Goal: Task Accomplishment & Management: Manage account settings

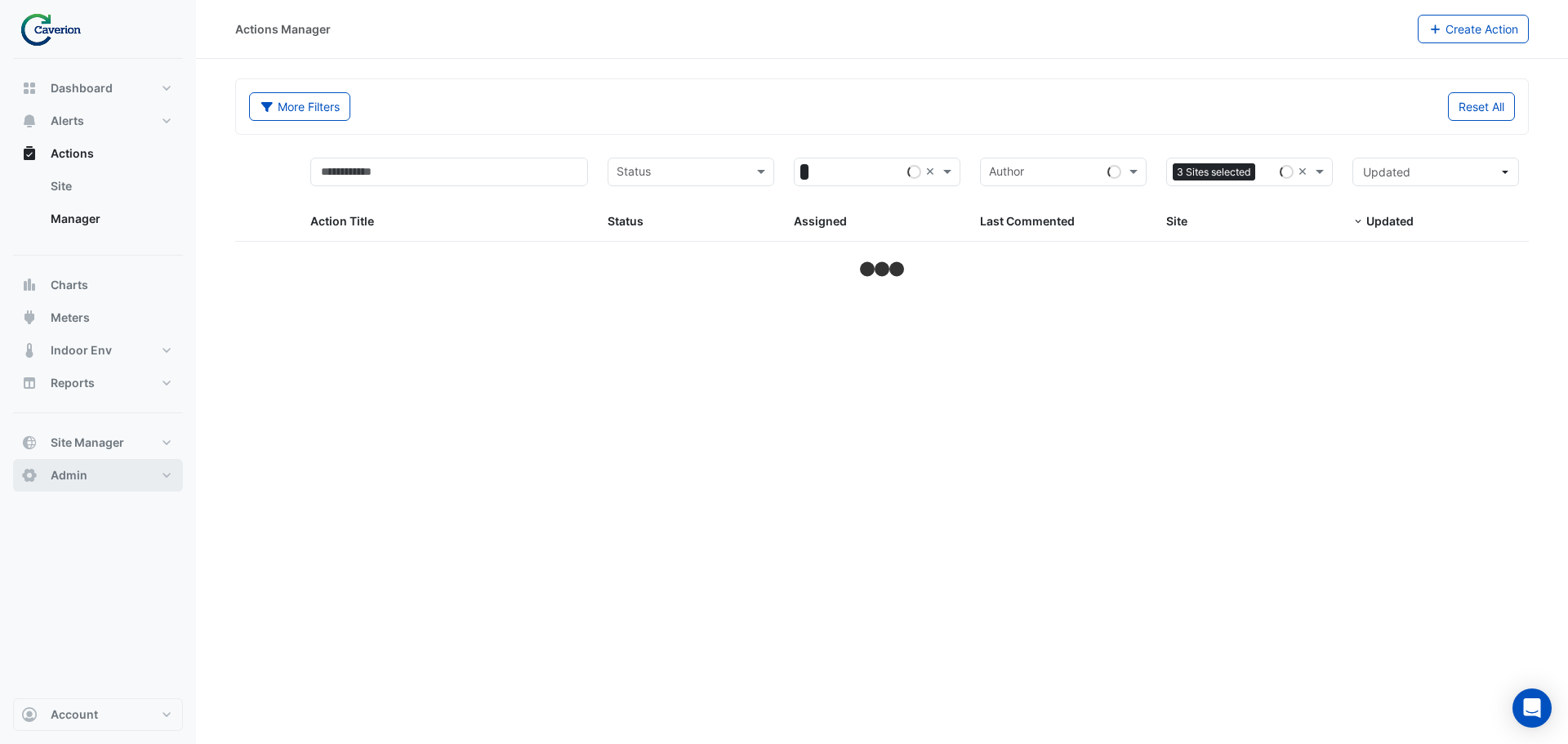
select select "***"
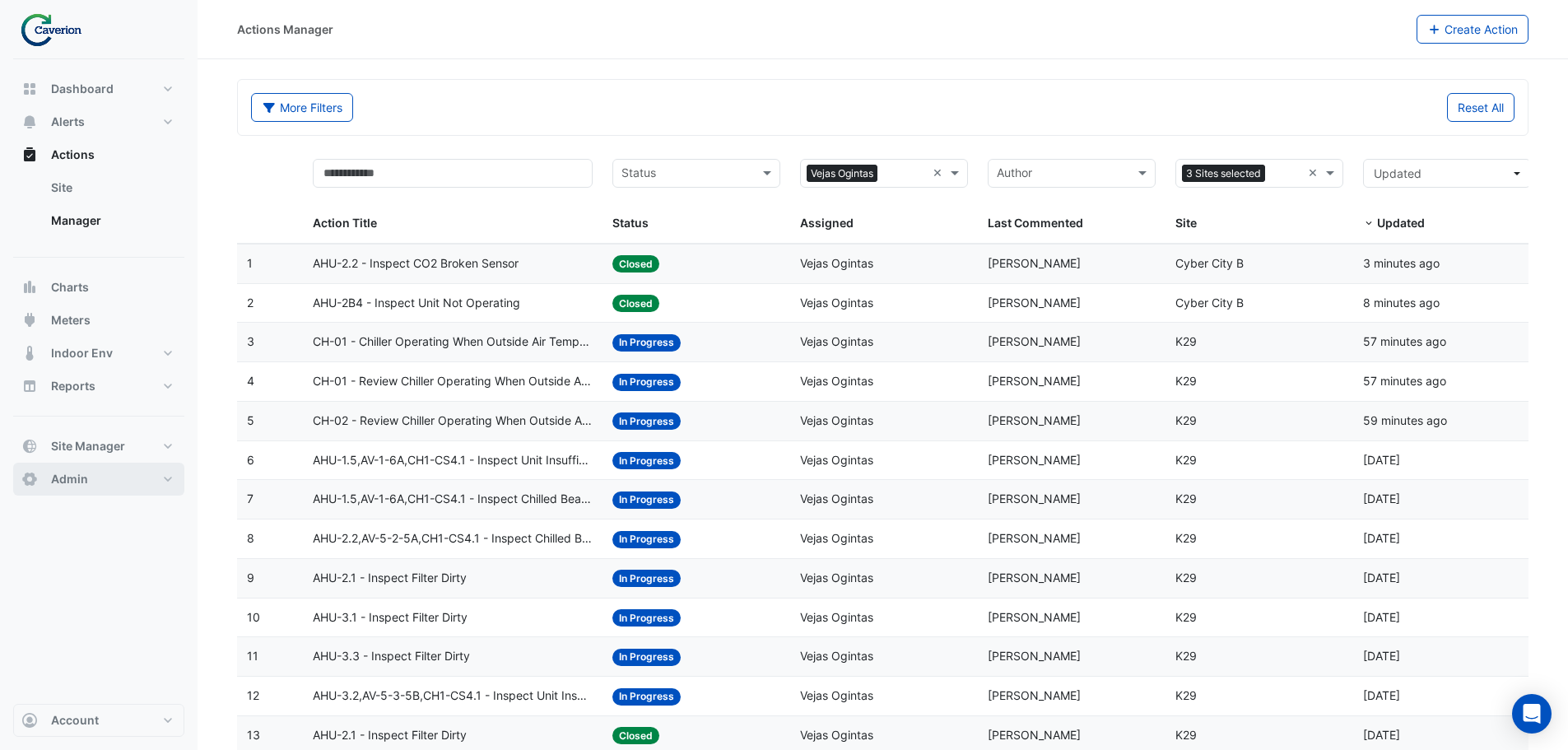
click at [67, 480] on span "Admin" at bounding box center [70, 478] width 37 height 16
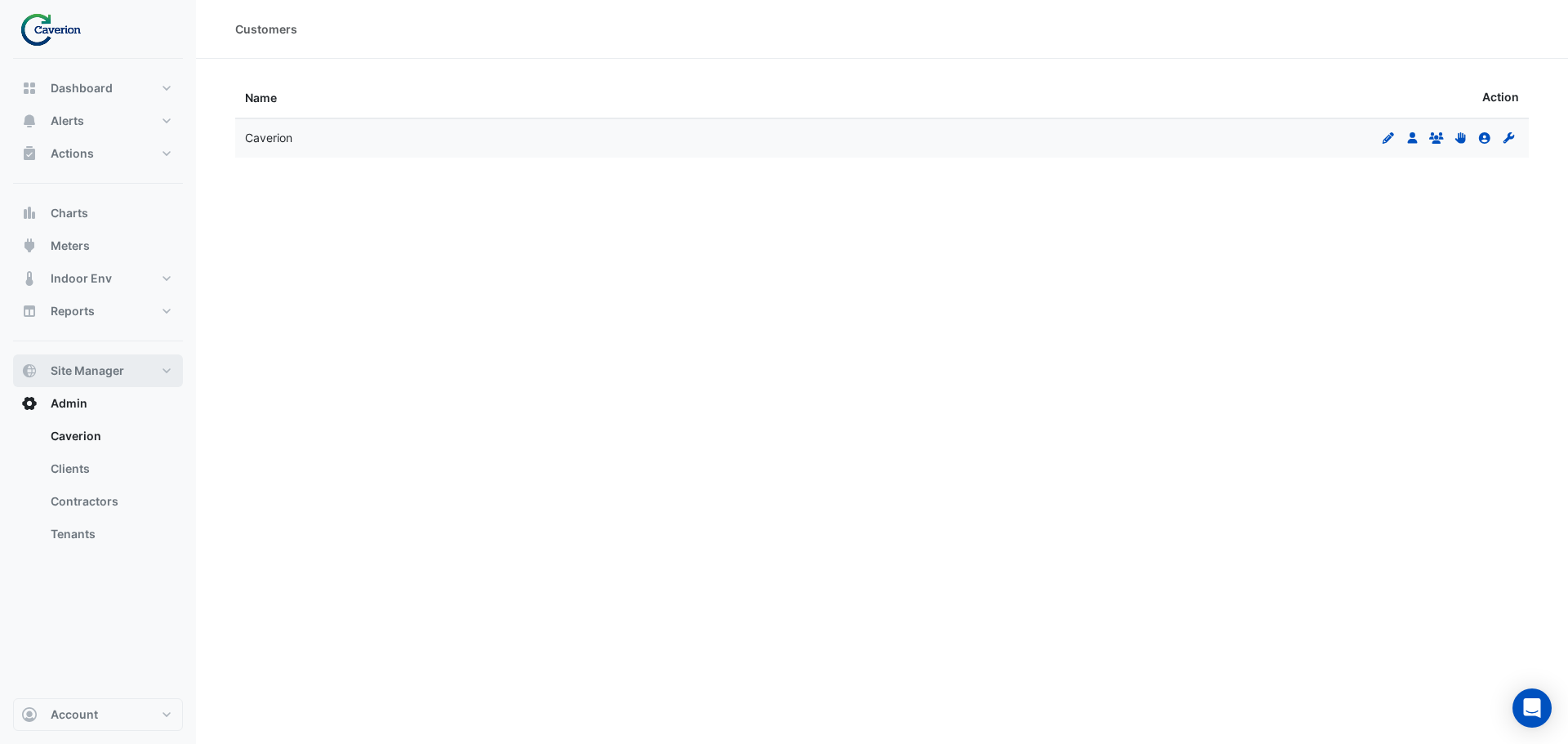
click at [160, 373] on button "Site Manager" at bounding box center [98, 371] width 169 height 33
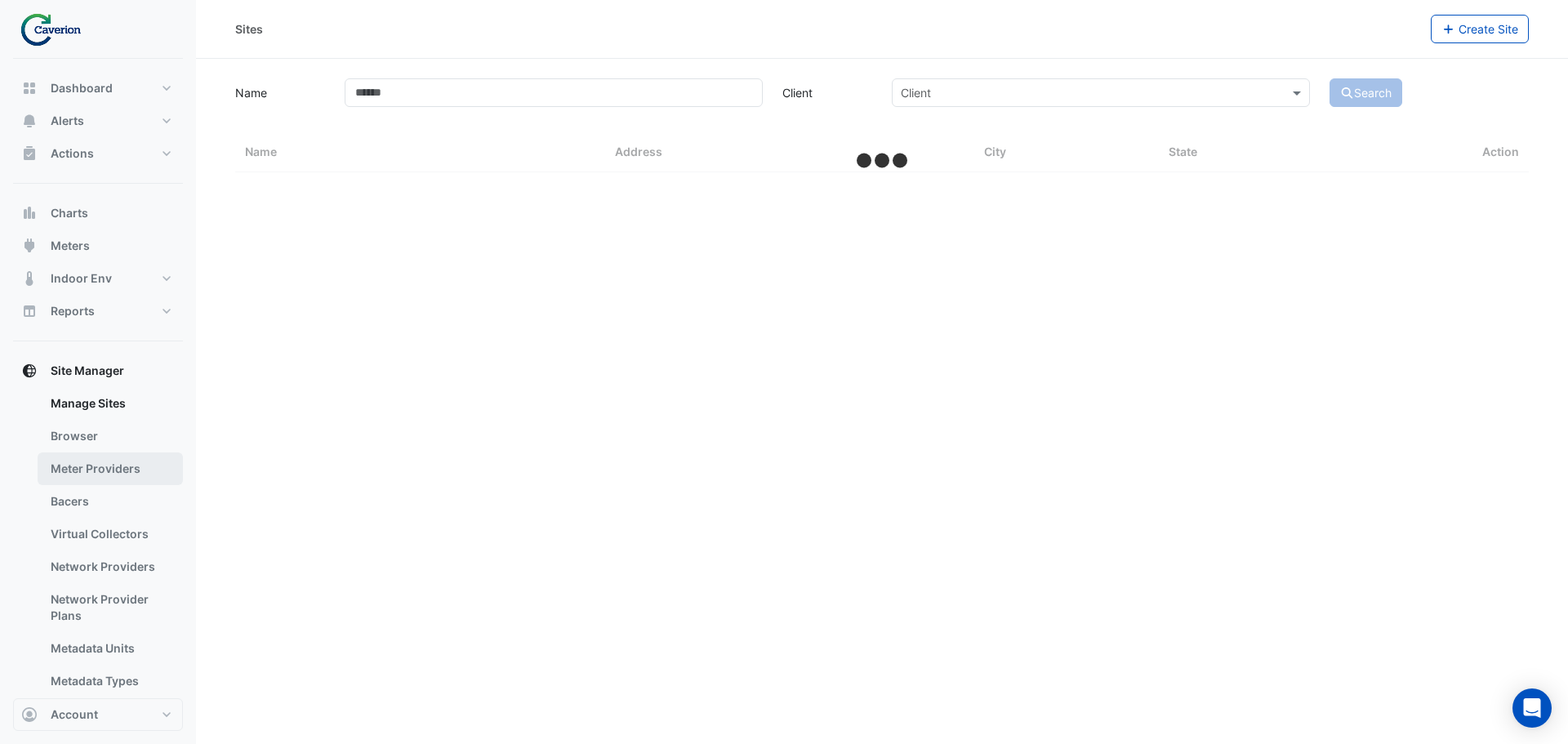
select select "***"
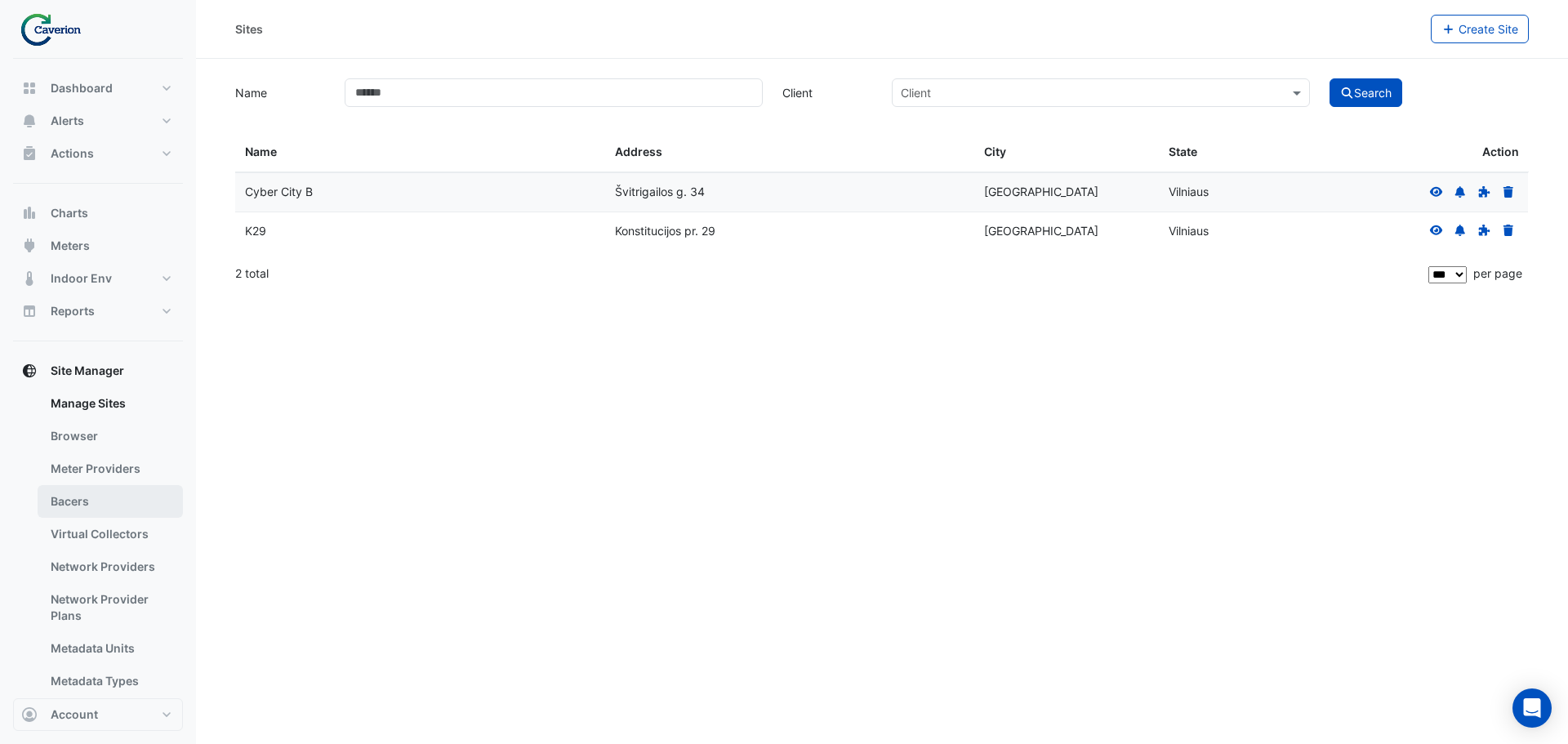
click at [64, 498] on link "Bacers" at bounding box center [110, 501] width 145 height 33
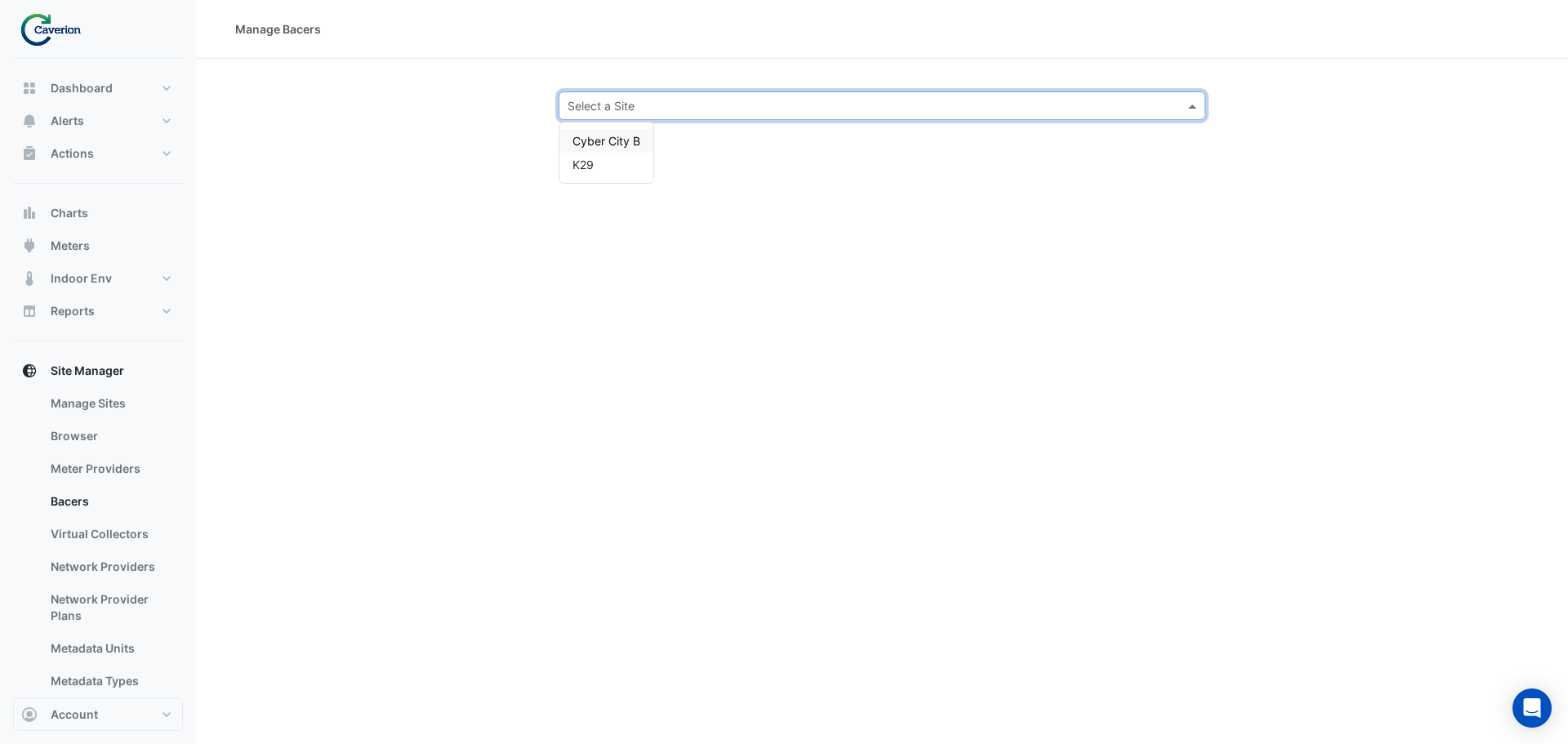
click at [656, 94] on div "Select a Site" at bounding box center [882, 106] width 647 height 29
click at [585, 166] on span "K29" at bounding box center [583, 165] width 21 height 13
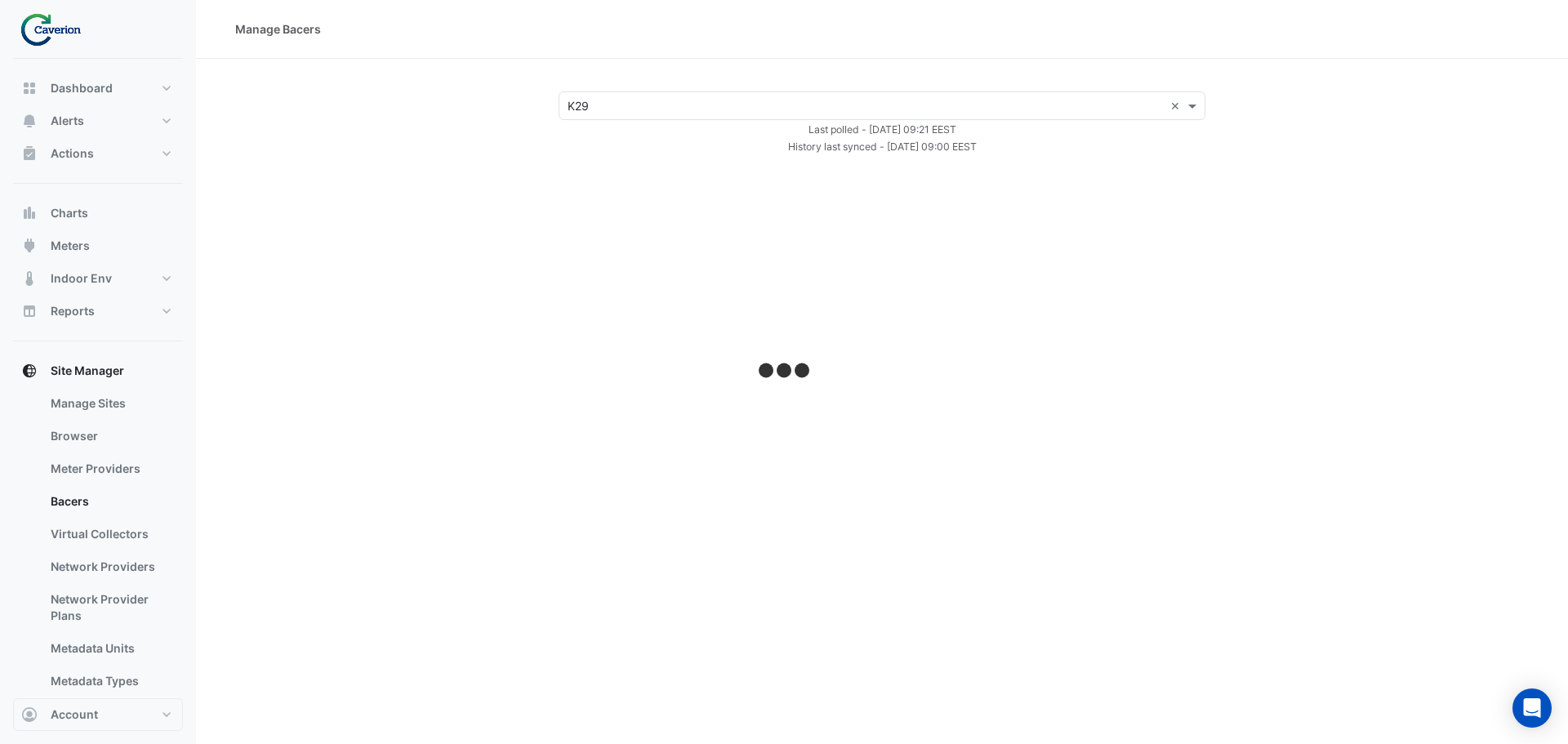
select select "***"
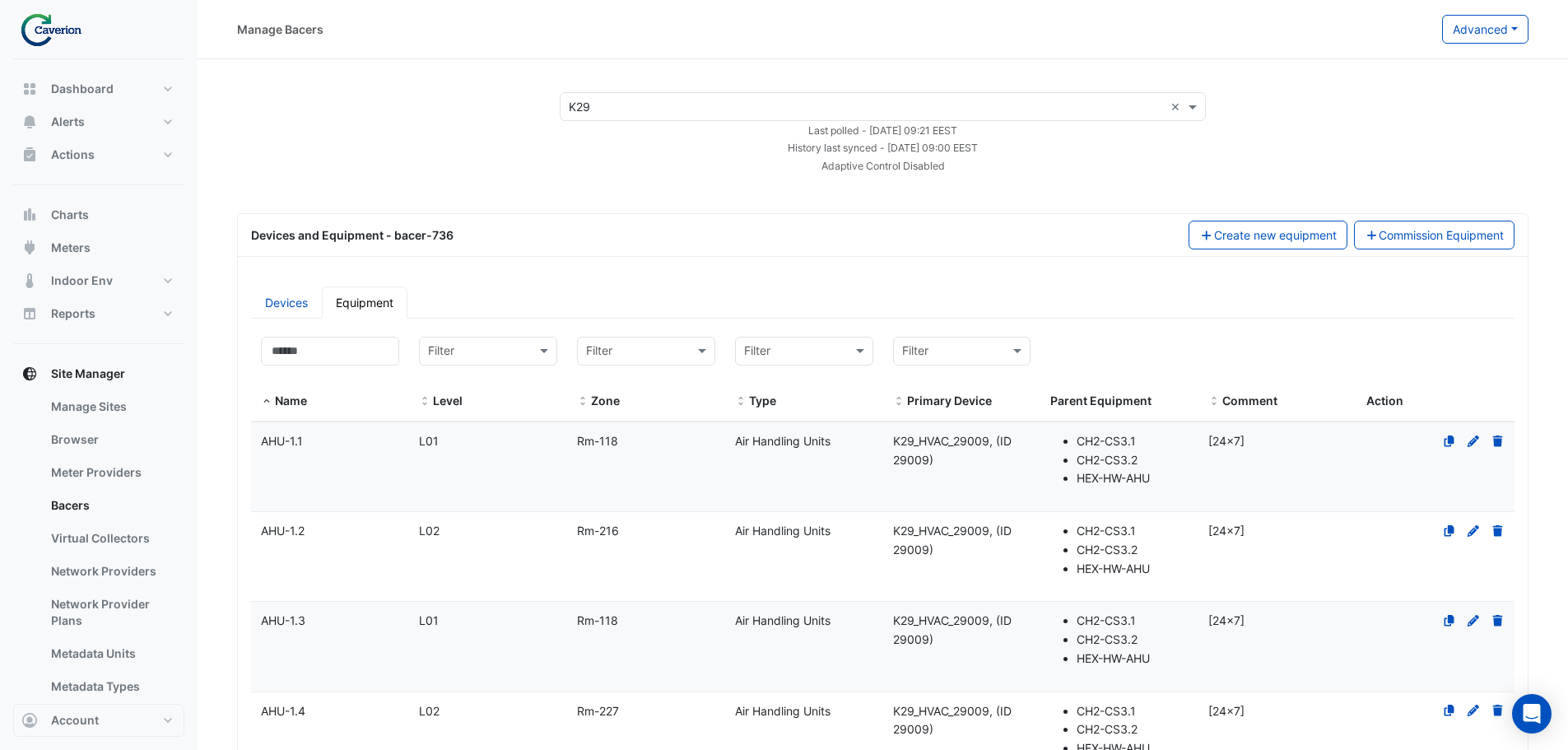
click at [356, 437] on div "AHU-1.1" at bounding box center [330, 441] width 158 height 19
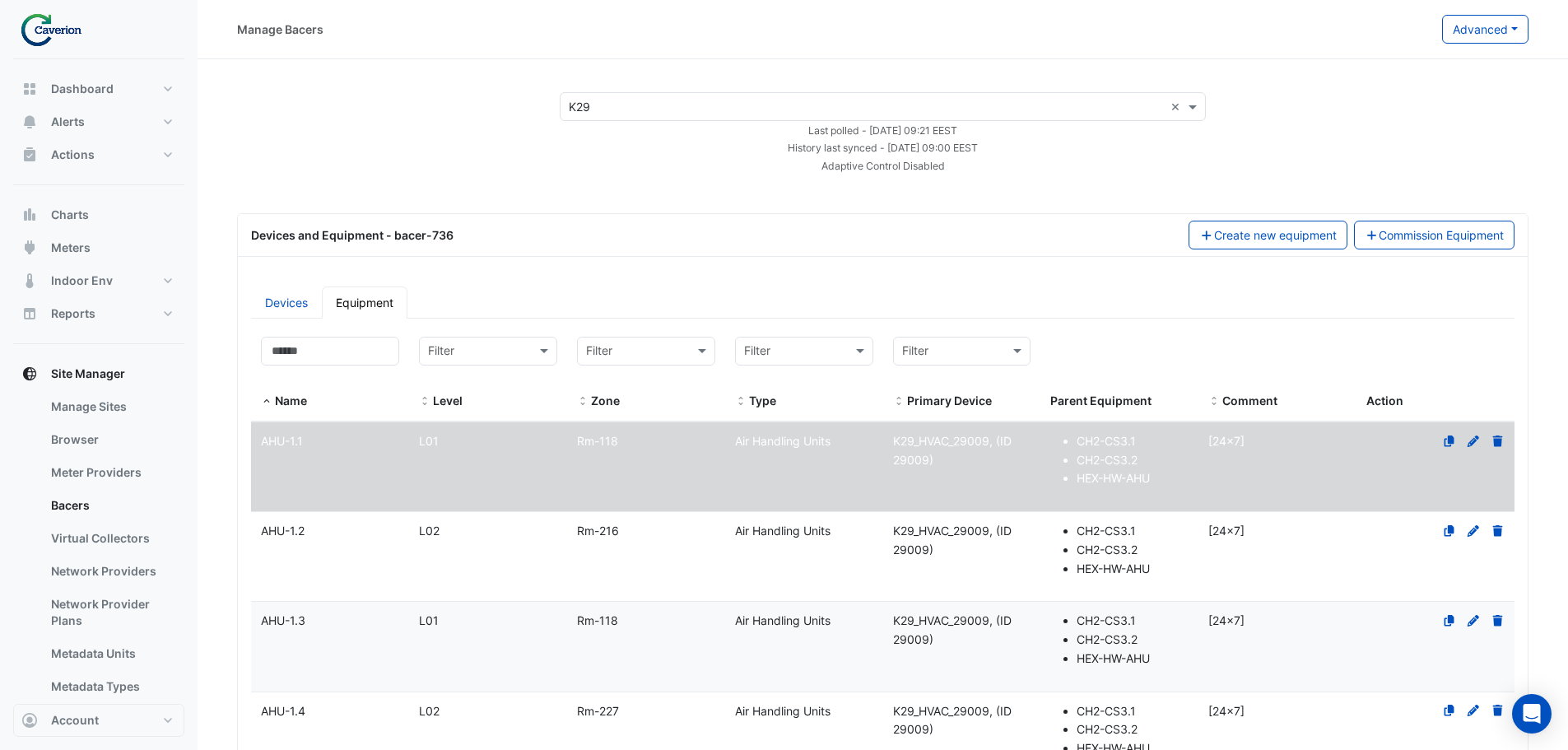
select select "***"
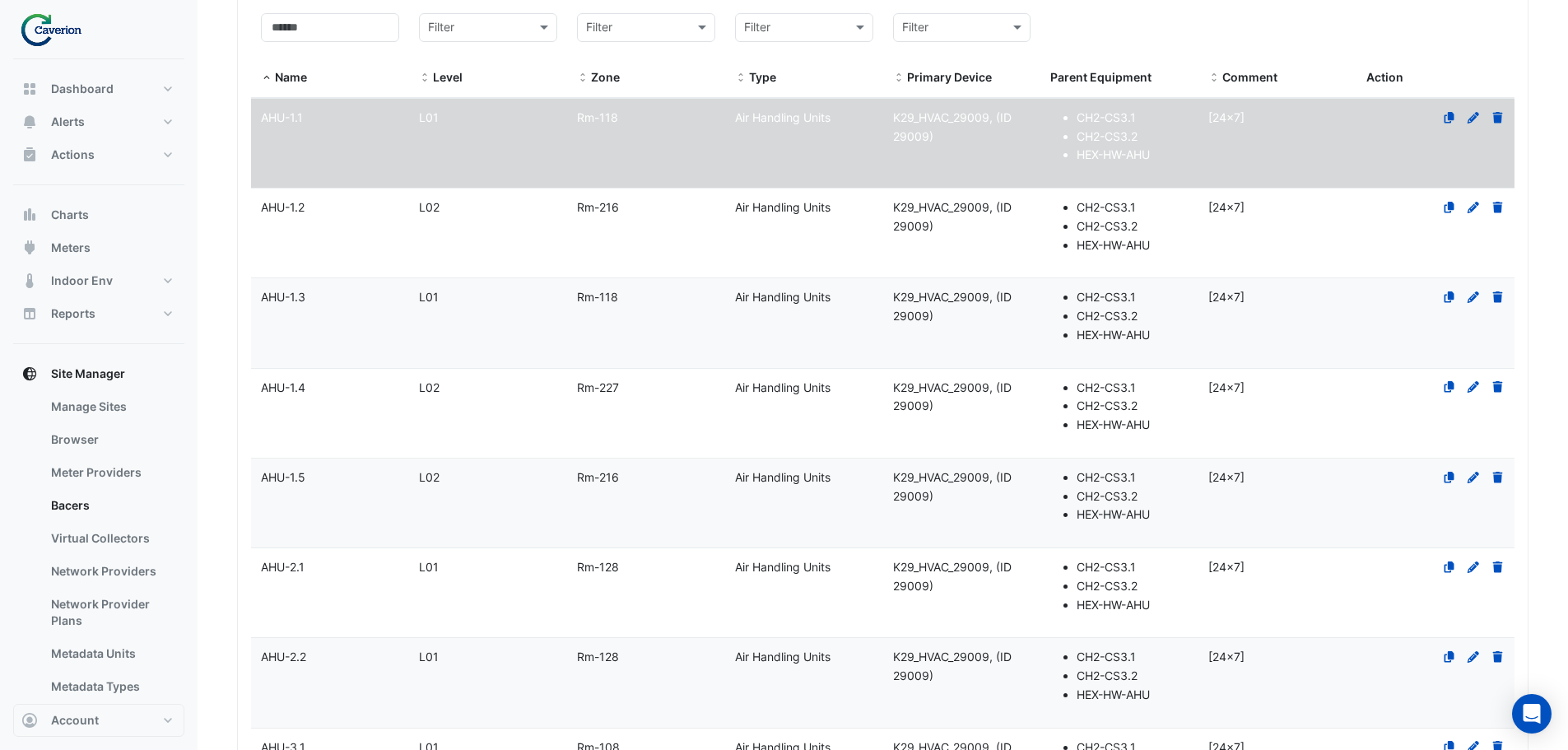
scroll to position [329, 0]
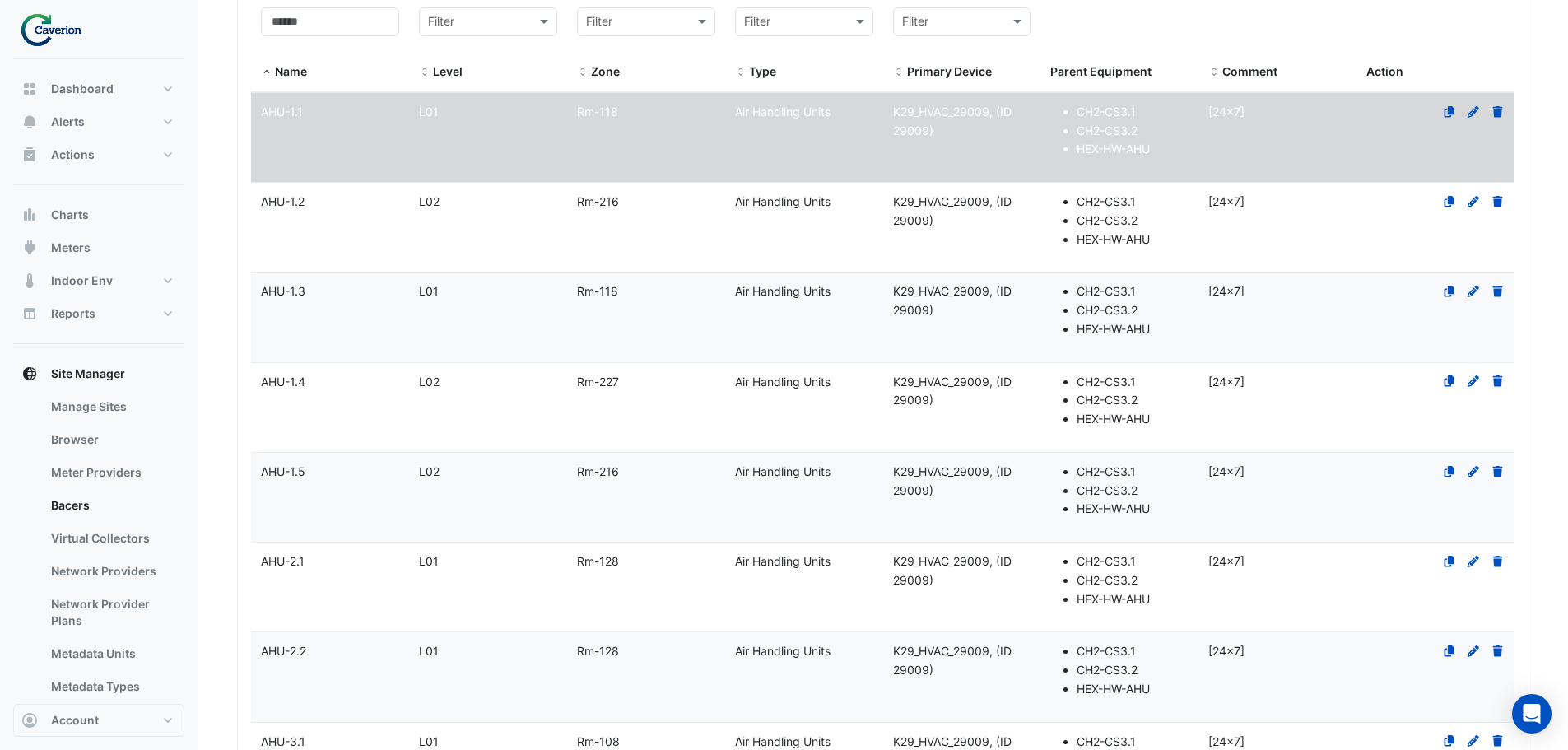
click at [320, 660] on div "AHU-2.2" at bounding box center [330, 652] width 158 height 19
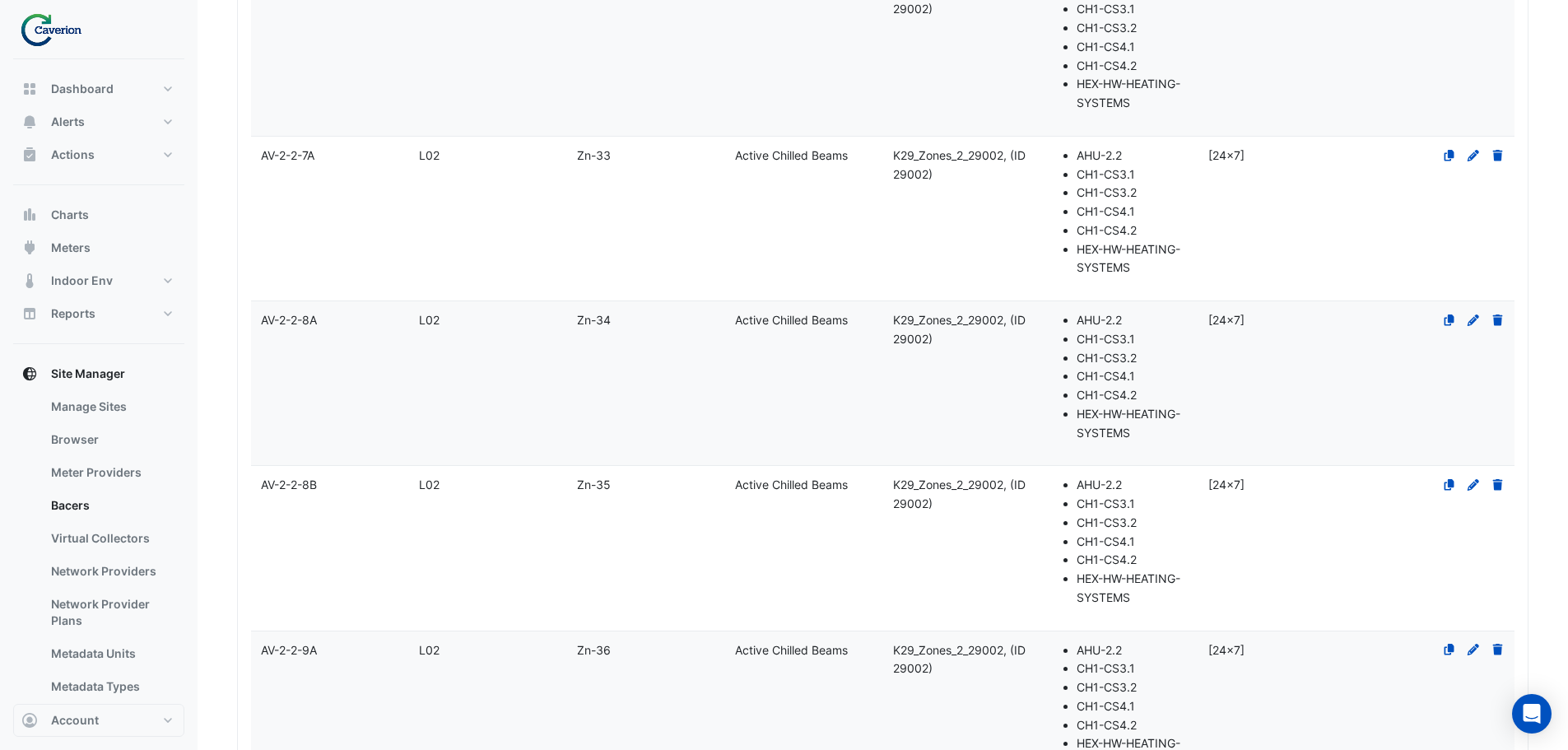
select select "***"
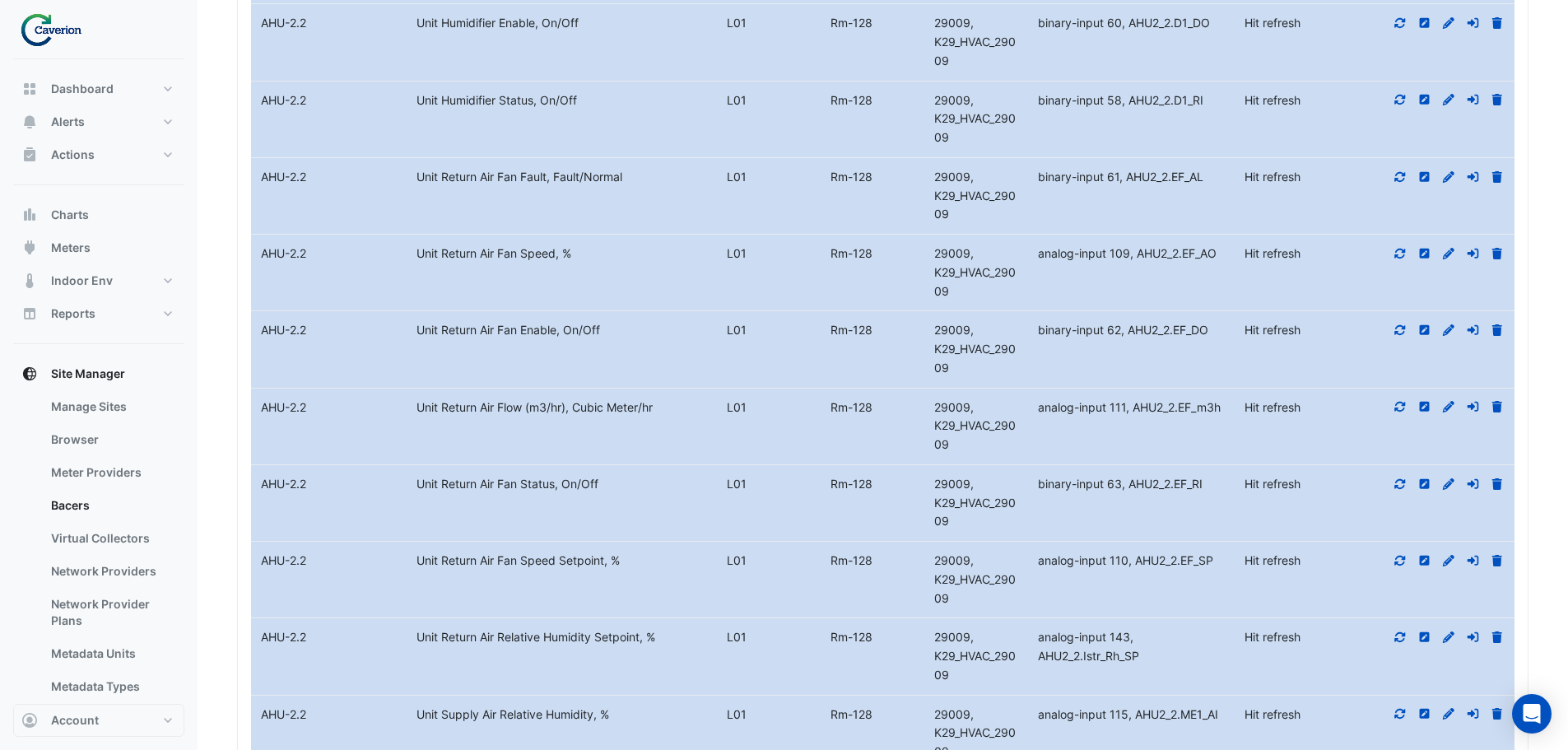
scroll to position [15756, 0]
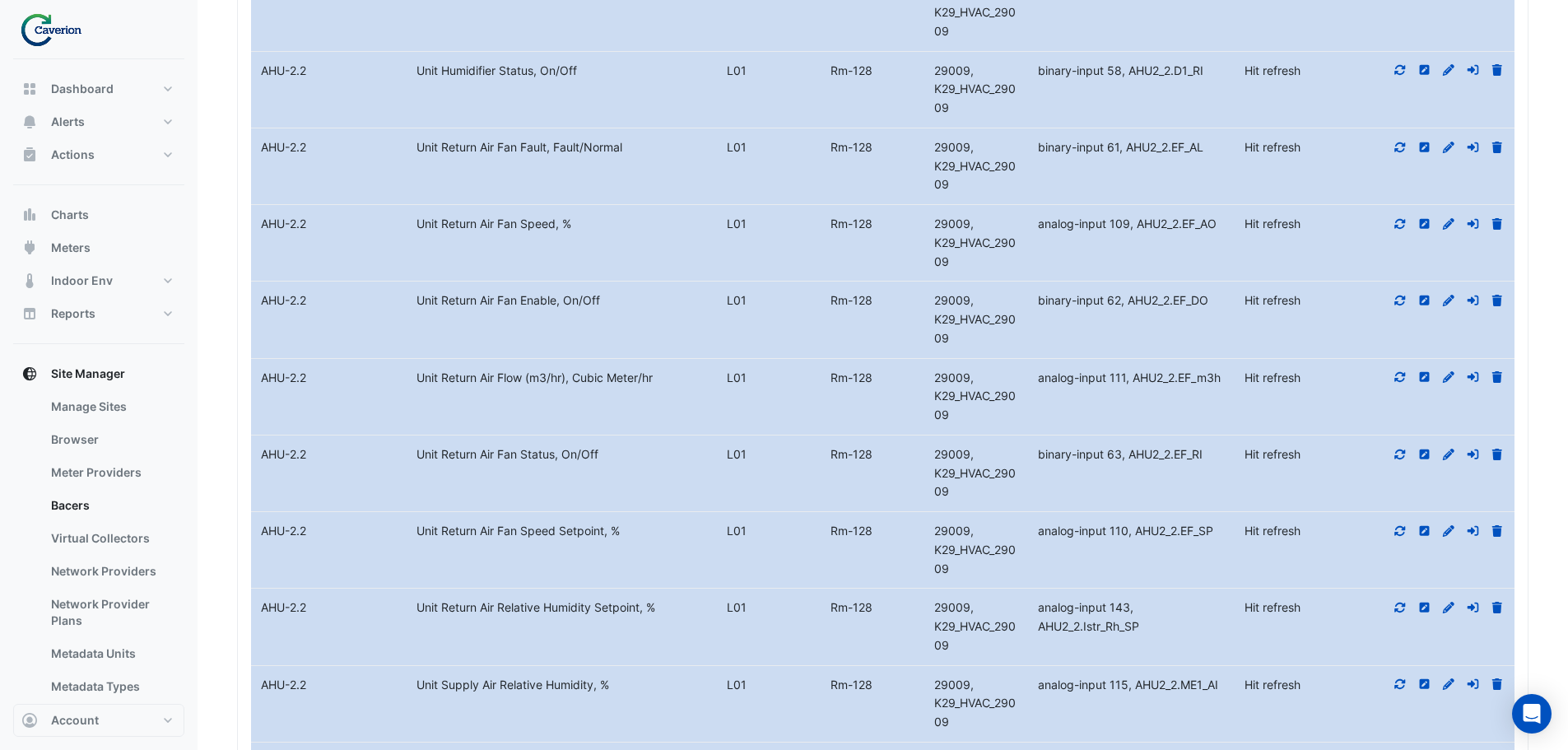
drag, startPoint x: 1403, startPoint y: 433, endPoint x: 1373, endPoint y: 465, distance: 43.9
click at [1403, 383] on icon at bounding box center [1400, 377] width 15 height 12
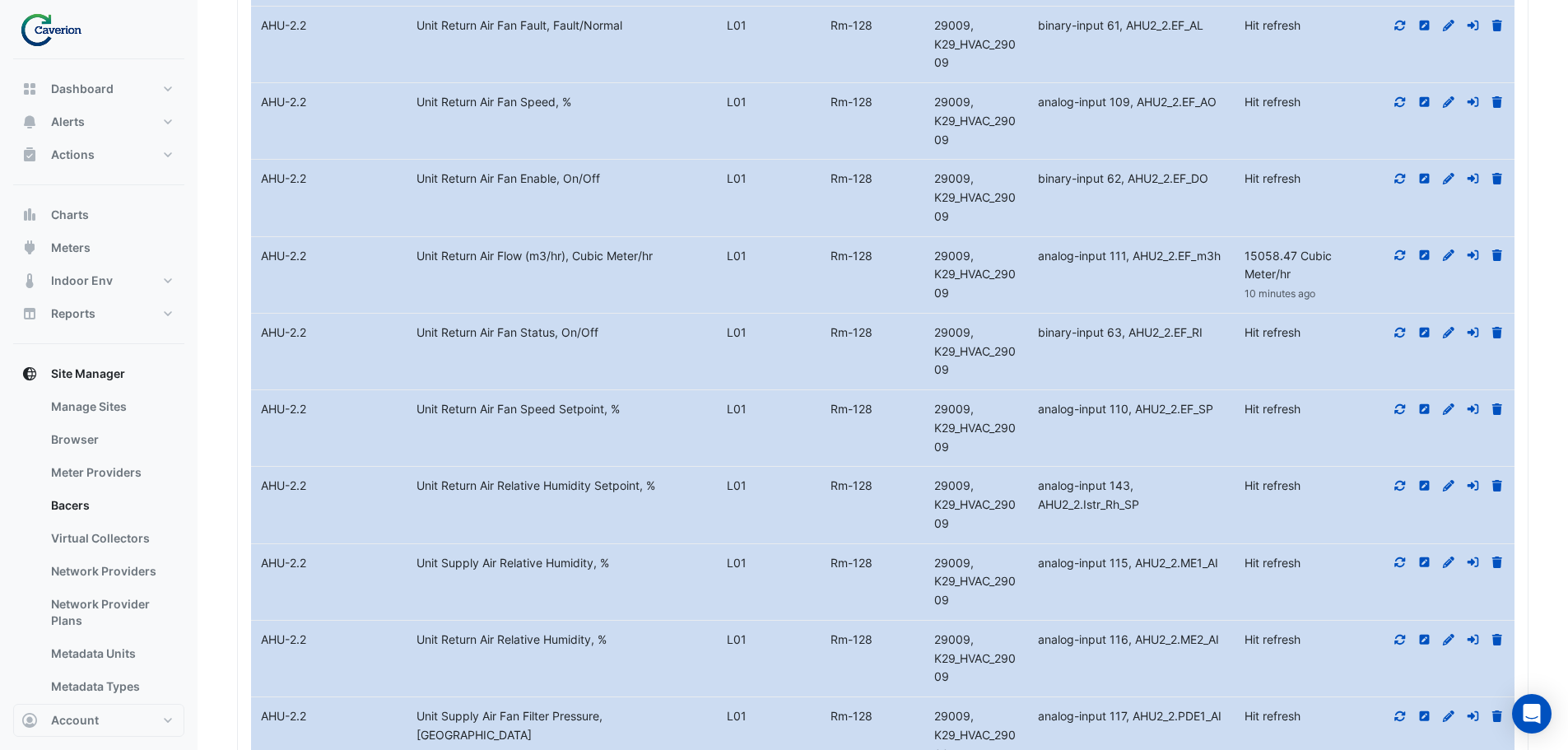
scroll to position [15920, 0]
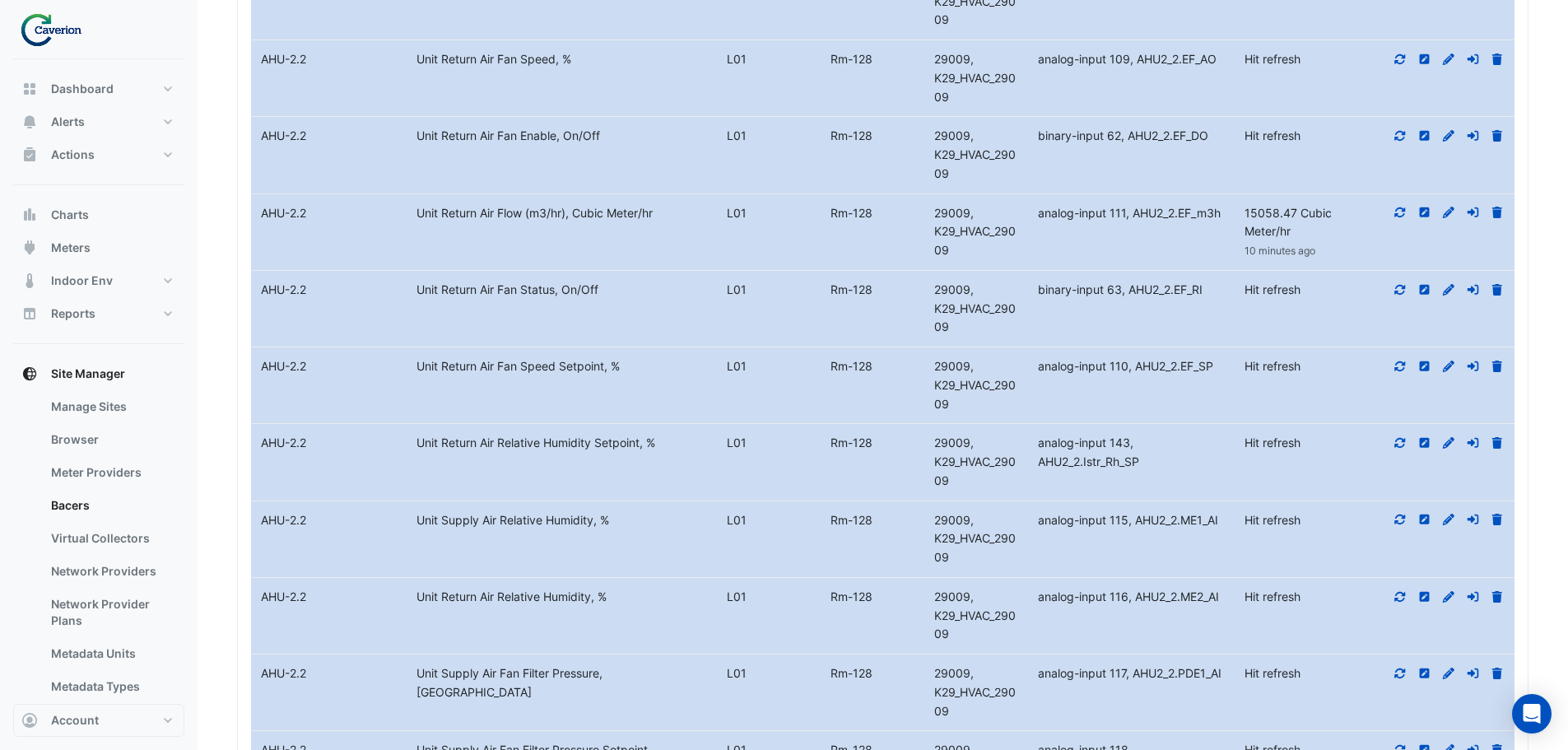
click at [1394, 372] on icon at bounding box center [1400, 367] width 15 height 12
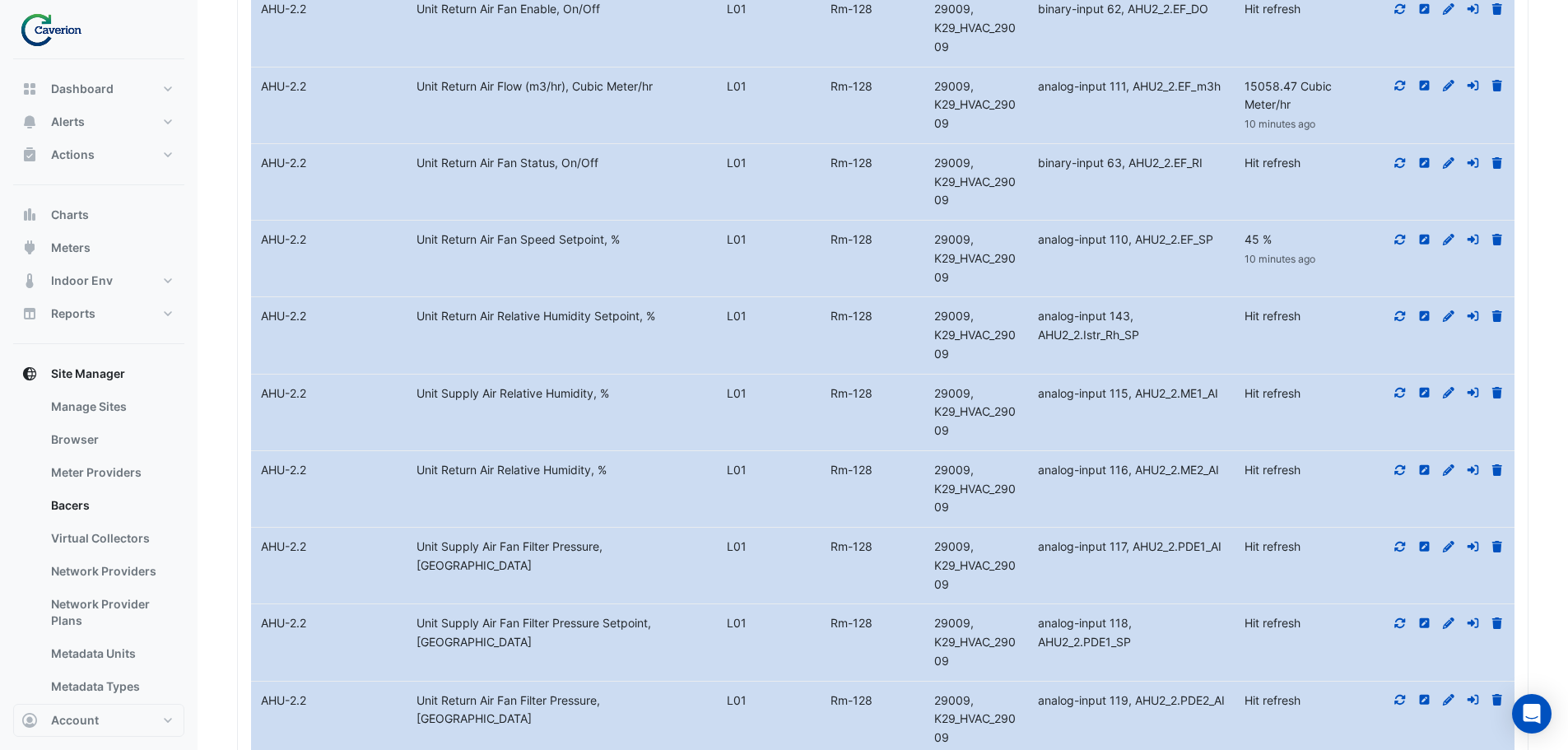
scroll to position [16085, 0]
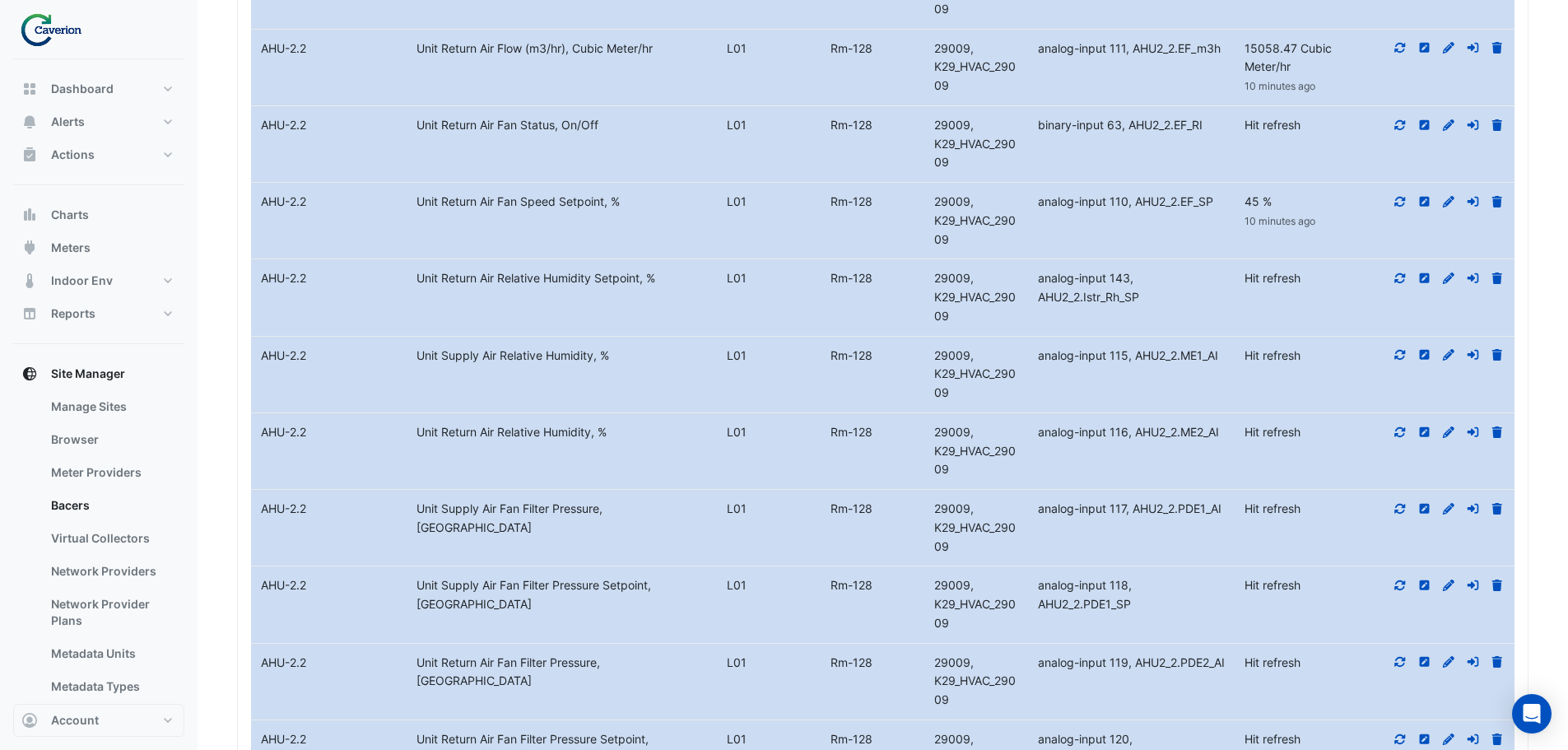
click at [1399, 284] on icon at bounding box center [1400, 278] width 15 height 12
click at [1401, 361] on icon at bounding box center [1400, 355] width 15 height 12
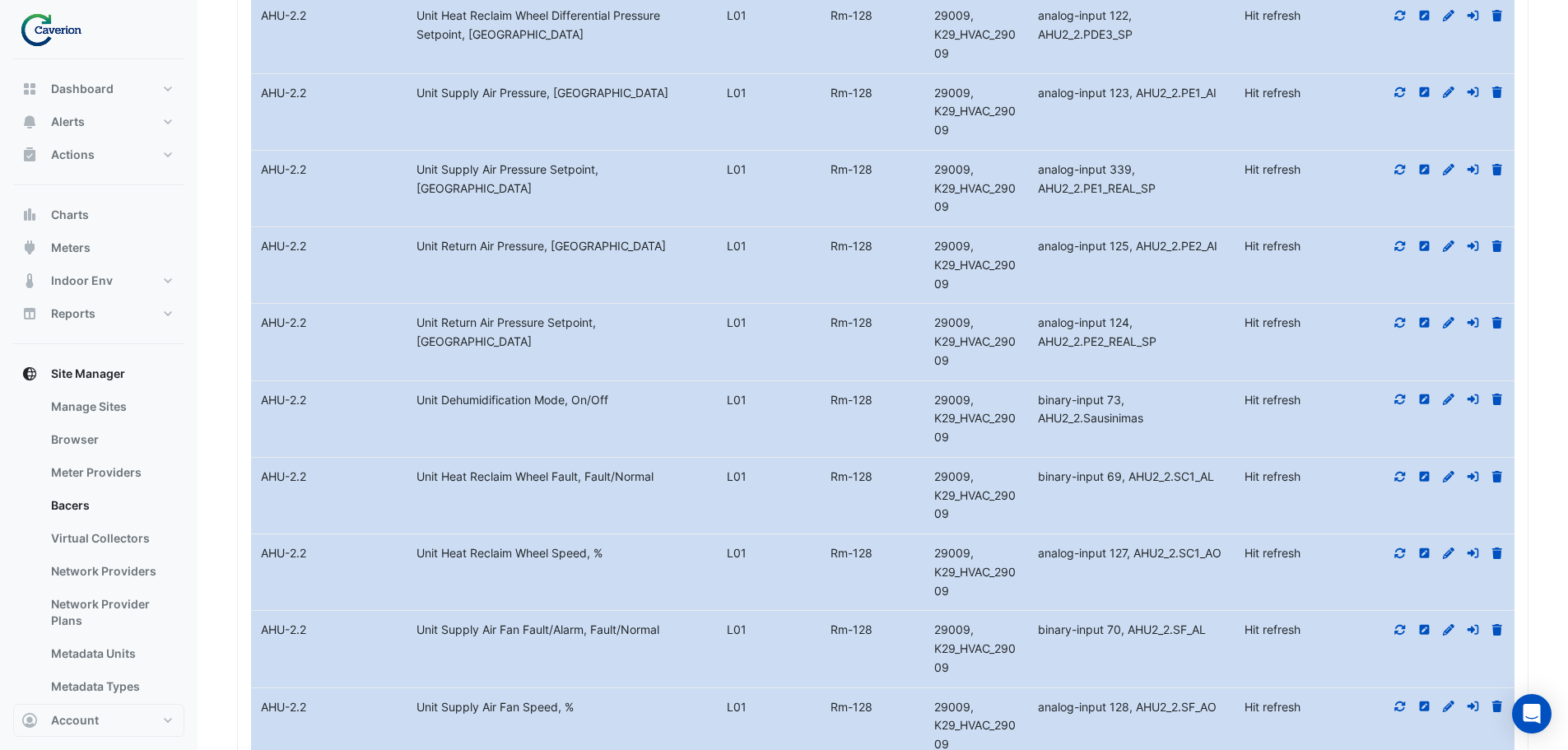
scroll to position [16990, 0]
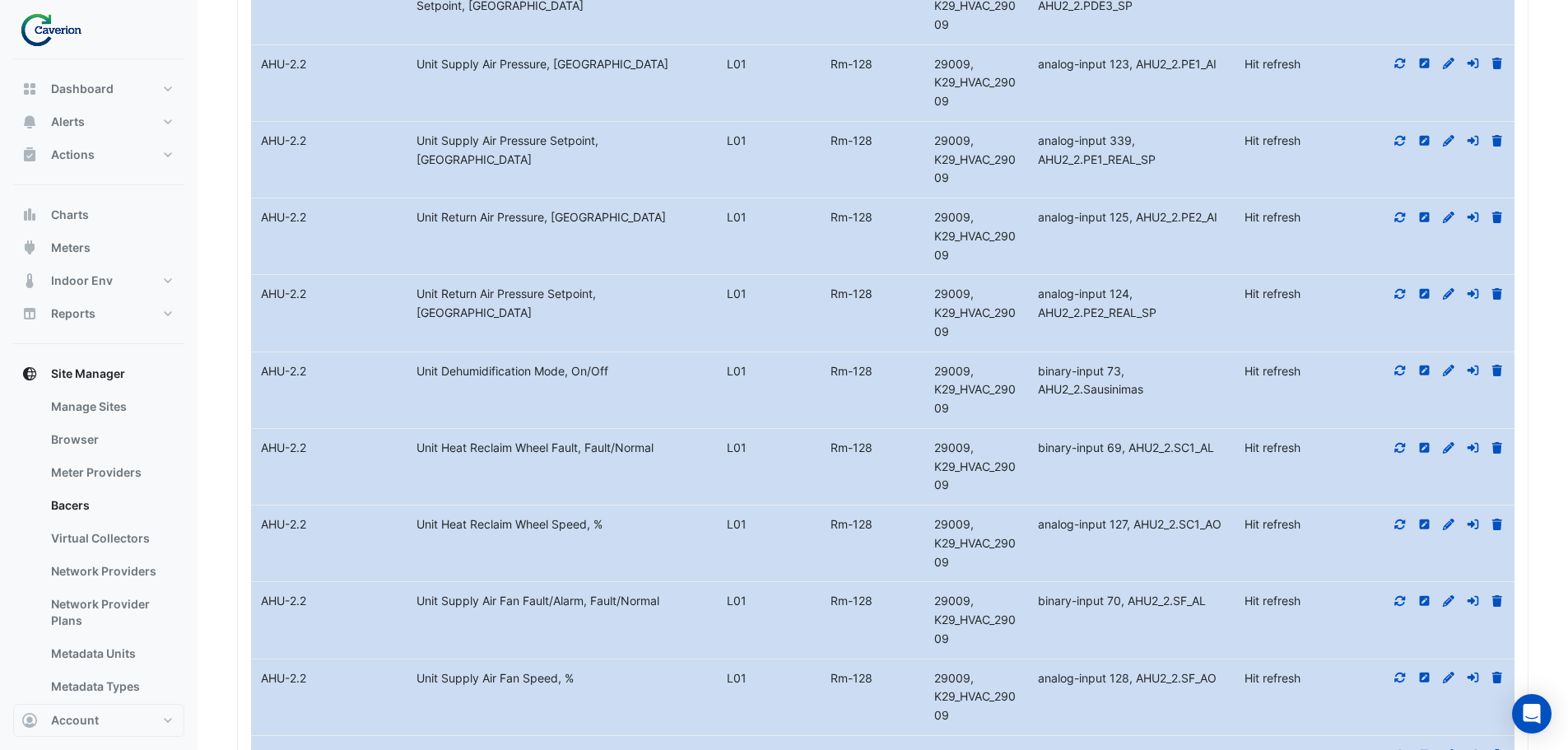
click at [1400, 223] on icon at bounding box center [1400, 217] width 15 height 12
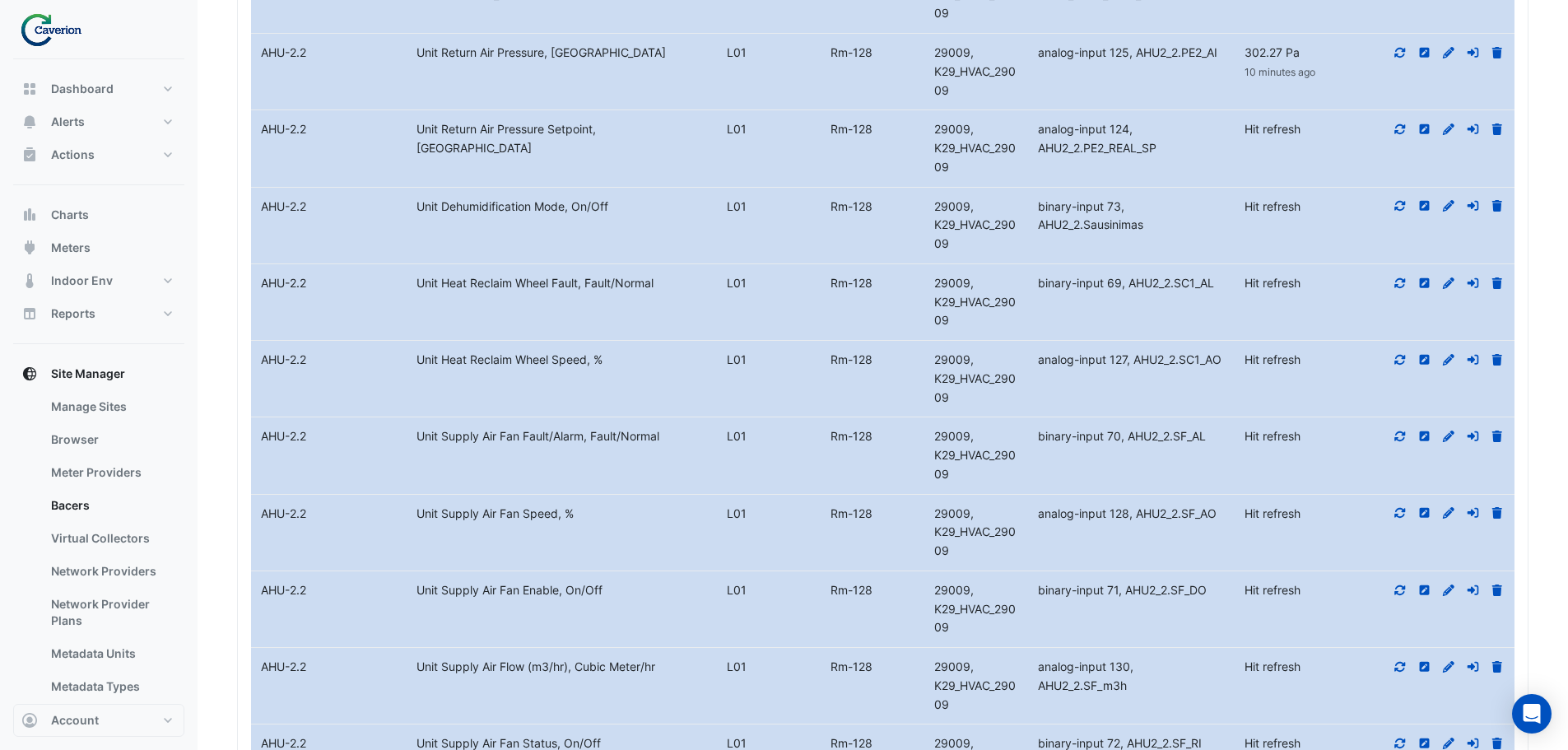
scroll to position [17237, 0]
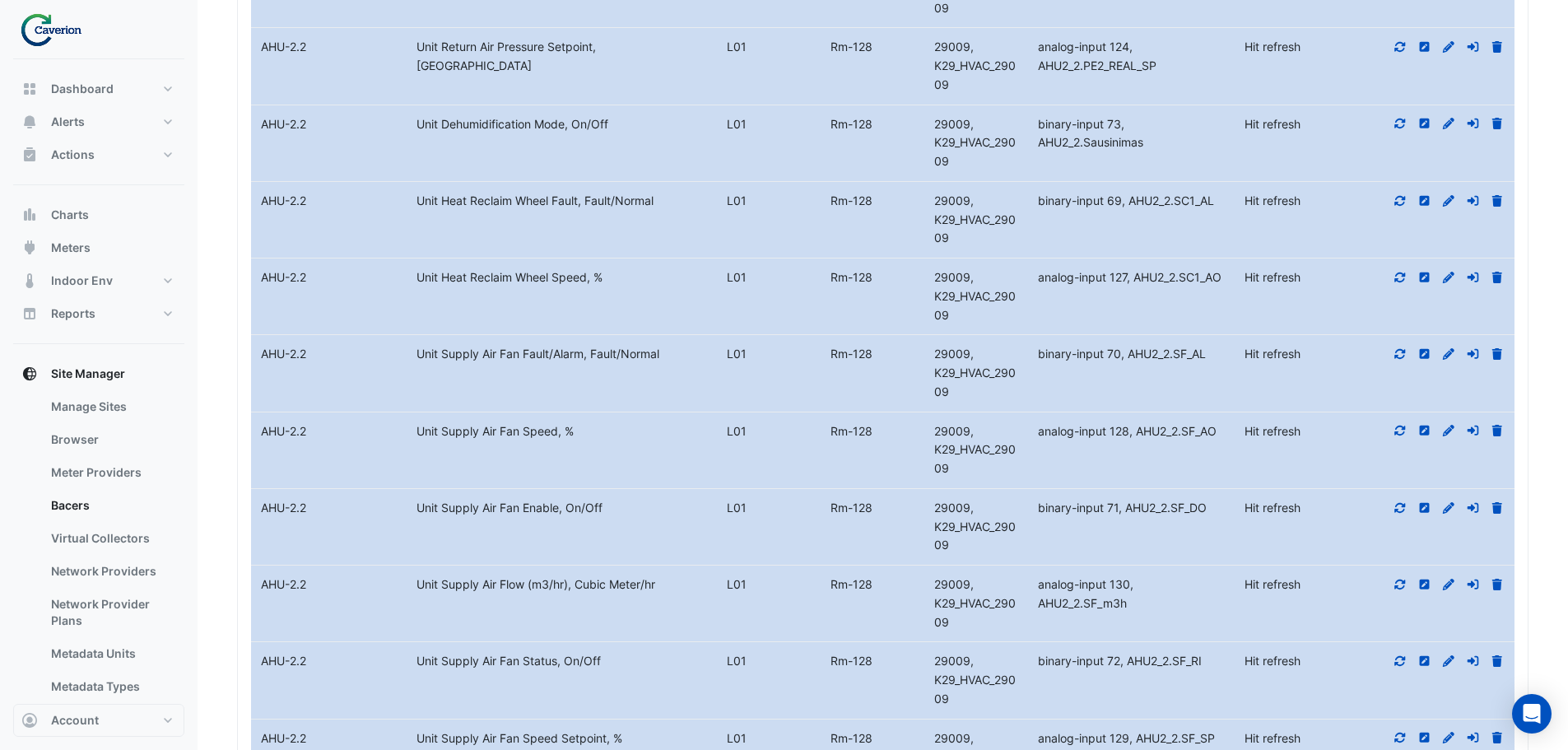
click at [1404, 283] on icon at bounding box center [1400, 277] width 15 height 12
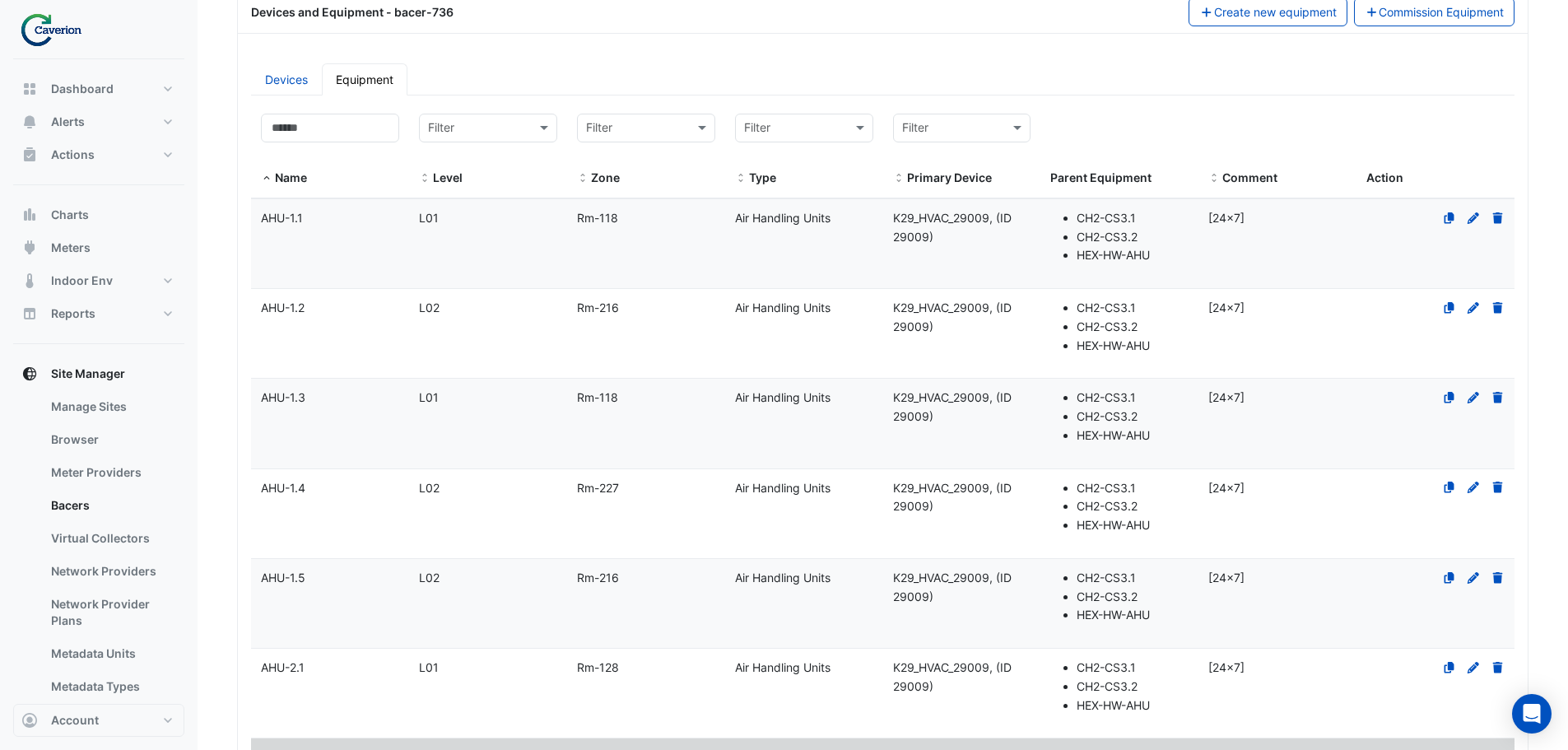
scroll to position [247, 0]
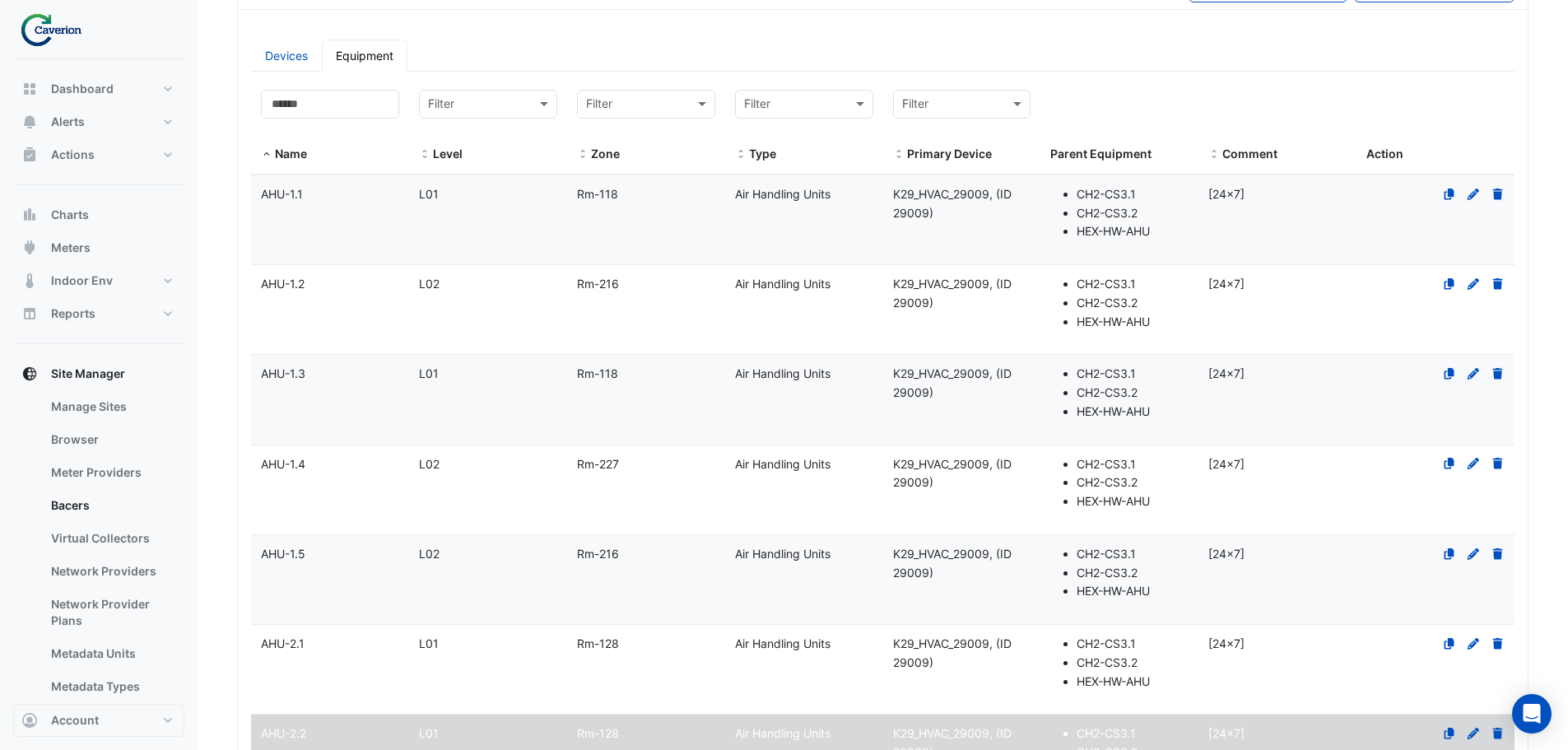
click at [346, 484] on datatable-body-cell "Name AHU-1.4" at bounding box center [330, 490] width 158 height 89
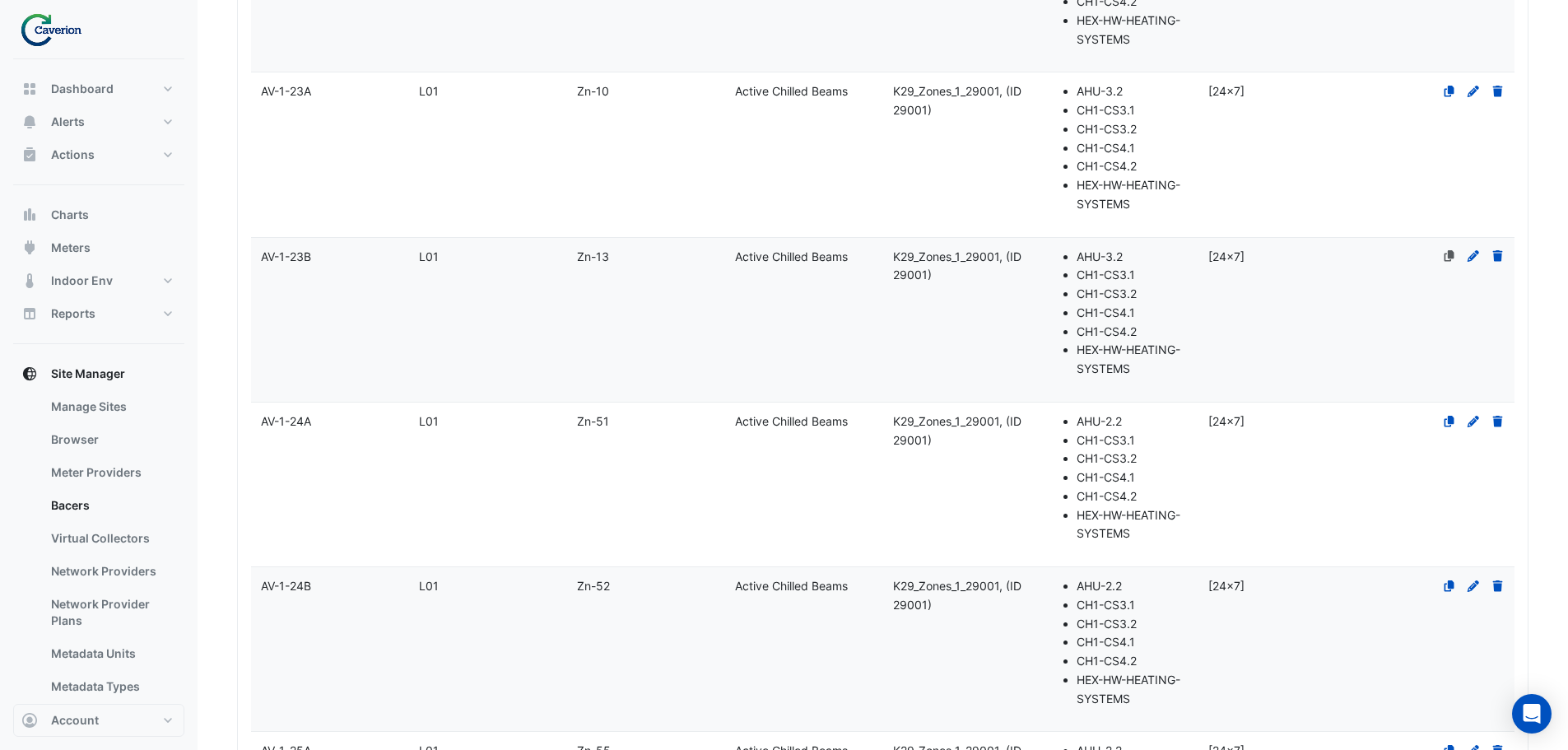
select select "***"
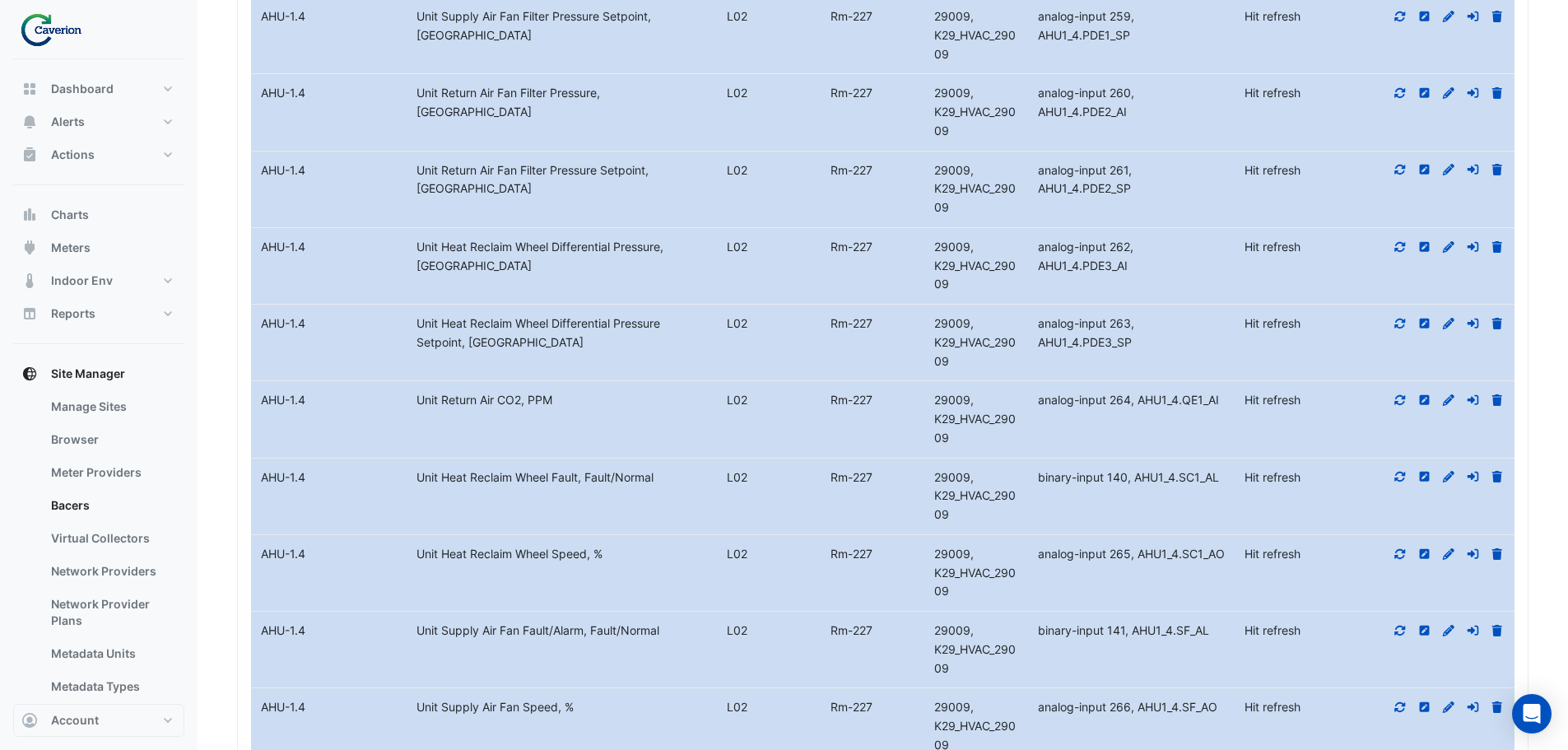
scroll to position [15992, 0]
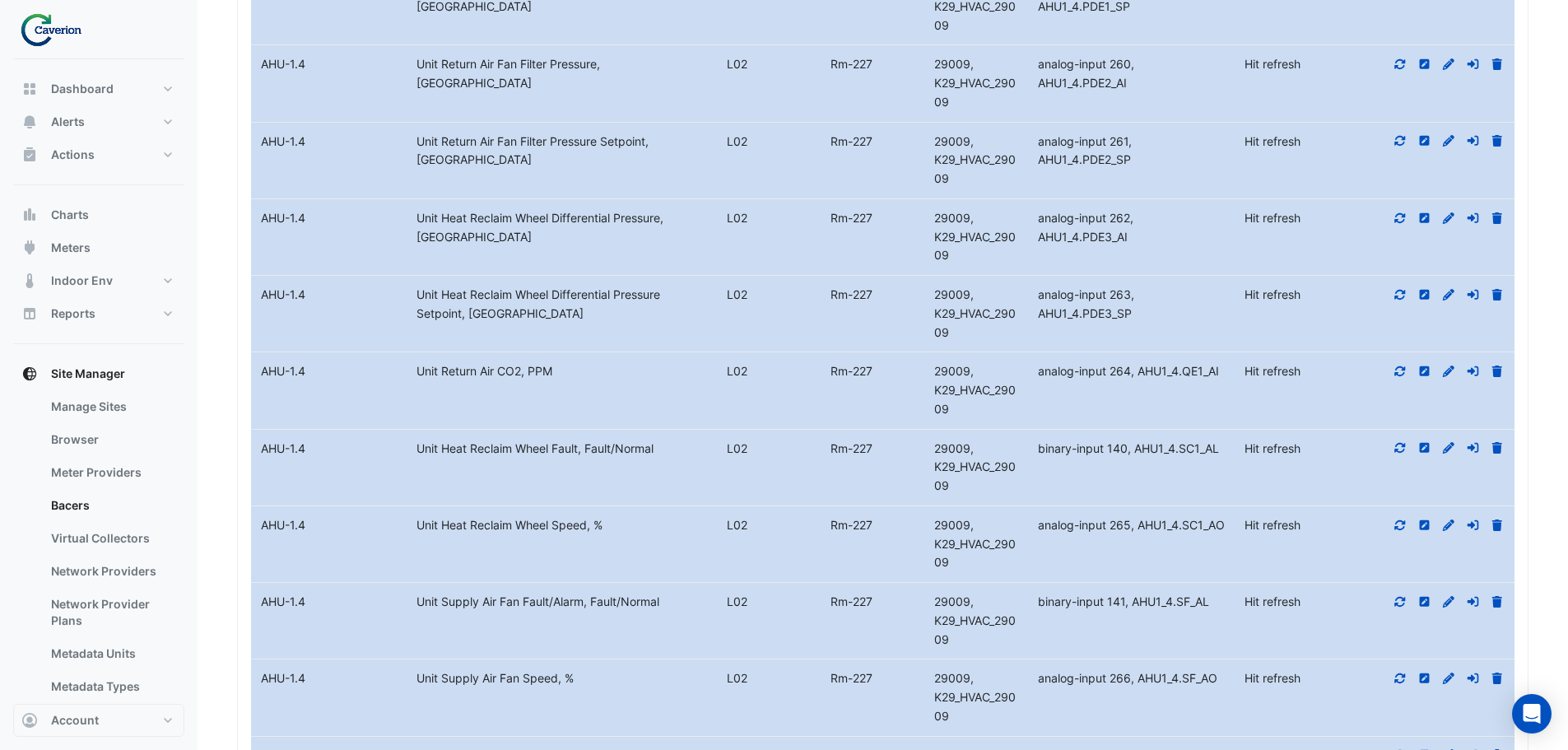
click at [1398, 377] on icon at bounding box center [1400, 372] width 15 height 12
drag, startPoint x: 416, startPoint y: 426, endPoint x: 558, endPoint y: 430, distance: 142.1
click at [558, 381] on div "Unit Return Air CO2, PPM" at bounding box center [562, 372] width 310 height 19
copy div "Unit Return Air CO2, PPM"
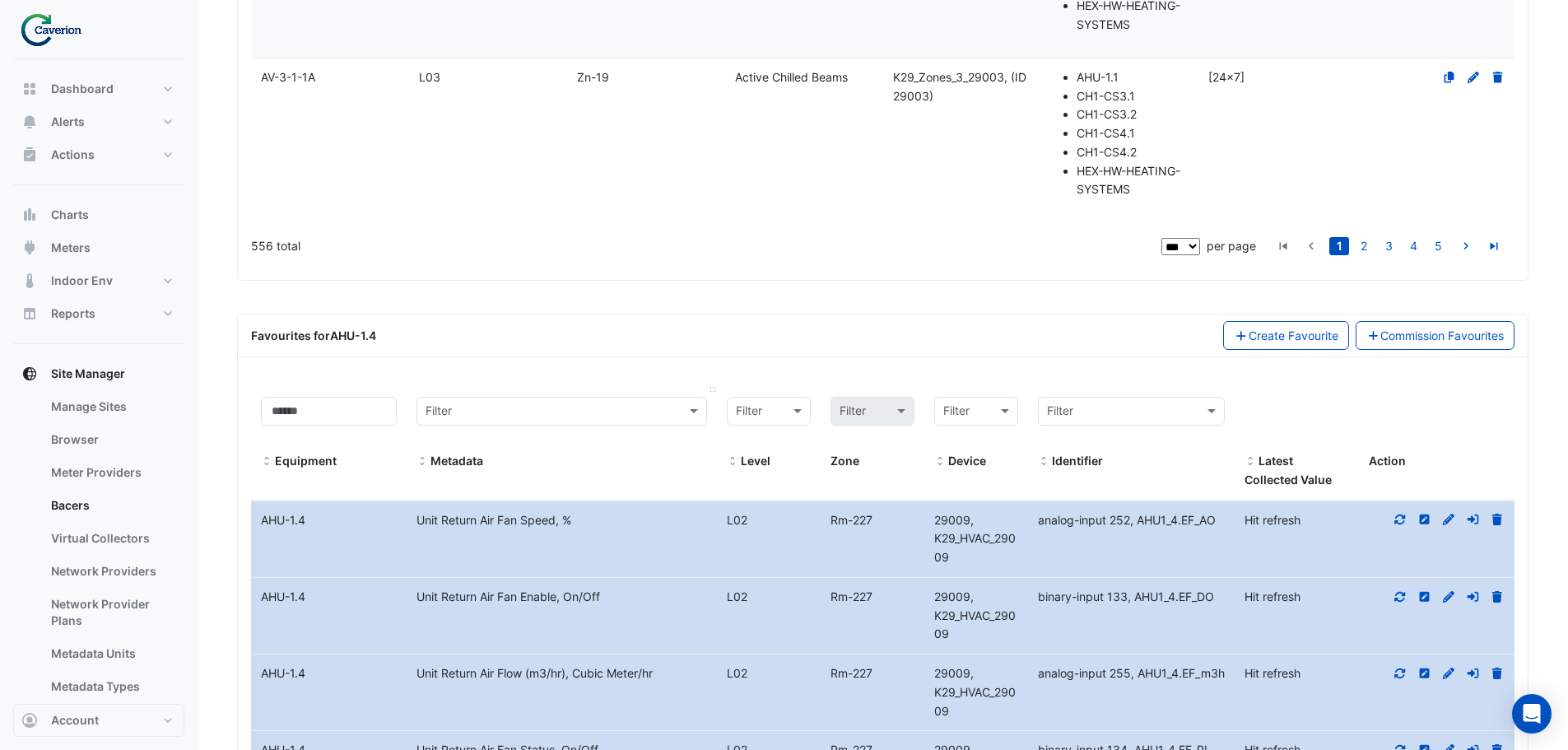
scroll to position [15169, 0]
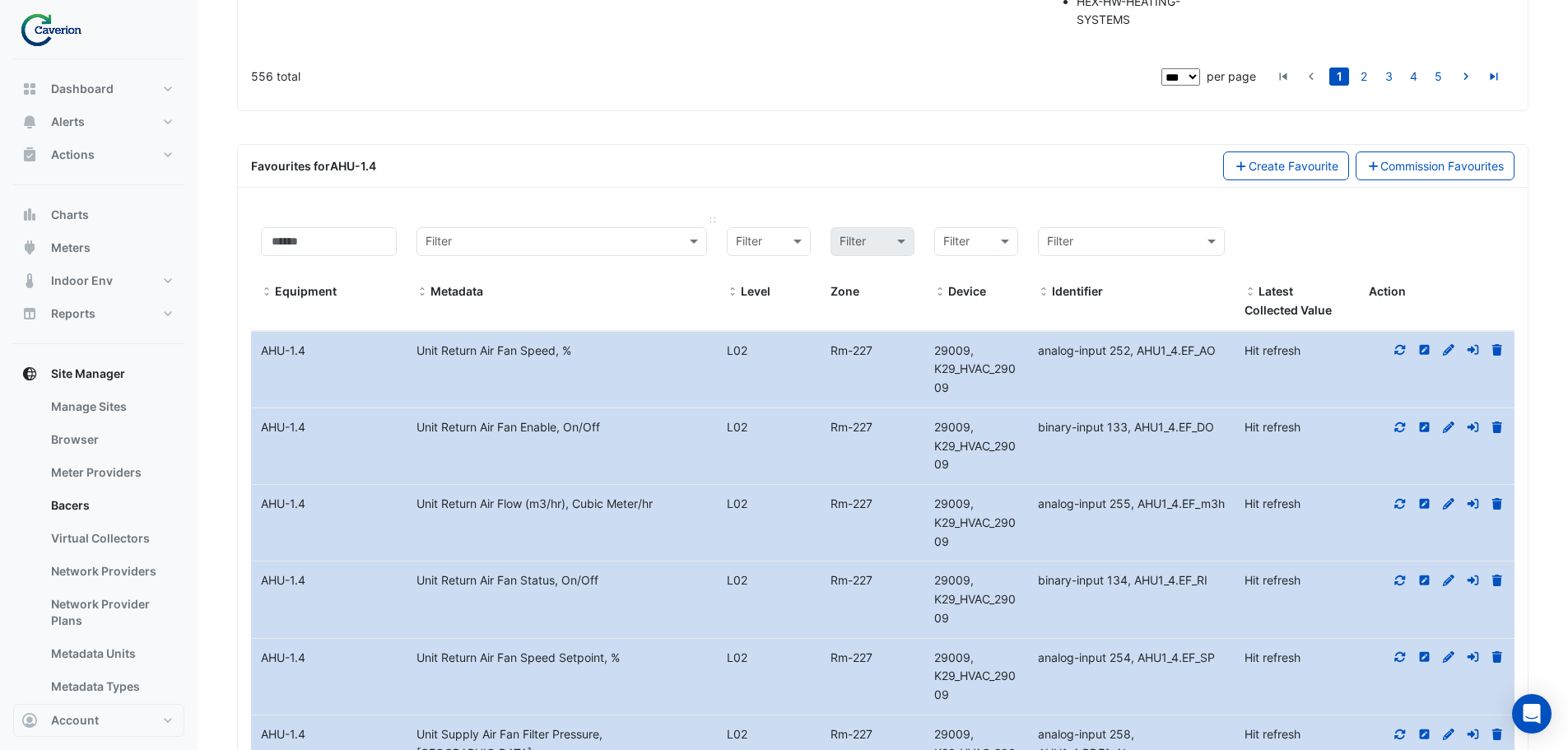
click at [498, 252] on input "text" at bounding box center [545, 243] width 240 height 19
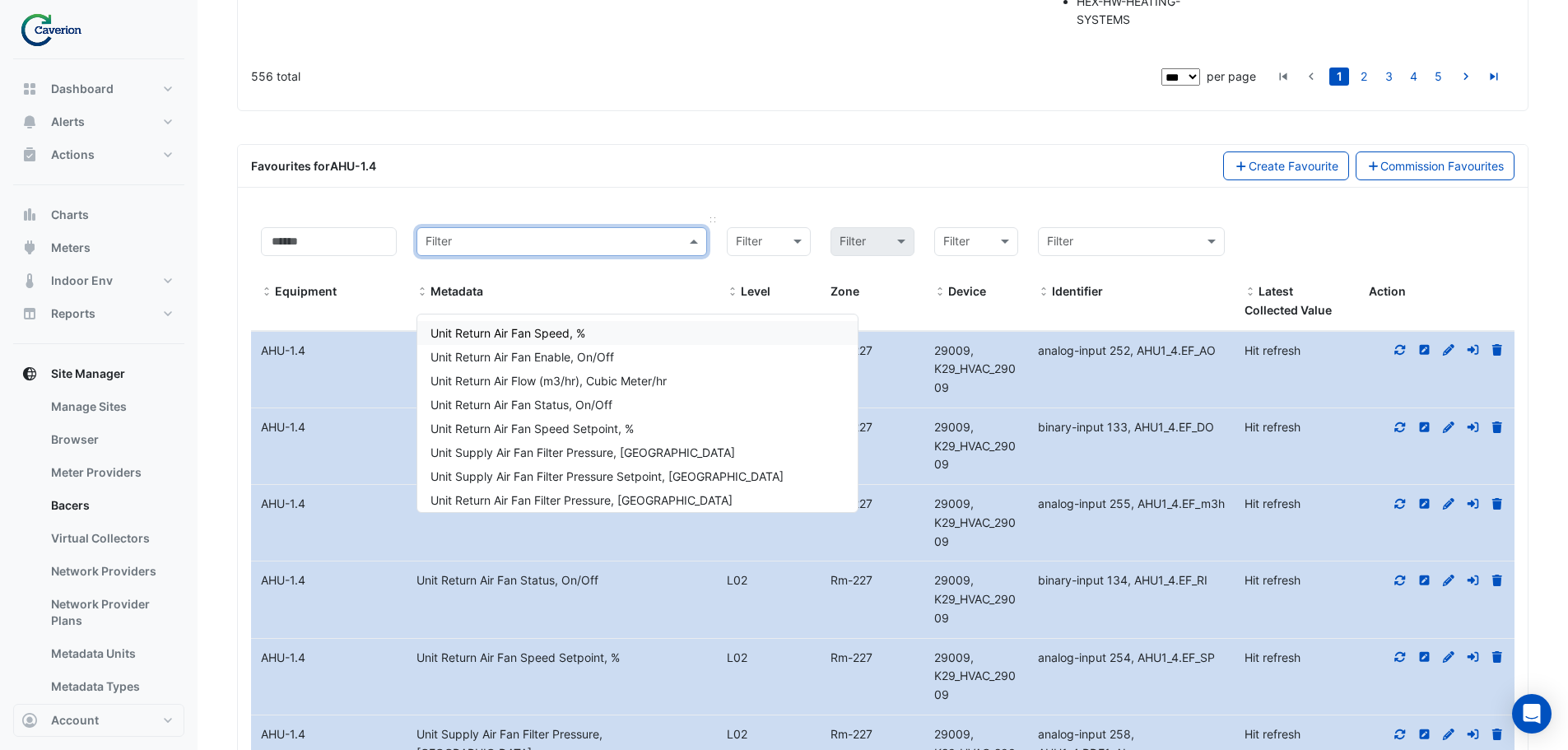
paste input "**********"
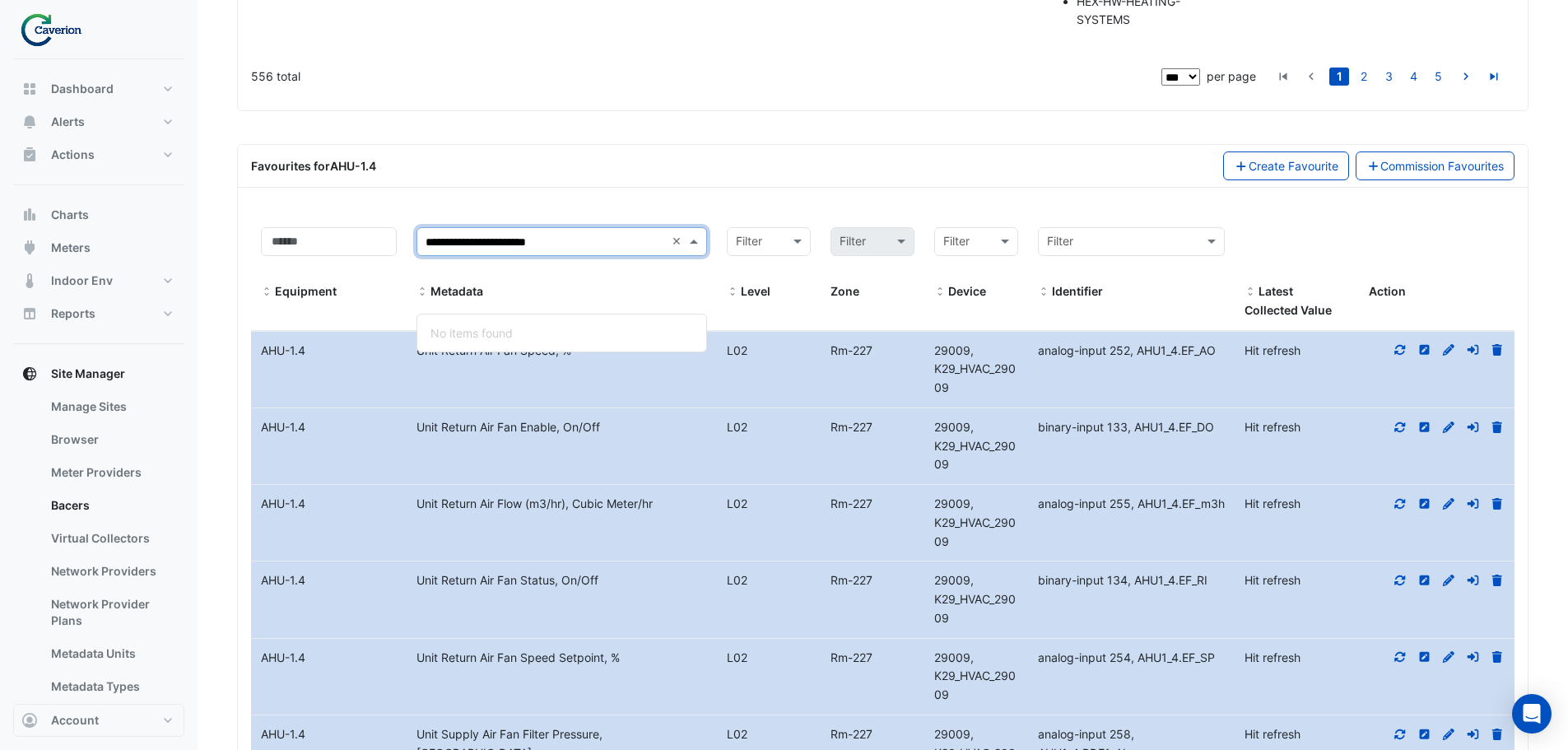
type input "**********"
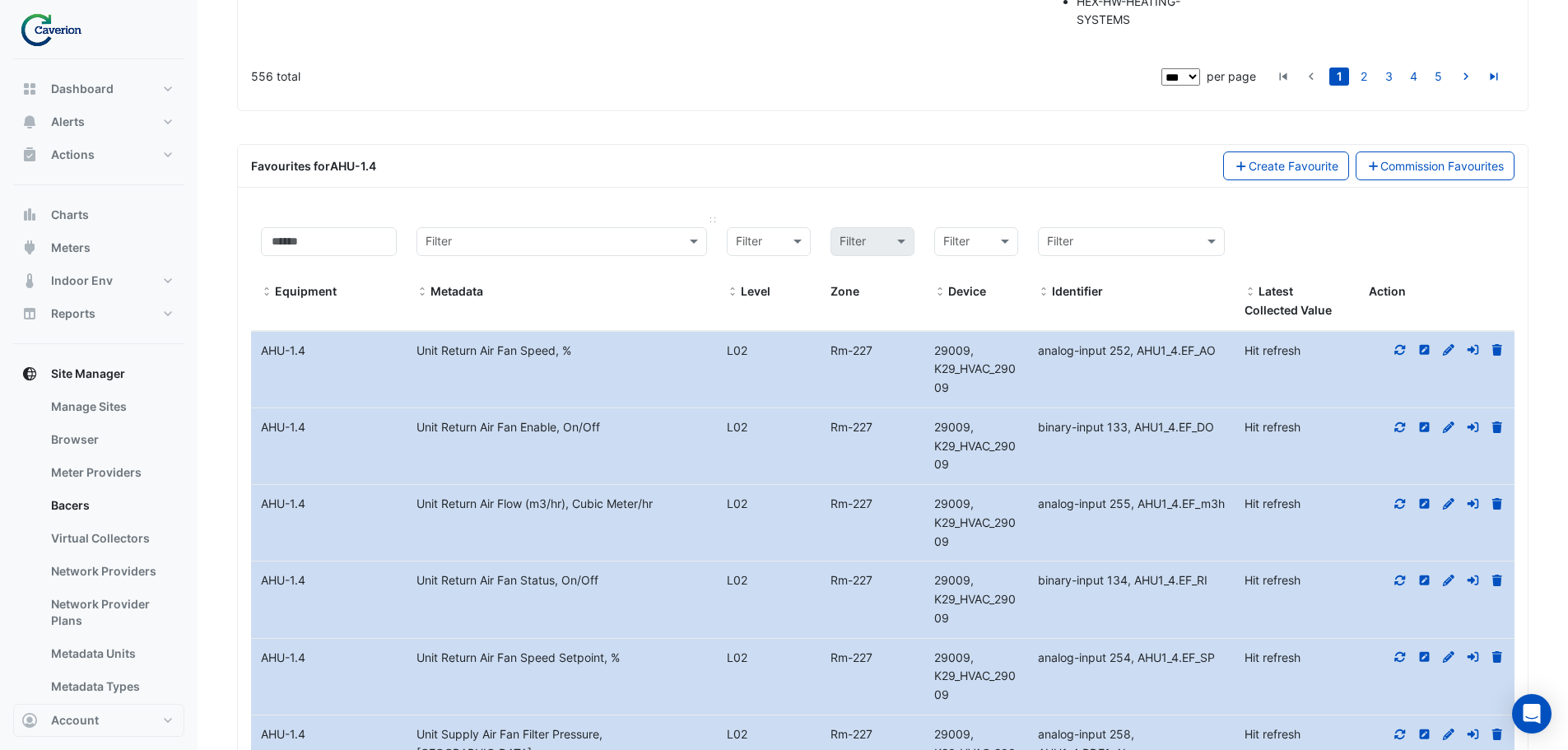
click at [518, 252] on input "text" at bounding box center [545, 243] width 240 height 19
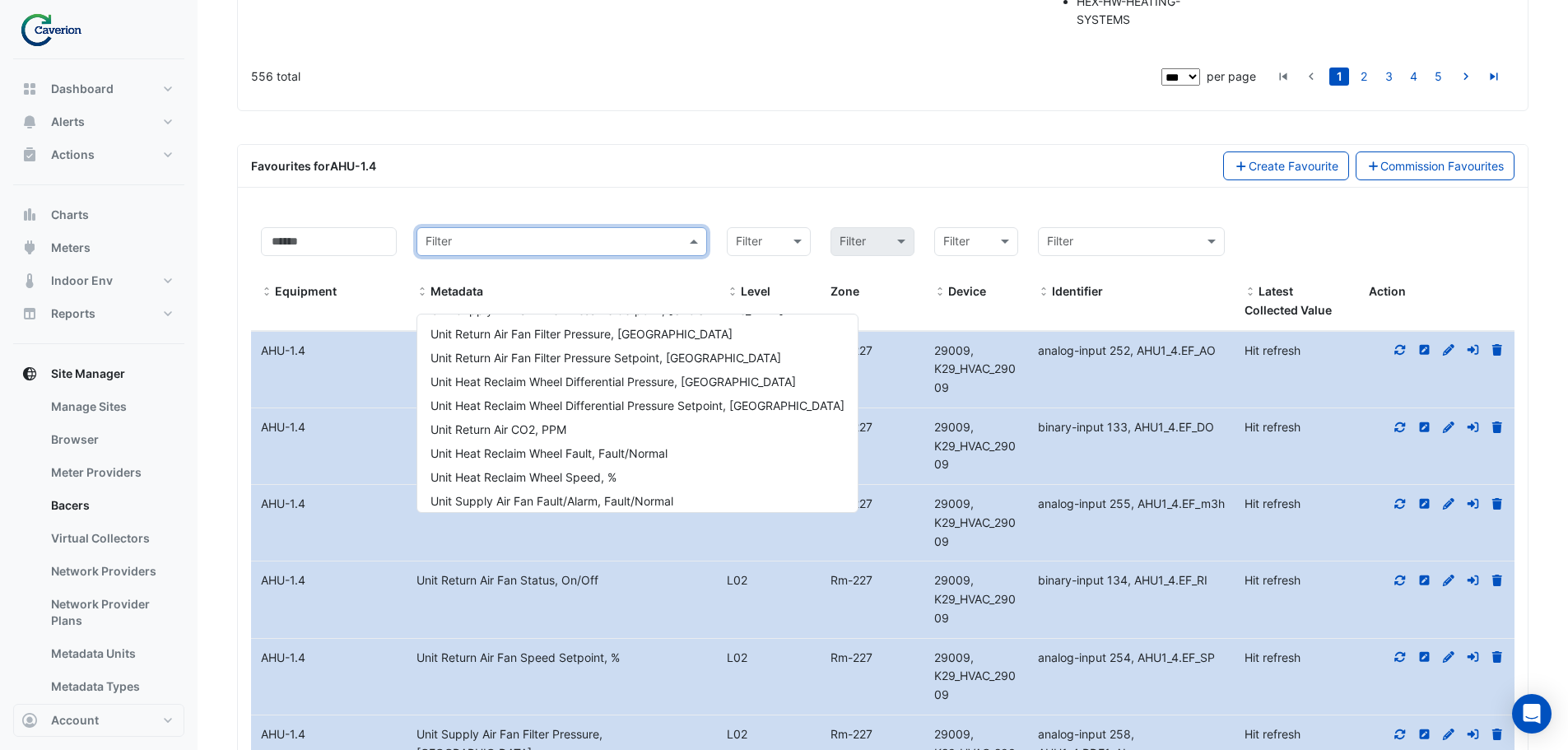
scroll to position [170, 0]
click at [616, 428] on div "Unit Return Air CO2, PPM" at bounding box center [637, 426] width 441 height 24
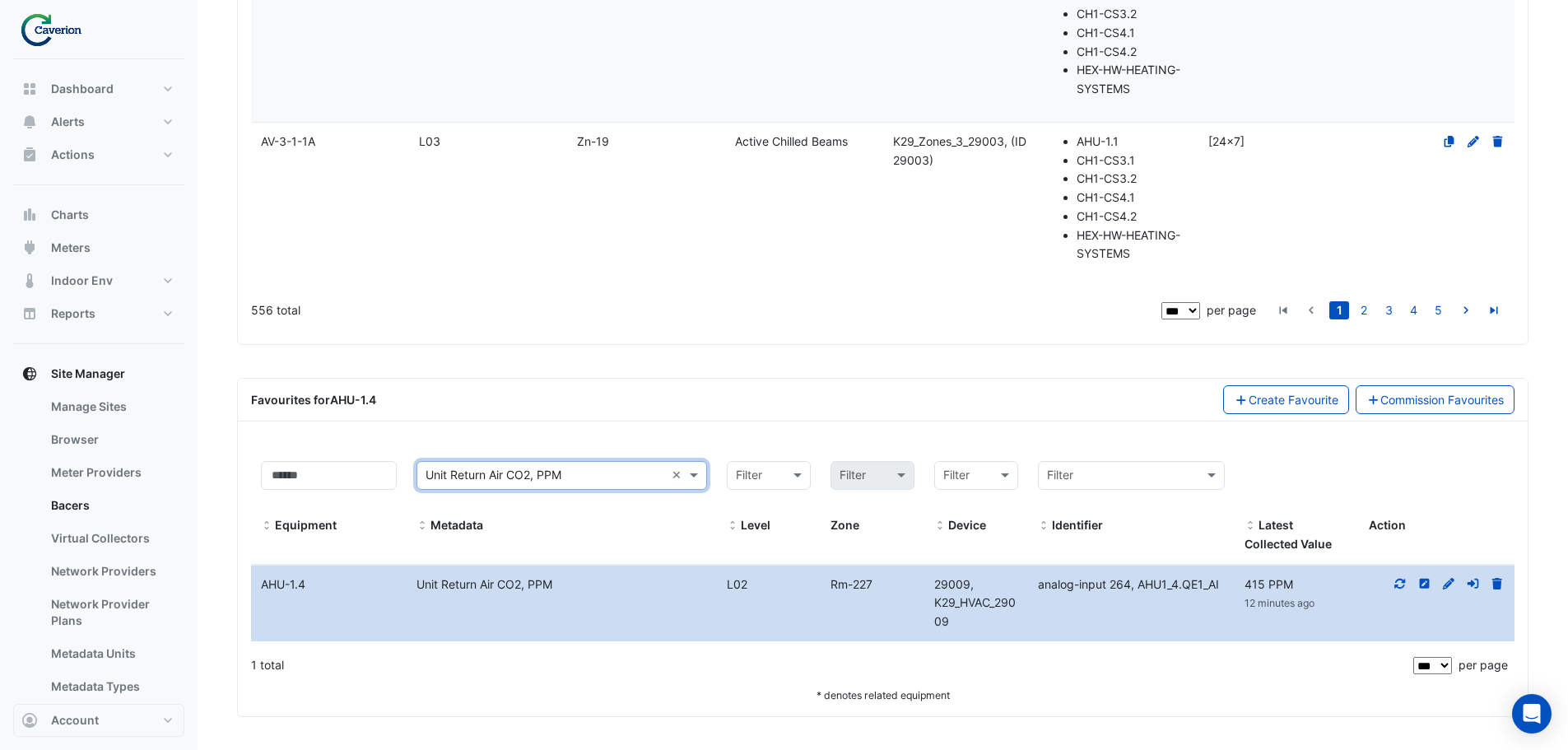
scroll to position [14910, 0]
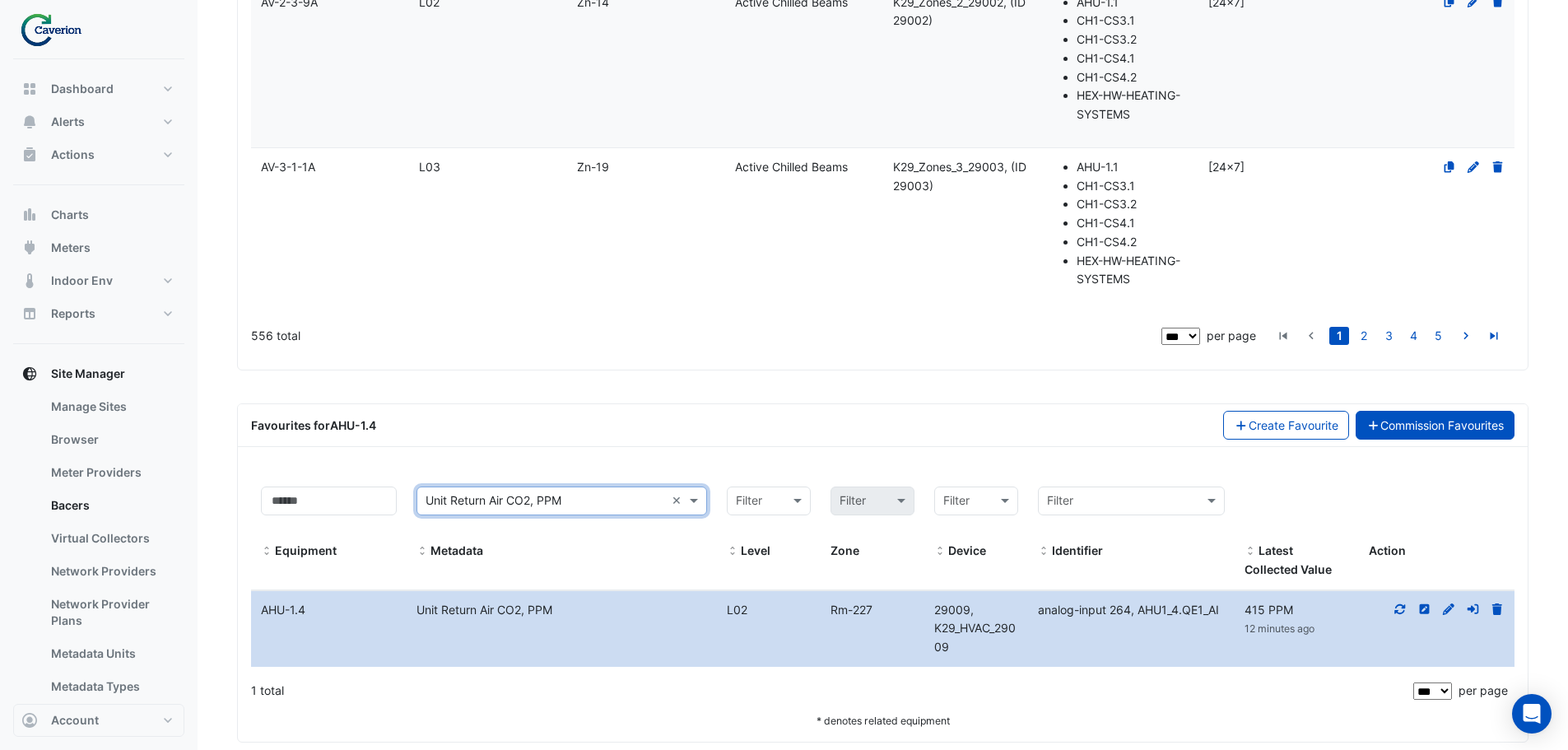
click at [1489, 440] on link "Commission Favourites" at bounding box center [1435, 425] width 160 height 29
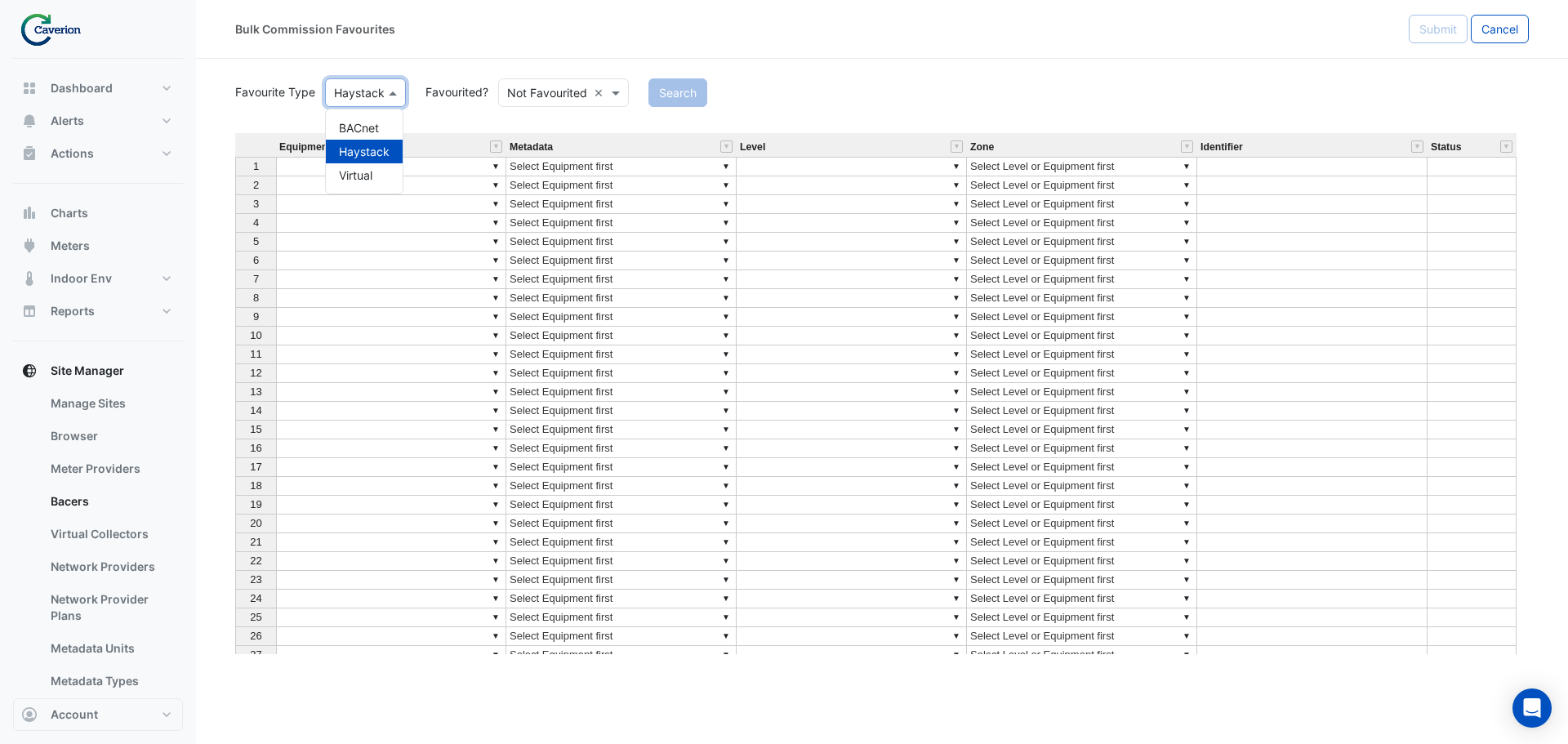
click at [396, 93] on span at bounding box center [395, 92] width 20 height 17
click at [616, 93] on button "Search" at bounding box center [613, 92] width 59 height 29
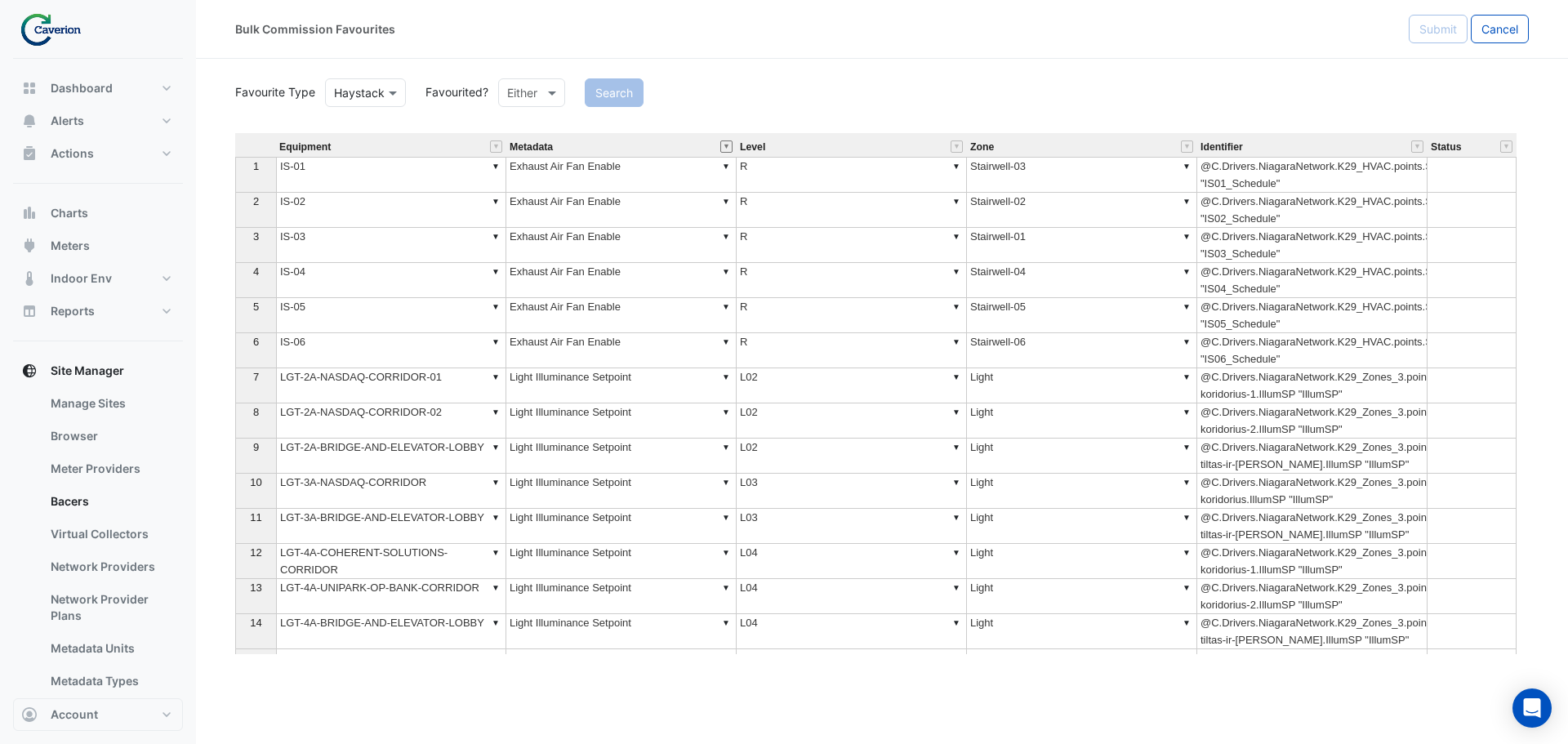
click at [726, 148] on button "" at bounding box center [726, 146] width 13 height 13
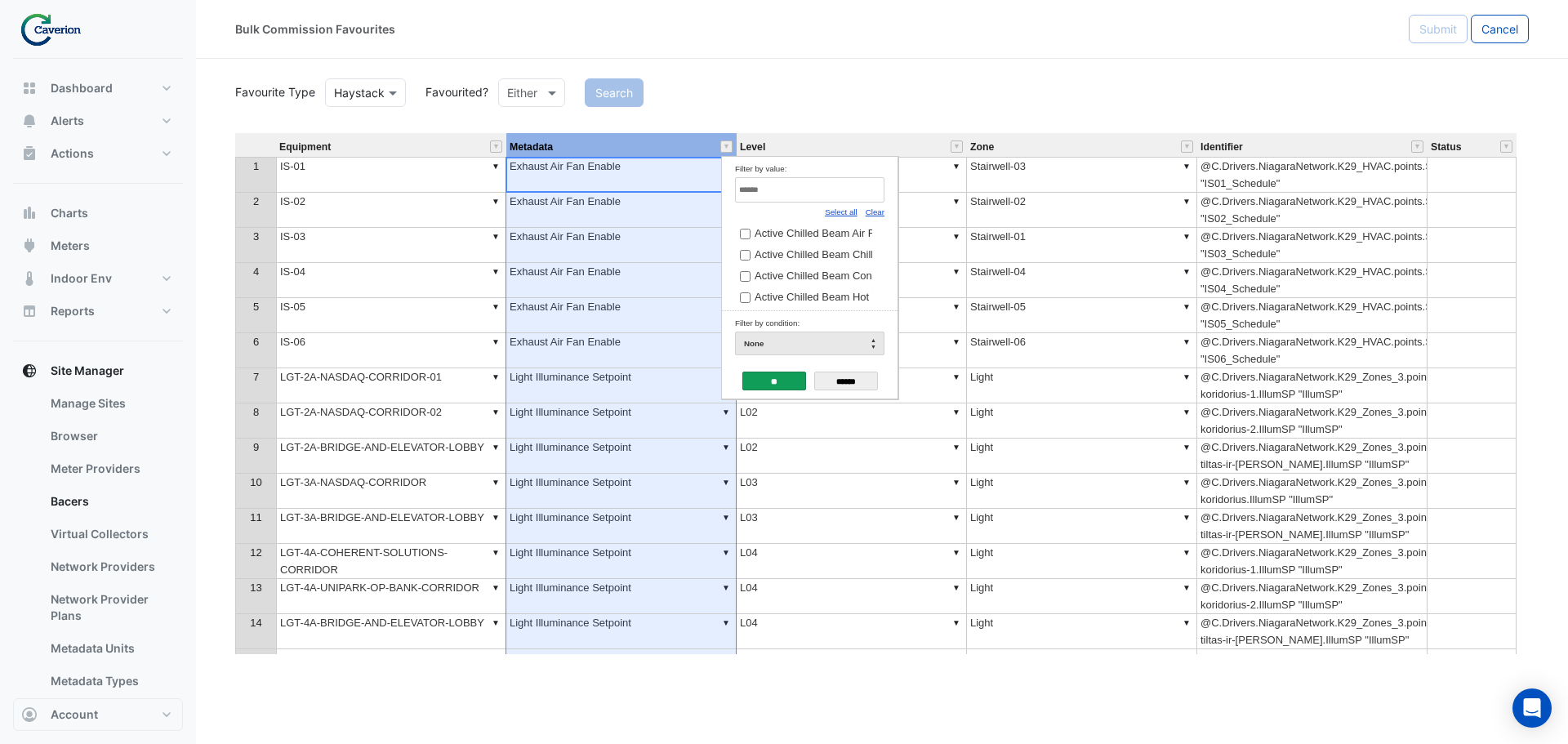
click at [878, 210] on link "Clear" at bounding box center [875, 211] width 19 height 9
click at [762, 182] on input "Filter by value:" at bounding box center [810, 190] width 149 height 25
paste input "**********"
type input "**********"
click at [849, 378] on input "******" at bounding box center [846, 381] width 64 height 19
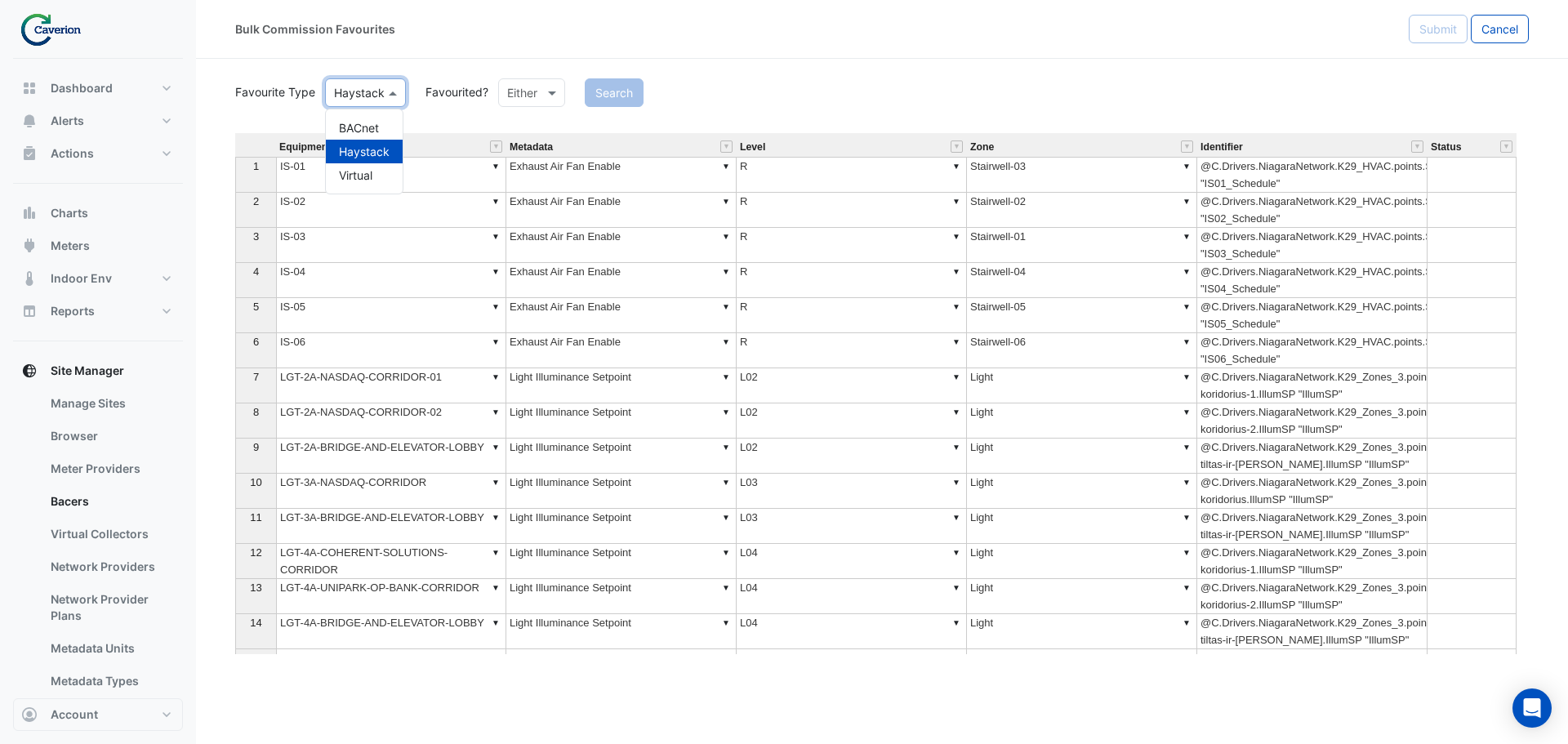
click at [394, 89] on span at bounding box center [395, 92] width 20 height 17
click at [353, 124] on div "BACnet" at bounding box center [365, 127] width 77 height 24
click at [625, 79] on button "Search" at bounding box center [603, 92] width 59 height 29
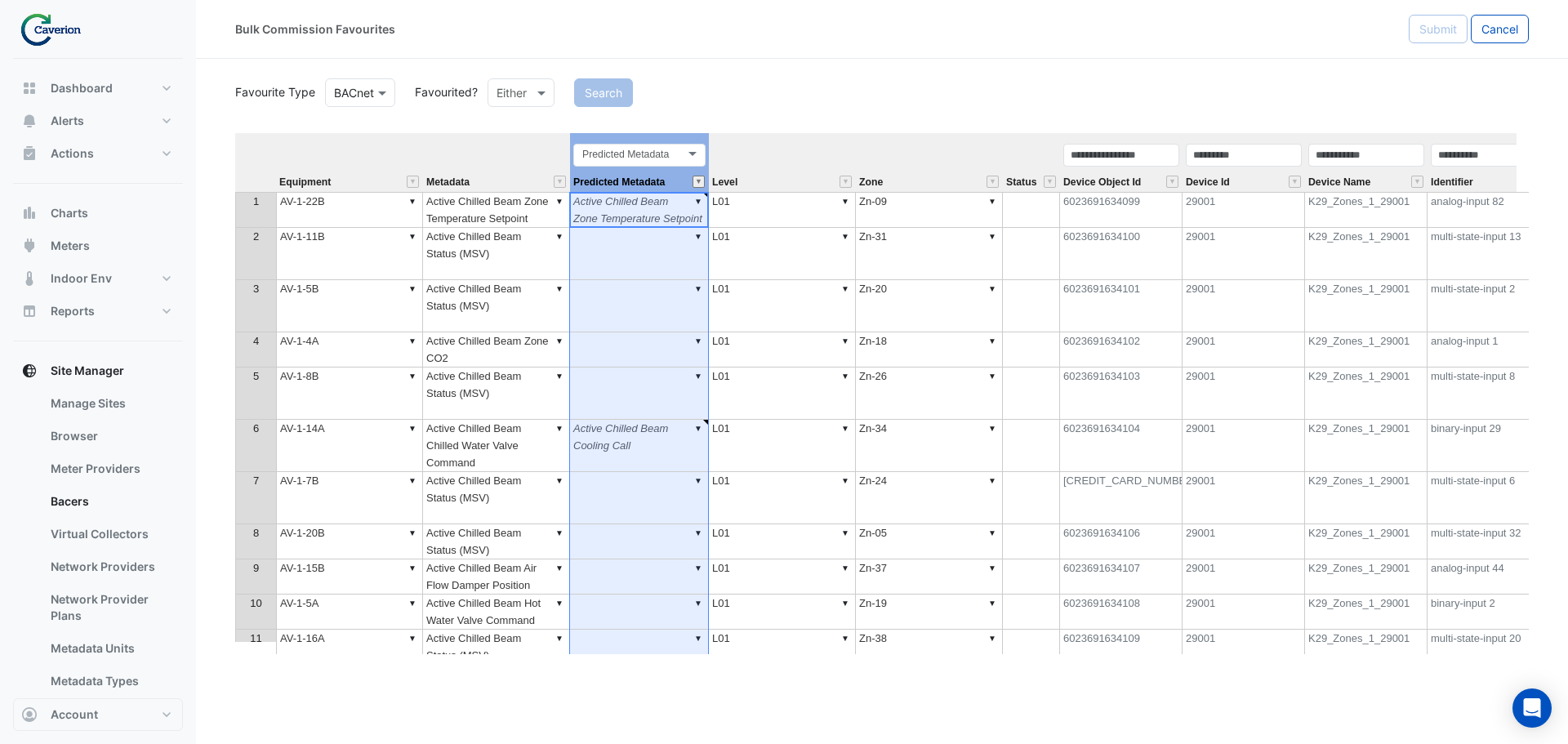
click at [702, 181] on button "" at bounding box center [698, 181] width 13 height 13
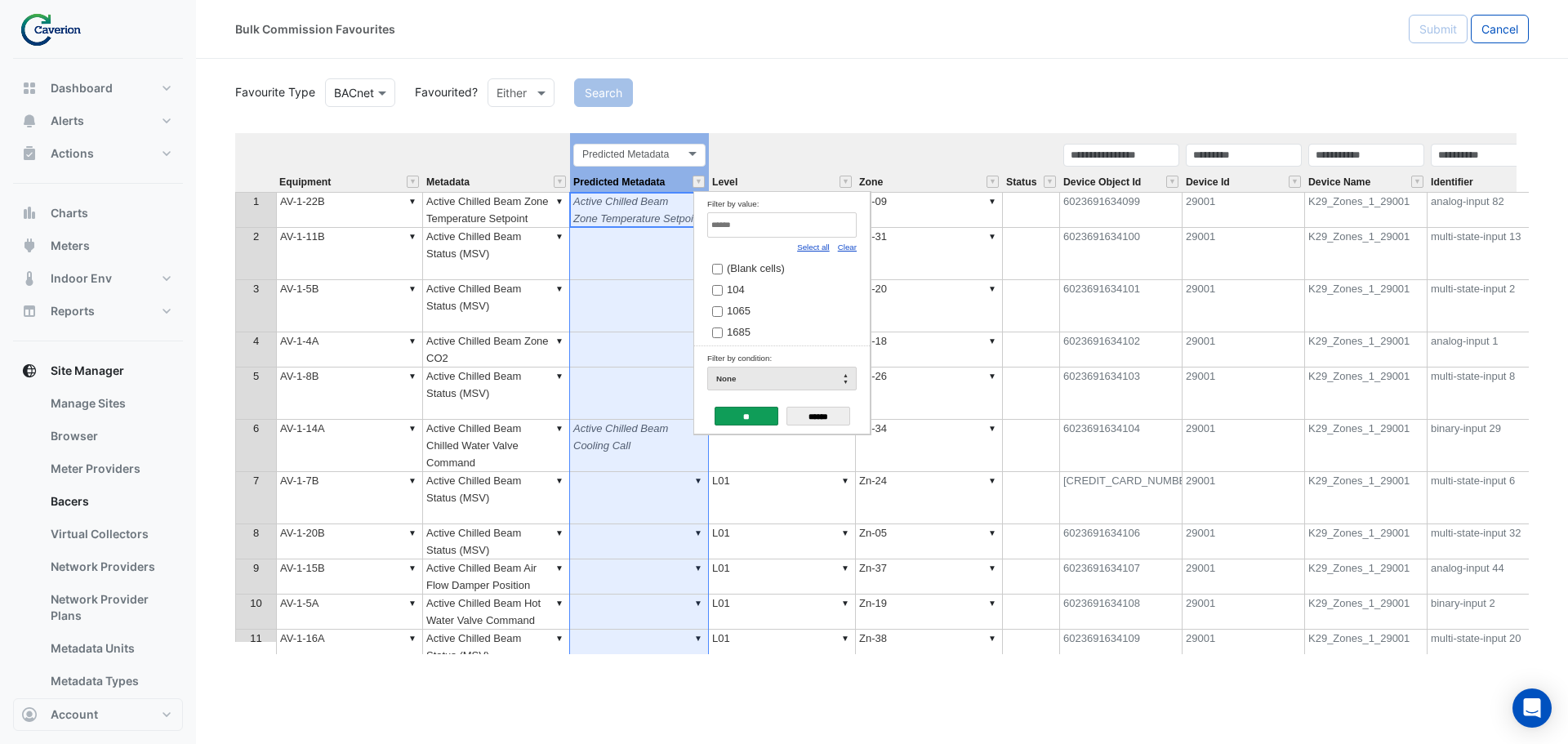
drag, startPoint x: 854, startPoint y: 246, endPoint x: 846, endPoint y: 245, distance: 8.1
click at [854, 246] on link "Clear" at bounding box center [847, 246] width 19 height 9
click at [767, 222] on input "Filter by value:" at bounding box center [782, 225] width 149 height 25
paste input "**********"
type input "**********"
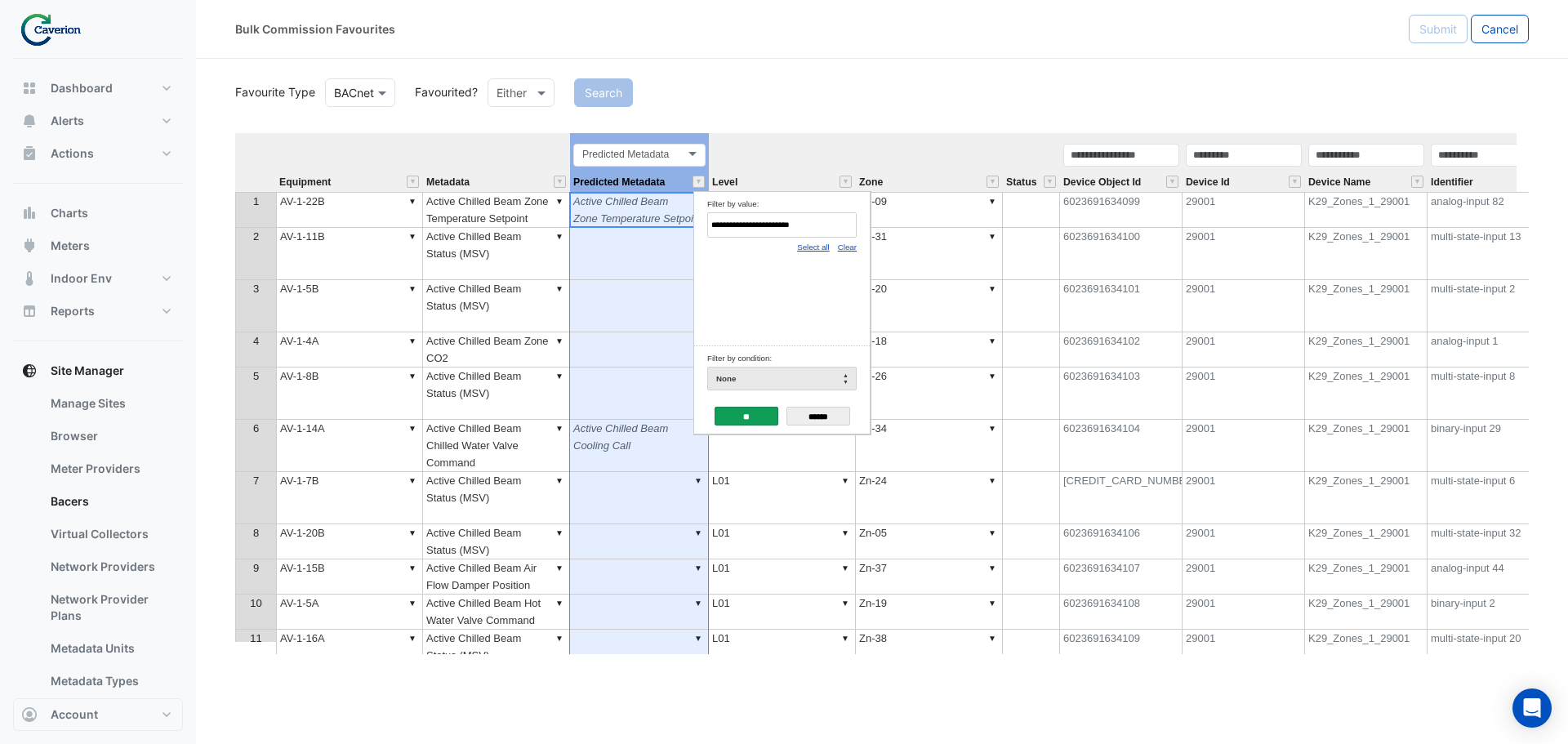
click at [821, 165] on th "Level" at bounding box center [782, 162] width 147 height 59
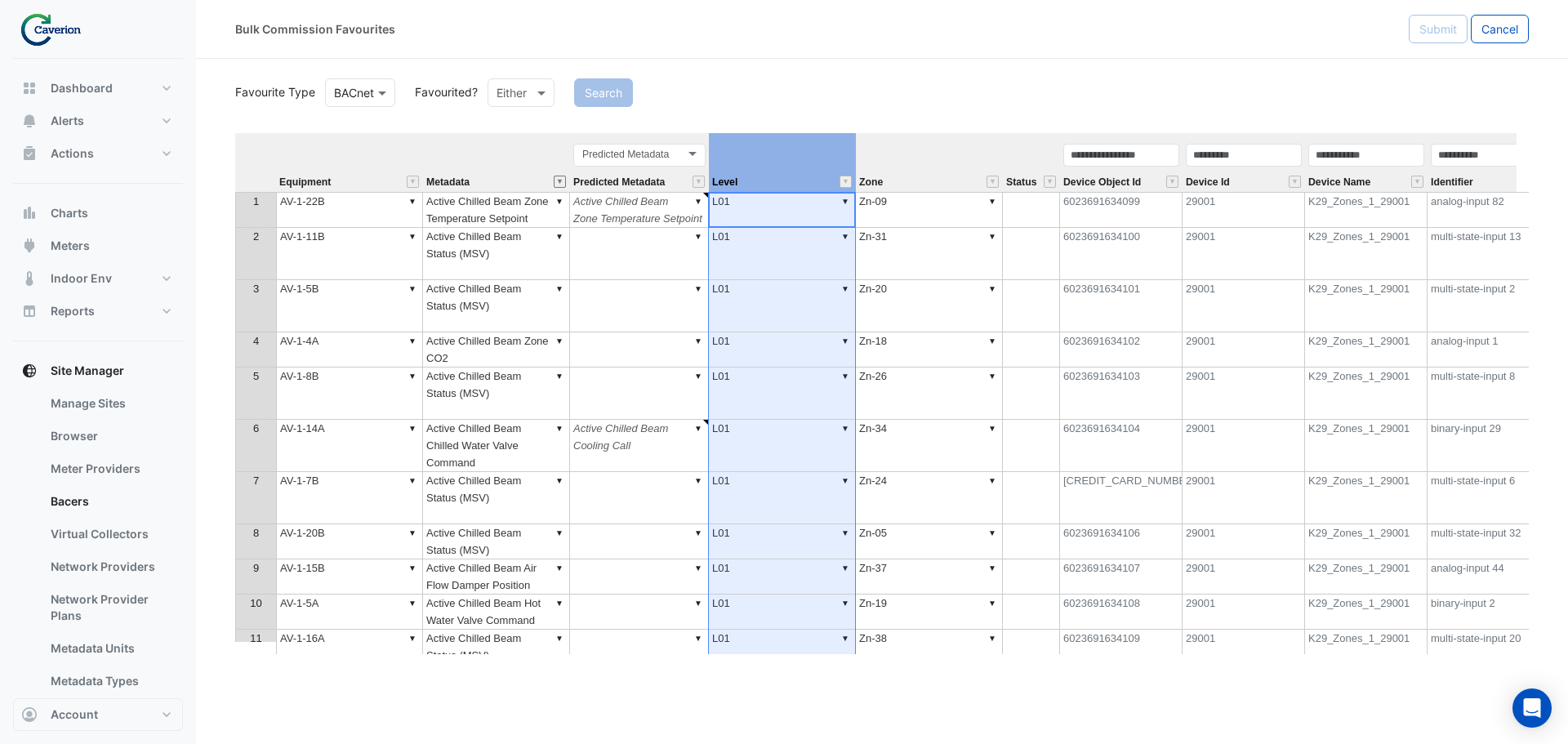
click at [558, 184] on button "" at bounding box center [559, 181] width 13 height 13
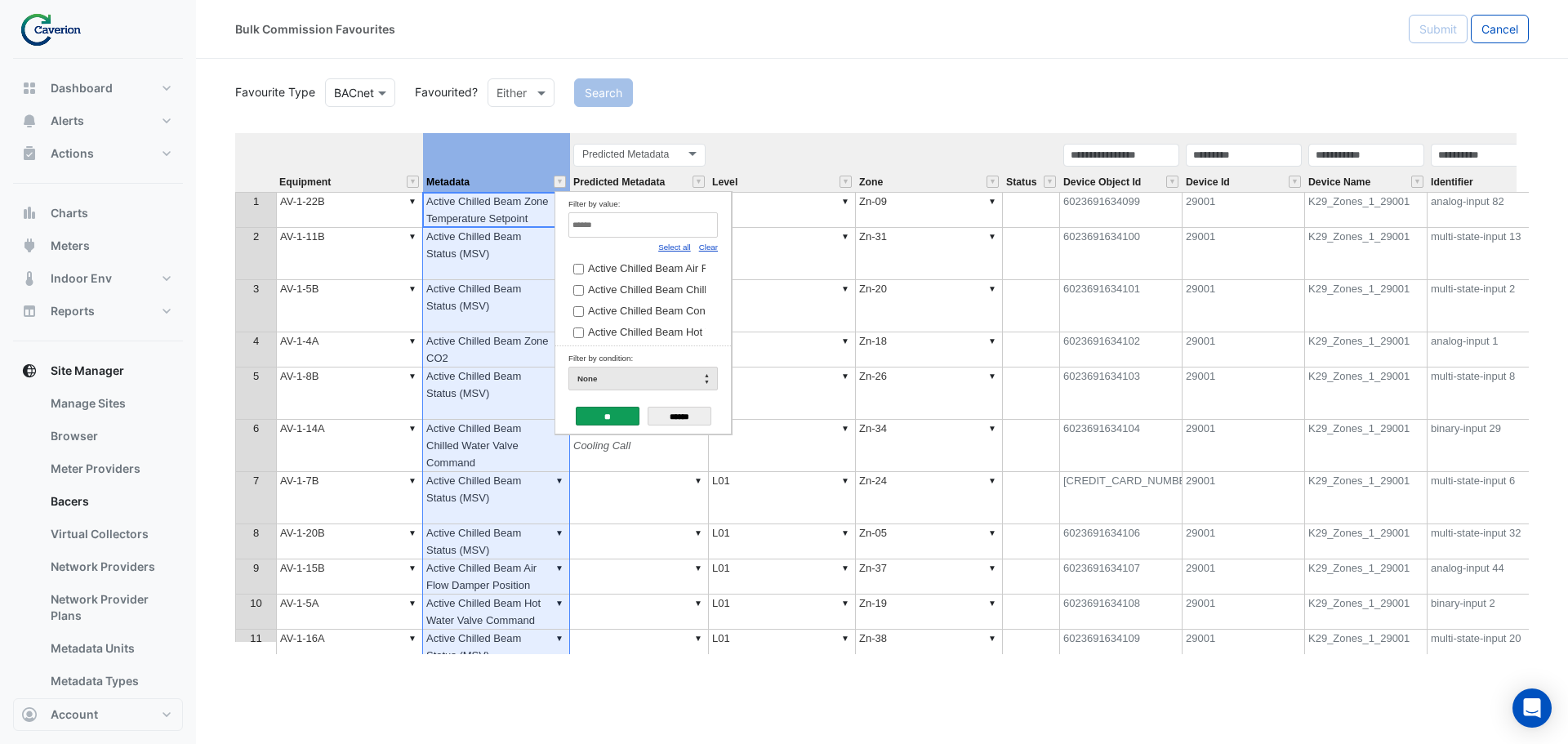
click at [582, 222] on input "Filter by value:" at bounding box center [643, 225] width 149 height 25
click at [708, 245] on link "Clear" at bounding box center [708, 246] width 19 height 9
click at [587, 225] on input "Filter by value:" at bounding box center [643, 225] width 149 height 25
paste input "**********"
type input "**********"
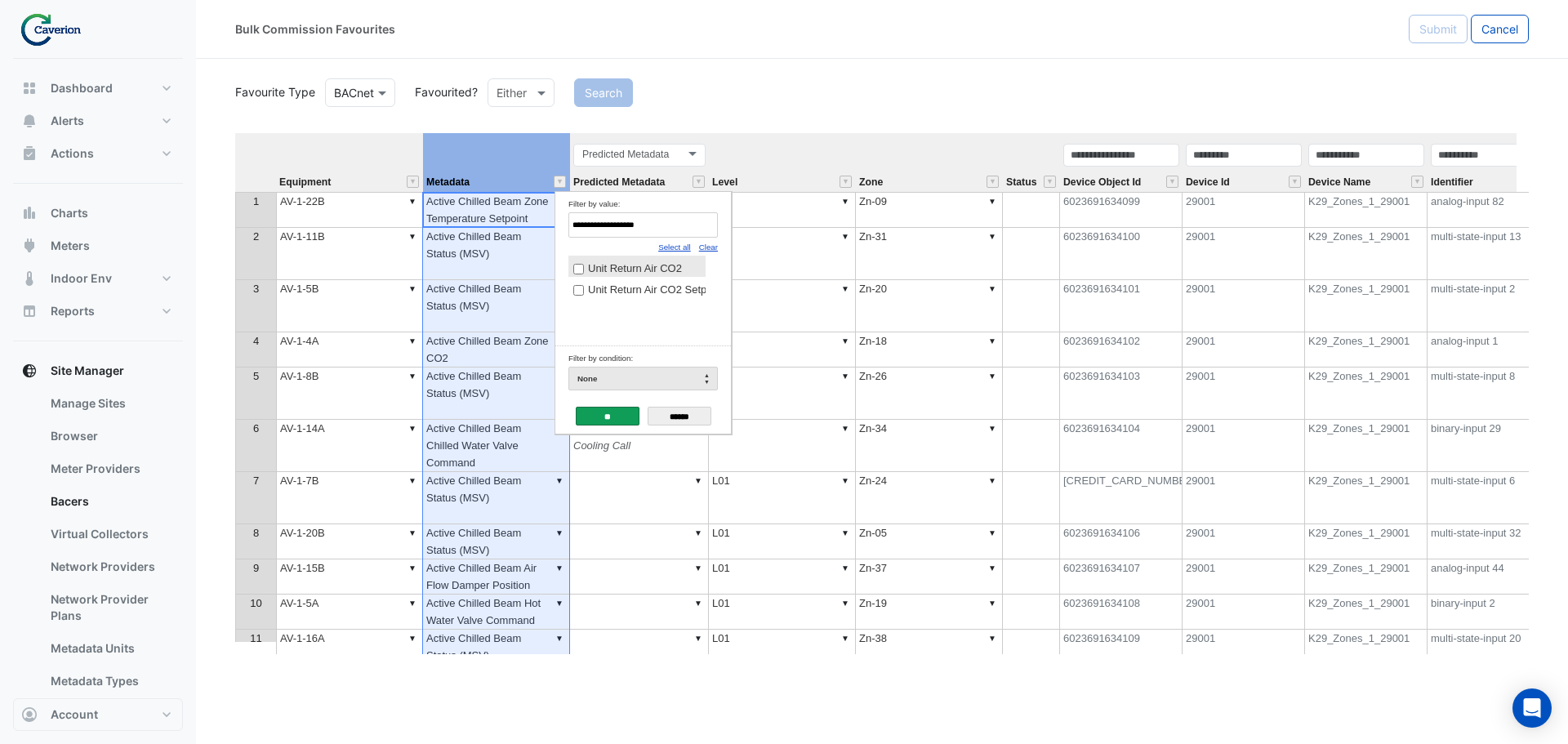
click at [618, 420] on input "**" at bounding box center [607, 417] width 64 height 19
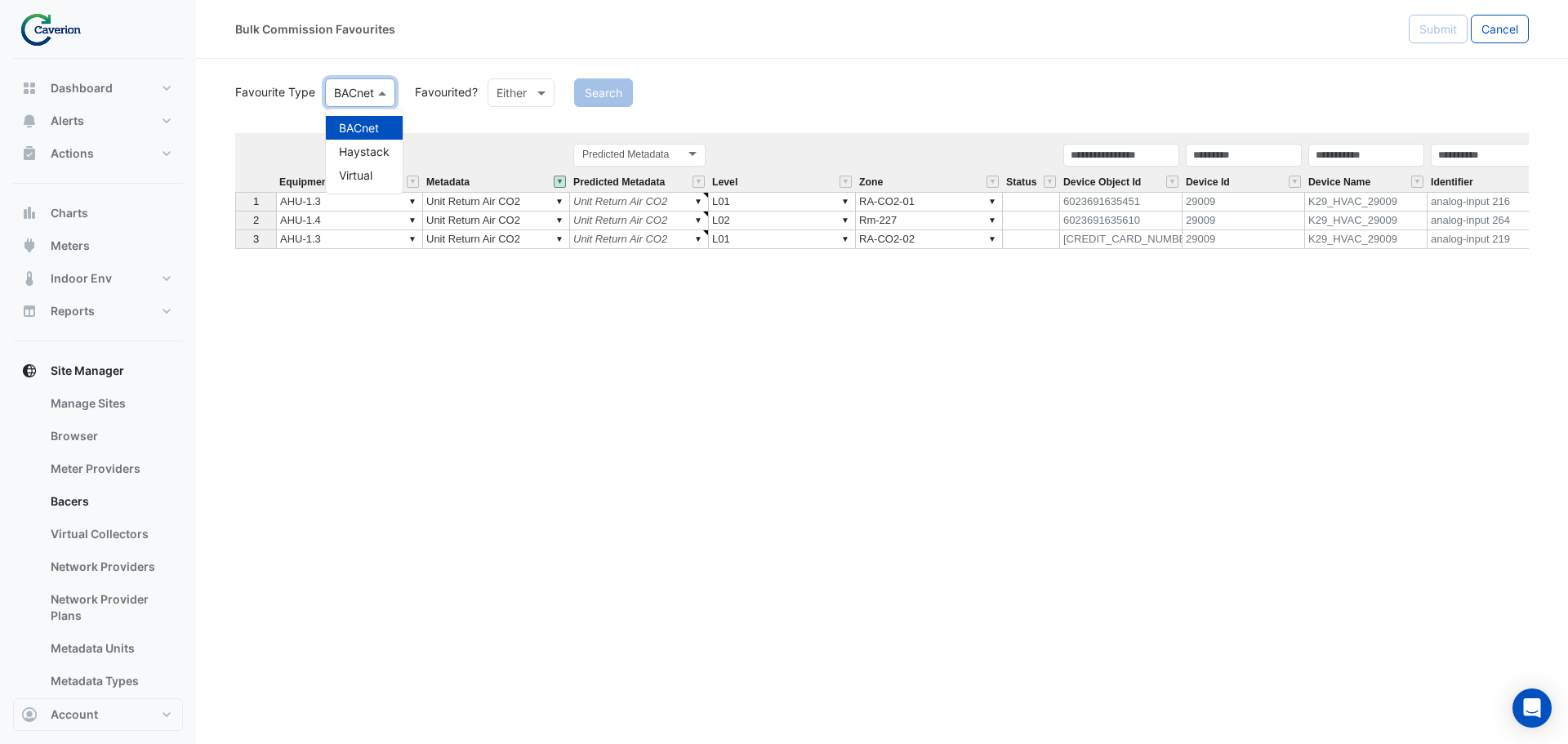
click at [383, 94] on span at bounding box center [384, 92] width 20 height 17
click at [373, 152] on div "Haystack" at bounding box center [365, 151] width 77 height 24
click at [622, 89] on button "Search" at bounding box center [613, 92] width 59 height 29
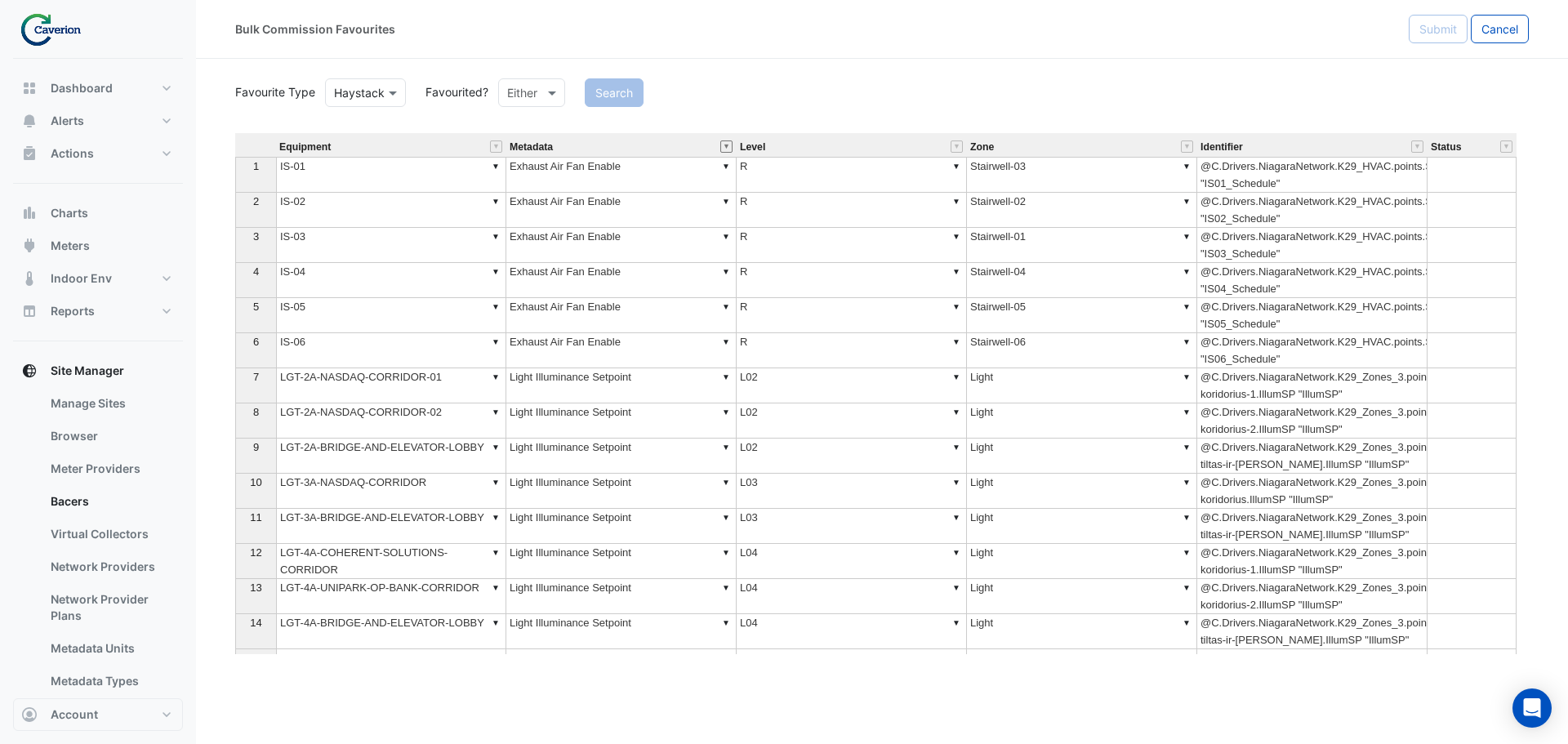
click at [727, 149] on button "" at bounding box center [726, 146] width 13 height 13
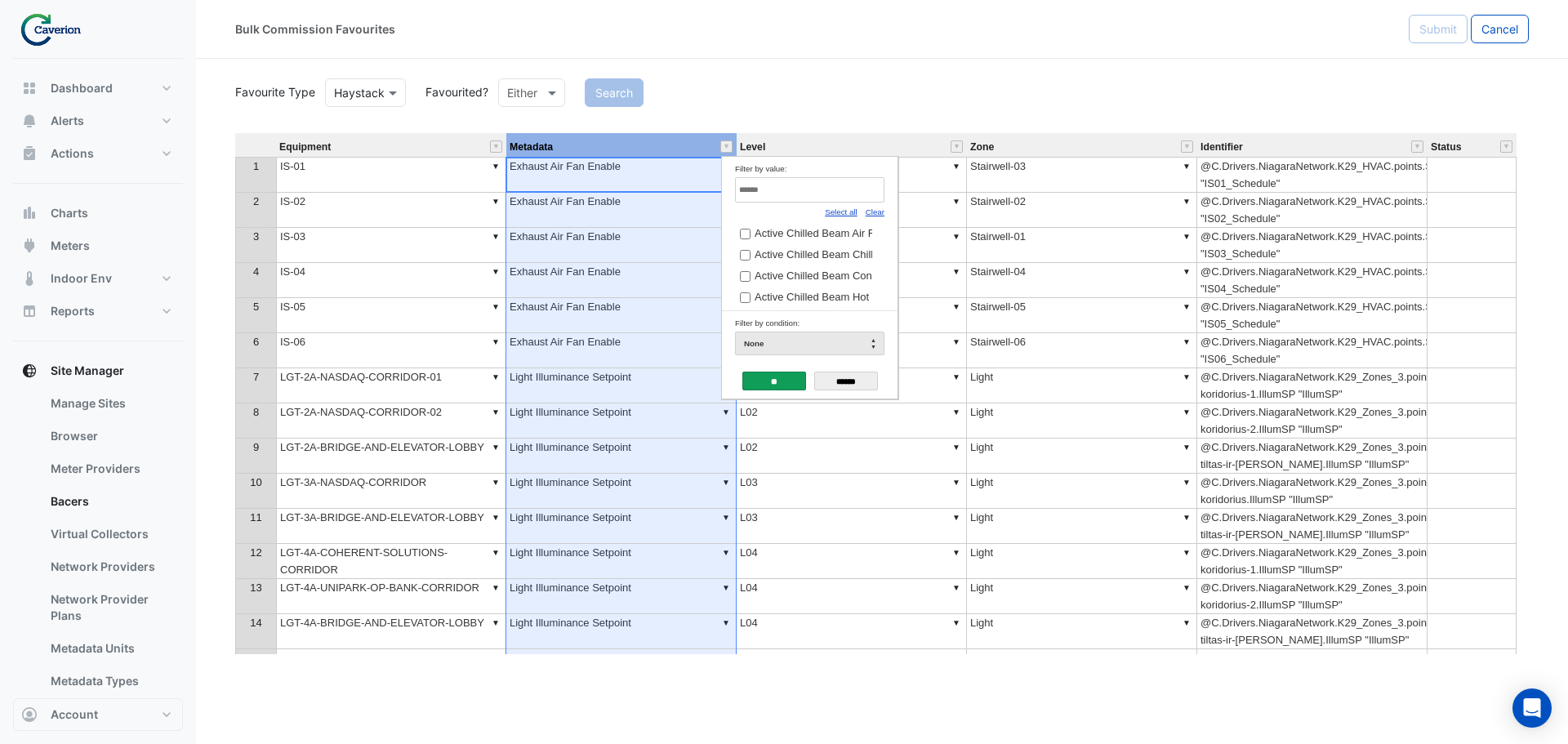
click at [887, 212] on td "Filter by value: Select all Clear Active Chilled Beam Air Flow Damper Position …" at bounding box center [810, 234] width 175 height 154
click at [878, 212] on link "Clear" at bounding box center [875, 211] width 19 height 9
click at [798, 192] on input "Filter by value:" at bounding box center [810, 190] width 149 height 25
paste input "**********"
type input "**********"
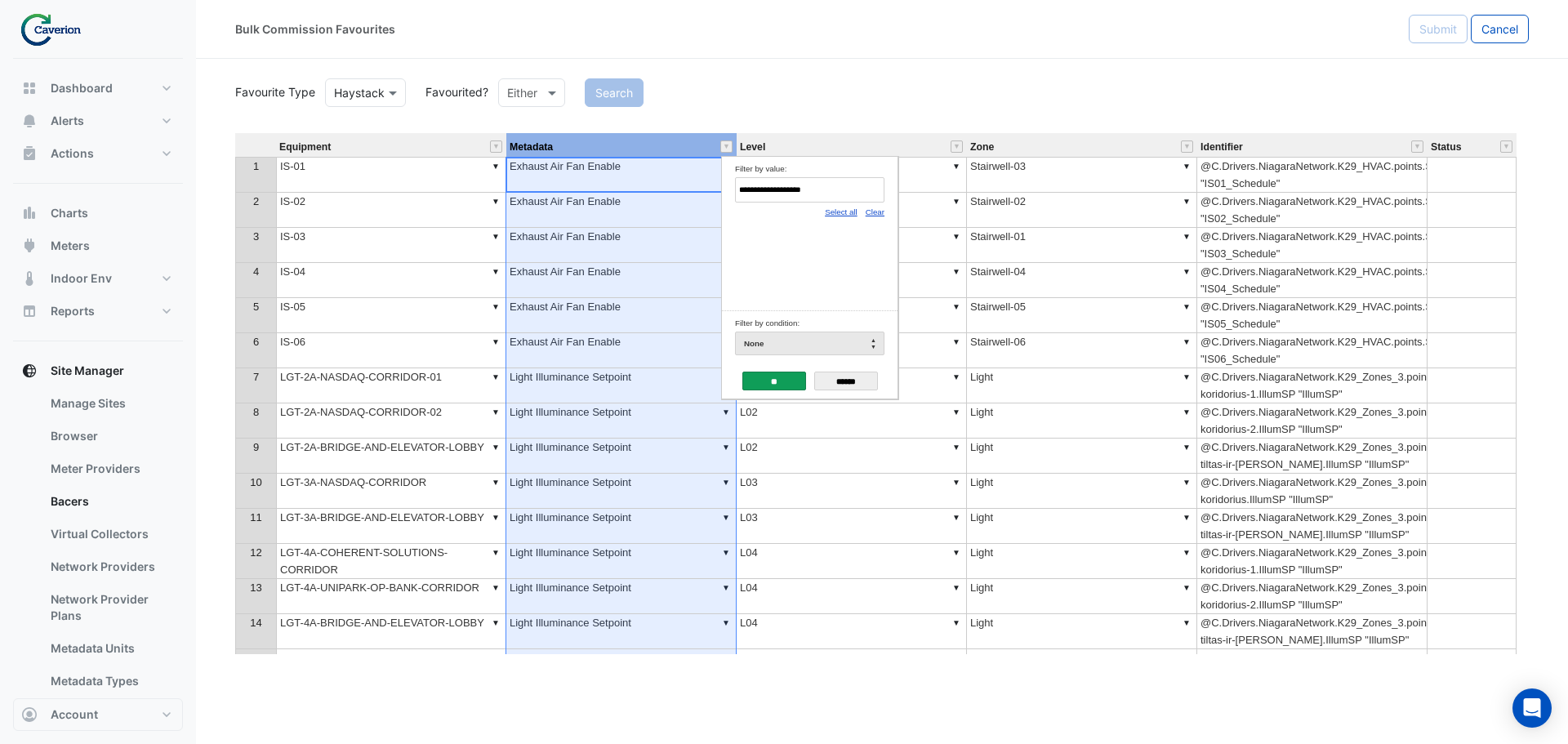
drag, startPoint x: 846, startPoint y: 381, endPoint x: 819, endPoint y: 357, distance: 36.1
click at [845, 381] on input "******" at bounding box center [846, 381] width 64 height 19
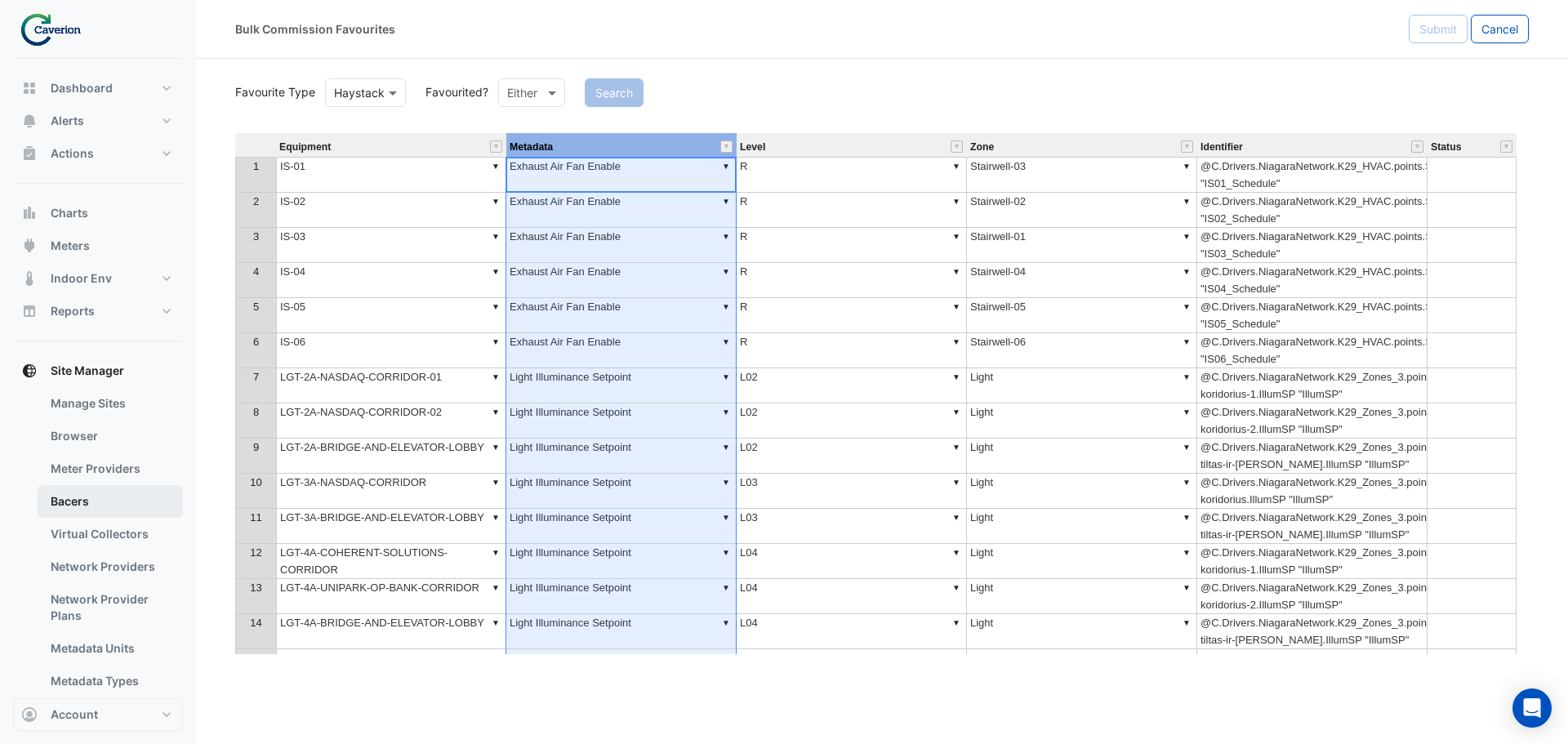
click at [75, 494] on link "Bacers" at bounding box center [110, 501] width 145 height 33
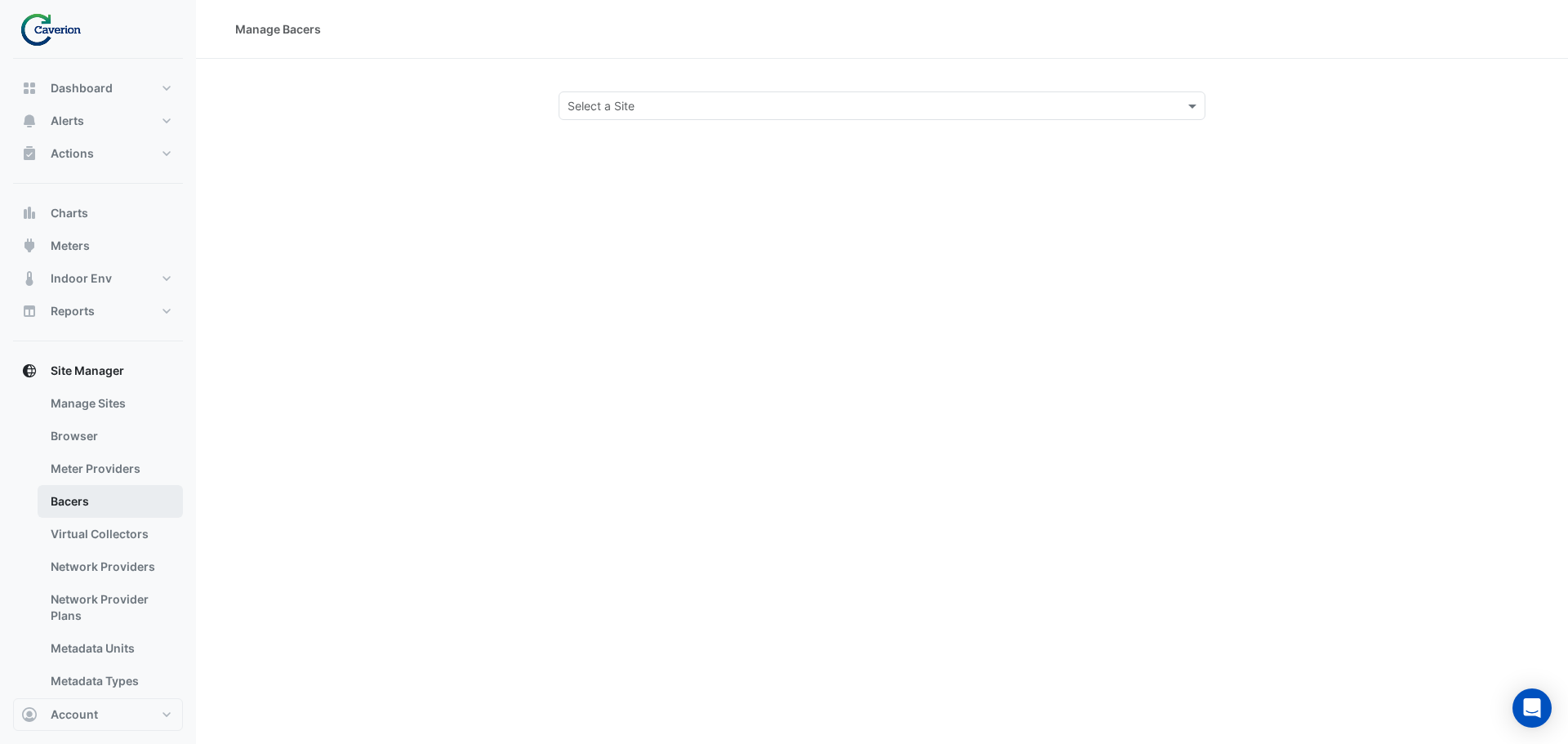
click at [60, 498] on link "Bacers" at bounding box center [110, 501] width 145 height 33
click at [867, 105] on input "text" at bounding box center [865, 107] width 596 height 17
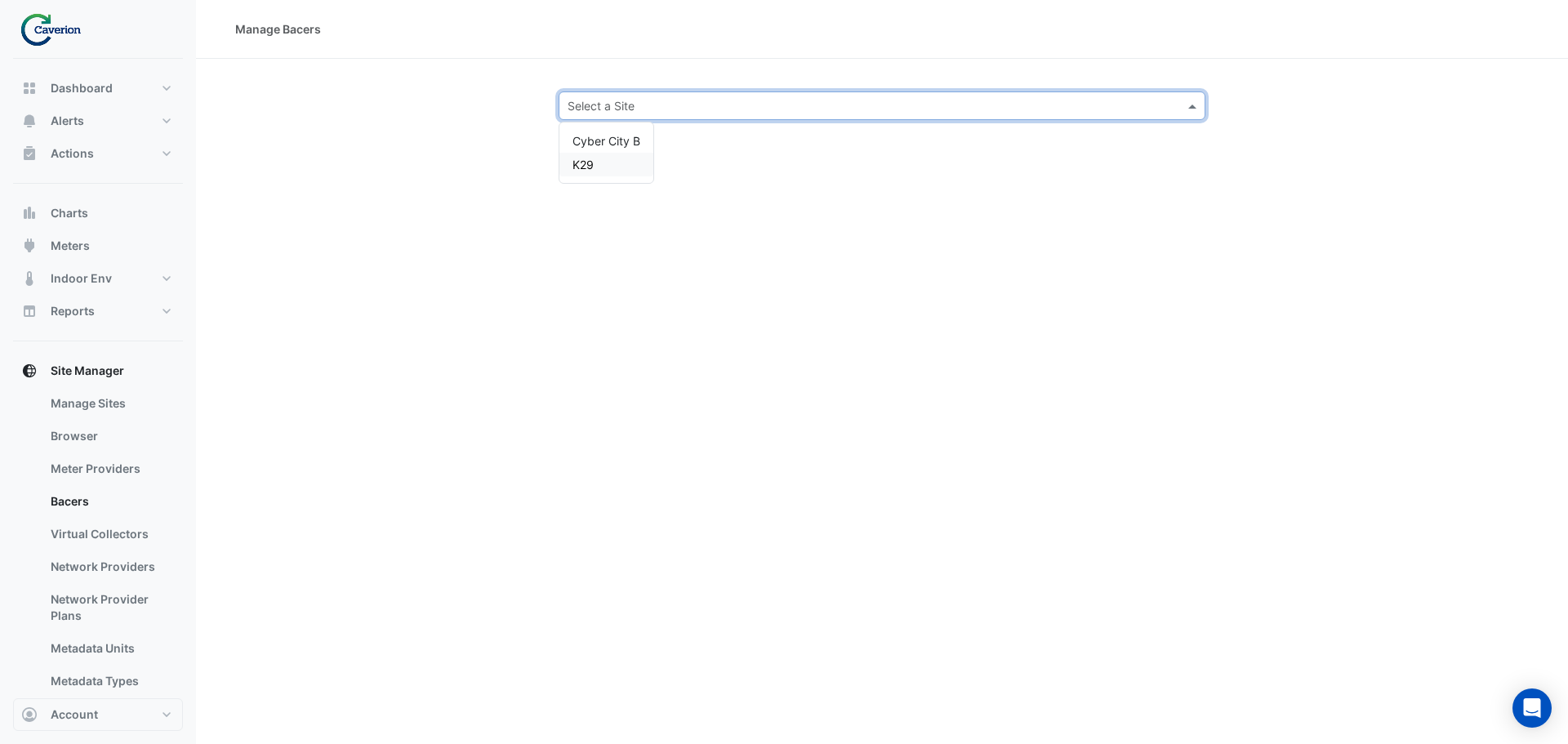
click at [579, 165] on span "K29" at bounding box center [583, 165] width 21 height 13
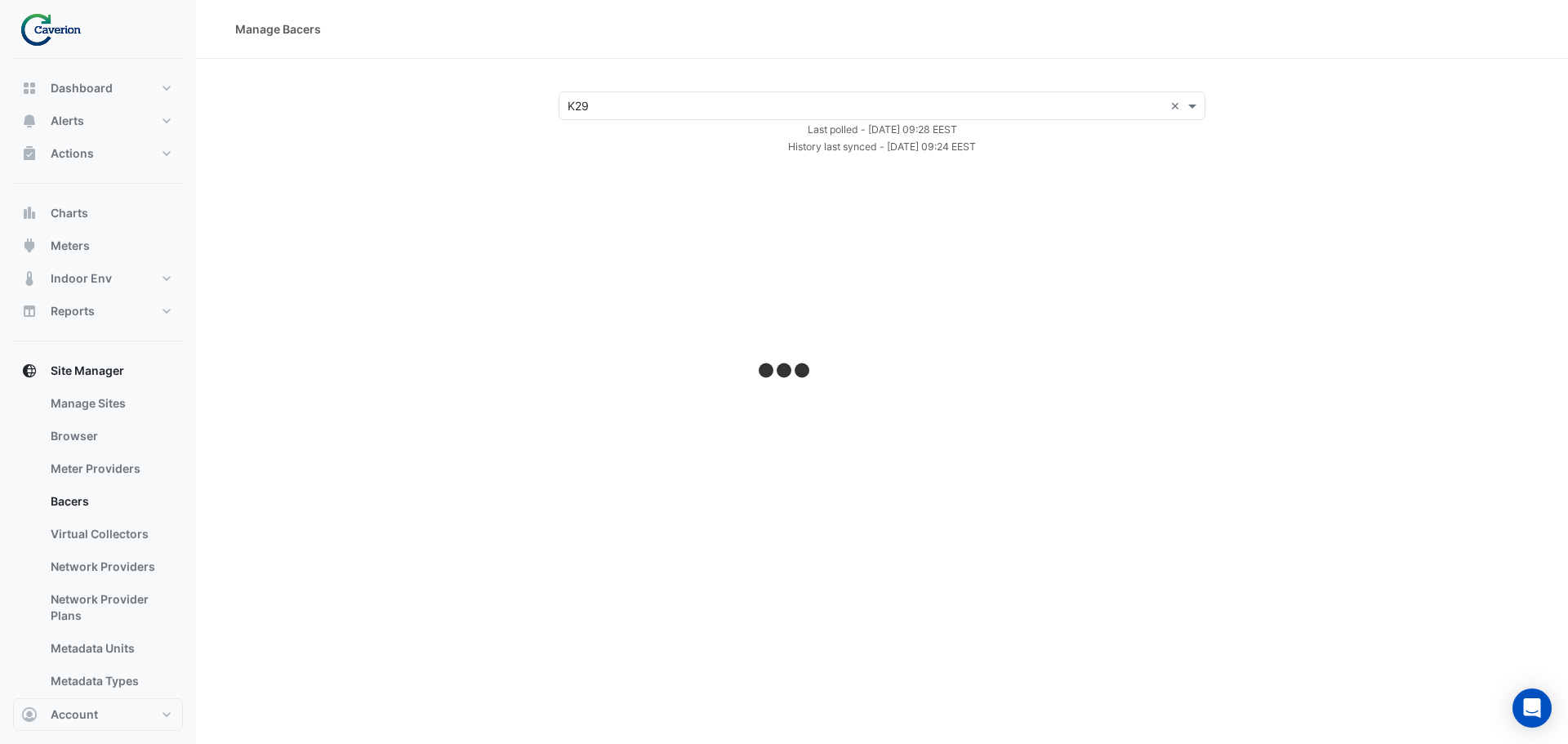
select select "***"
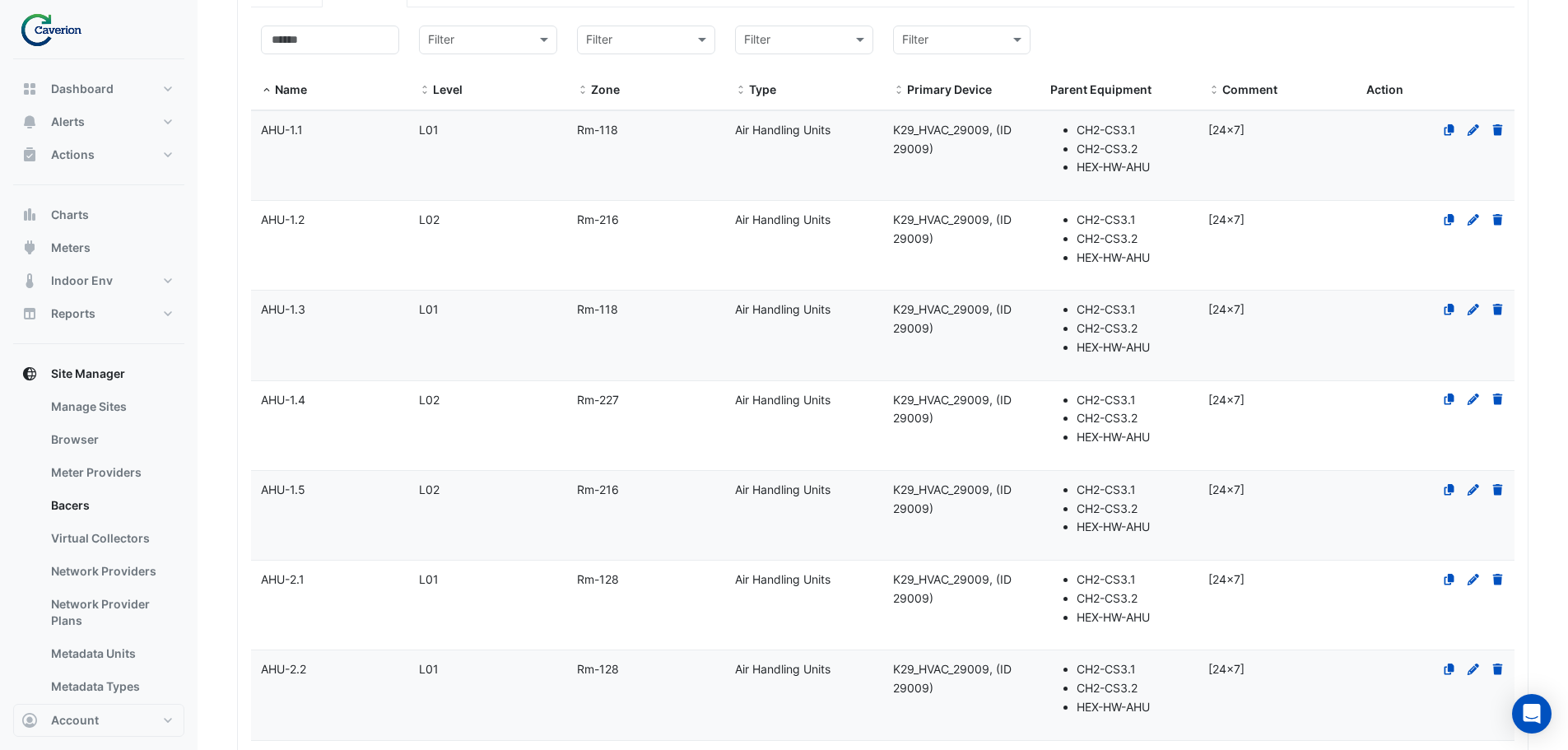
scroll to position [329, 0]
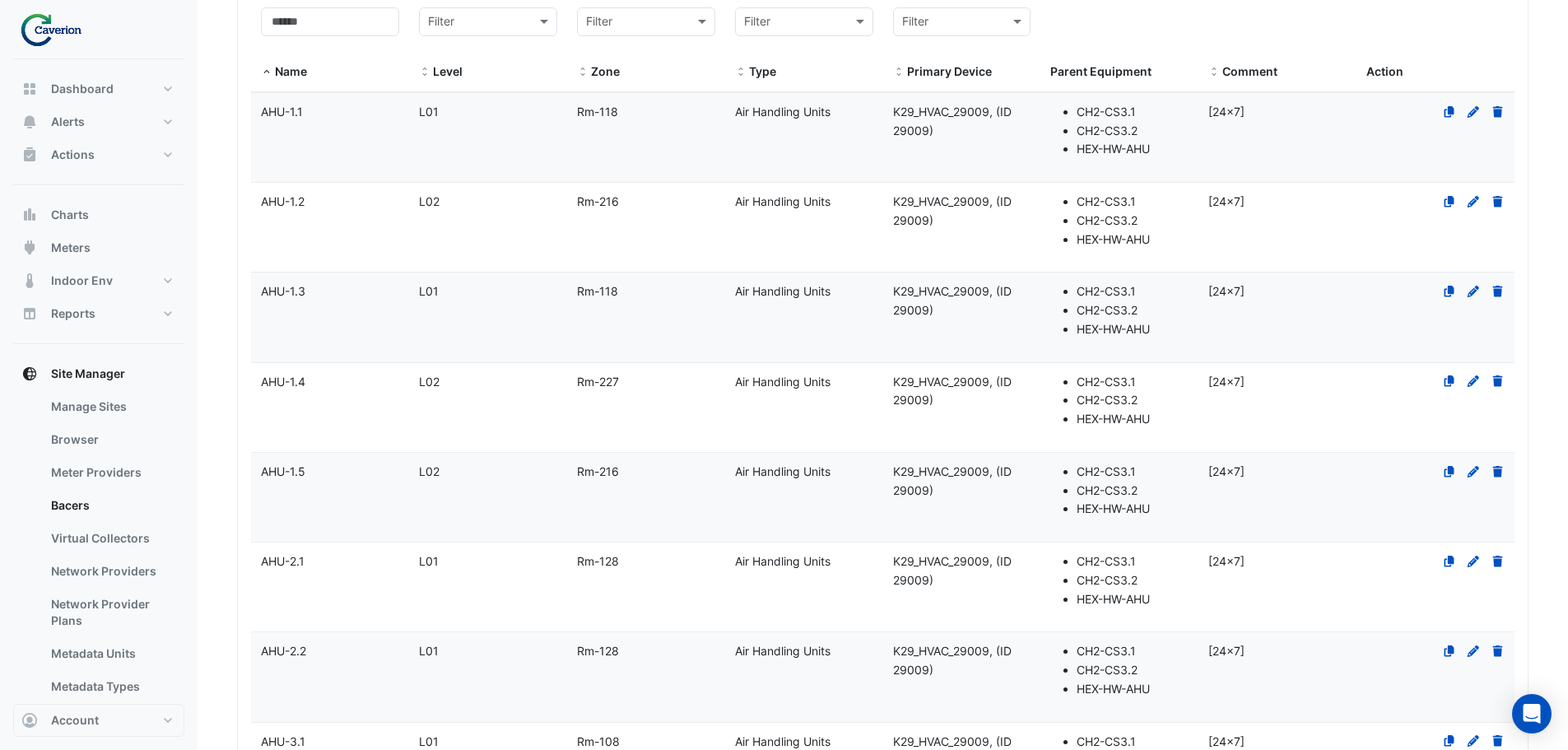
click at [398, 573] on datatable-body-cell "Name AHU-2.1" at bounding box center [330, 587] width 158 height 89
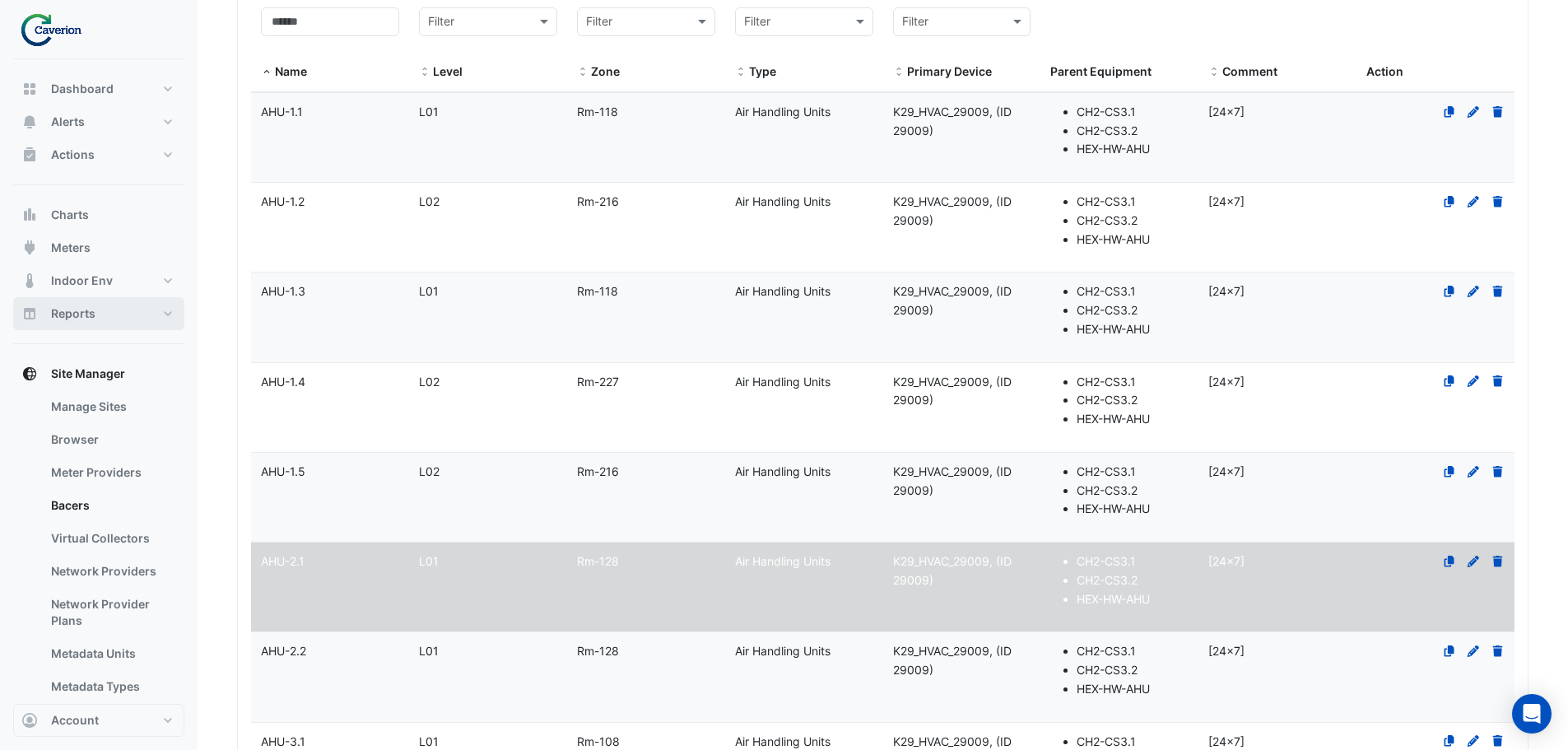
select select "***"
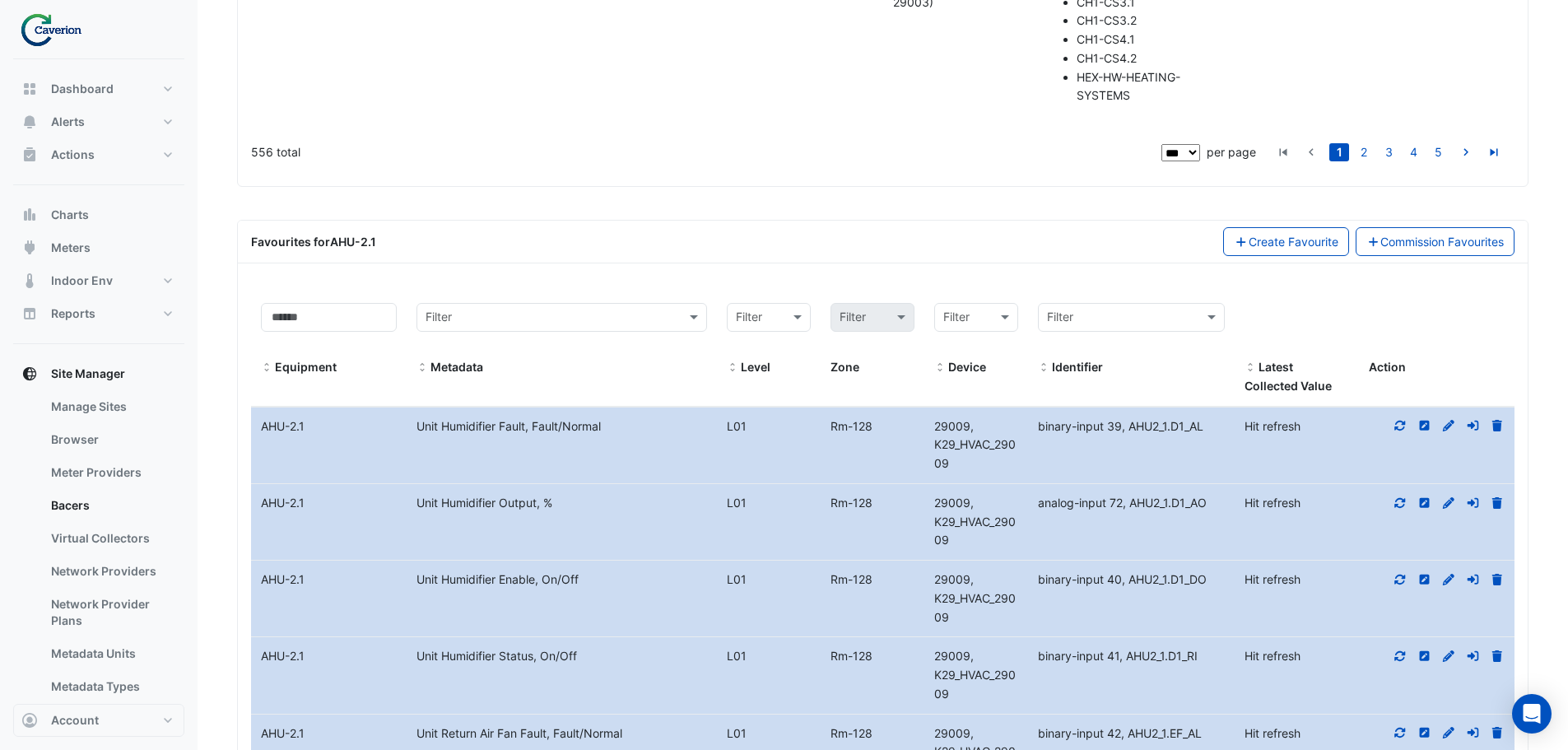
scroll to position [15291, 0]
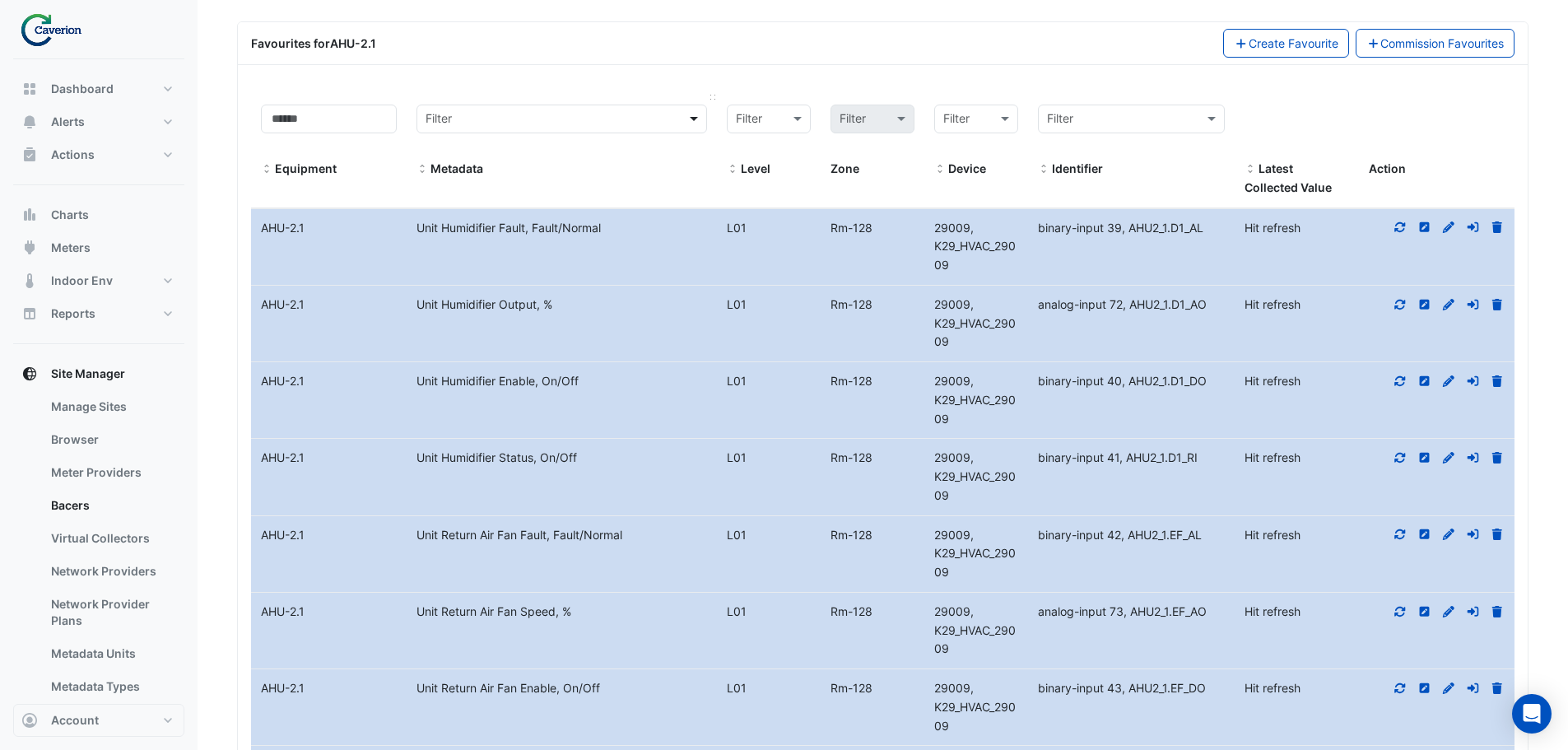
click at [694, 128] on span at bounding box center [696, 119] width 20 height 19
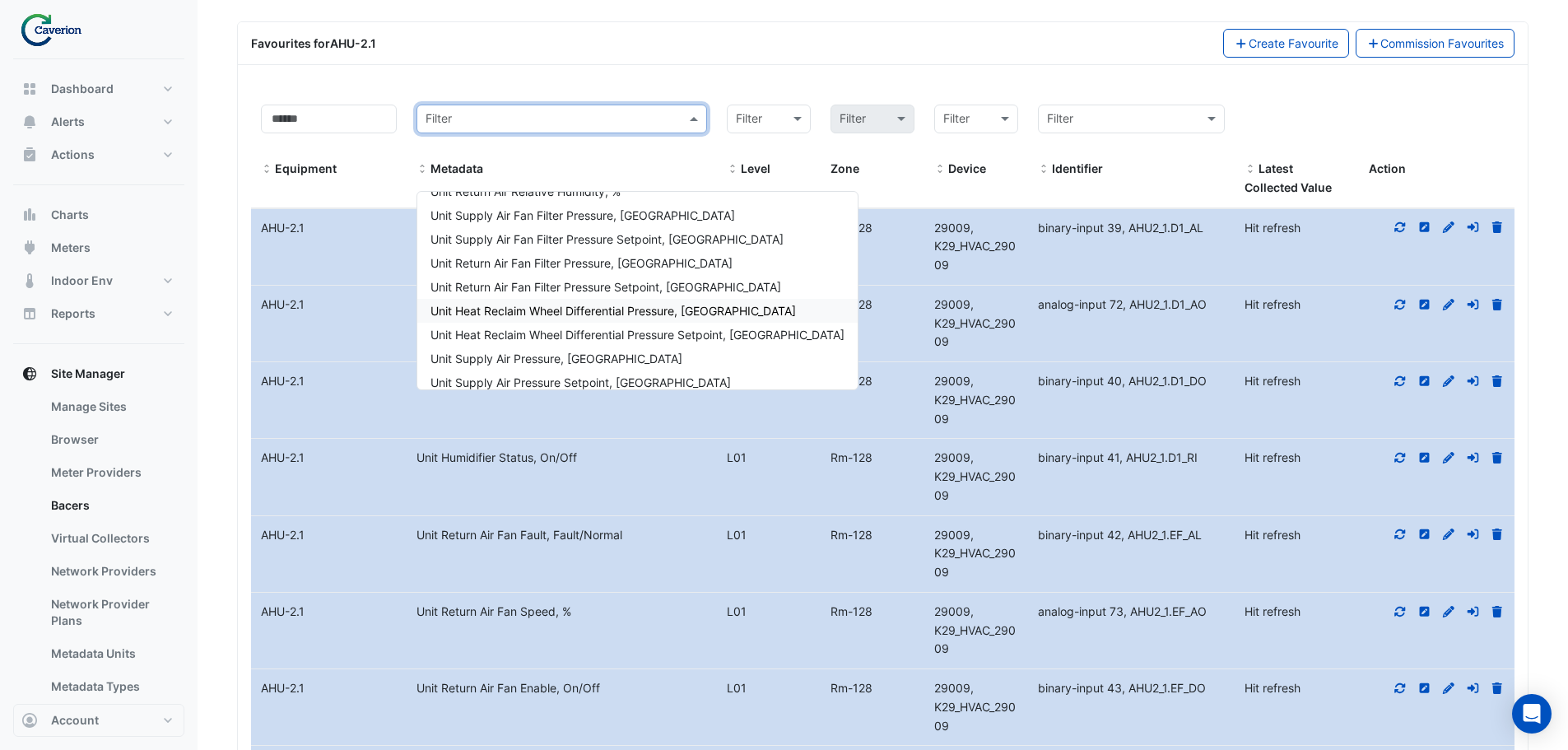
scroll to position [411, 0]
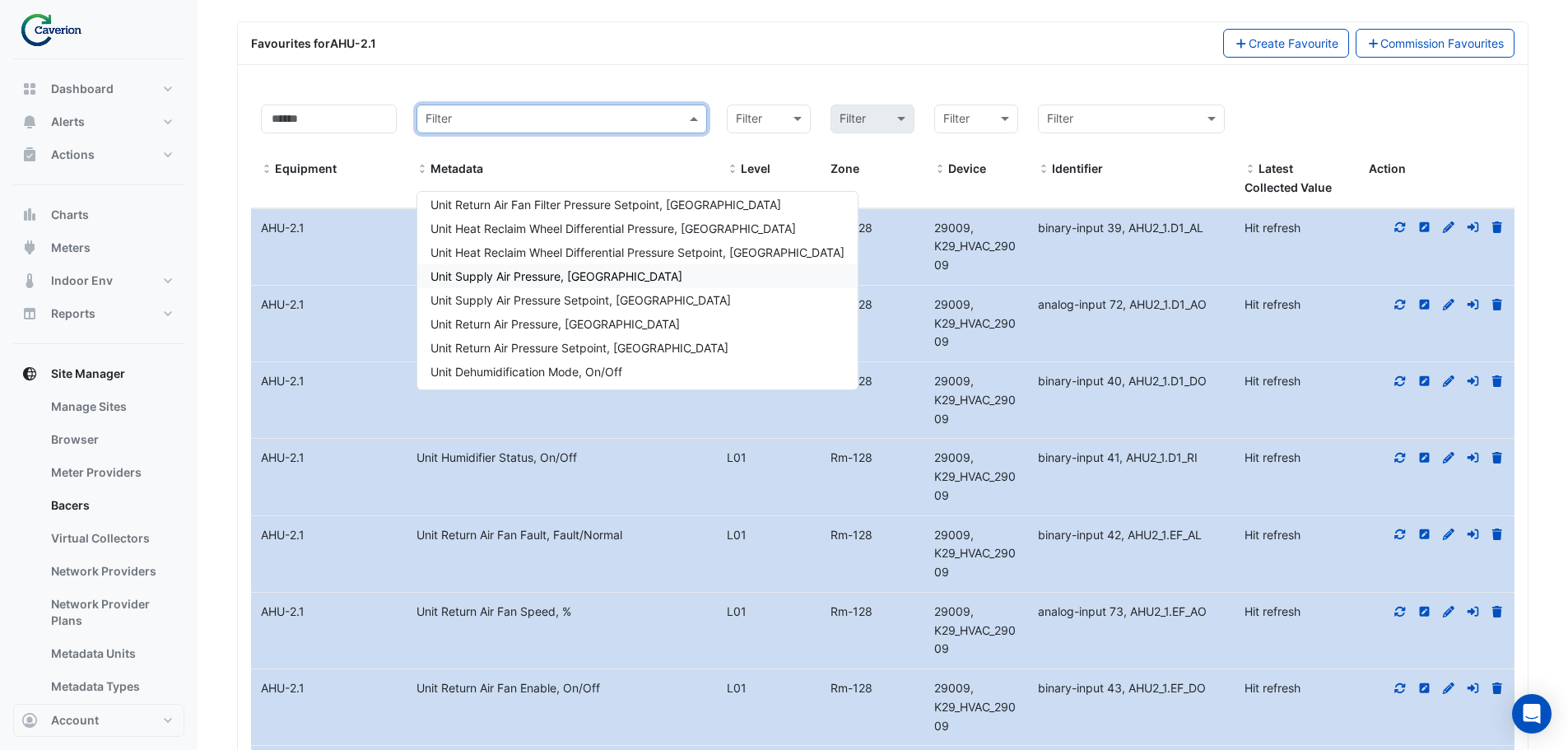
click at [585, 274] on div "Unit Supply Air Pressure, [GEOGRAPHIC_DATA]" at bounding box center [637, 276] width 441 height 24
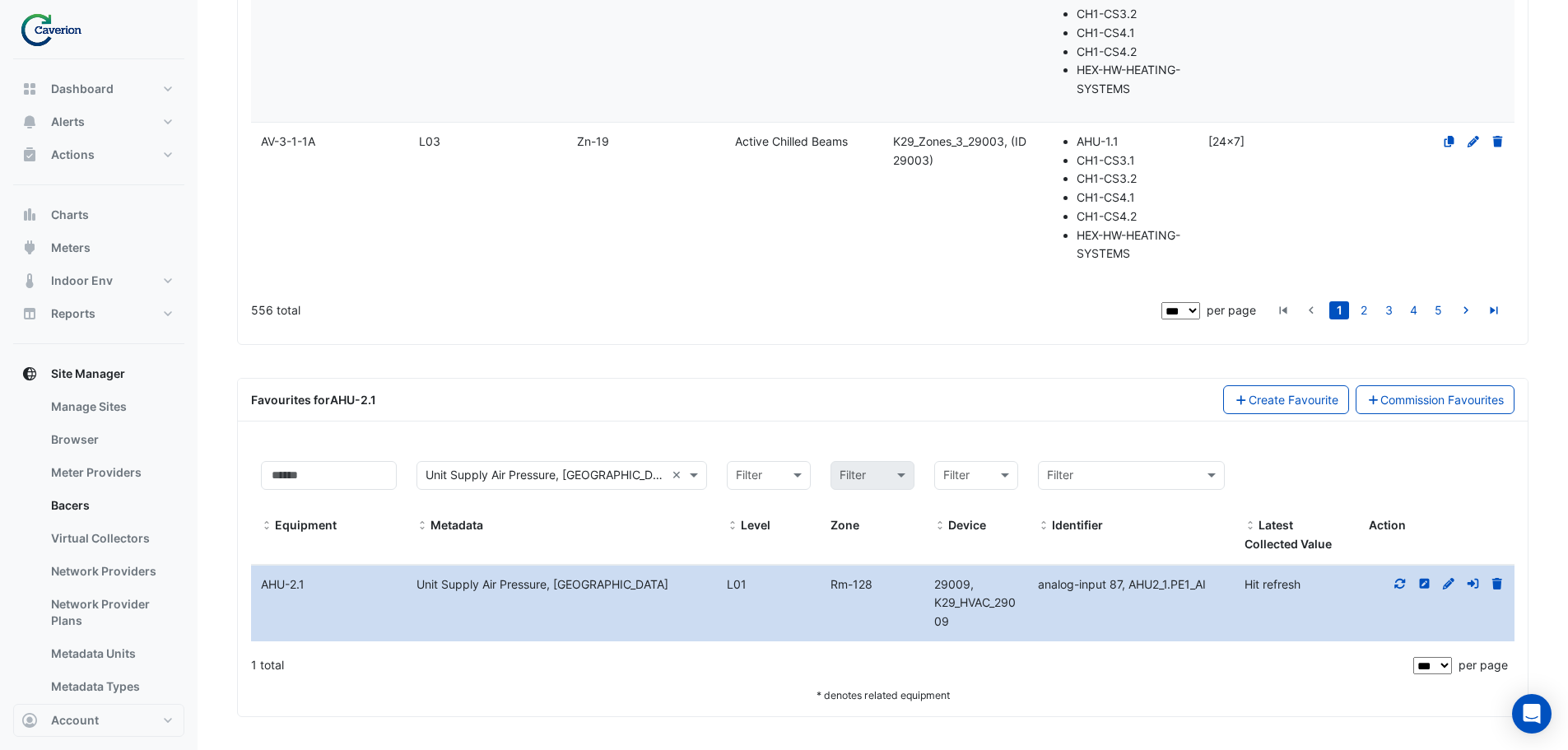
click at [1399, 583] on icon at bounding box center [1400, 584] width 15 height 12
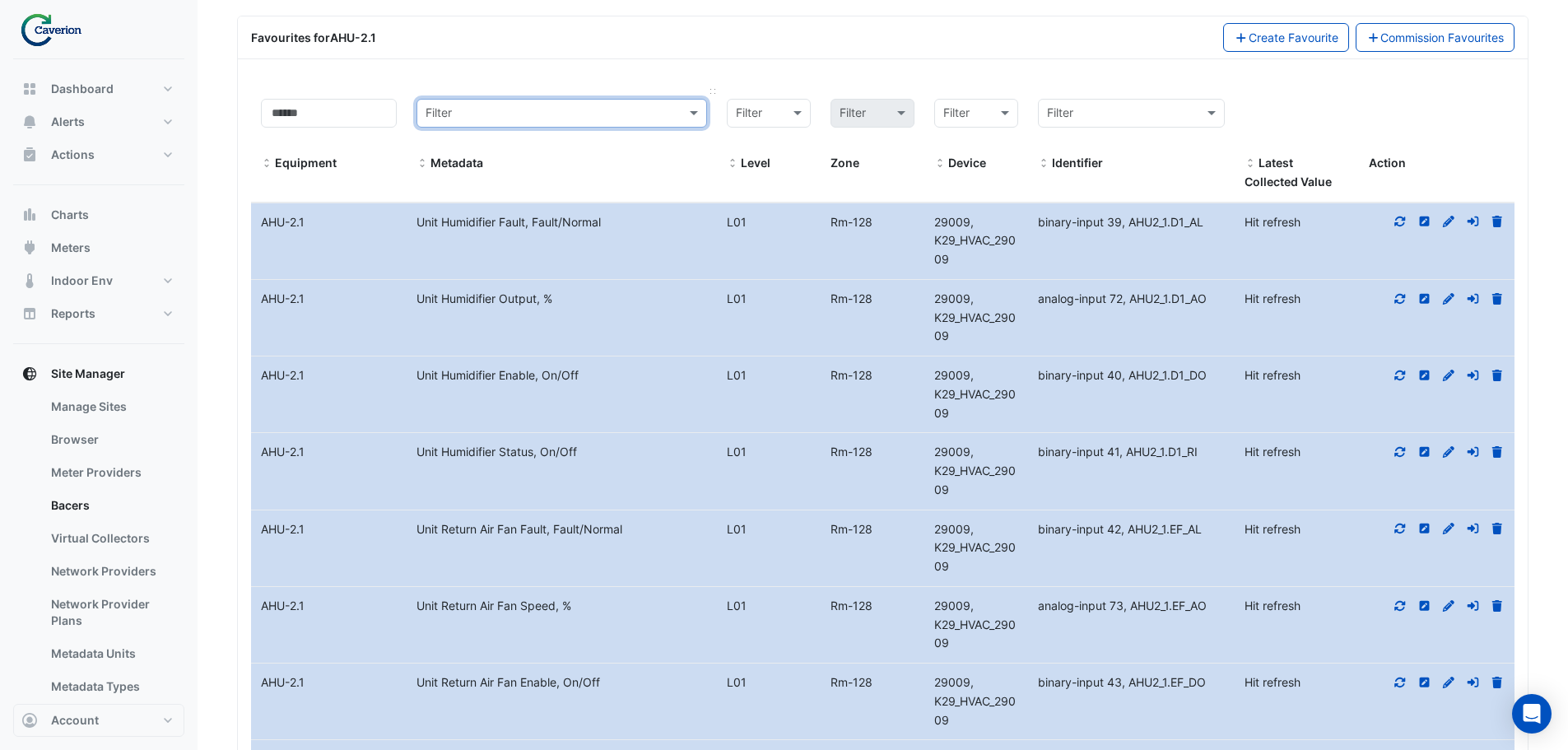
scroll to position [15404, 0]
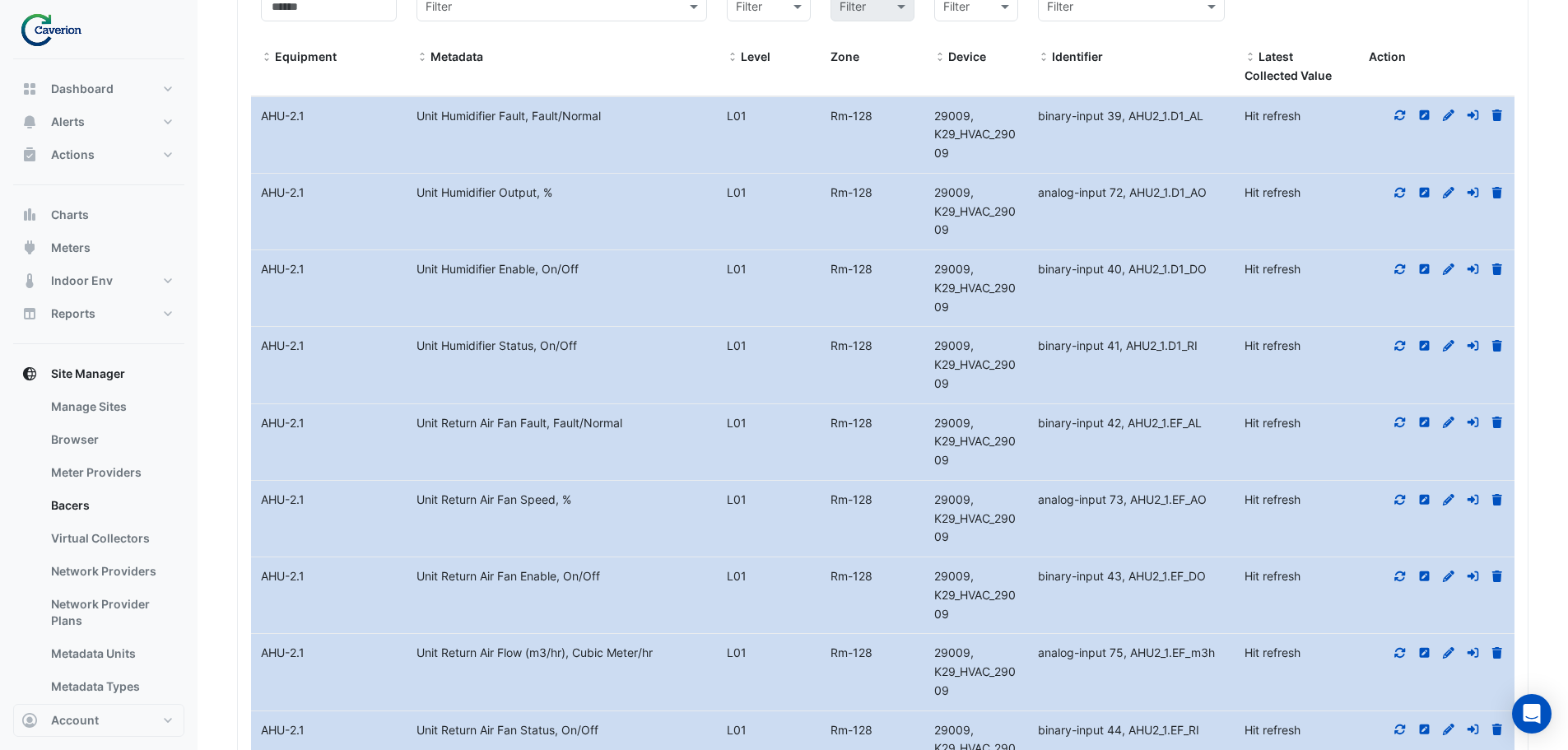
click at [1395, 121] on icon at bounding box center [1400, 115] width 15 height 12
click at [1399, 198] on icon at bounding box center [1400, 193] width 15 height 12
click at [1401, 275] on icon at bounding box center [1400, 269] width 15 height 12
click at [1399, 351] on icon at bounding box center [1400, 345] width 15 height 12
click at [1401, 428] on icon at bounding box center [1400, 422] width 15 height 12
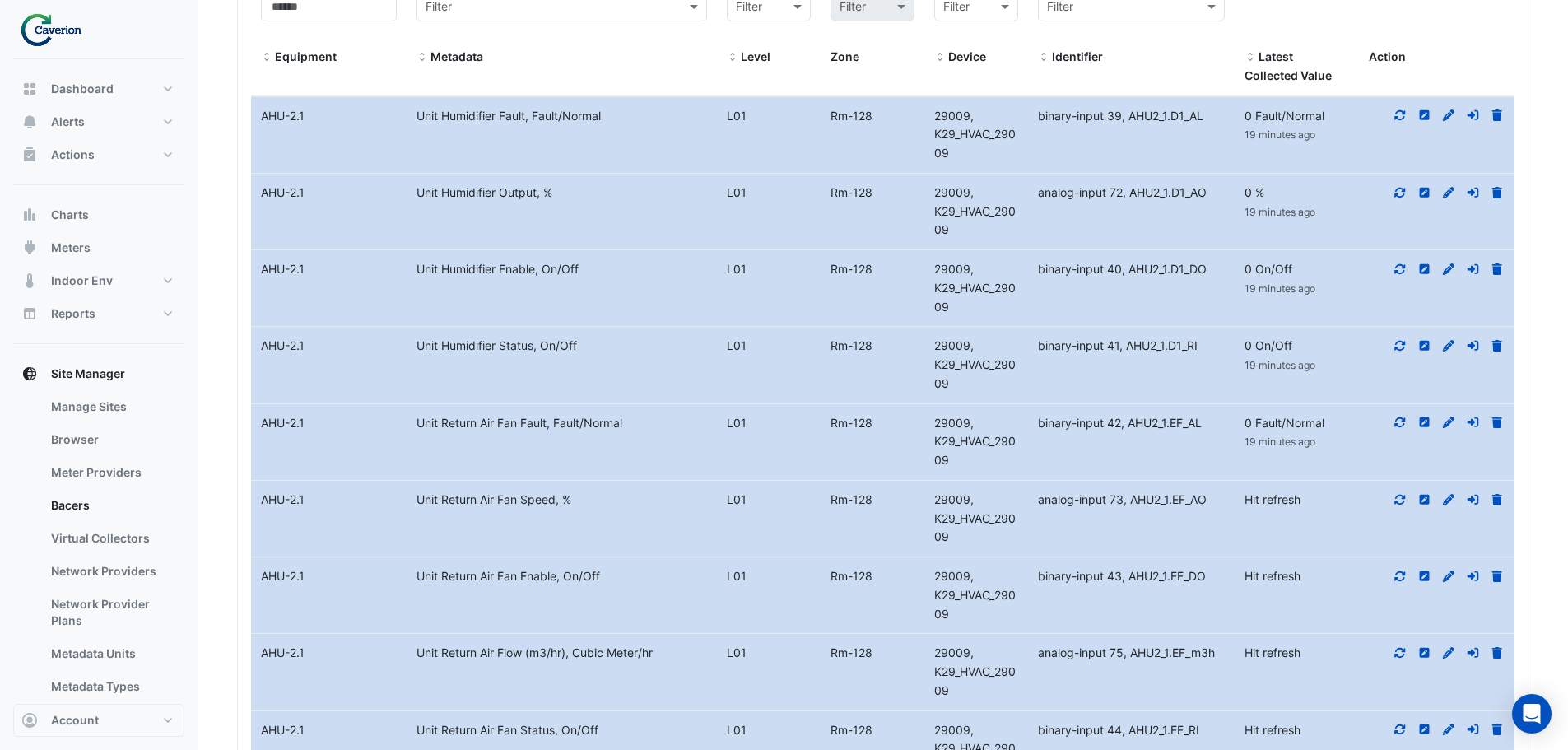
click at [1404, 504] on icon at bounding box center [1400, 499] width 11 height 10
click at [1399, 582] on icon at bounding box center [1400, 576] width 15 height 12
click at [1399, 659] on icon at bounding box center [1400, 653] width 15 height 12
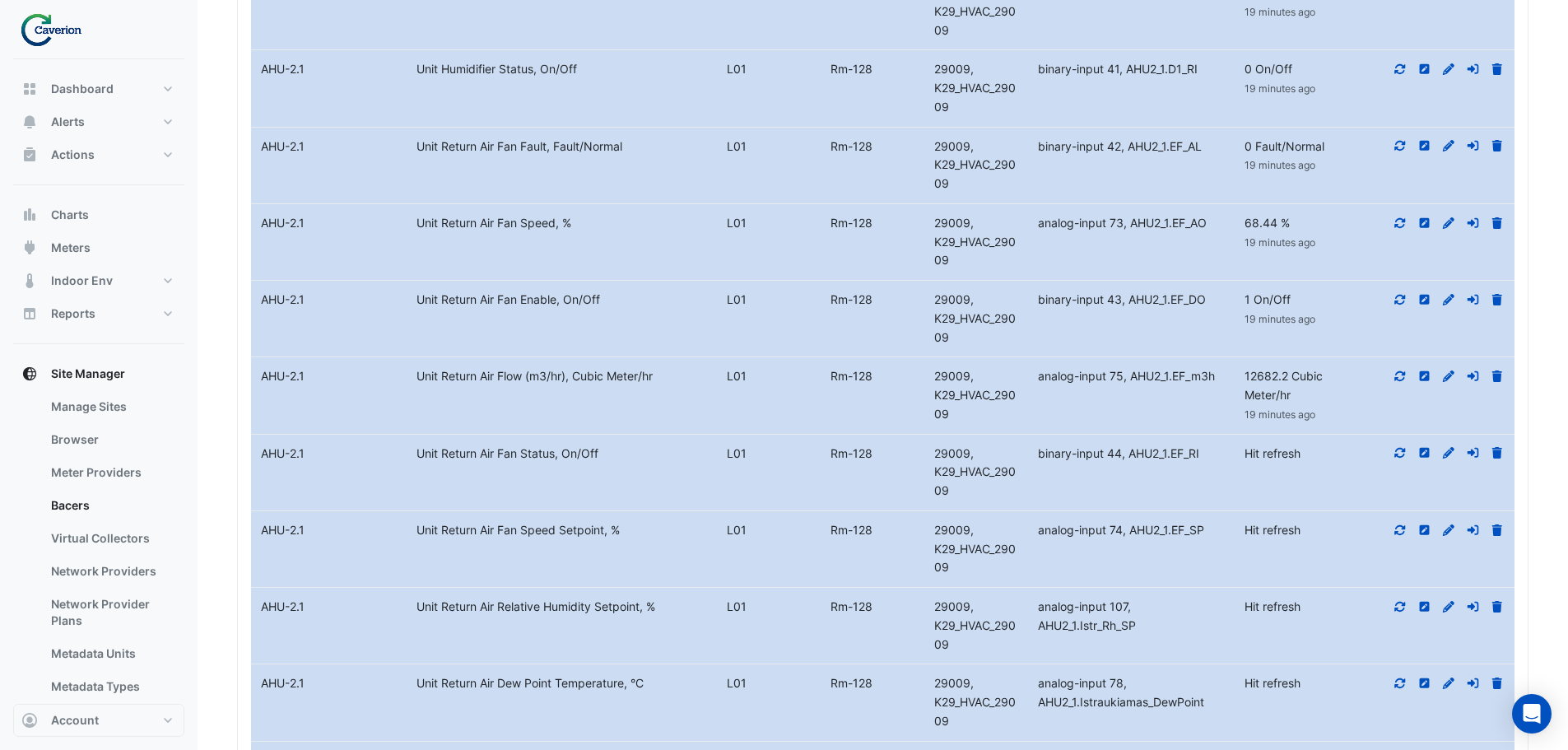
scroll to position [15733, 0]
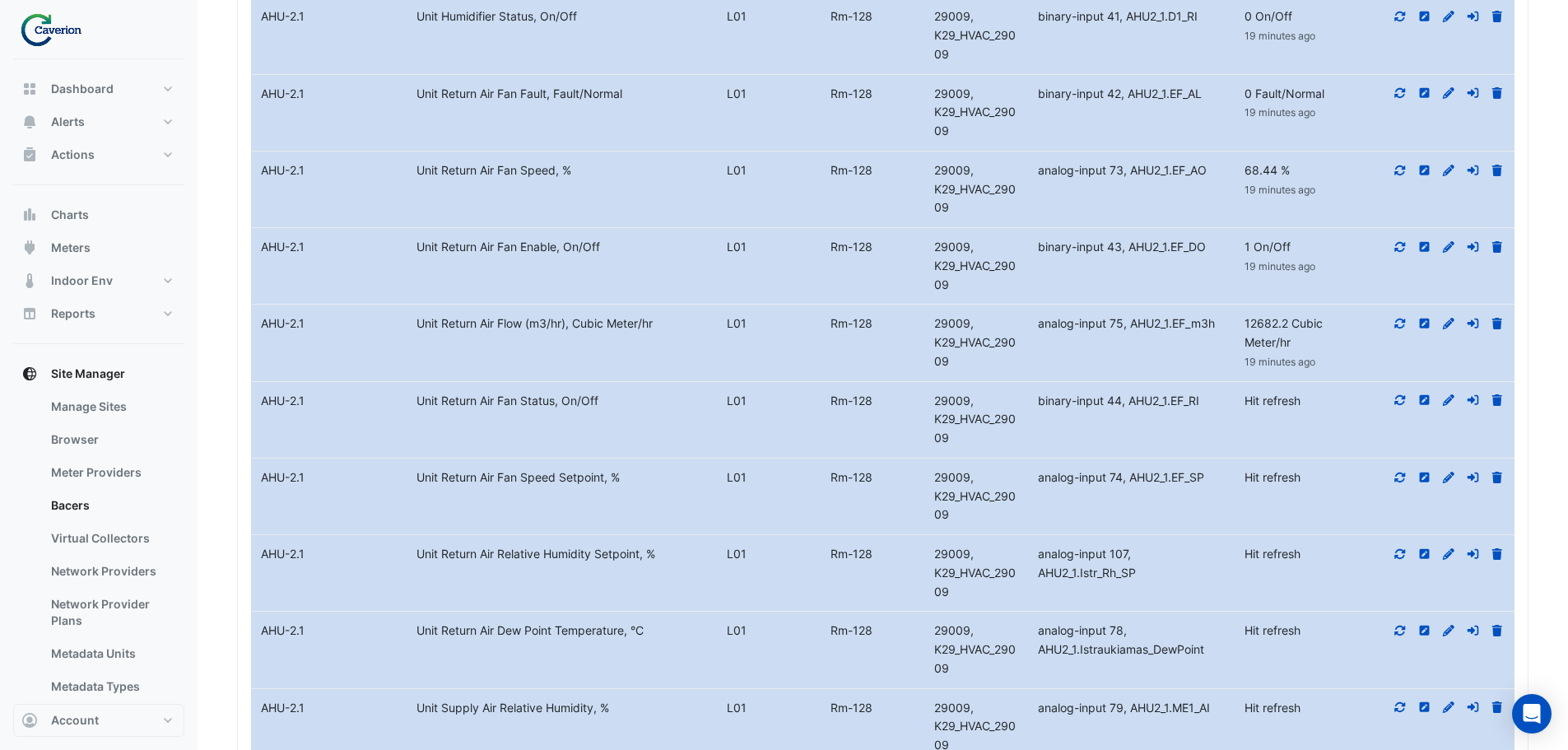
click at [1398, 406] on icon at bounding box center [1400, 400] width 15 height 12
click at [1400, 483] on icon at bounding box center [1400, 477] width 15 height 12
click at [1401, 560] on icon at bounding box center [1400, 554] width 15 height 12
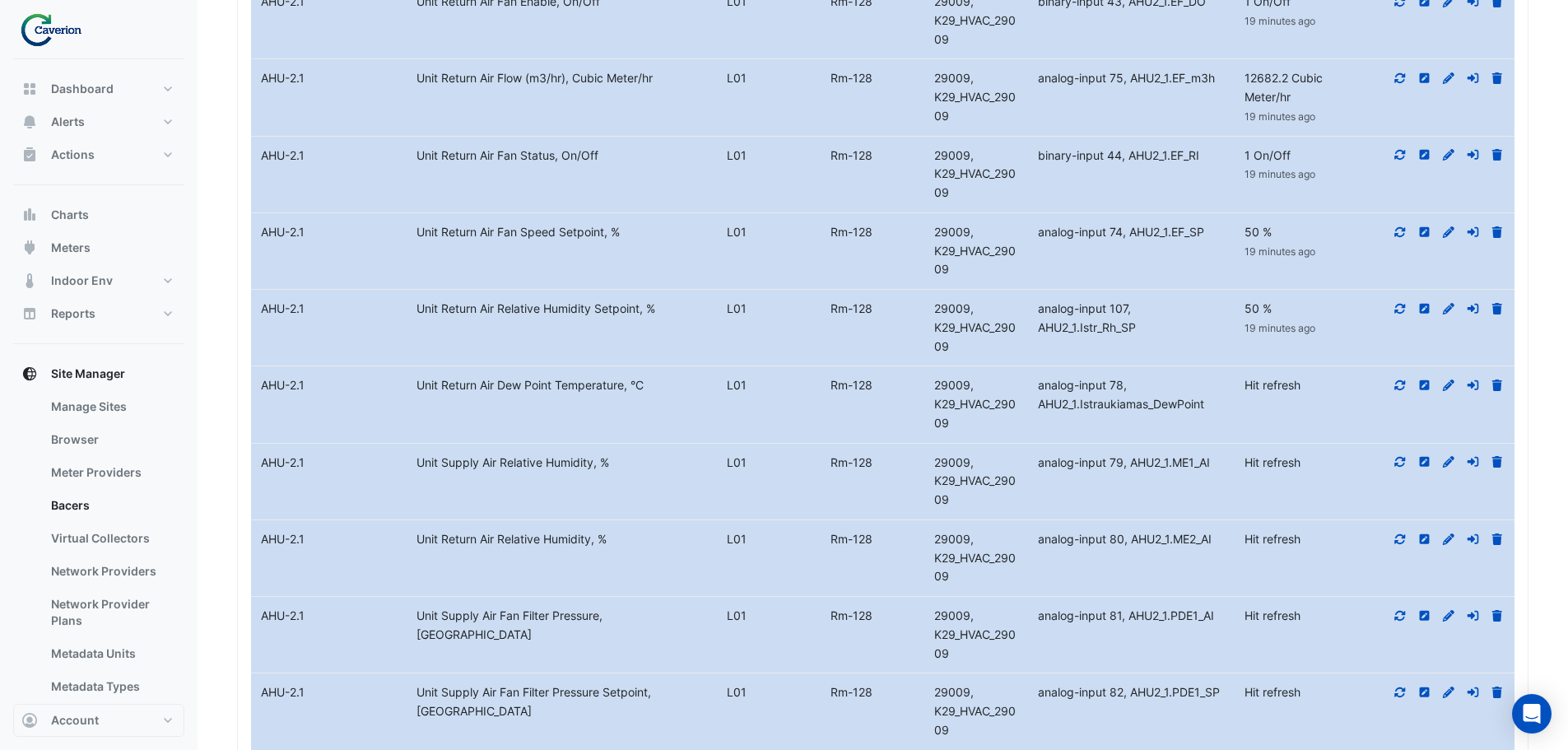
scroll to position [15980, 0]
click at [1400, 388] on icon at bounding box center [1400, 383] width 11 height 10
click at [1401, 466] on icon at bounding box center [1400, 460] width 15 height 12
click at [1395, 541] on icon at bounding box center [1400, 537] width 11 height 10
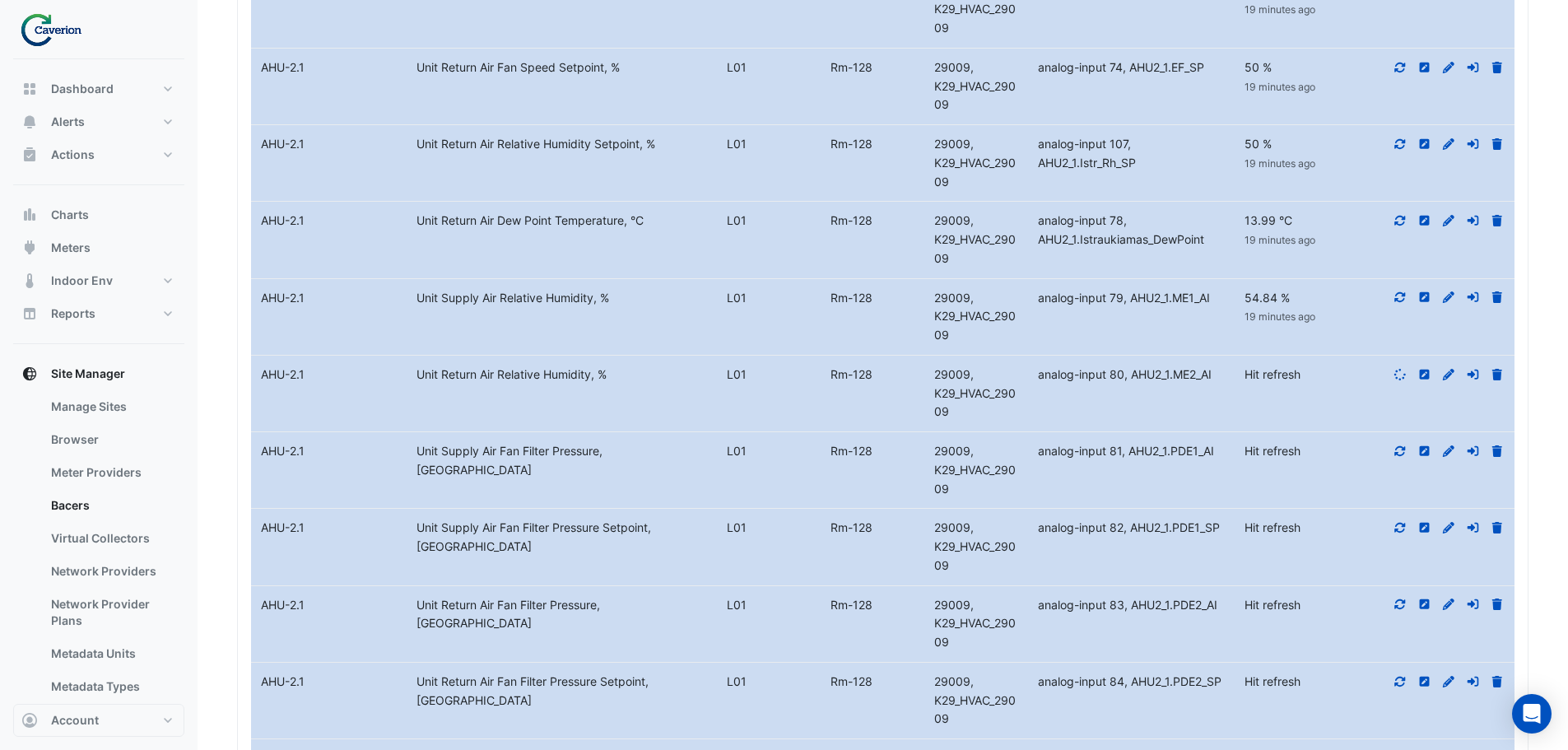
scroll to position [16144, 0]
click at [1403, 454] on icon at bounding box center [1400, 449] width 11 height 10
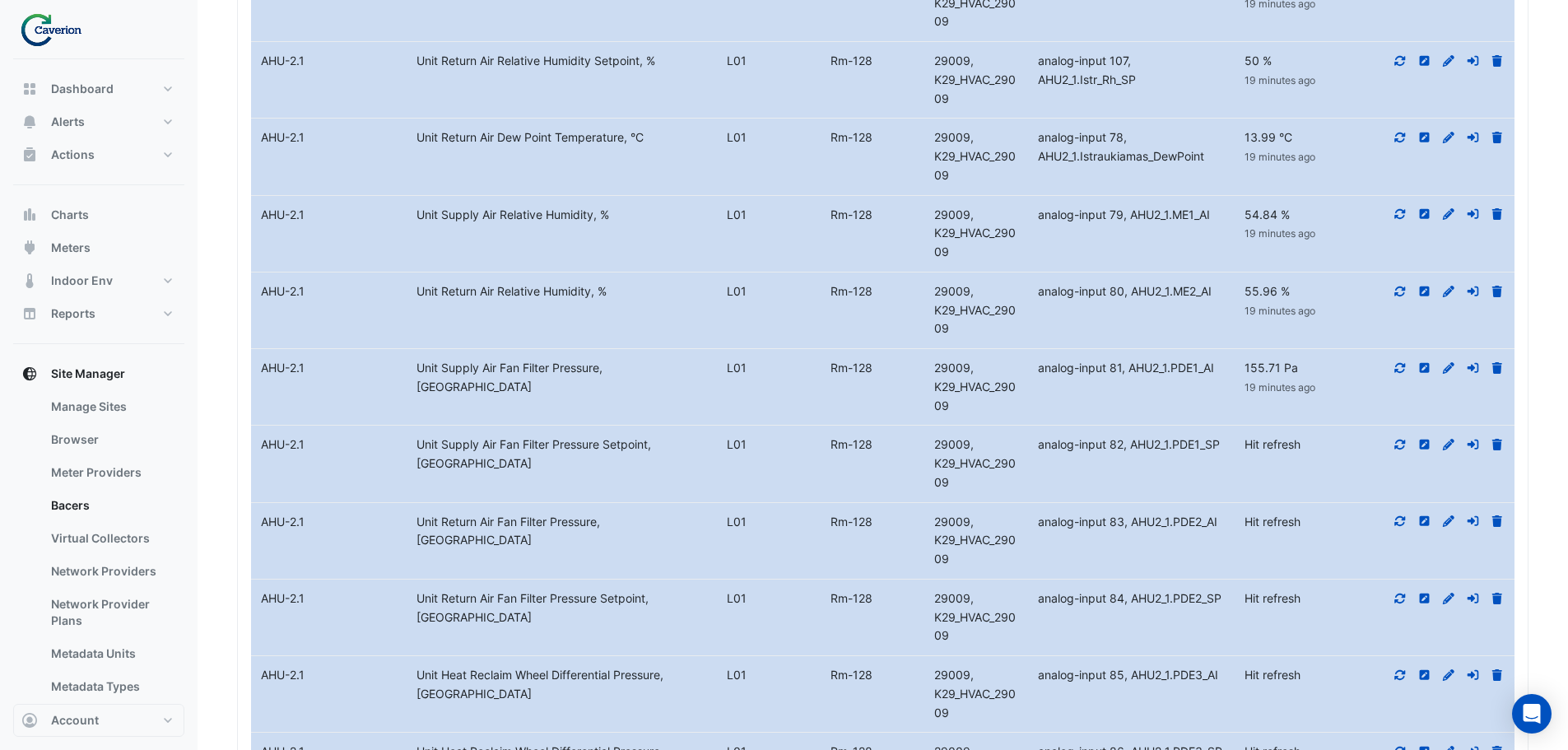
scroll to position [16226, 0]
click at [1399, 448] on icon at bounding box center [1400, 443] width 11 height 10
click at [1400, 526] on icon at bounding box center [1400, 520] width 15 height 12
click at [1399, 603] on icon at bounding box center [1400, 598] width 15 height 12
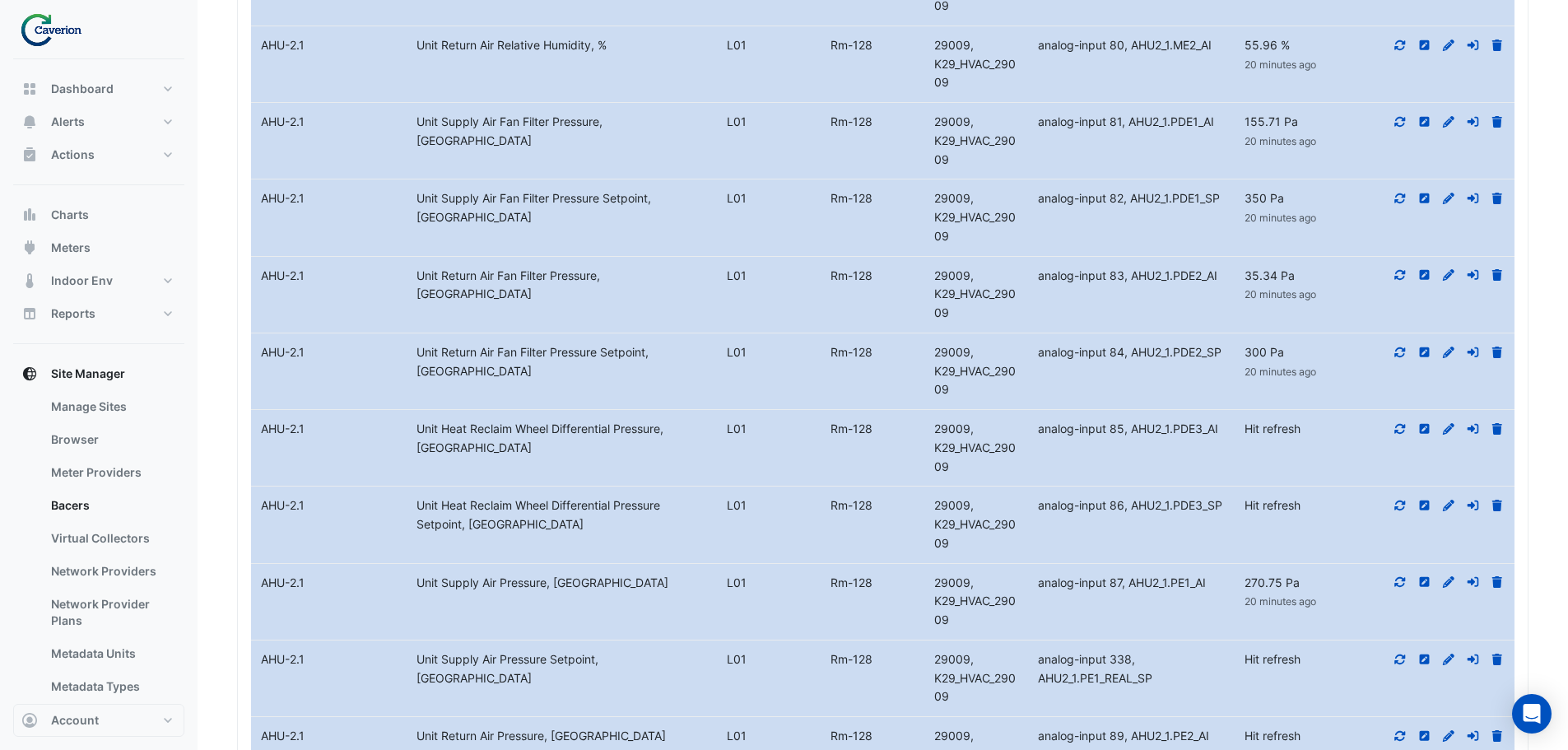
scroll to position [16474, 0]
click at [1395, 433] on icon at bounding box center [1400, 427] width 15 height 12
click at [1398, 509] on icon at bounding box center [1400, 504] width 15 height 12
click at [1398, 586] on icon at bounding box center [1400, 580] width 15 height 12
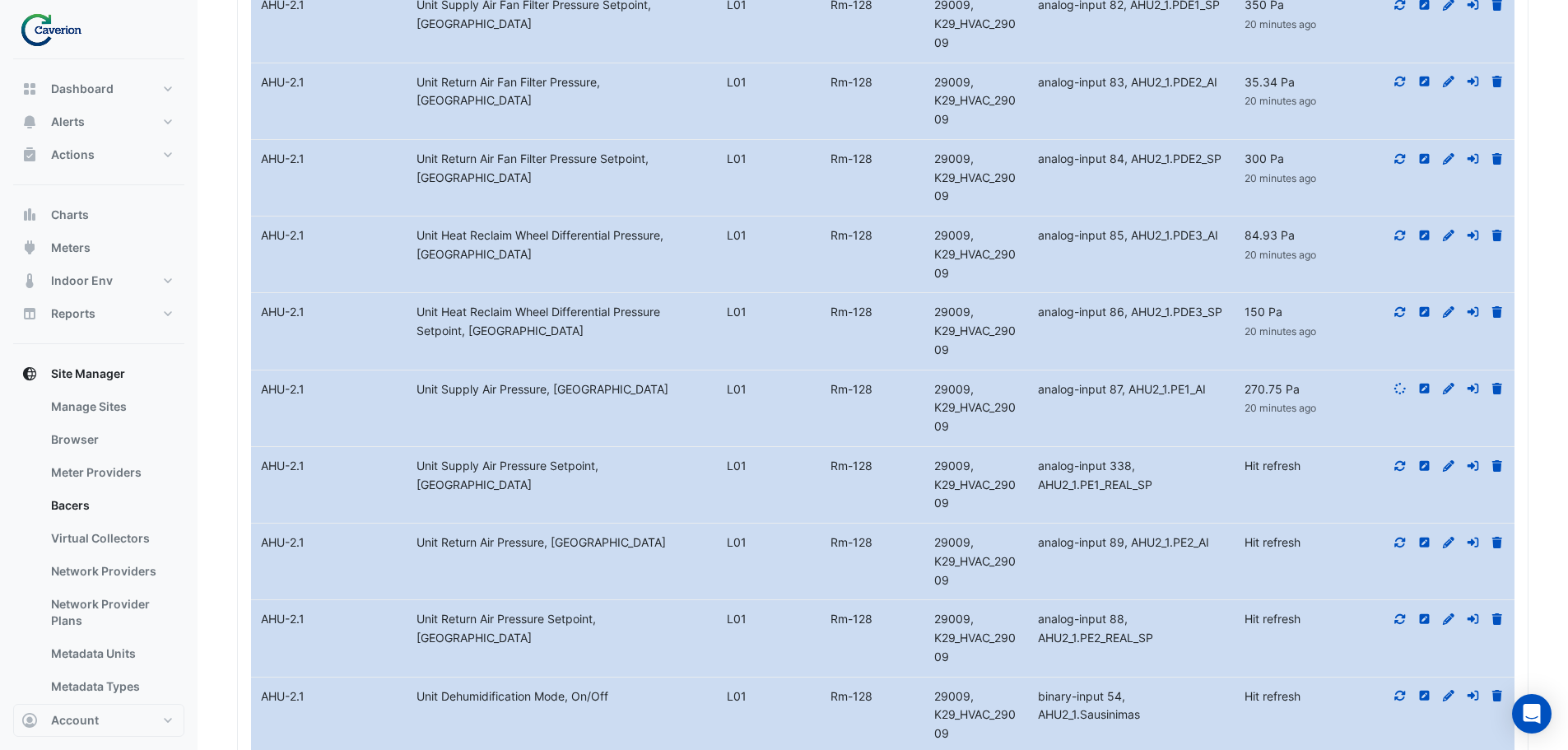
scroll to position [16720, 0]
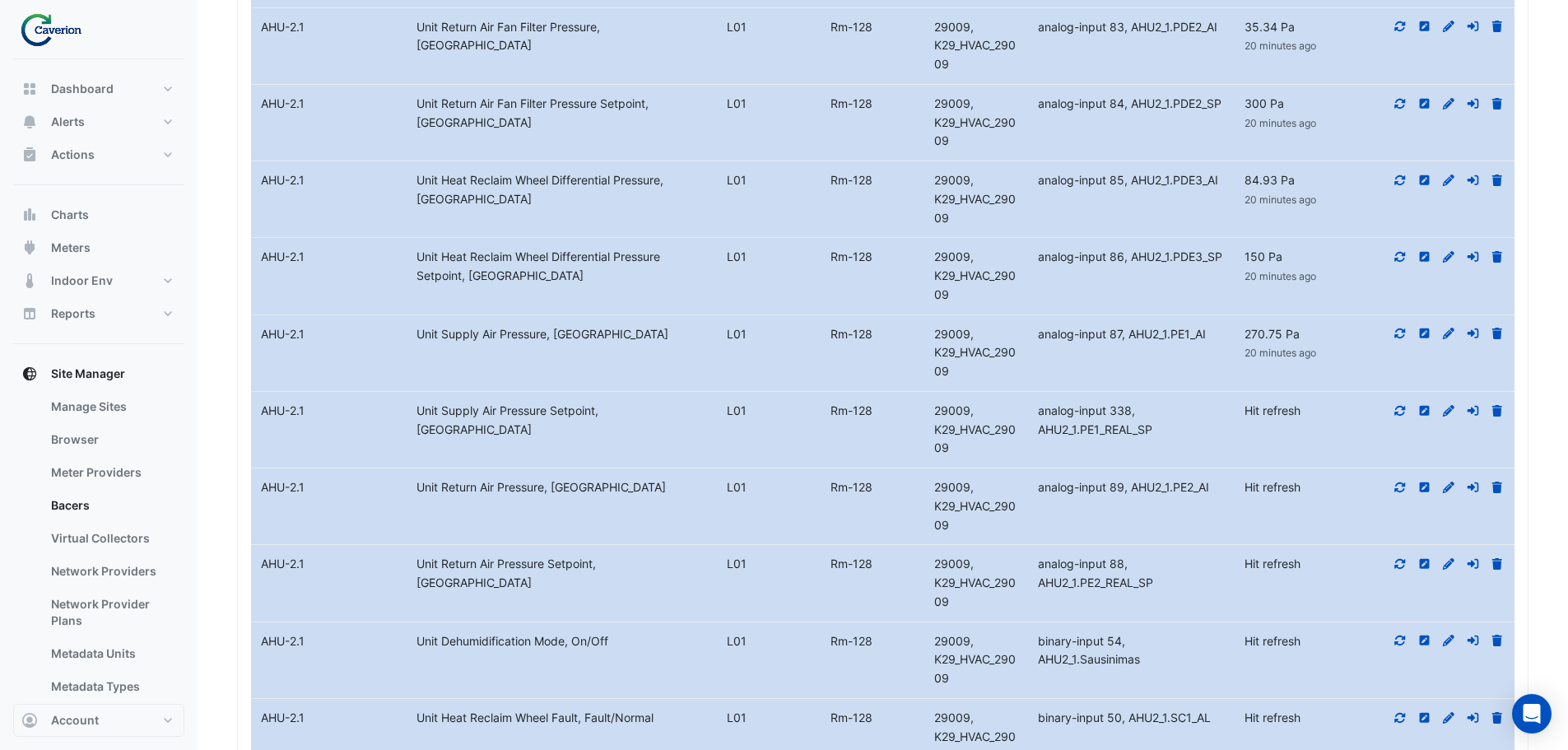
click at [1393, 416] on icon at bounding box center [1400, 410] width 15 height 12
click at [1398, 492] on icon at bounding box center [1400, 487] width 11 height 10
click at [1401, 570] on icon at bounding box center [1400, 564] width 15 height 12
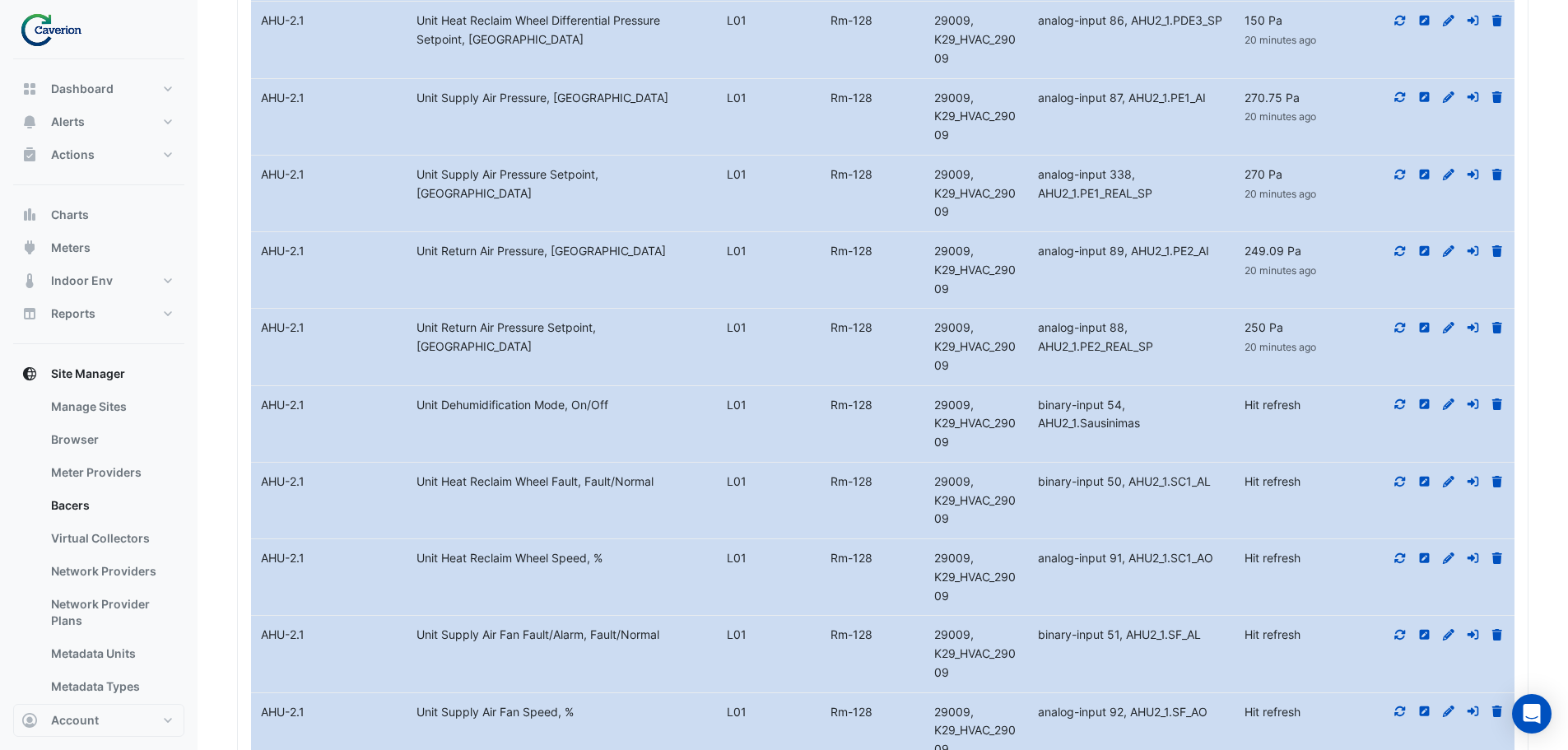
scroll to position [16968, 0]
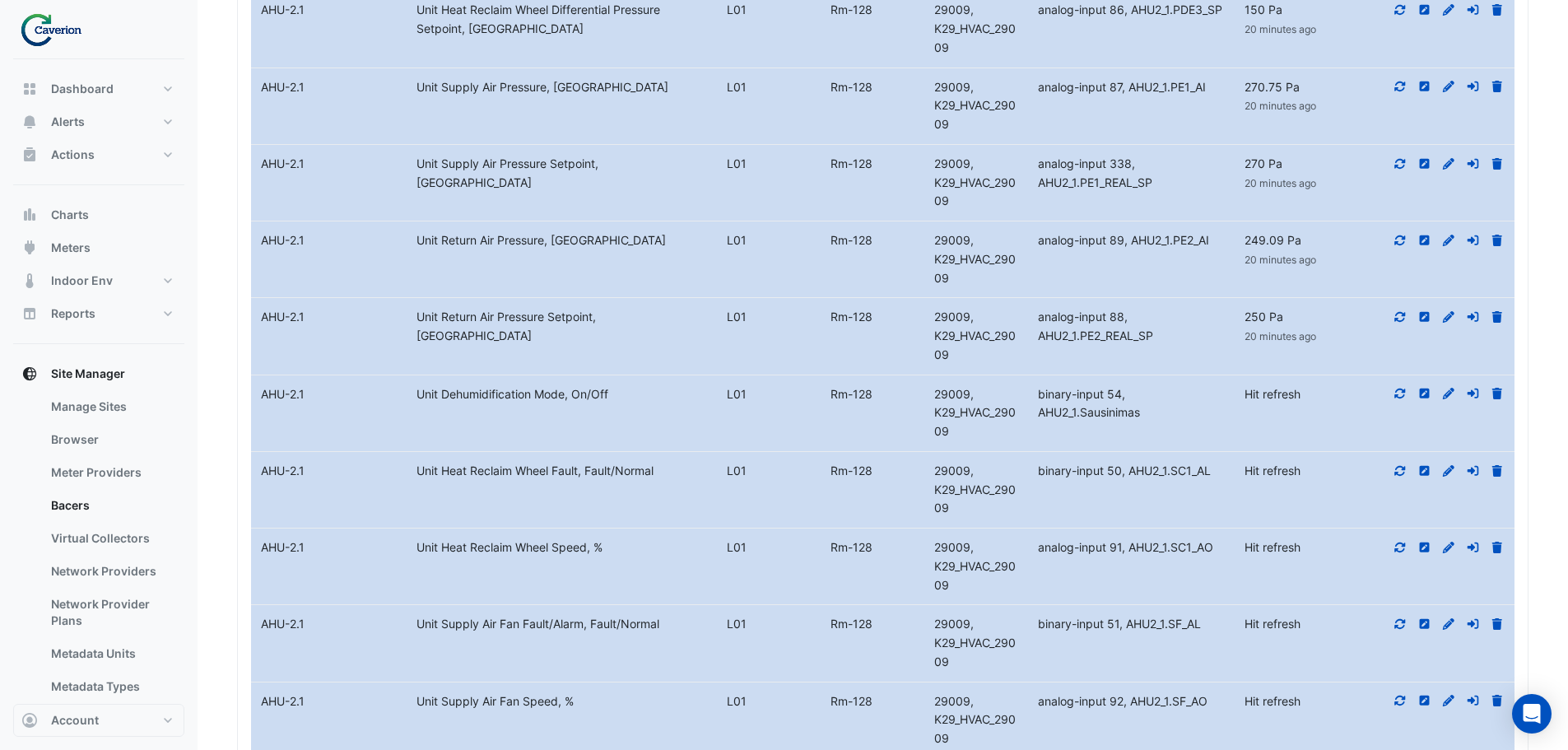
click at [1400, 399] on icon at bounding box center [1400, 394] width 15 height 12
click at [1393, 476] on icon at bounding box center [1400, 471] width 15 height 12
click at [1396, 552] on icon at bounding box center [1400, 547] width 11 height 10
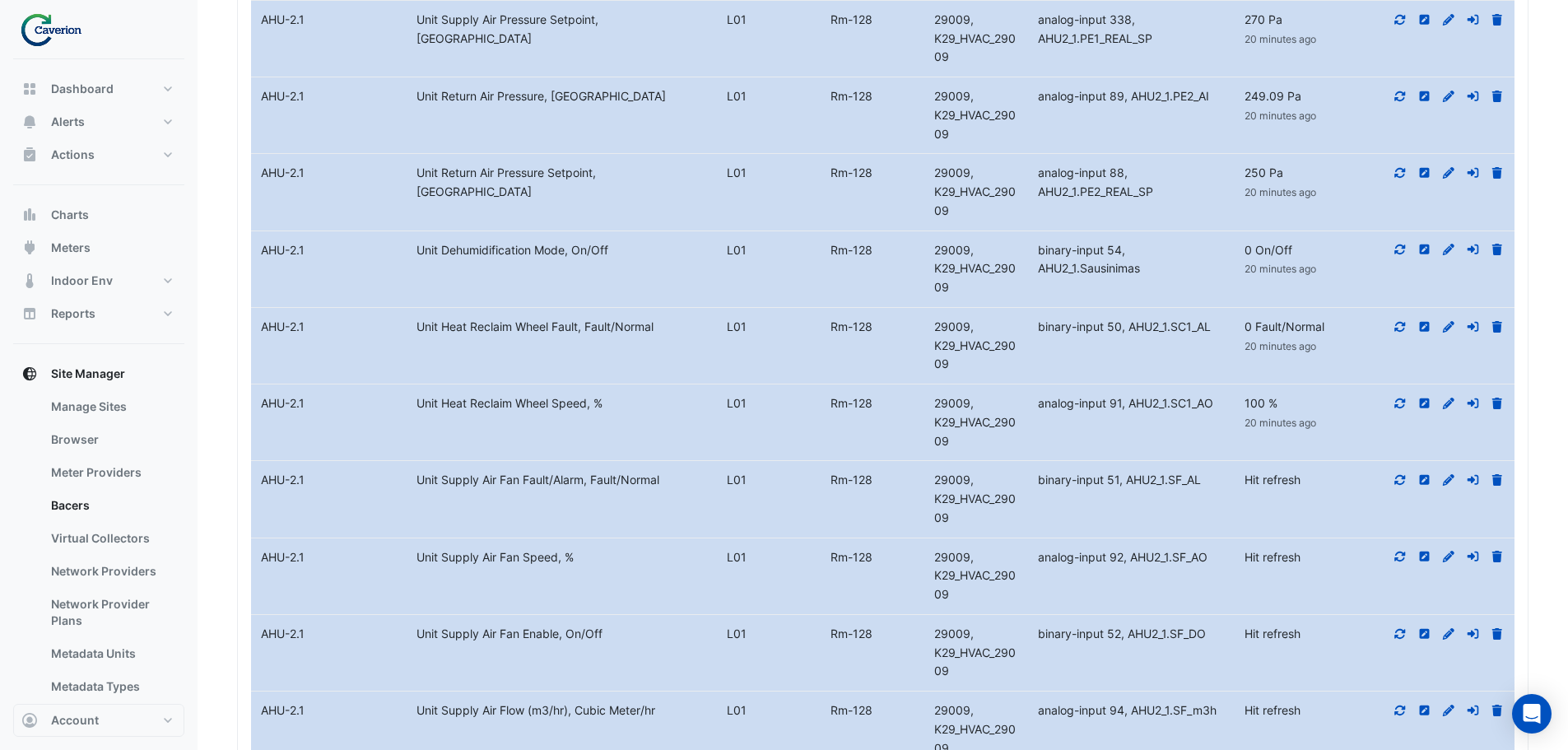
scroll to position [17132, 0]
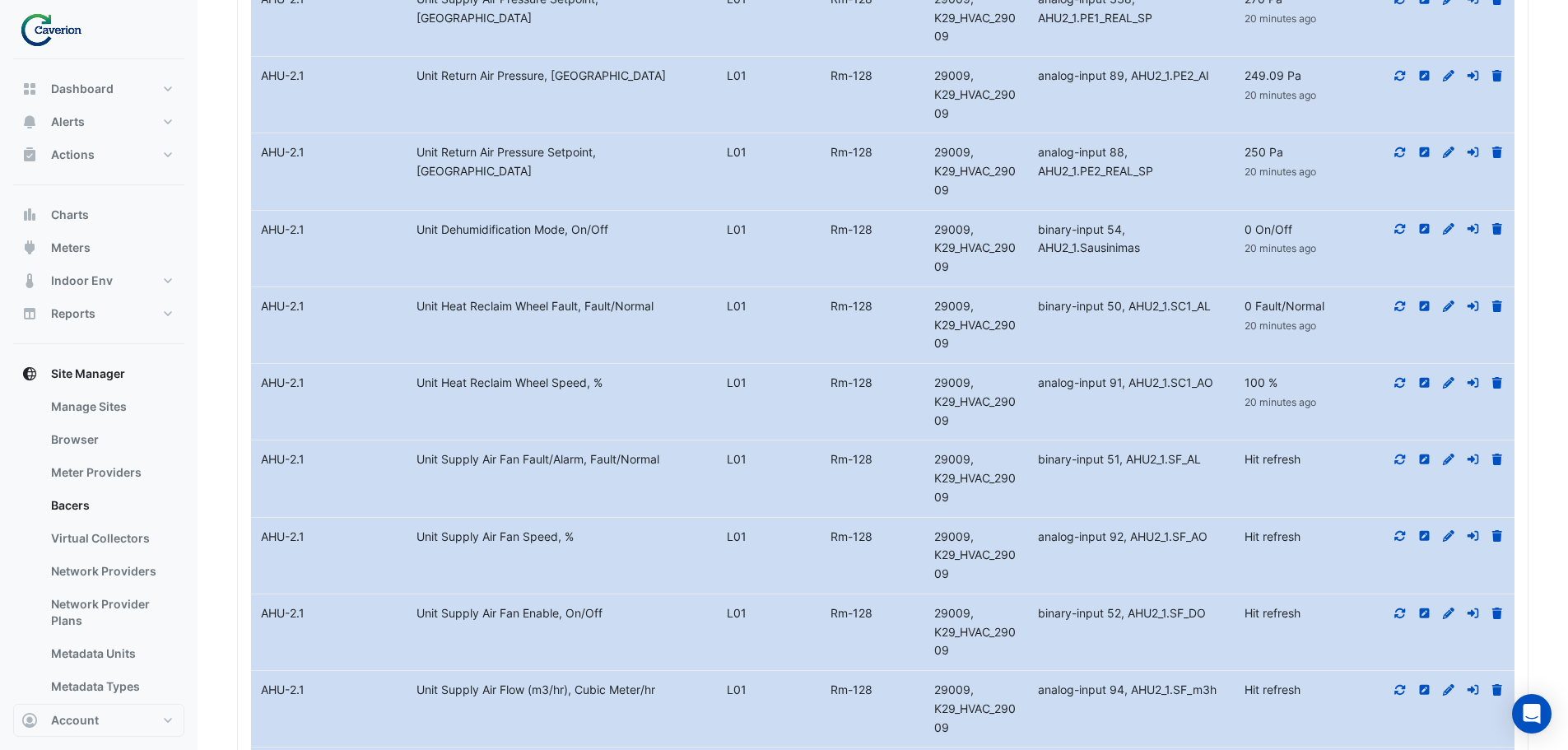
click at [1401, 465] on icon at bounding box center [1400, 459] width 15 height 12
click at [1398, 541] on icon at bounding box center [1400, 536] width 15 height 12
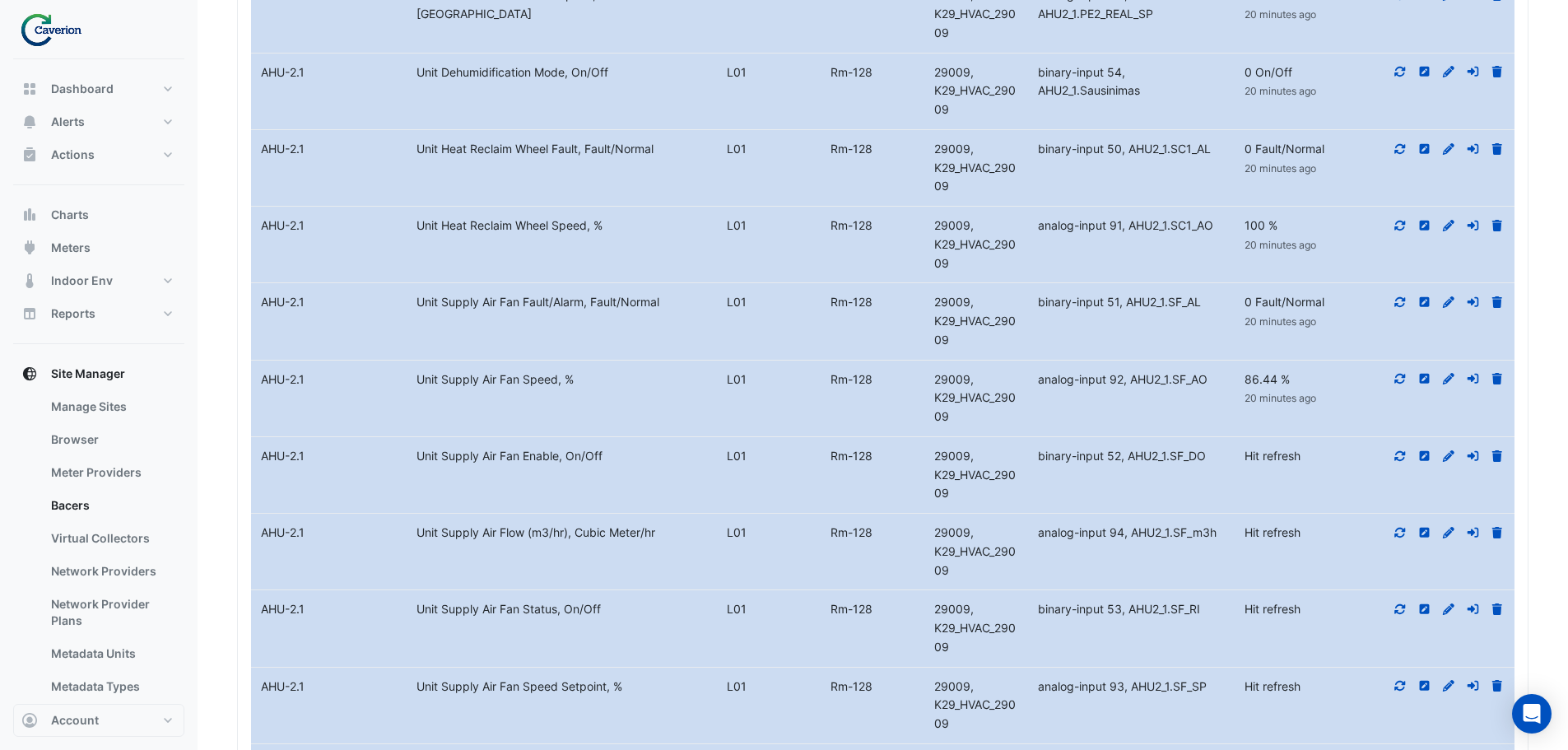
scroll to position [17297, 0]
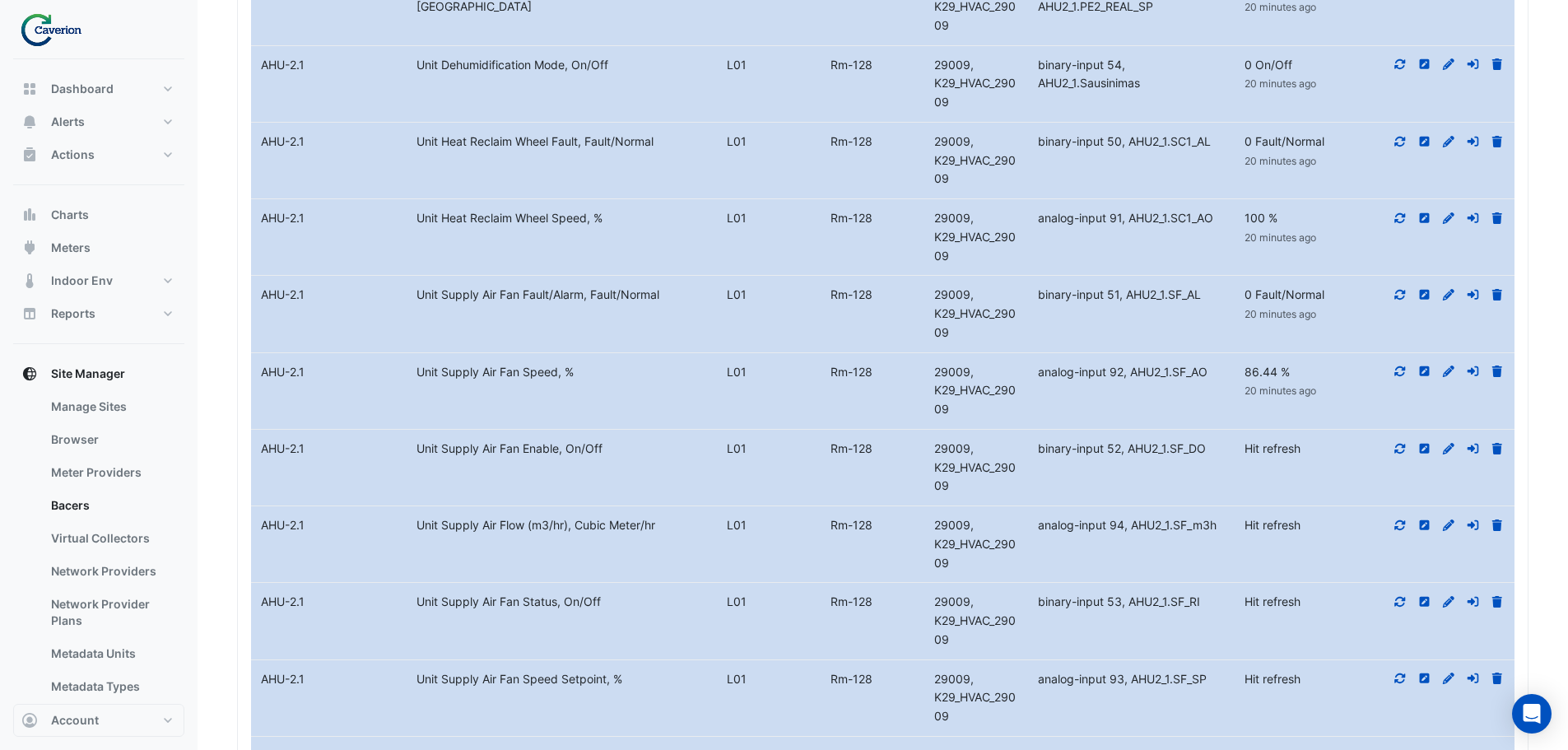
click at [1396, 453] on icon at bounding box center [1400, 447] width 11 height 10
click at [1403, 531] on icon at bounding box center [1400, 525] width 15 height 12
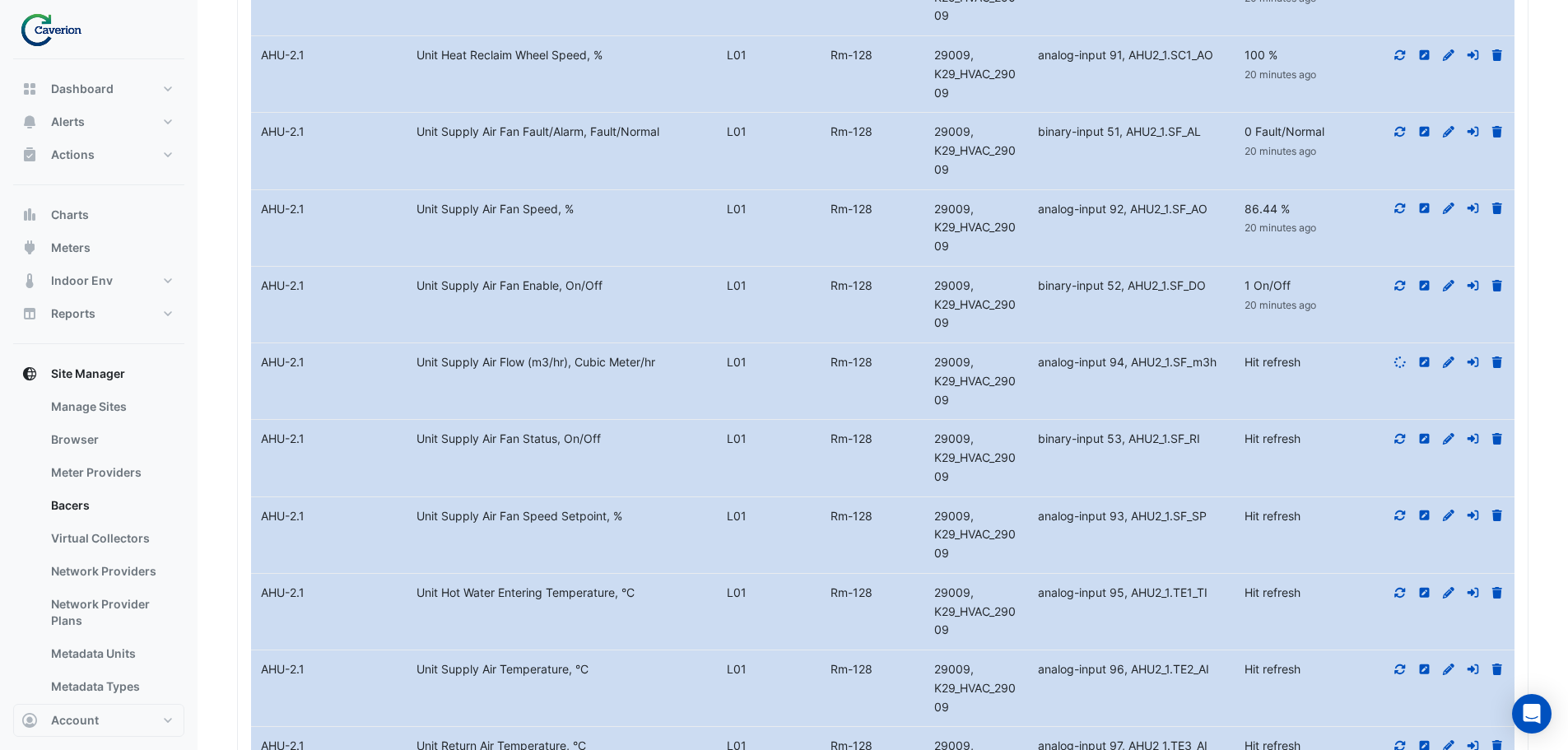
scroll to position [17462, 0]
click at [1395, 442] on icon at bounding box center [1400, 437] width 11 height 10
click at [1404, 519] on icon at bounding box center [1400, 513] width 11 height 10
click at [1397, 595] on icon at bounding box center [1400, 590] width 11 height 10
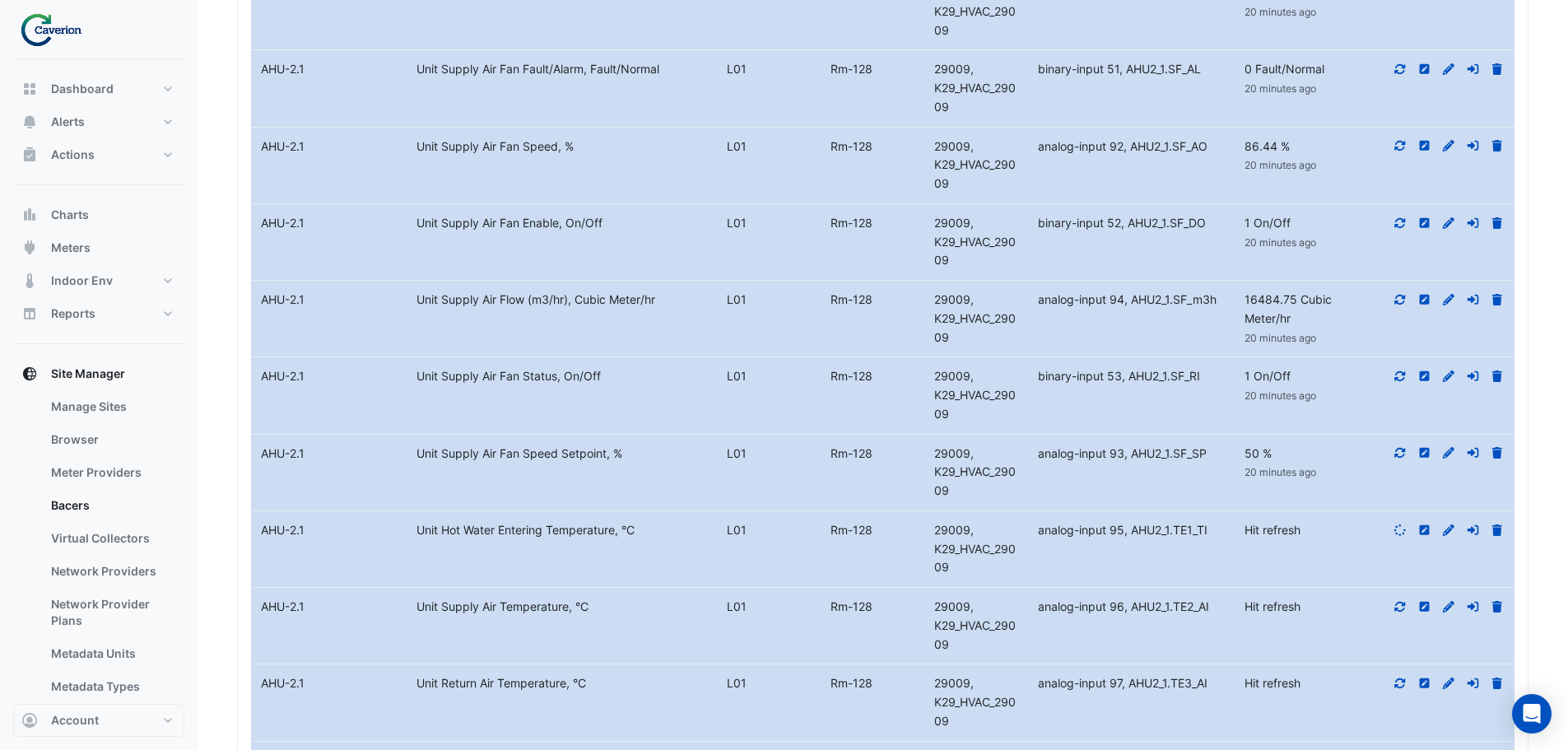
scroll to position [17625, 0]
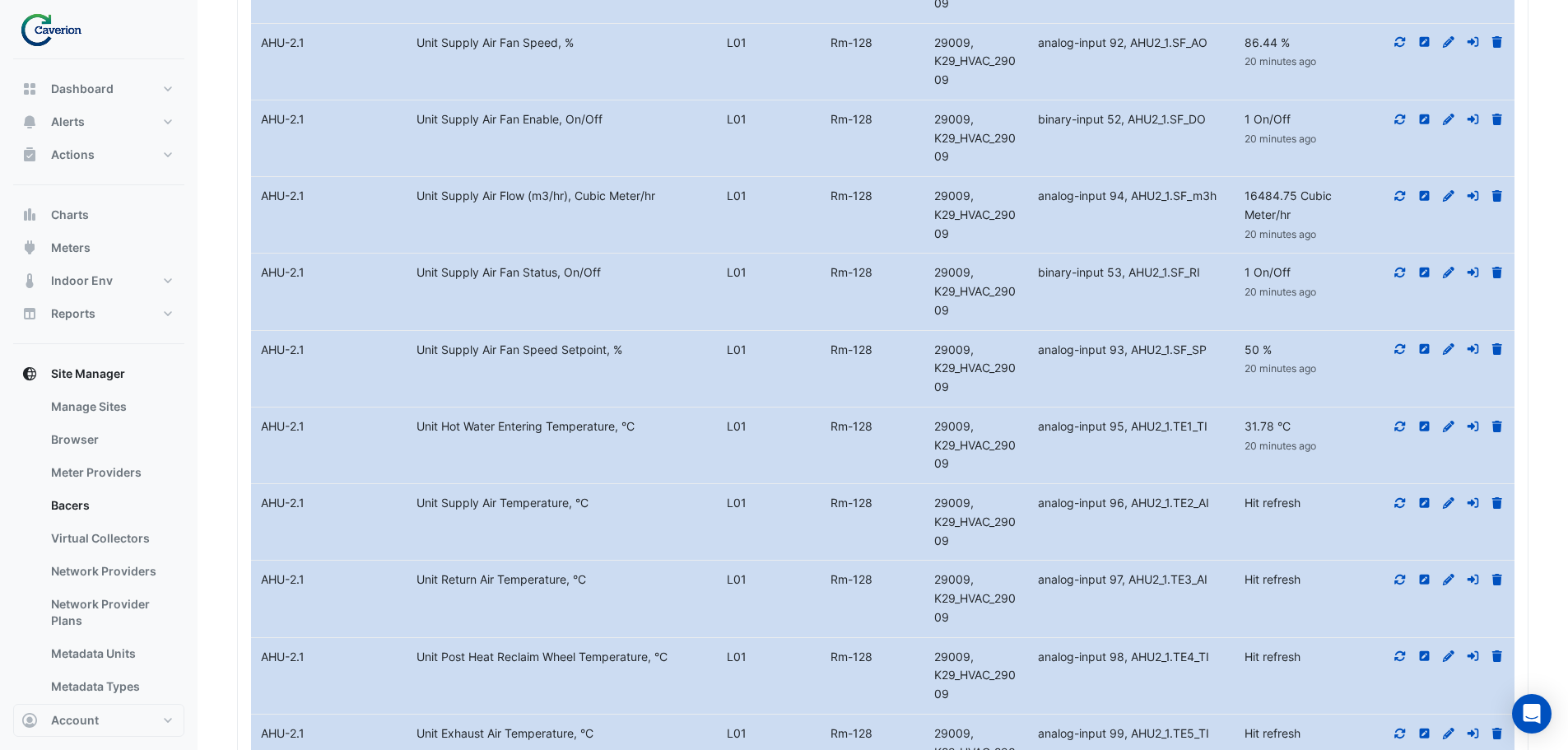
click at [1397, 509] on fa-icon at bounding box center [1400, 503] width 15 height 14
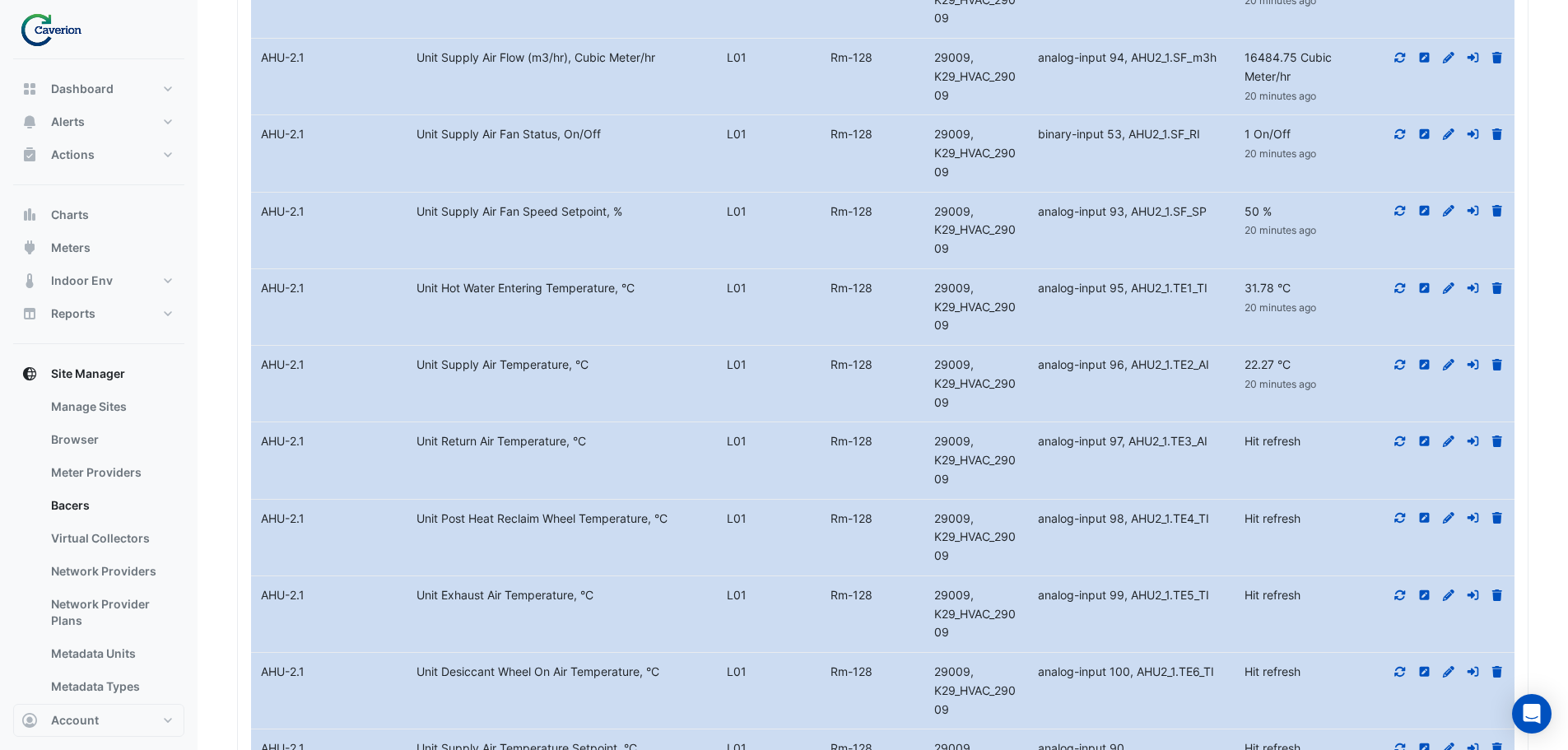
scroll to position [17790, 0]
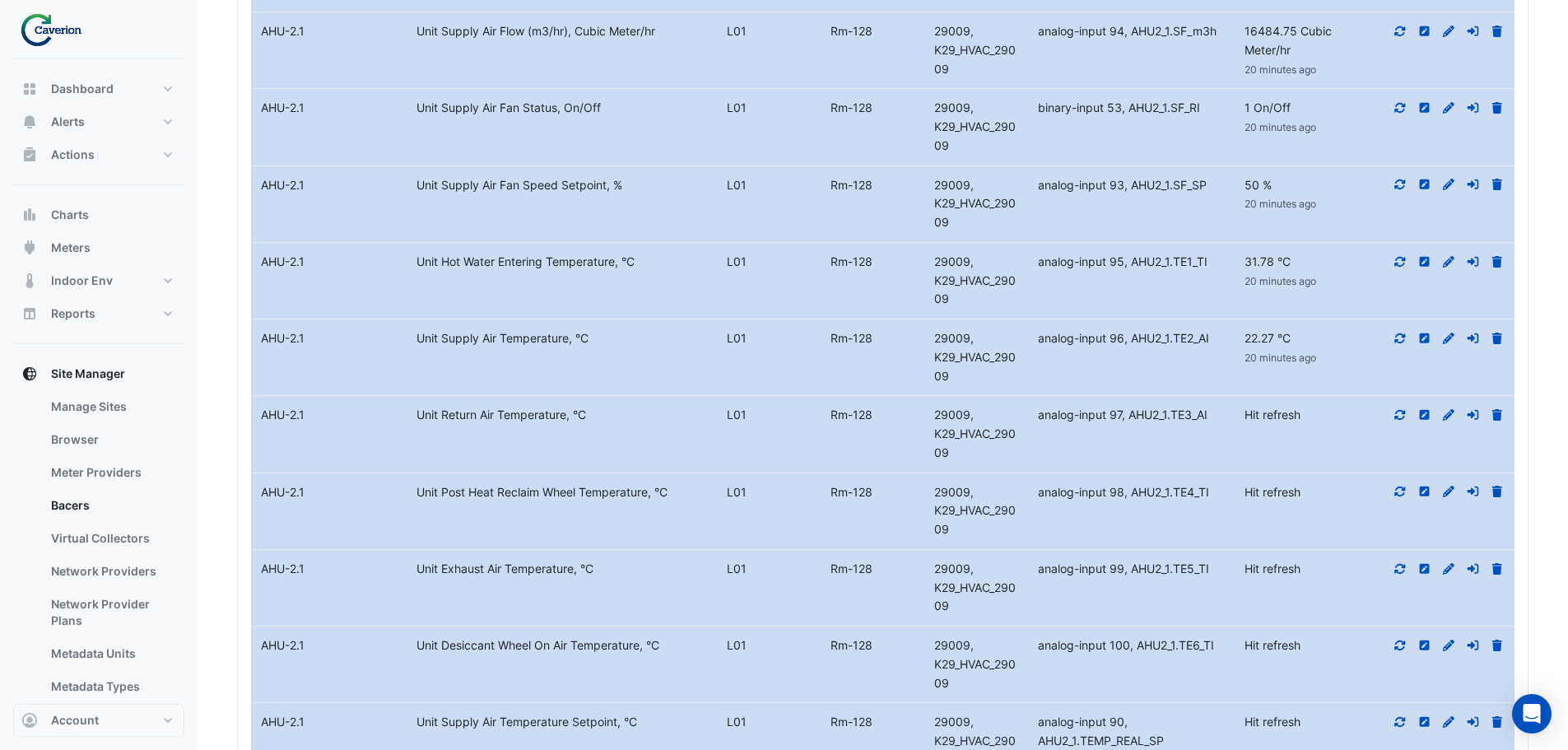
click at [1402, 421] on icon at bounding box center [1400, 415] width 15 height 12
click at [1397, 497] on icon at bounding box center [1400, 491] width 11 height 10
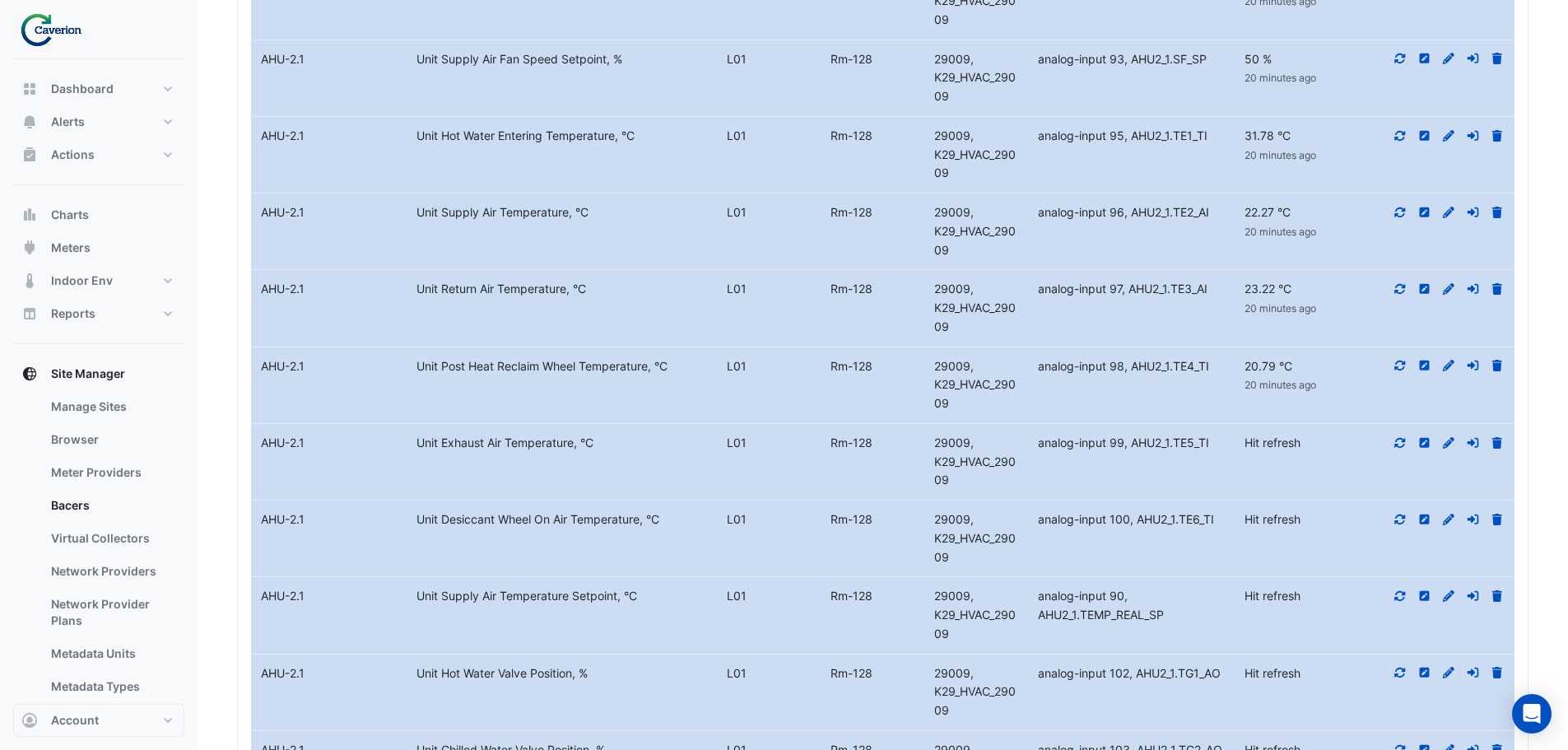
scroll to position [17955, 0]
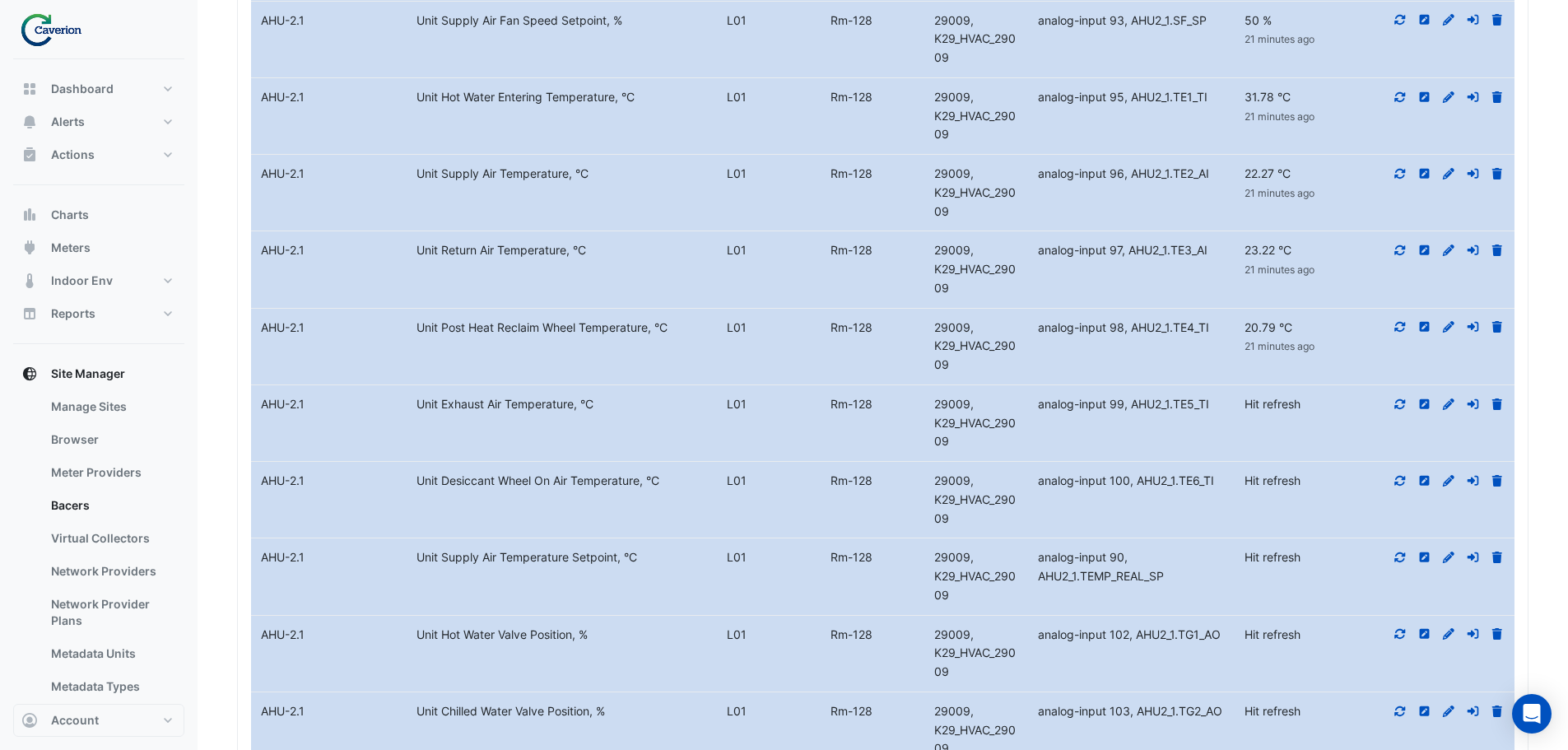
click at [1400, 410] on icon at bounding box center [1400, 405] width 15 height 12
click at [1399, 486] on icon at bounding box center [1400, 481] width 15 height 12
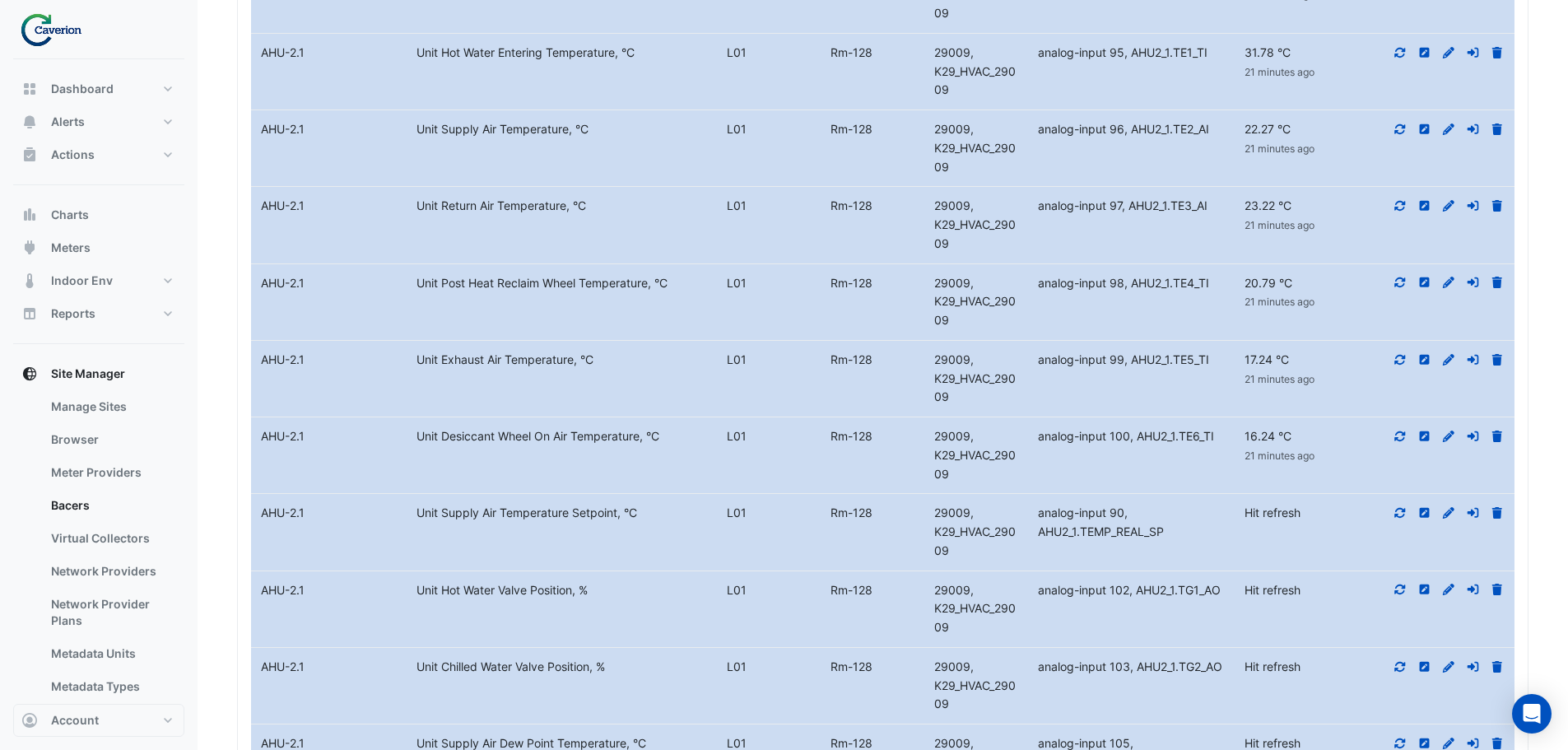
scroll to position [18038, 0]
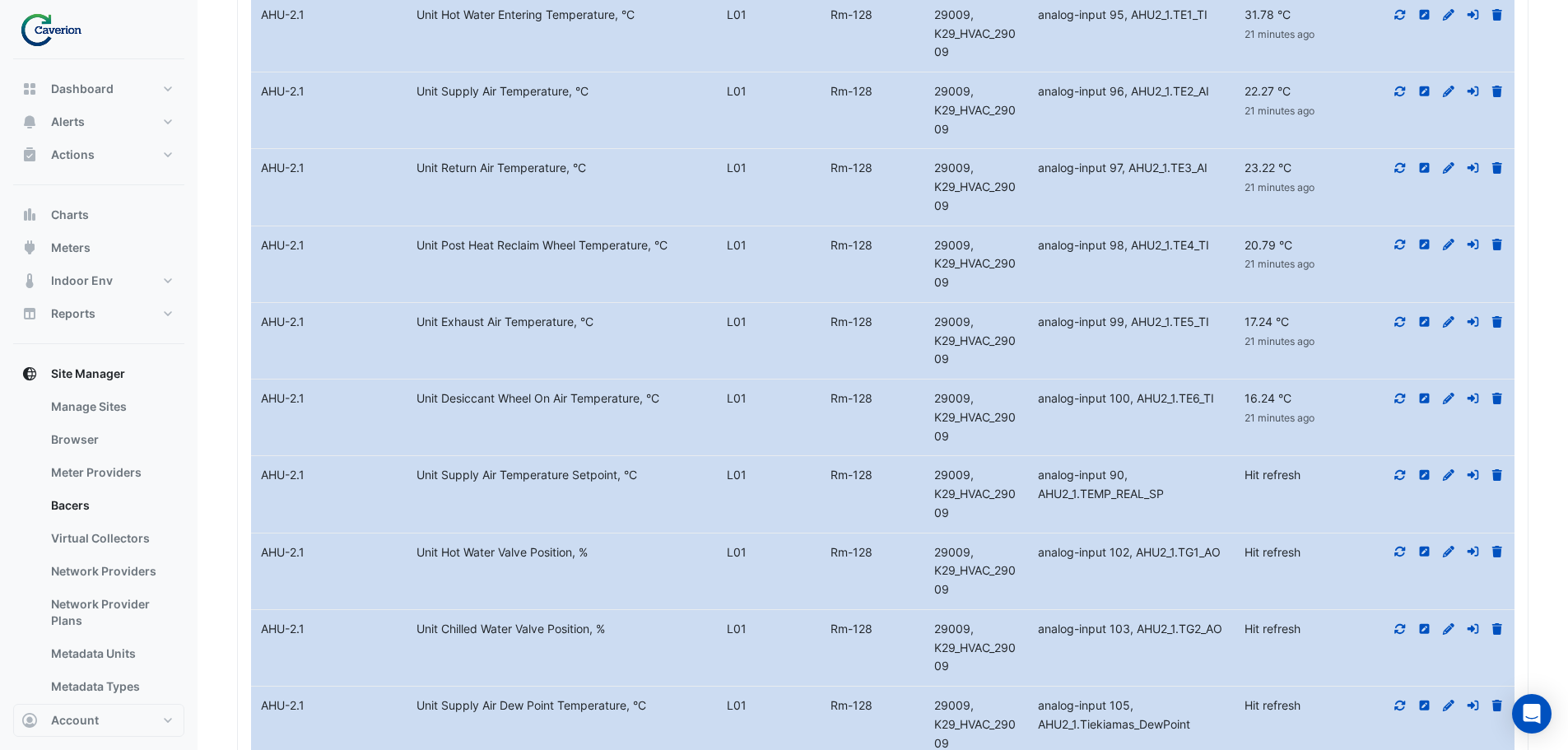
click at [1404, 480] on icon at bounding box center [1400, 475] width 15 height 12
click at [1403, 557] on icon at bounding box center [1400, 552] width 15 height 12
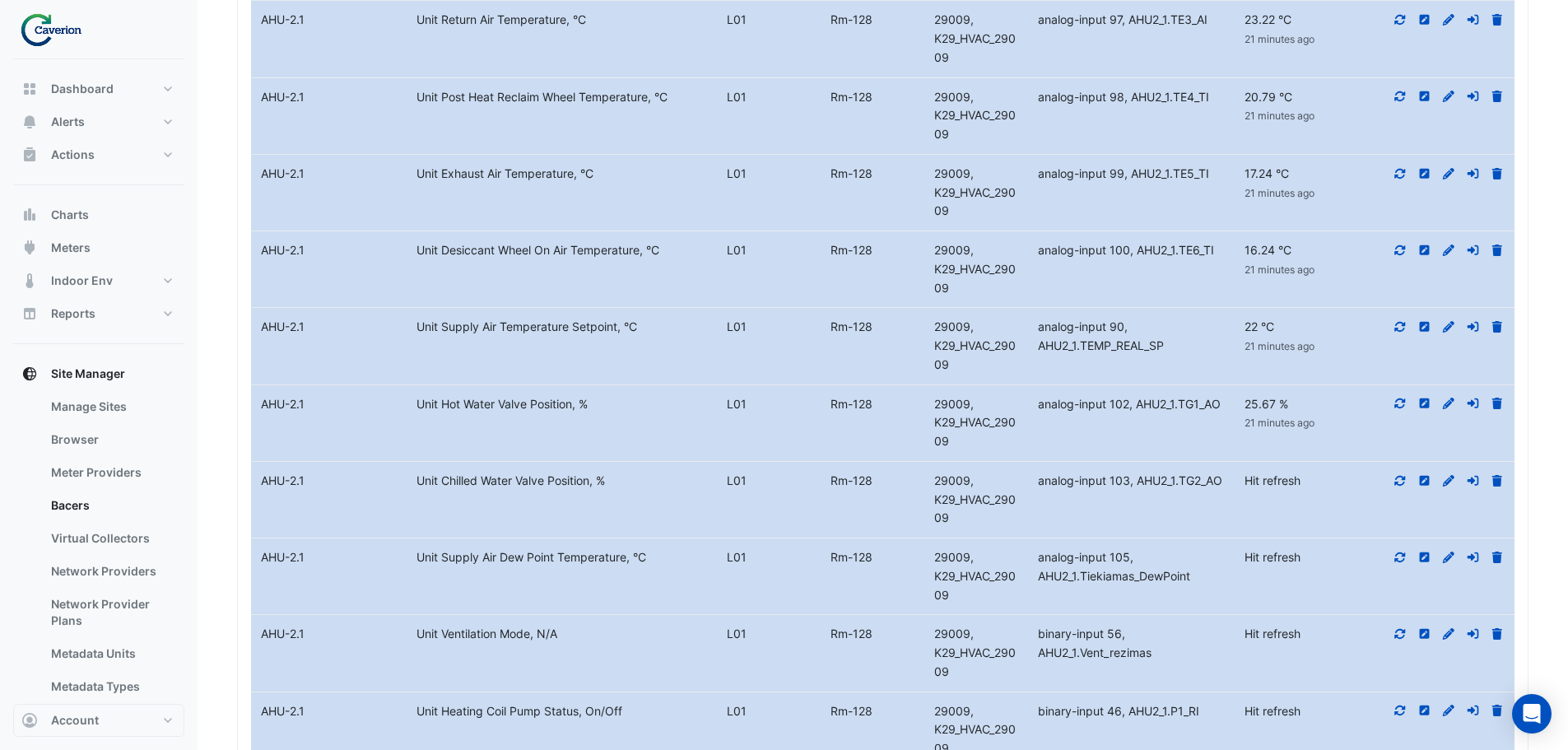
scroll to position [18202, 0]
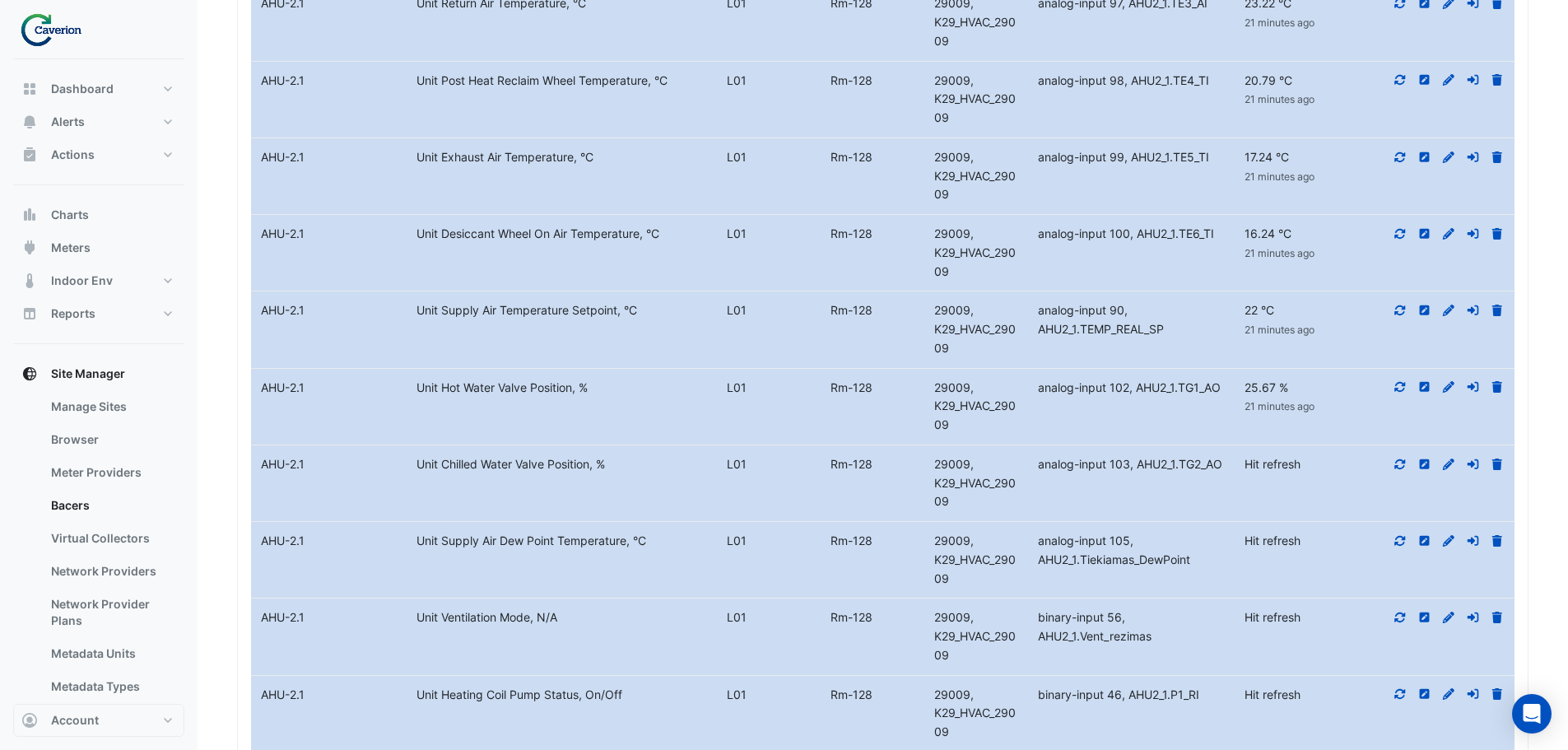
click at [1402, 470] on icon at bounding box center [1400, 465] width 15 height 12
click at [1402, 546] on icon at bounding box center [1400, 540] width 15 height 12
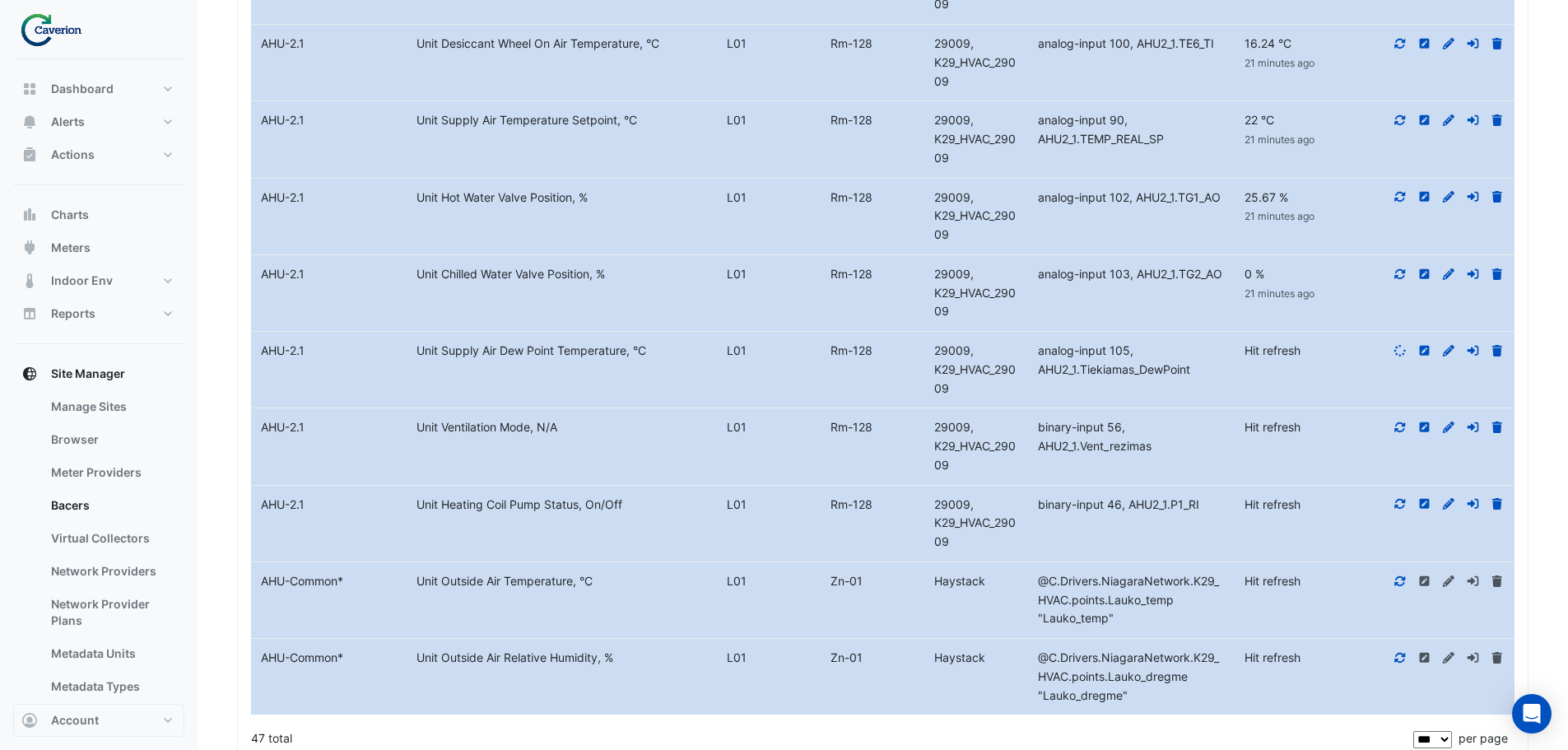
scroll to position [18449, 0]
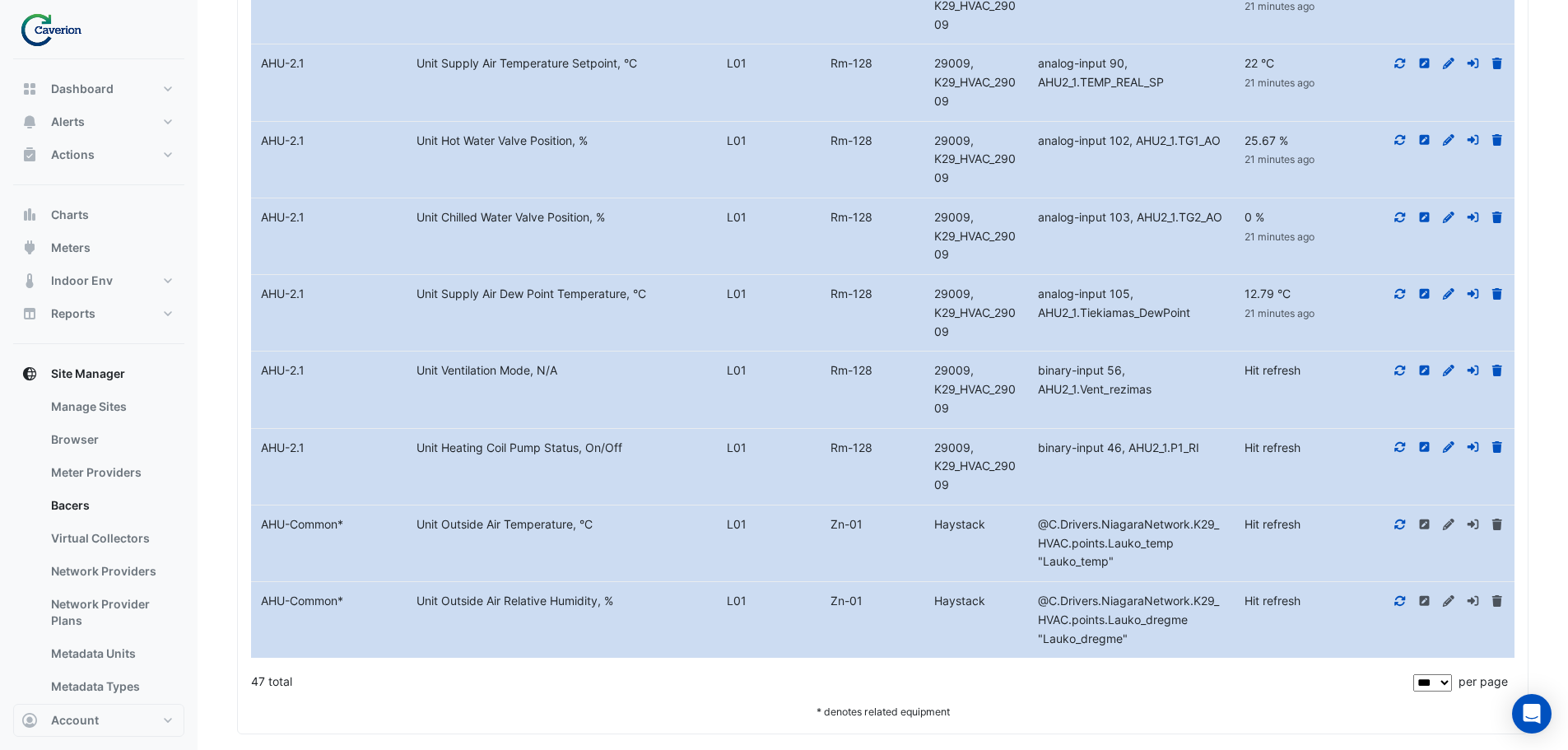
click at [1397, 376] on icon at bounding box center [1400, 371] width 15 height 12
click at [1398, 452] on icon at bounding box center [1400, 447] width 11 height 10
click at [1402, 529] on icon at bounding box center [1400, 524] width 11 height 10
click at [1393, 606] on icon at bounding box center [1400, 601] width 15 height 12
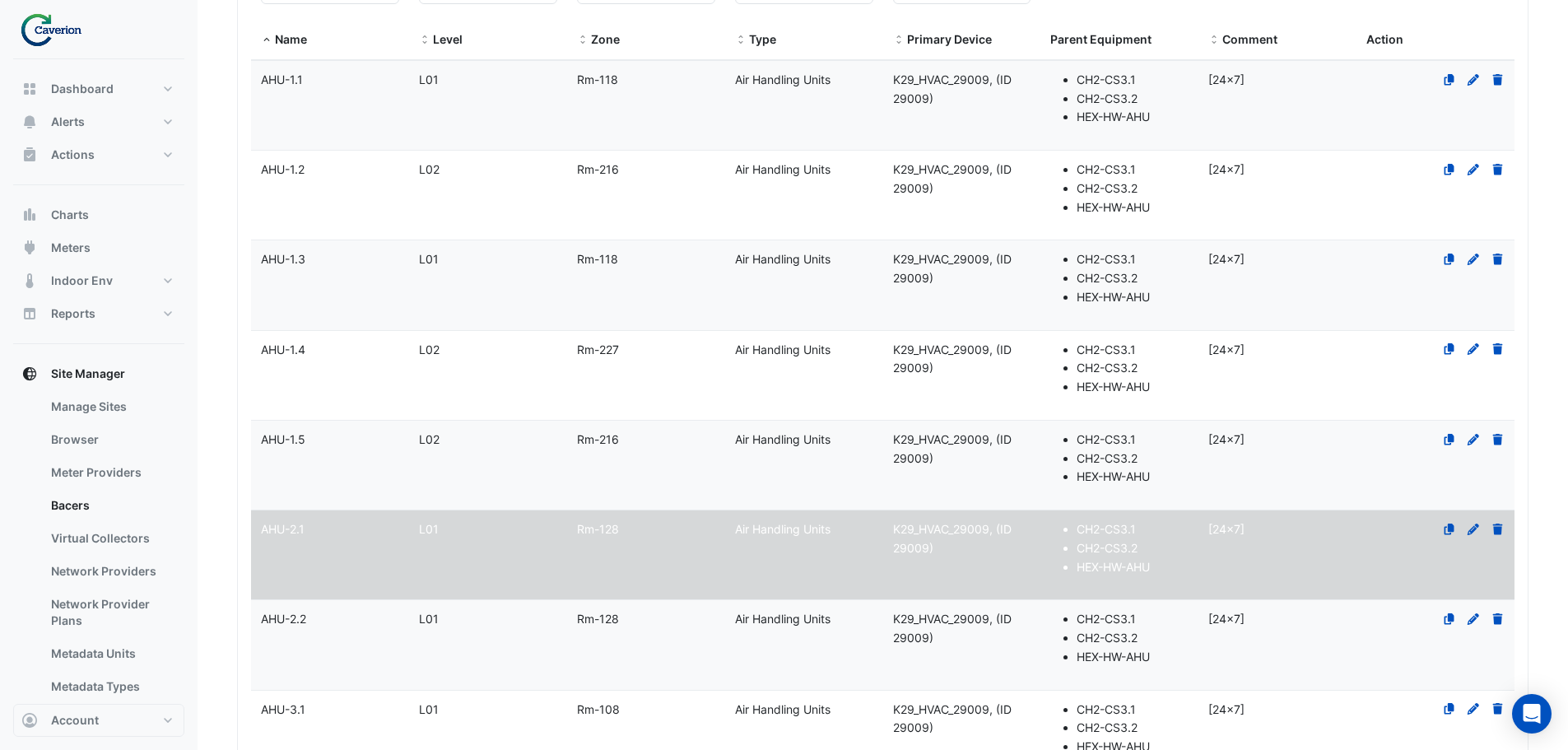
scroll to position [0, 0]
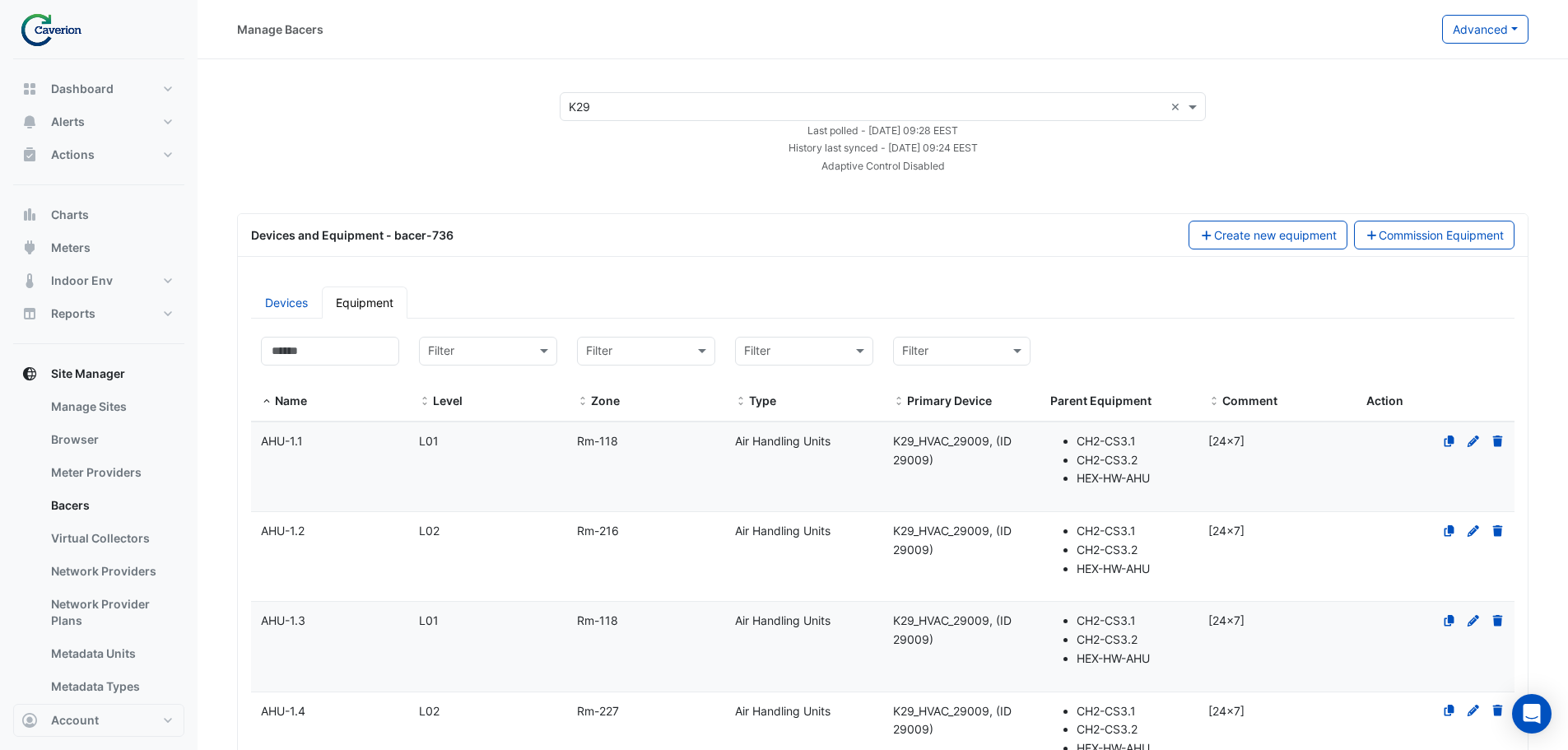
click at [637, 97] on div "Select a Site × K29 ×" at bounding box center [883, 107] width 646 height 29
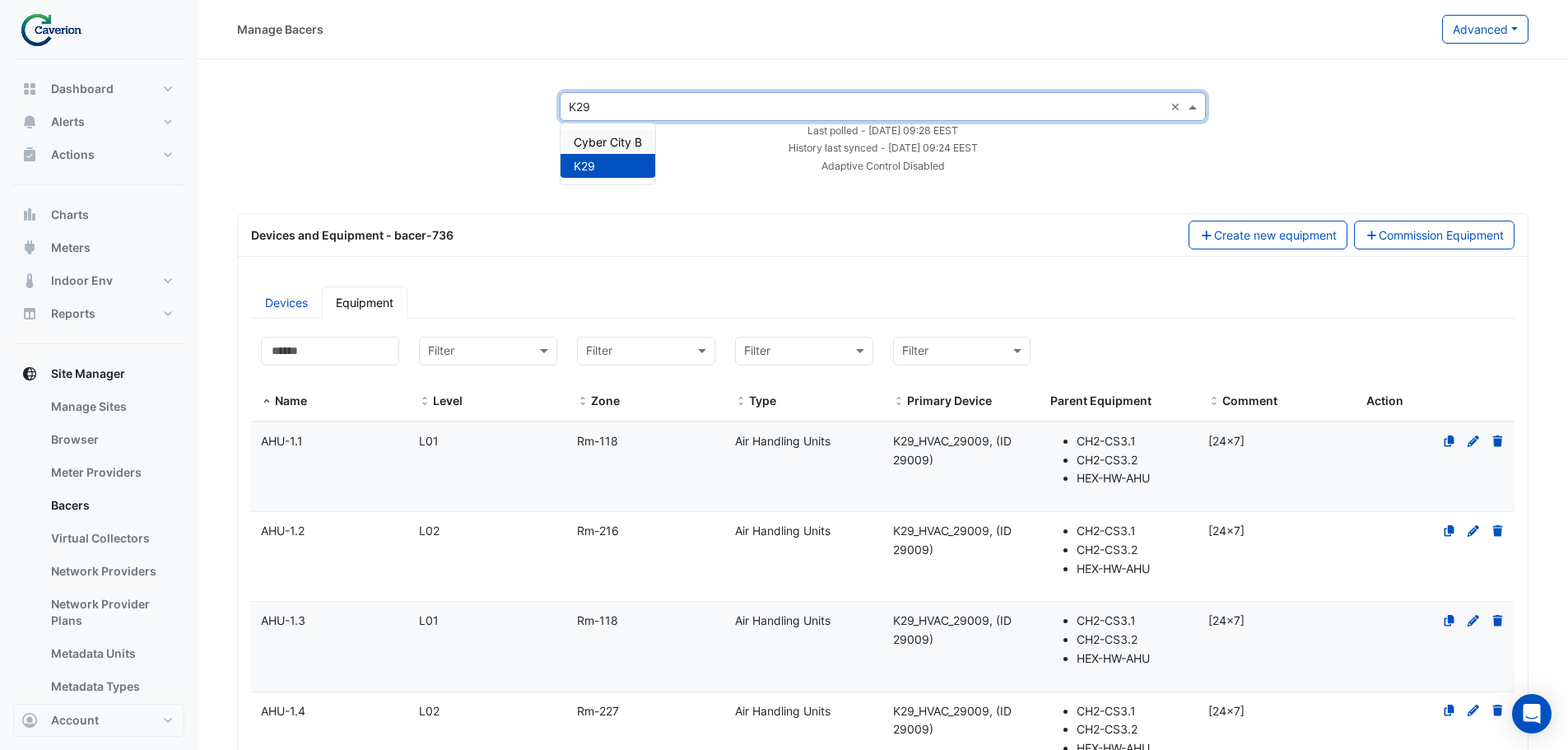
click at [602, 138] on span "Cyber City B" at bounding box center [607, 142] width 68 height 14
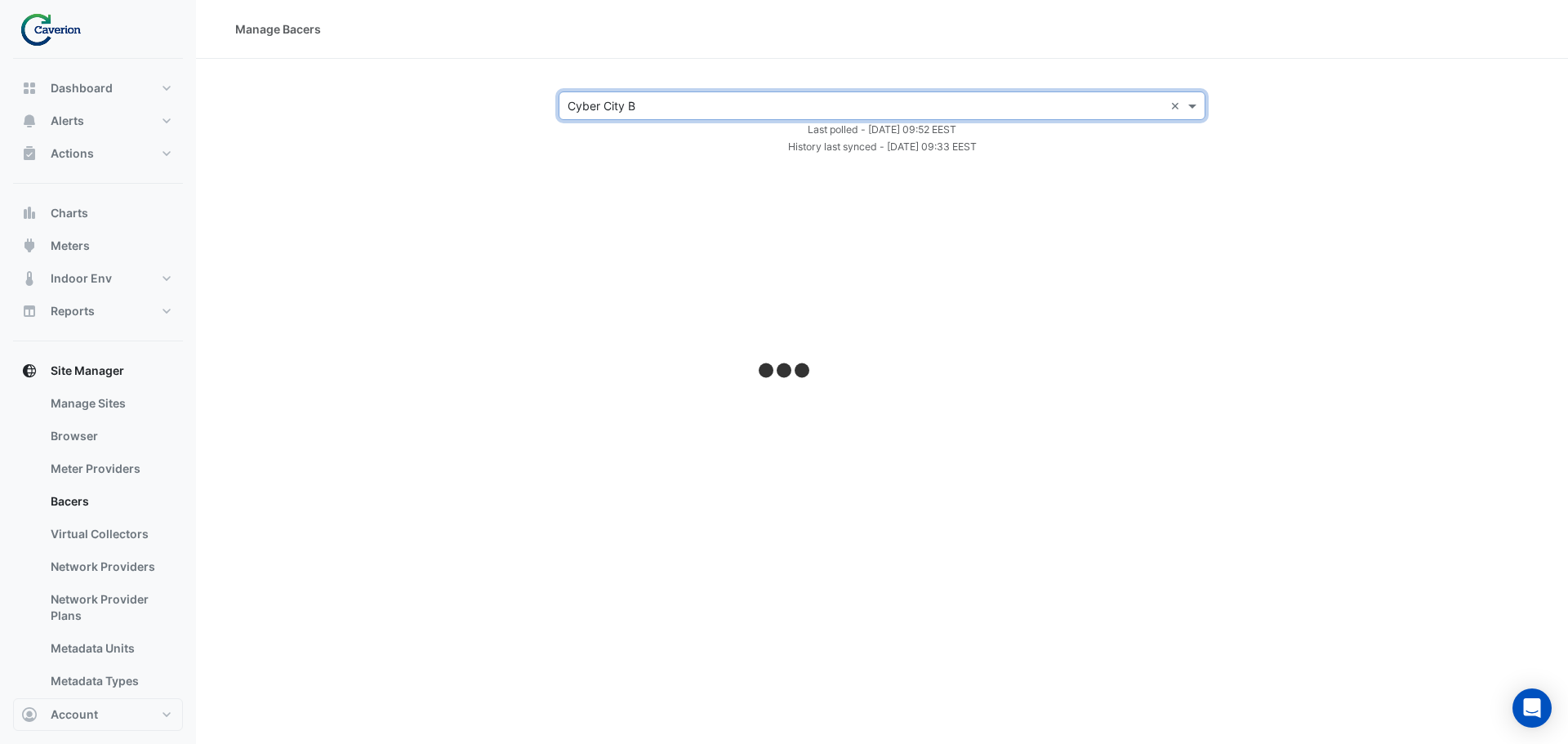
select select "***"
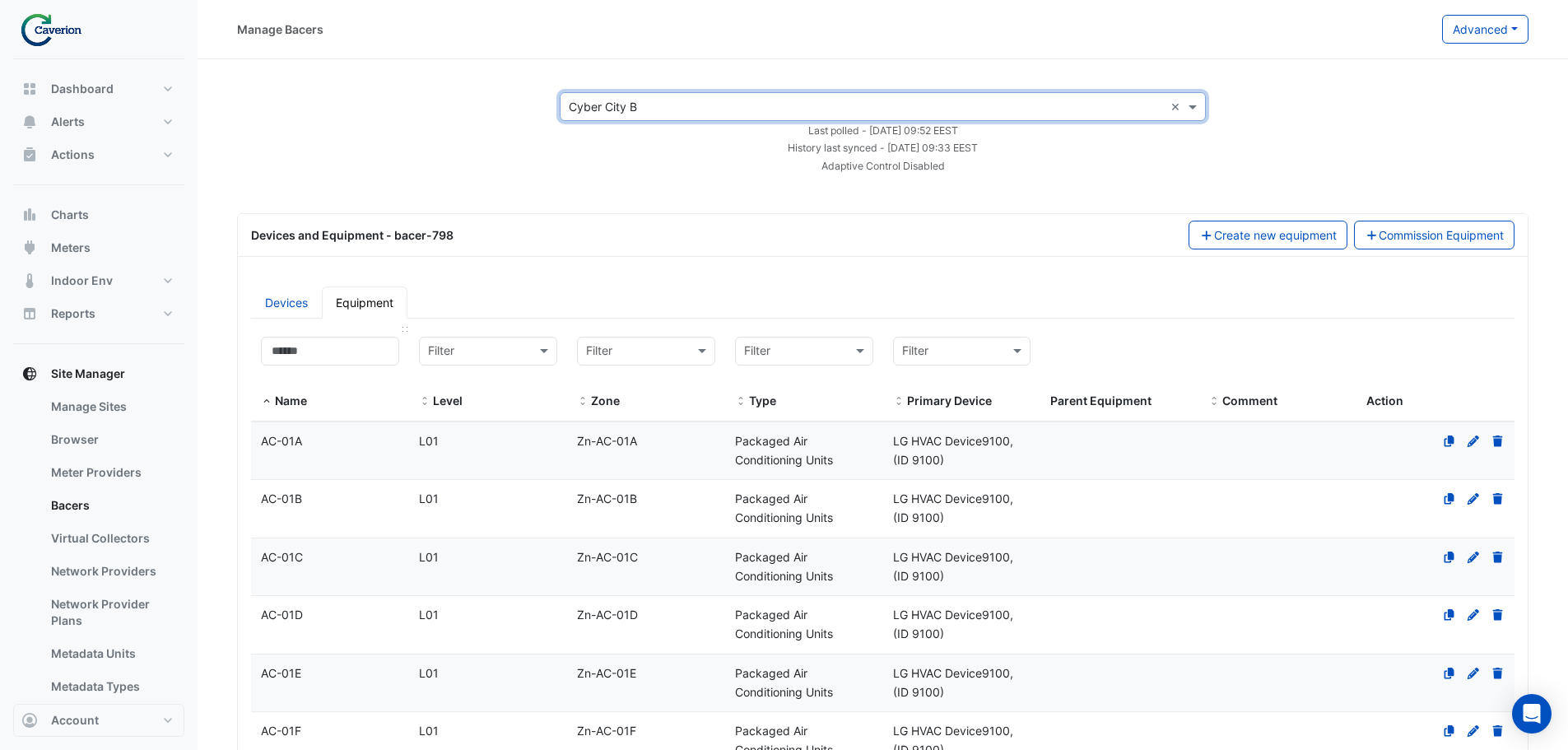
drag, startPoint x: 318, startPoint y: 323, endPoint x: 317, endPoint y: 344, distance: 21.0
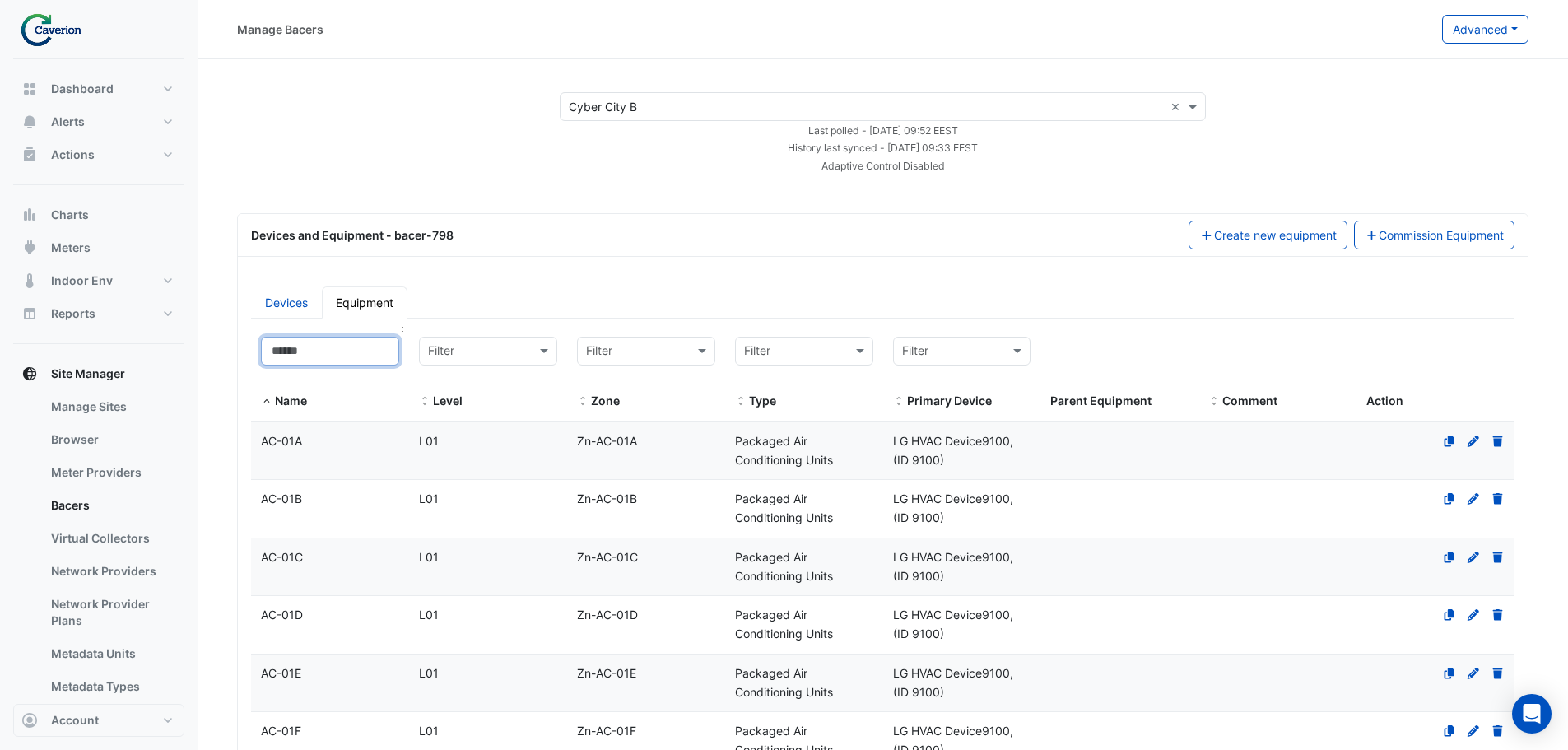
click at [317, 346] on input at bounding box center [330, 351] width 139 height 29
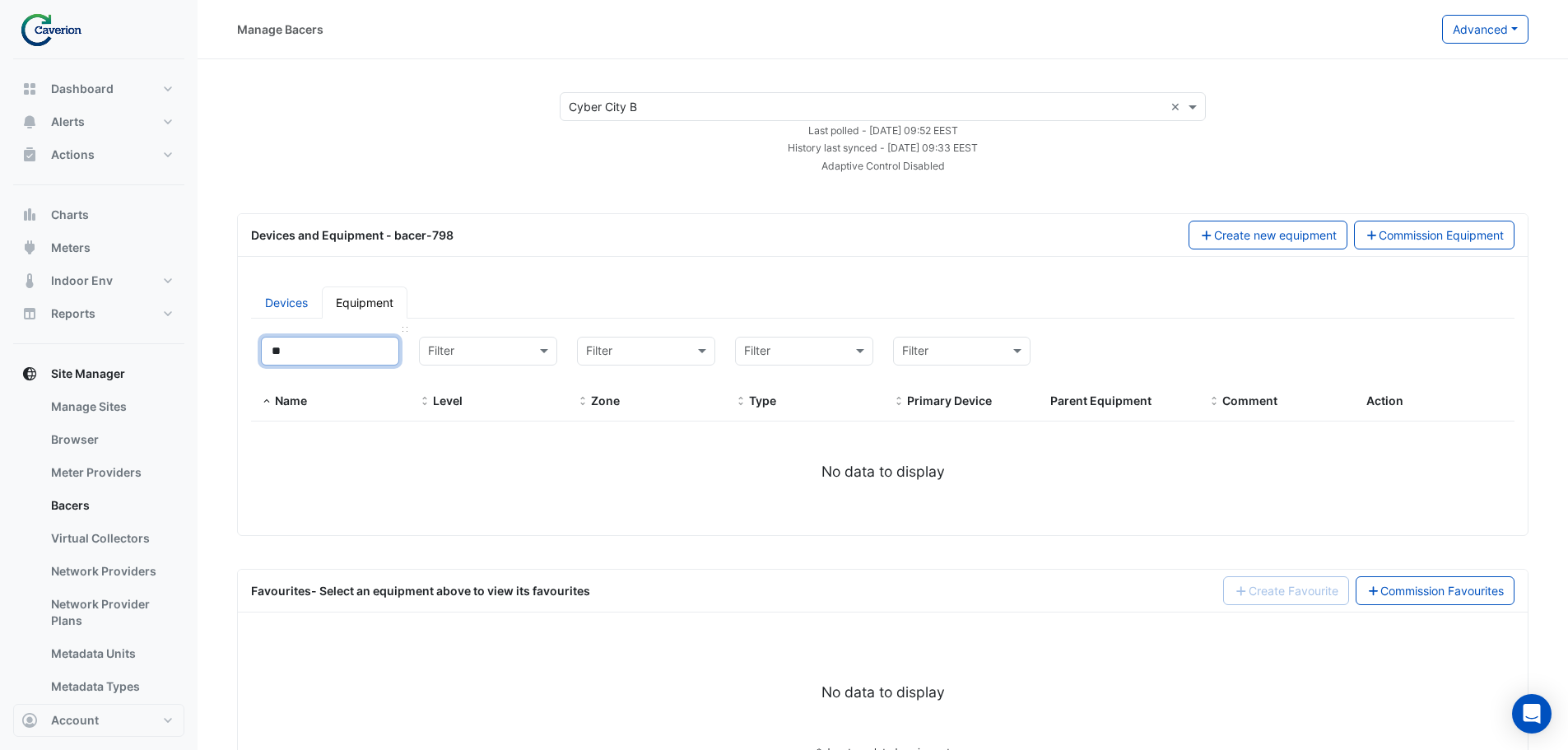
type input "*"
select select "***"
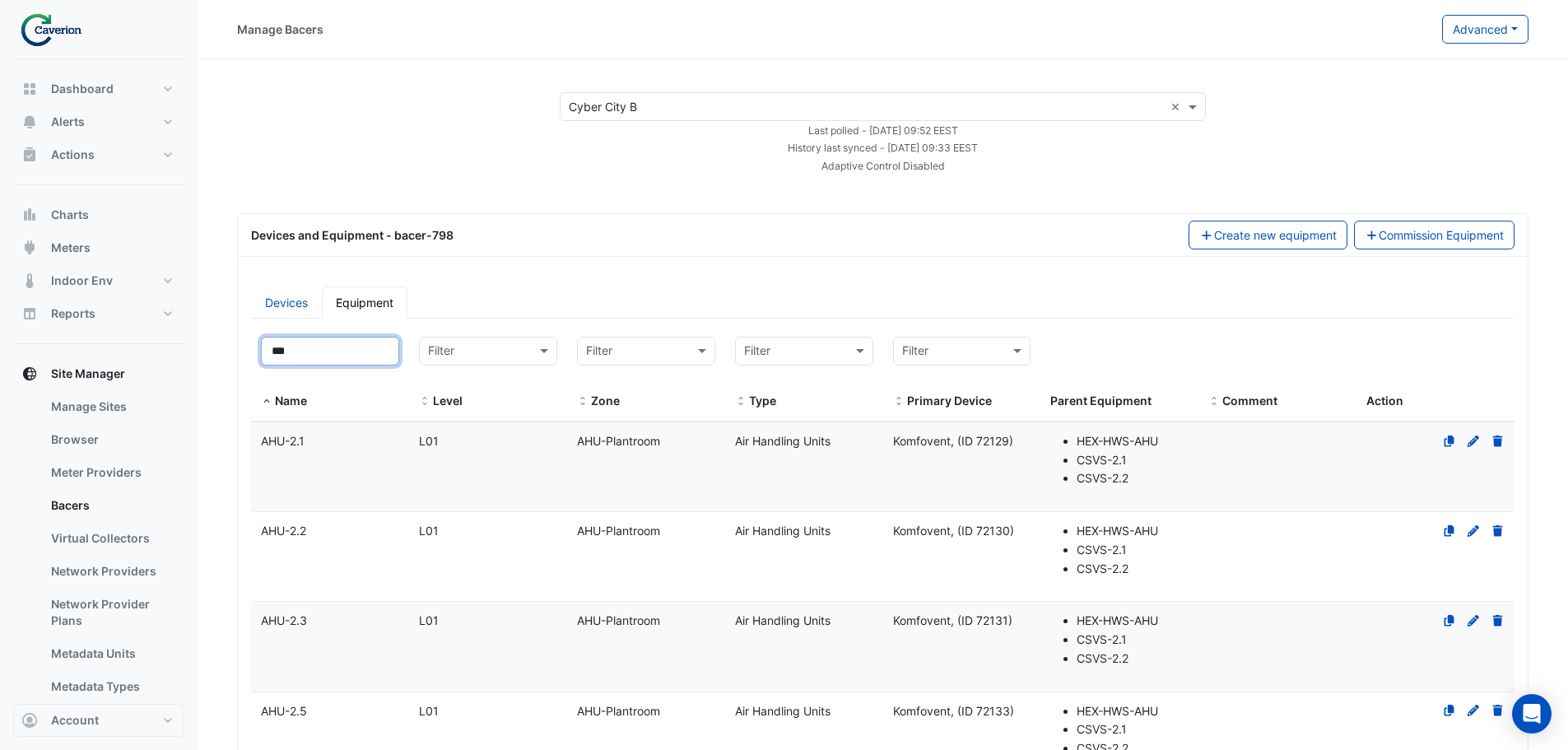
type input "***"
click at [331, 468] on datatable-body-cell "Name AHU-2.1" at bounding box center [330, 467] width 158 height 89
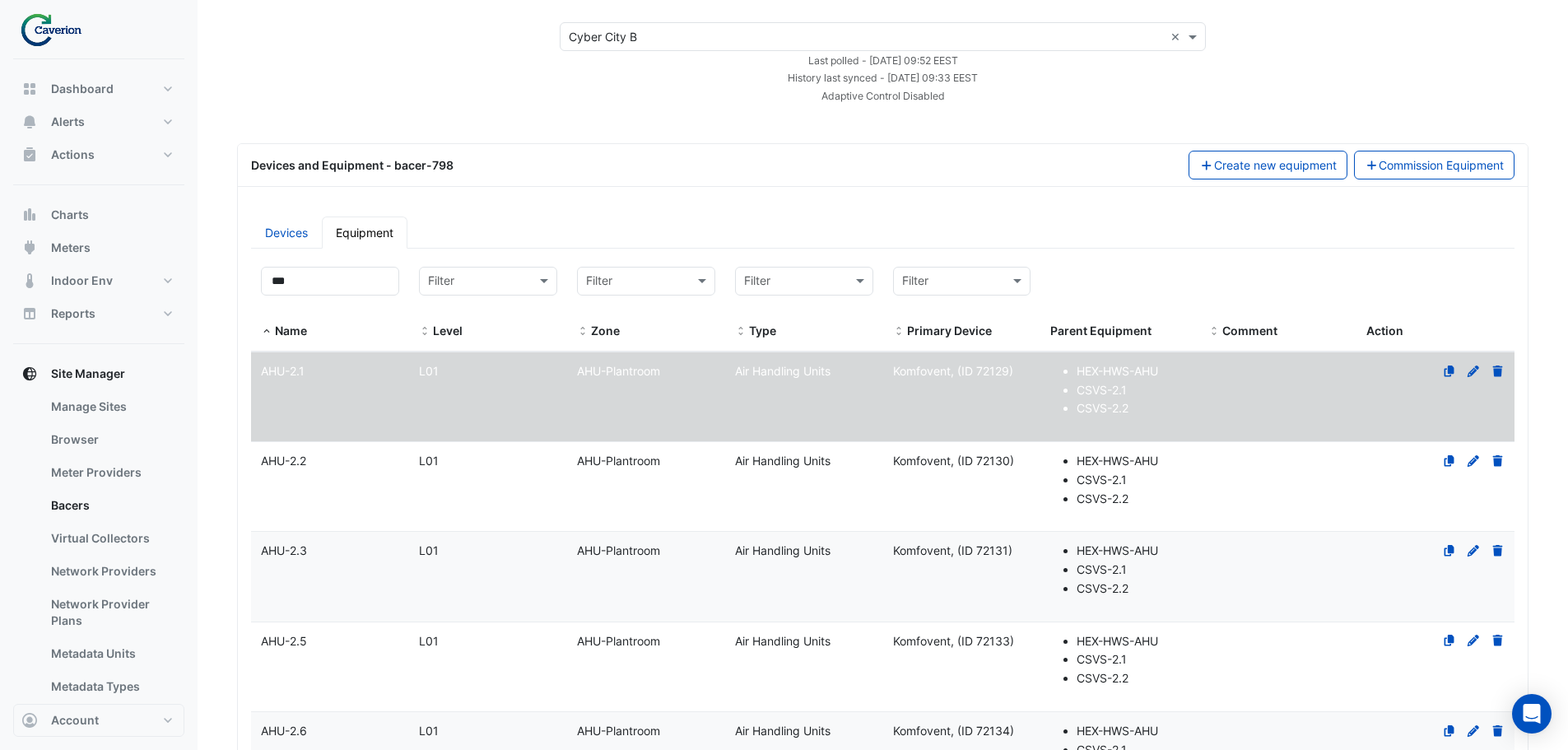
select select "***"
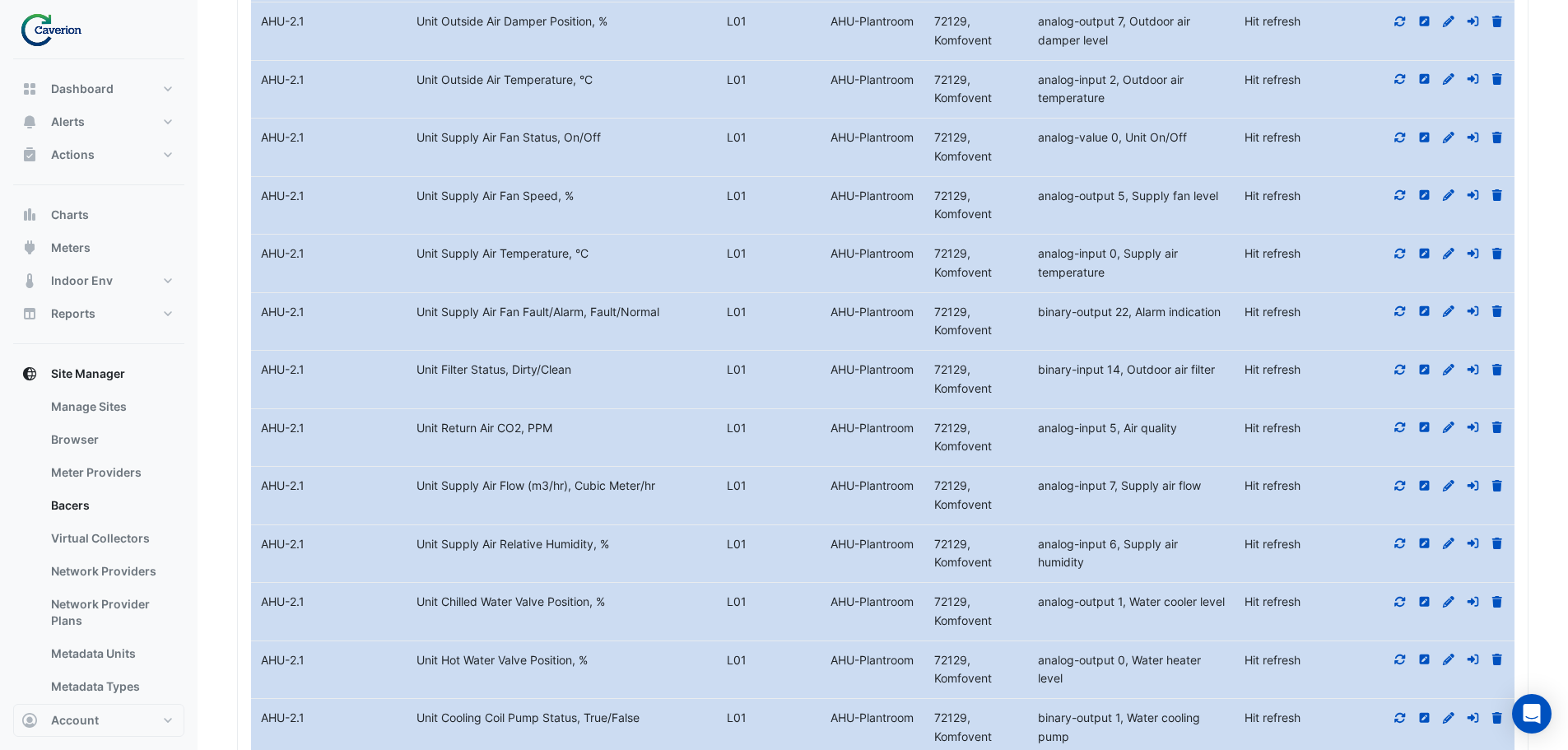
scroll to position [1949, 0]
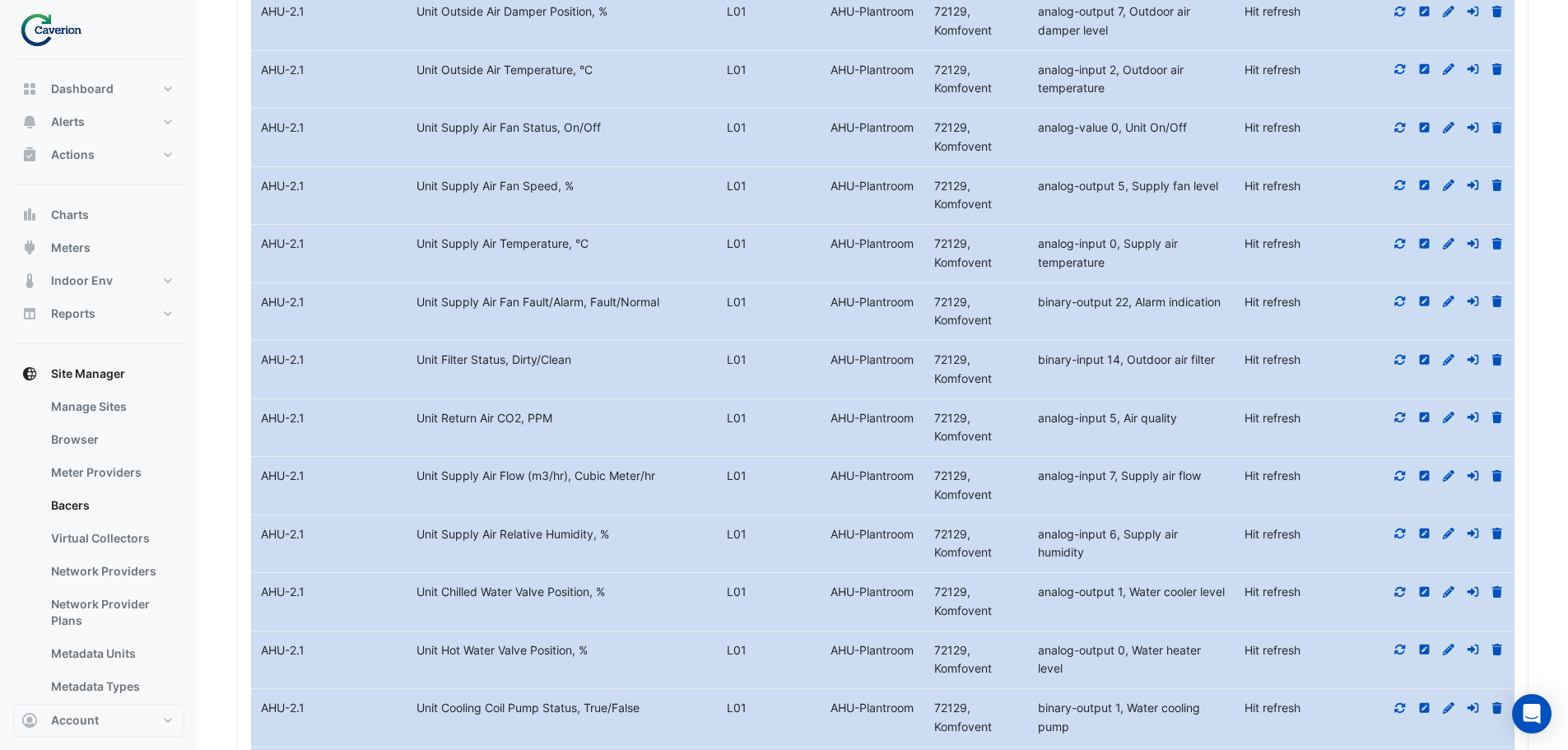
click at [1398, 420] on icon at bounding box center [1400, 417] width 15 height 12
click at [1499, 415] on icon at bounding box center [1497, 417] width 10 height 12
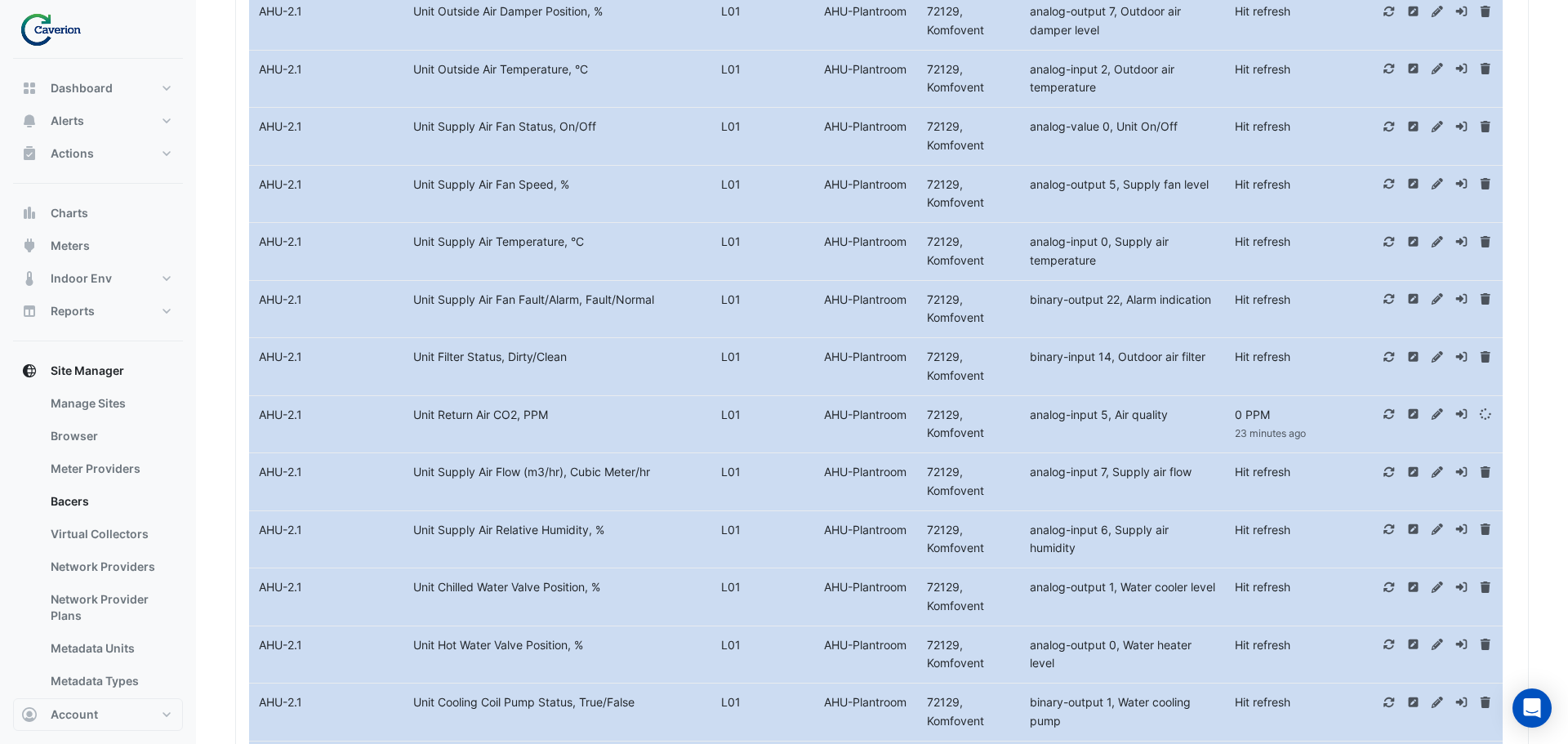
select select "***"
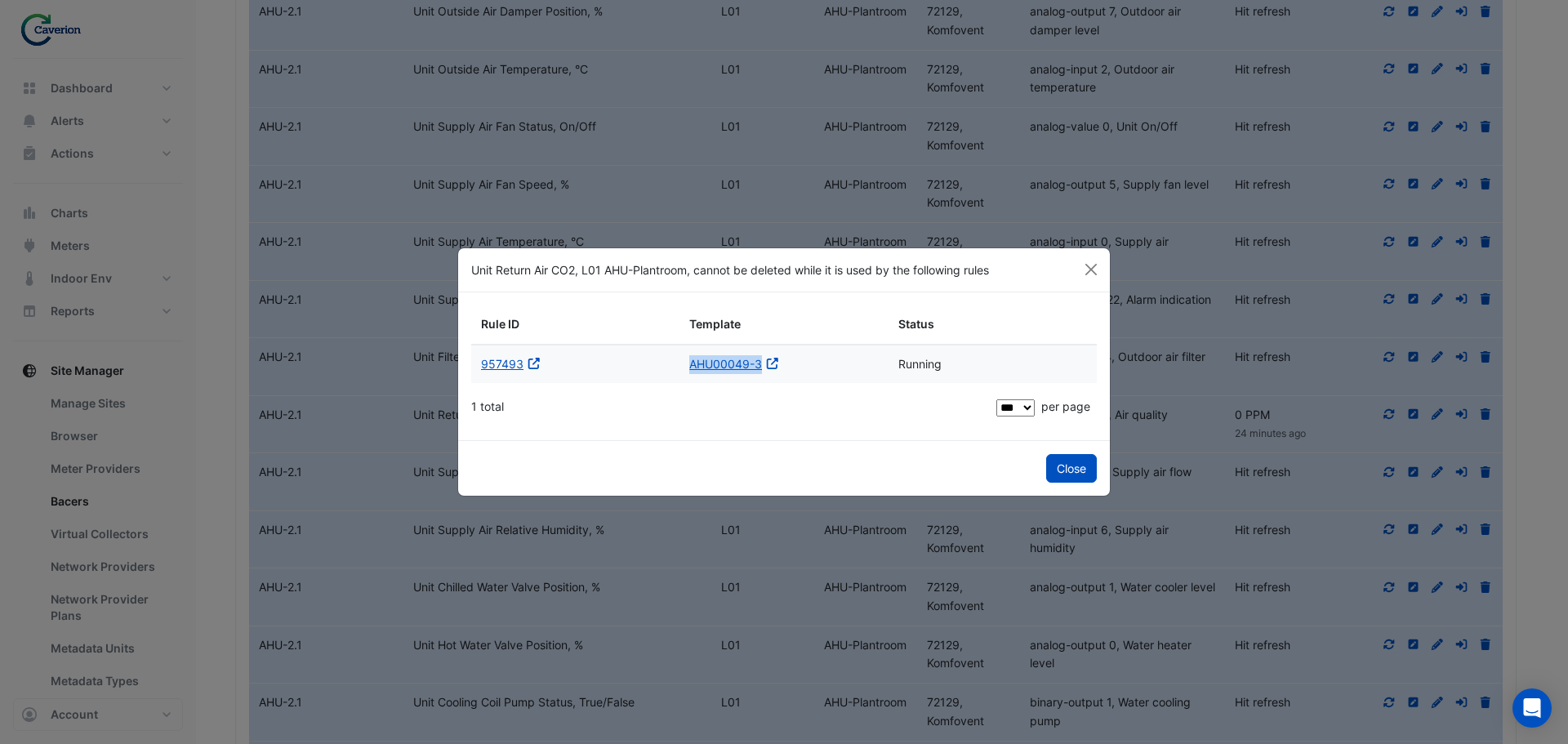
drag, startPoint x: 687, startPoint y: 365, endPoint x: 762, endPoint y: 373, distance: 75.4
click at [762, 373] on datatable-body-cell "AHU00049-3 Open in a new tab" at bounding box center [784, 365] width 208 height 38
copy link "AHU00049-3"
click at [1080, 472] on button "Close" at bounding box center [1071, 469] width 51 height 29
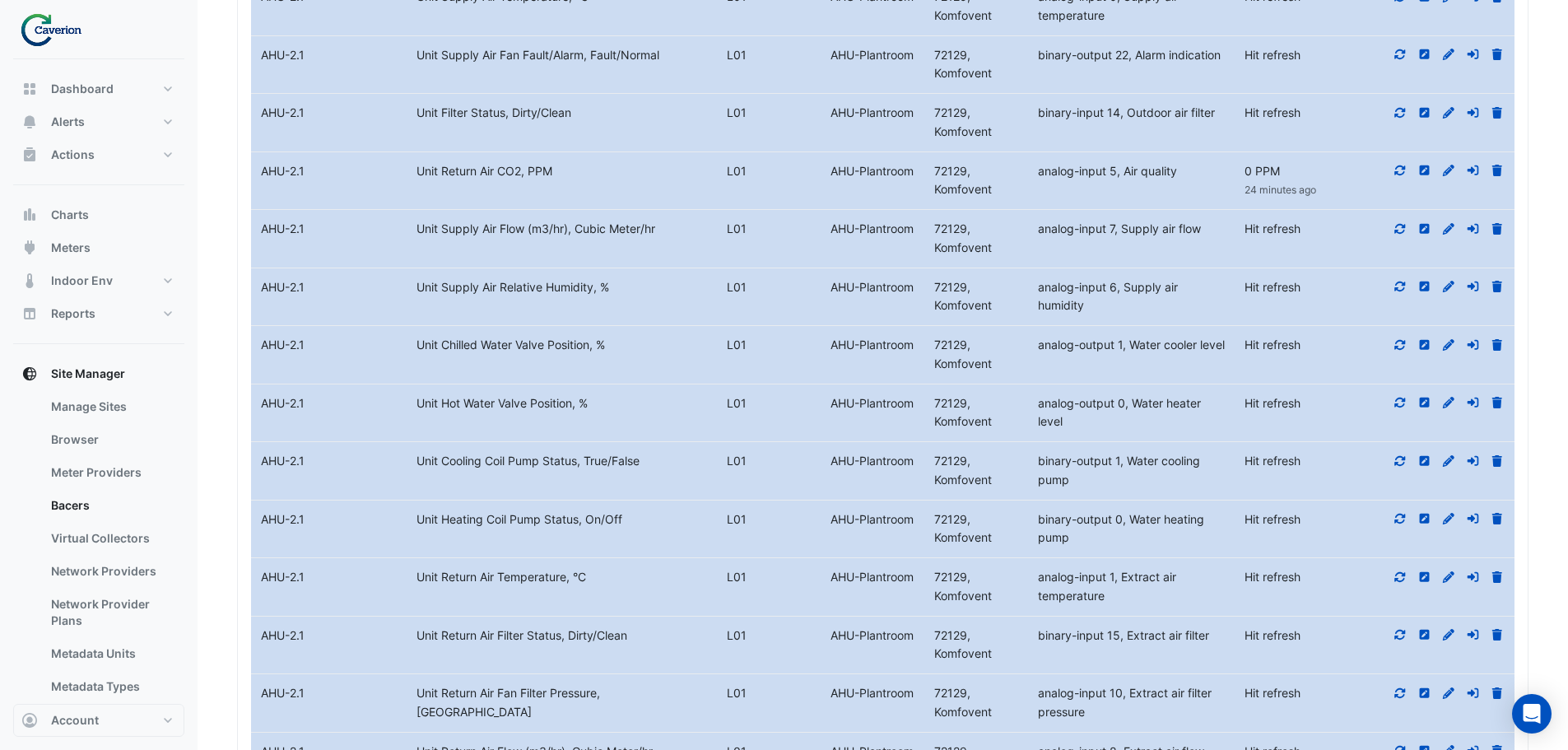
scroll to position [2278, 0]
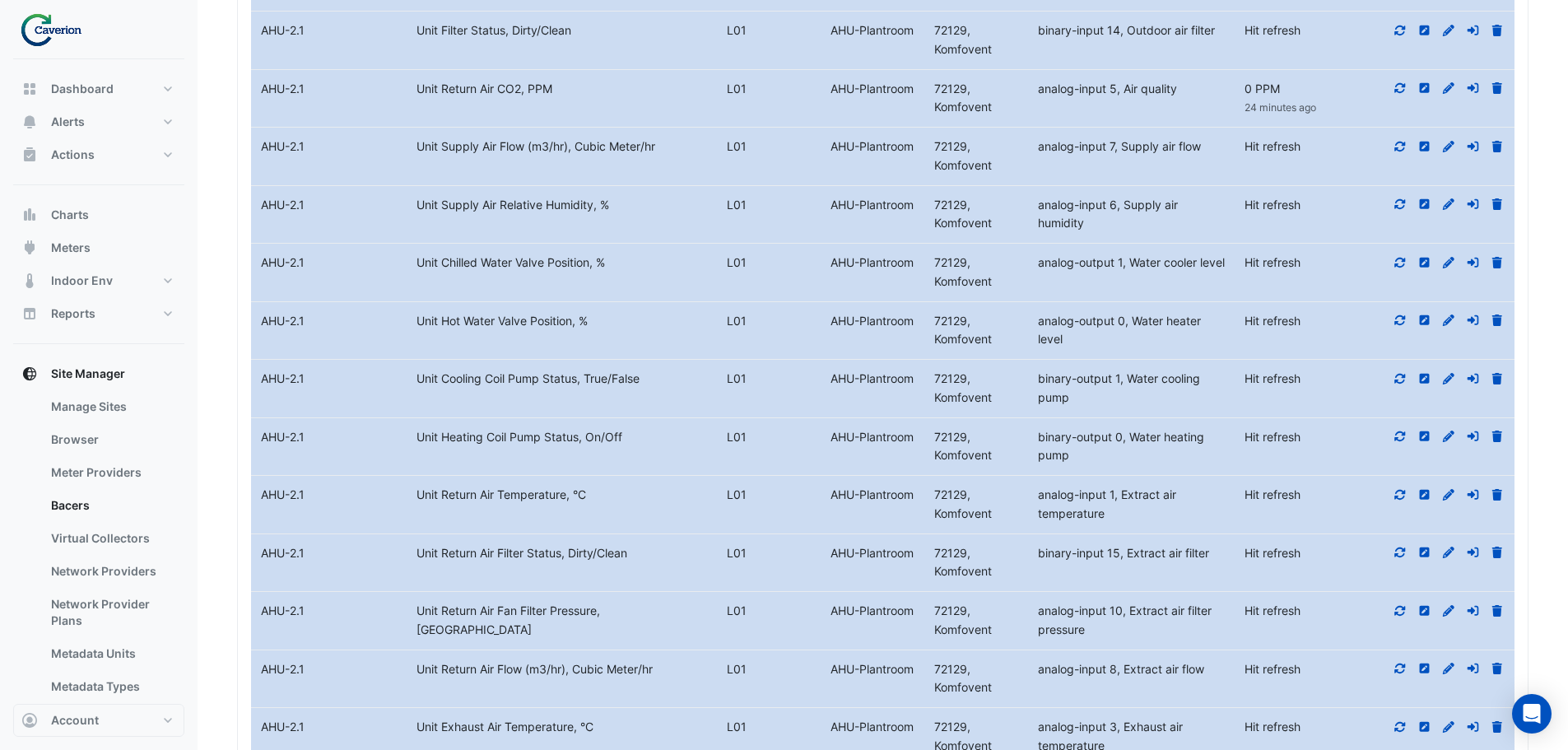
click at [1404, 609] on icon at bounding box center [1400, 610] width 11 height 10
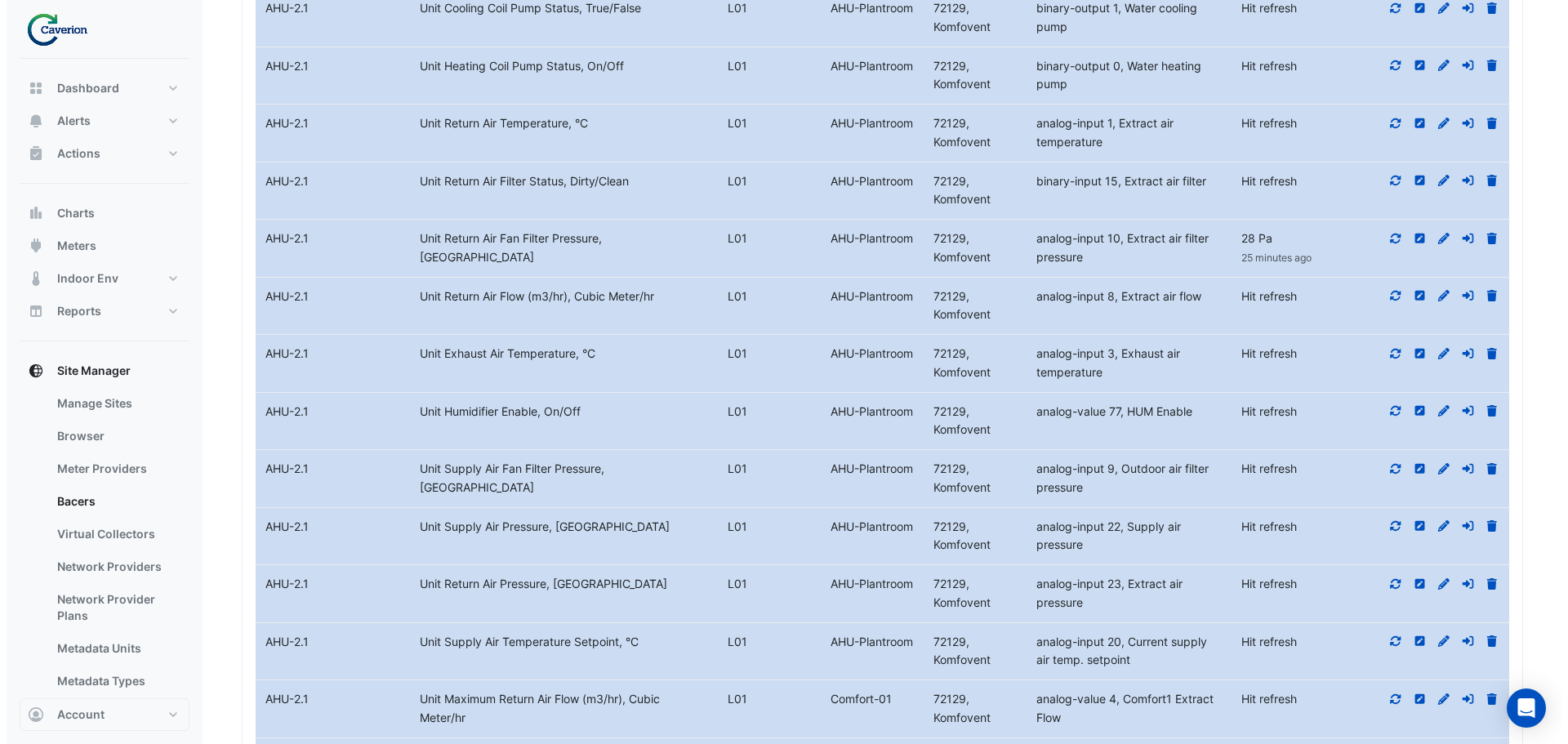
scroll to position [2669, 0]
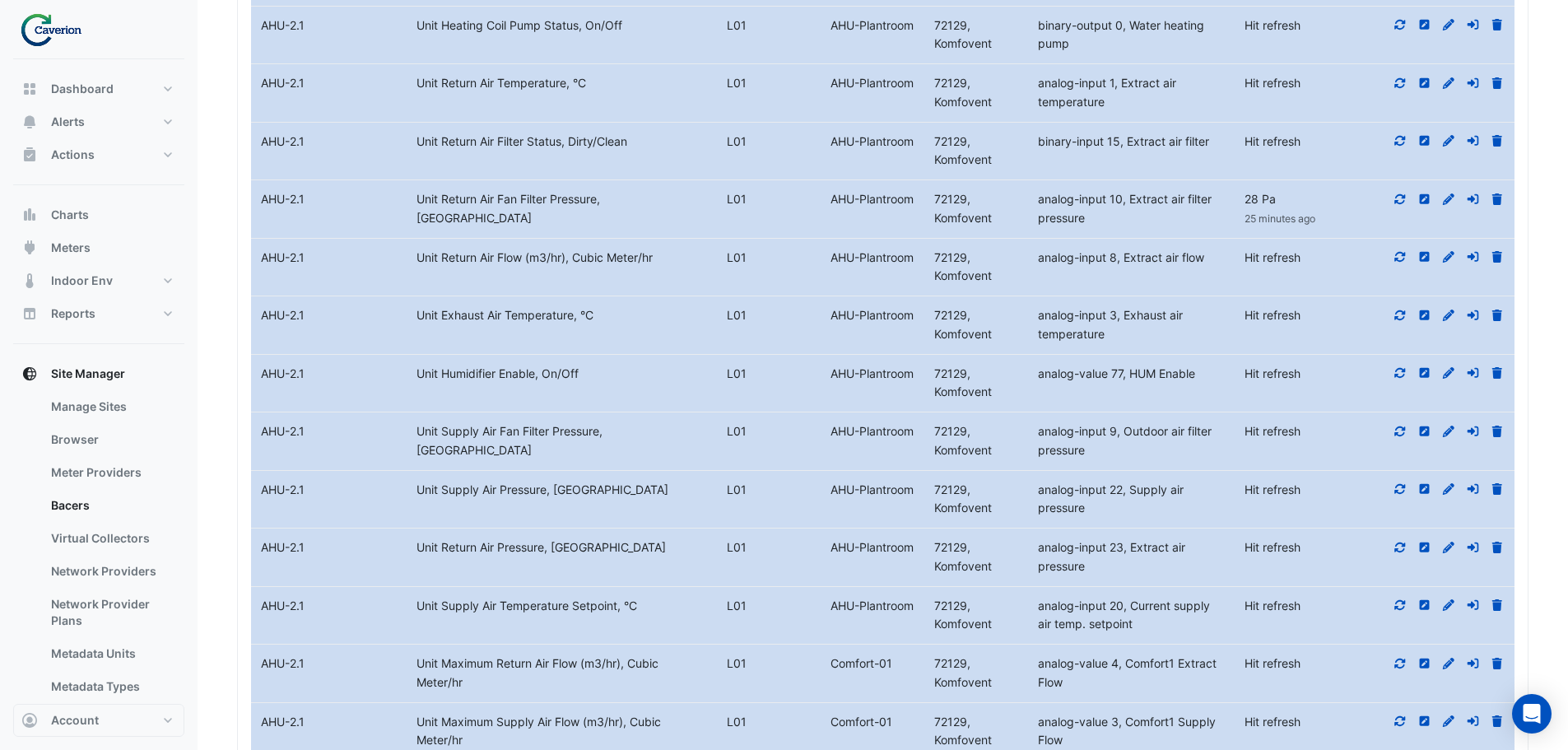
click at [1398, 438] on fa-icon at bounding box center [1400, 431] width 15 height 14
click at [1398, 486] on icon at bounding box center [1400, 489] width 15 height 12
click at [1393, 550] on icon at bounding box center [1400, 547] width 15 height 12
click at [1501, 553] on fa-icon at bounding box center [1497, 547] width 15 height 14
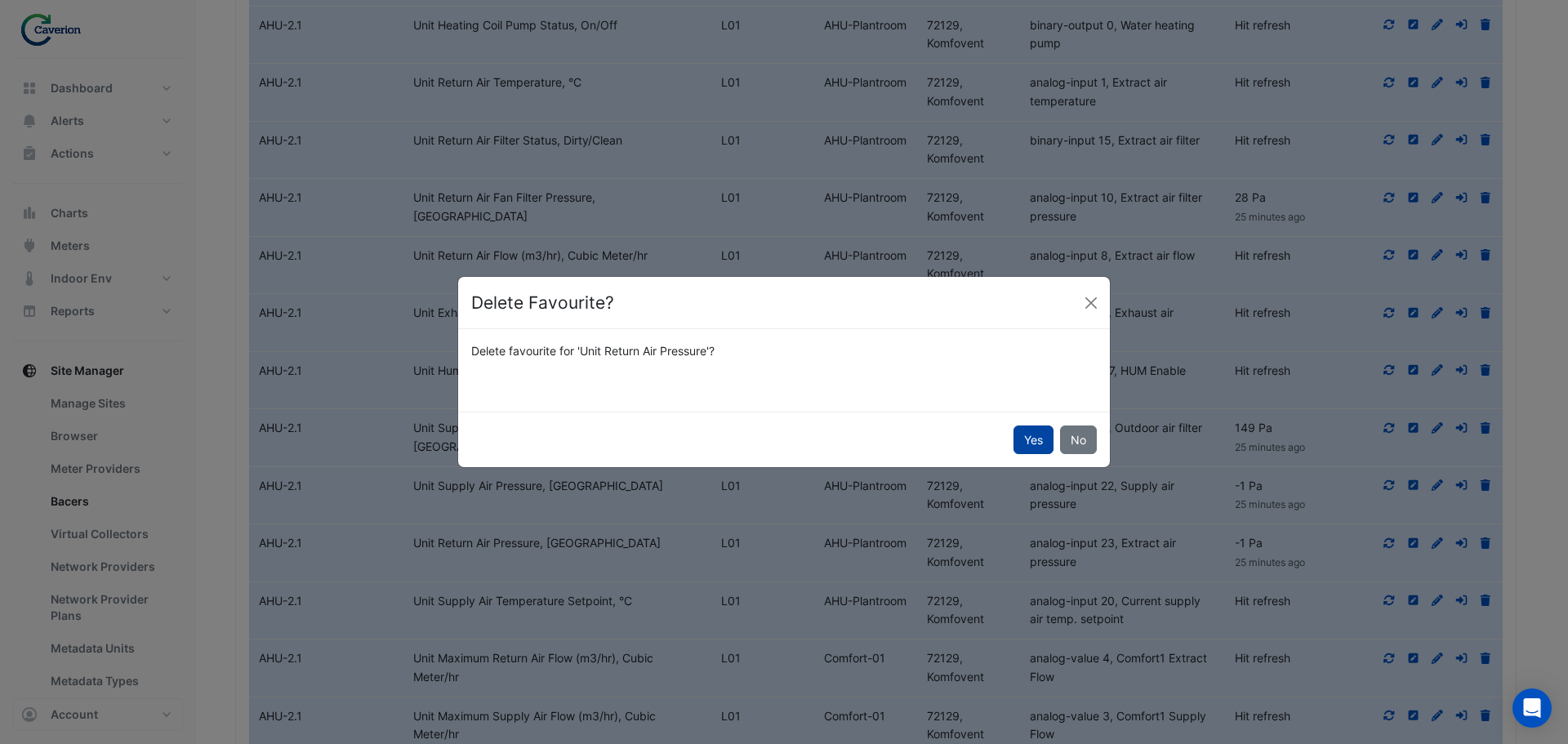
click at [1037, 433] on button "Yes" at bounding box center [1034, 440] width 40 height 29
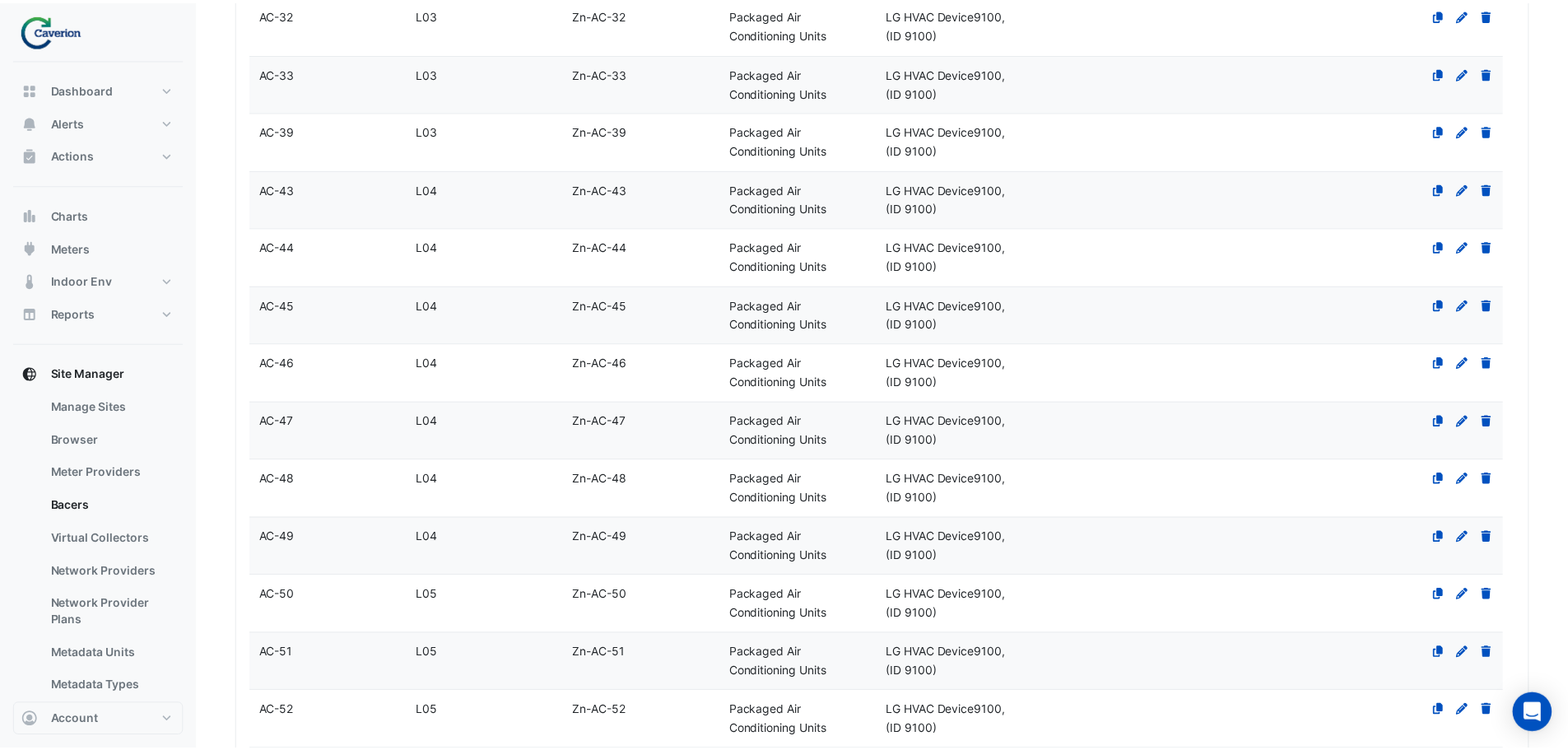
scroll to position [7460, 0]
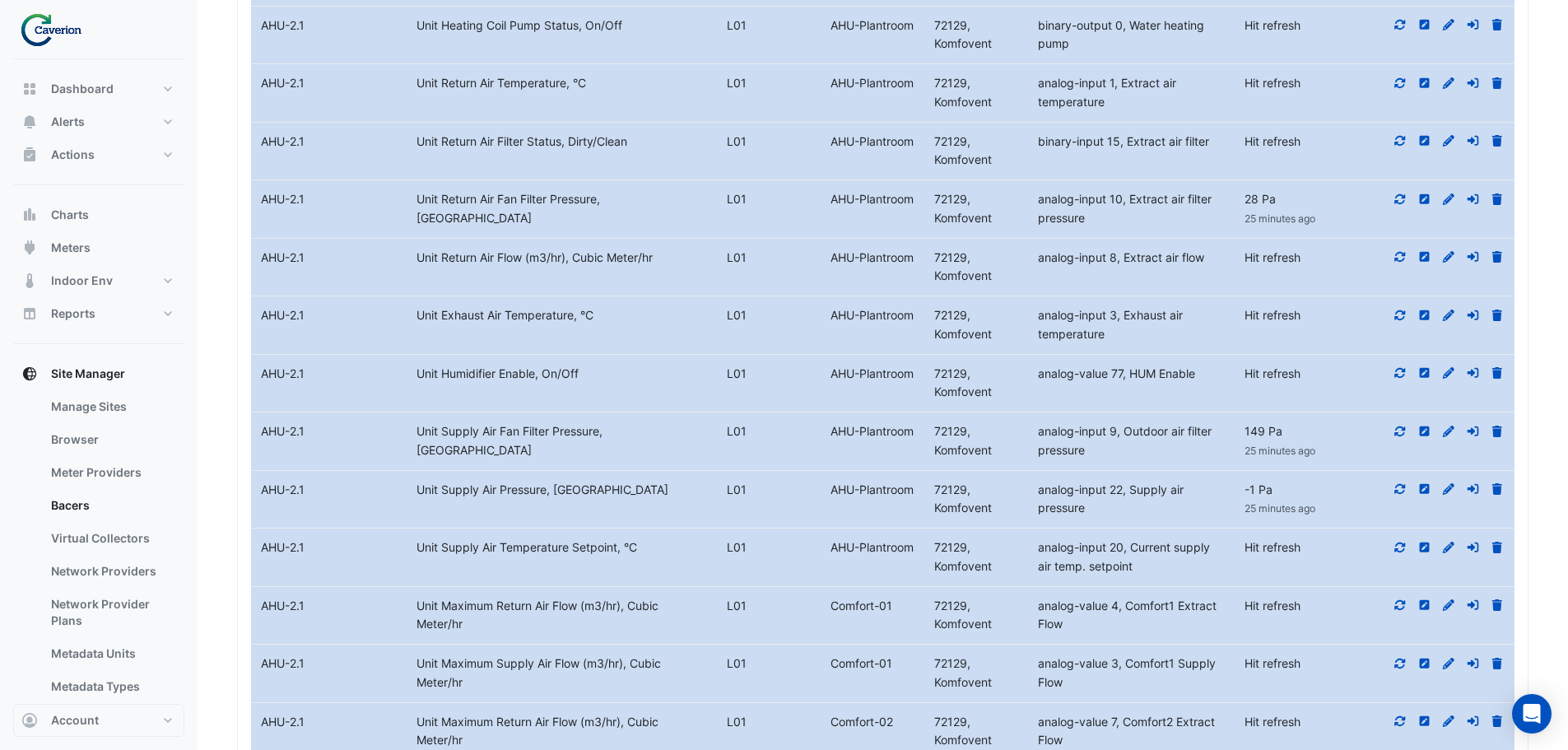
click at [1497, 489] on icon at bounding box center [1497, 489] width 10 height 12
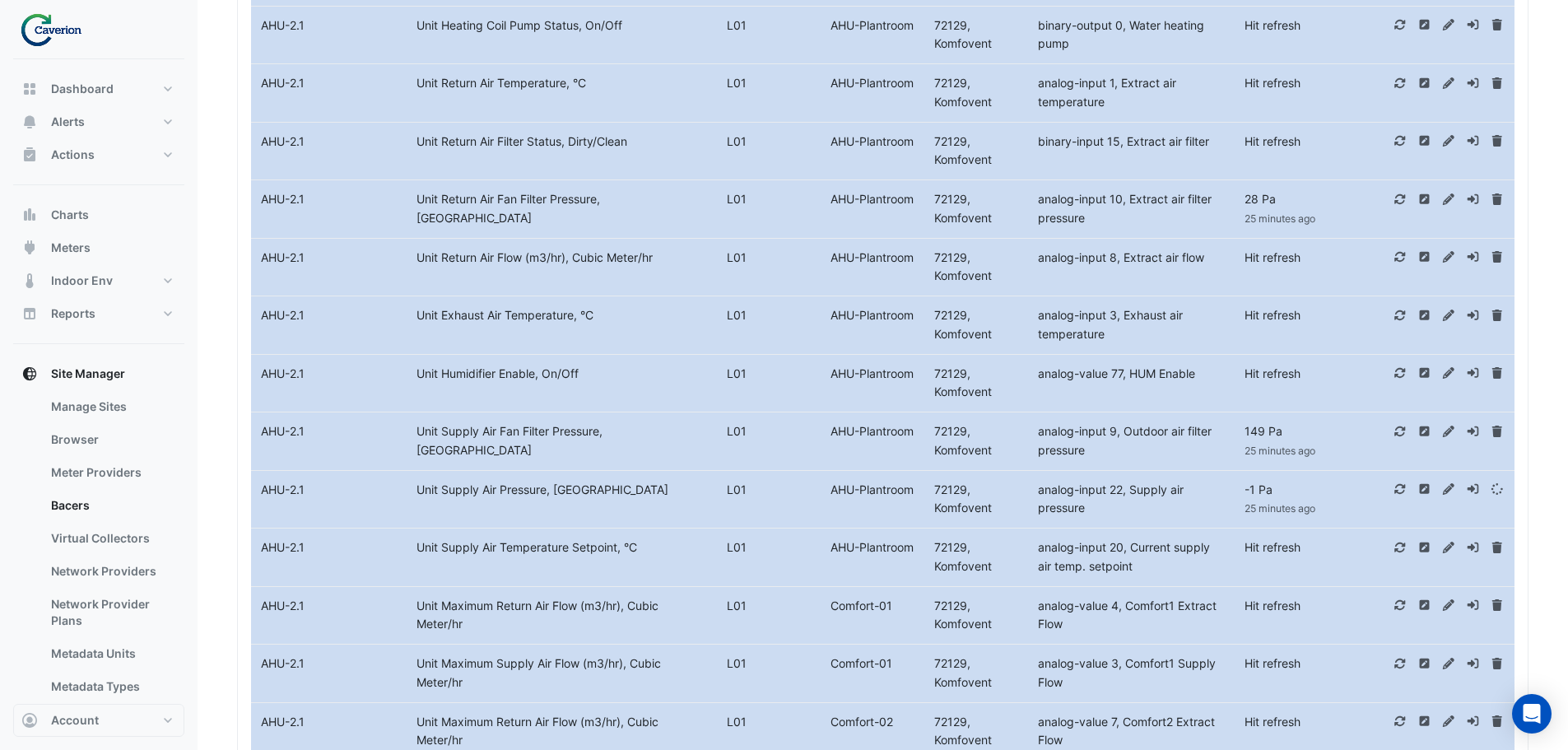
select select "***"
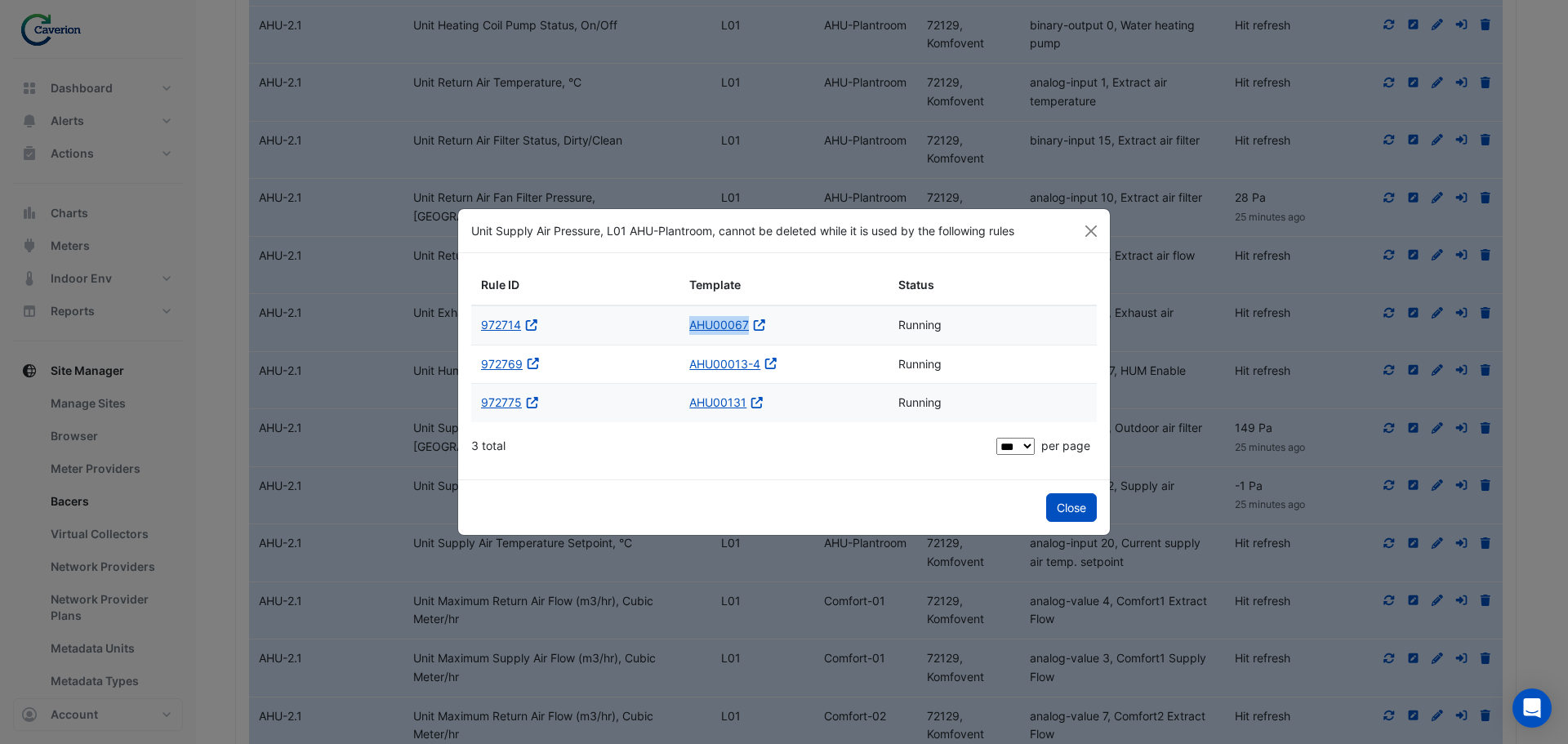
drag, startPoint x: 665, startPoint y: 317, endPoint x: 746, endPoint y: 333, distance: 82.6
click at [746, 333] on div "972714 Open in a new tab AHU00067 Open in a new tab Running" at bounding box center [784, 325] width 626 height 38
copy div "AHU00067"
drag, startPoint x: 683, startPoint y: 369, endPoint x: 760, endPoint y: 373, distance: 77.1
click at [760, 373] on datatable-body-cell "AHU00013-4 Open in a new tab" at bounding box center [784, 365] width 208 height 38
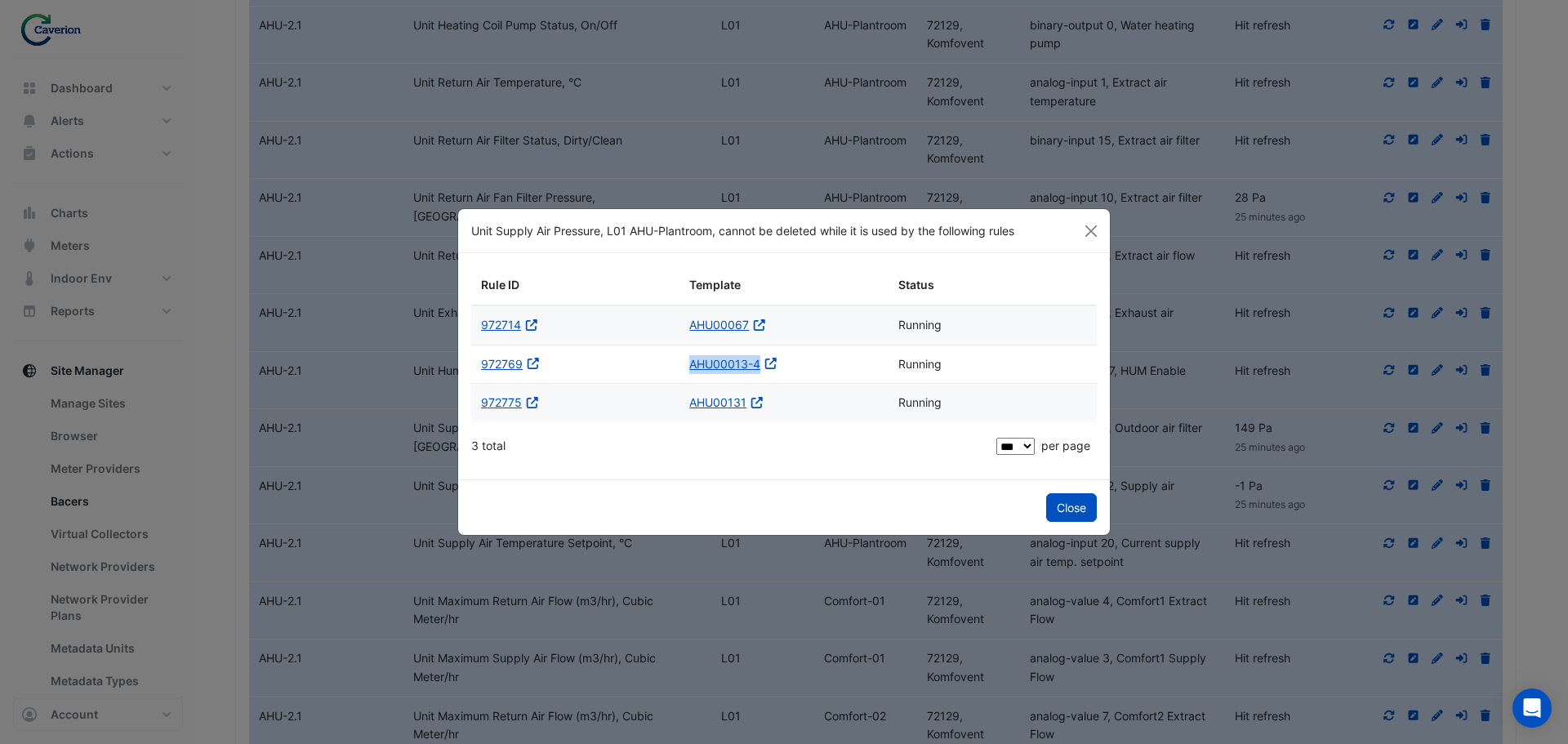
copy link "AHU00013-4"
drag, startPoint x: 683, startPoint y: 403, endPoint x: 747, endPoint y: 414, distance: 64.9
click at [747, 414] on datatable-body-cell "AHU00131 Open in a new tab" at bounding box center [784, 403] width 208 height 38
copy link "AHU00131"
click at [1067, 509] on button "Close" at bounding box center [1071, 507] width 51 height 29
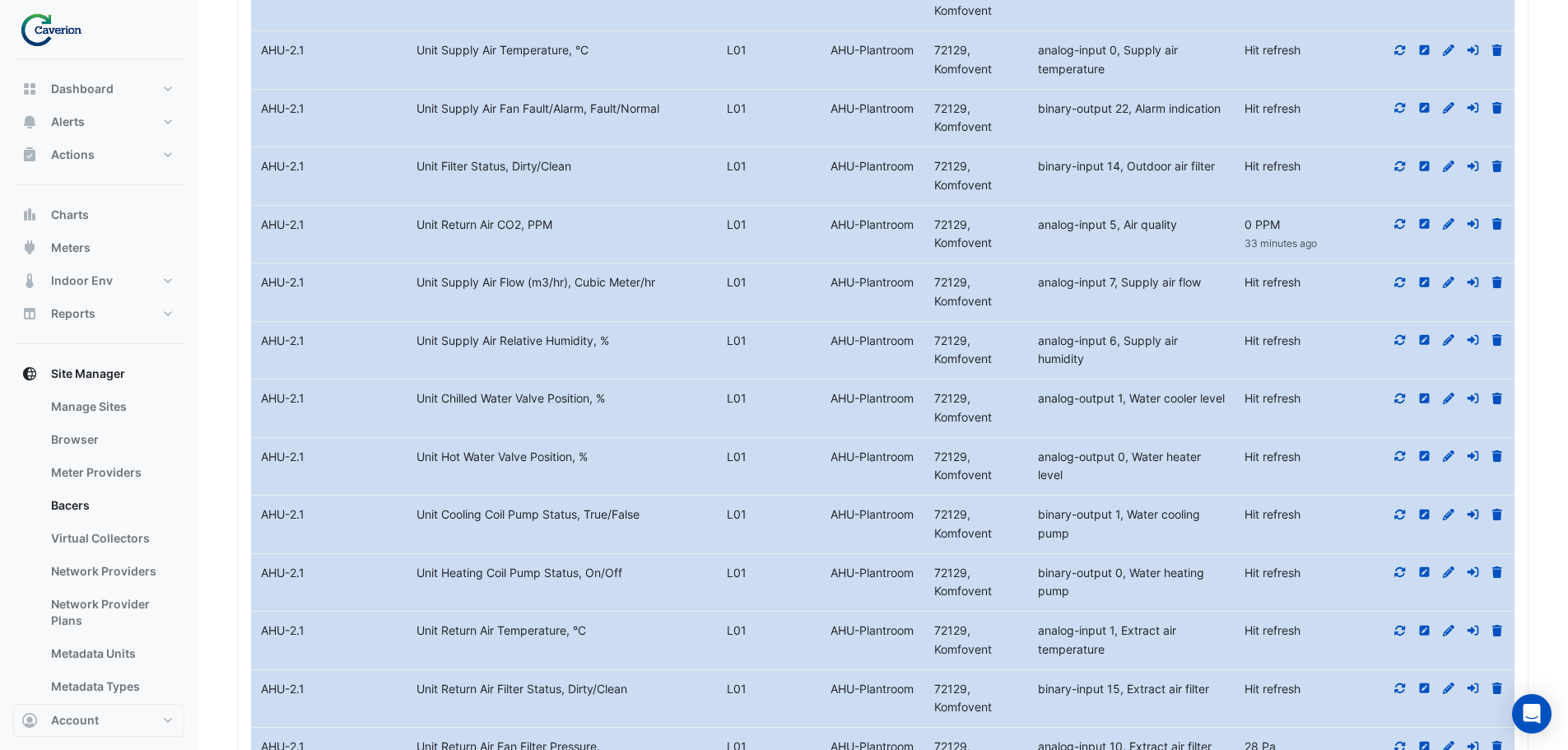
scroll to position [6884, 0]
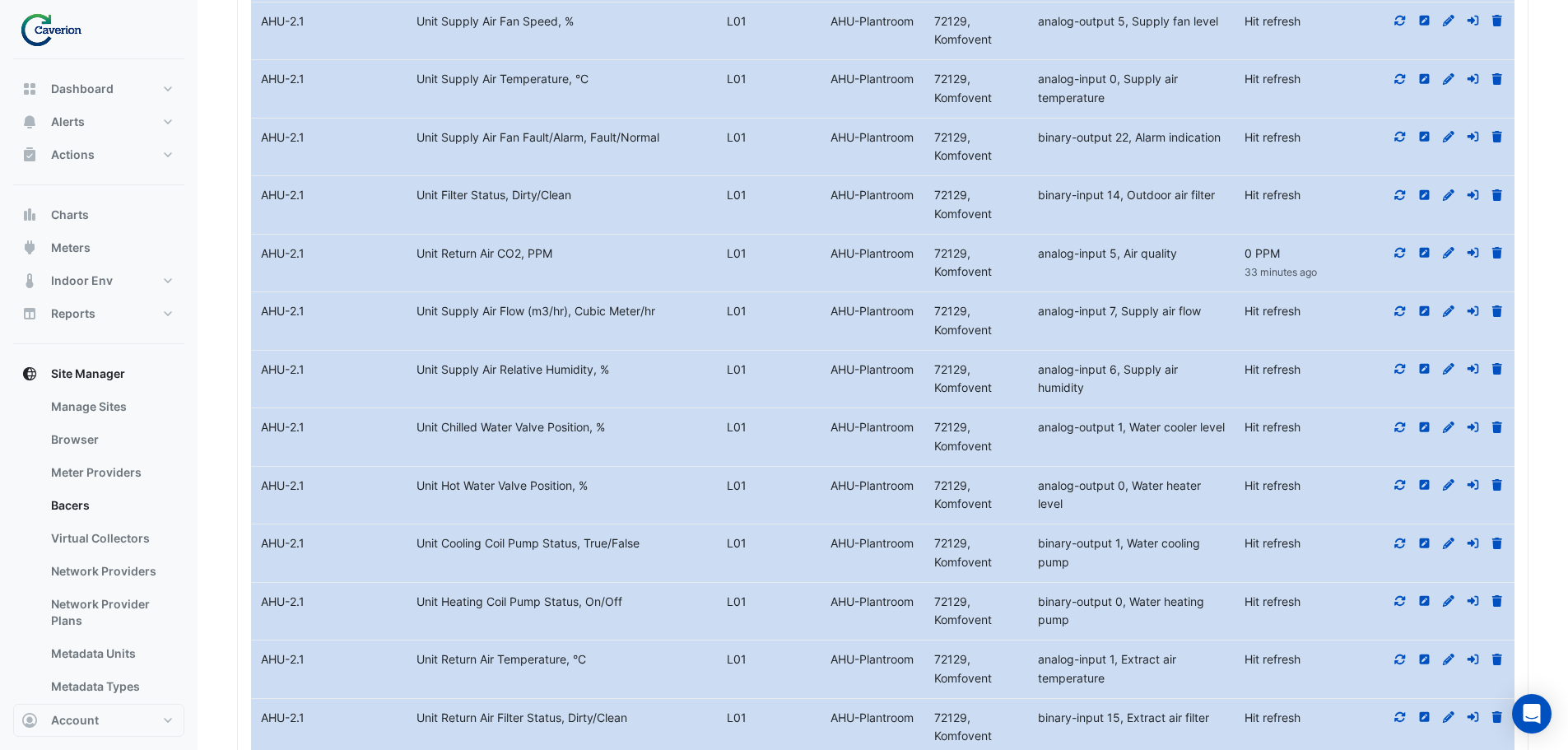
click at [1401, 258] on icon at bounding box center [1400, 252] width 11 height 10
click at [1499, 253] on icon at bounding box center [1497, 253] width 10 height 12
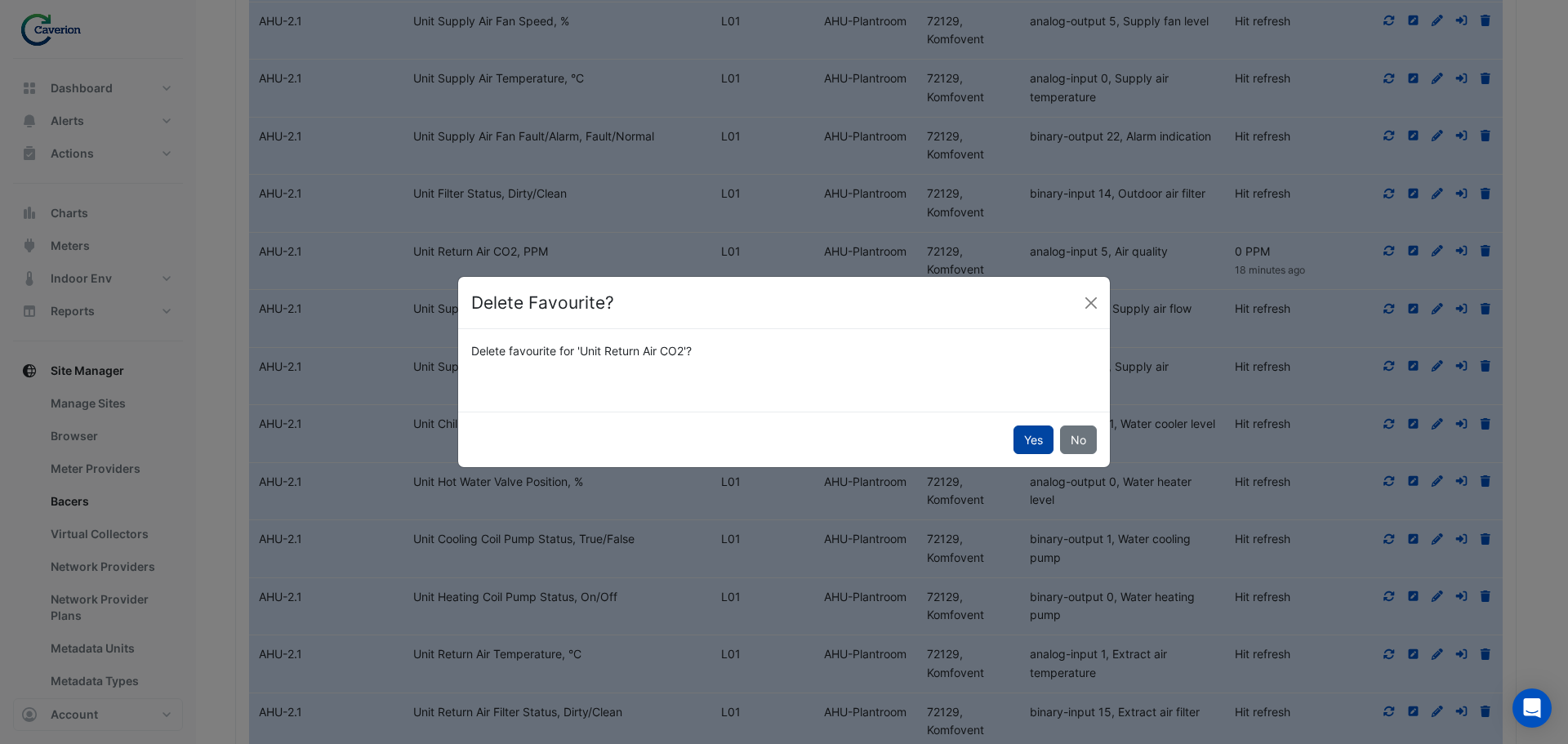
click at [1030, 440] on button "Yes" at bounding box center [1034, 440] width 40 height 29
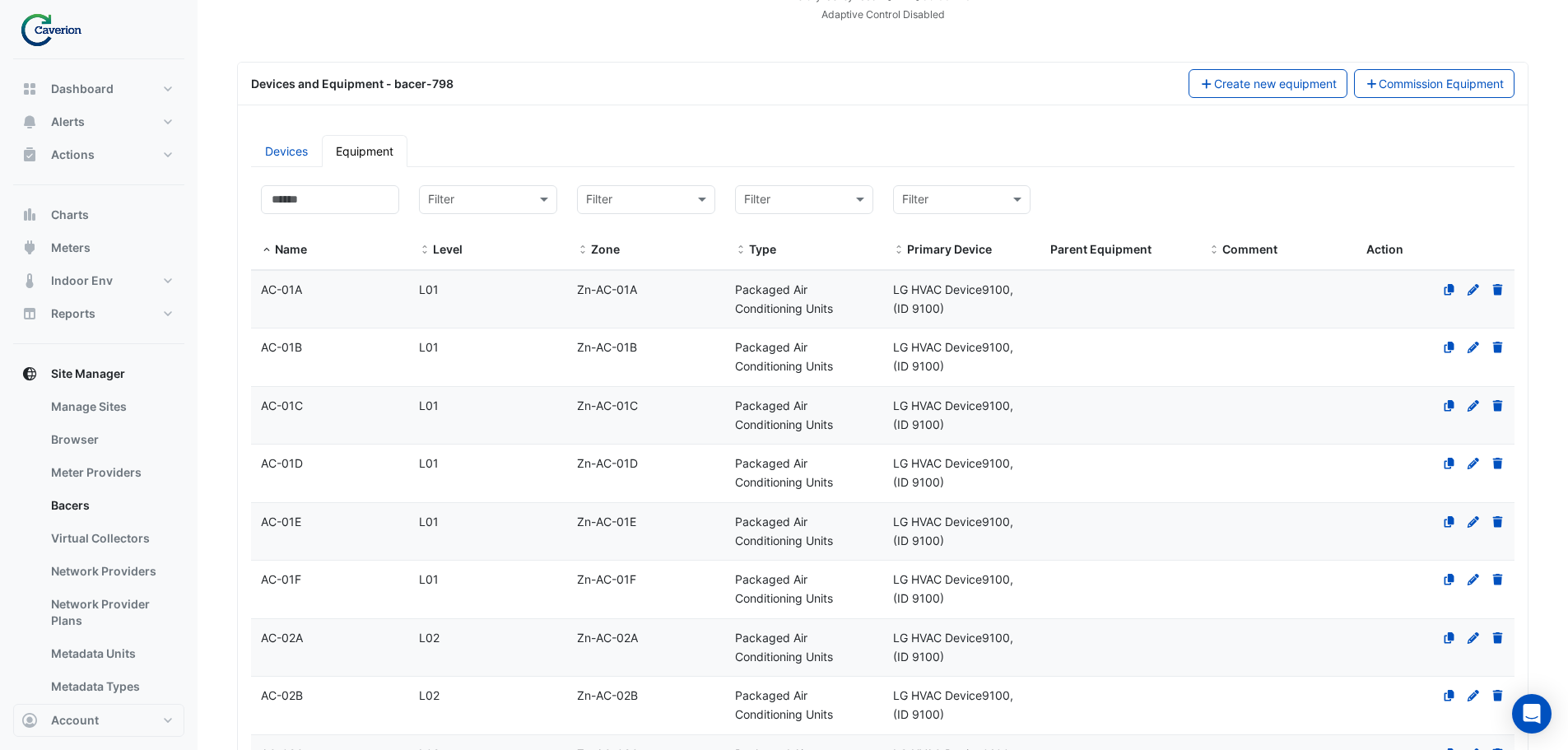
scroll to position [0, 0]
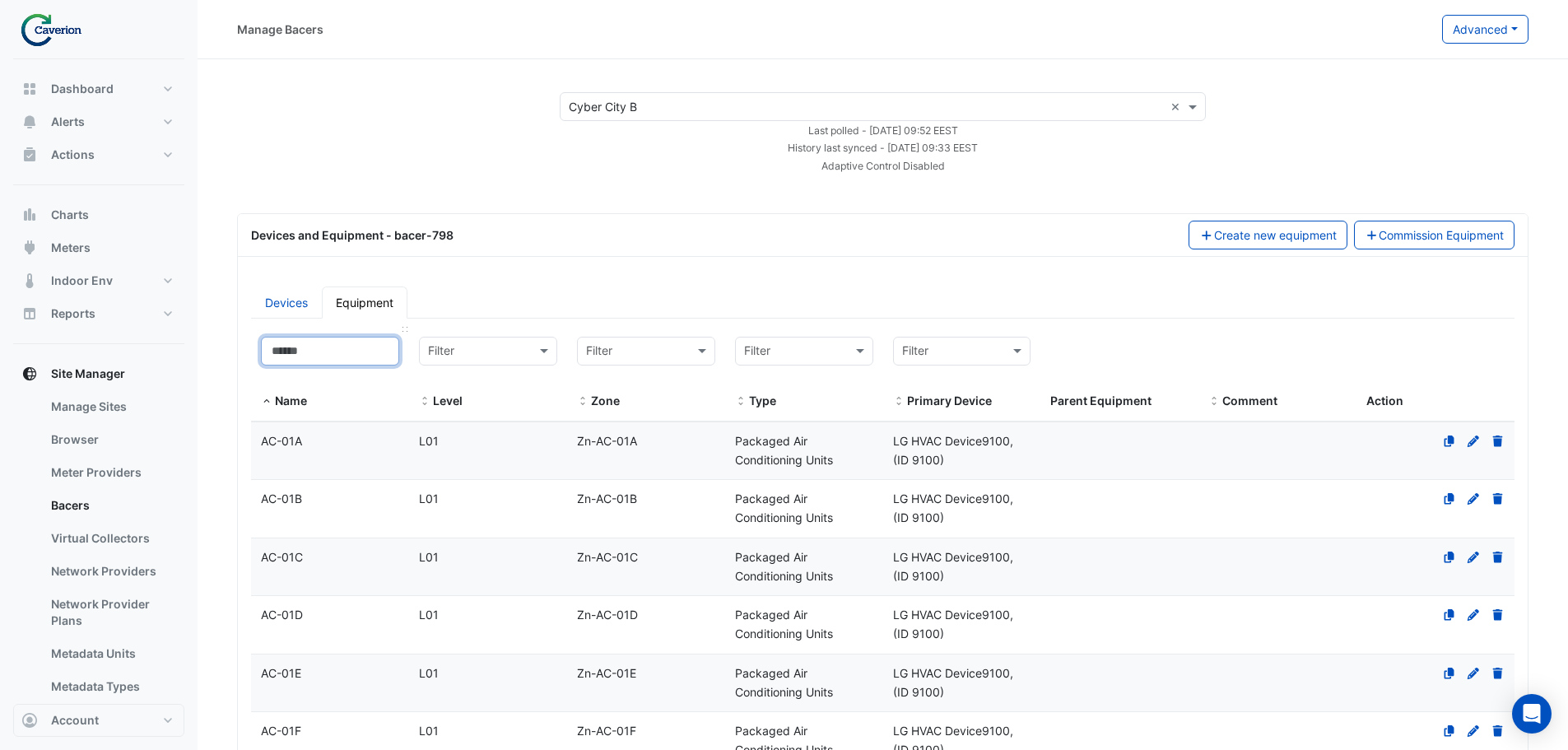
click at [344, 345] on input at bounding box center [330, 351] width 139 height 29
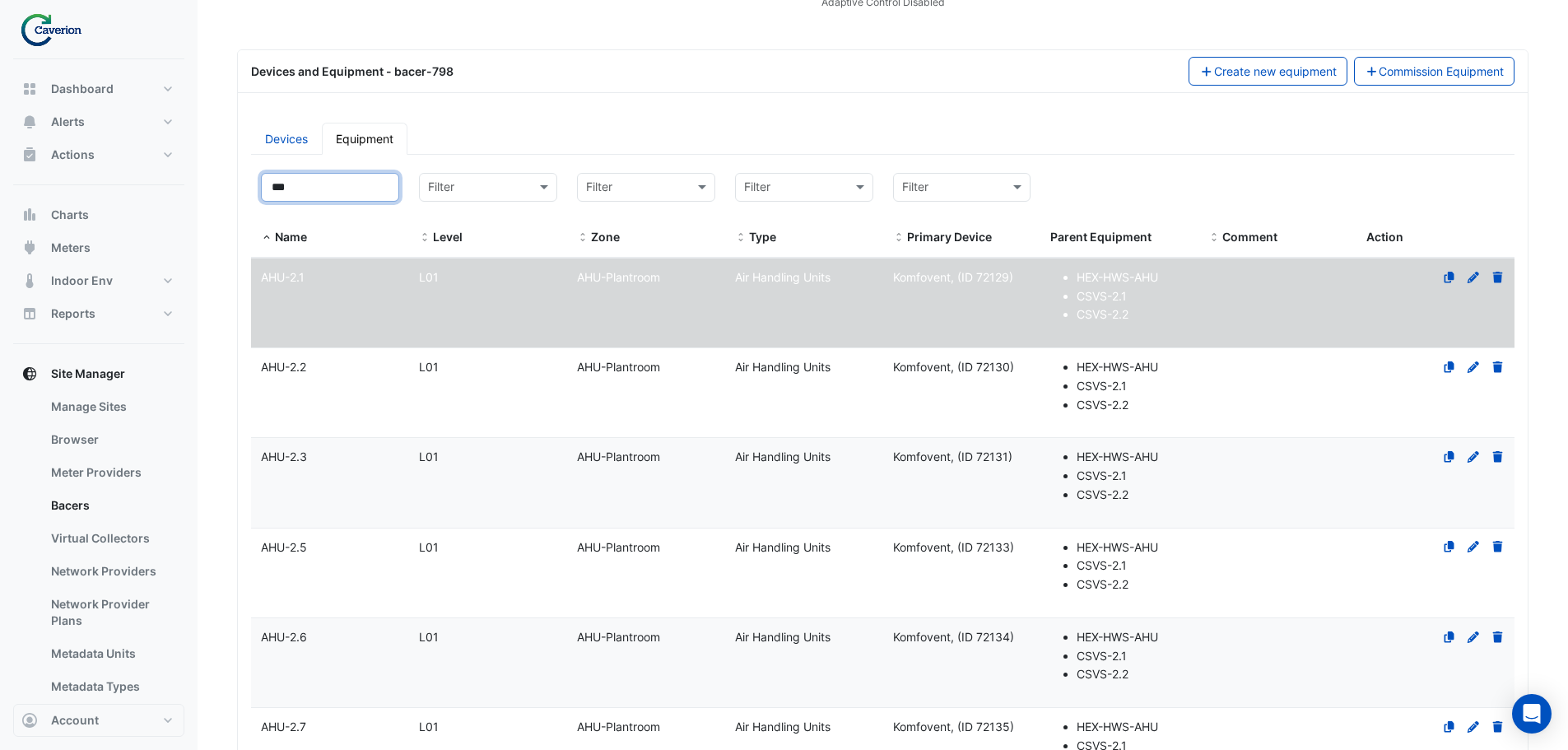
scroll to position [165, 0]
type input "***"
click at [382, 398] on datatable-body-cell "Name AHU-2.2" at bounding box center [330, 392] width 158 height 89
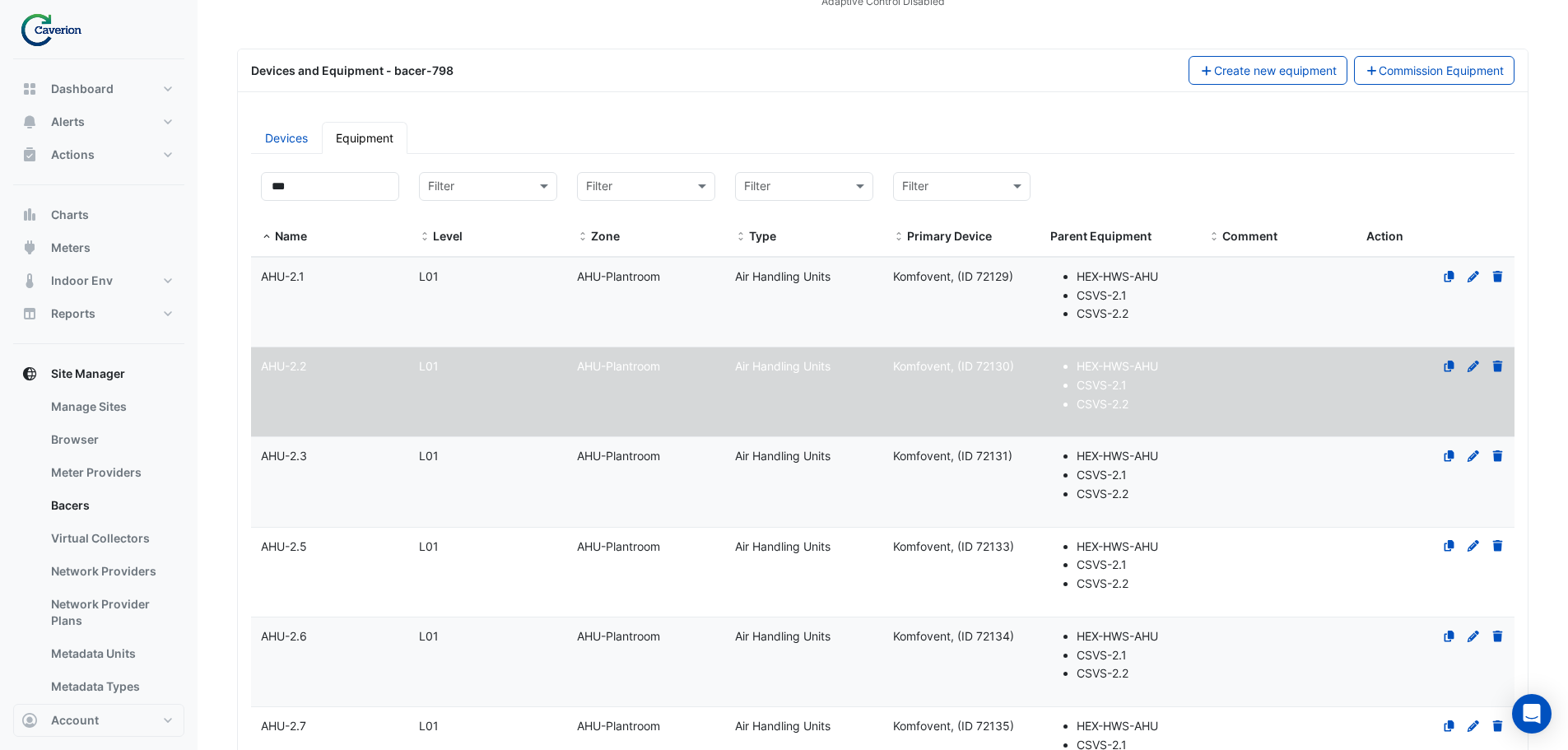
select select "***"
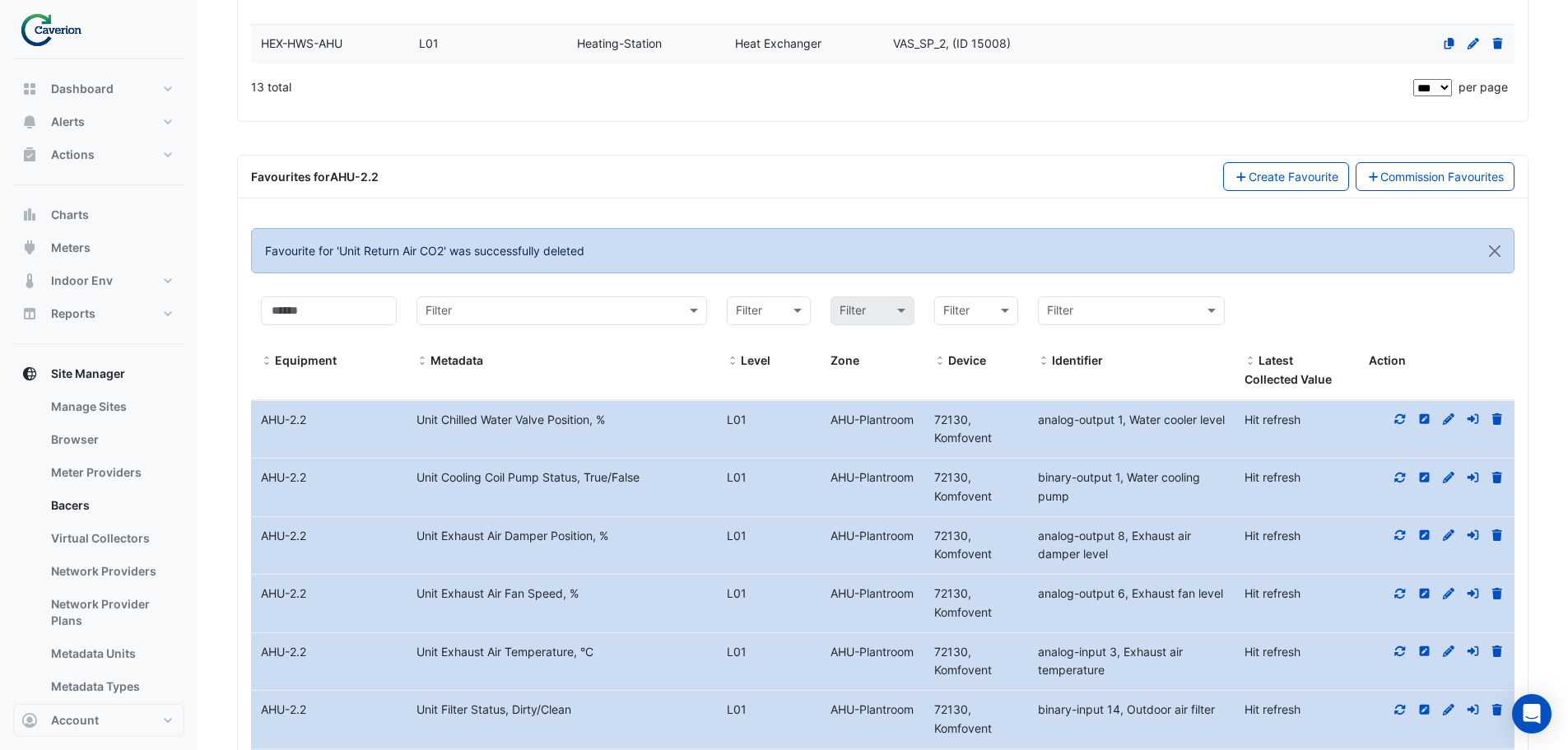
scroll to position [1412, 0]
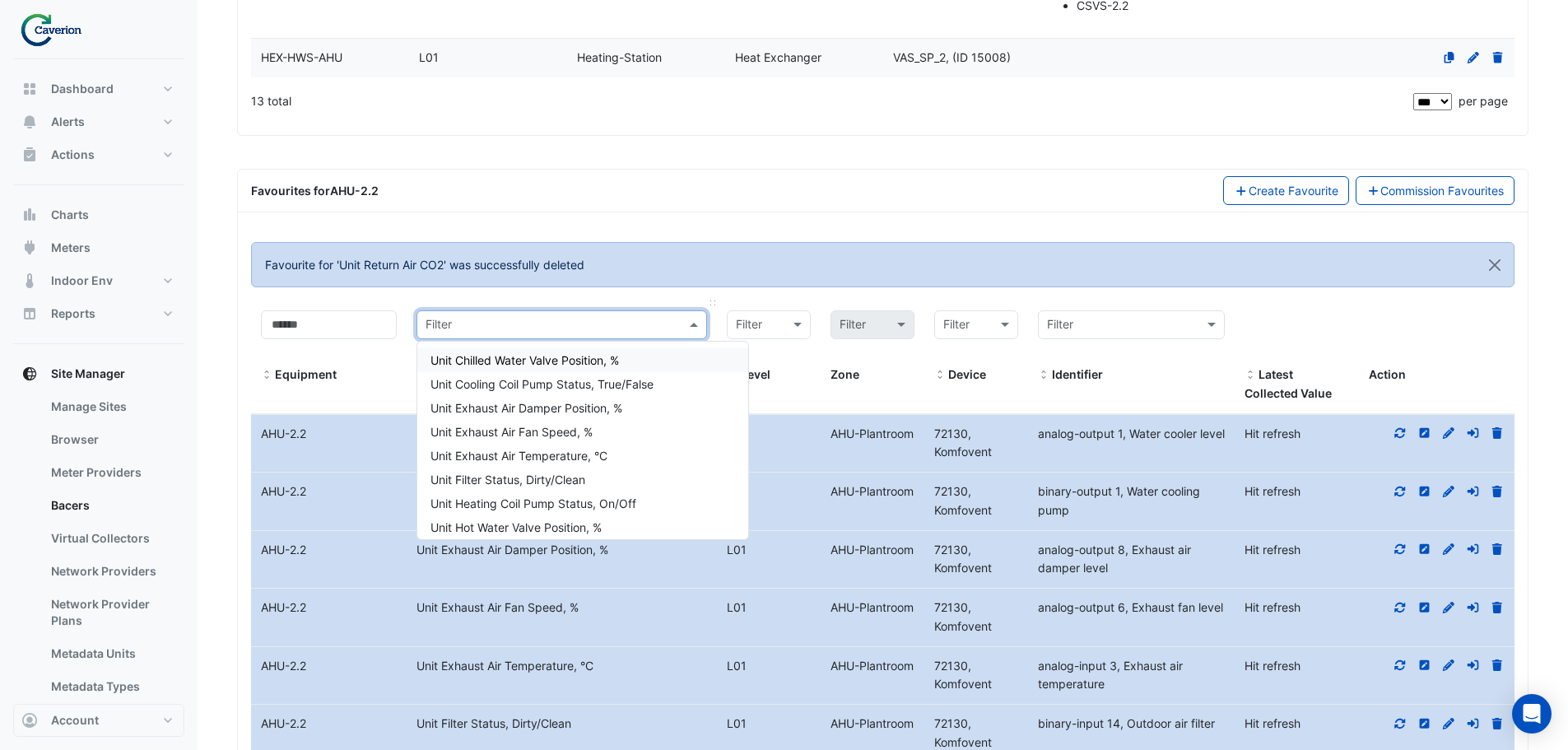
click at [595, 333] on input "text" at bounding box center [545, 326] width 240 height 19
click at [572, 475] on div "Unit Return Air CO2, PPM" at bounding box center [582, 481] width 331 height 24
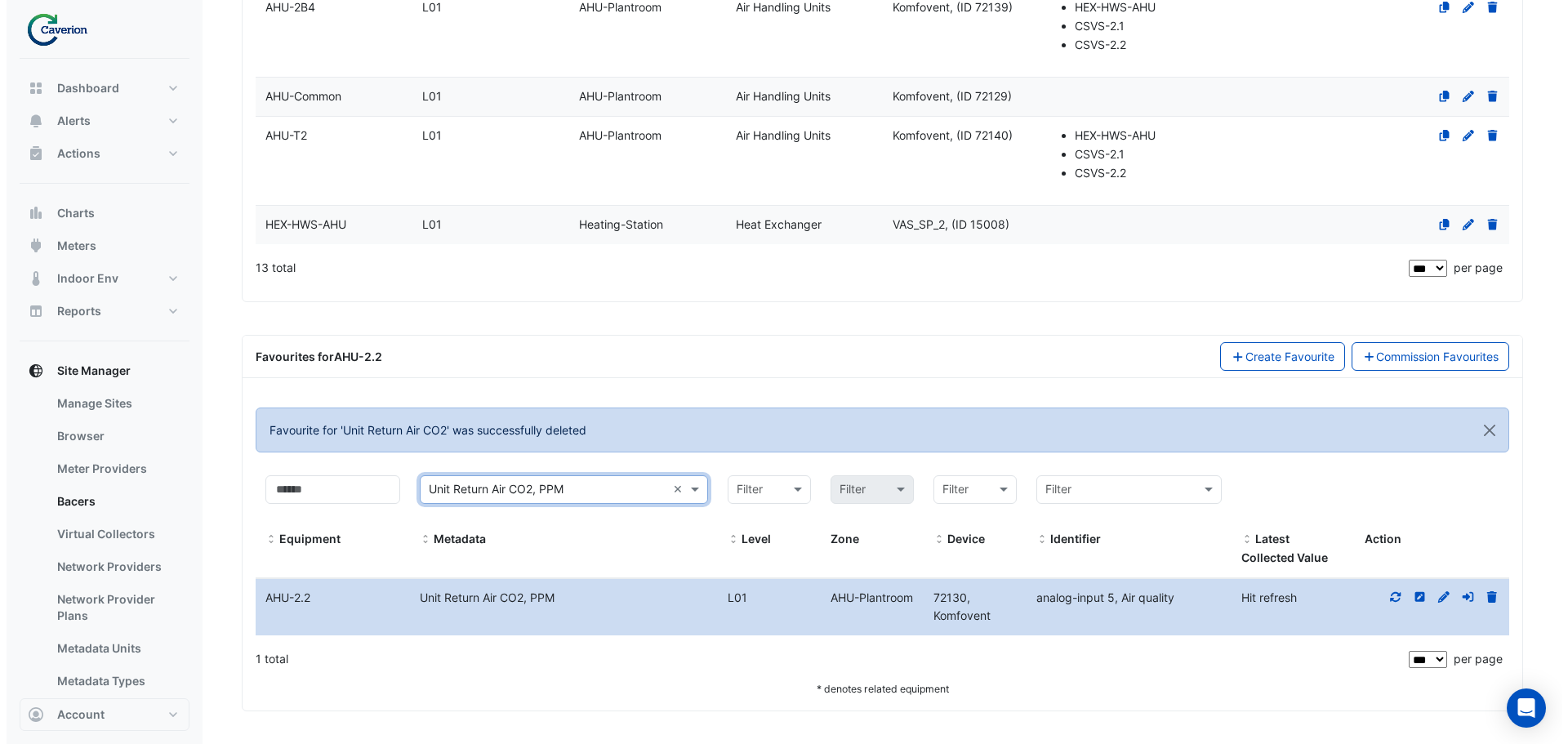
scroll to position [1233, 0]
click at [1484, 598] on icon at bounding box center [1485, 597] width 10 height 12
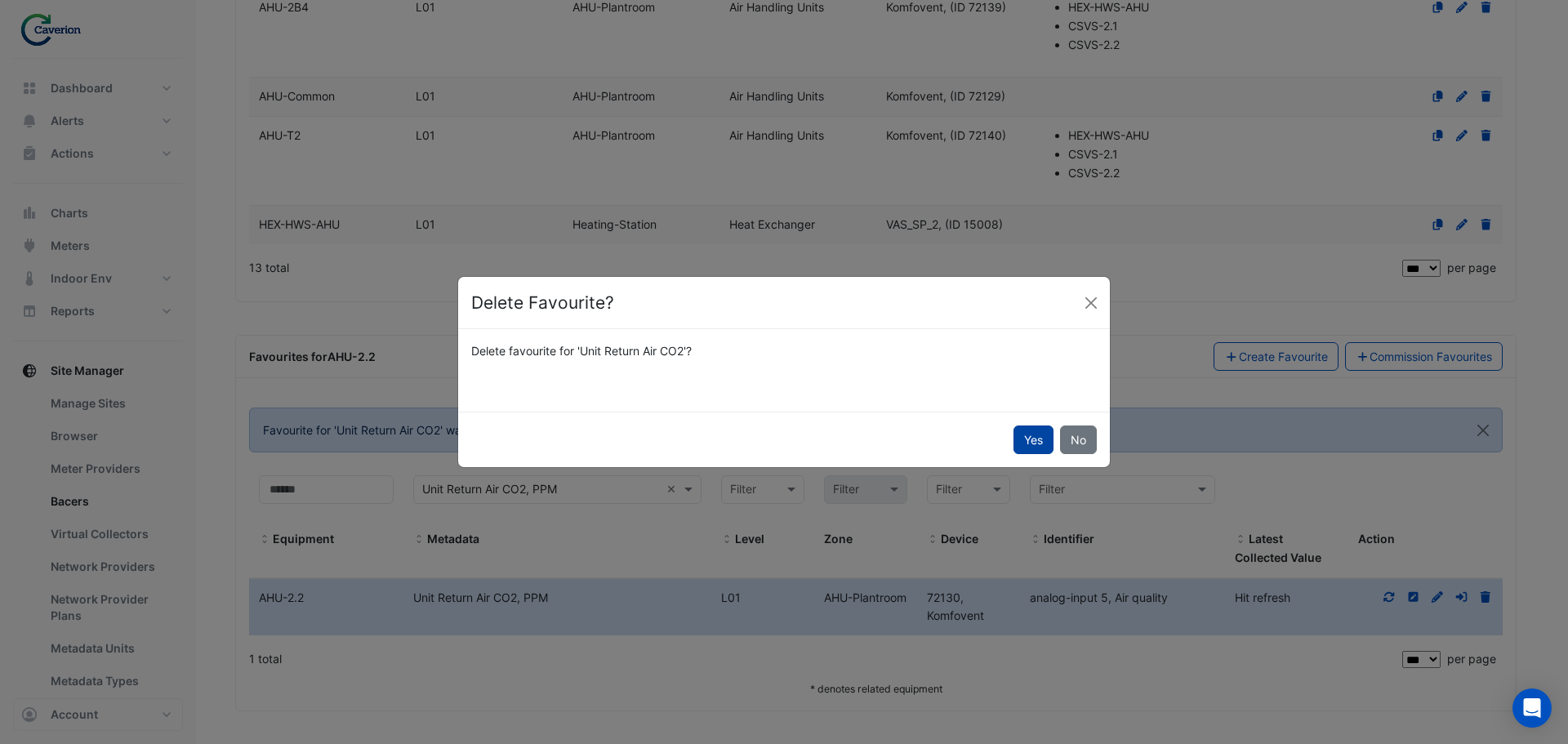
click at [1039, 442] on button "Yes" at bounding box center [1034, 440] width 40 height 29
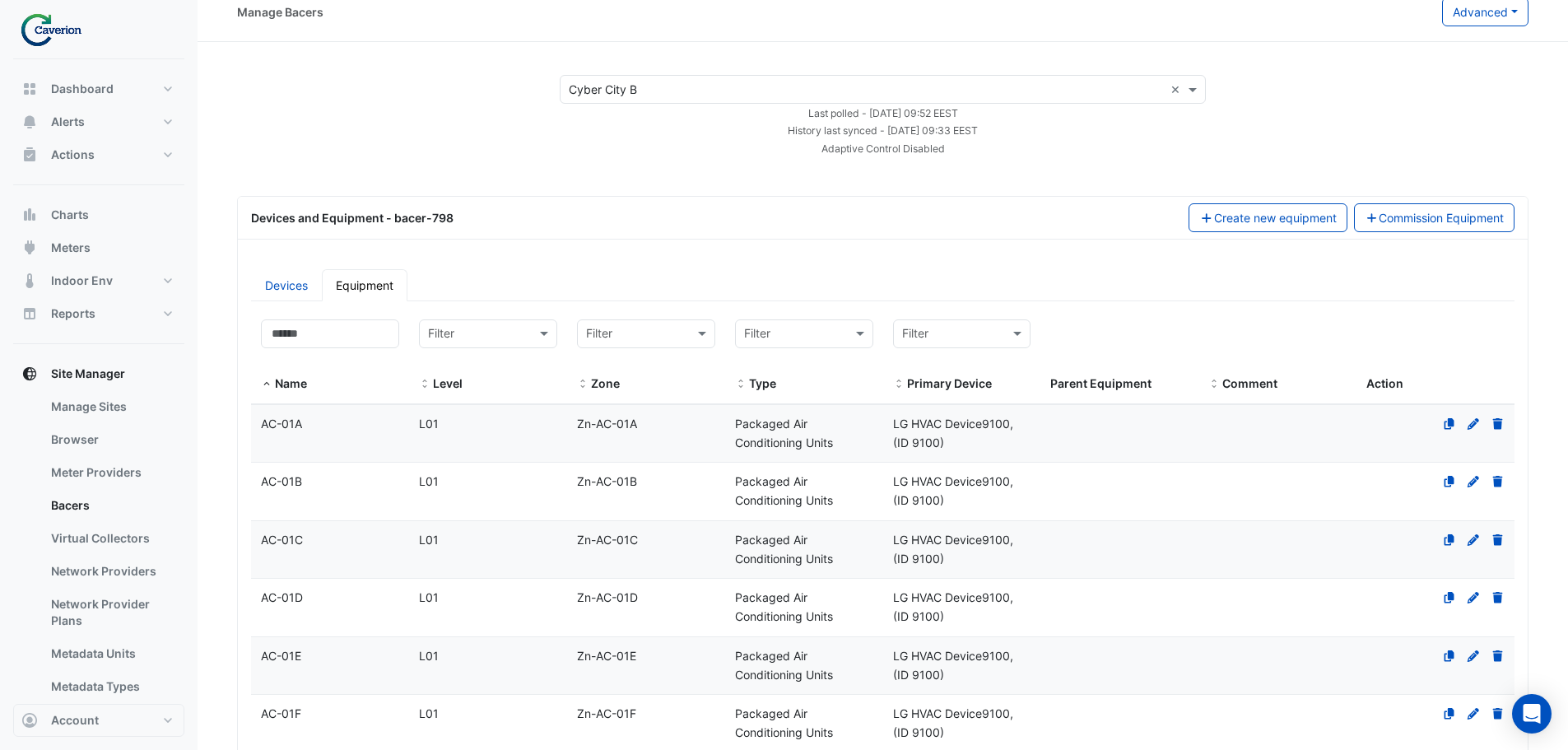
scroll to position [0, 0]
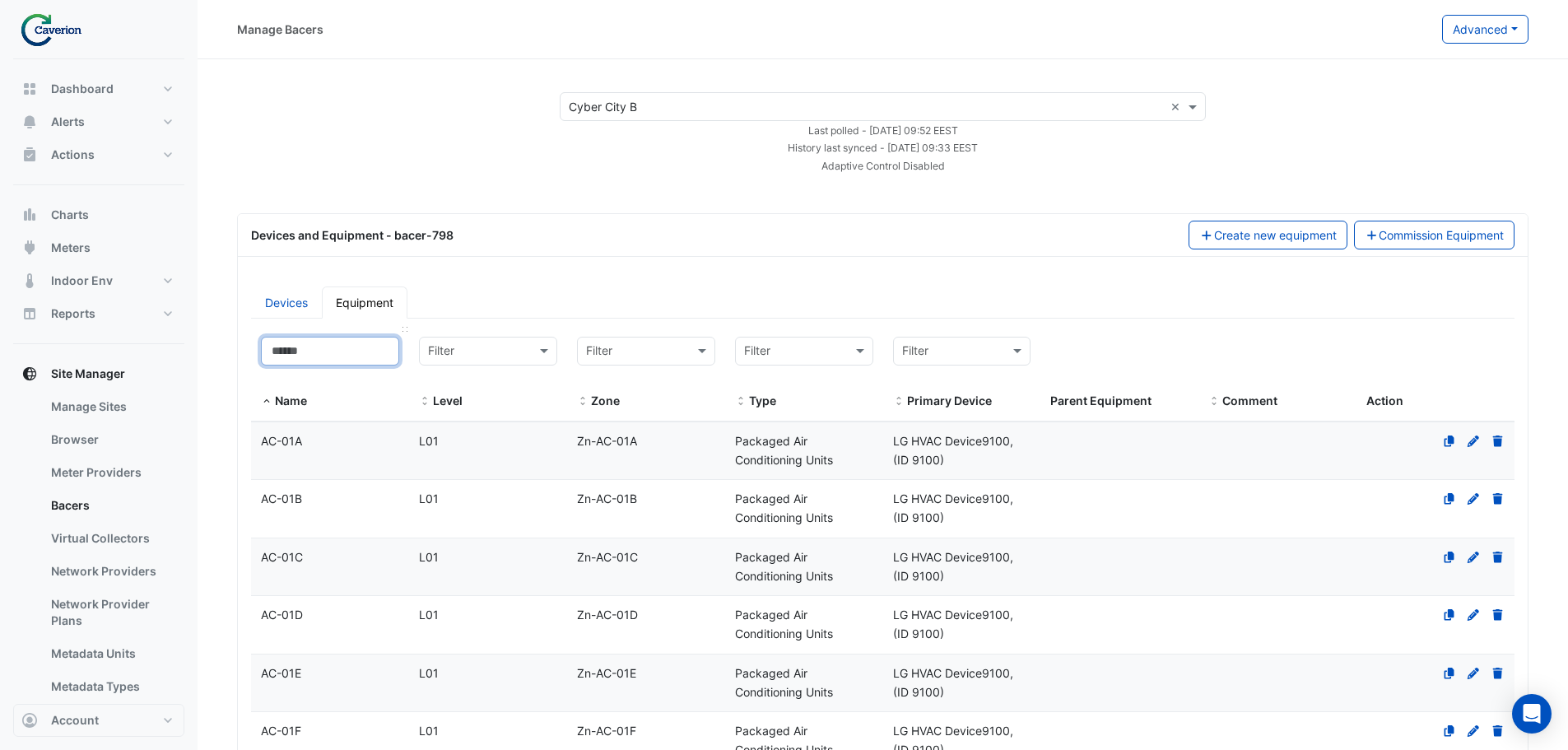
click at [323, 363] on input at bounding box center [330, 351] width 139 height 29
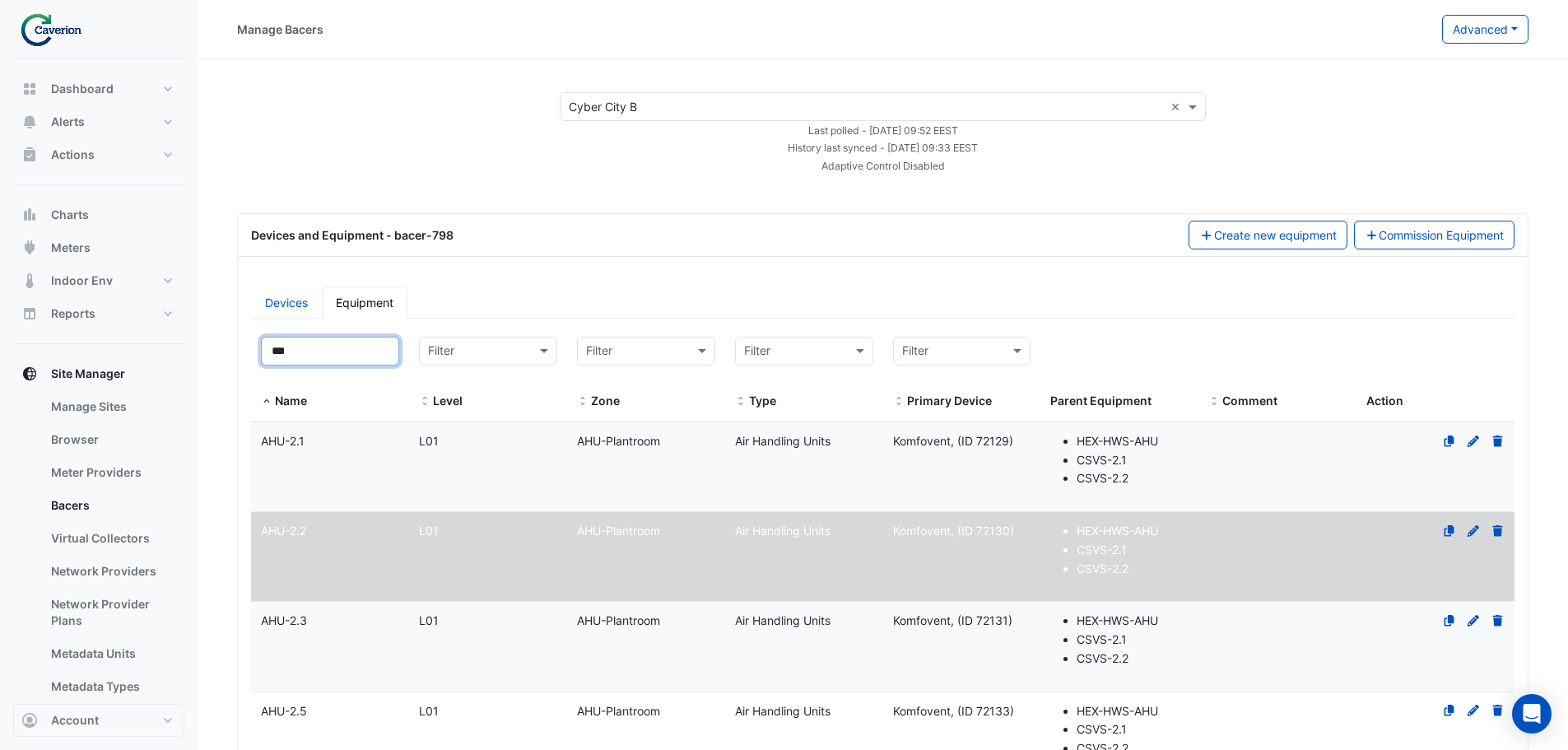
type input "***"
click at [307, 635] on datatable-body-cell "Name AHU-2.3" at bounding box center [330, 646] width 158 height 89
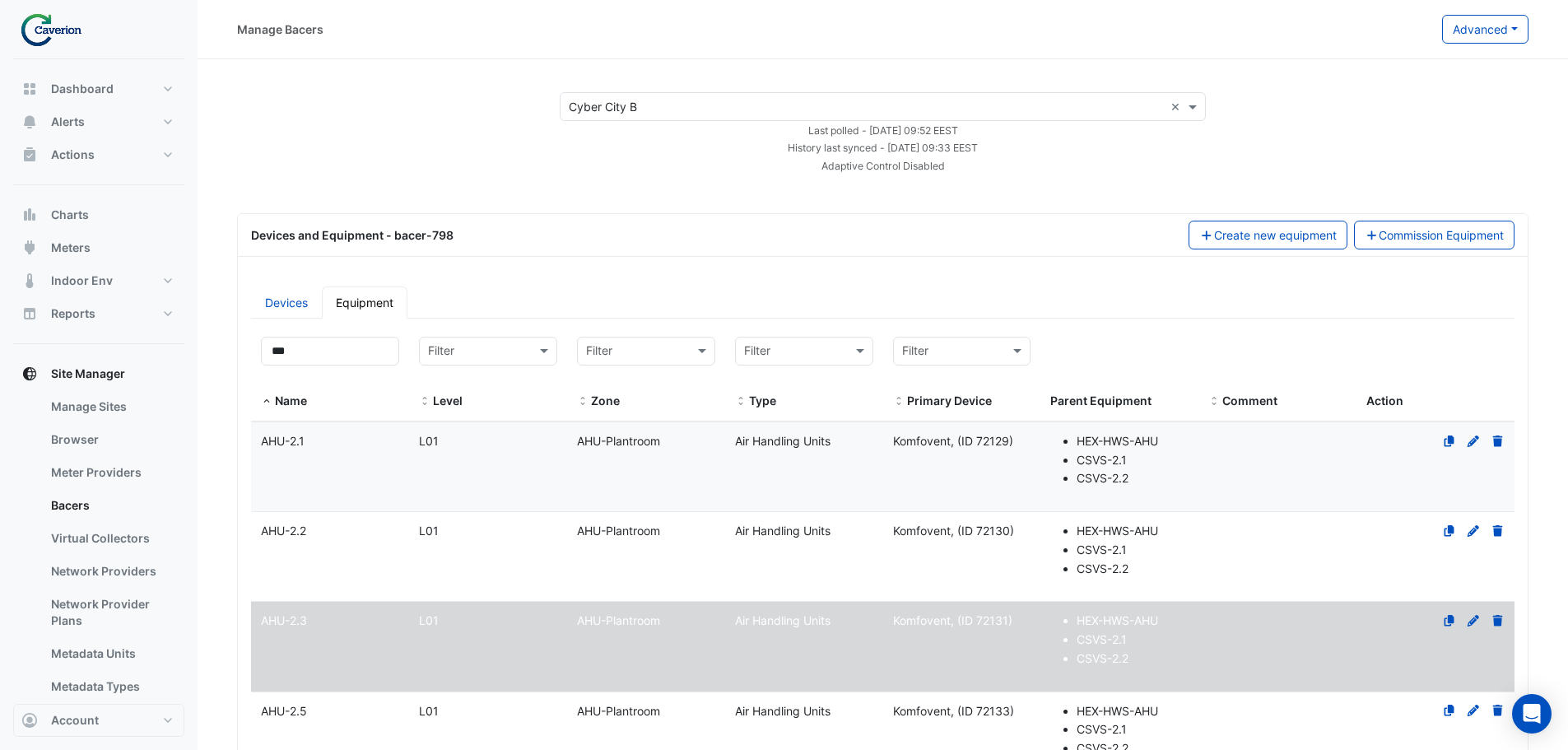
select select "***"
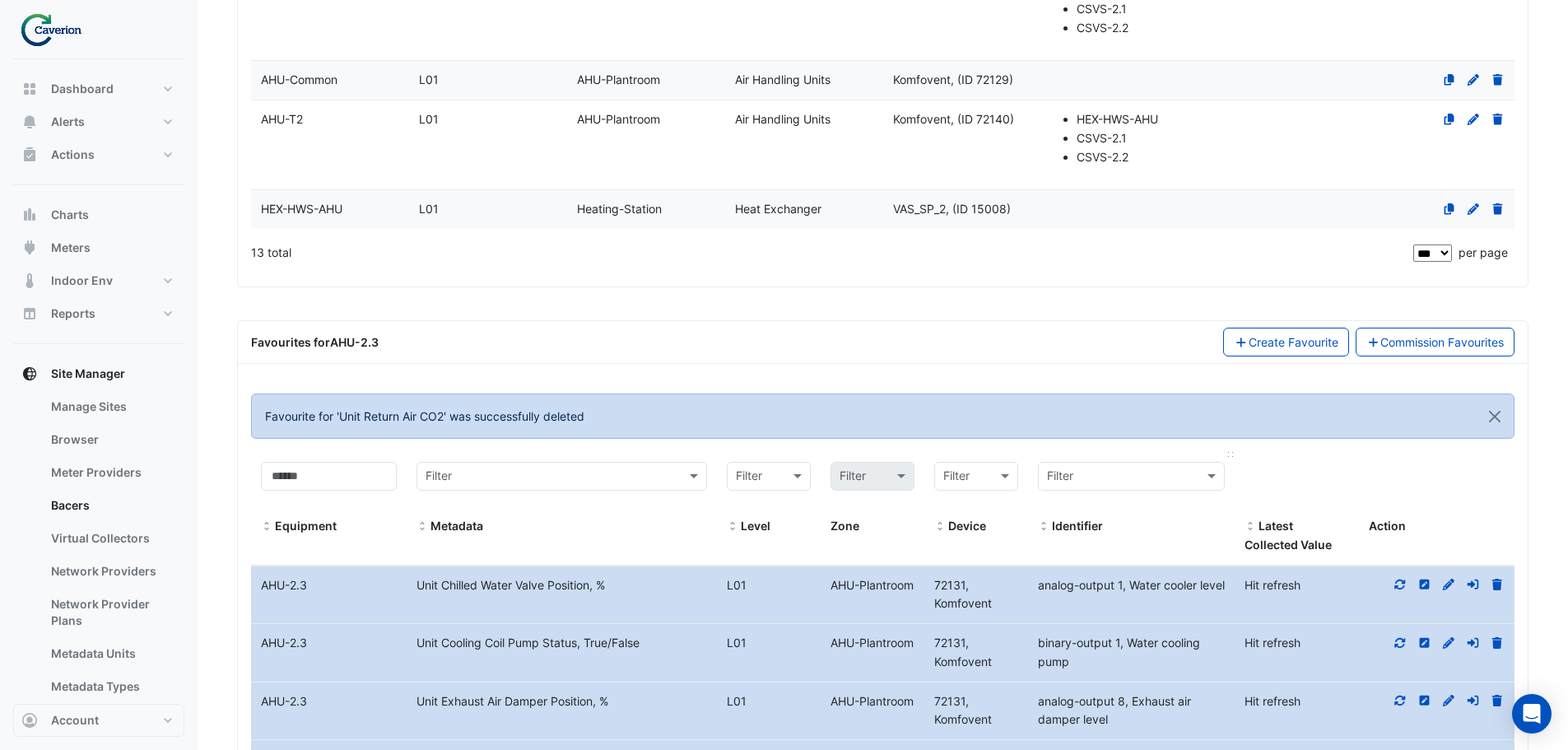
scroll to position [1247, 0]
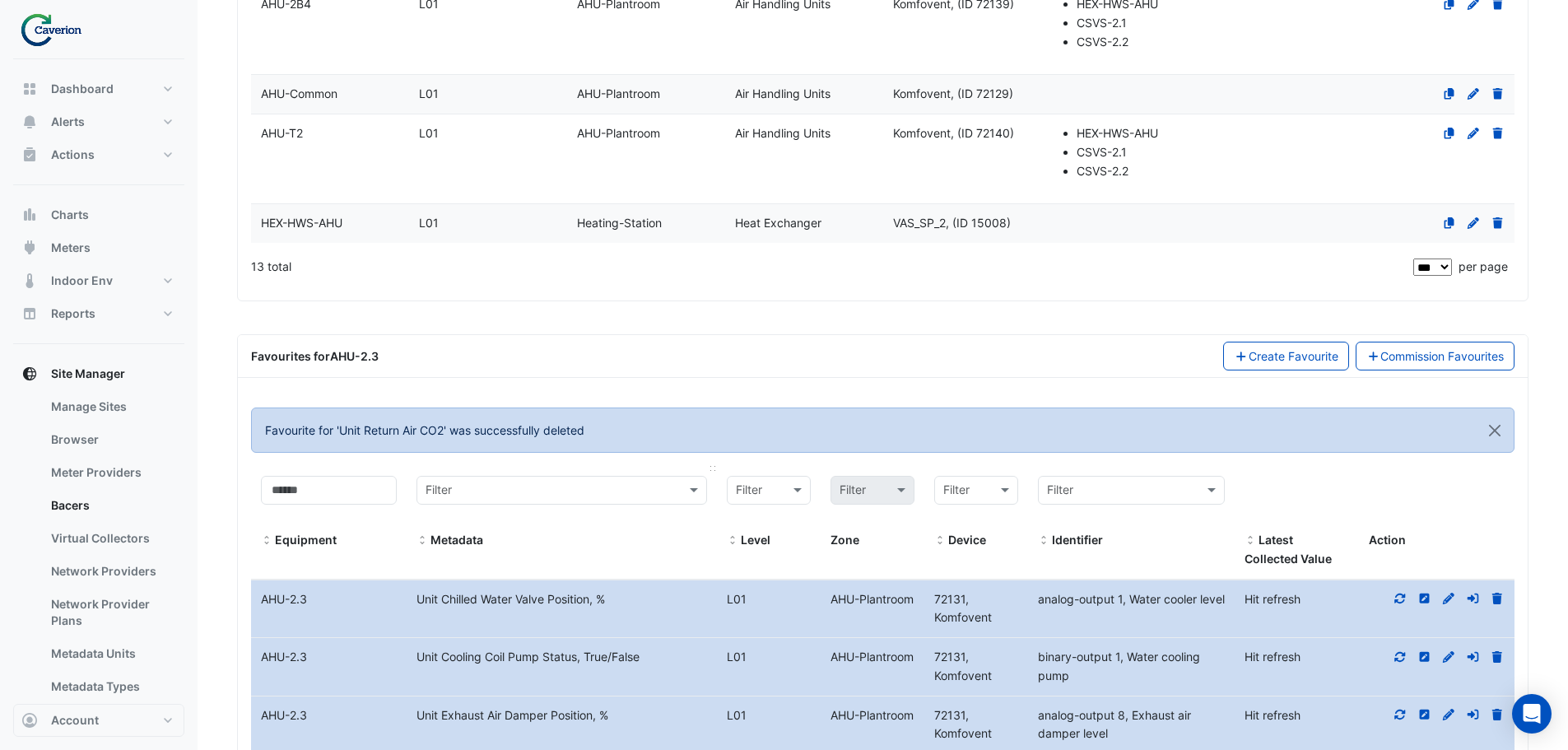
click at [623, 479] on div "Filter" at bounding box center [561, 490] width 290 height 29
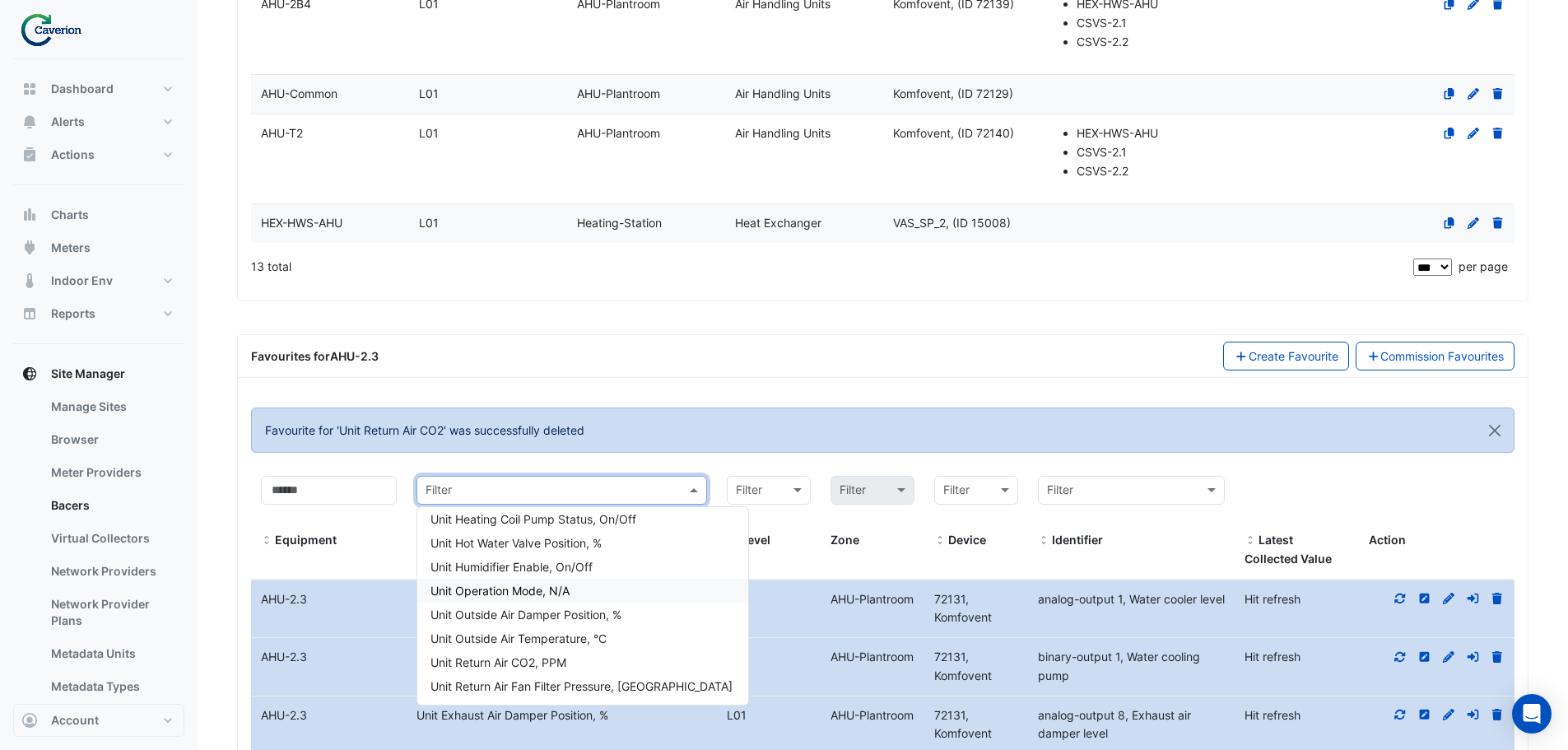
scroll to position [165, 0]
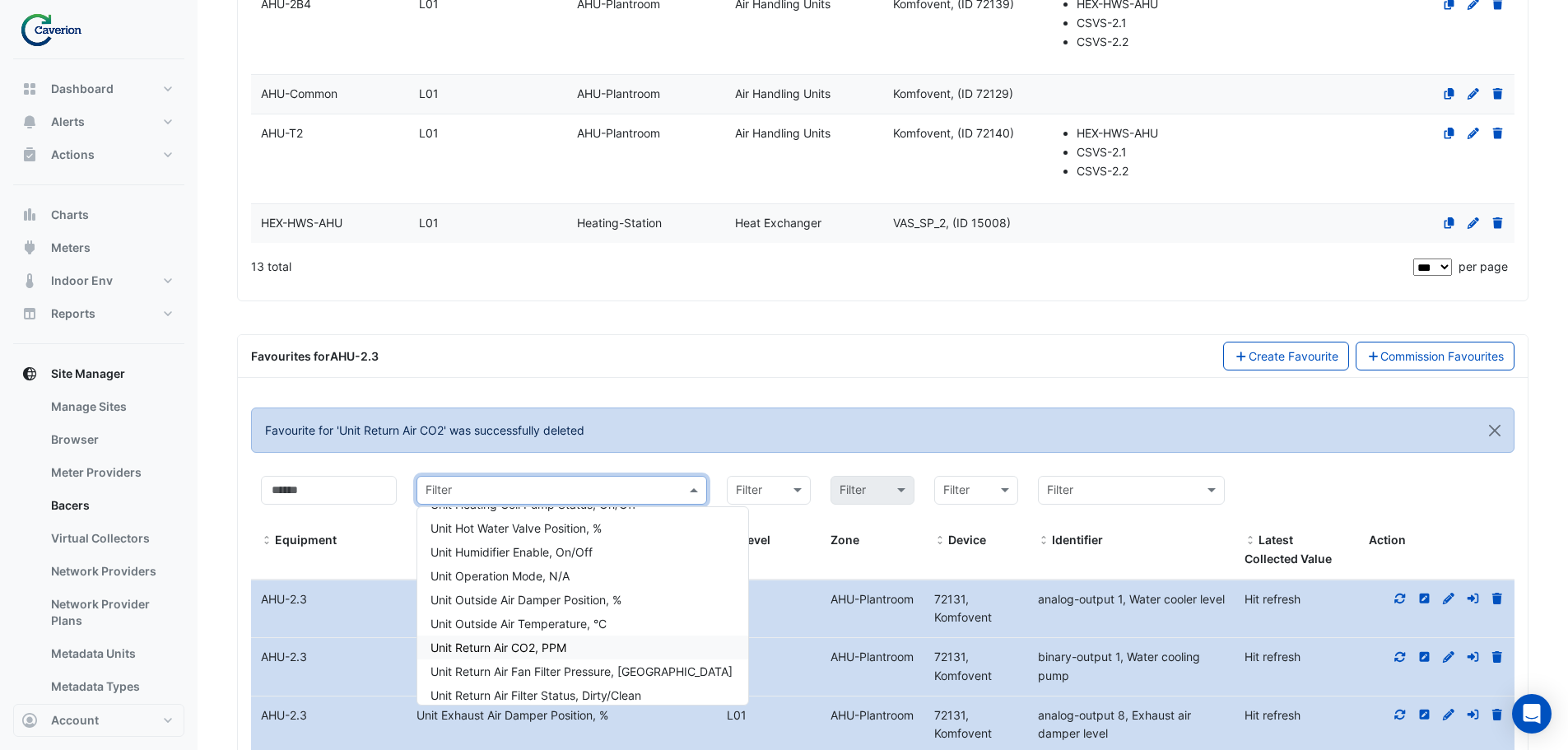
click at [611, 644] on div "Unit Return Air CO2, PPM" at bounding box center [582, 647] width 331 height 24
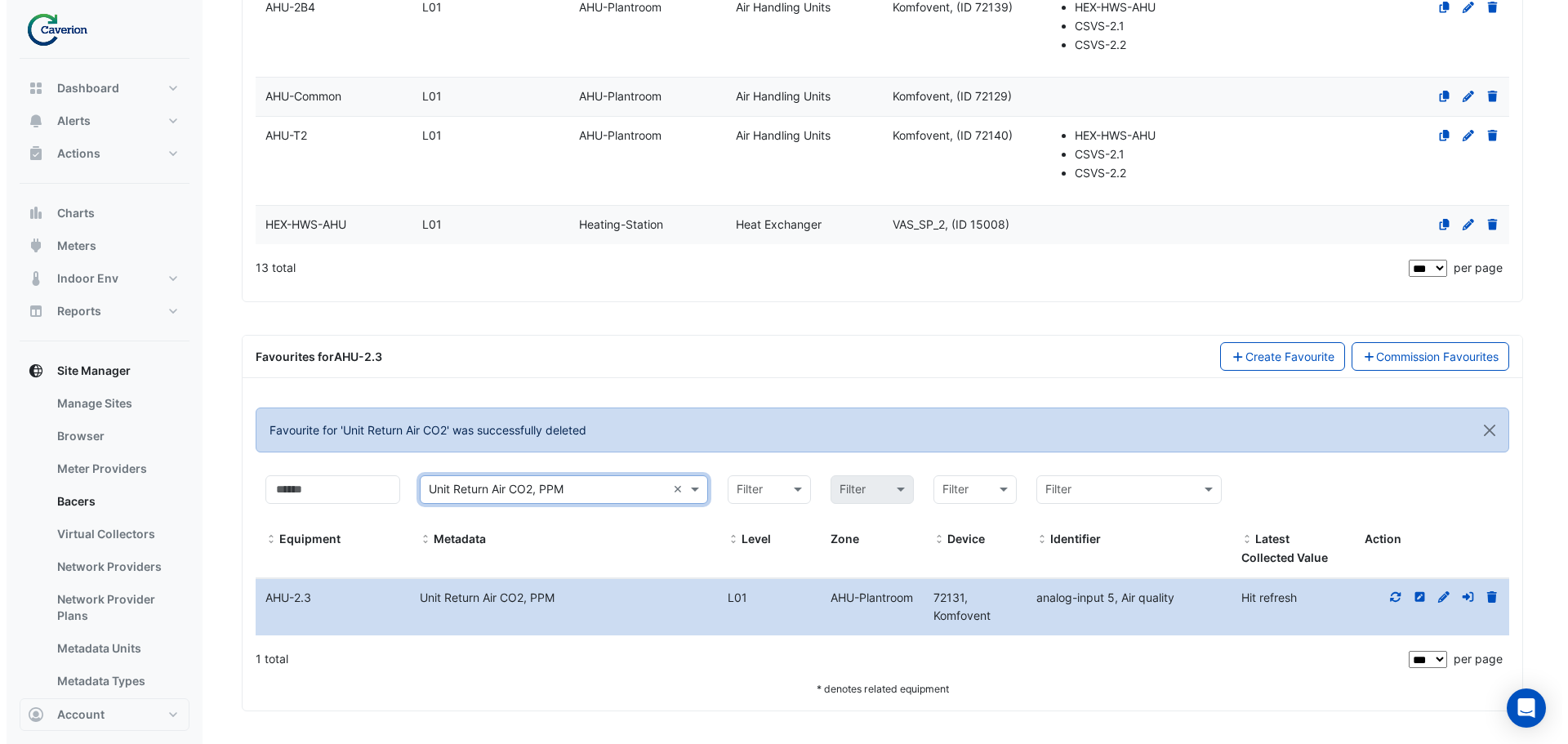
scroll to position [1233, 0]
click at [1487, 596] on icon at bounding box center [1485, 597] width 10 height 12
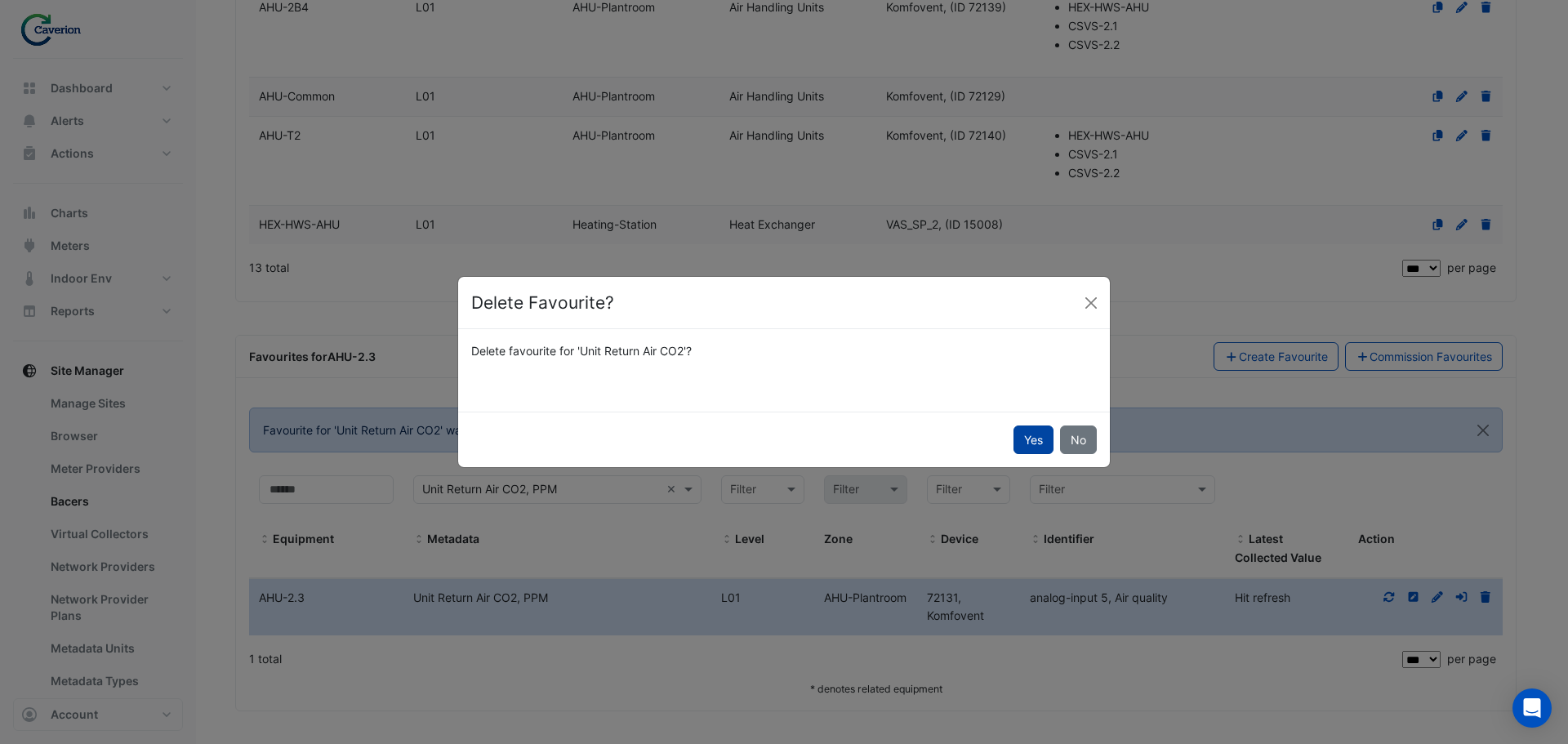
click at [1039, 437] on button "Yes" at bounding box center [1034, 440] width 40 height 29
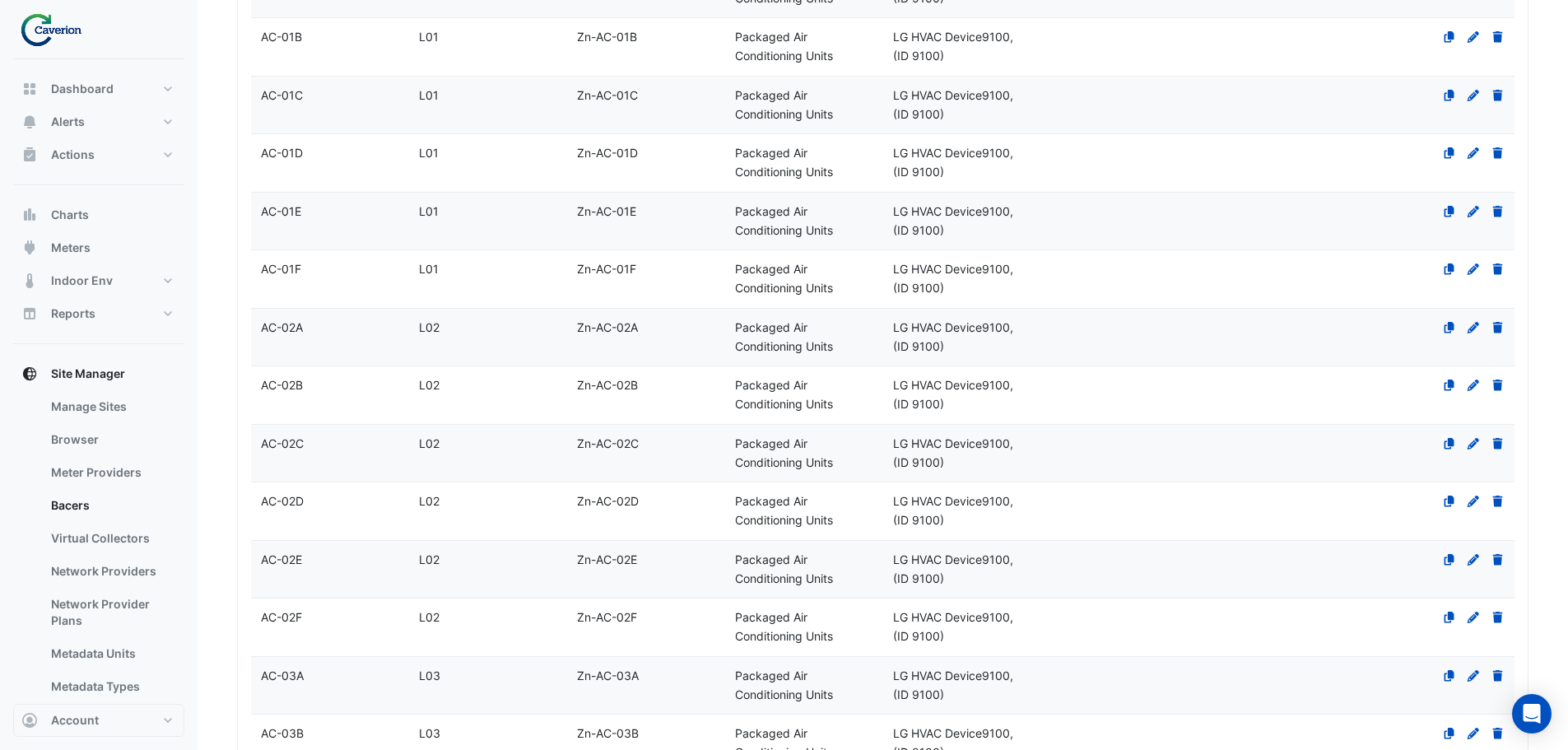
scroll to position [0, 0]
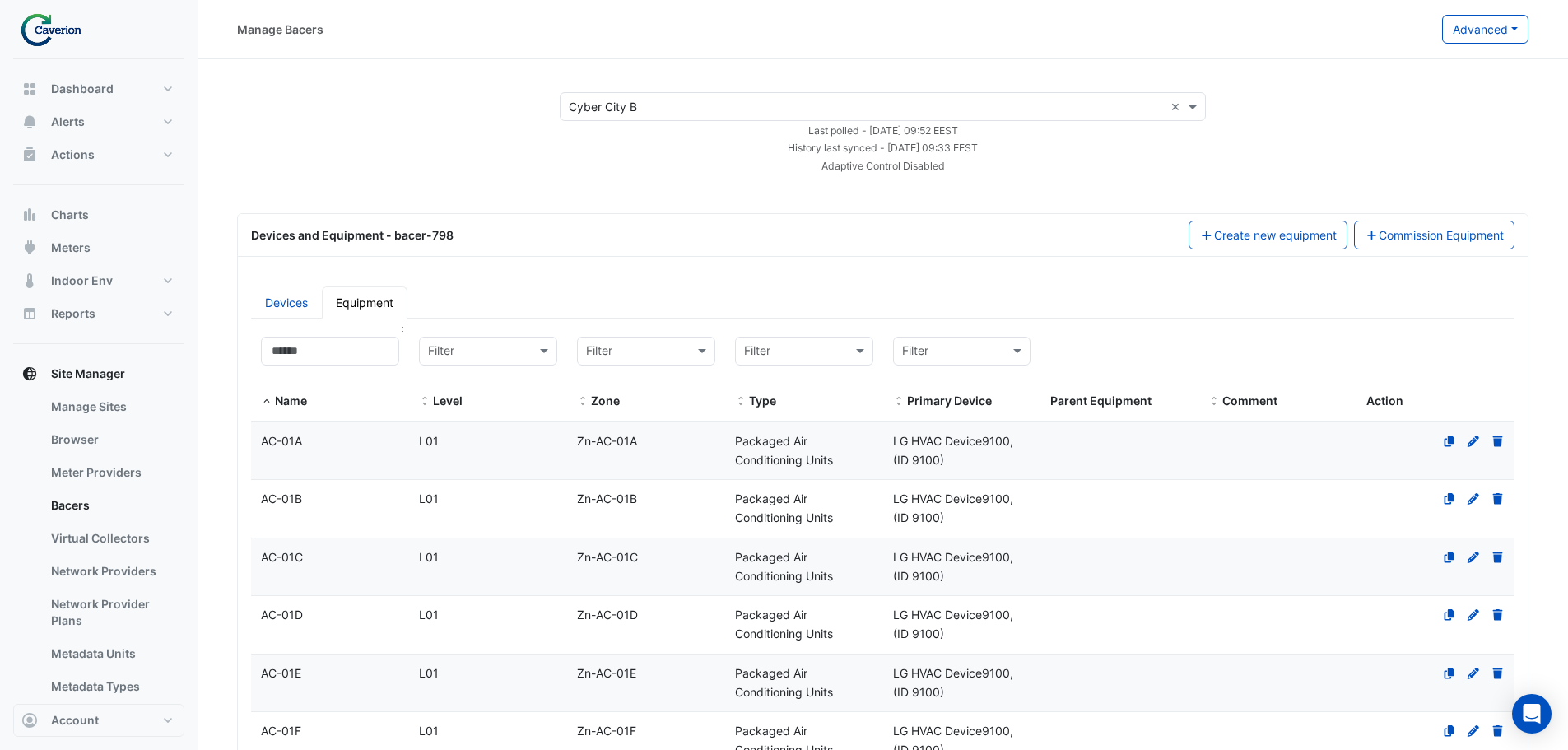
click at [324, 329] on datatable-header-cell "Name" at bounding box center [330, 375] width 158 height 95
click at [317, 342] on input at bounding box center [330, 351] width 139 height 29
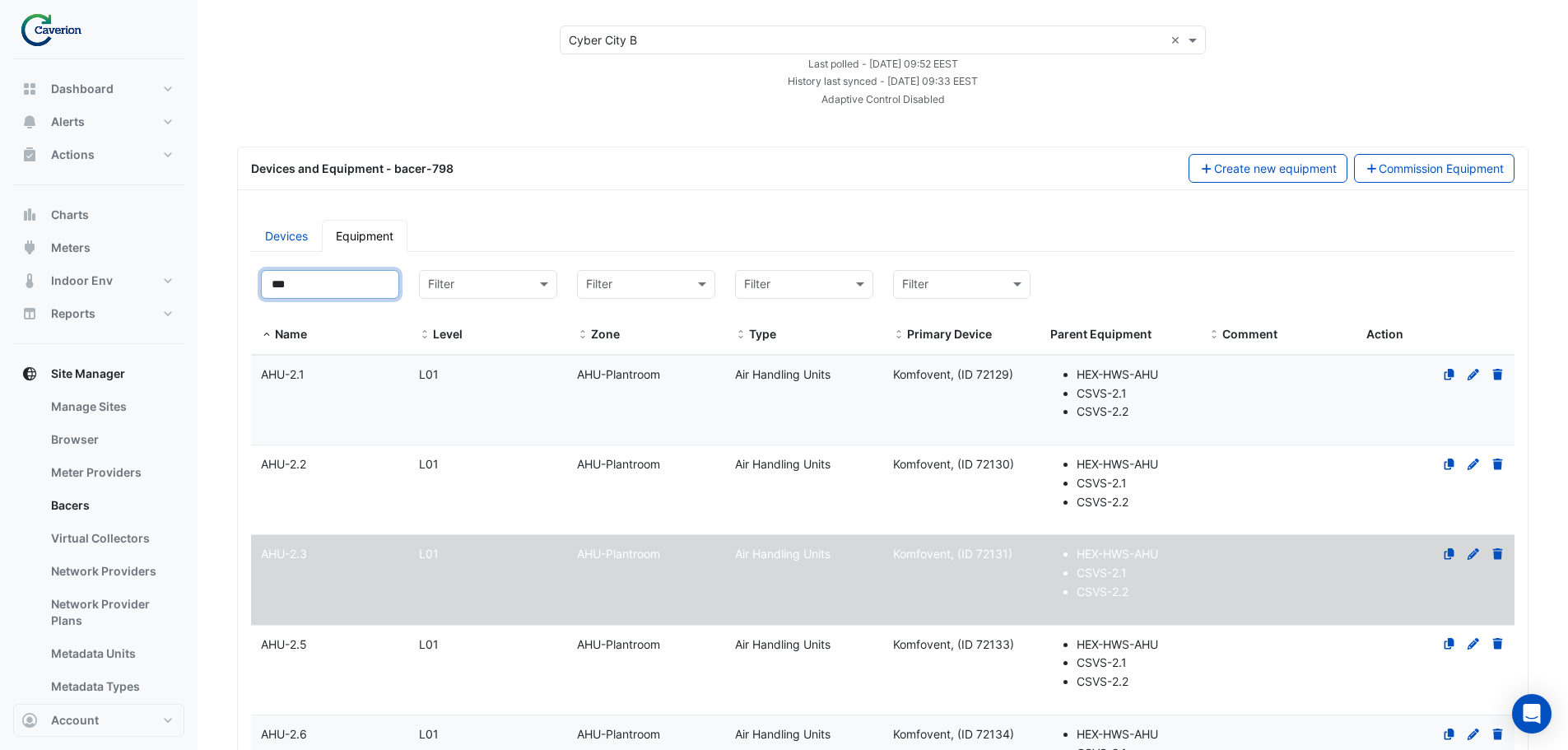
scroll to position [165, 0]
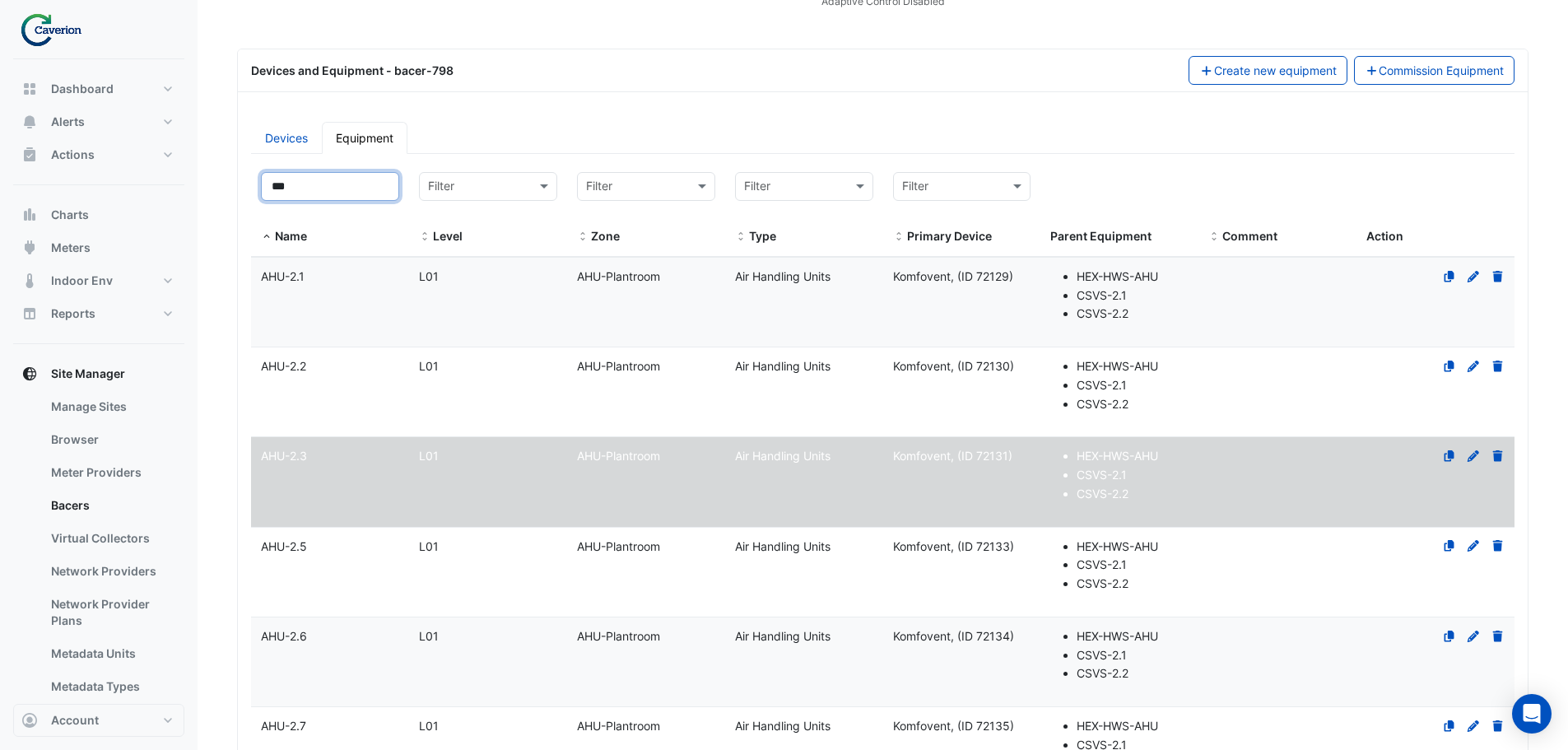
type input "***"
click at [369, 572] on datatable-body-cell "Name AHU-2.5" at bounding box center [330, 572] width 158 height 89
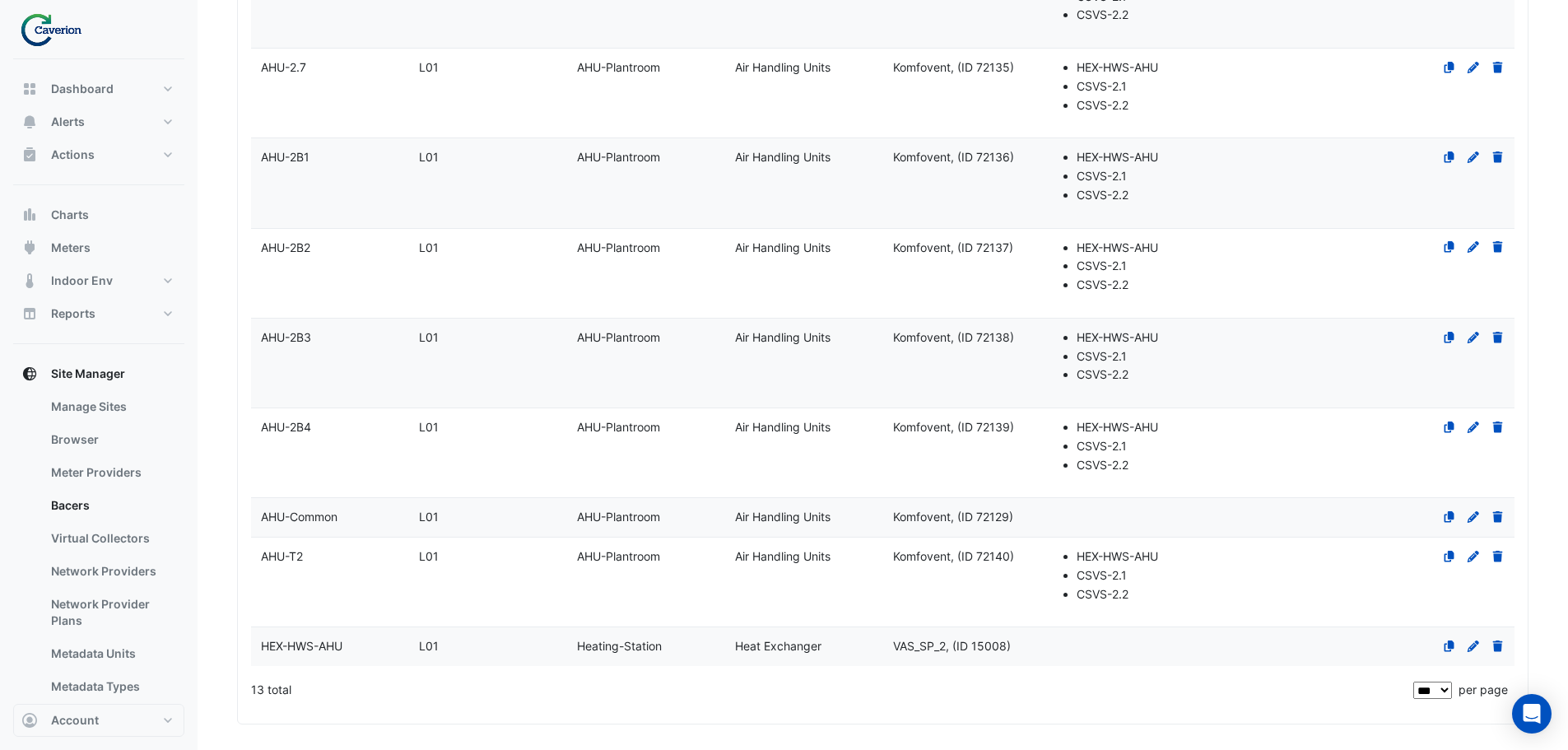
select select "***"
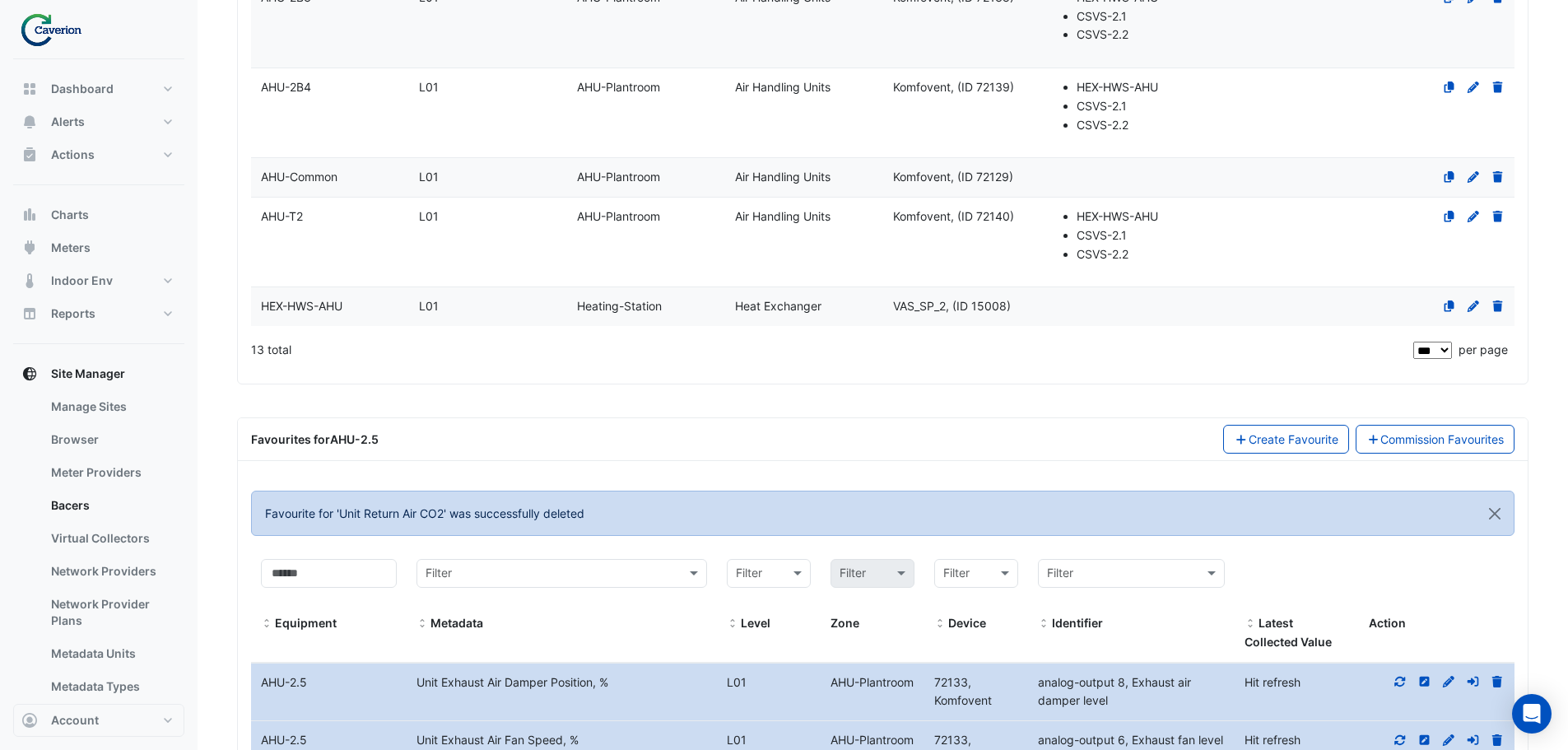
scroll to position [1399, 0]
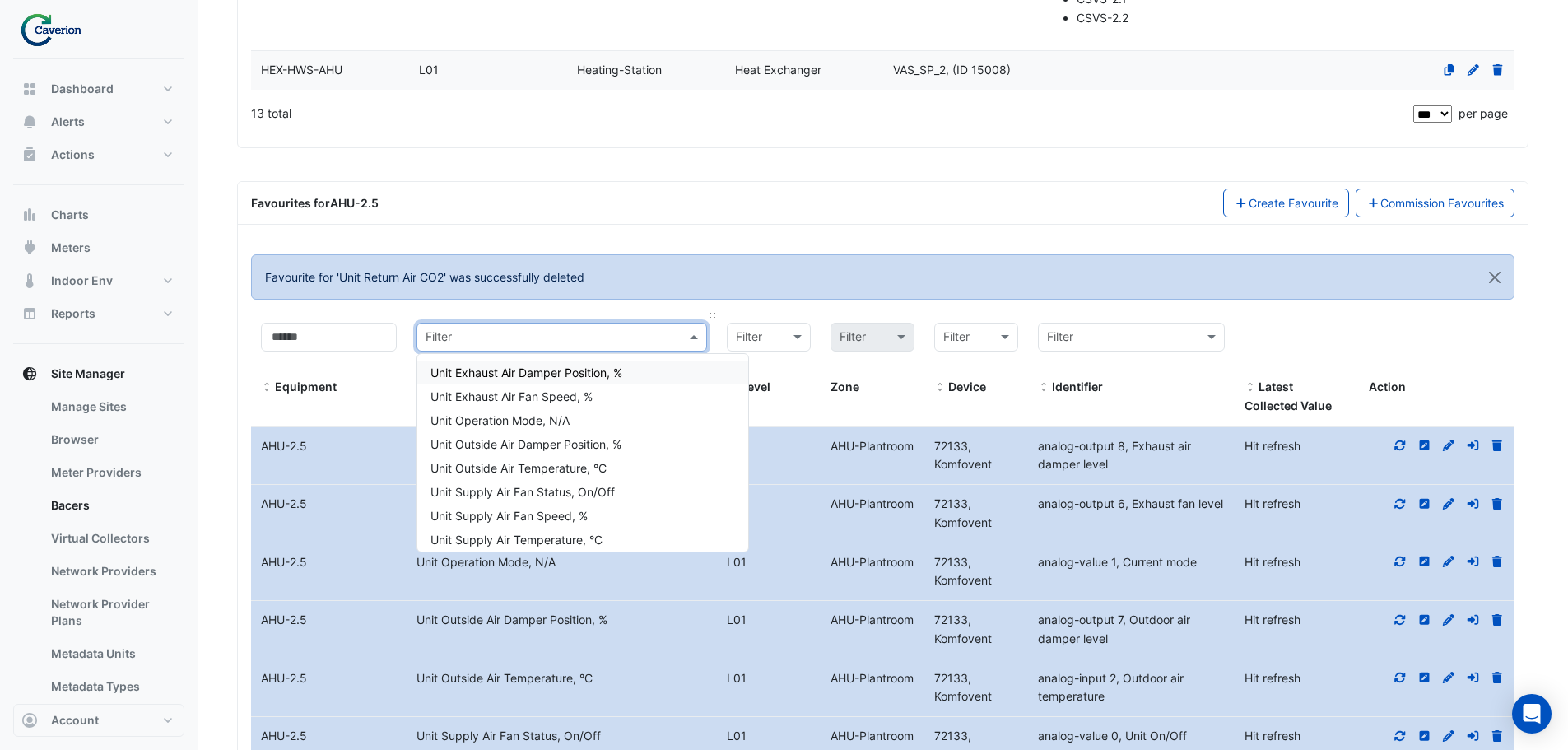
click at [541, 329] on input "text" at bounding box center [545, 339] width 240 height 19
click at [590, 442] on div "Unit Return Air CO2, PPM" at bounding box center [582, 446] width 331 height 24
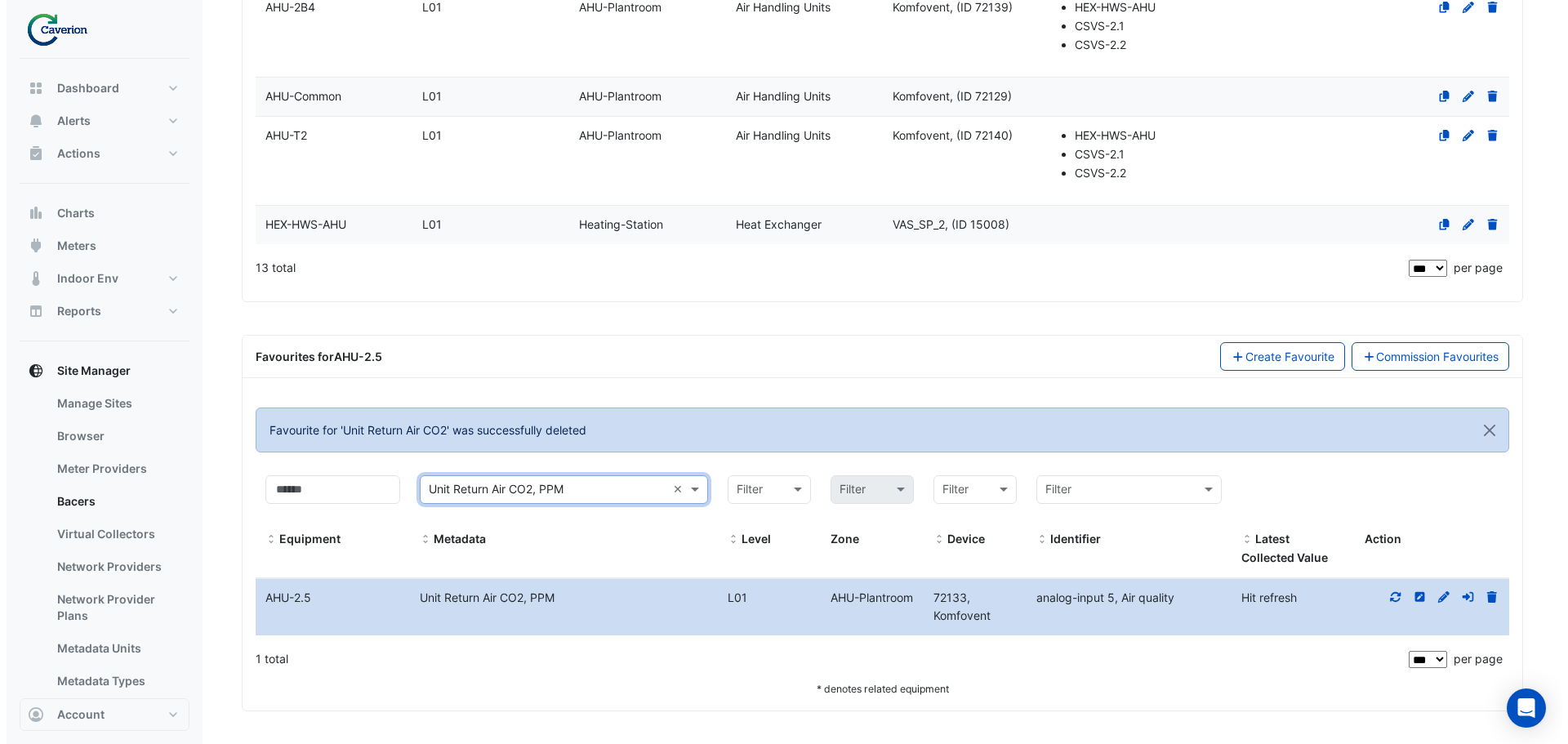
scroll to position [1233, 0]
click at [1396, 596] on div at bounding box center [1426, 599] width 154 height 19
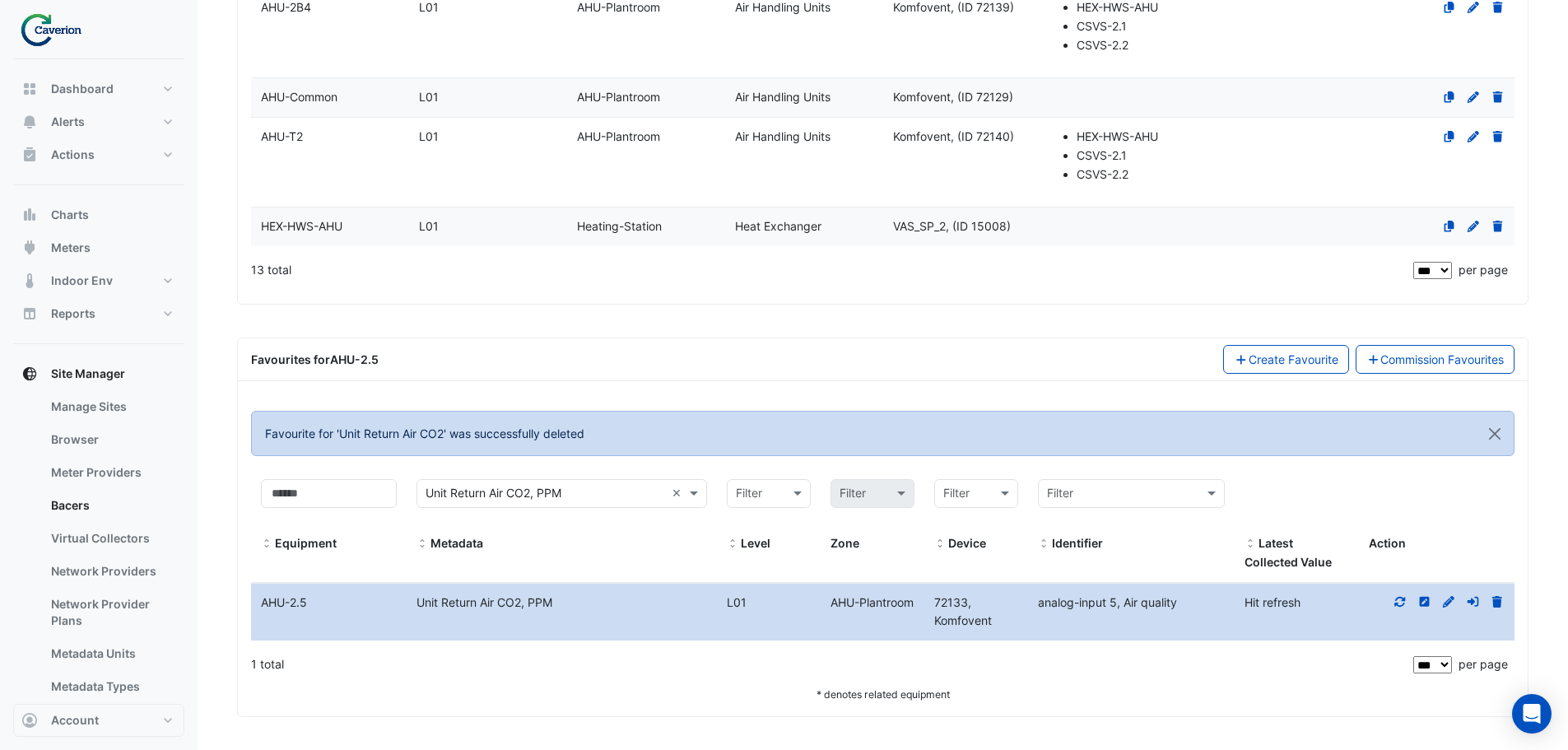
click at [1404, 601] on icon at bounding box center [1400, 602] width 11 height 10
click at [1495, 603] on icon at bounding box center [1497, 602] width 10 height 12
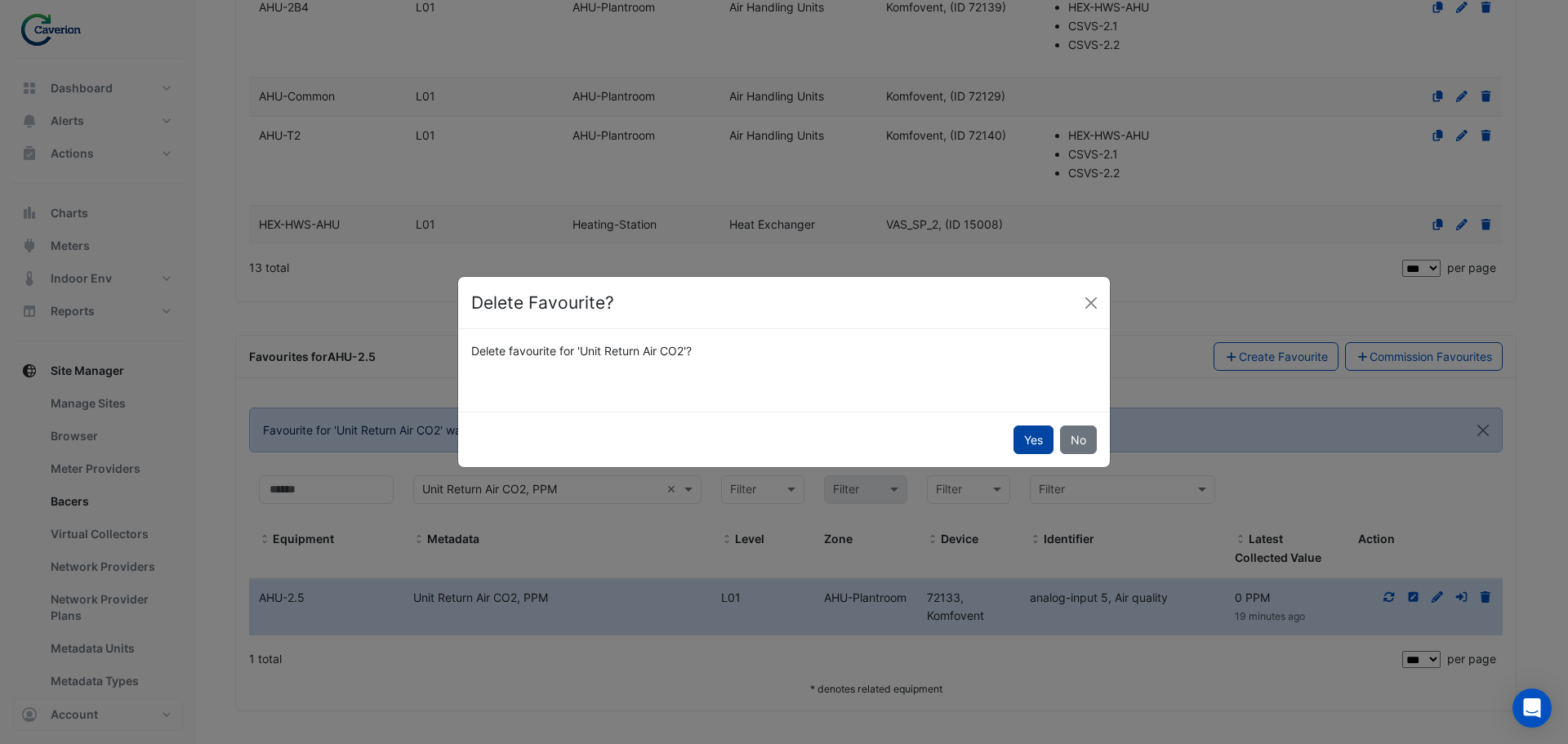
click at [1023, 434] on button "Yes" at bounding box center [1034, 440] width 40 height 29
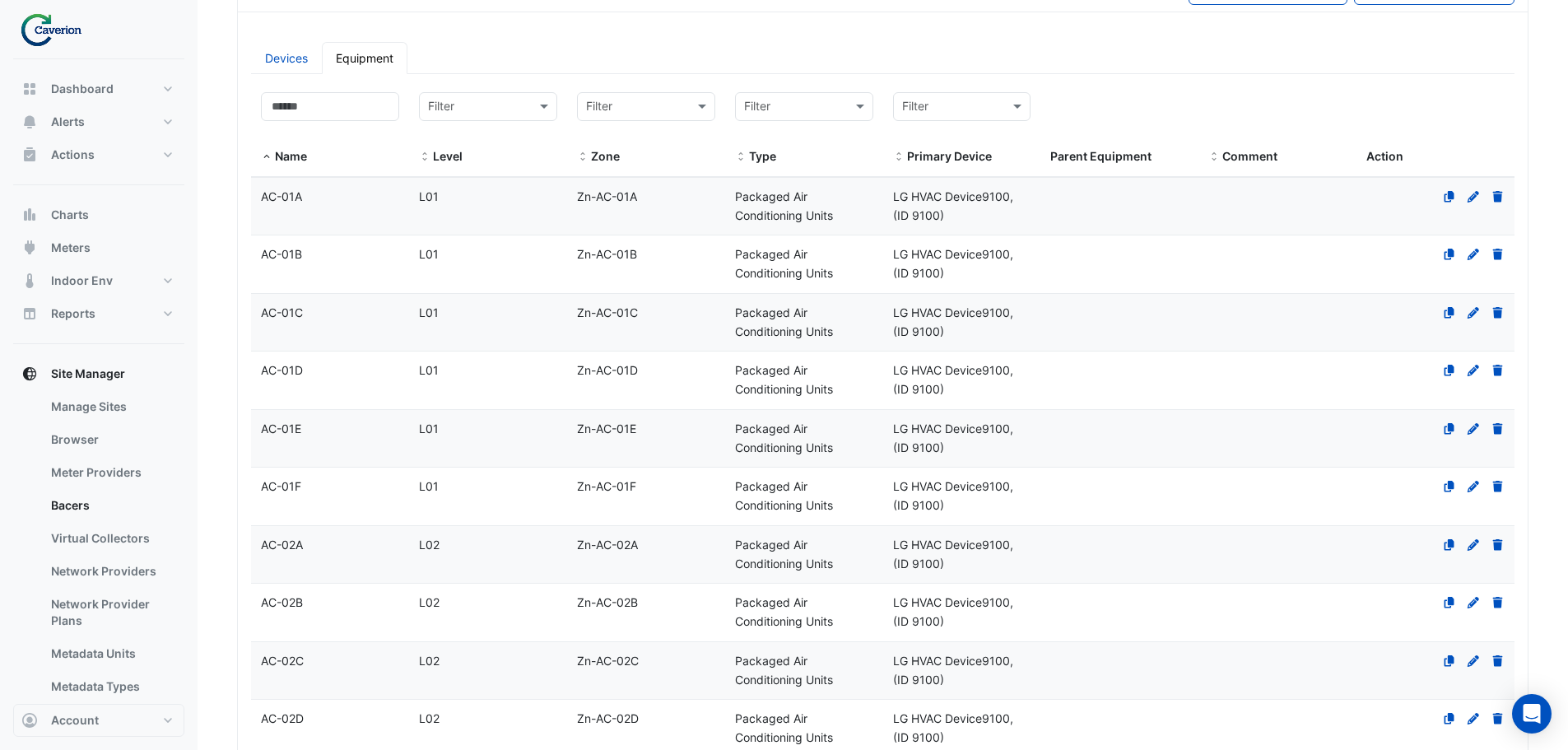
scroll to position [0, 0]
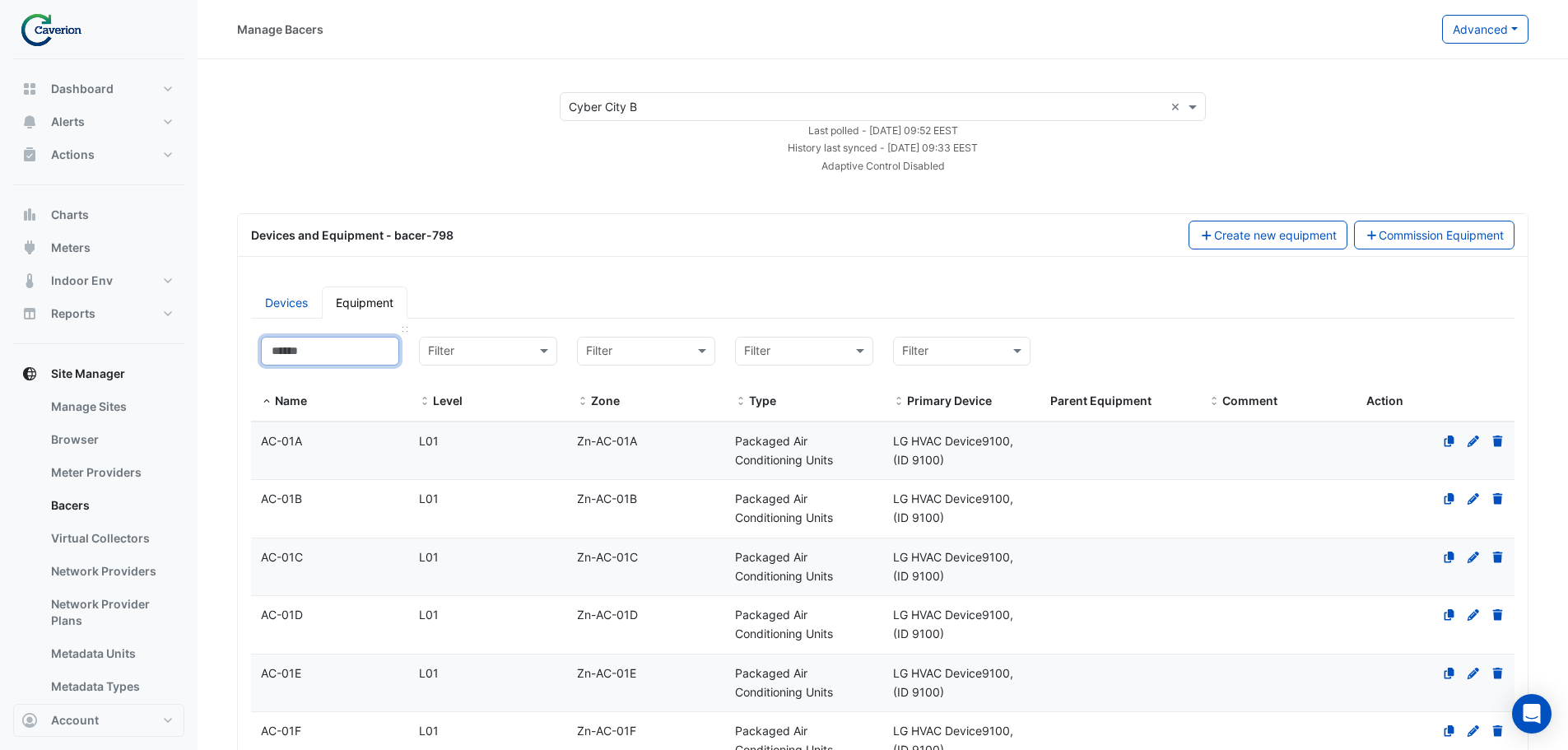
click at [312, 360] on input at bounding box center [330, 351] width 139 height 29
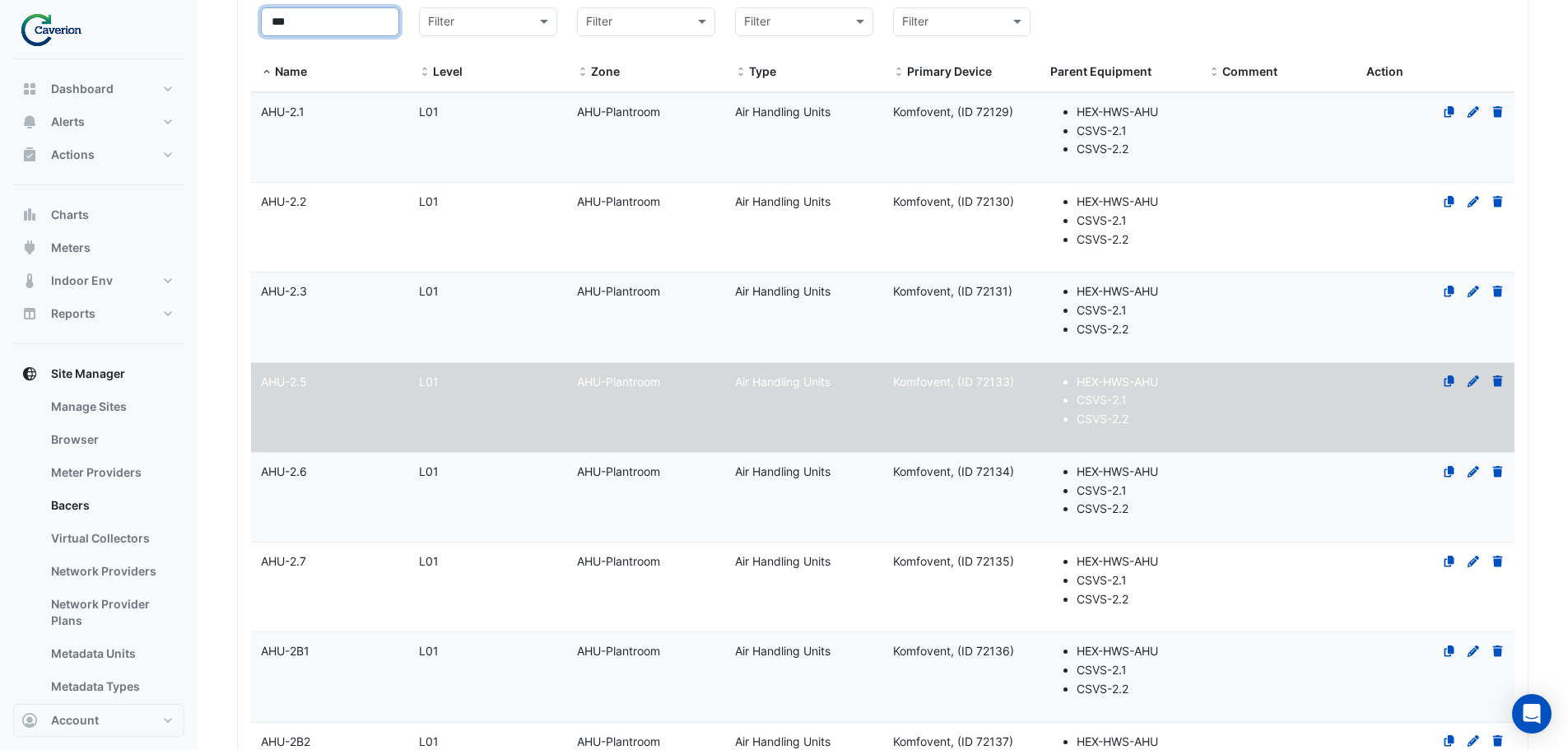
type input "***"
click at [340, 499] on datatable-body-cell "Name AHU-2.6" at bounding box center [330, 498] width 158 height 89
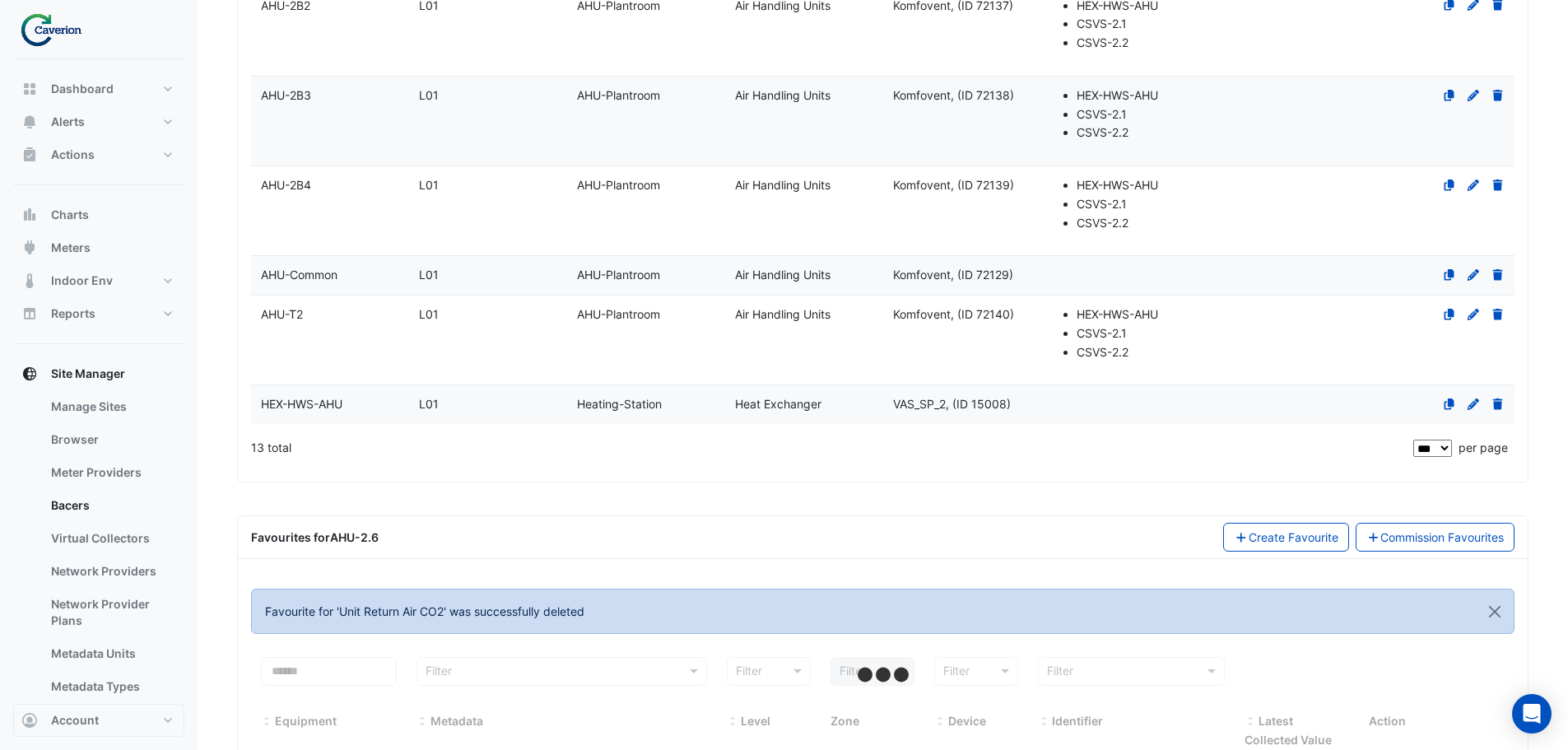
scroll to position [1140, 0]
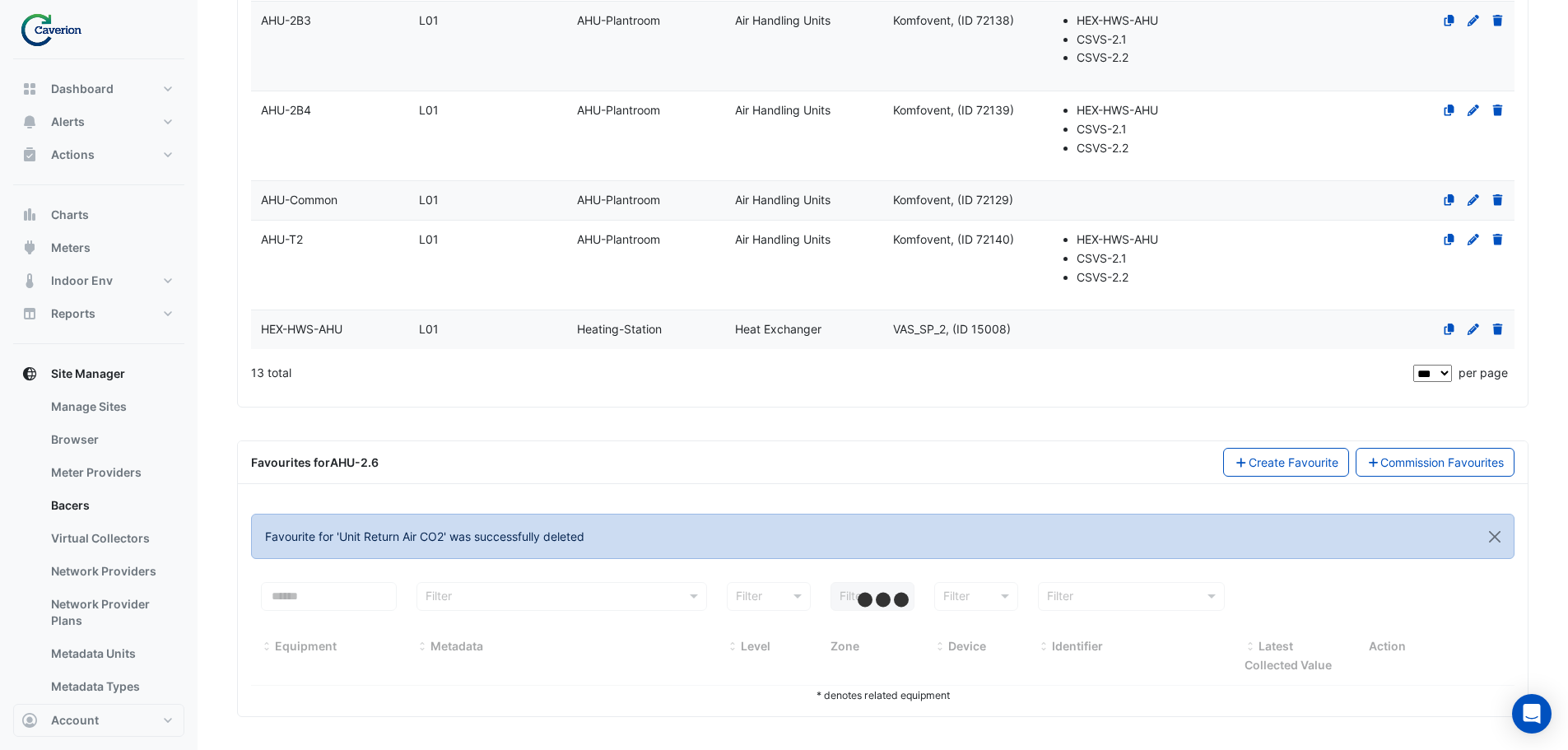
select select "***"
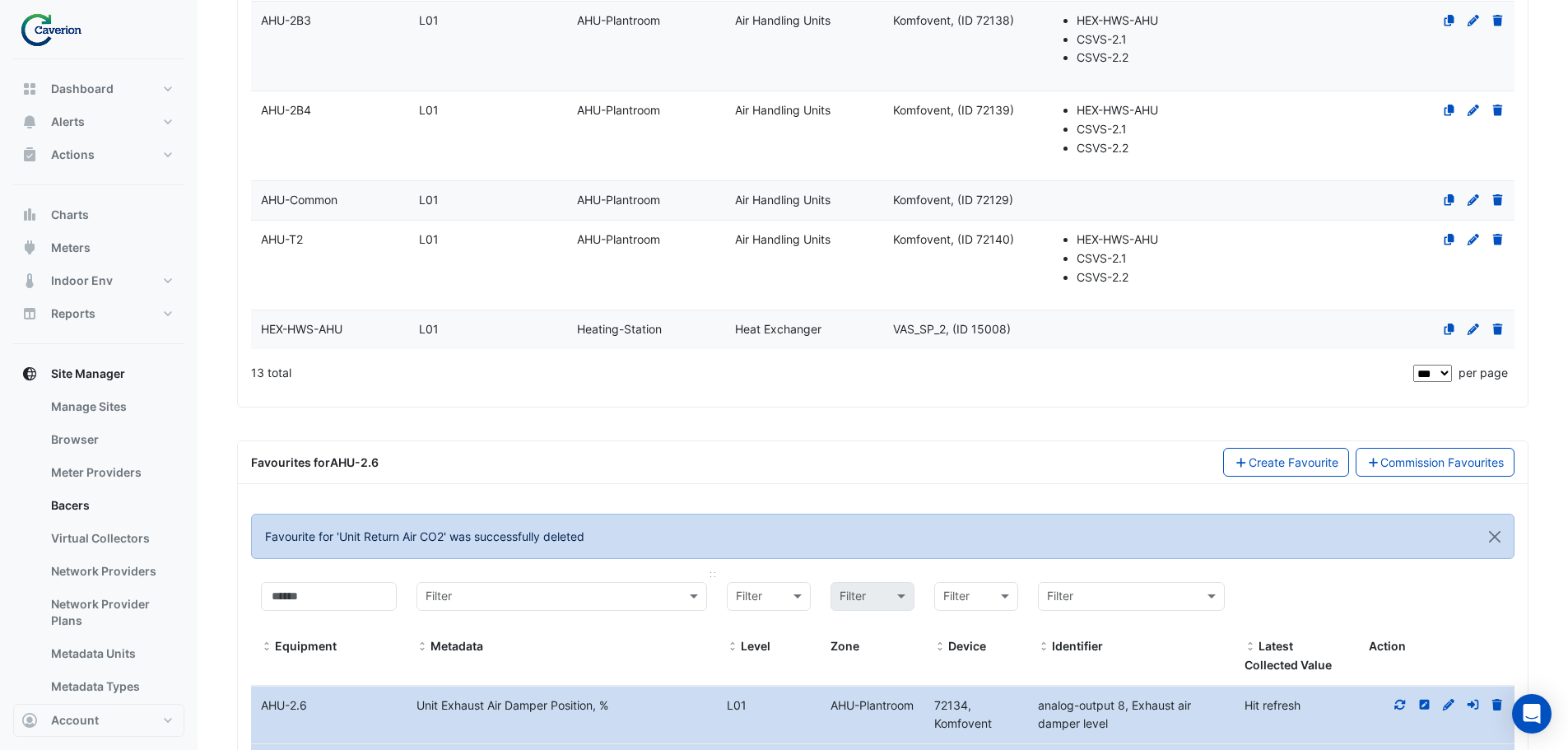
click at [570, 599] on input "text" at bounding box center [545, 598] width 240 height 19
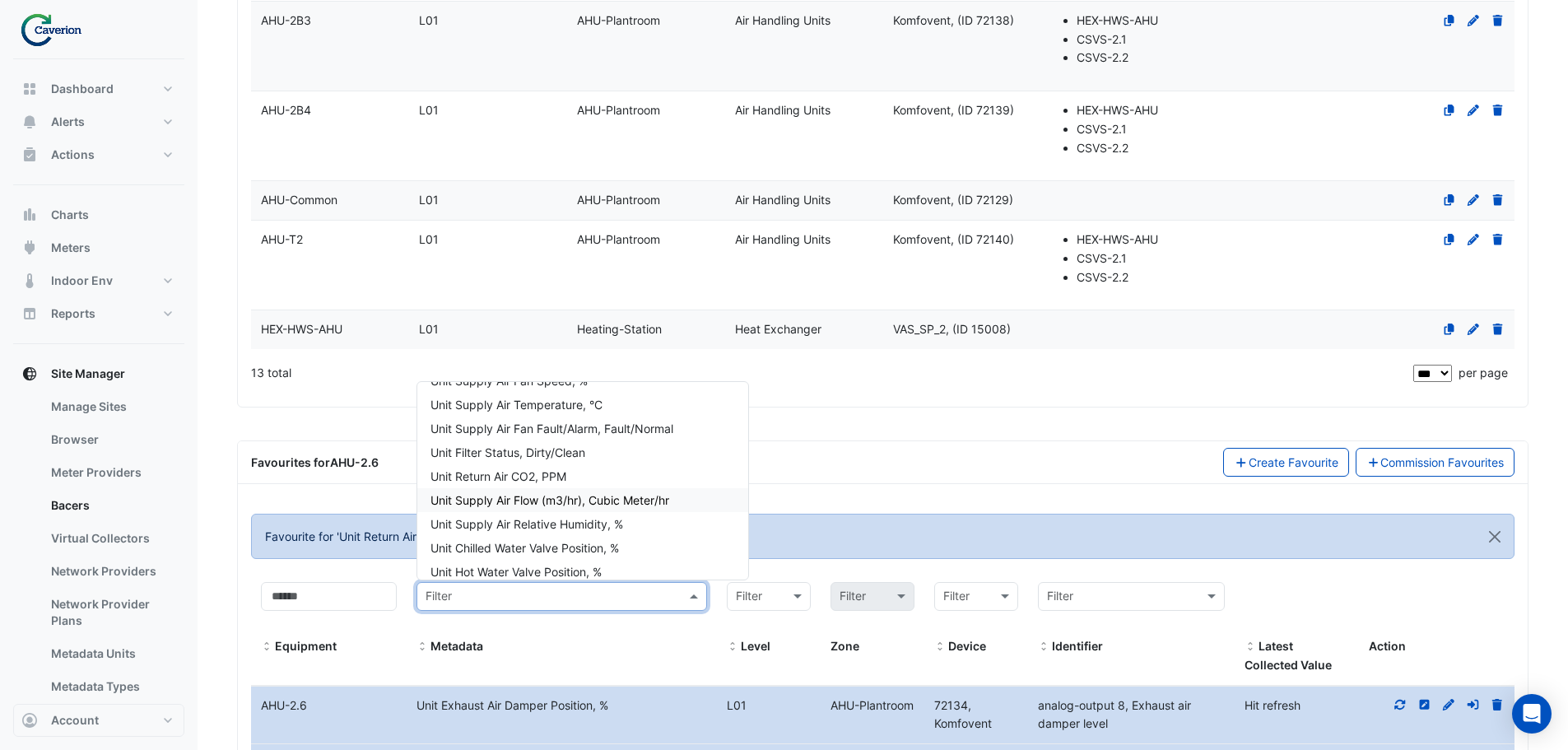
scroll to position [165, 0]
click at [595, 472] on div "Unit Return Air CO2, PPM" at bounding box center [582, 474] width 331 height 24
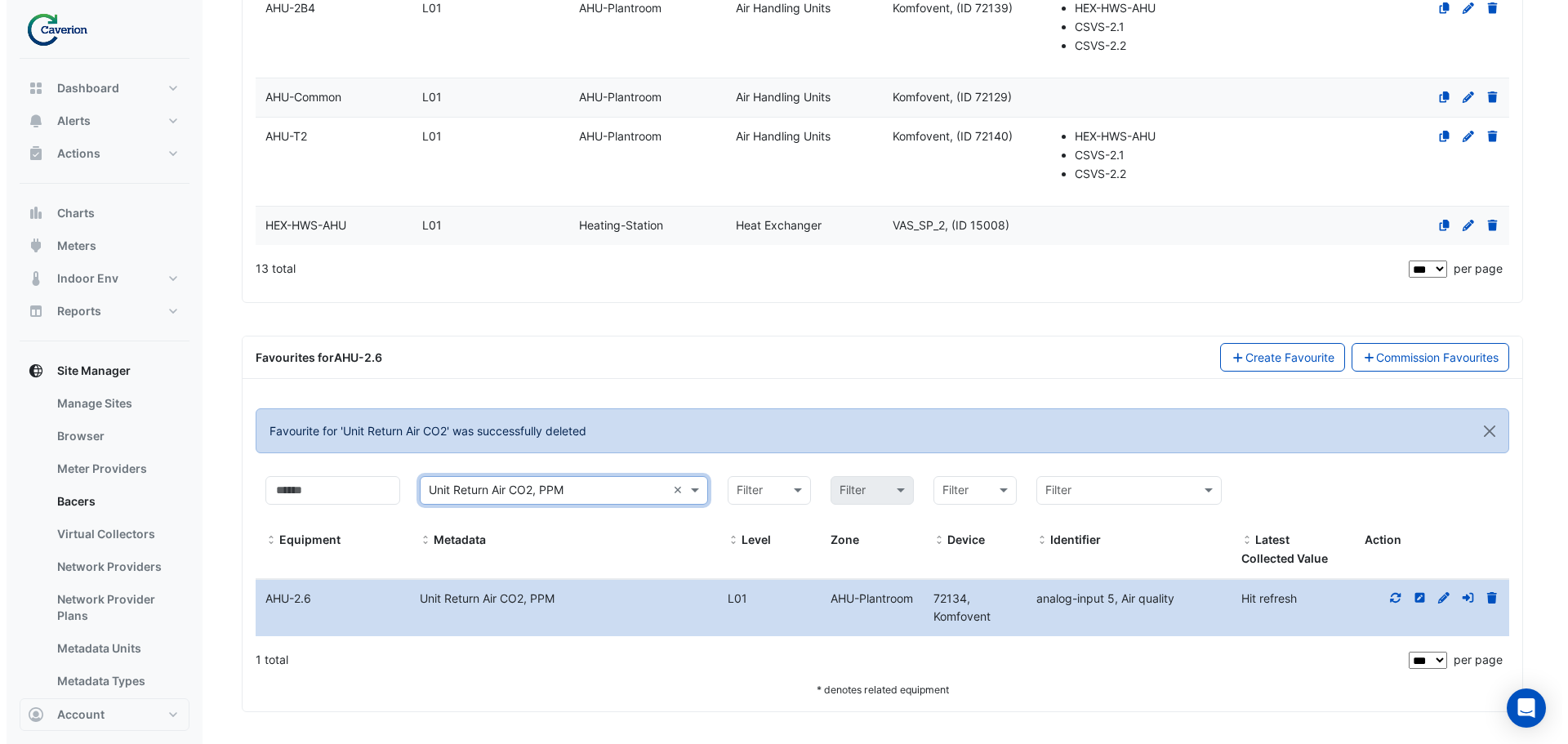
scroll to position [1233, 0]
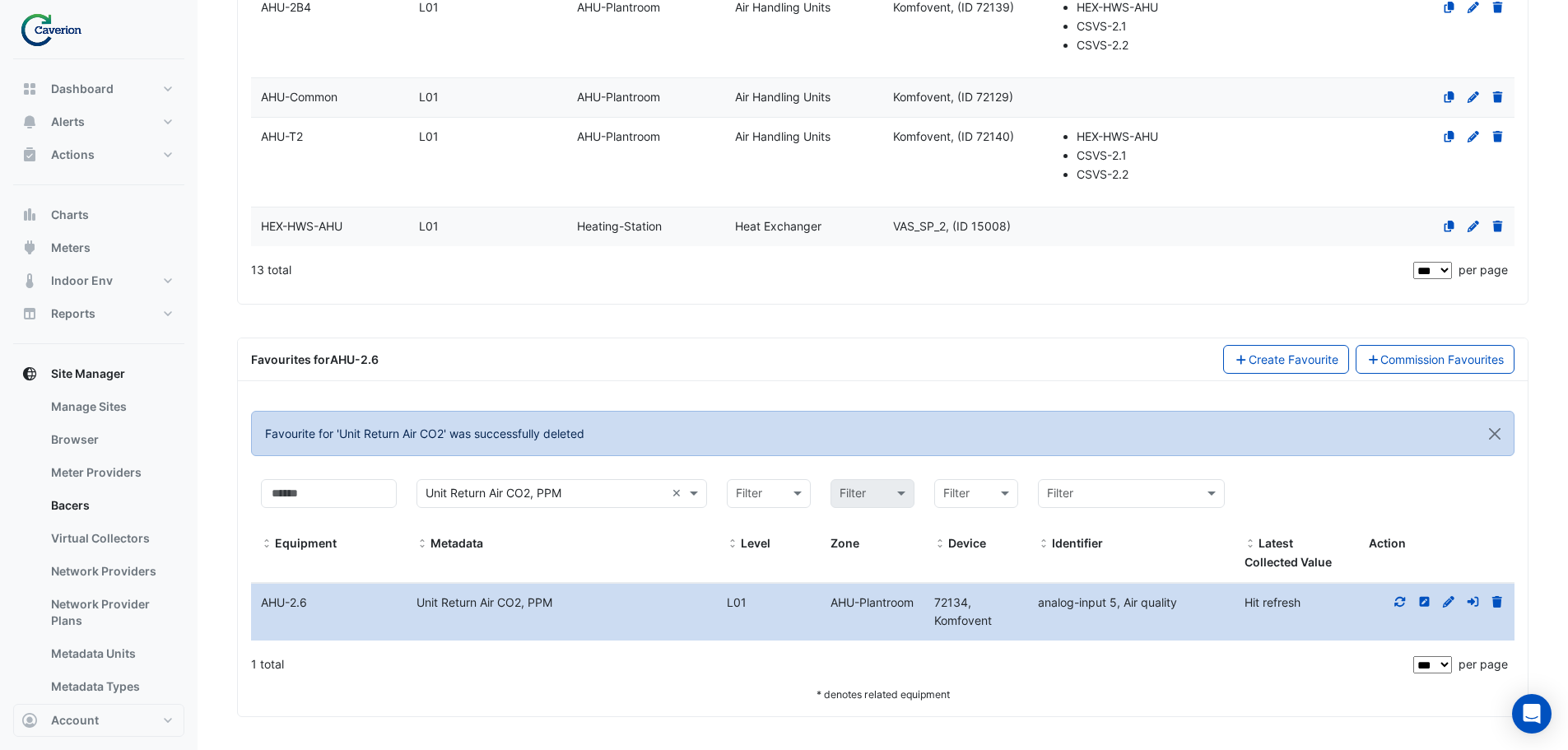
click at [1398, 602] on icon at bounding box center [1400, 602] width 15 height 12
click at [1497, 601] on icon at bounding box center [1497, 602] width 10 height 12
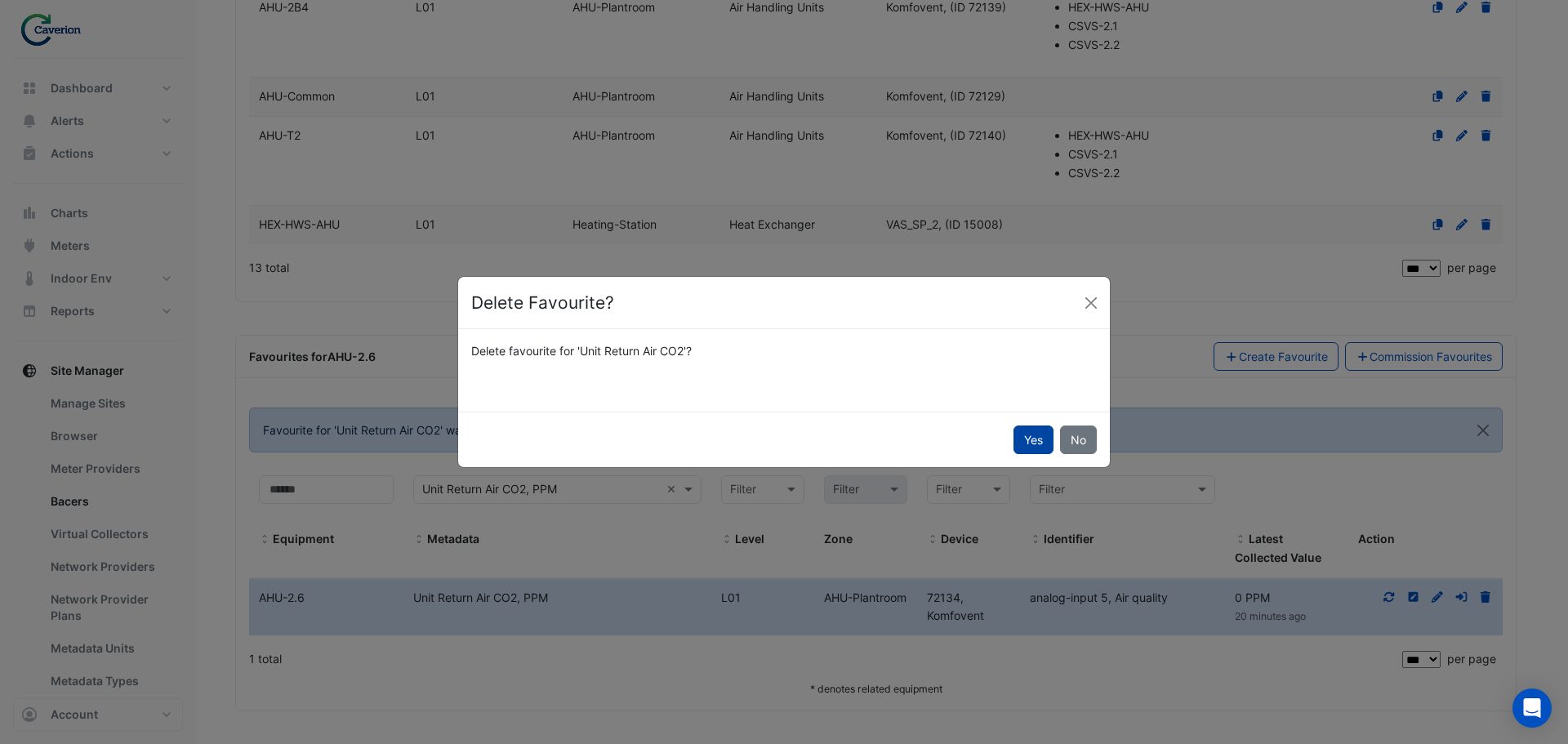
drag, startPoint x: 1037, startPoint y: 439, endPoint x: 1032, endPoint y: 447, distance: 9.4
click at [1037, 440] on button "Yes" at bounding box center [1034, 440] width 40 height 29
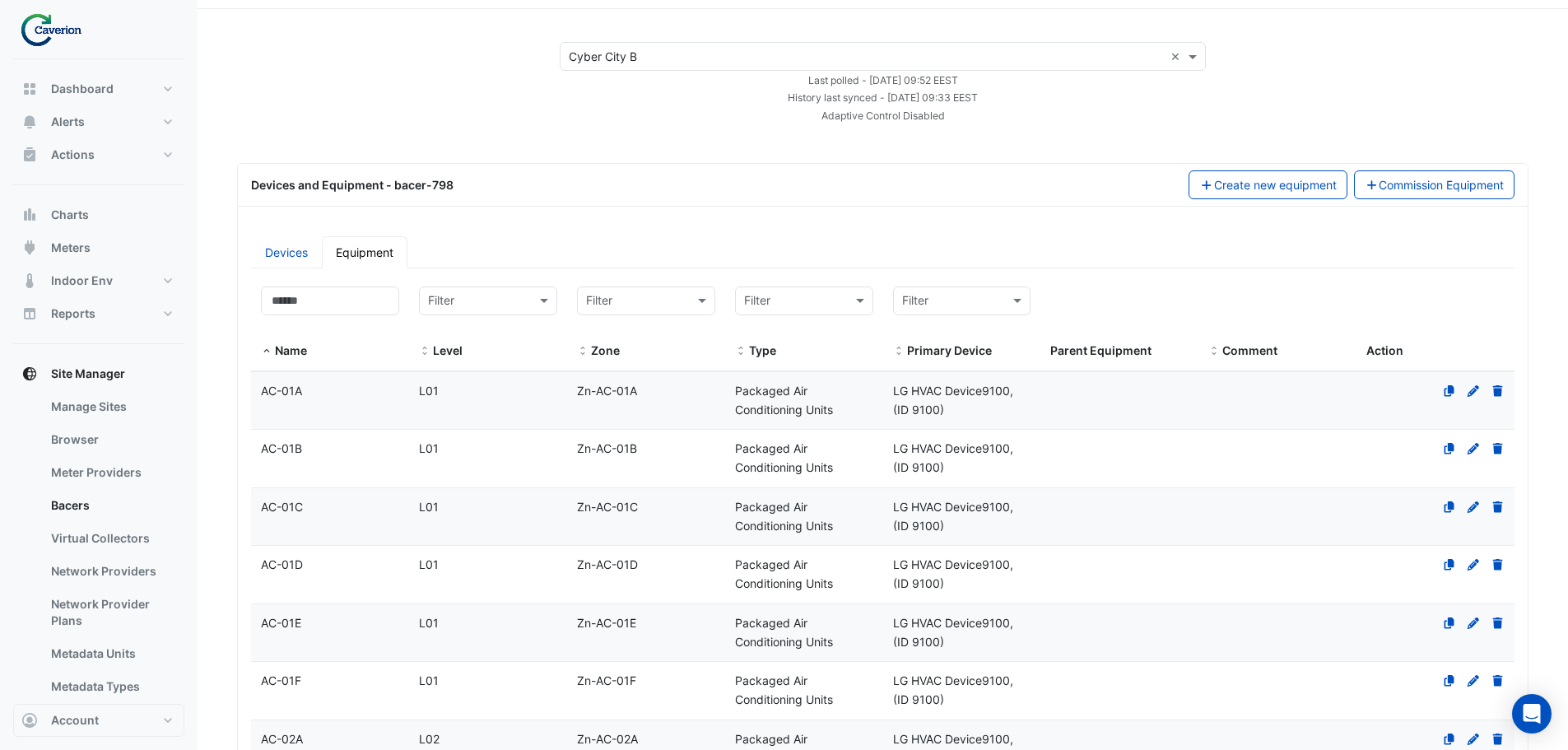
scroll to position [0, 0]
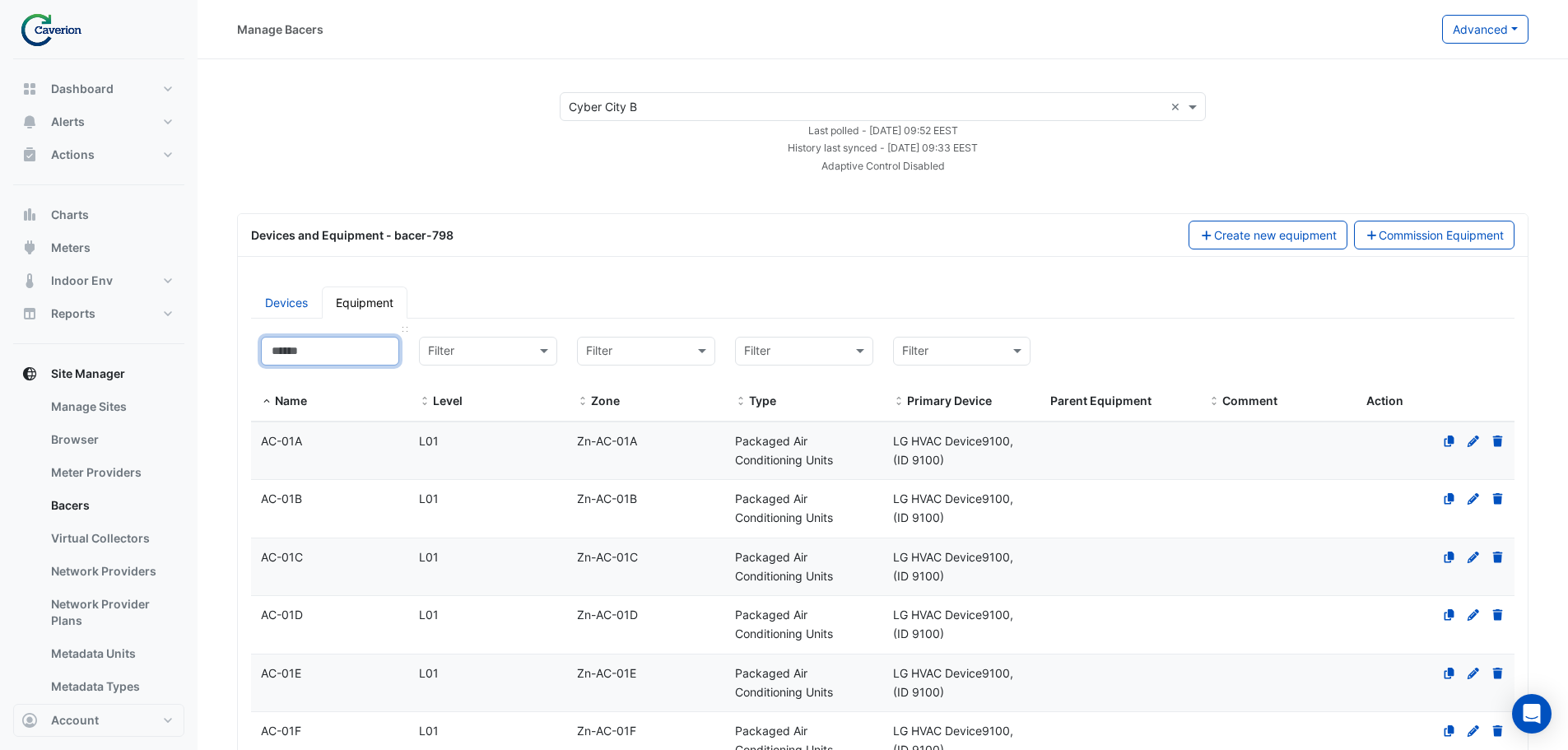
click at [305, 344] on input at bounding box center [330, 351] width 139 height 29
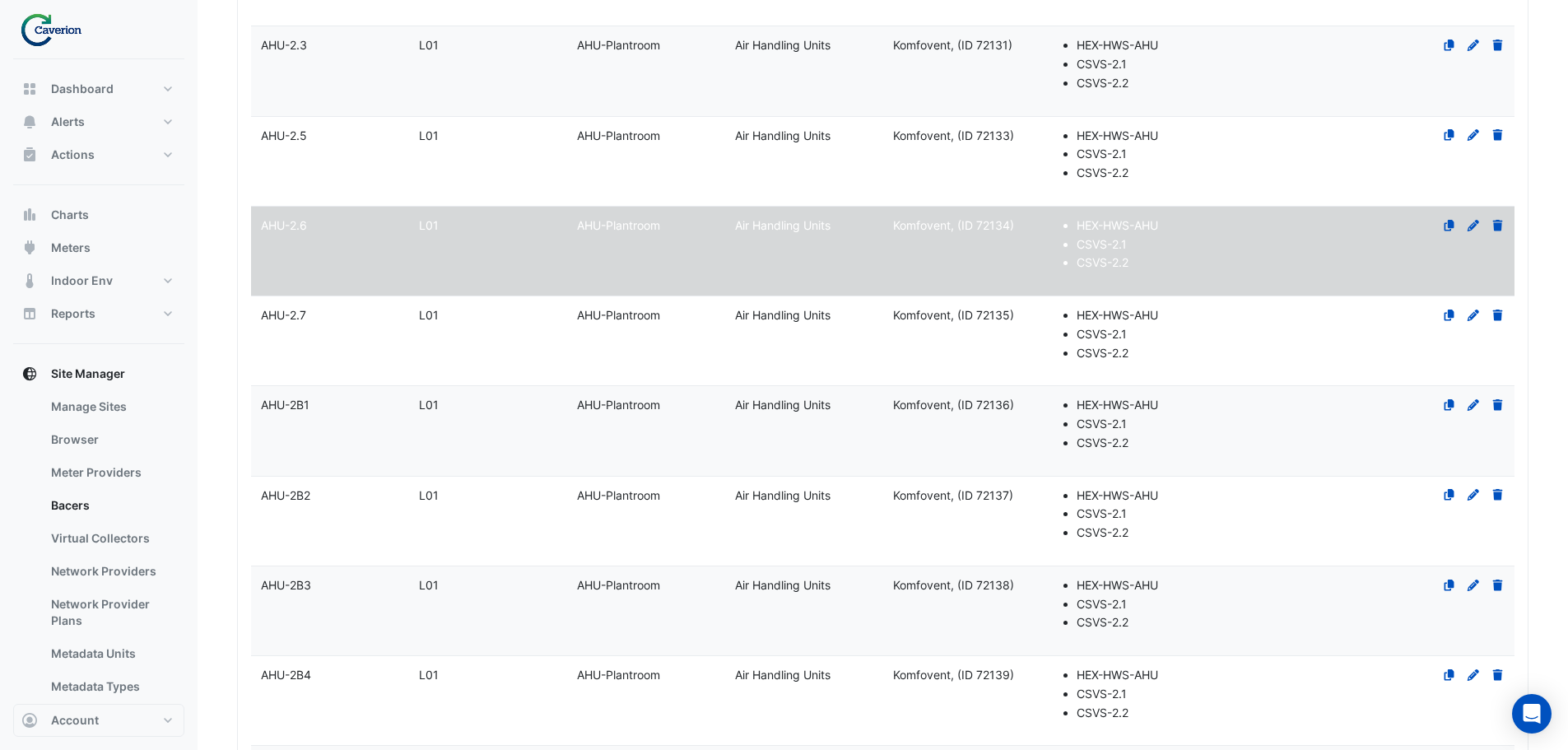
scroll to position [576, 0]
type input "***"
click at [319, 338] on datatable-body-cell "Name AHU-2.7" at bounding box center [330, 341] width 158 height 89
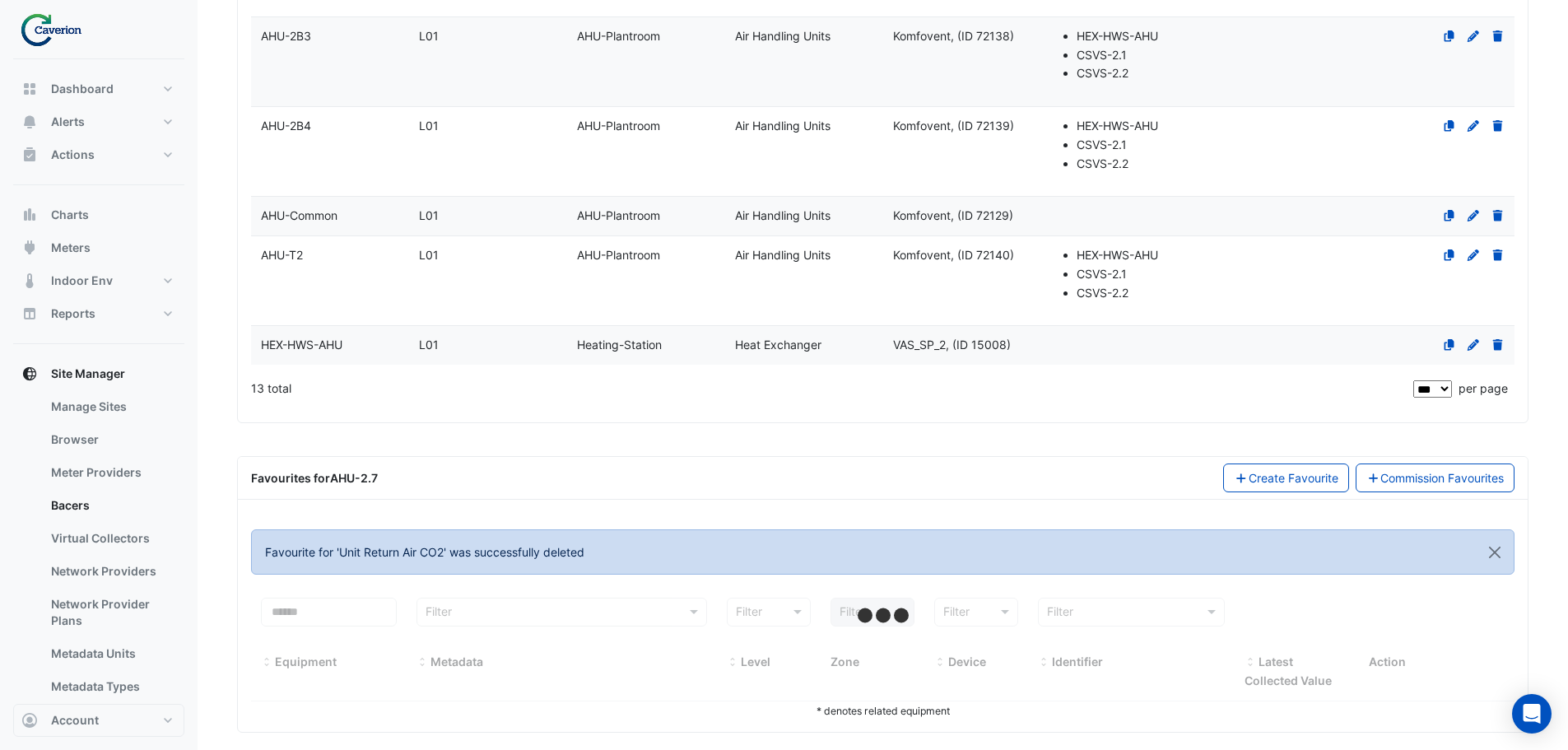
scroll to position [1140, 0]
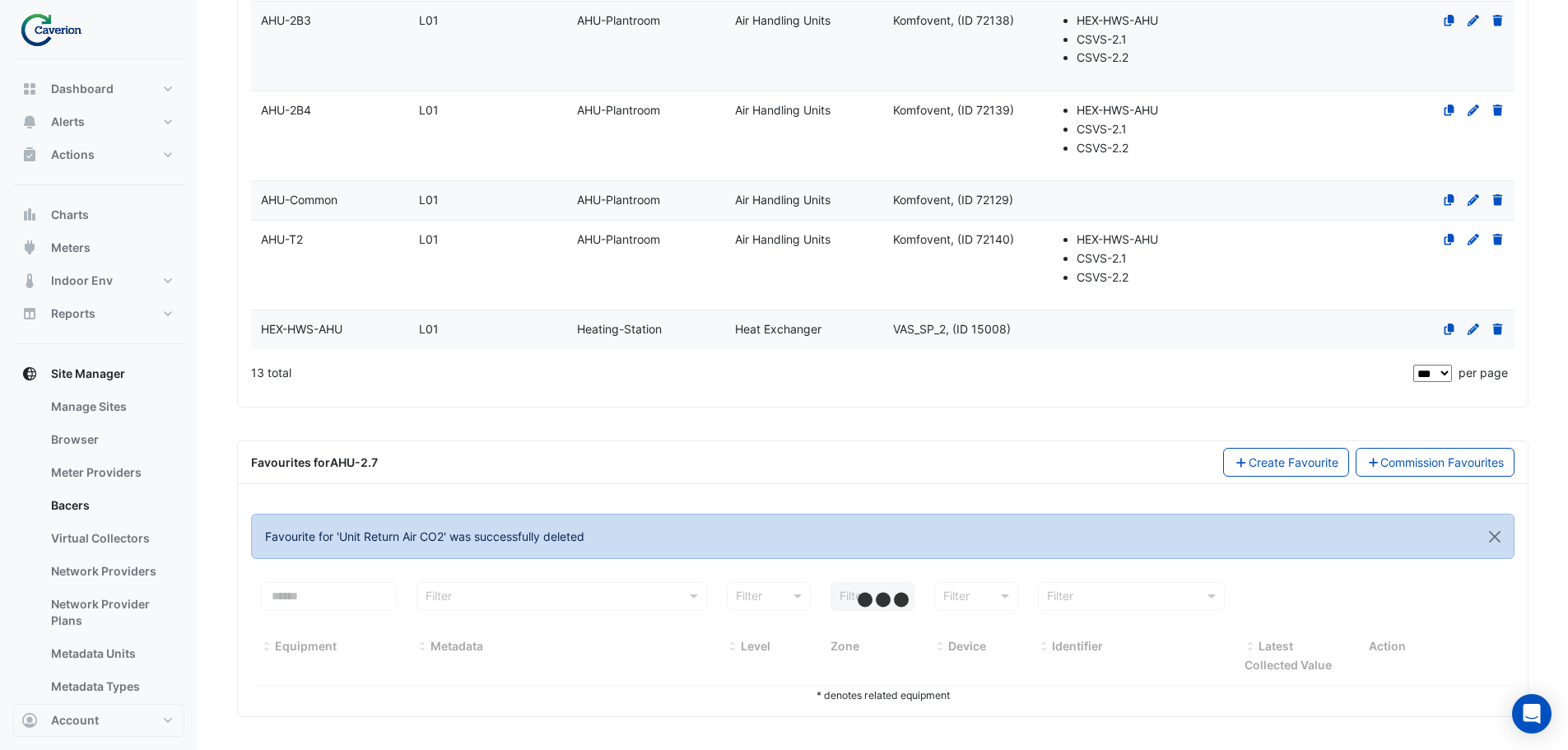
select select "***"
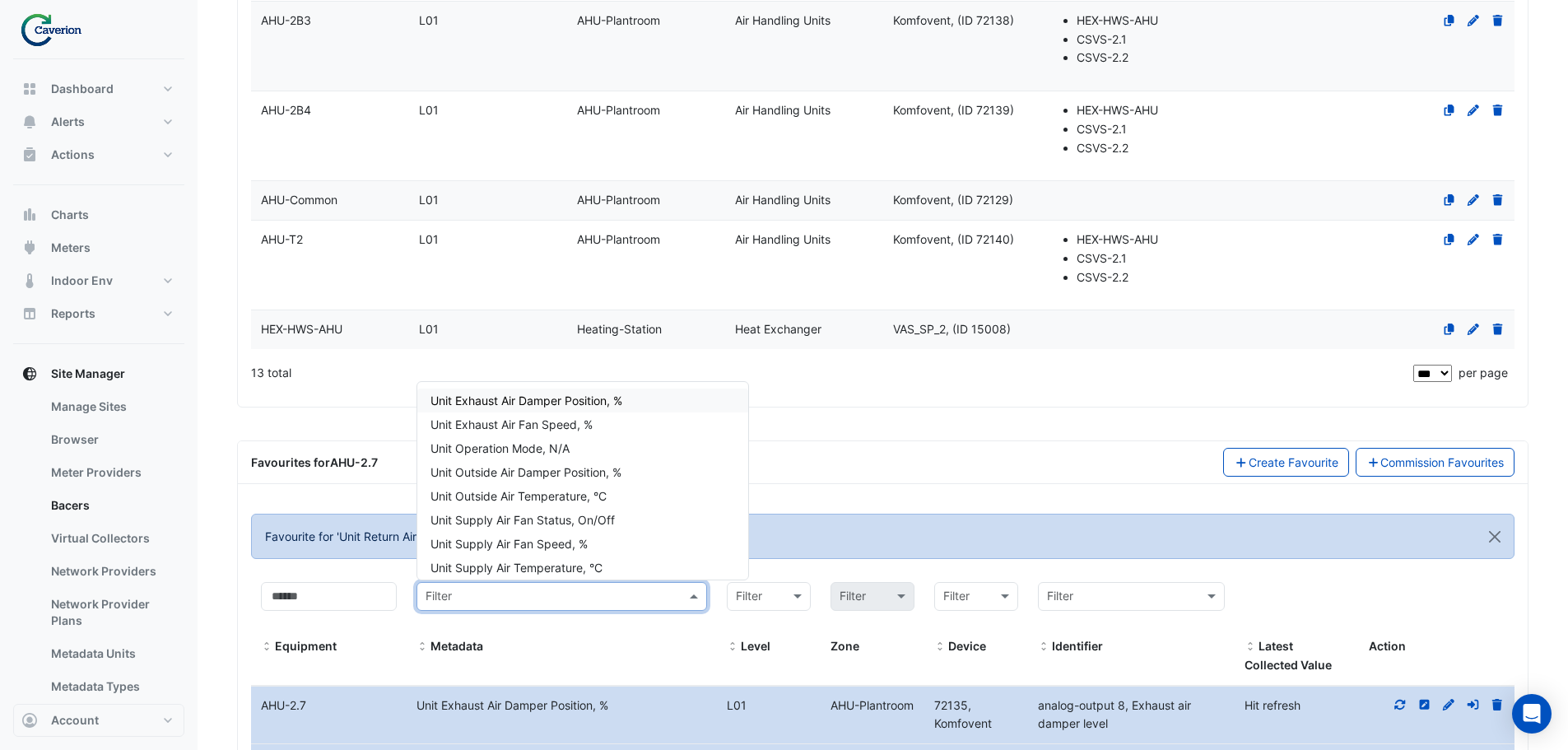
click at [551, 599] on input "text" at bounding box center [545, 598] width 240 height 19
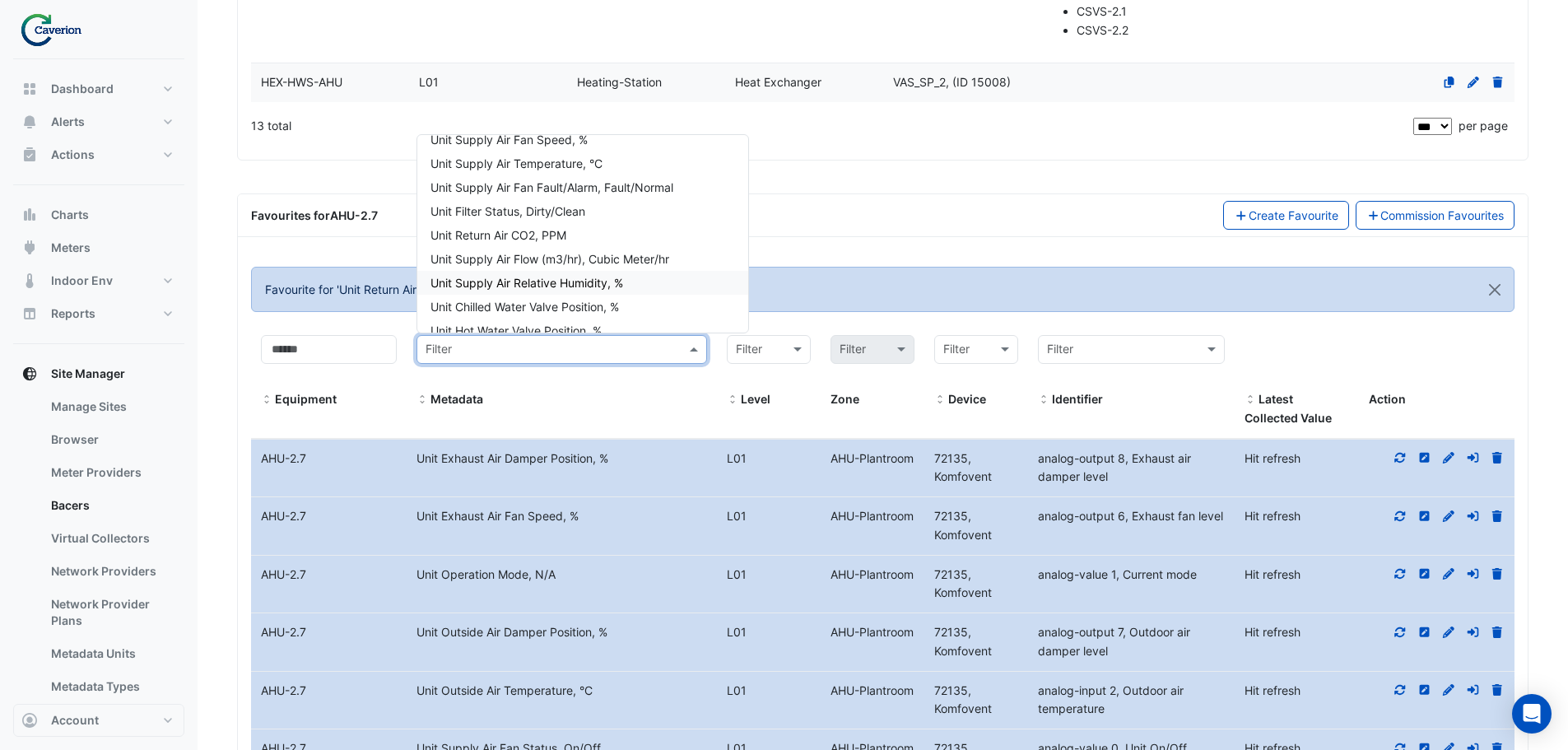
scroll to position [165, 0]
click at [595, 231] on div "Unit Return Air CO2, PPM" at bounding box center [582, 227] width 331 height 24
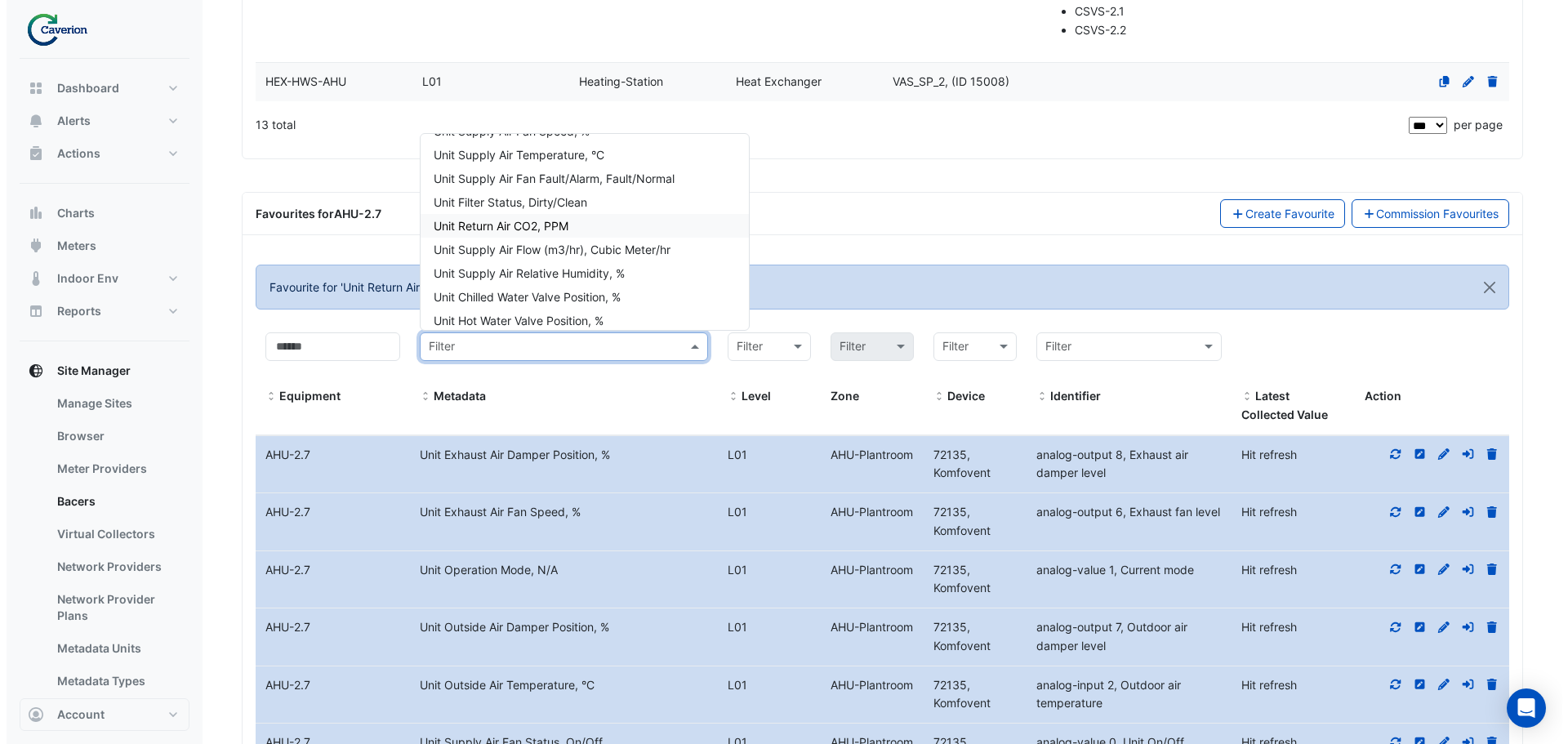
scroll to position [1233, 0]
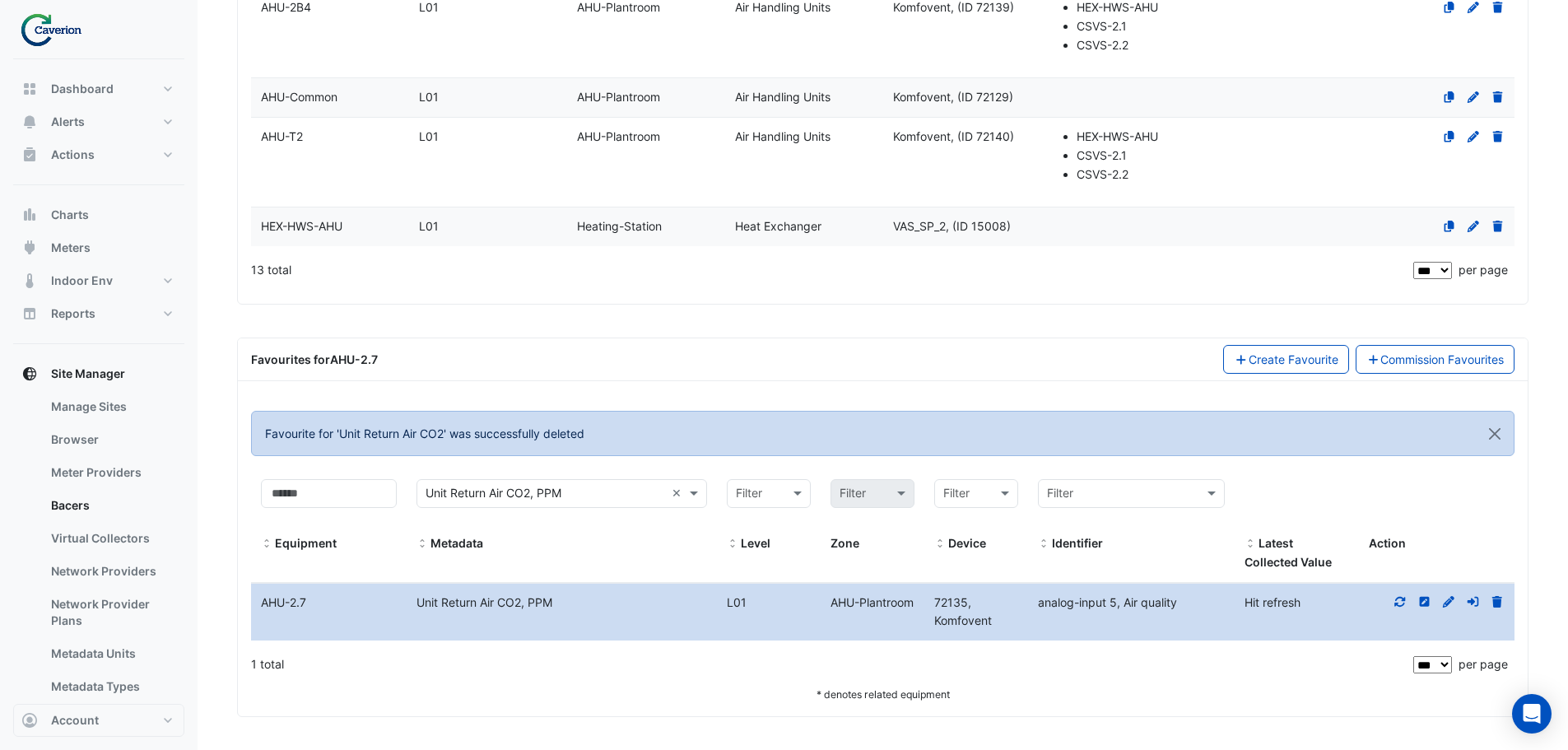
click at [1395, 600] on icon at bounding box center [1400, 602] width 15 height 12
click at [1496, 598] on icon at bounding box center [1497, 602] width 10 height 12
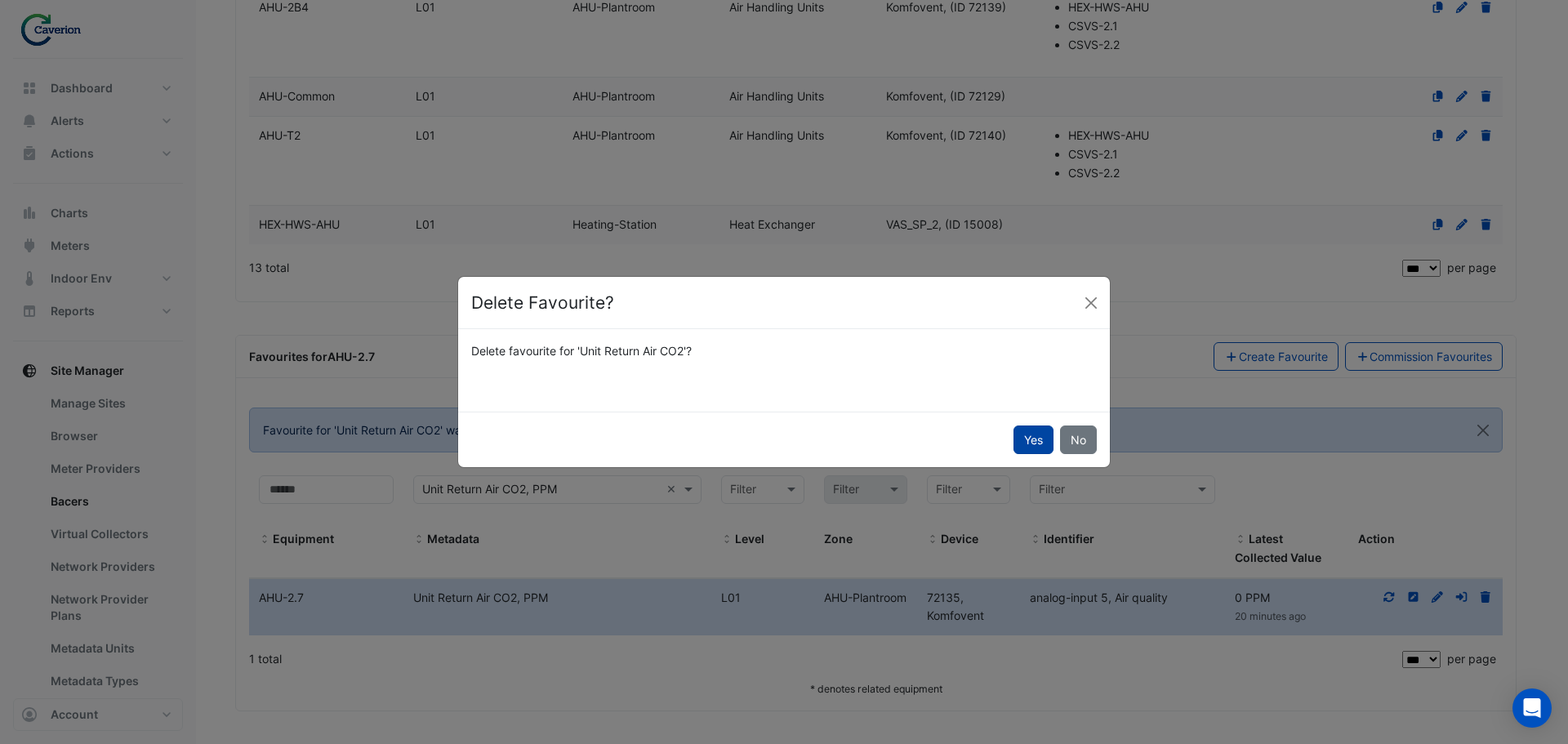
click at [1034, 442] on button "Yes" at bounding box center [1034, 440] width 40 height 29
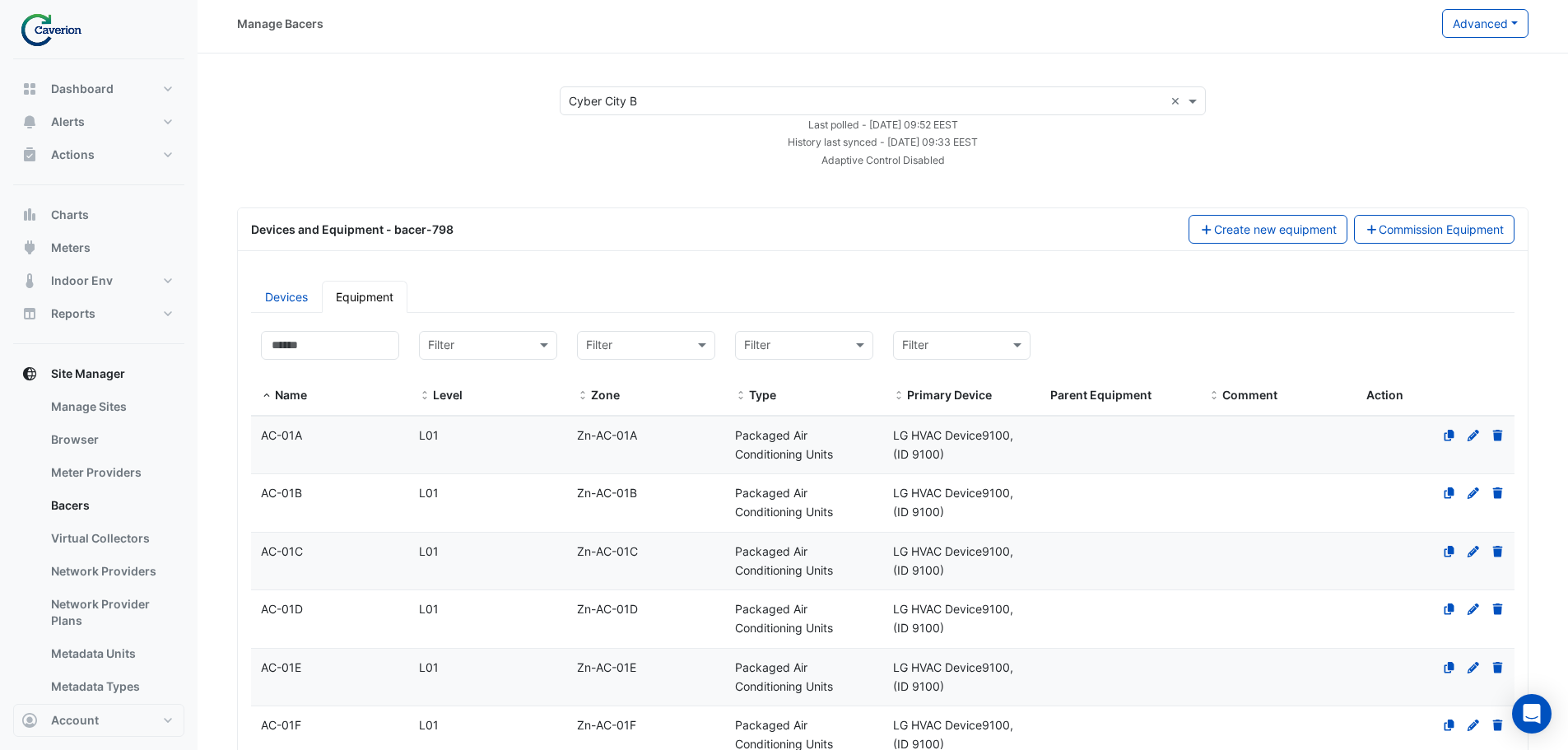
scroll to position [0, 0]
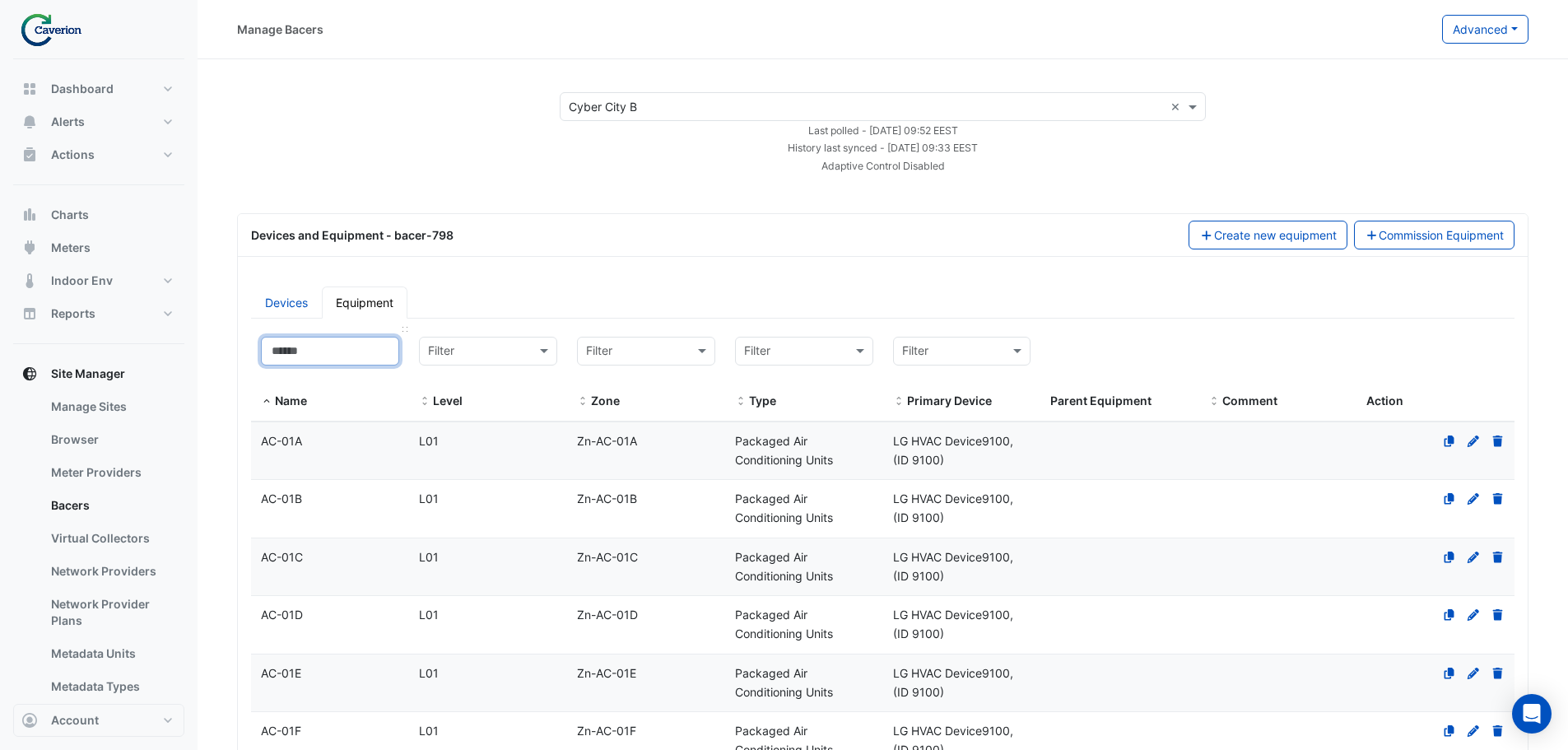
click at [302, 344] on input at bounding box center [330, 351] width 139 height 29
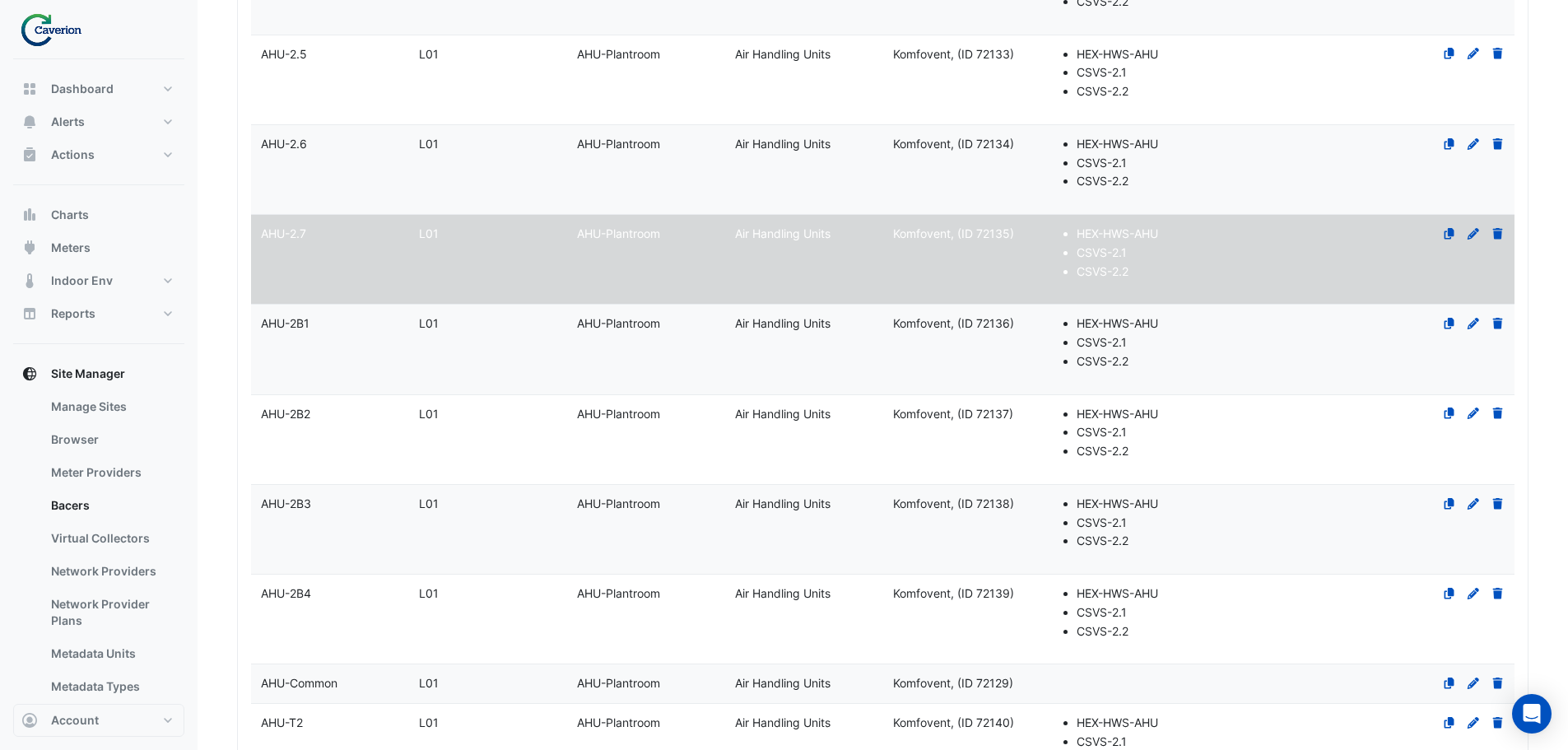
scroll to position [659, 0]
type input "***"
click at [337, 334] on datatable-body-cell "Name AHU-2B1" at bounding box center [330, 347] width 158 height 89
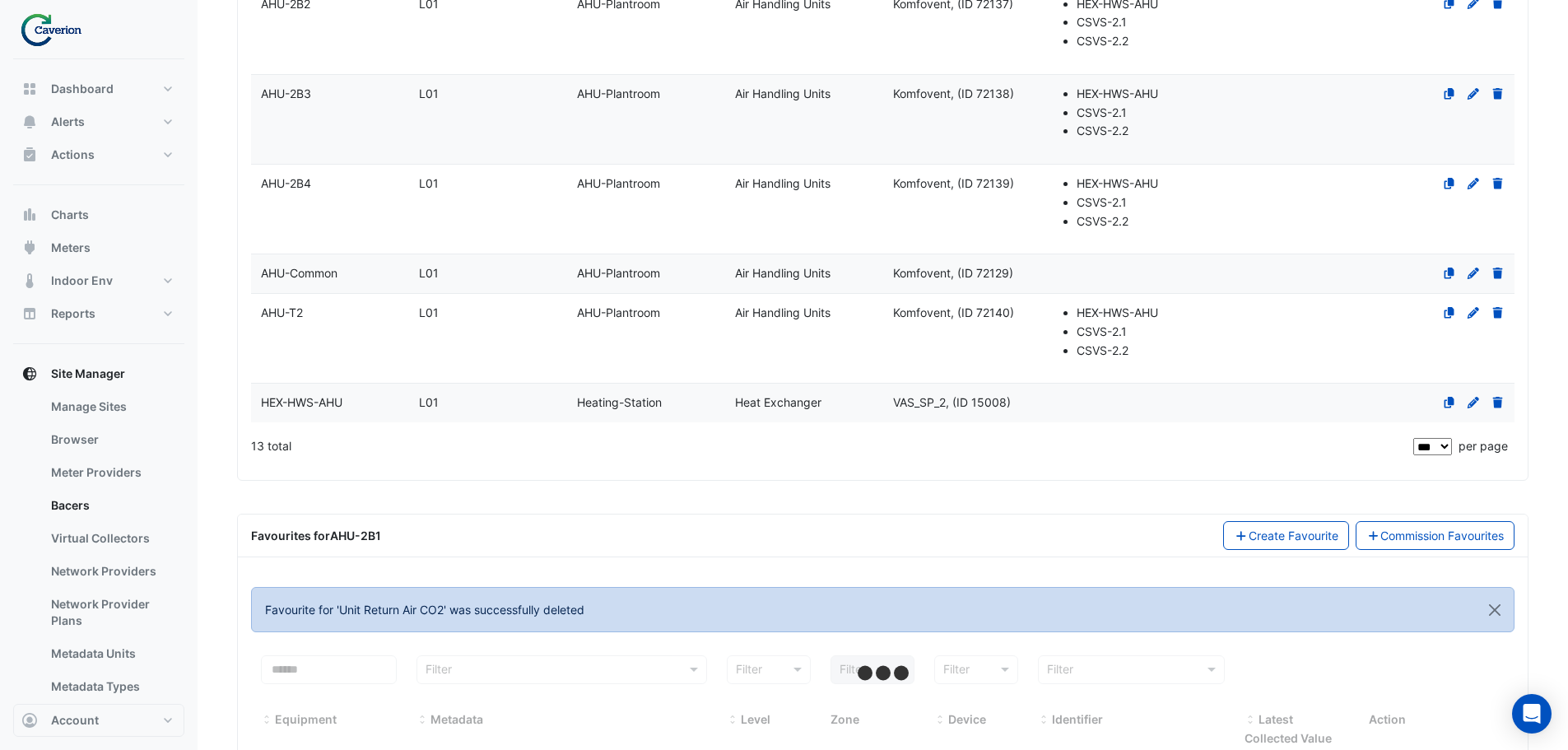
scroll to position [1140, 0]
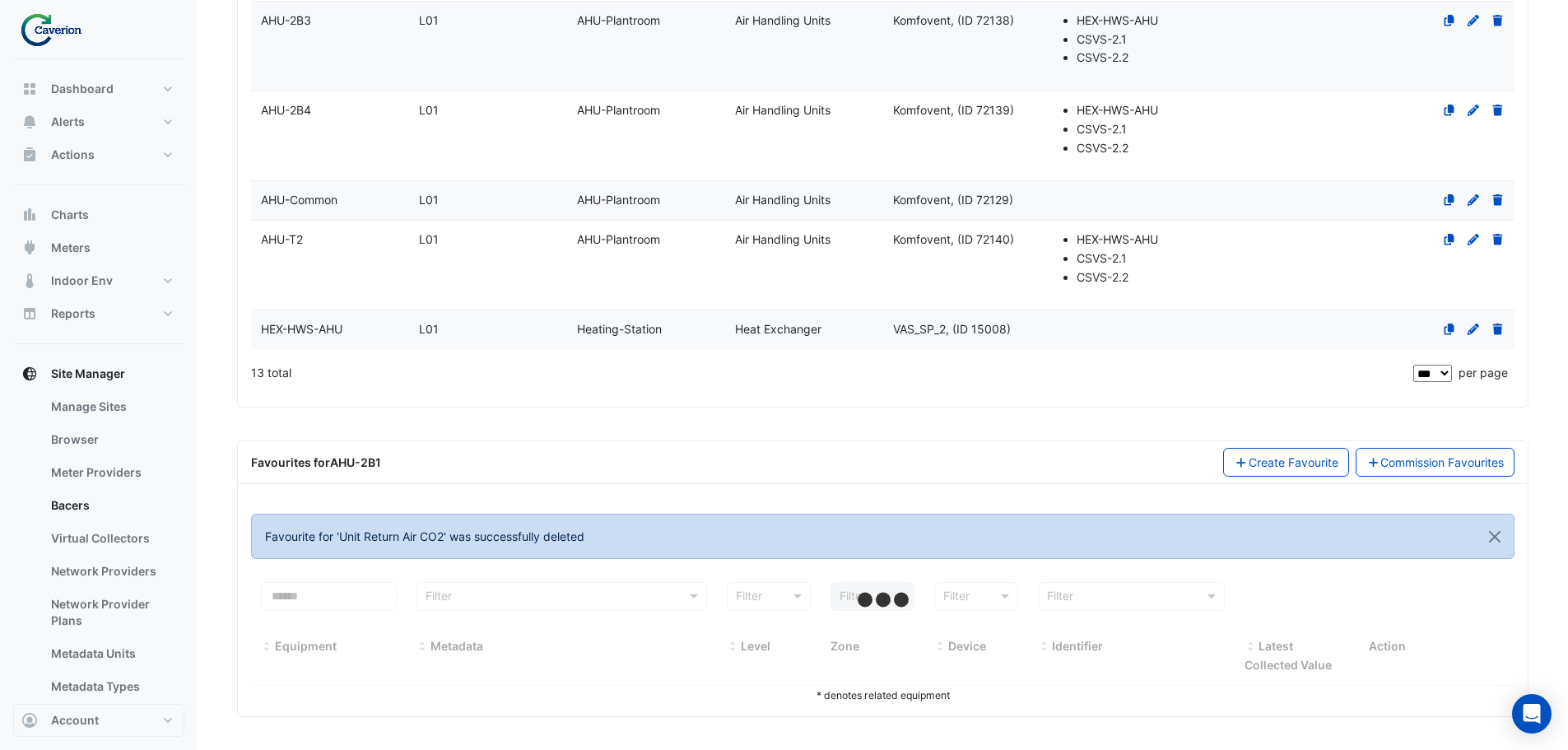
select select "***"
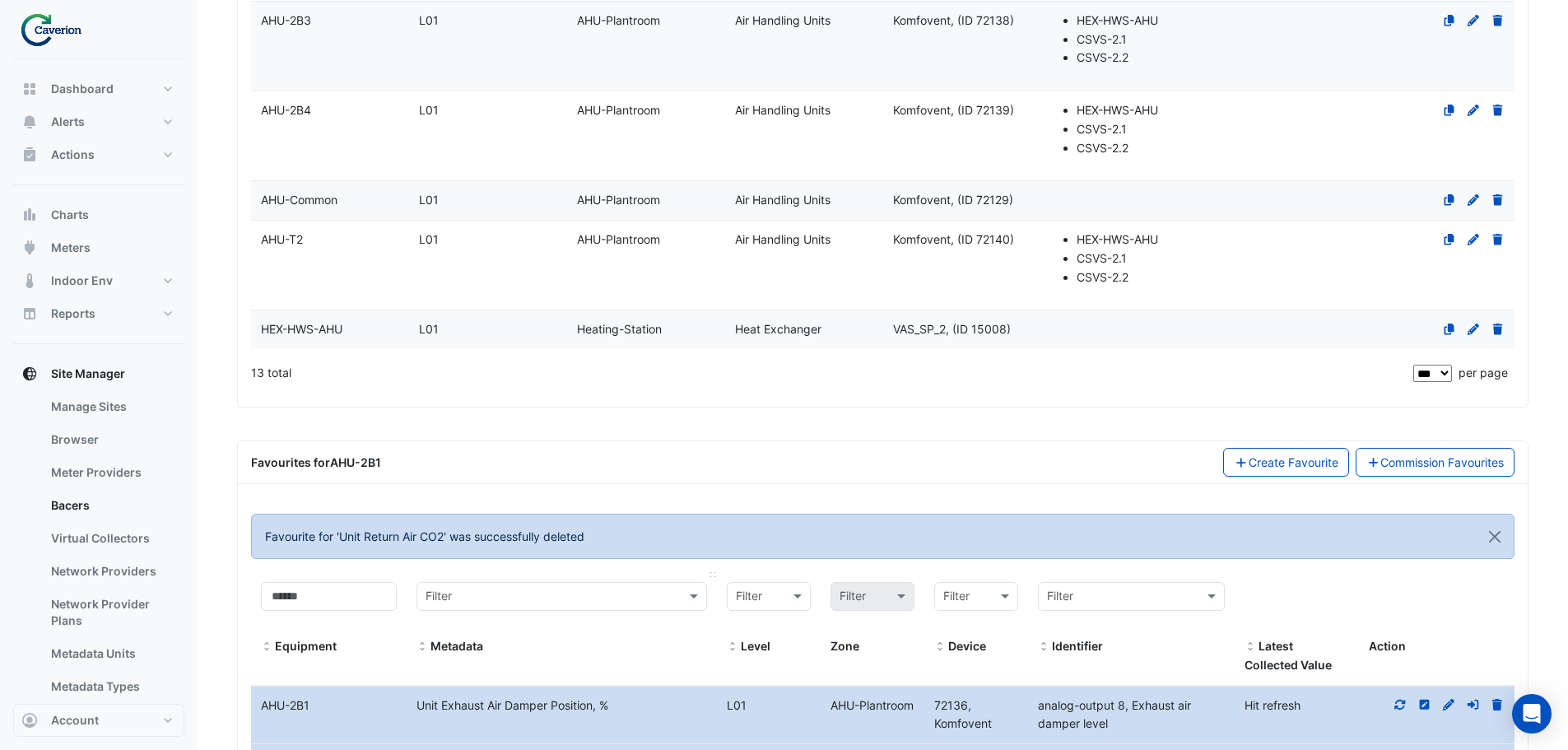
click at [605, 595] on input "text" at bounding box center [545, 598] width 240 height 19
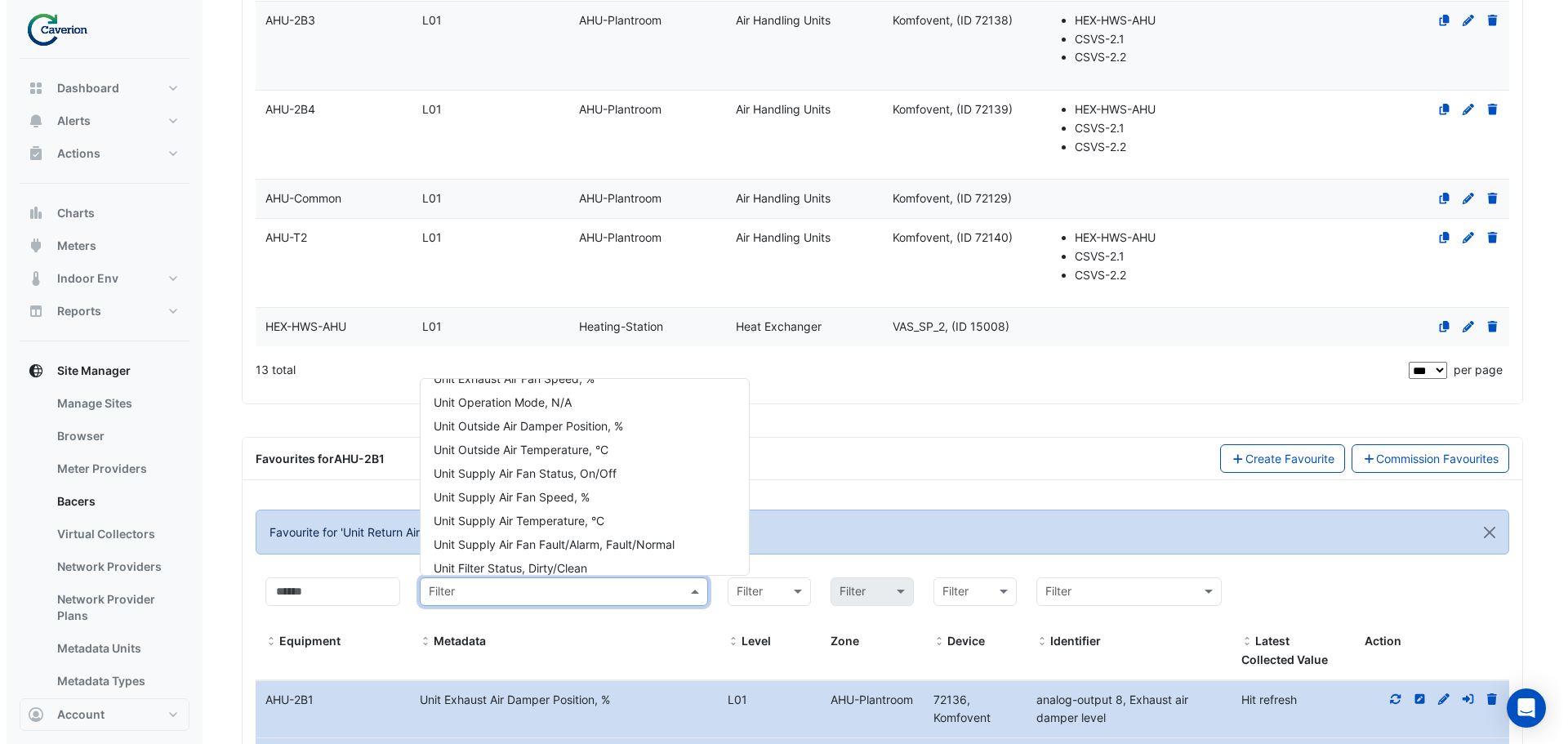
scroll to position [164, 0]
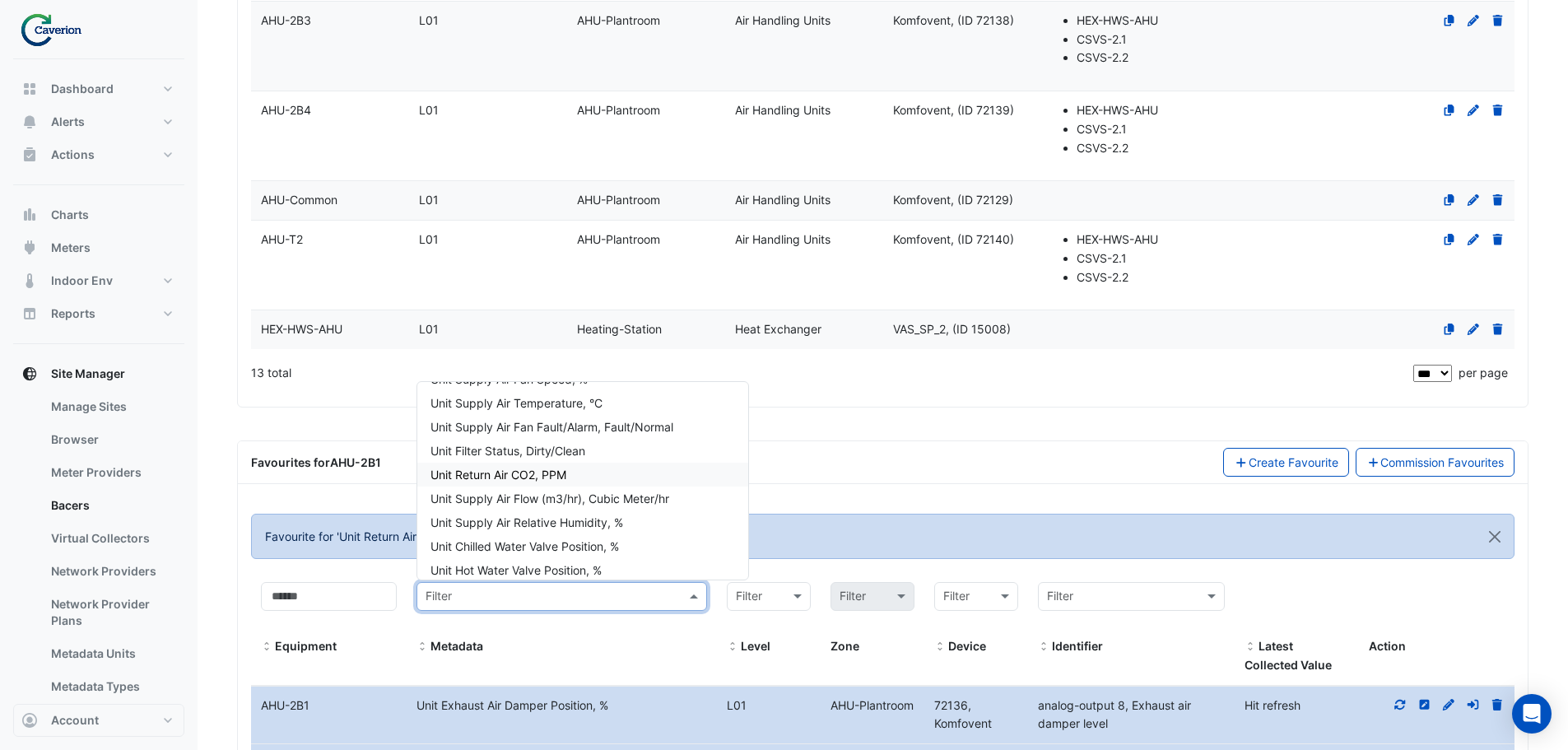
click at [595, 477] on div "Unit Return Air CO2, PPM" at bounding box center [582, 474] width 331 height 24
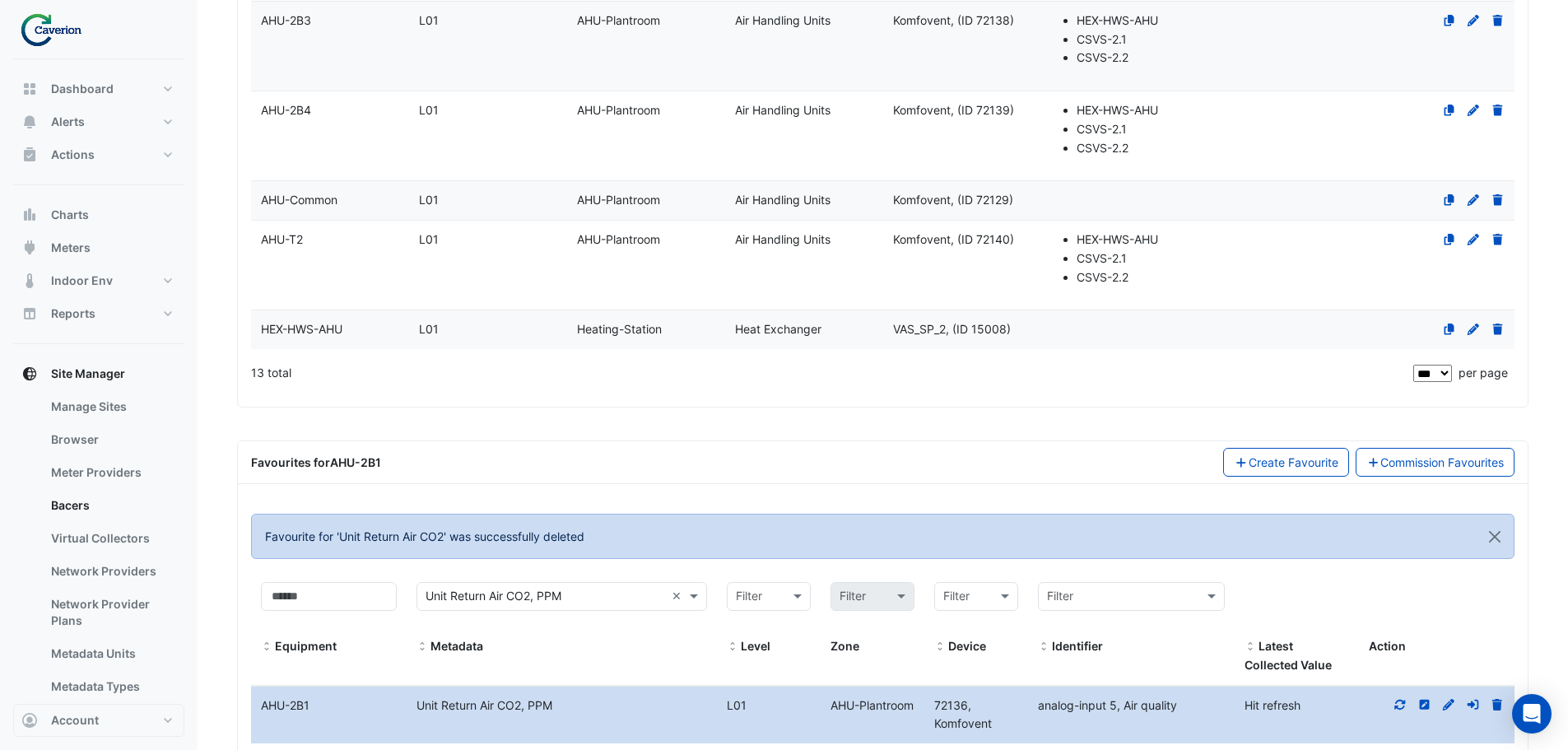
click at [1401, 703] on icon at bounding box center [1400, 704] width 15 height 12
click at [1499, 702] on icon at bounding box center [1497, 704] width 10 height 12
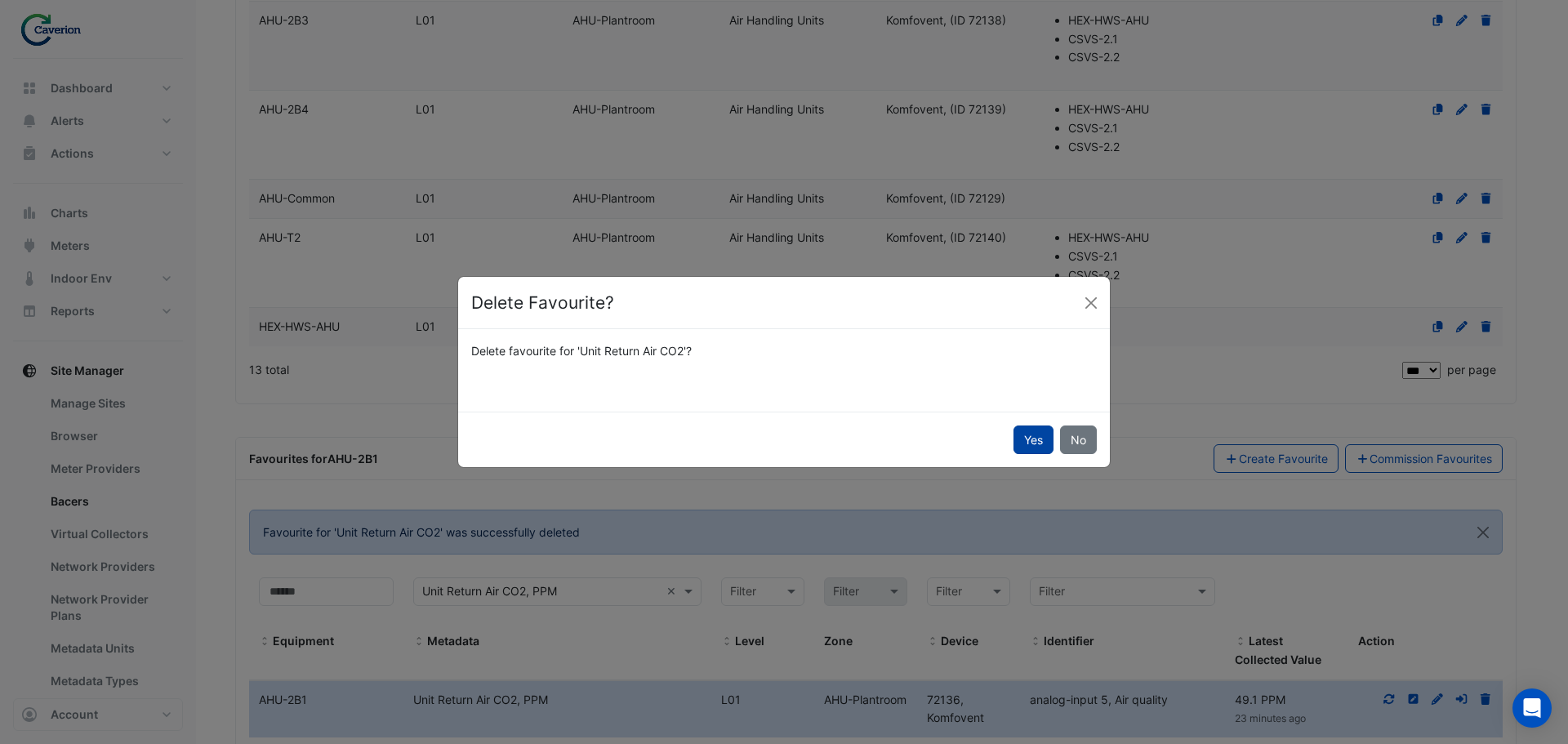
click at [1034, 445] on button "Yes" at bounding box center [1034, 440] width 40 height 29
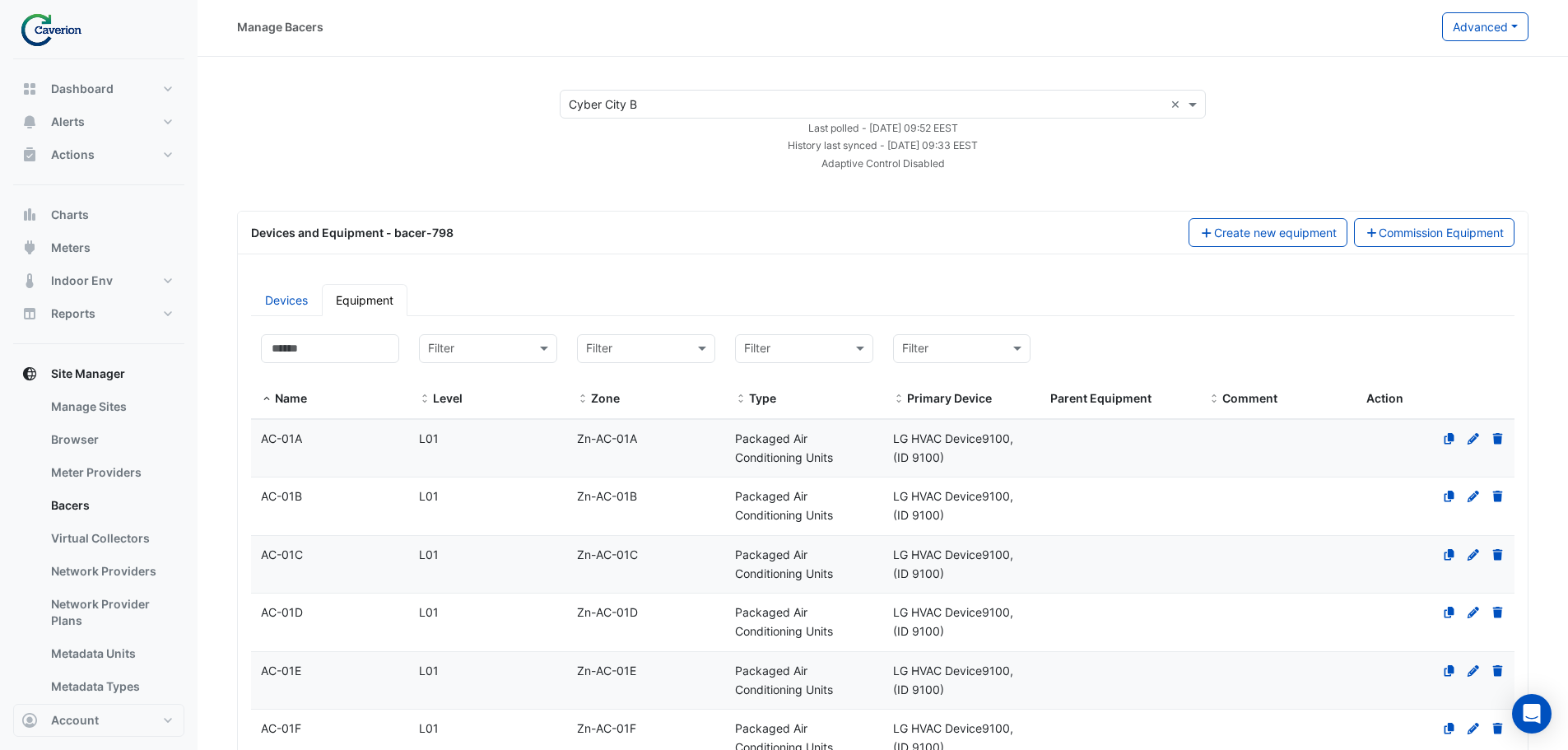
scroll to position [0, 0]
click at [325, 358] on input at bounding box center [330, 351] width 139 height 29
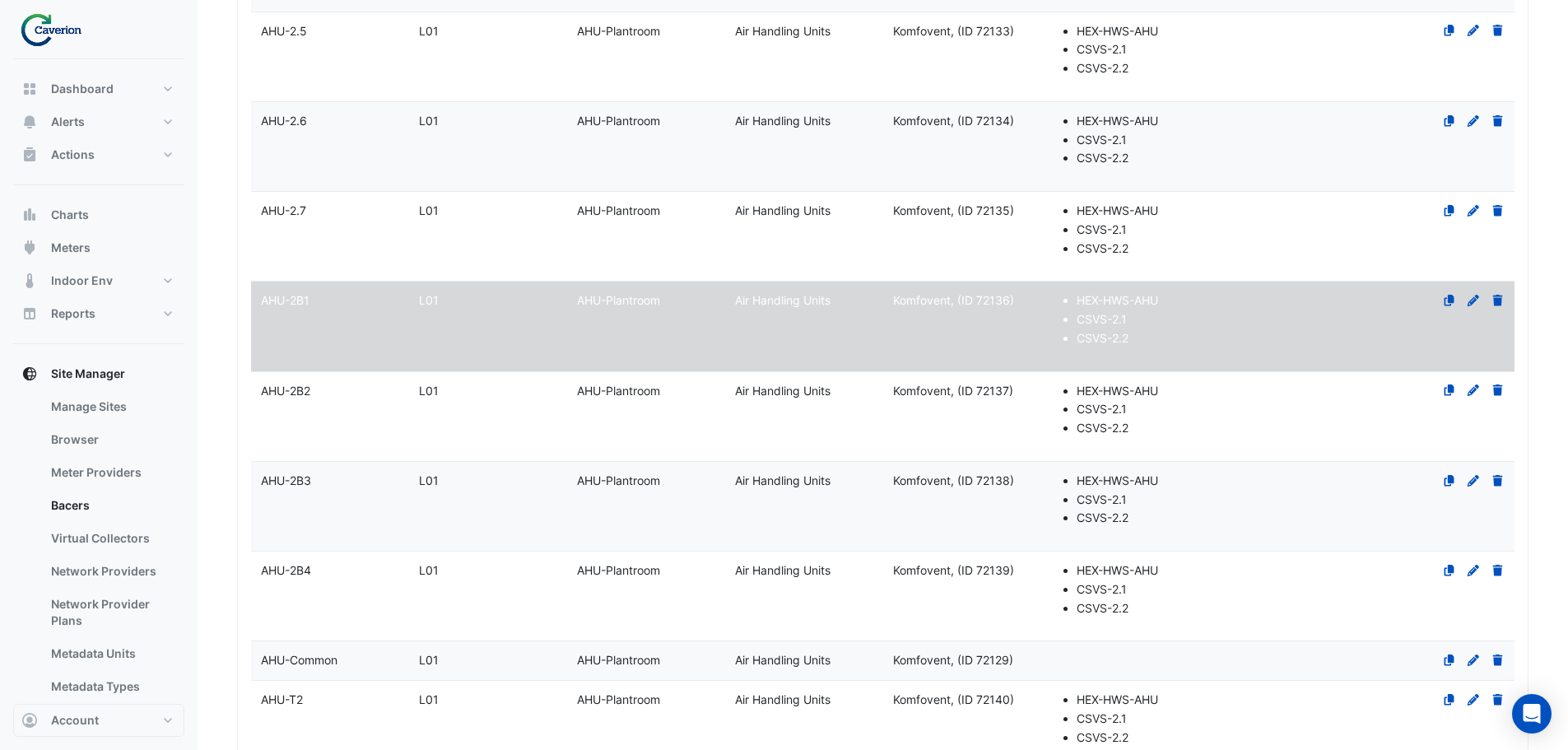
scroll to position [741, 0]
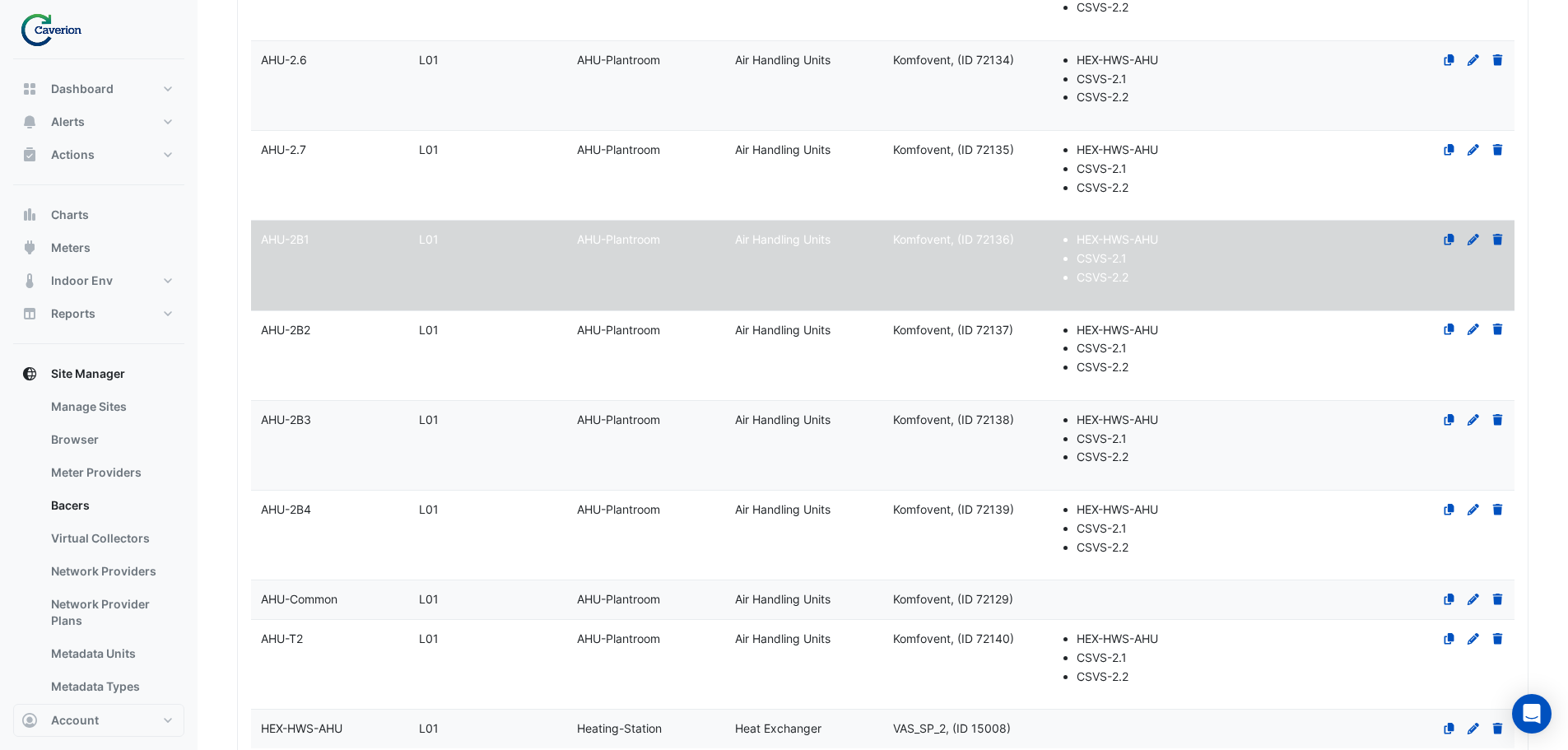
type input "***"
click at [336, 349] on datatable-body-cell "Name AHU-2B2" at bounding box center [330, 356] width 158 height 89
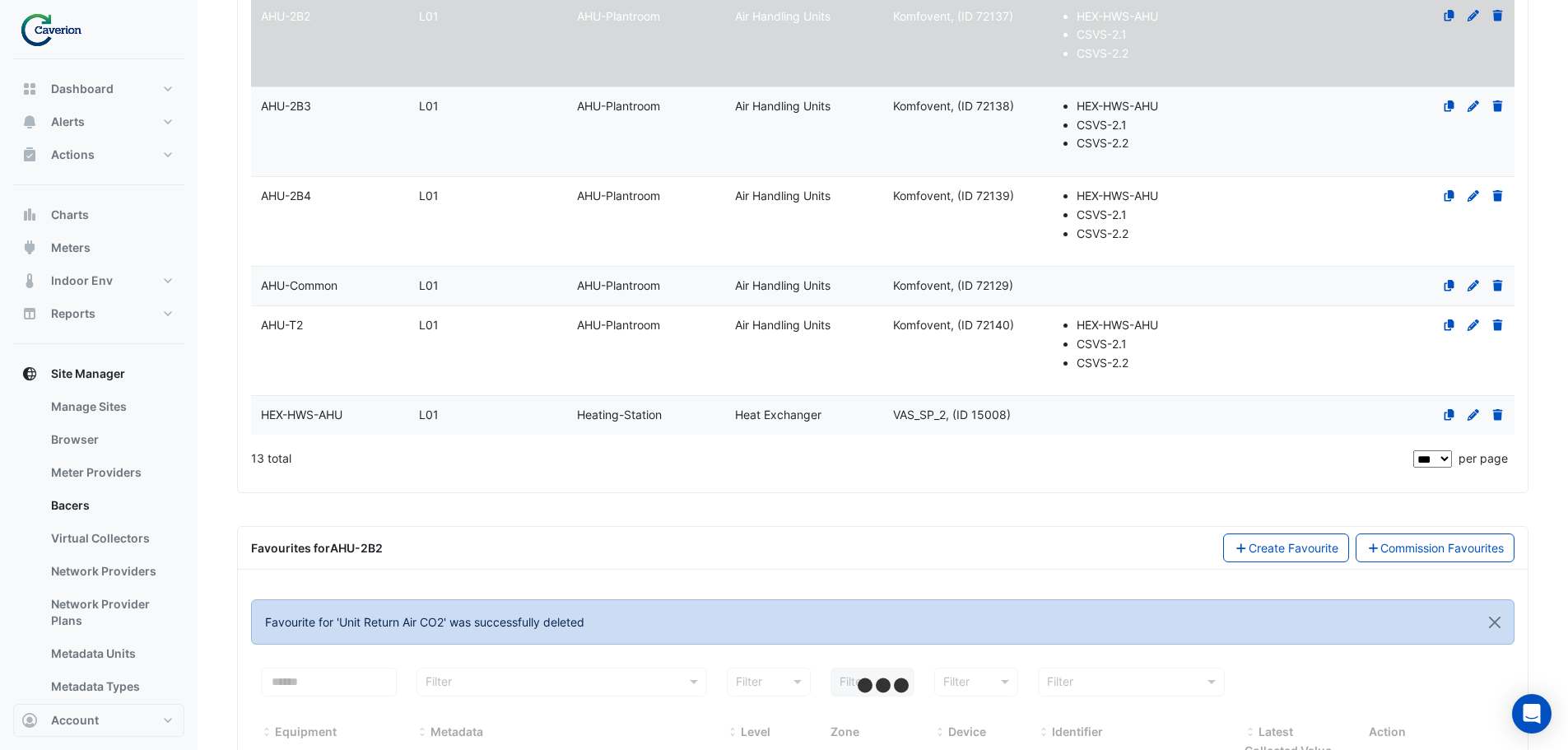
scroll to position [1140, 0]
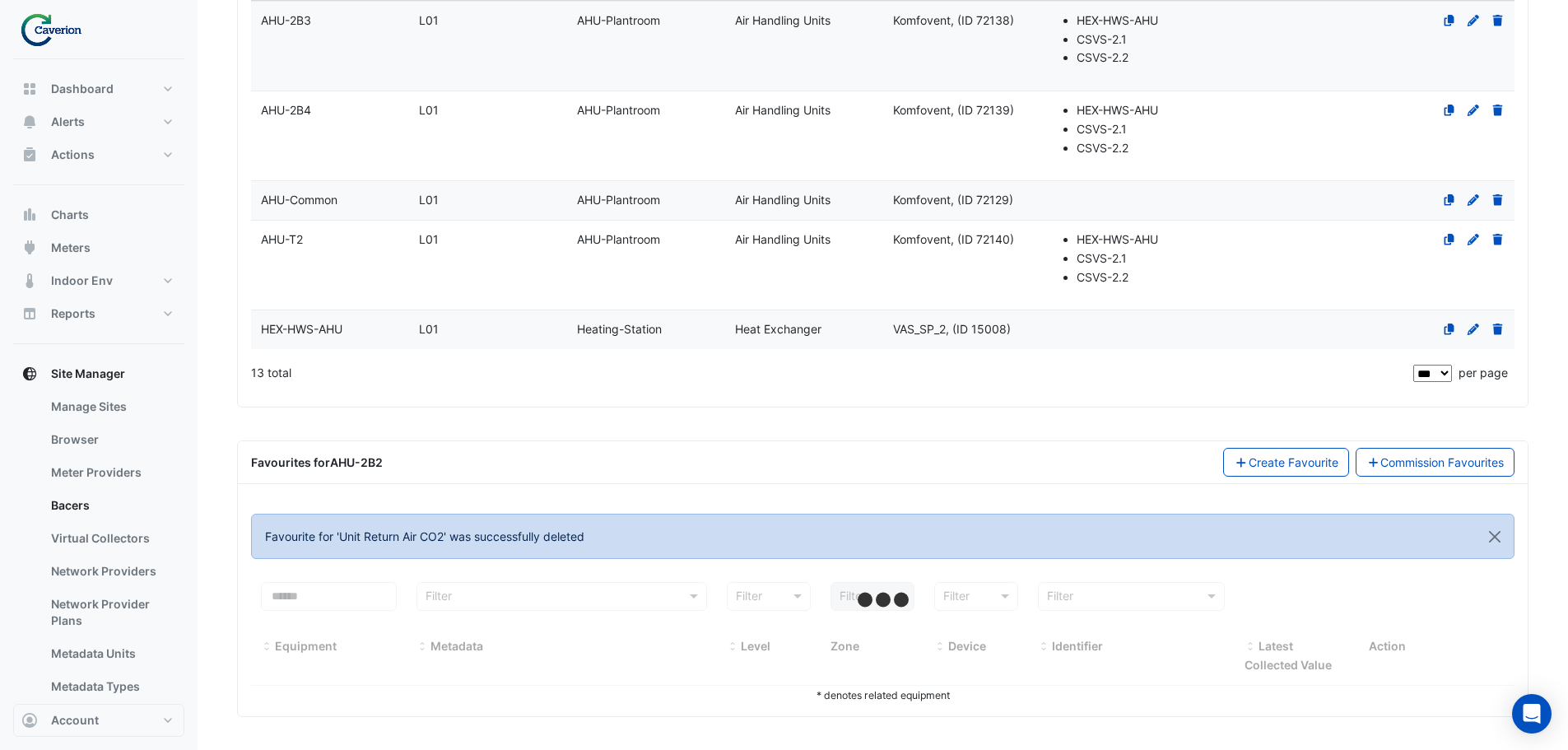
select select "***"
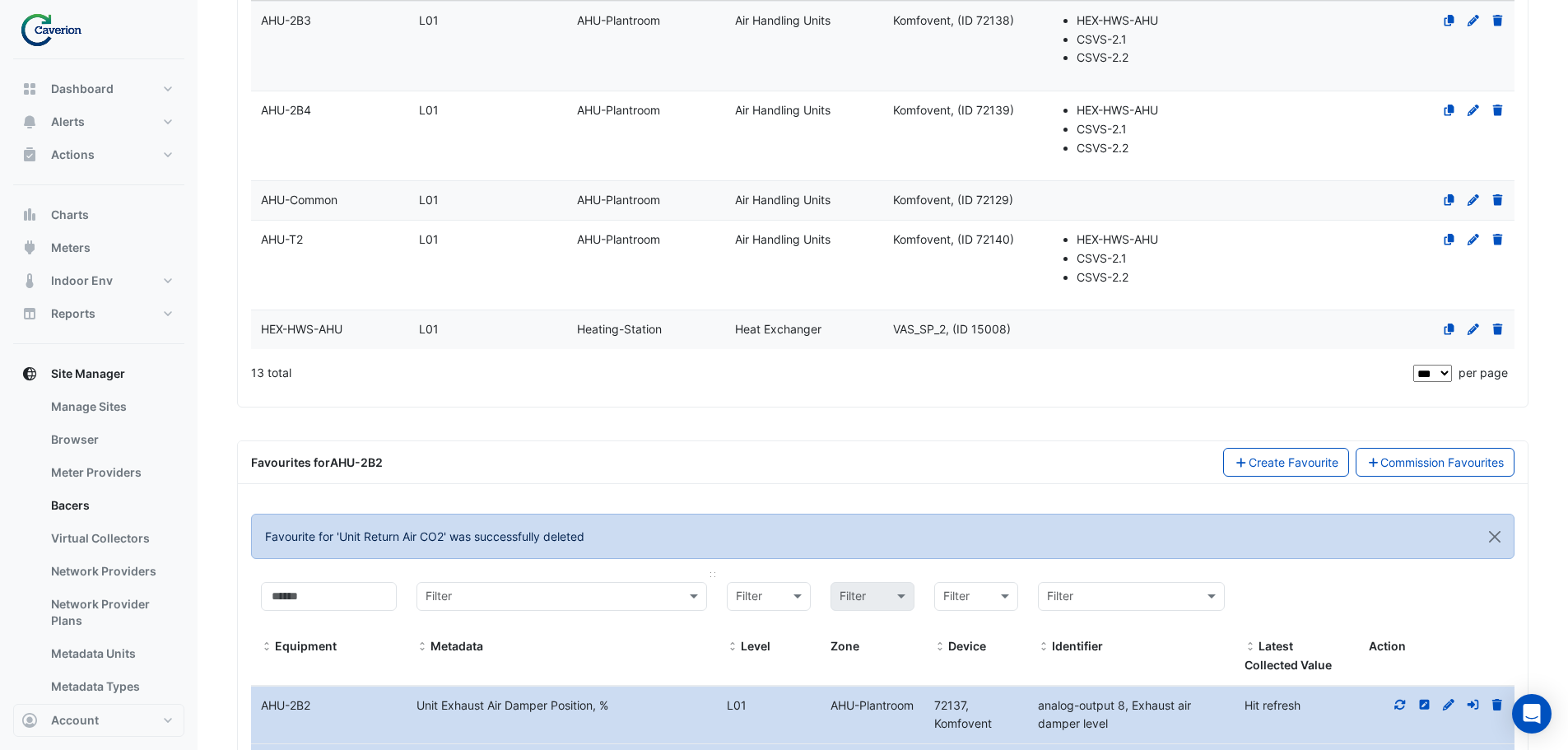
click at [562, 591] on input "text" at bounding box center [545, 598] width 240 height 19
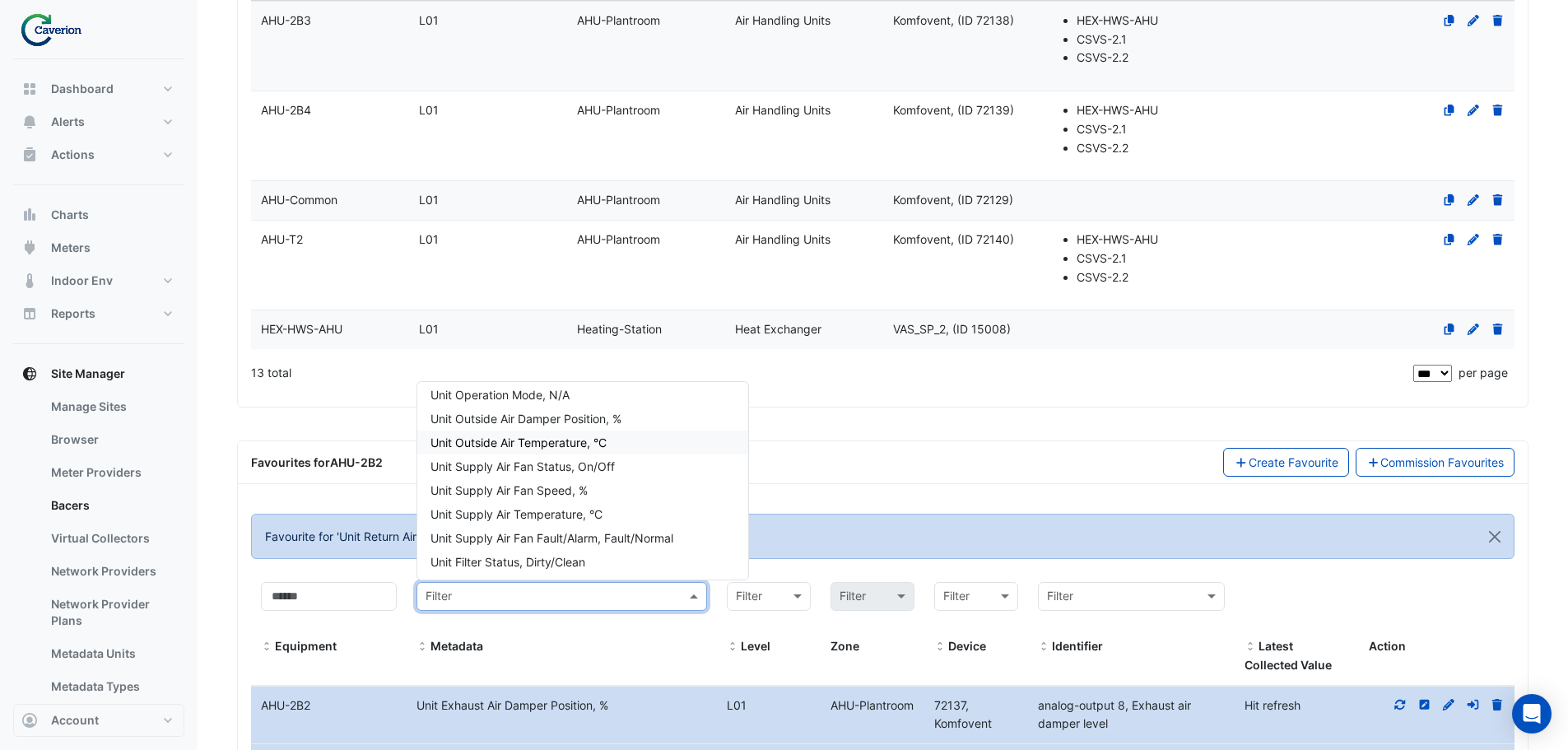
scroll to position [82, 0]
click at [575, 551] on div "Unit Return Air CO2, PPM" at bounding box center [582, 557] width 331 height 24
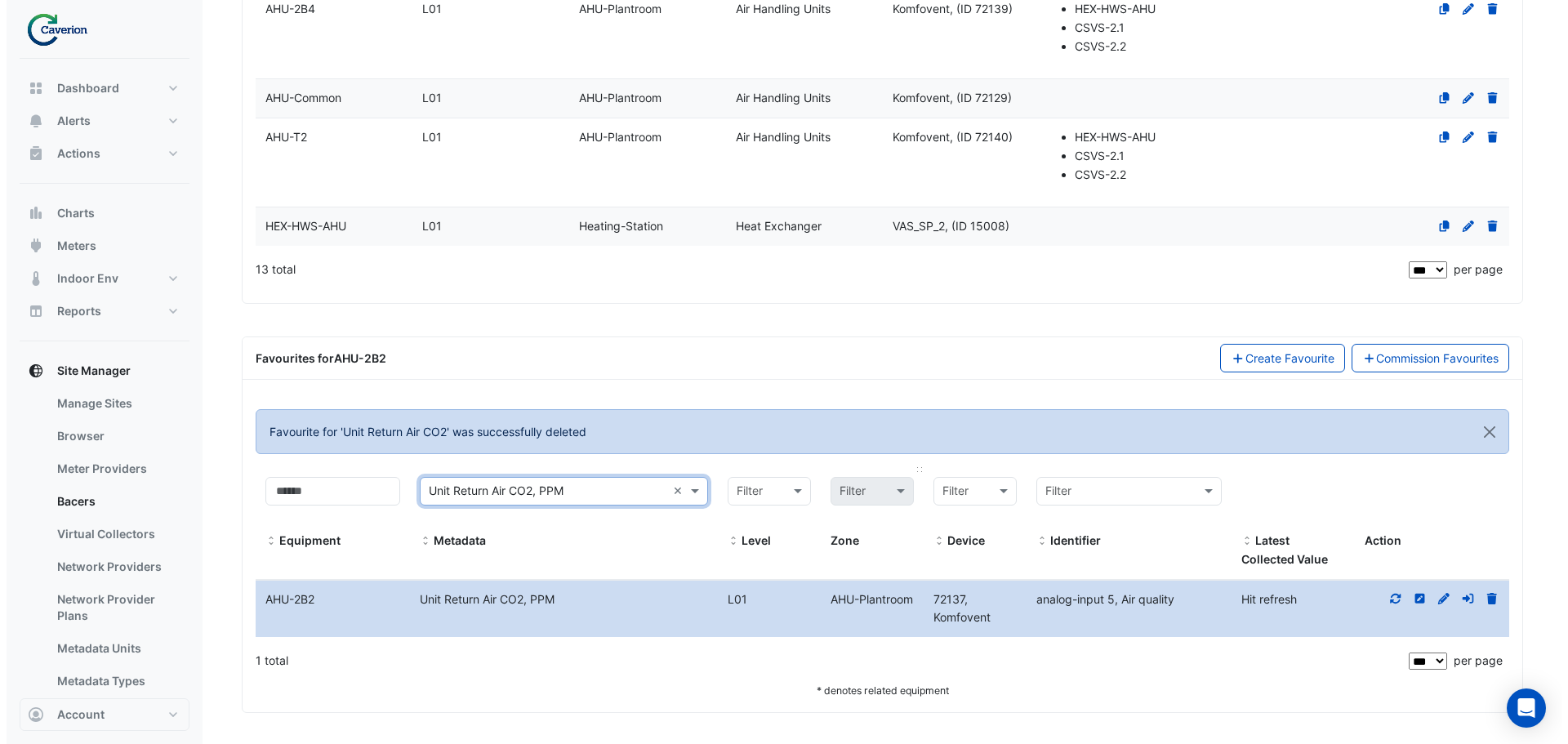
scroll to position [1233, 0]
drag, startPoint x: 1390, startPoint y: 595, endPoint x: 1382, endPoint y: 613, distance: 19.7
click at [1391, 595] on icon at bounding box center [1389, 597] width 14 height 12
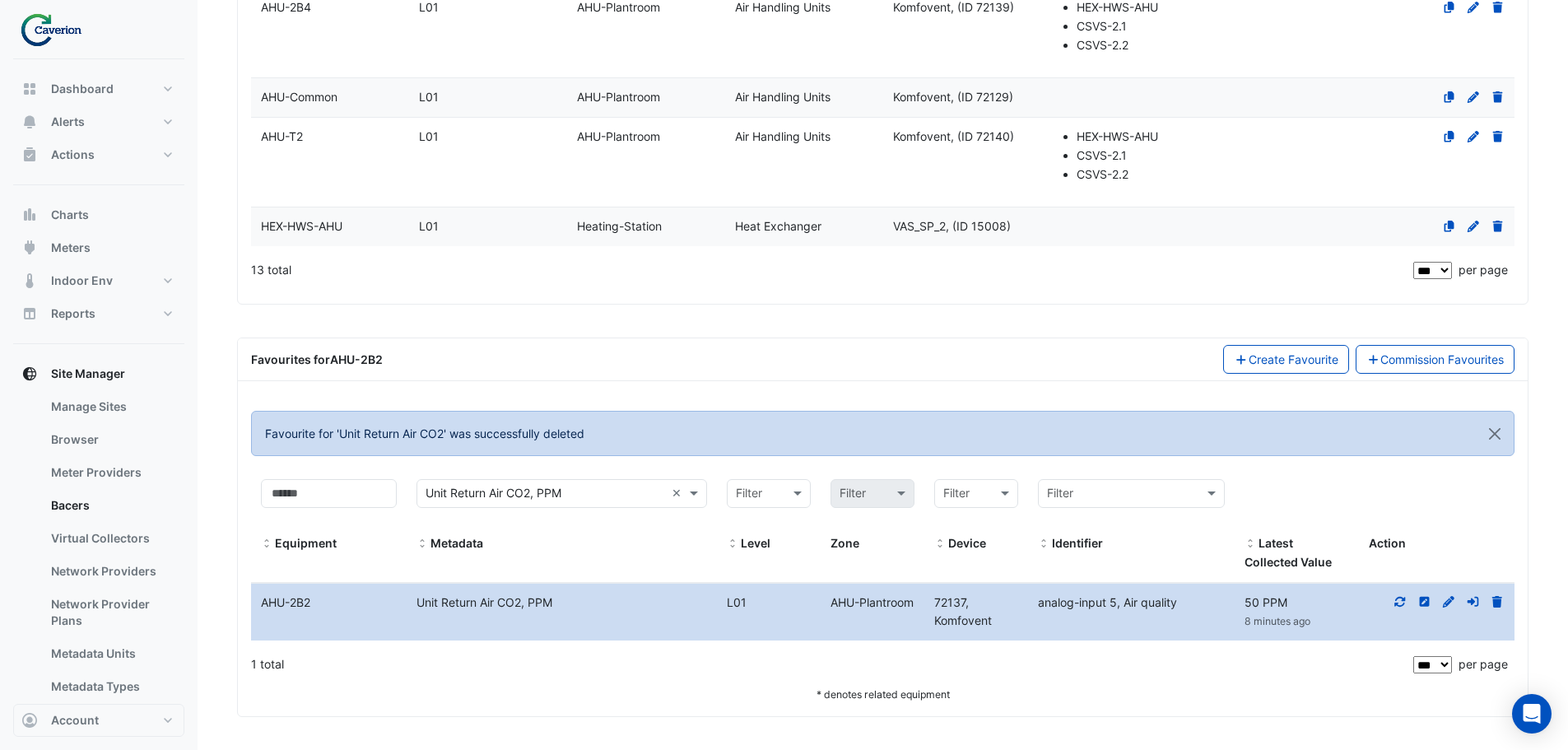
click at [1493, 597] on icon at bounding box center [1497, 602] width 15 height 12
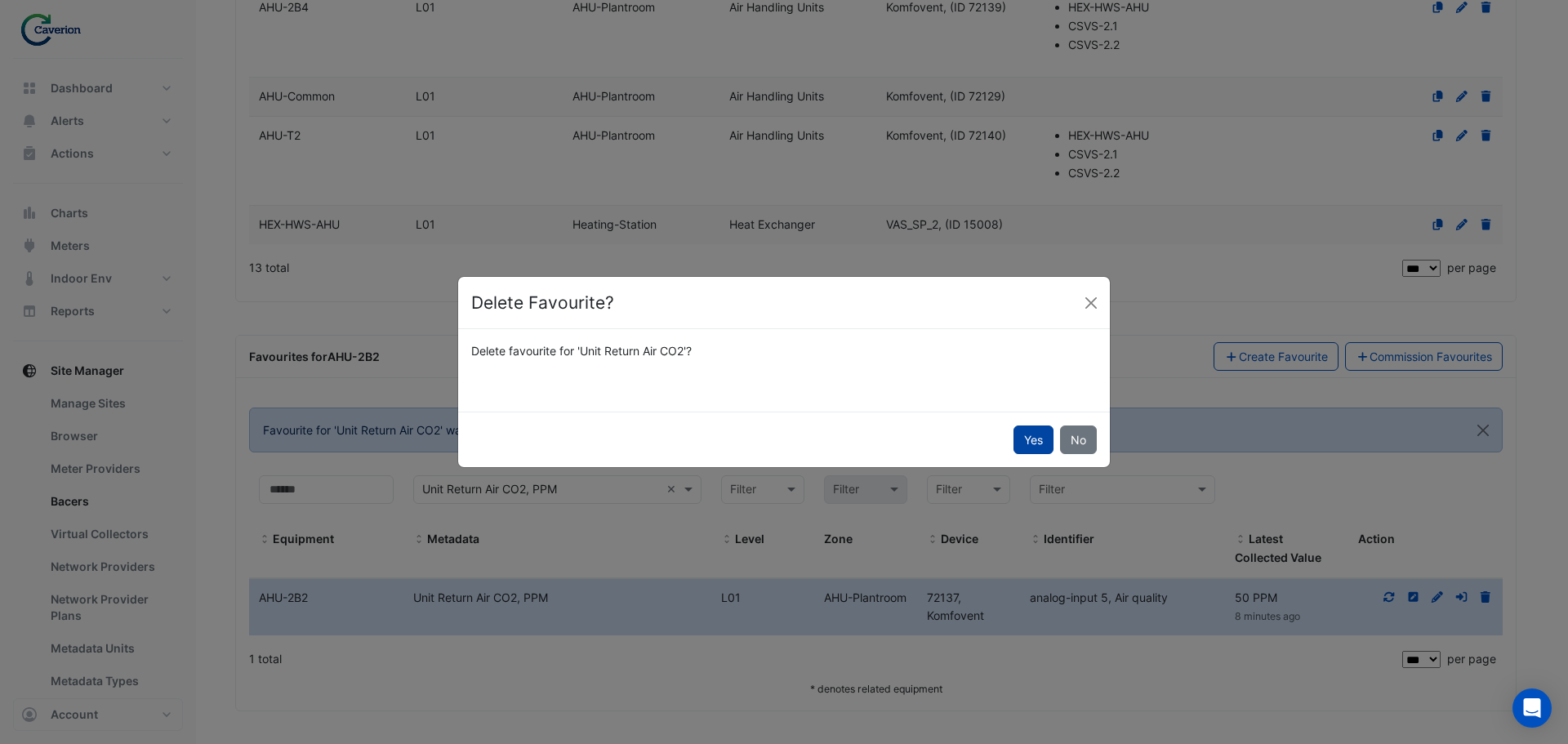
click at [1034, 441] on button "Yes" at bounding box center [1034, 440] width 40 height 29
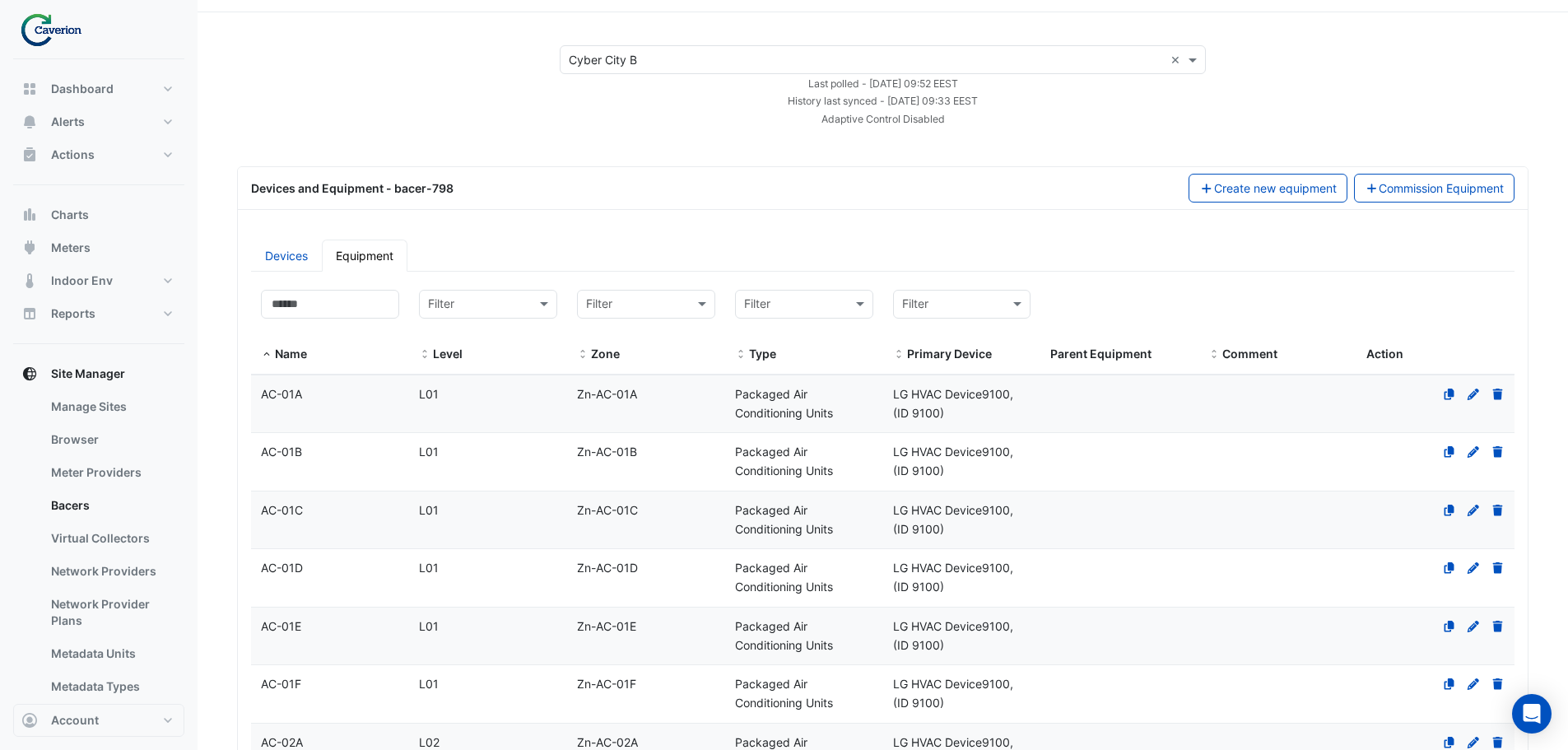
scroll to position [0, 0]
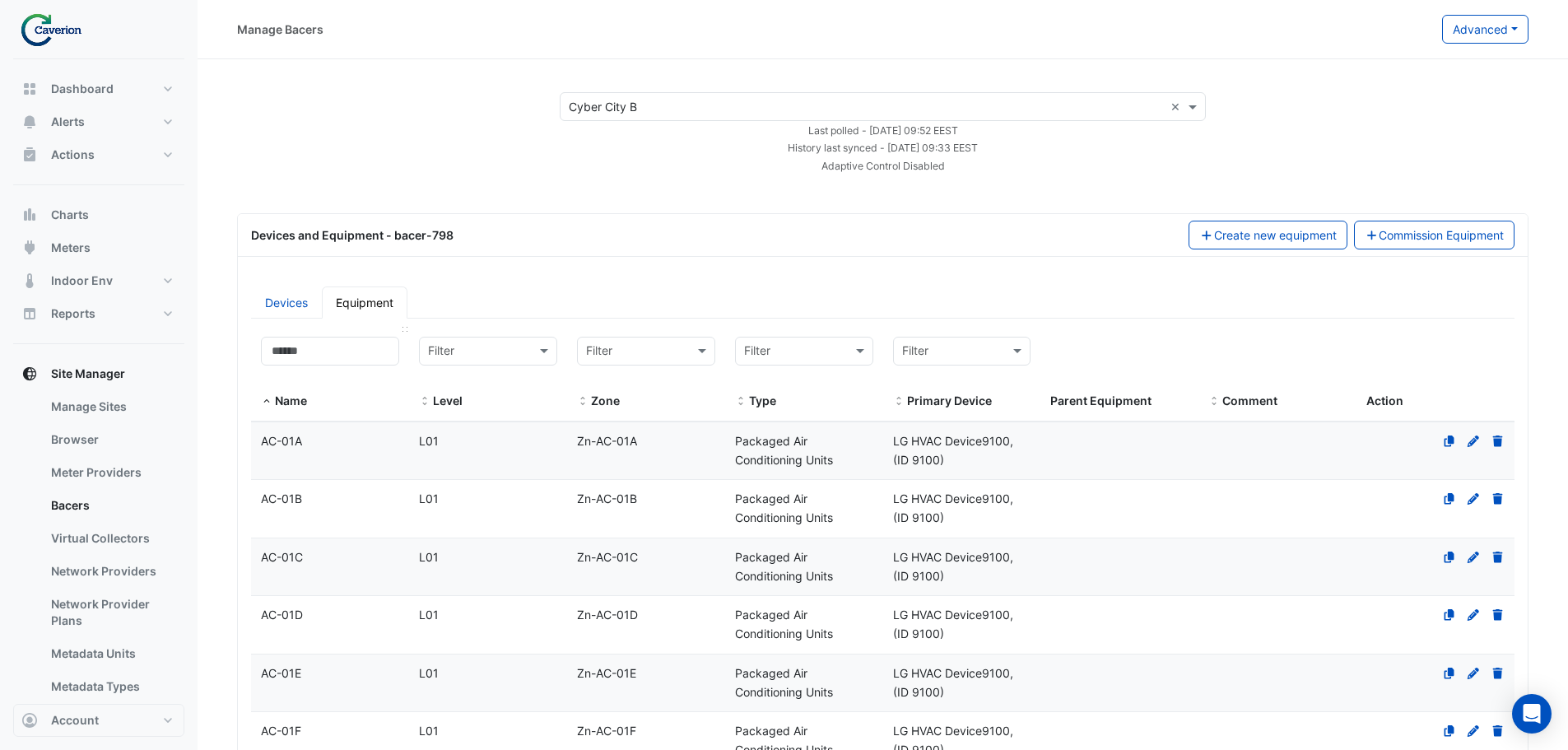
click at [328, 370] on div "Name" at bounding box center [330, 374] width 139 height 74
click at [322, 351] on input at bounding box center [330, 351] width 139 height 29
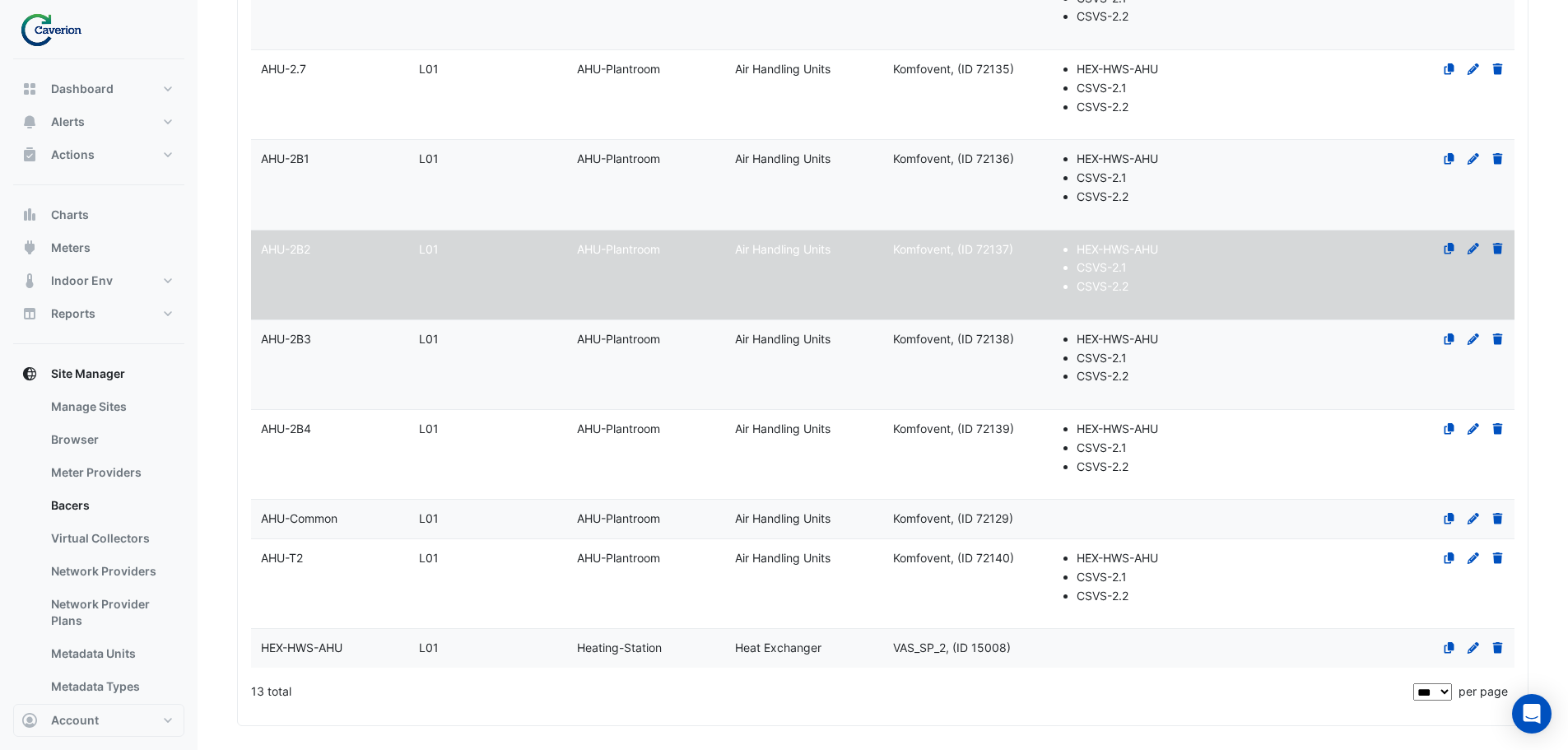
scroll to position [823, 0]
type input "***"
click at [347, 356] on datatable-body-cell "Name AHU-2B3" at bounding box center [330, 363] width 158 height 89
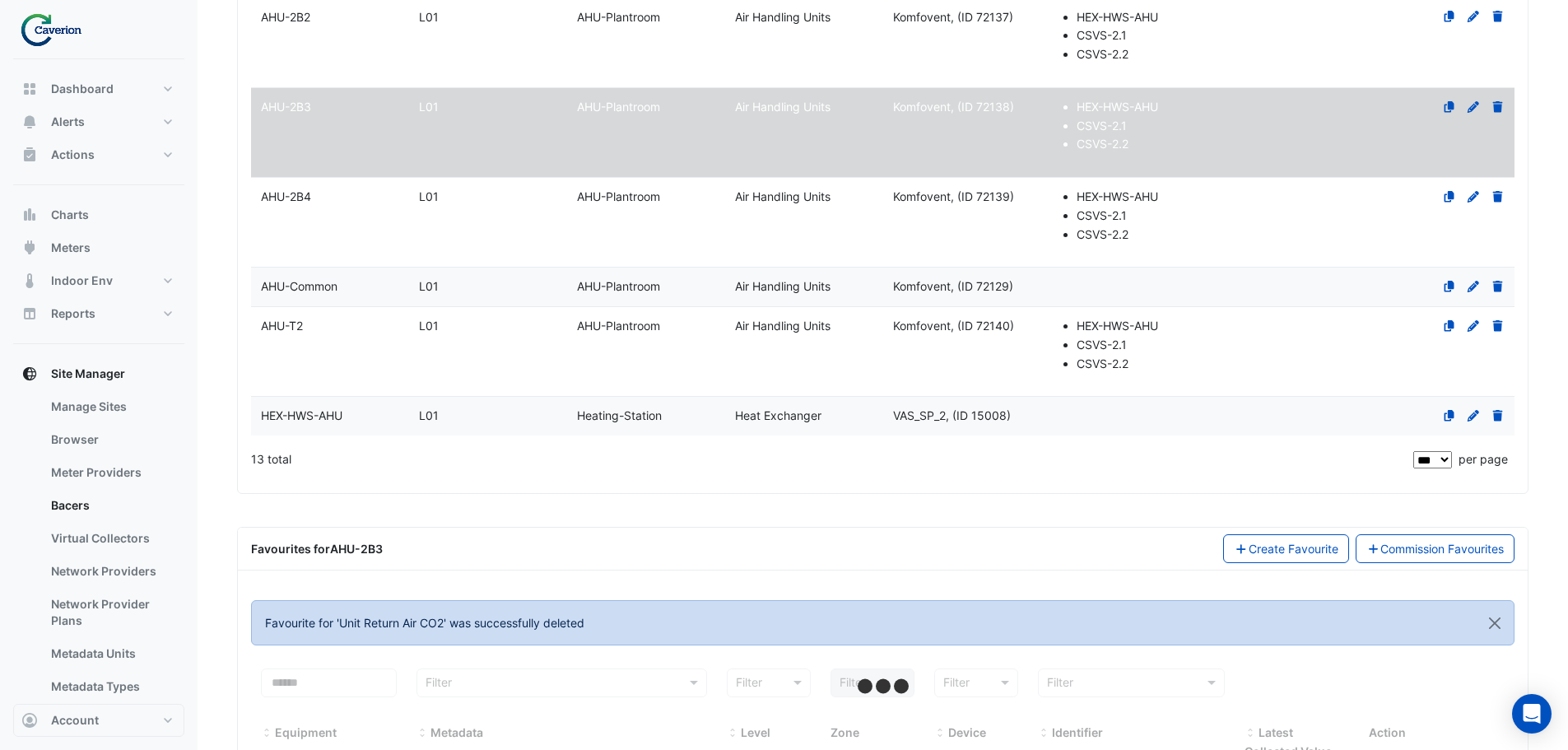
scroll to position [1140, 0]
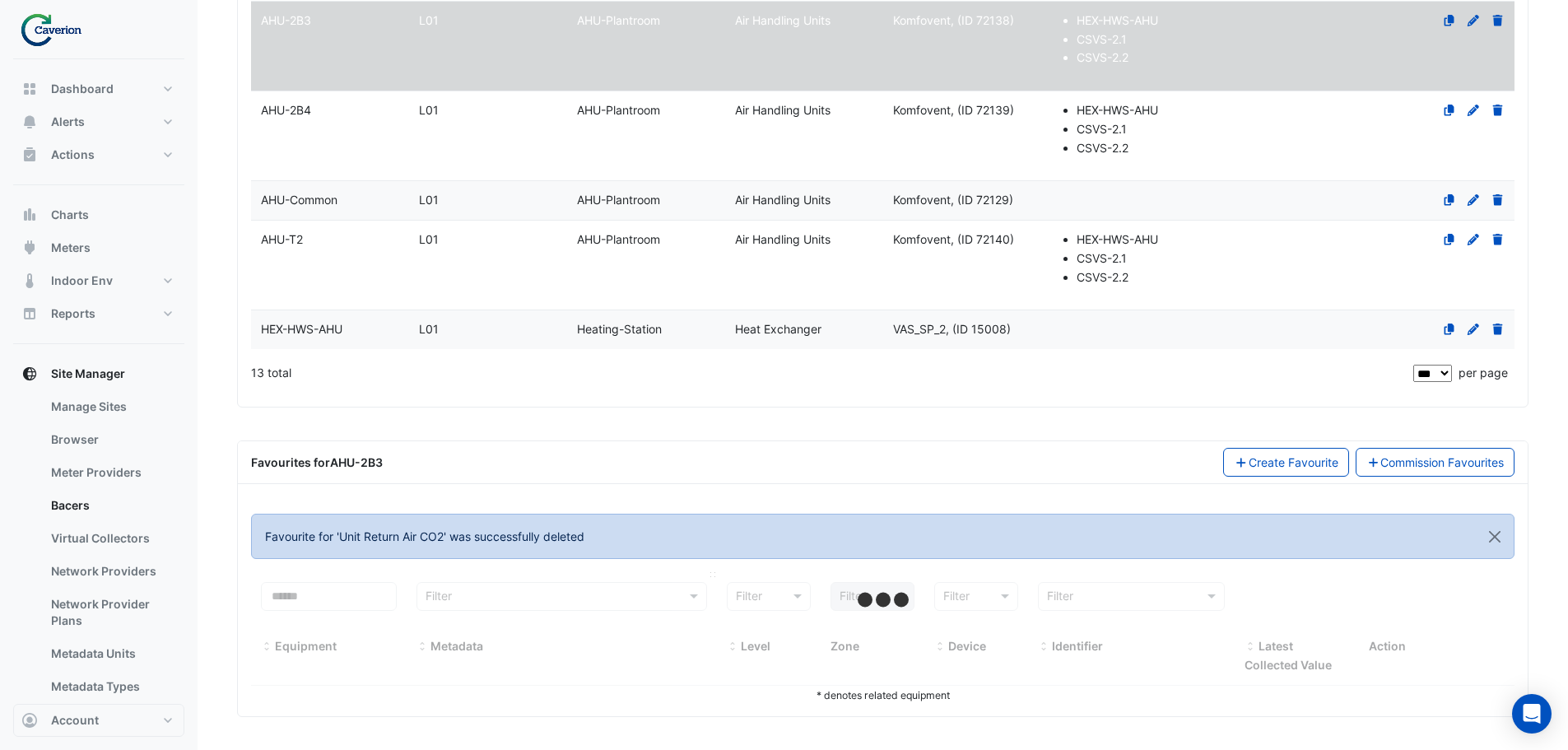
select select "***"
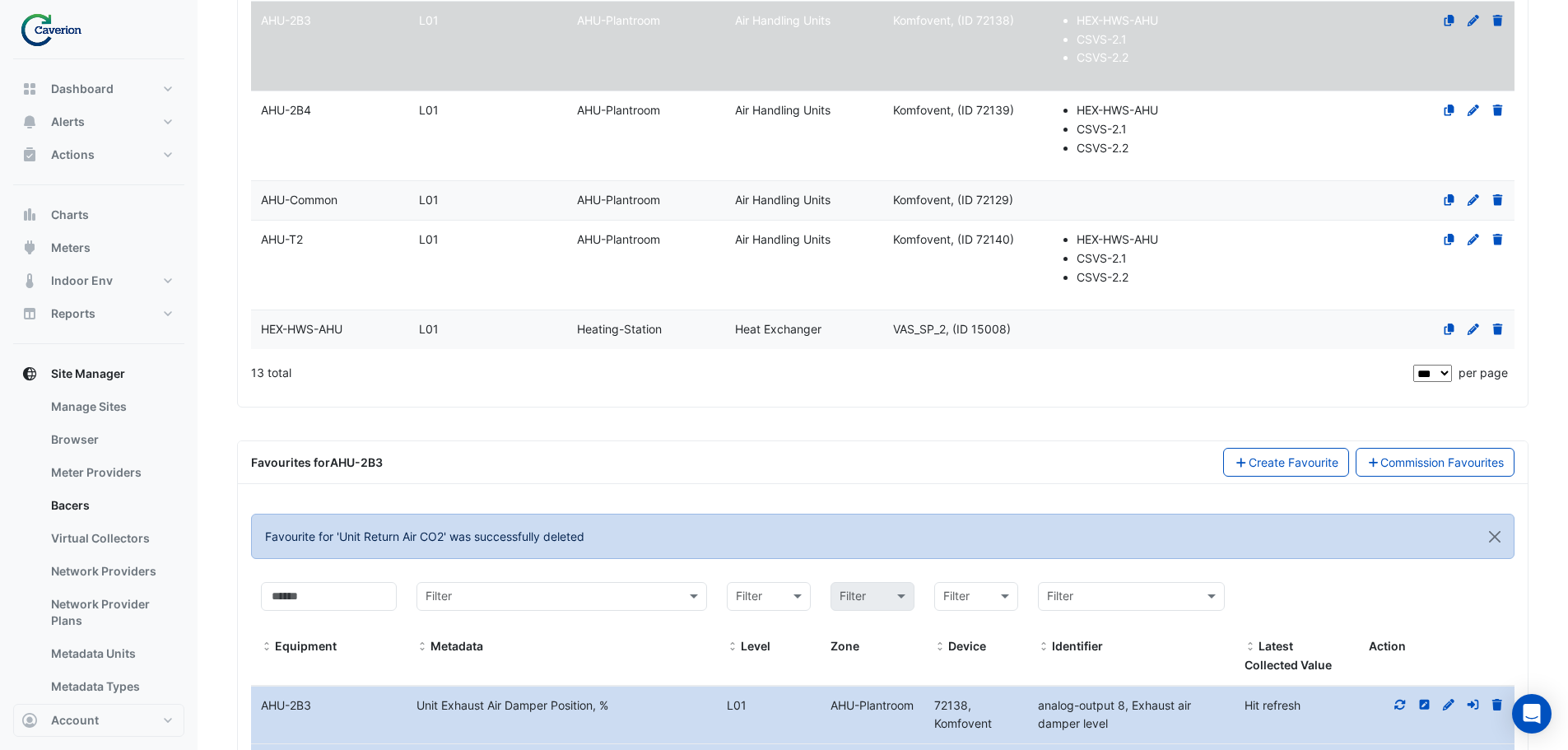
click at [580, 598] on input "text" at bounding box center [545, 598] width 240 height 19
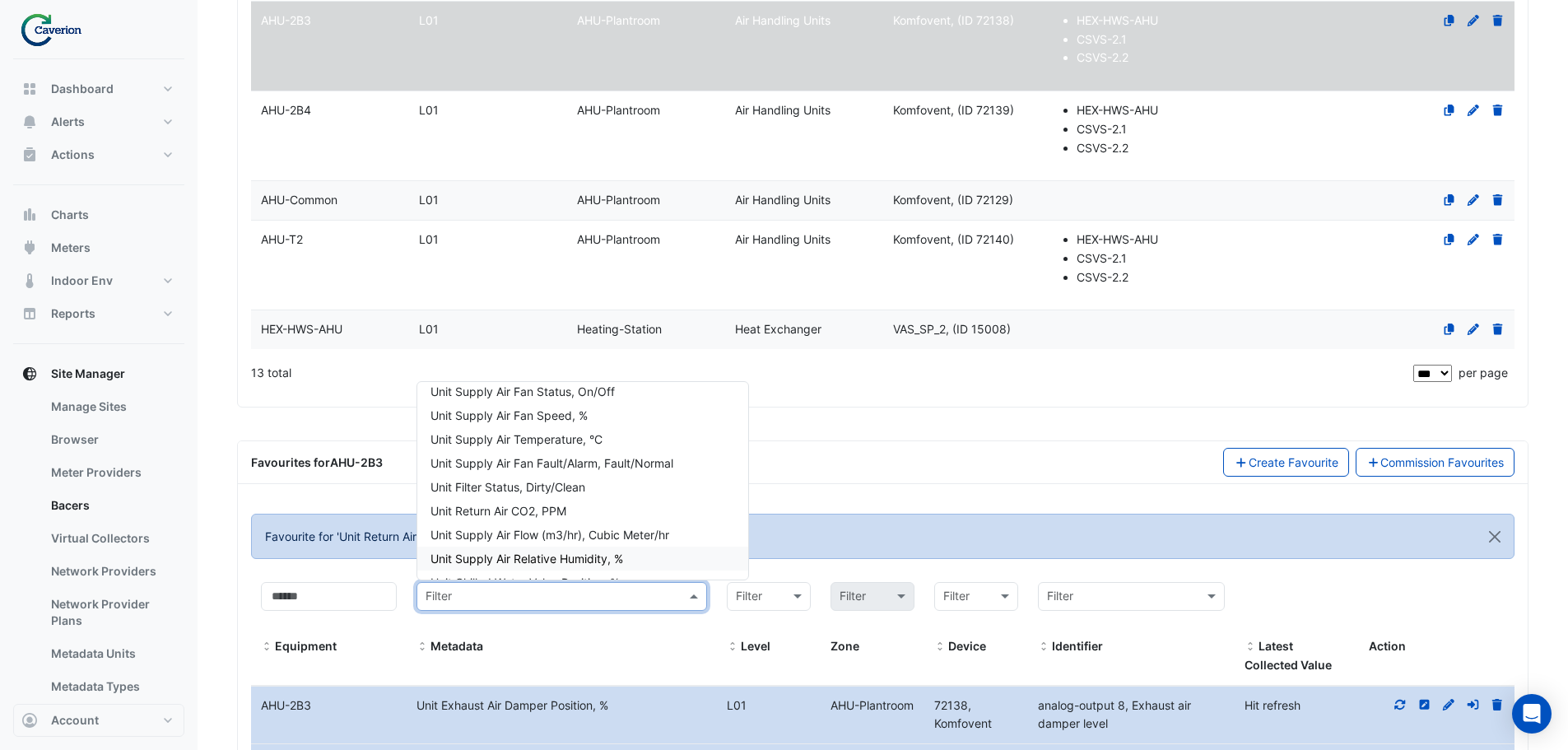
scroll to position [165, 0]
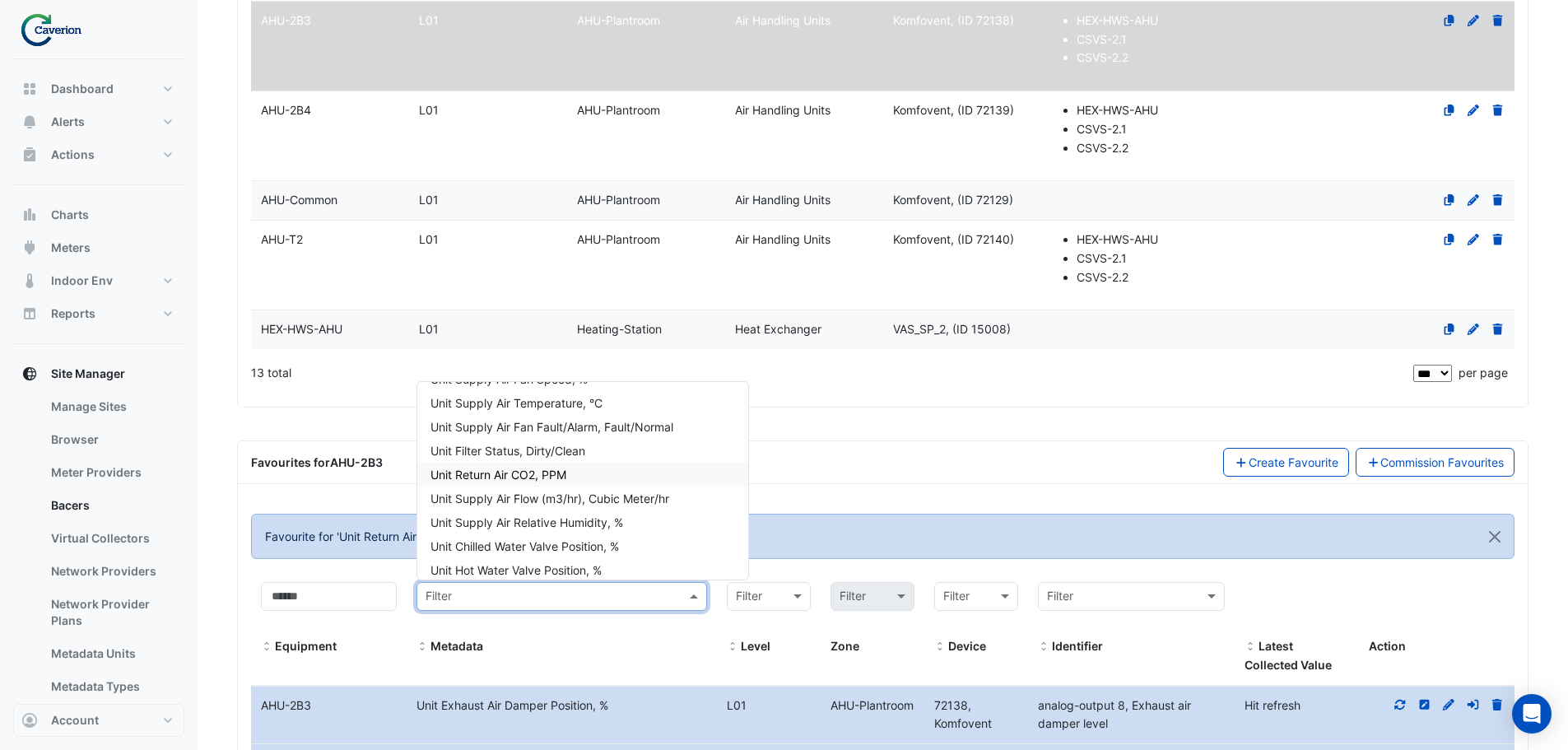
click at [594, 469] on div "Unit Return Air CO2, PPM" at bounding box center [582, 474] width 331 height 24
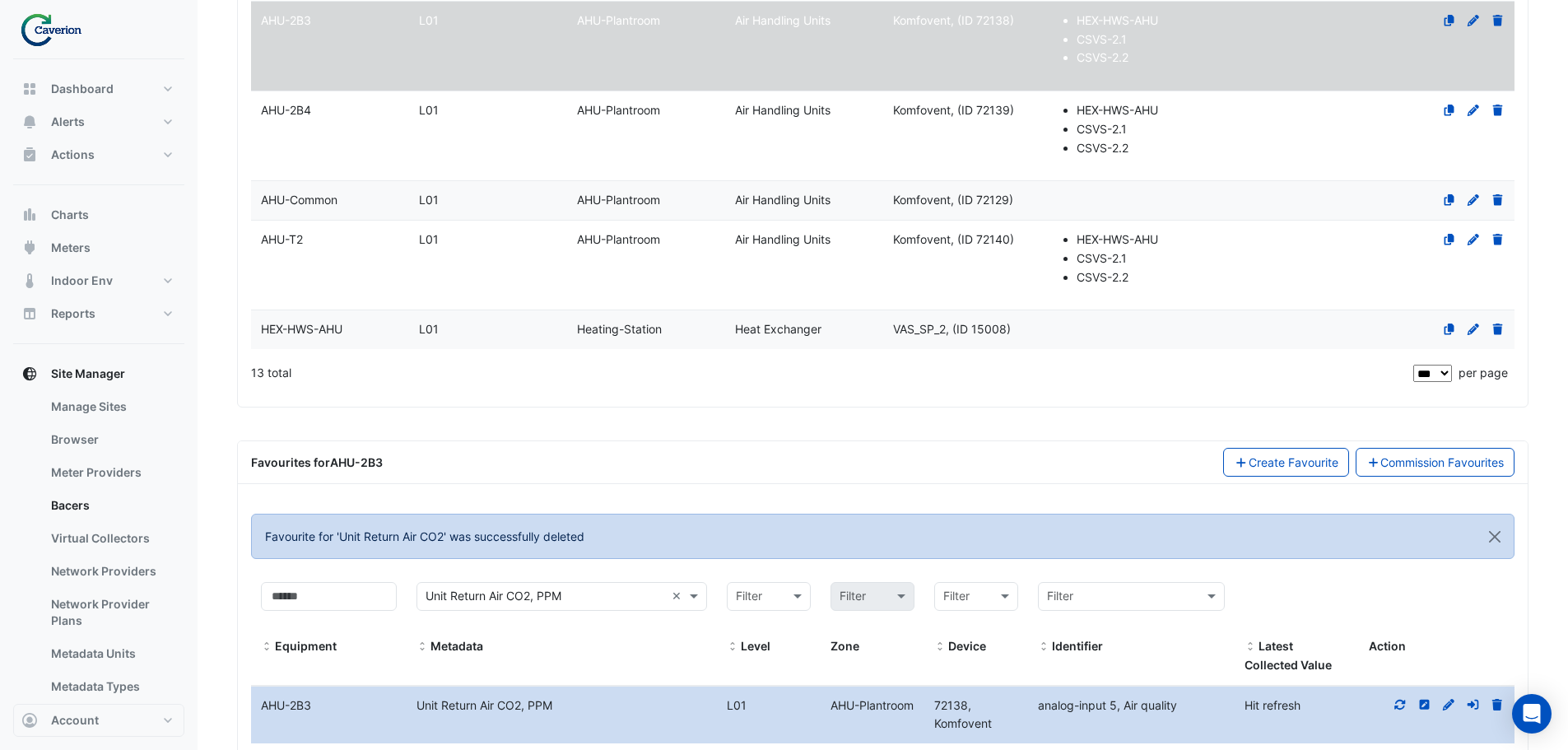
click at [1398, 705] on icon at bounding box center [1400, 704] width 15 height 12
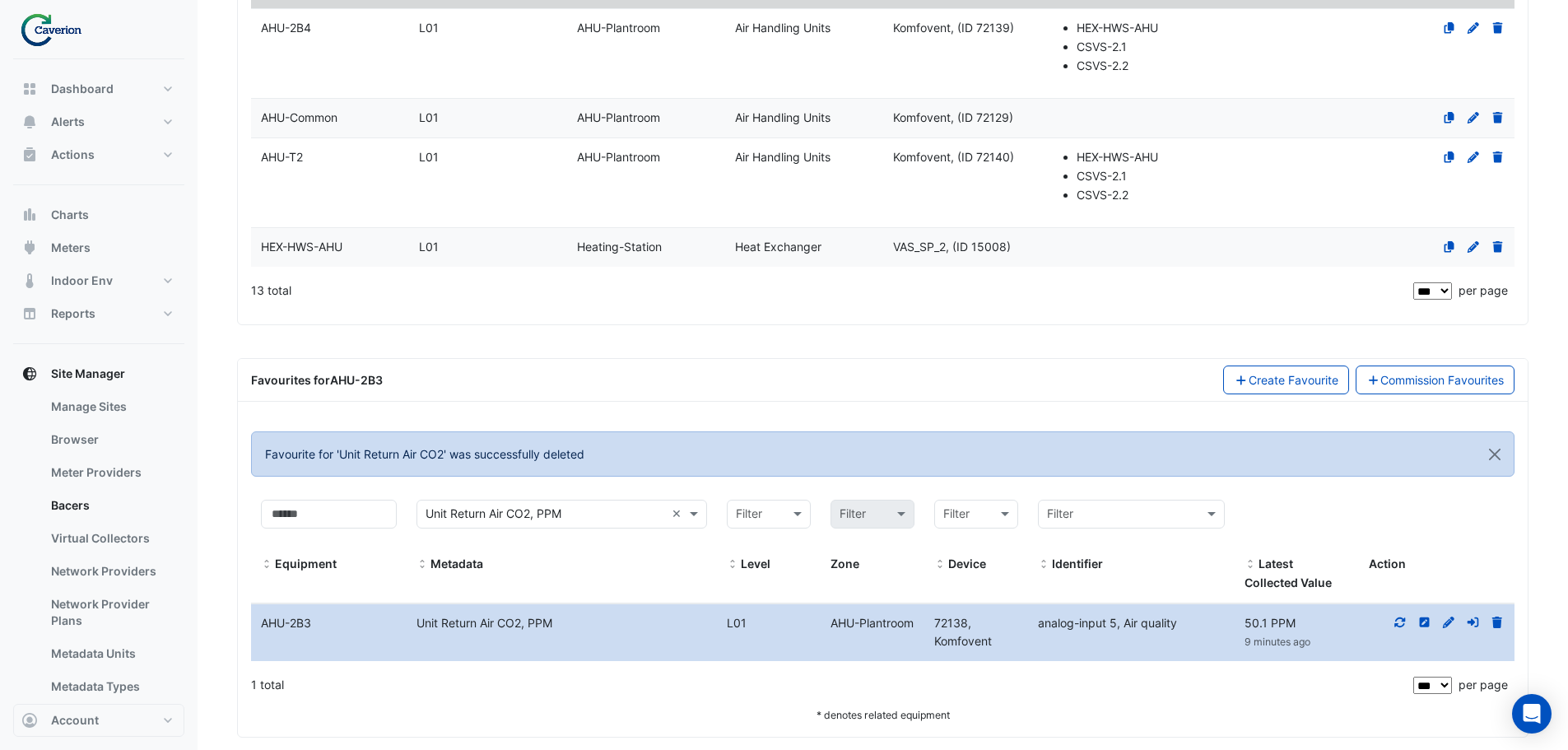
click at [1498, 624] on icon at bounding box center [1497, 622] width 10 height 12
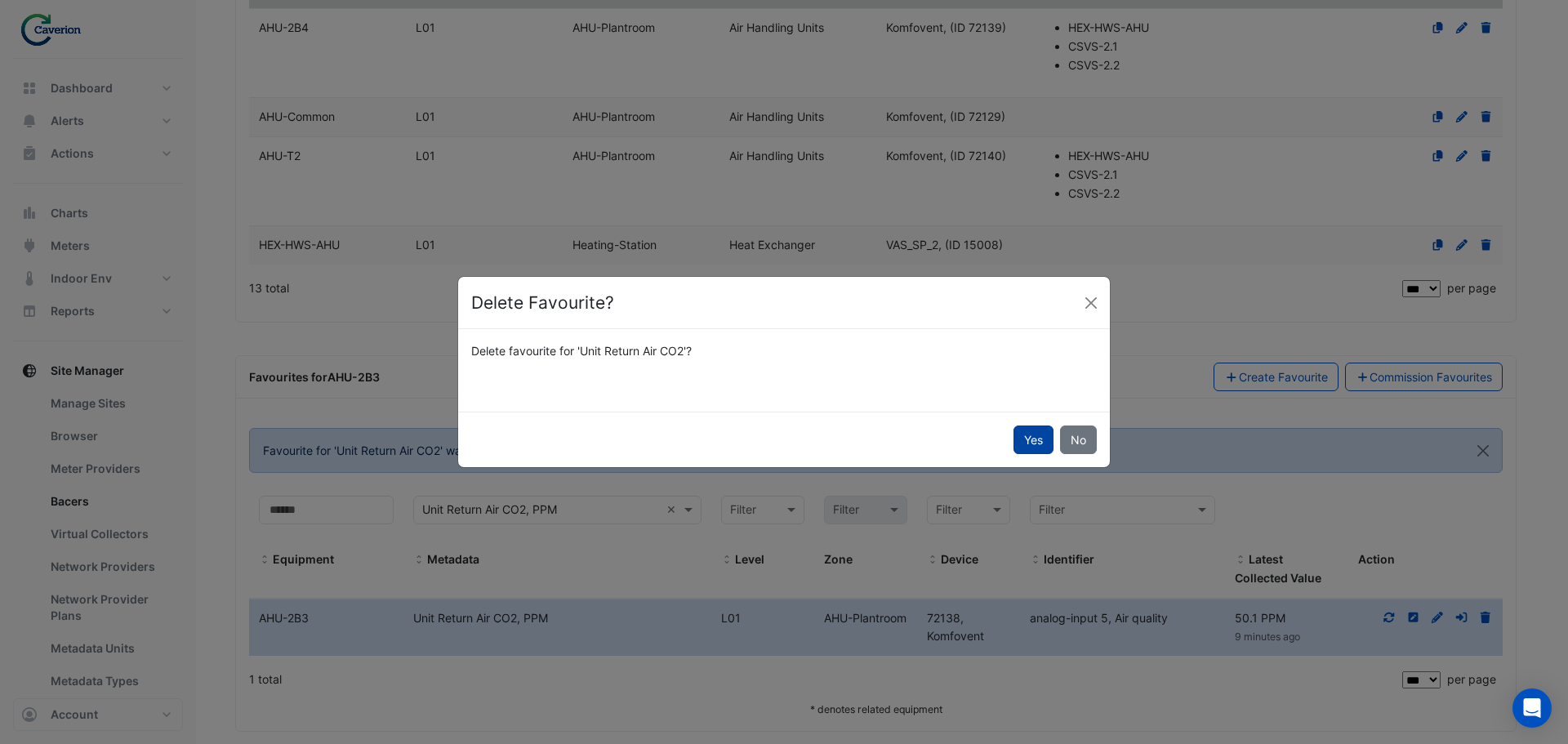
drag, startPoint x: 1023, startPoint y: 433, endPoint x: 1009, endPoint y: 520, distance: 88.1
click at [1022, 433] on button "Yes" at bounding box center [1034, 440] width 40 height 29
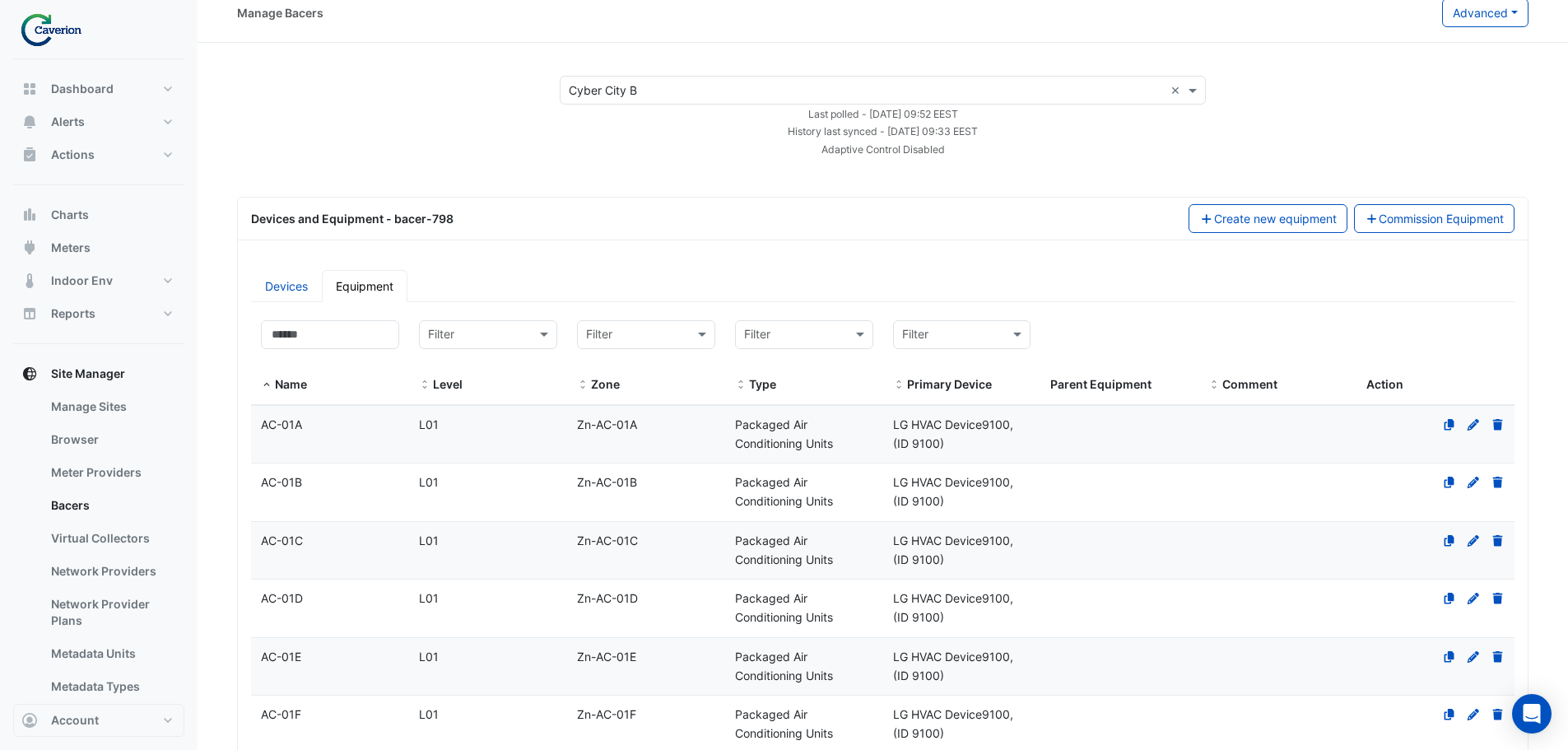
scroll to position [0, 0]
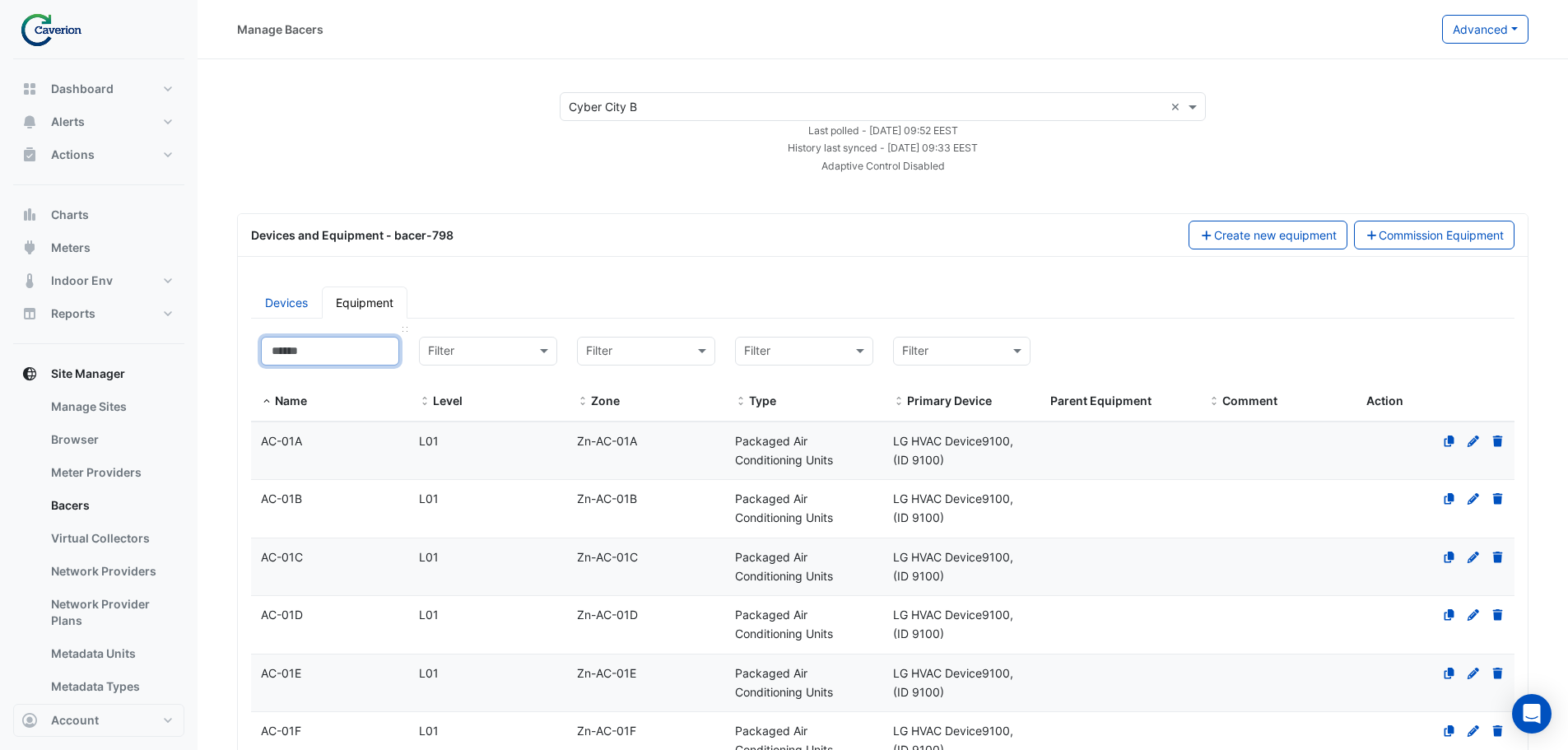
click at [315, 348] on input at bounding box center [330, 351] width 139 height 29
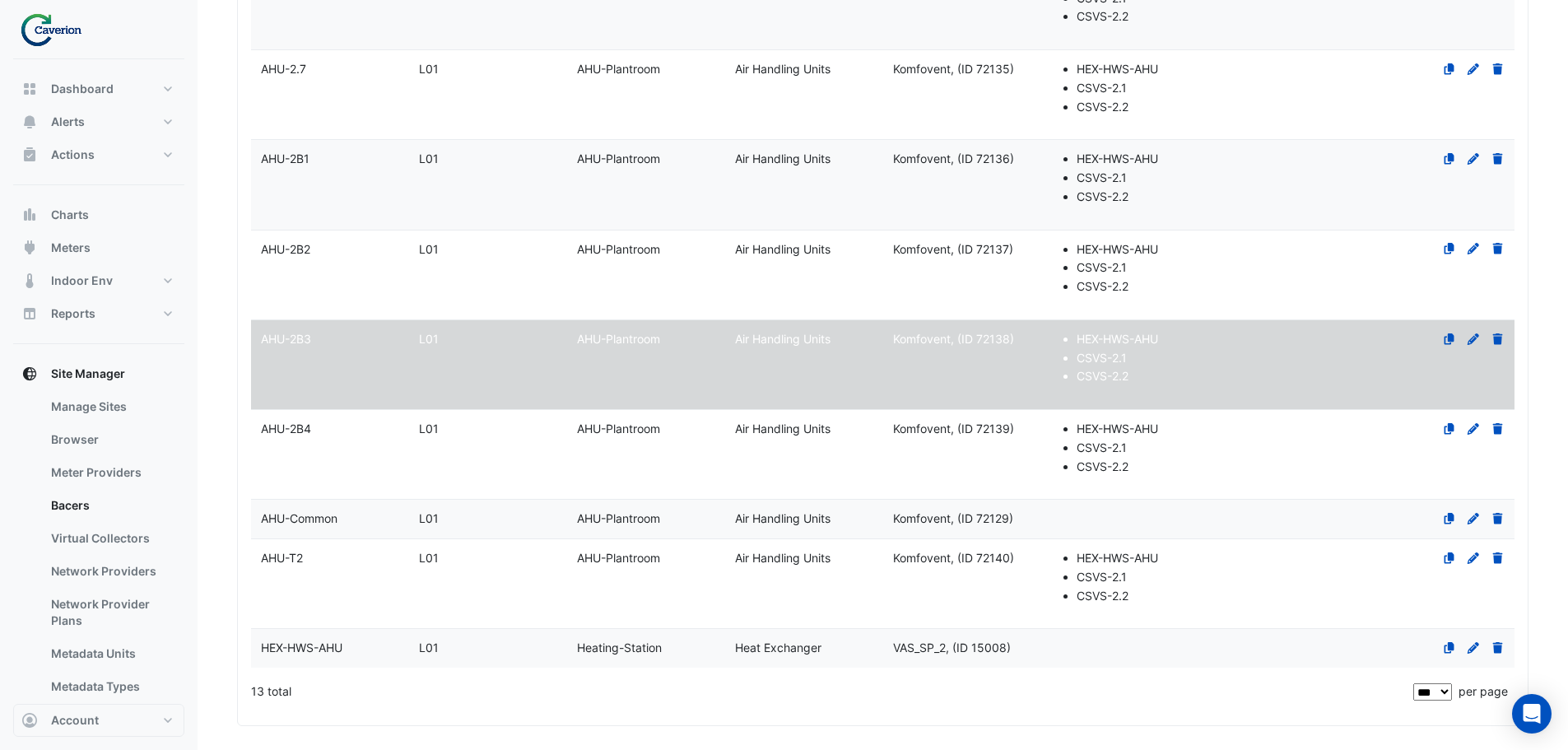
scroll to position [823, 0]
type input "***"
click at [362, 426] on div "AHU-2B4" at bounding box center [330, 428] width 158 height 19
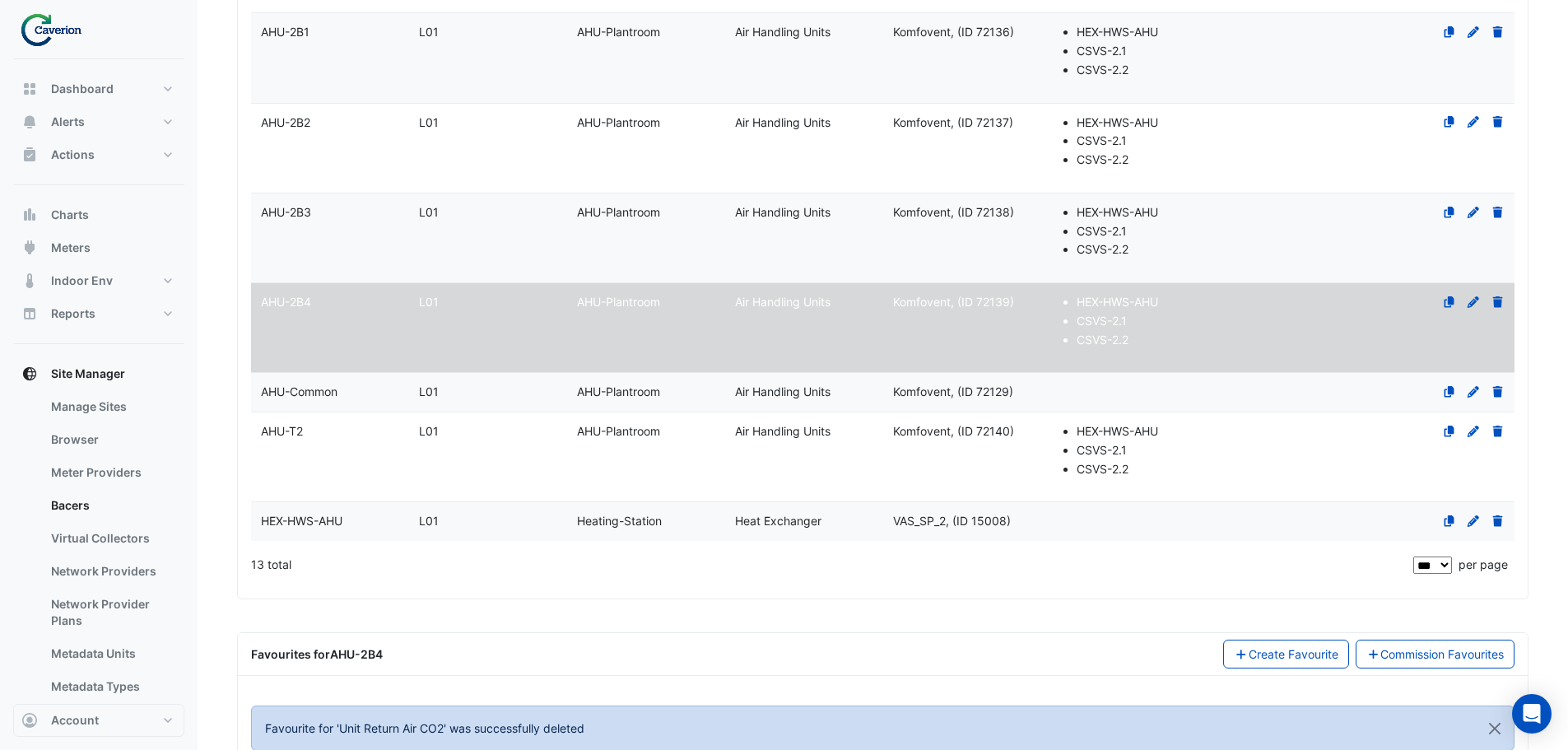
select select "***"
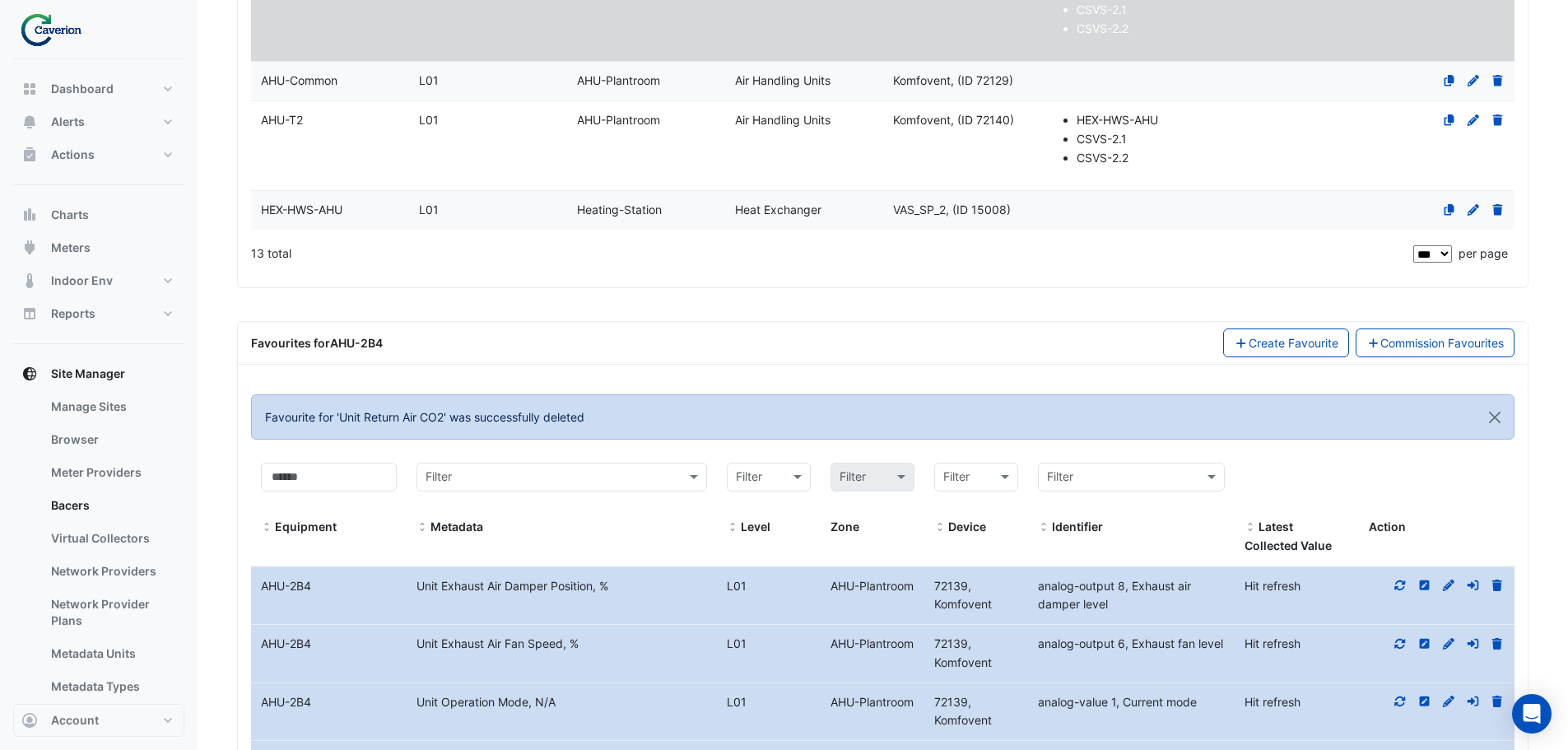
scroll to position [1305, 0]
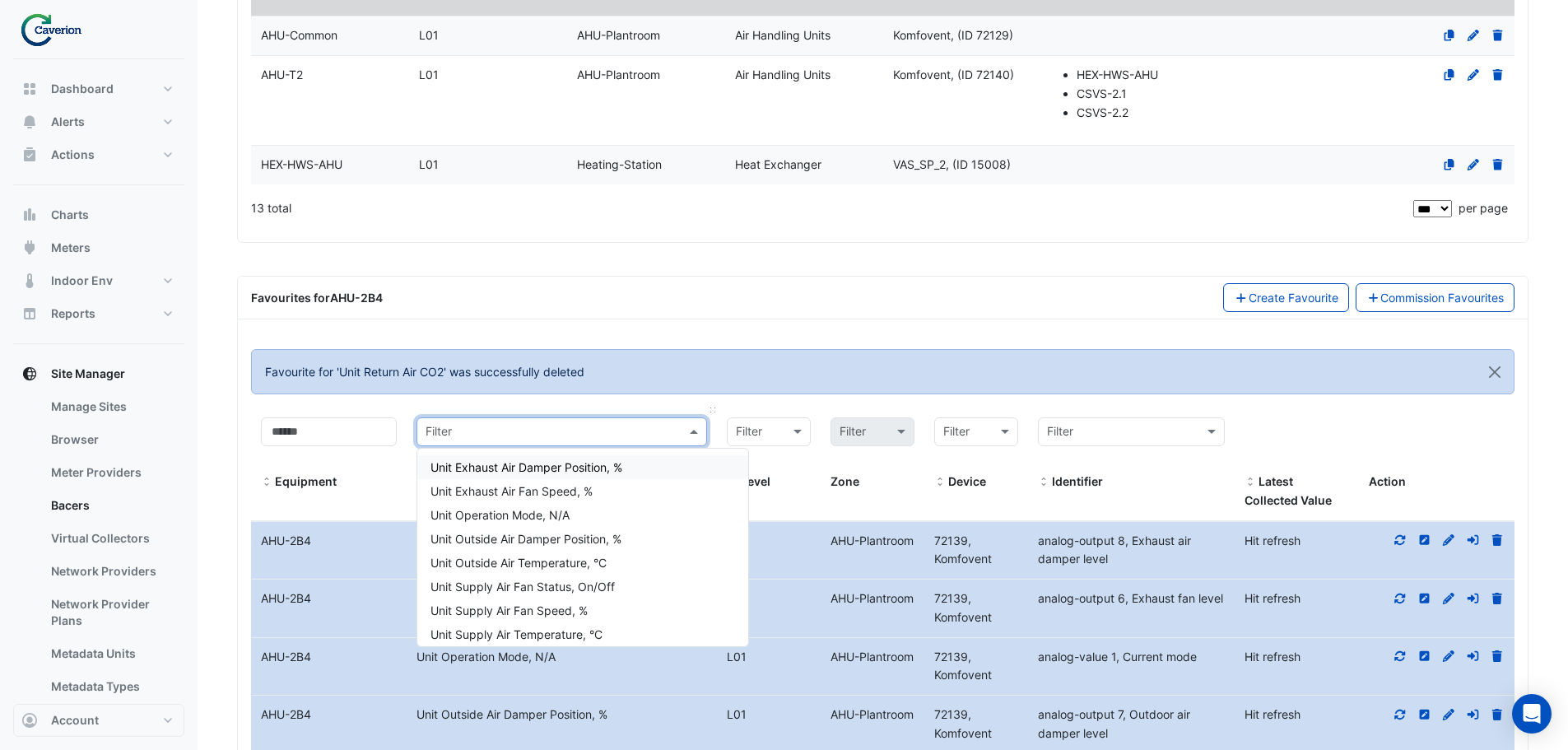
click at [557, 432] on input "text" at bounding box center [545, 433] width 240 height 19
click at [582, 618] on div "Unit Return Air CO2, PPM" at bounding box center [582, 623] width 331 height 24
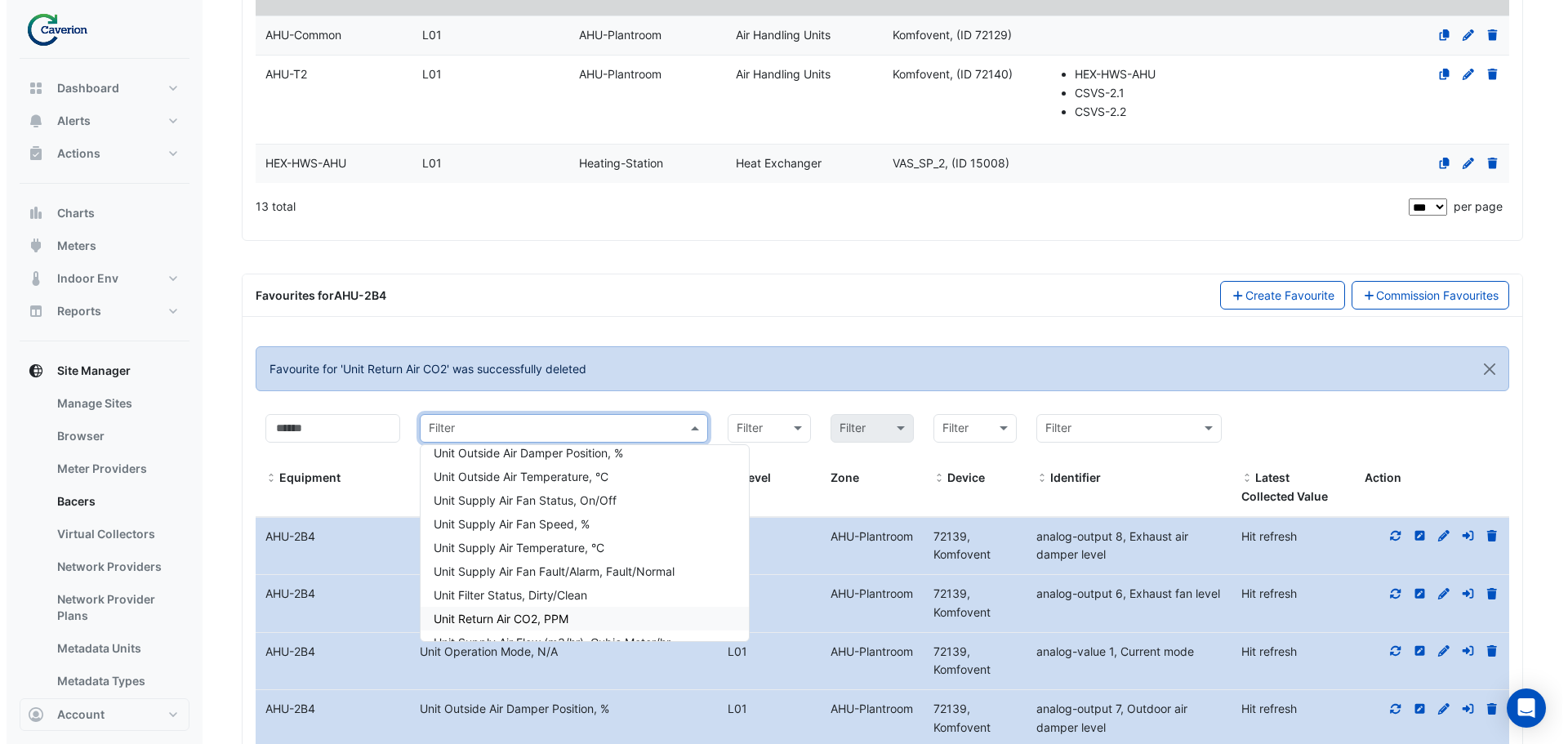
scroll to position [1233, 0]
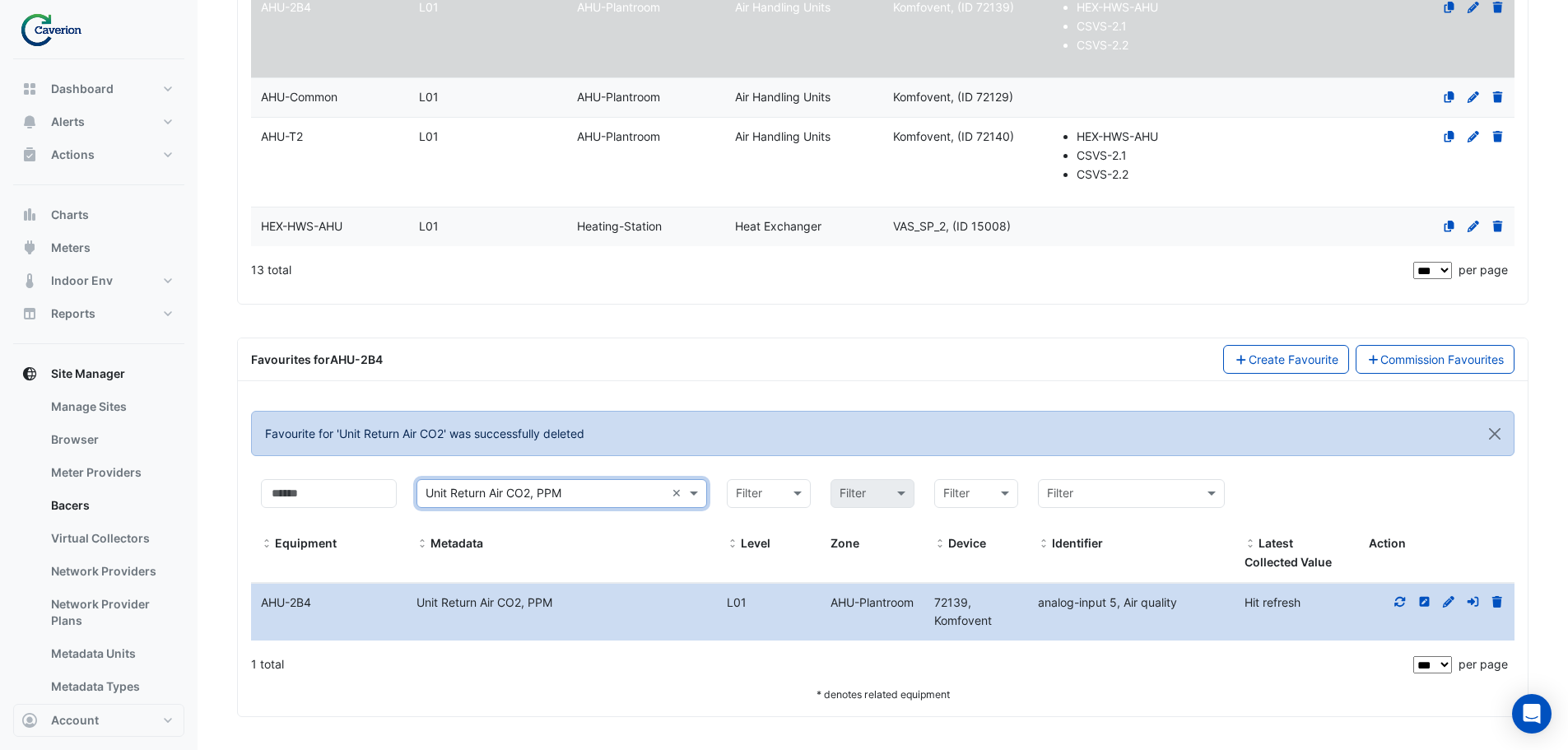
click at [1398, 599] on icon at bounding box center [1400, 602] width 11 height 10
click at [1498, 602] on icon at bounding box center [1497, 602] width 10 height 12
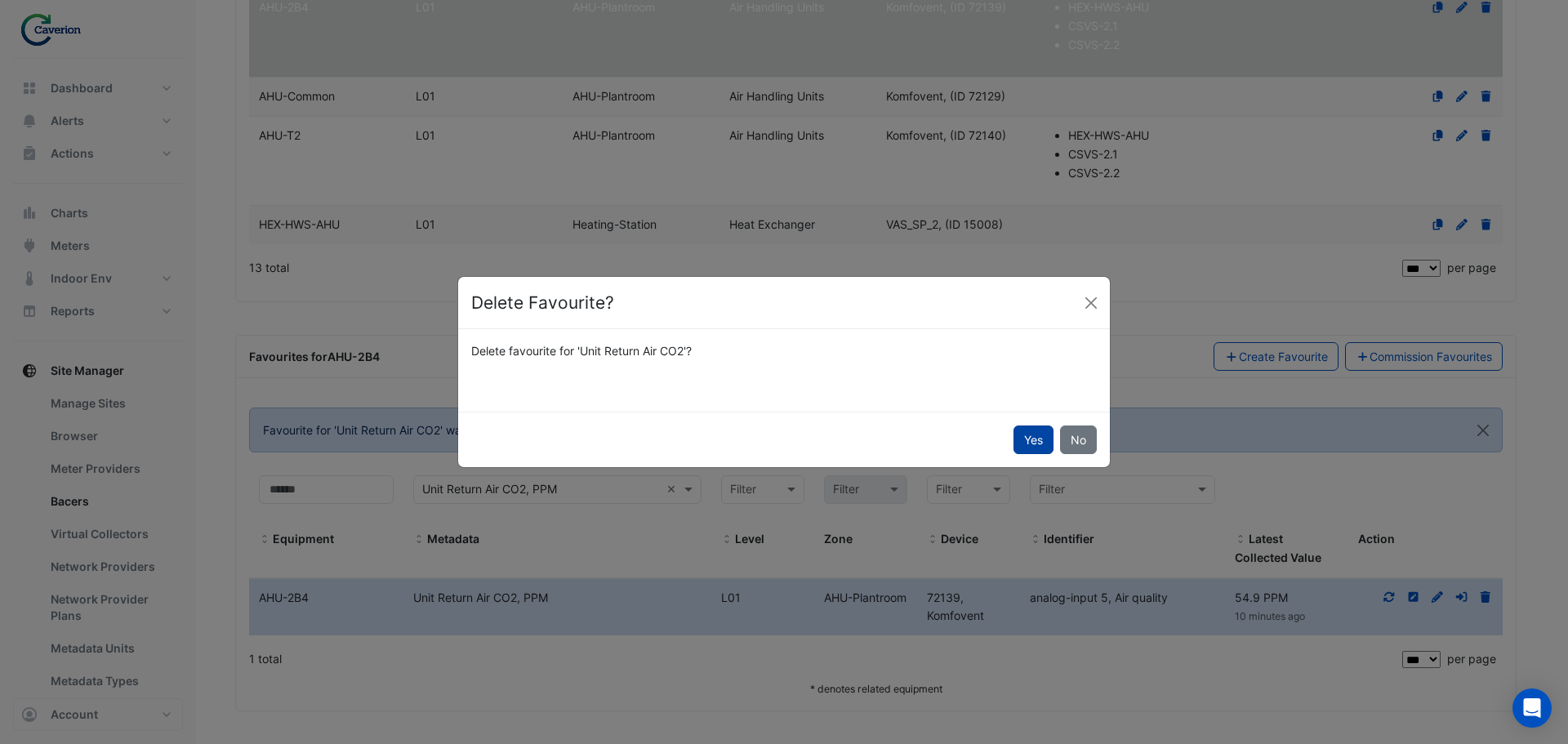
click at [1028, 442] on button "Yes" at bounding box center [1034, 440] width 40 height 29
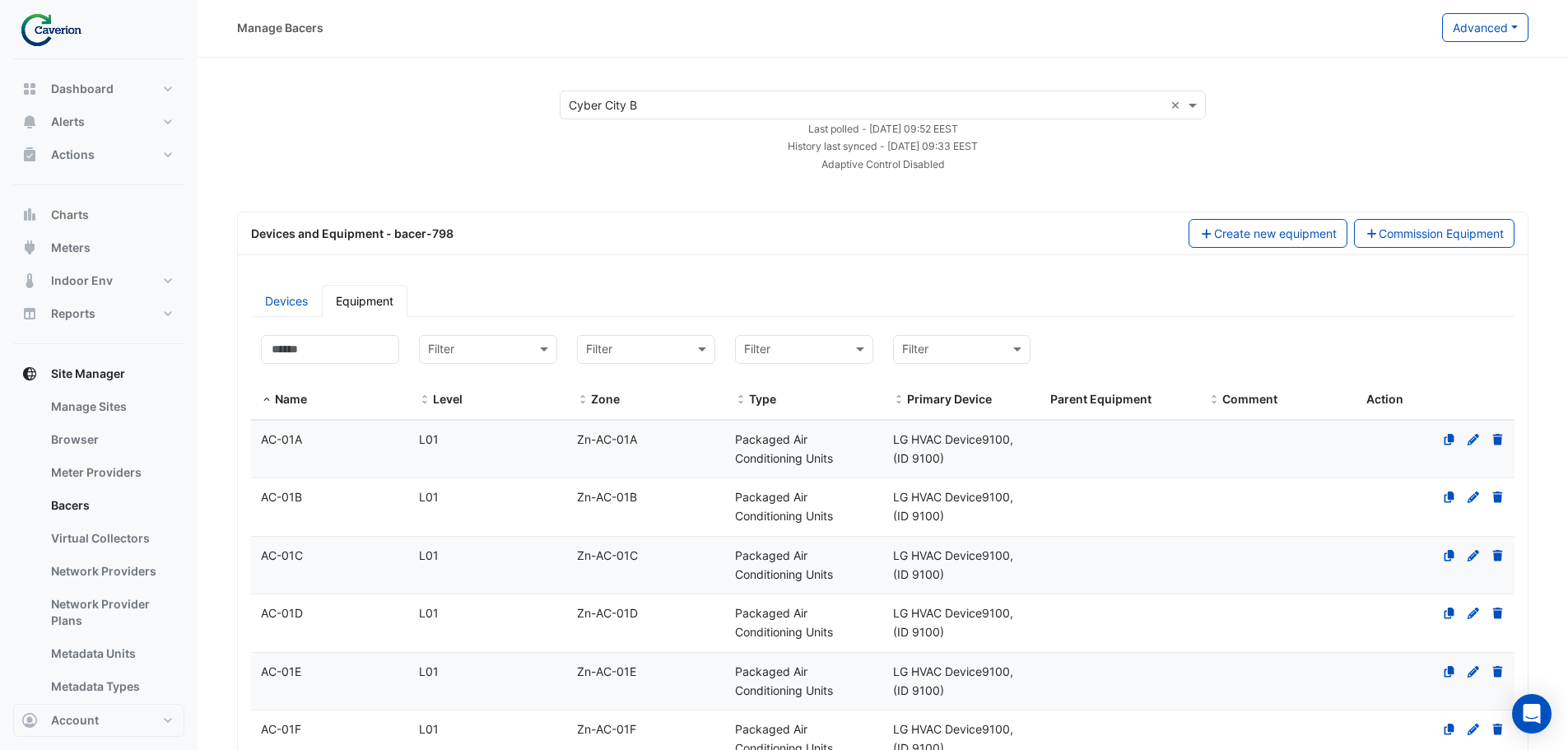
scroll to position [0, 0]
click at [307, 348] on input at bounding box center [330, 351] width 139 height 29
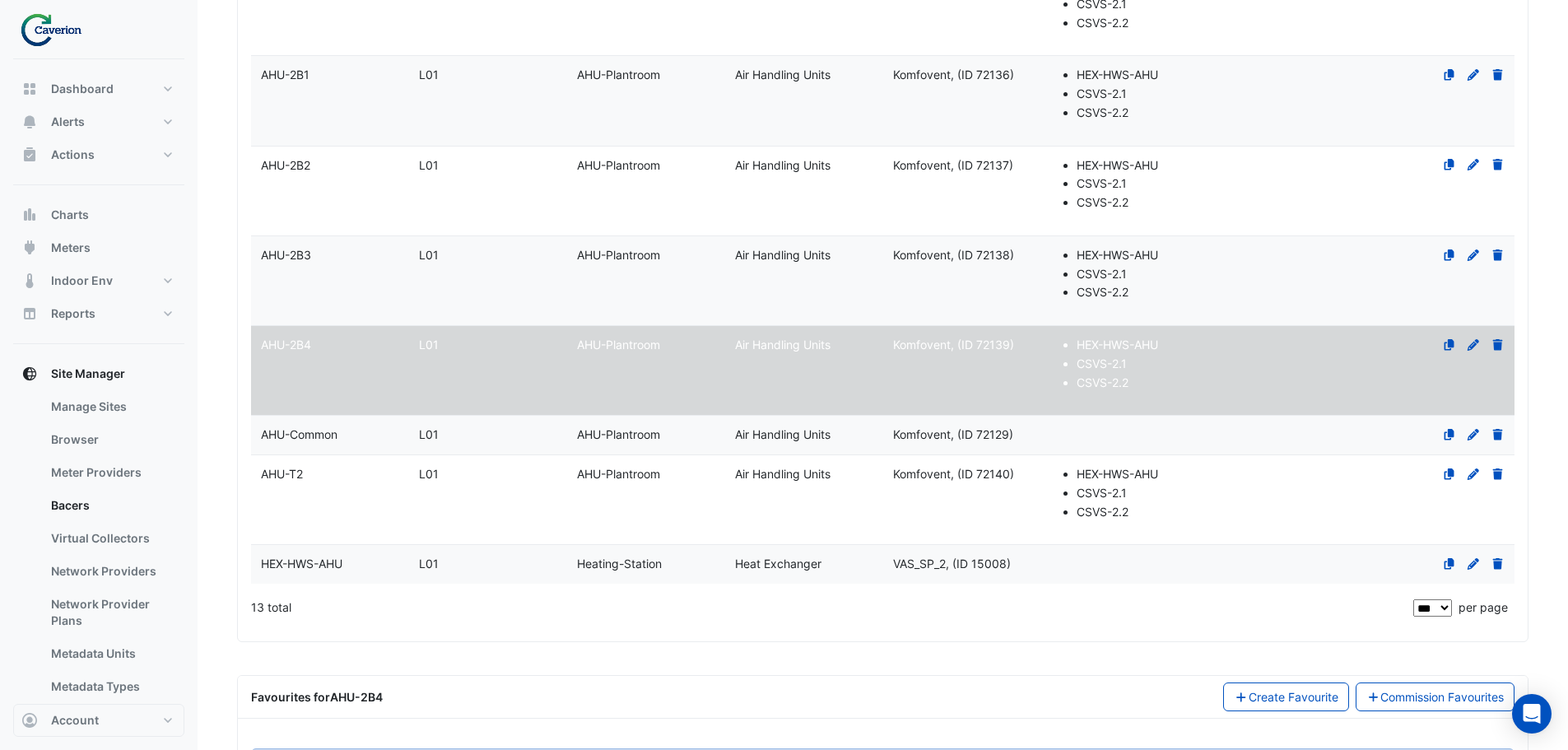
scroll to position [988, 0]
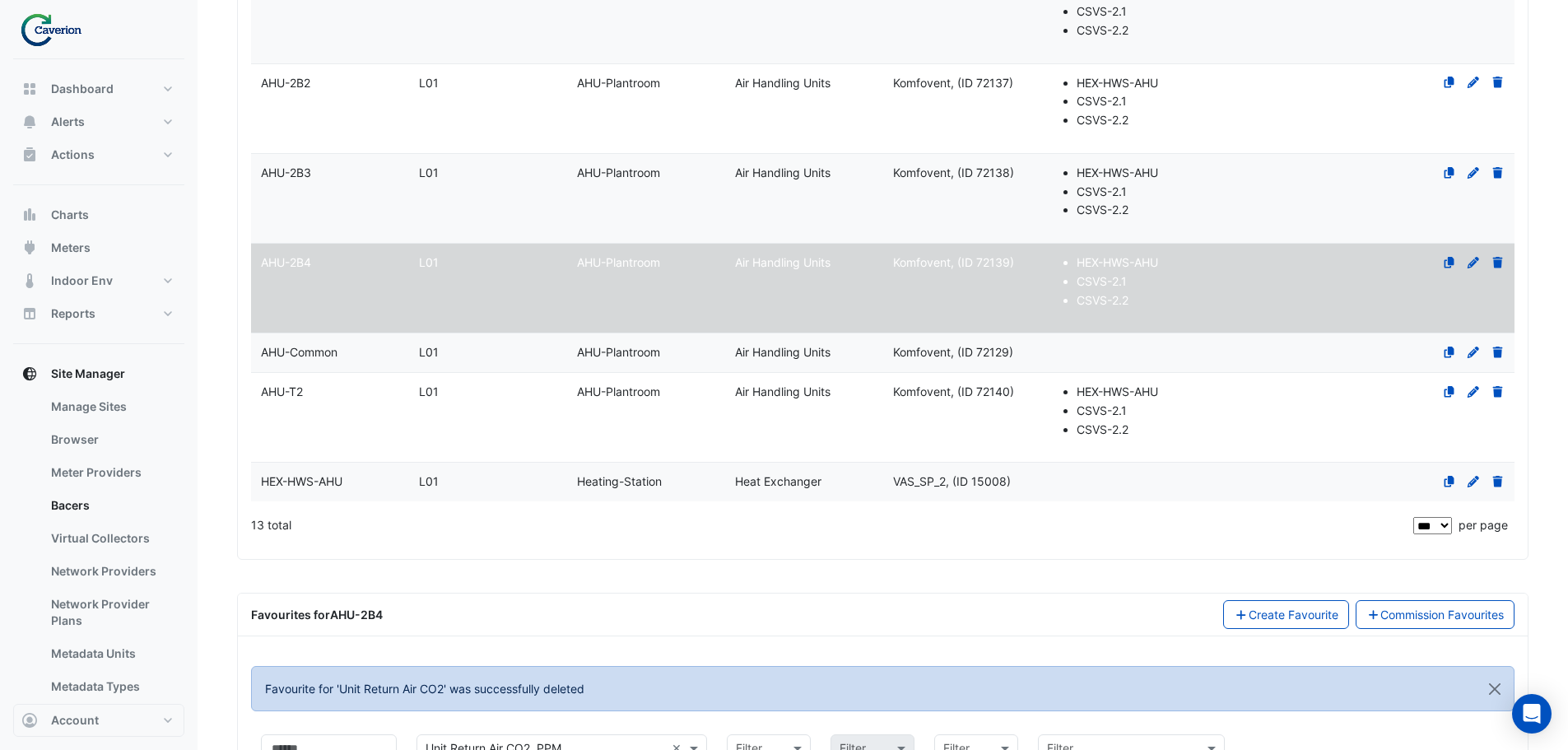
type input "***"
click at [317, 395] on div "AHU-T2" at bounding box center [330, 393] width 158 height 19
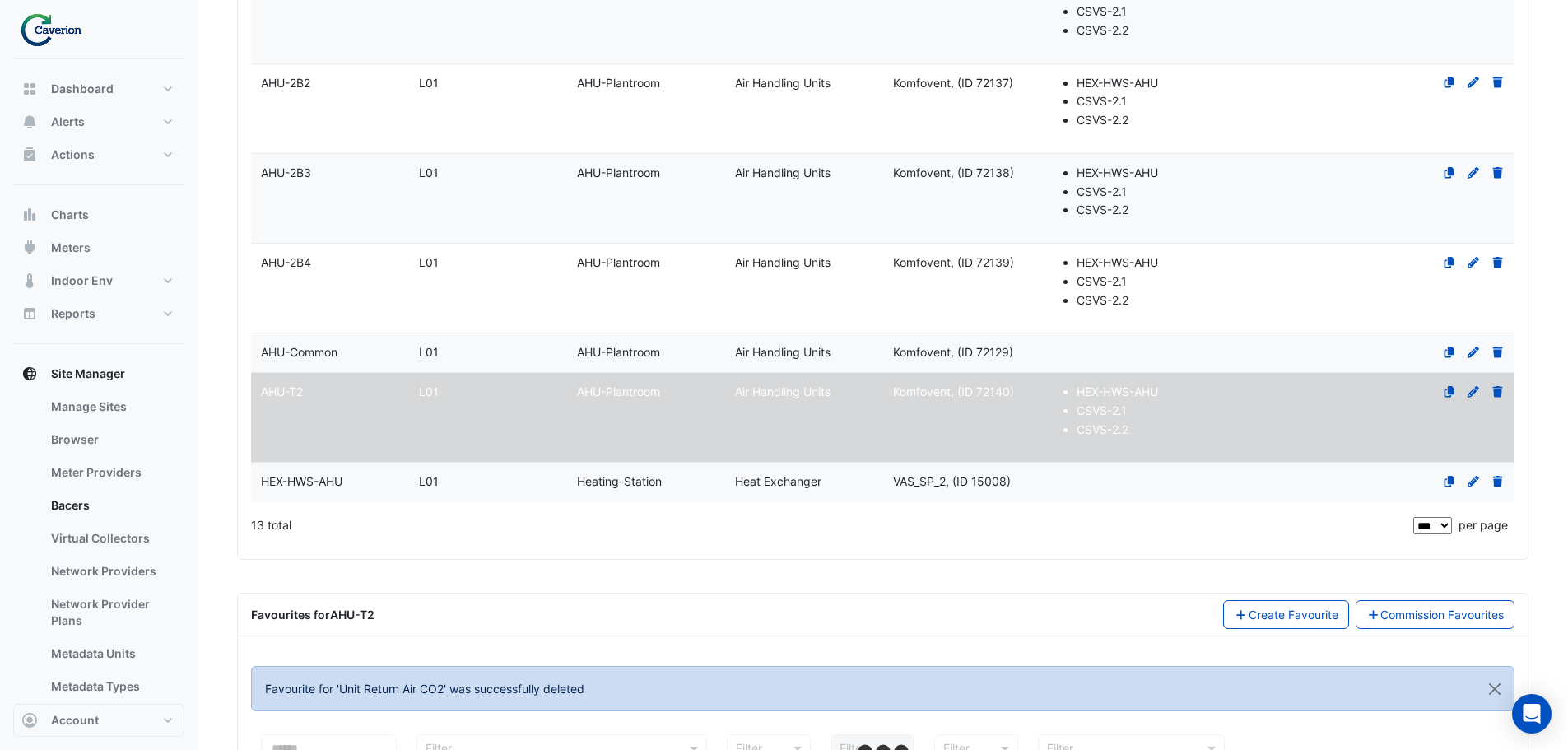
select select "***"
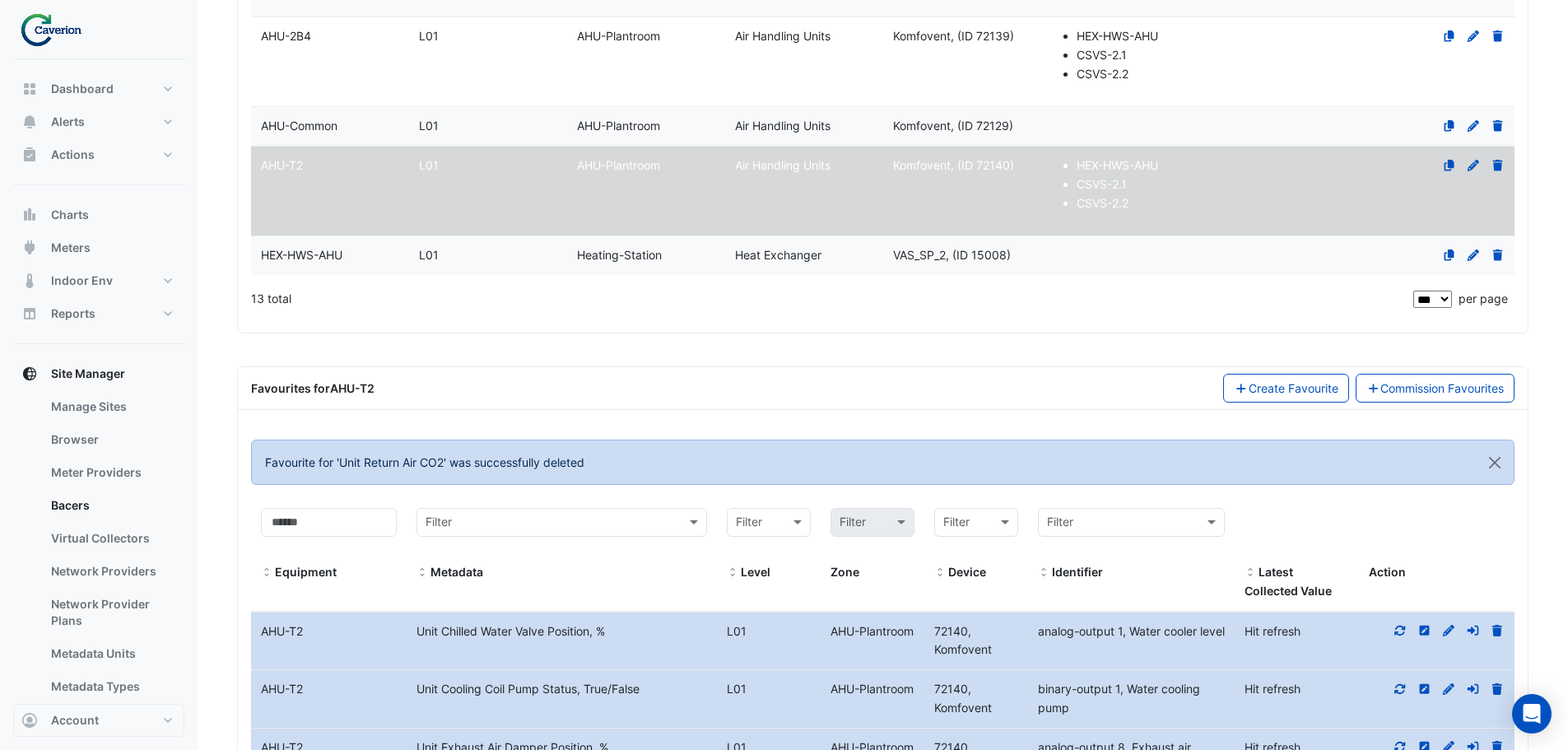
scroll to position [1235, 0]
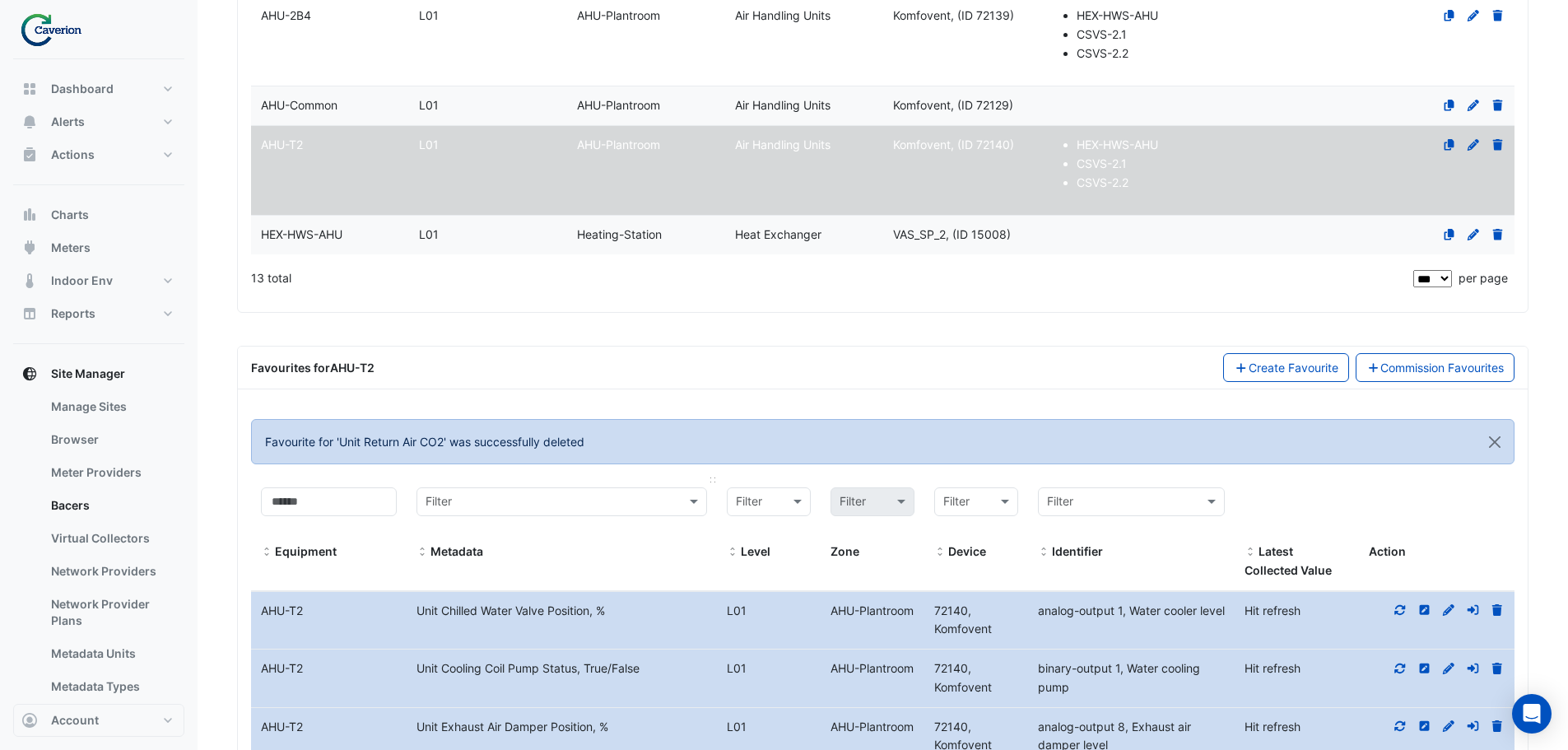
click at [555, 504] on input "text" at bounding box center [545, 503] width 240 height 19
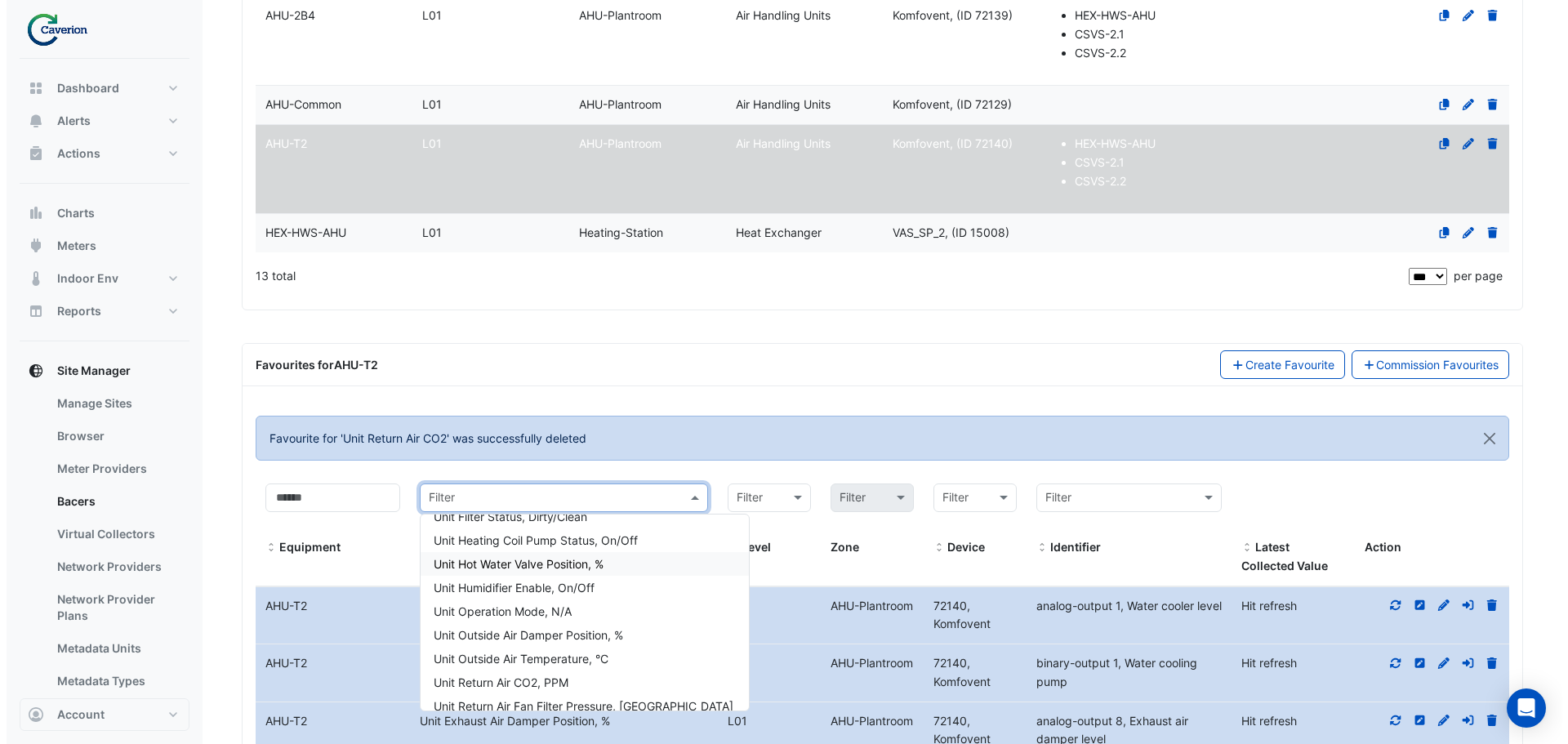
scroll to position [164, 0]
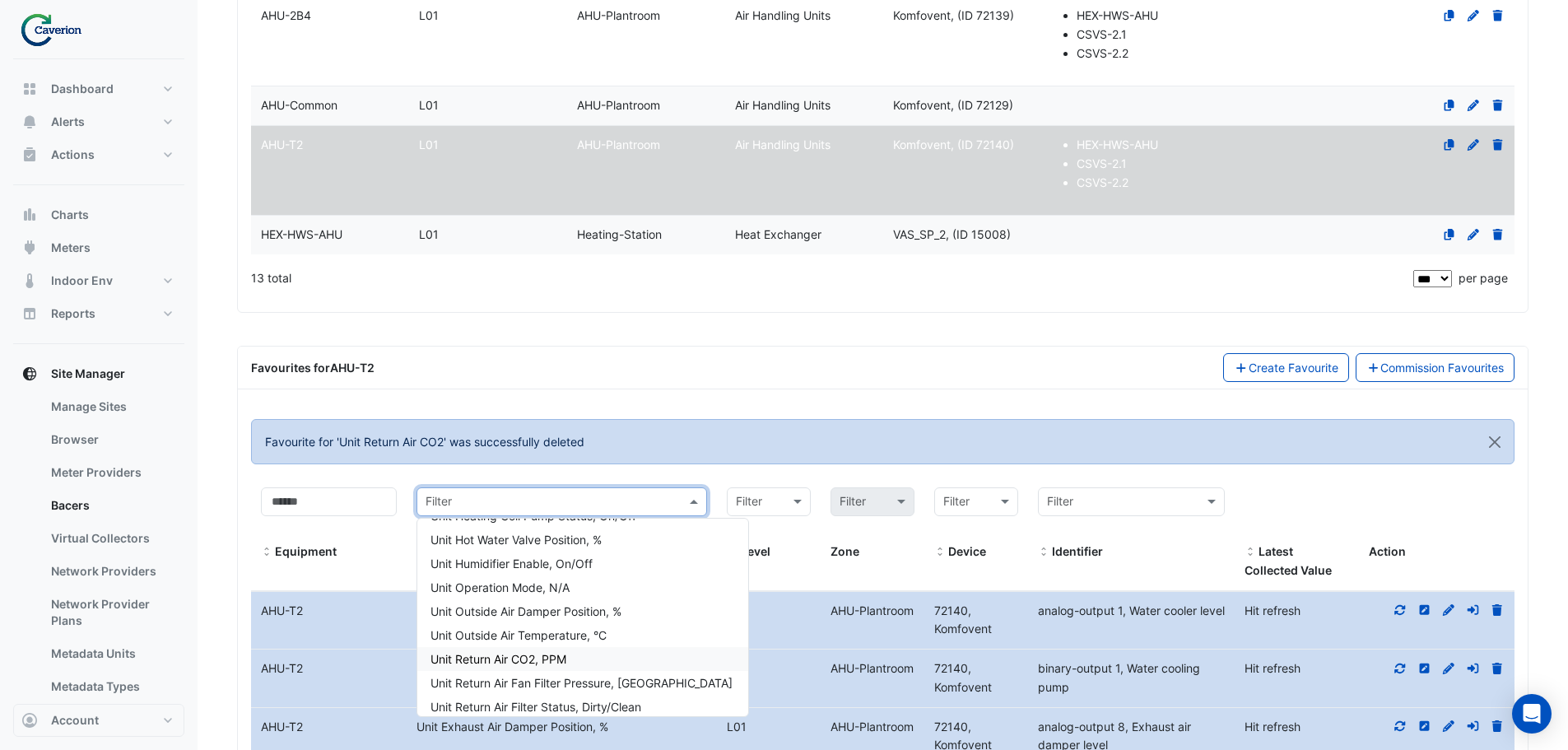
click at [579, 657] on div "Unit Return Air CO2, PPM" at bounding box center [582, 659] width 331 height 24
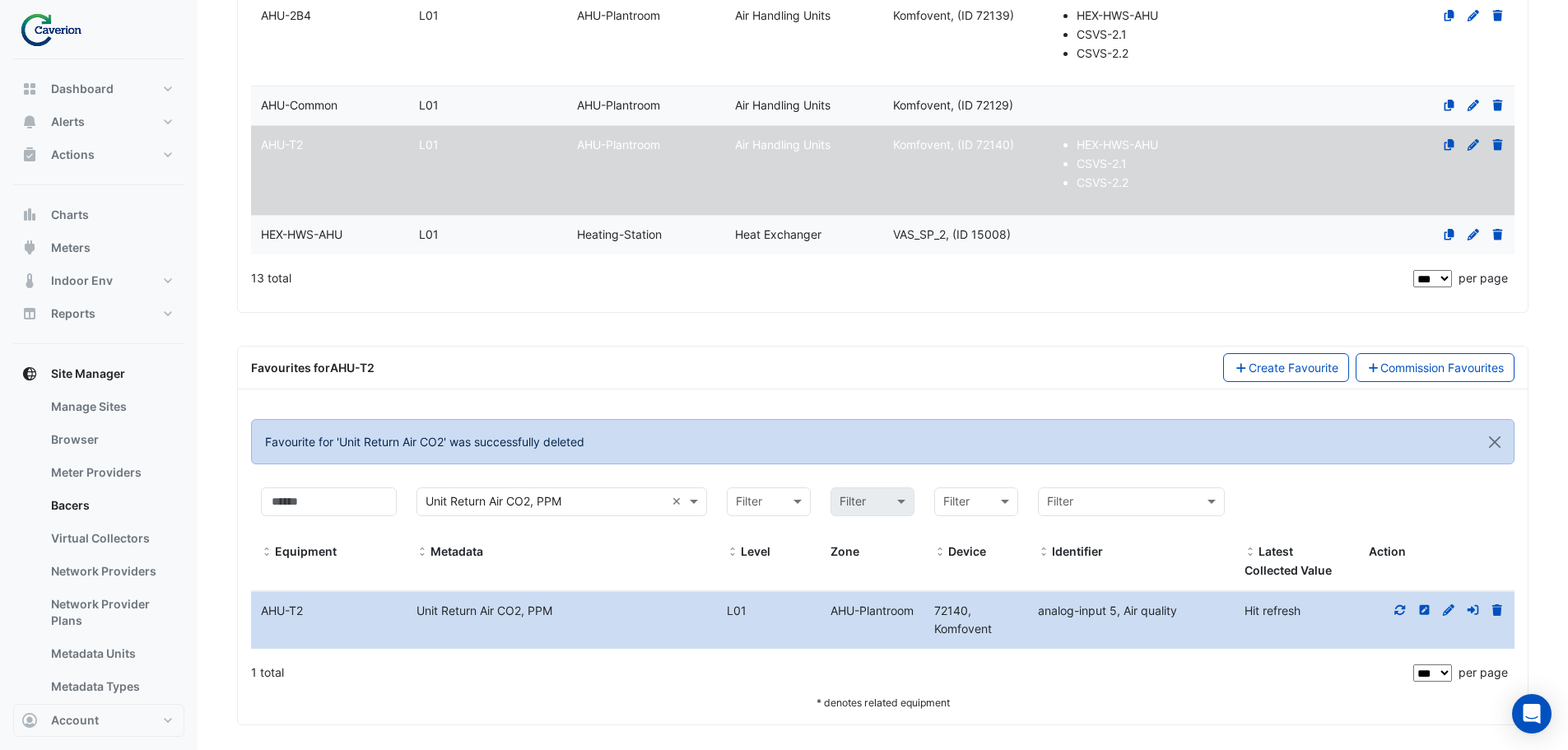
click at [1399, 609] on icon at bounding box center [1400, 610] width 15 height 12
click at [1495, 610] on icon at bounding box center [1497, 610] width 10 height 12
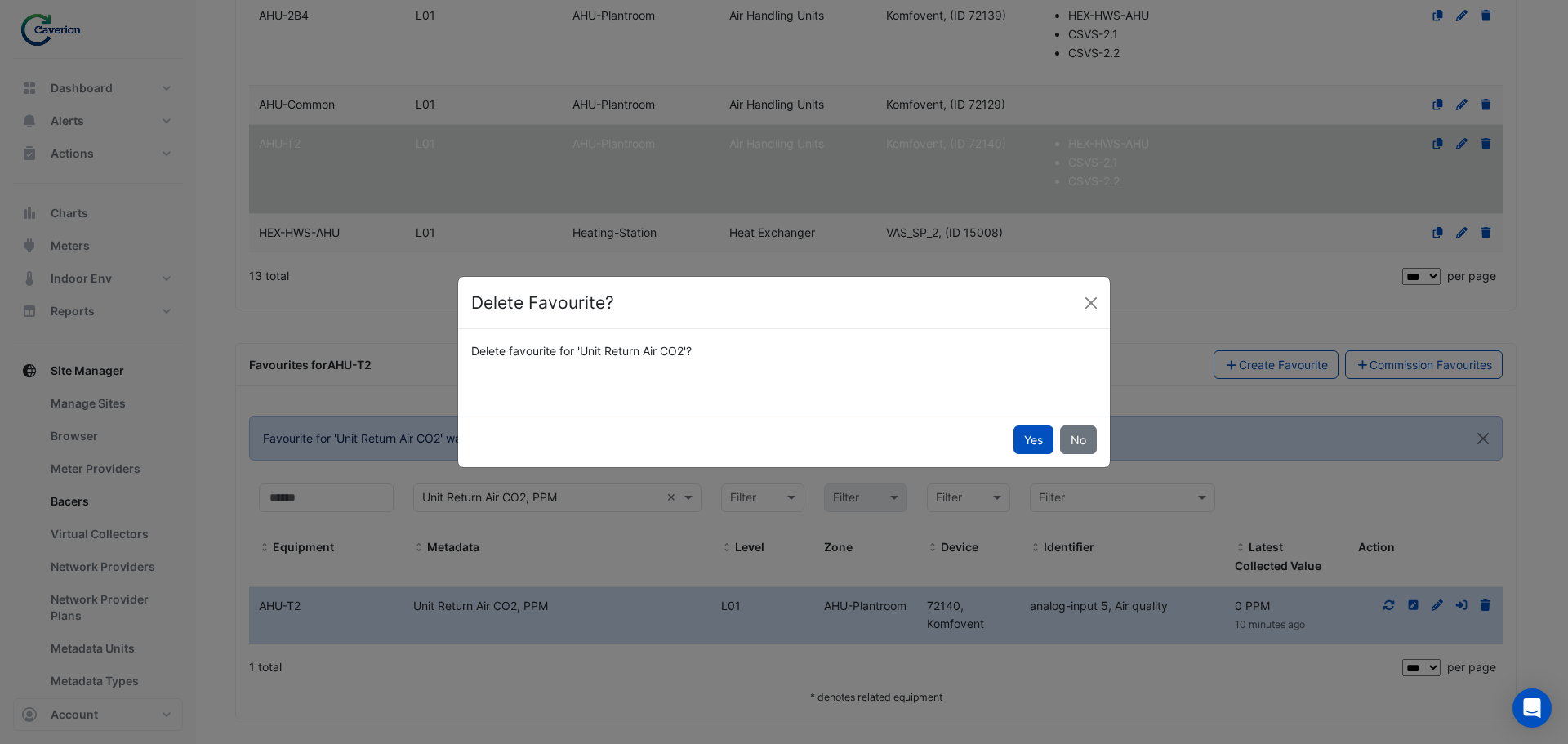
click at [1029, 439] on button "Yes" at bounding box center [1034, 440] width 40 height 29
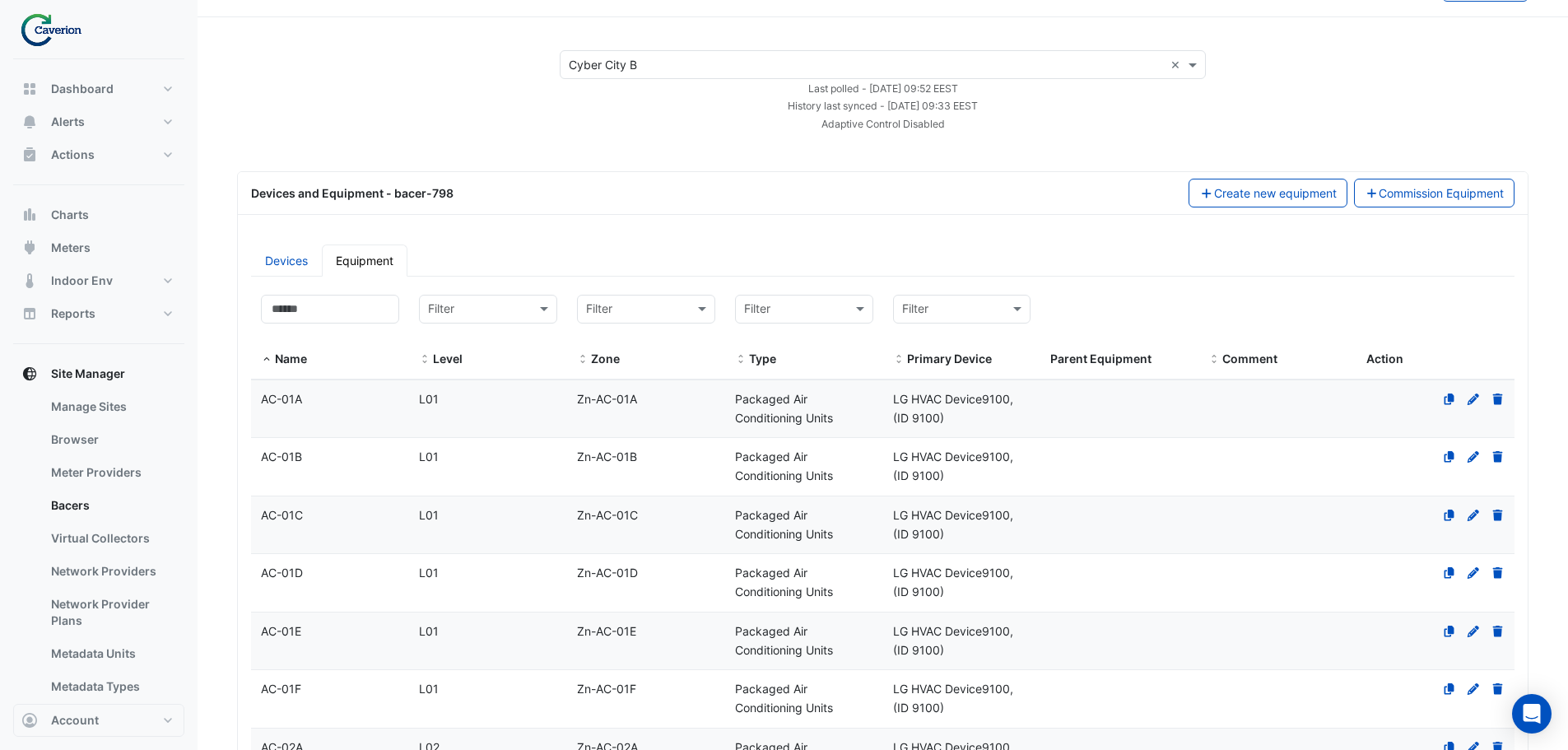
scroll to position [0, 0]
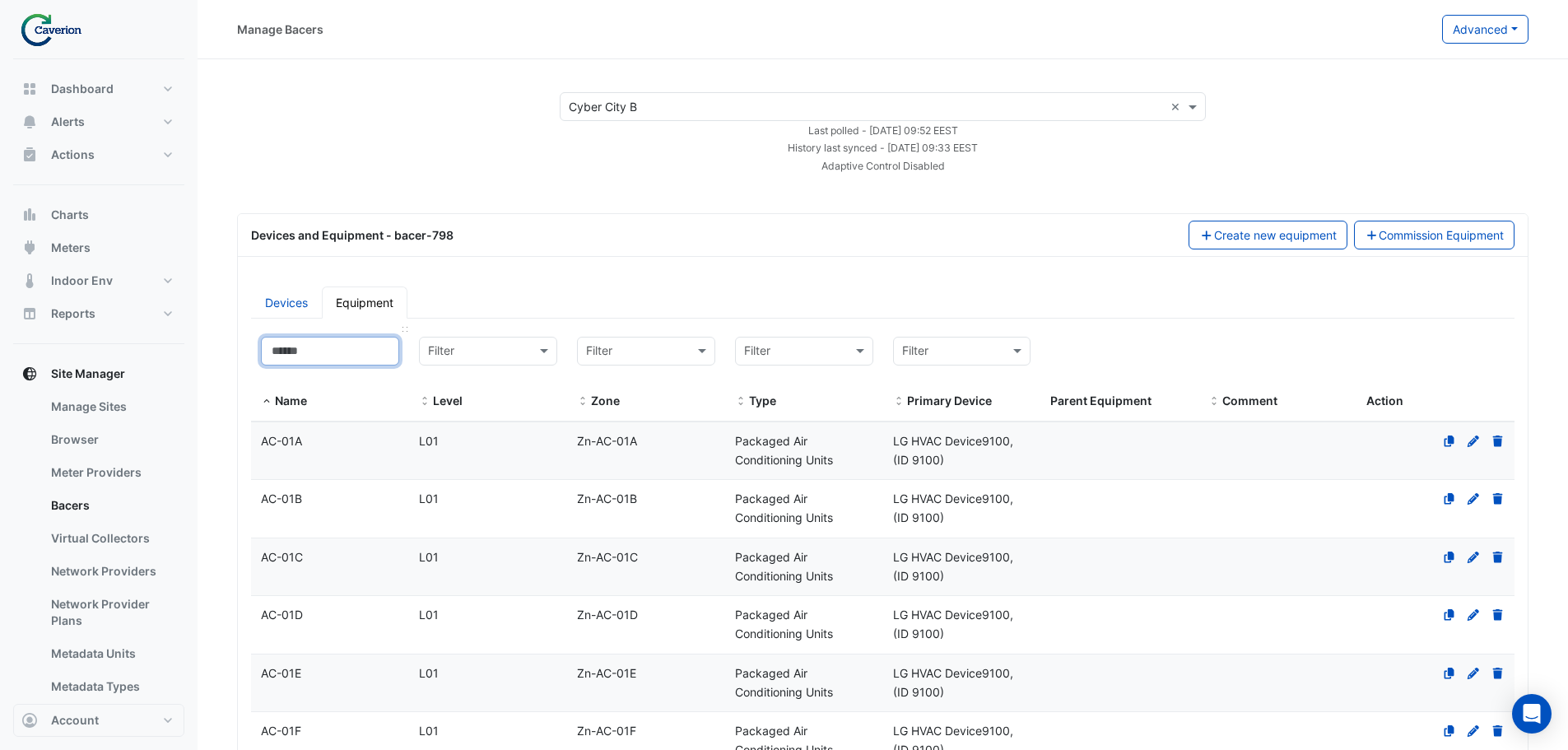
click at [313, 350] on input at bounding box center [330, 351] width 139 height 29
click at [313, 348] on input at bounding box center [330, 351] width 139 height 29
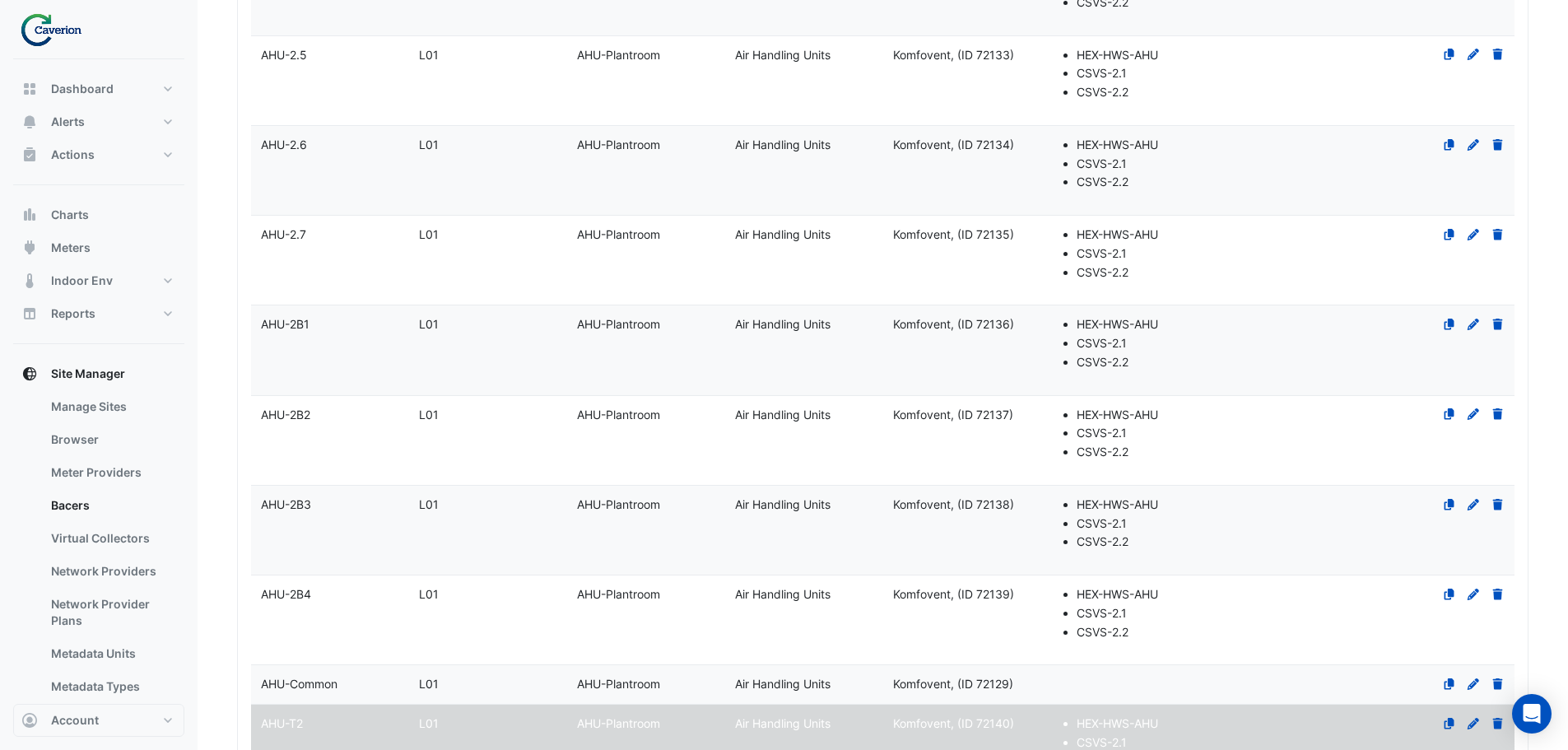
scroll to position [659, 0]
type input "***"
click at [341, 355] on datatable-body-cell "Name AHU-2B1" at bounding box center [330, 347] width 158 height 89
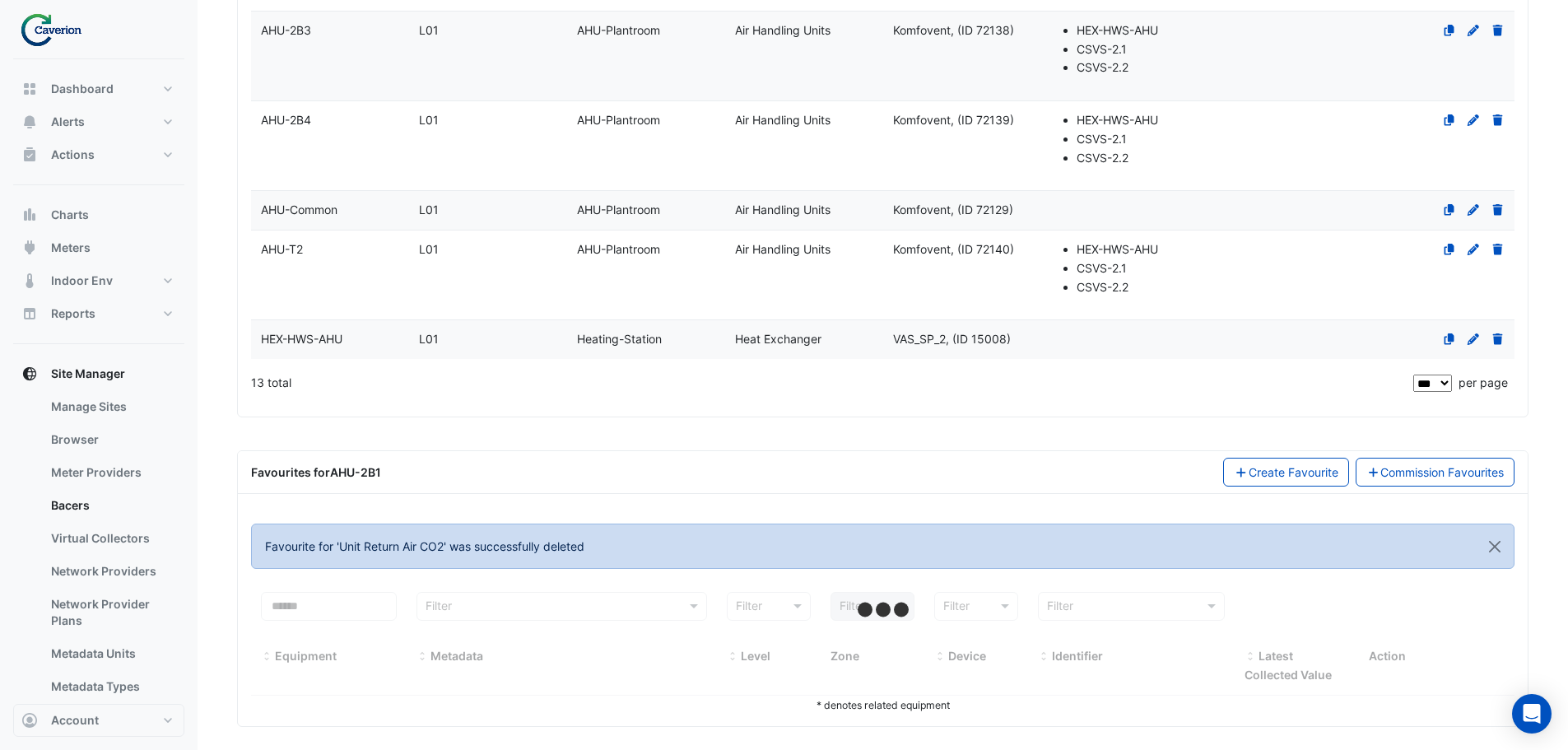
scroll to position [1140, 0]
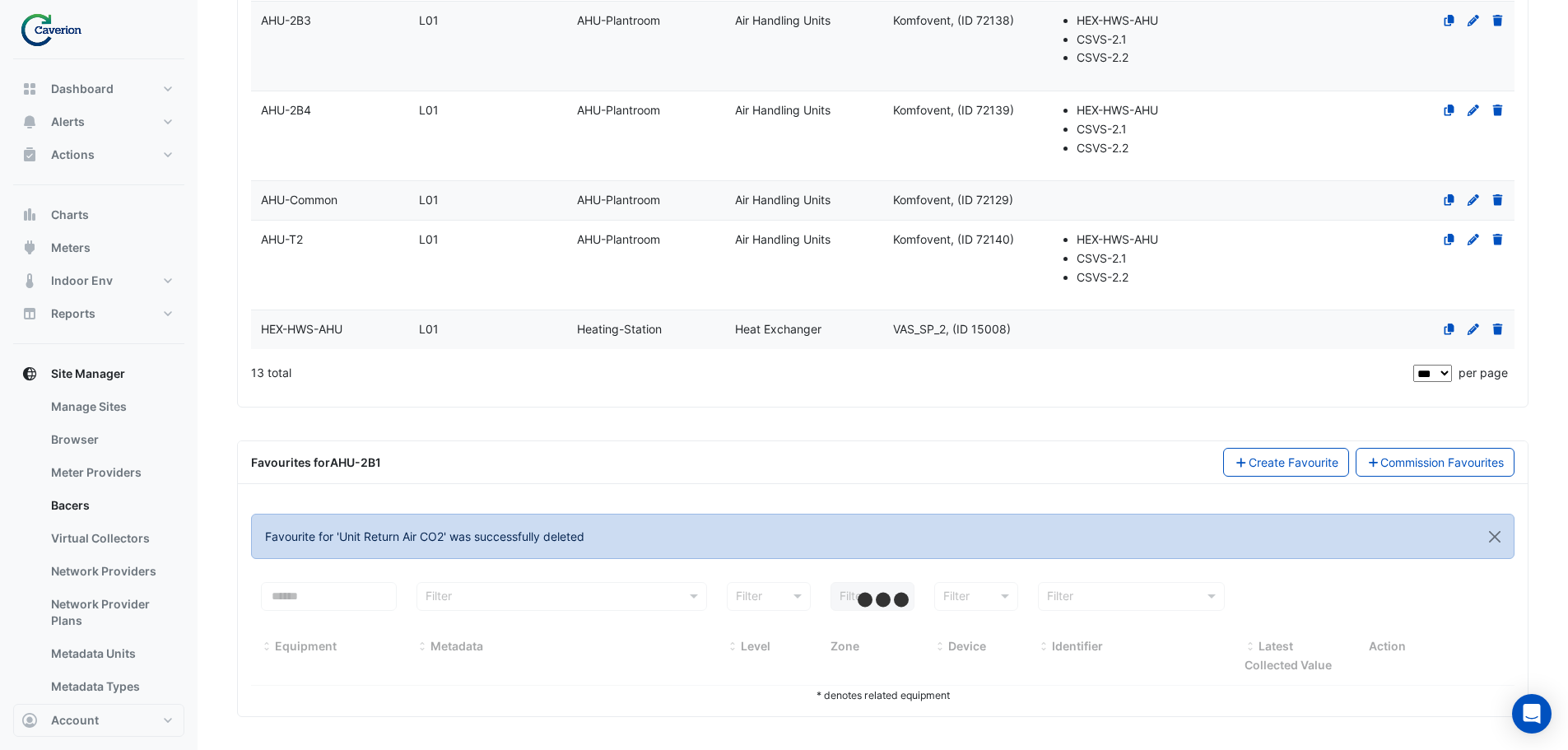
select select "***"
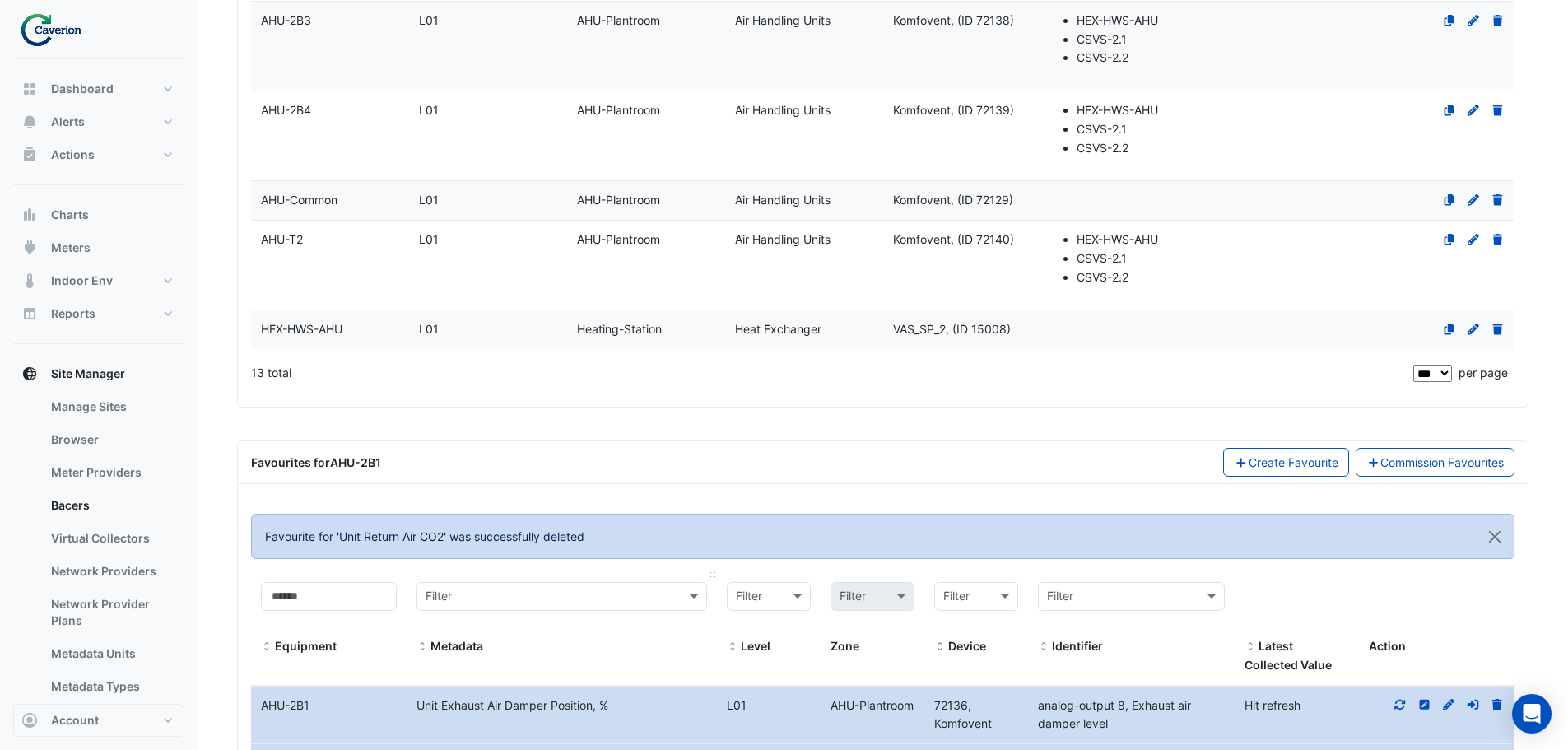
click at [568, 586] on div "Filter" at bounding box center [561, 597] width 290 height 29
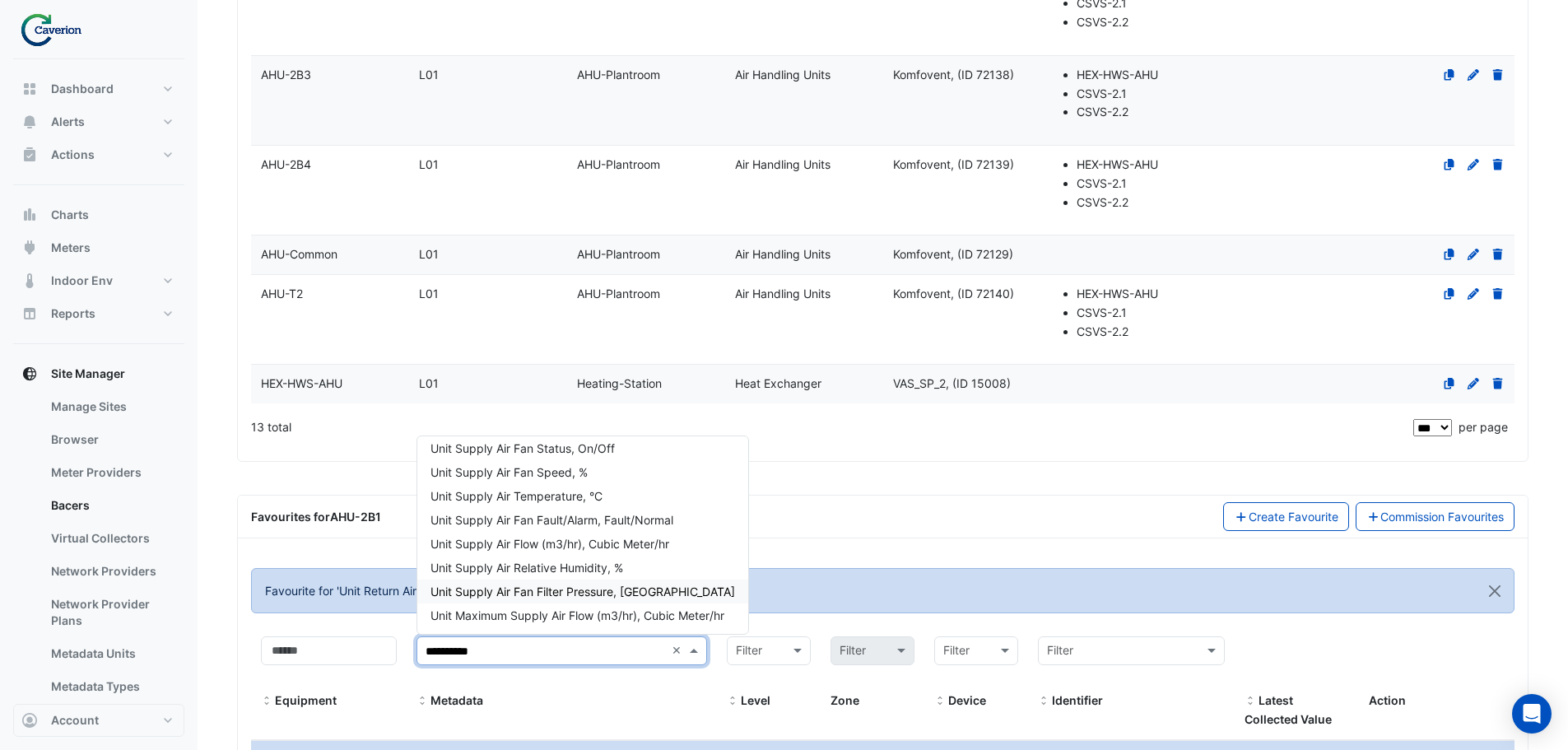
scroll to position [0, 0]
type input "**********"
click at [863, 513] on div "Favourites for AHU-2B1 Create Favourite Commission Favourites" at bounding box center [883, 517] width 1263 height 29
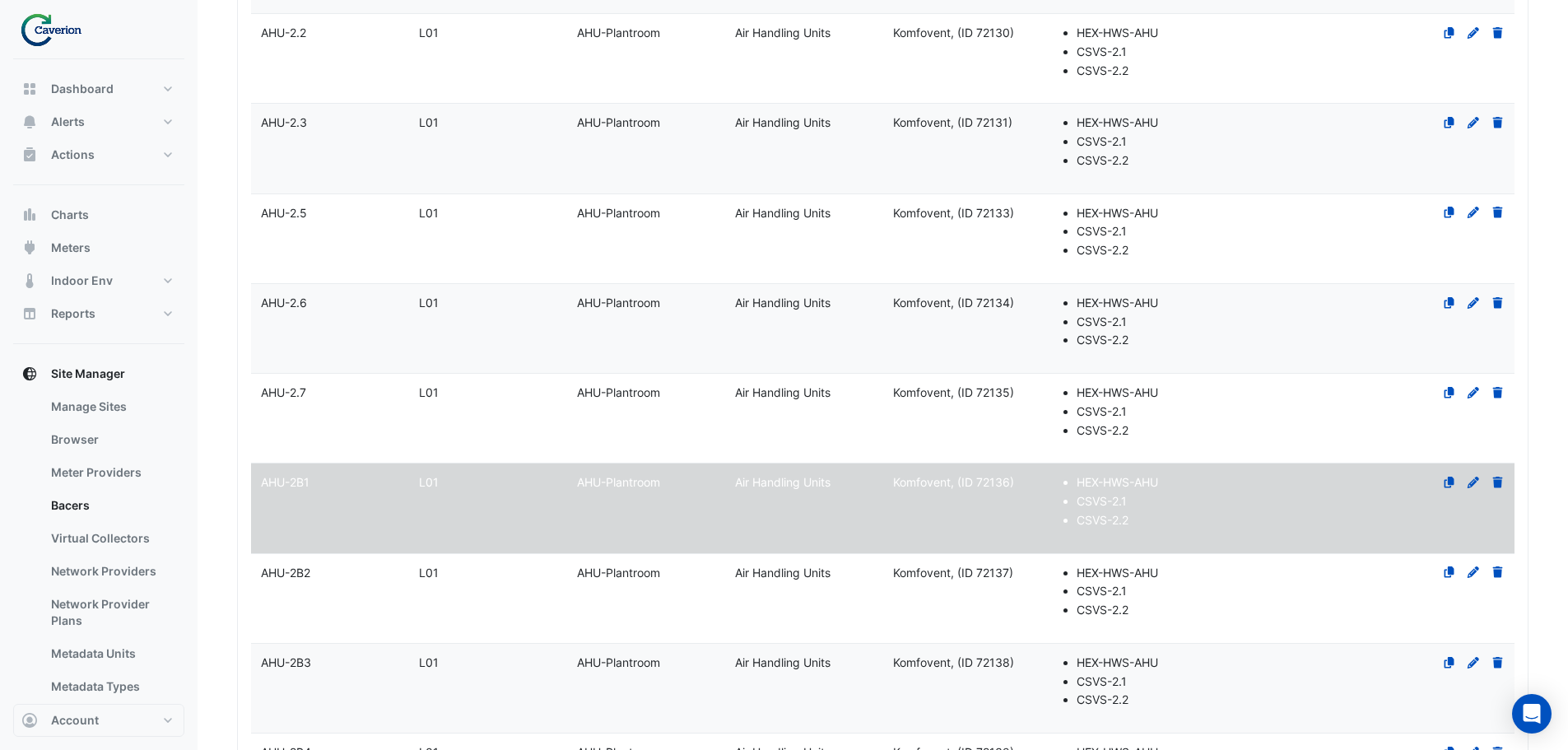
scroll to position [263, 0]
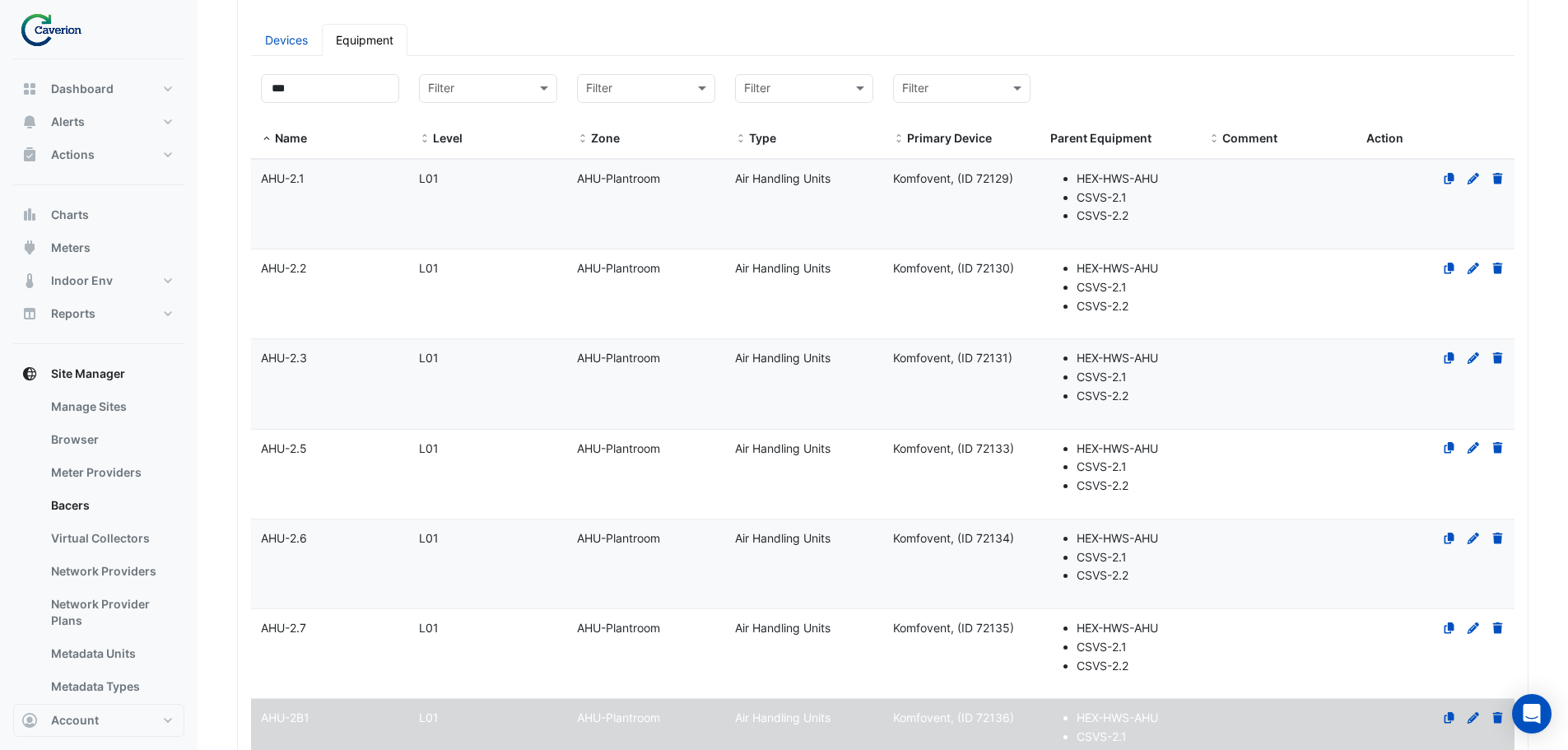
click at [412, 188] on datatable-body-cell "Level L01" at bounding box center [488, 205] width 158 height 89
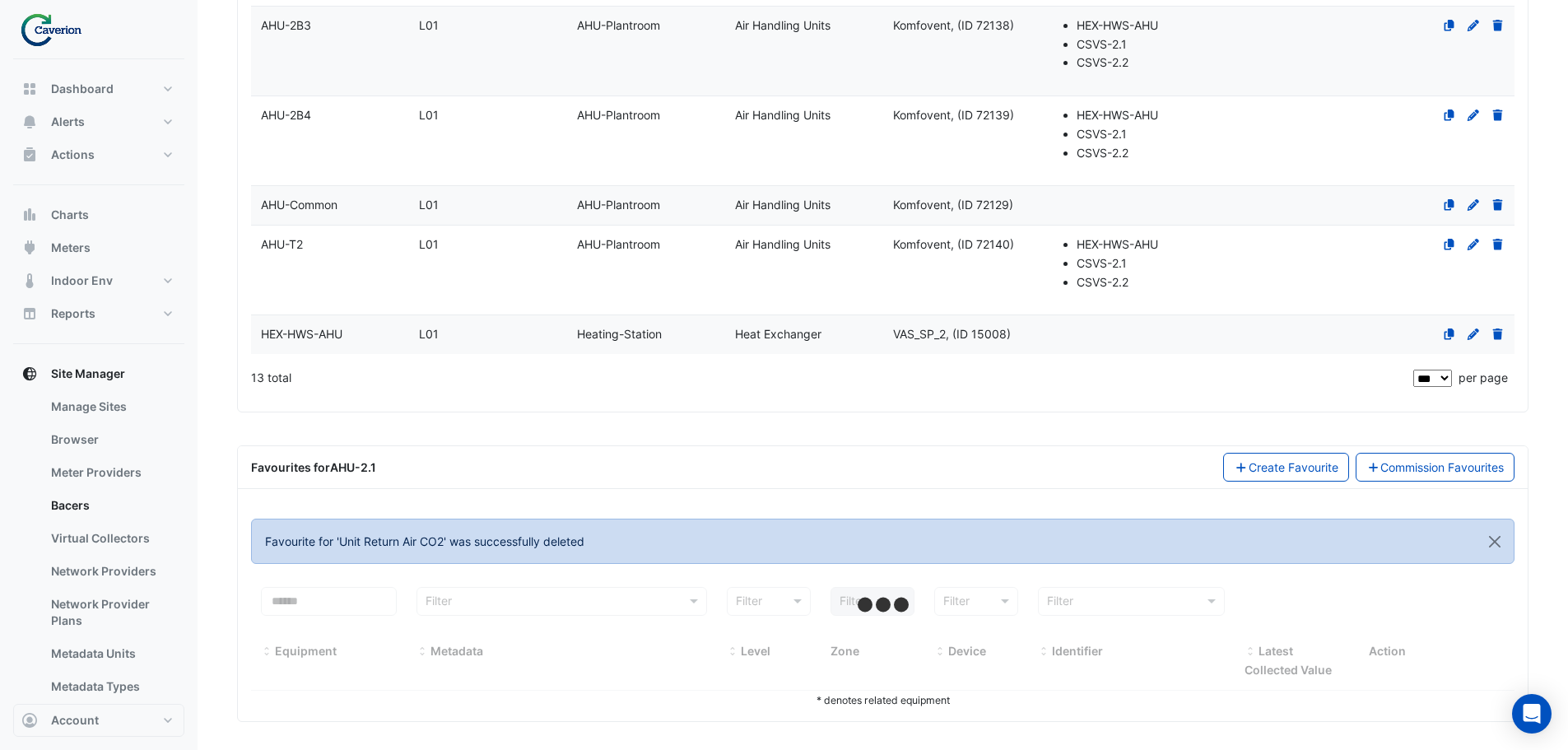
scroll to position [1140, 0]
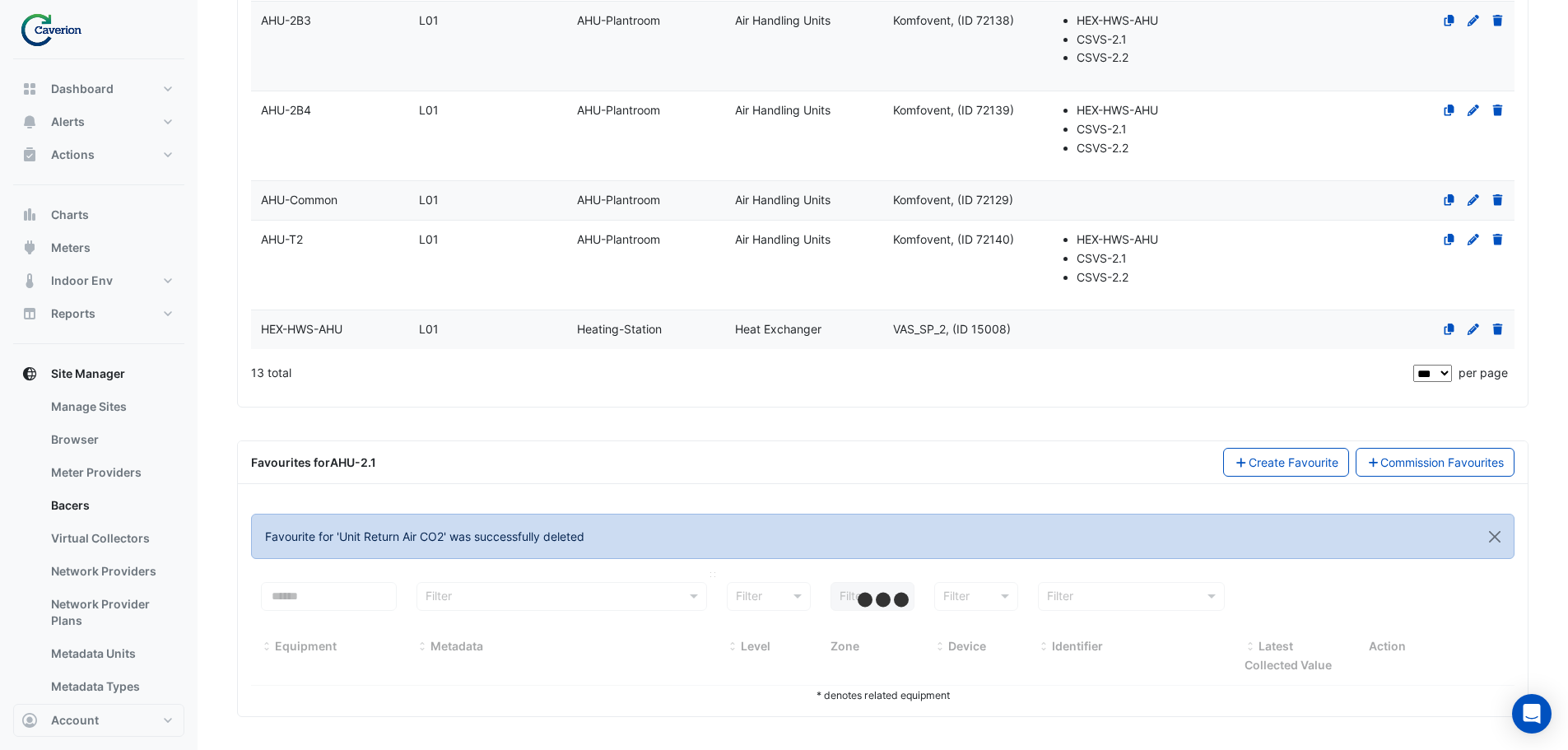
select select "***"
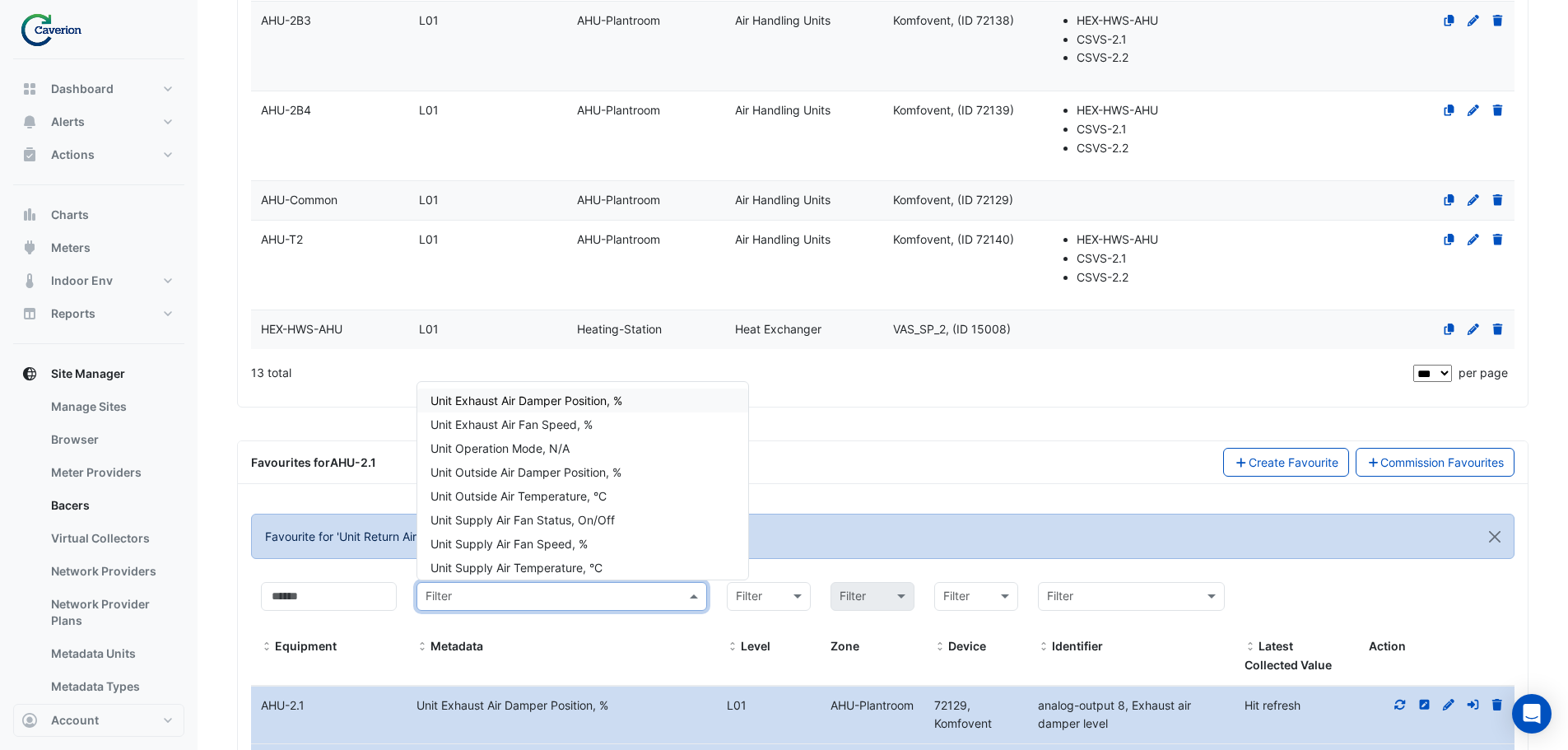
click at [622, 601] on input "text" at bounding box center [545, 598] width 240 height 19
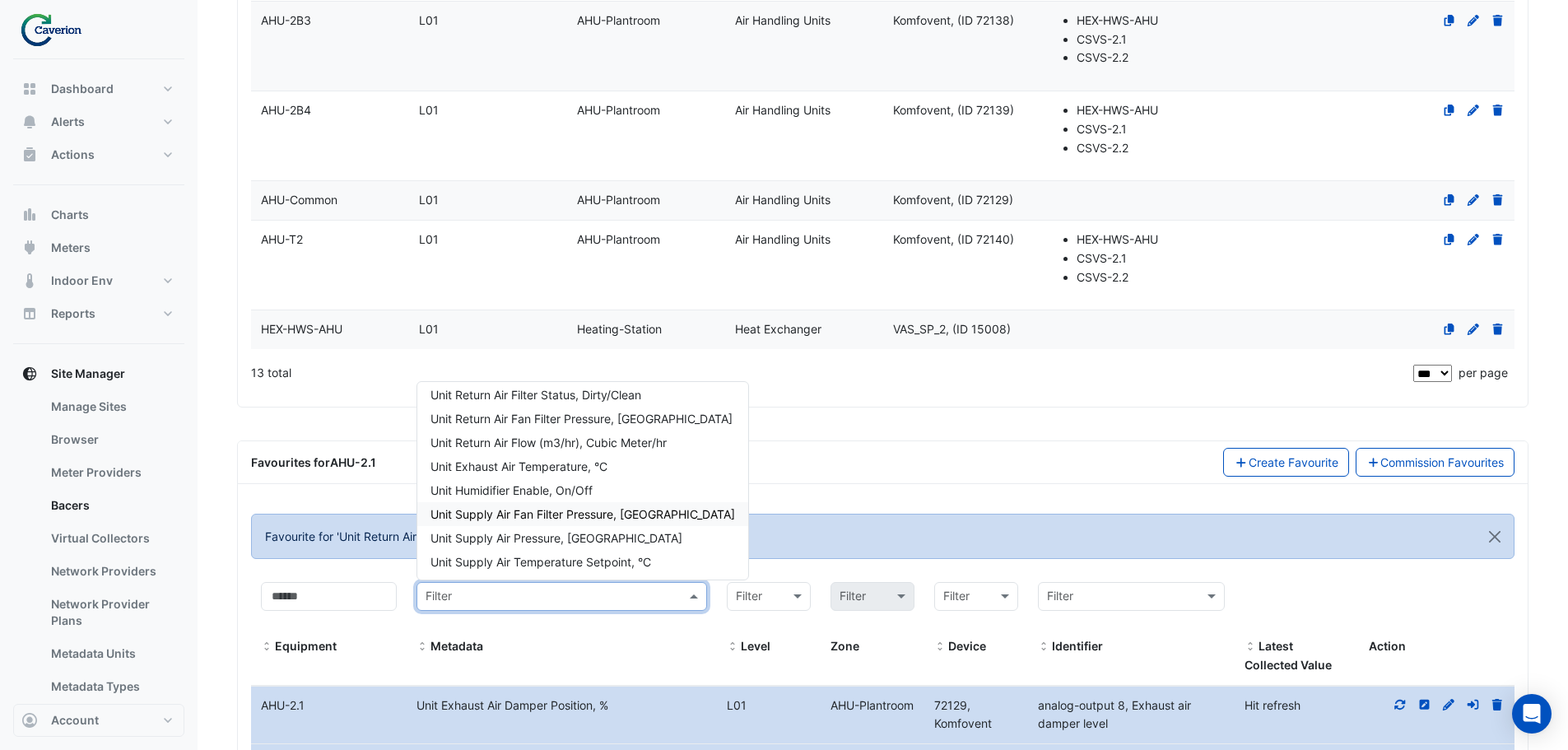
scroll to position [494, 0]
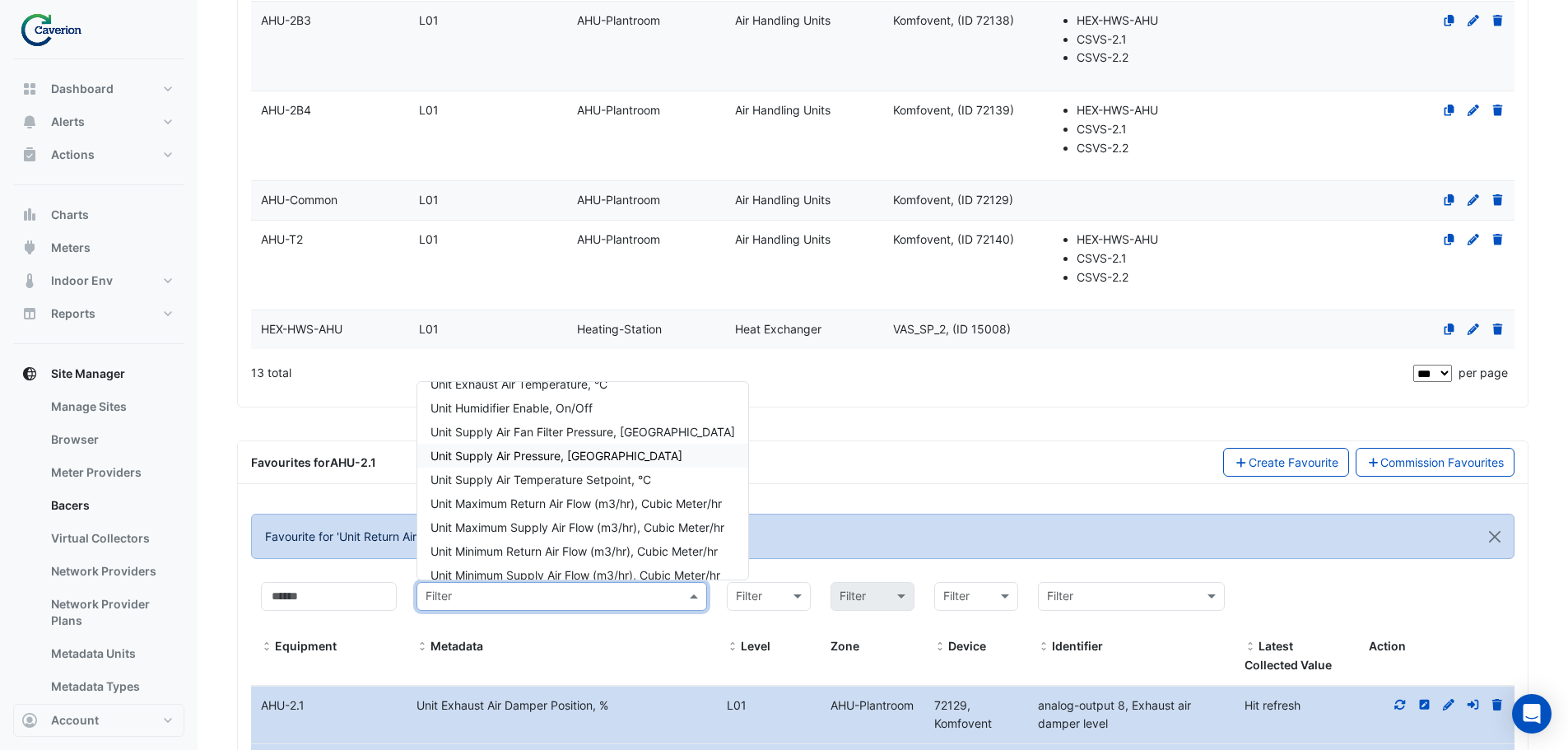
click at [595, 453] on div "Unit Supply Air Pressure, [GEOGRAPHIC_DATA]" at bounding box center [582, 455] width 331 height 24
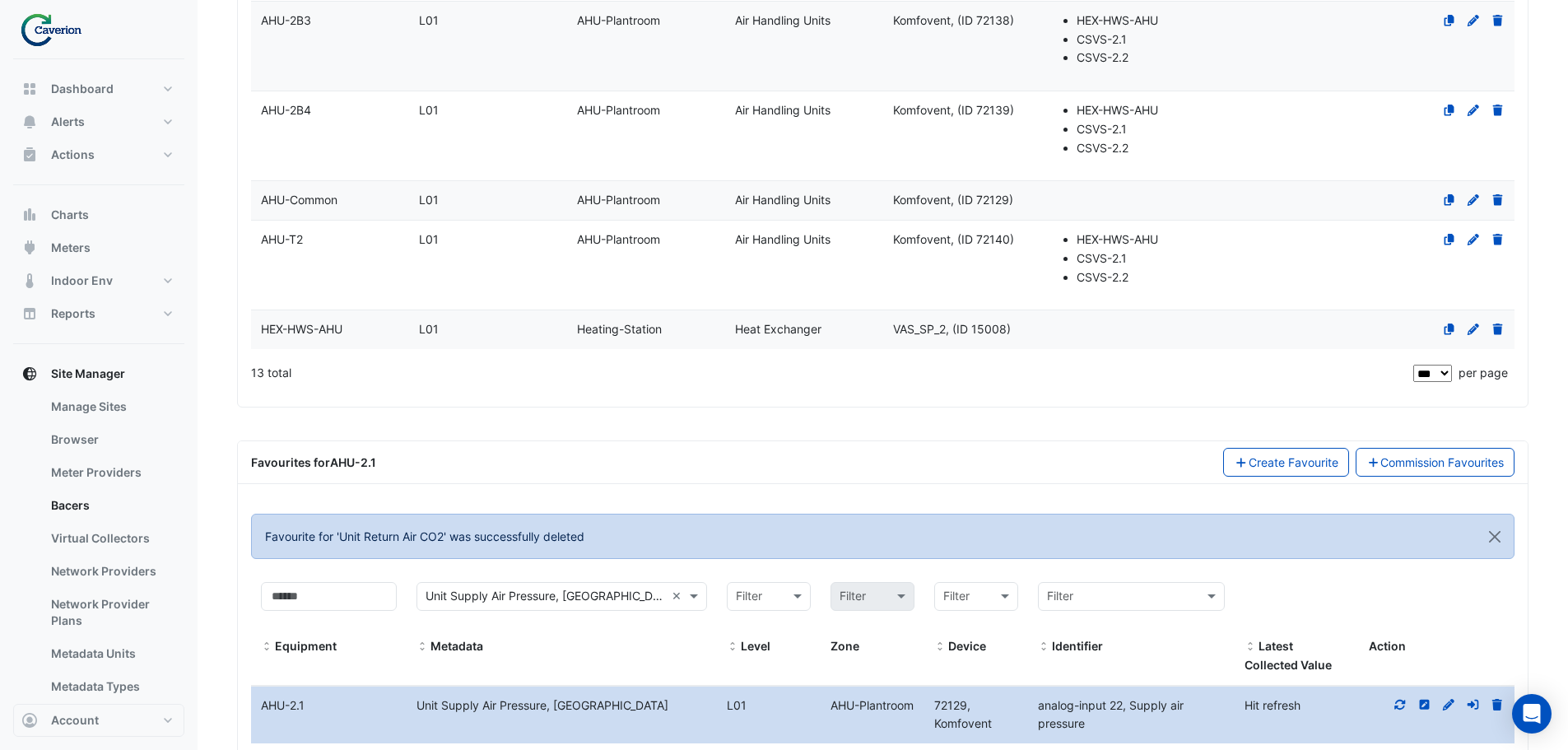
click at [1398, 705] on icon at bounding box center [1400, 704] width 15 height 12
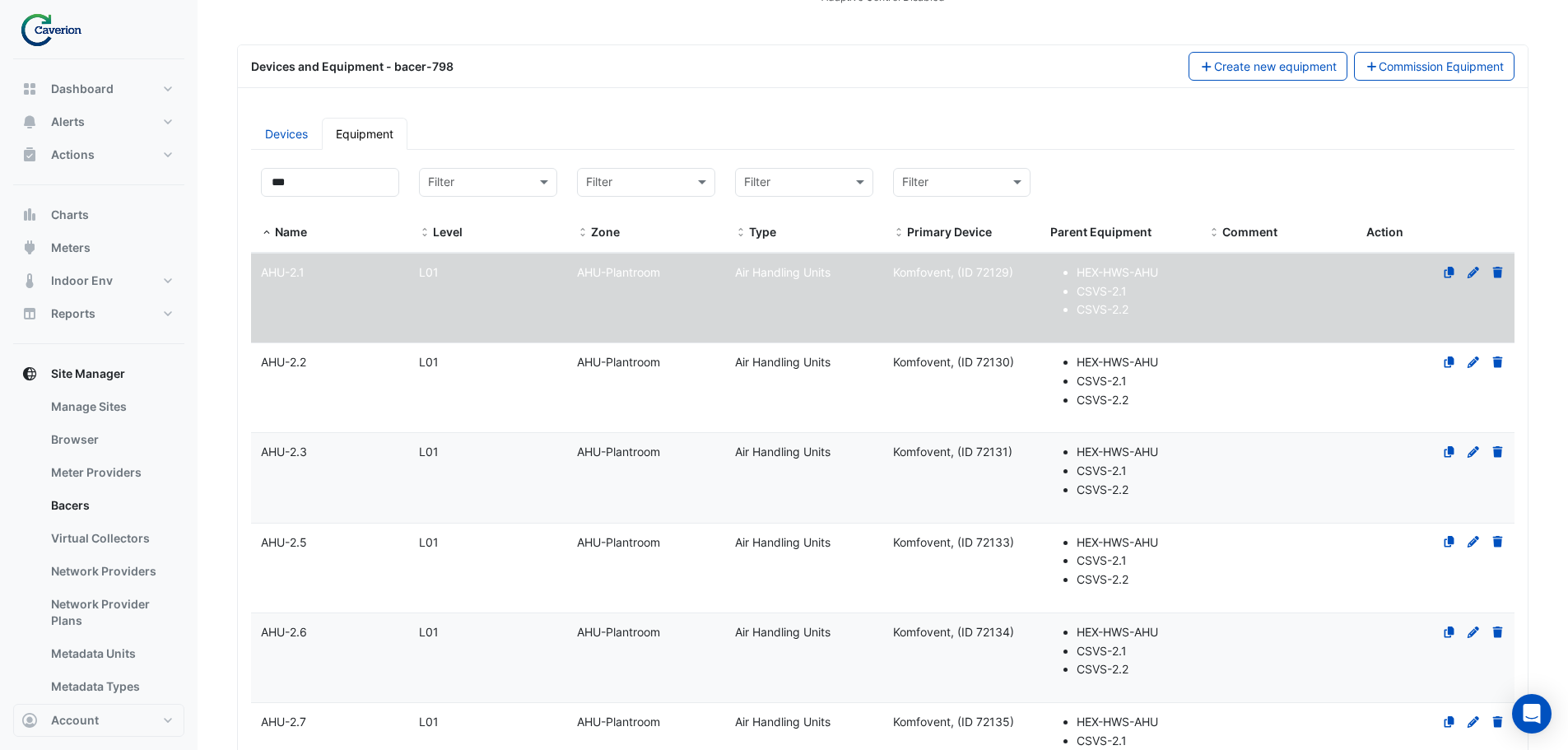
scroll to position [0, 0]
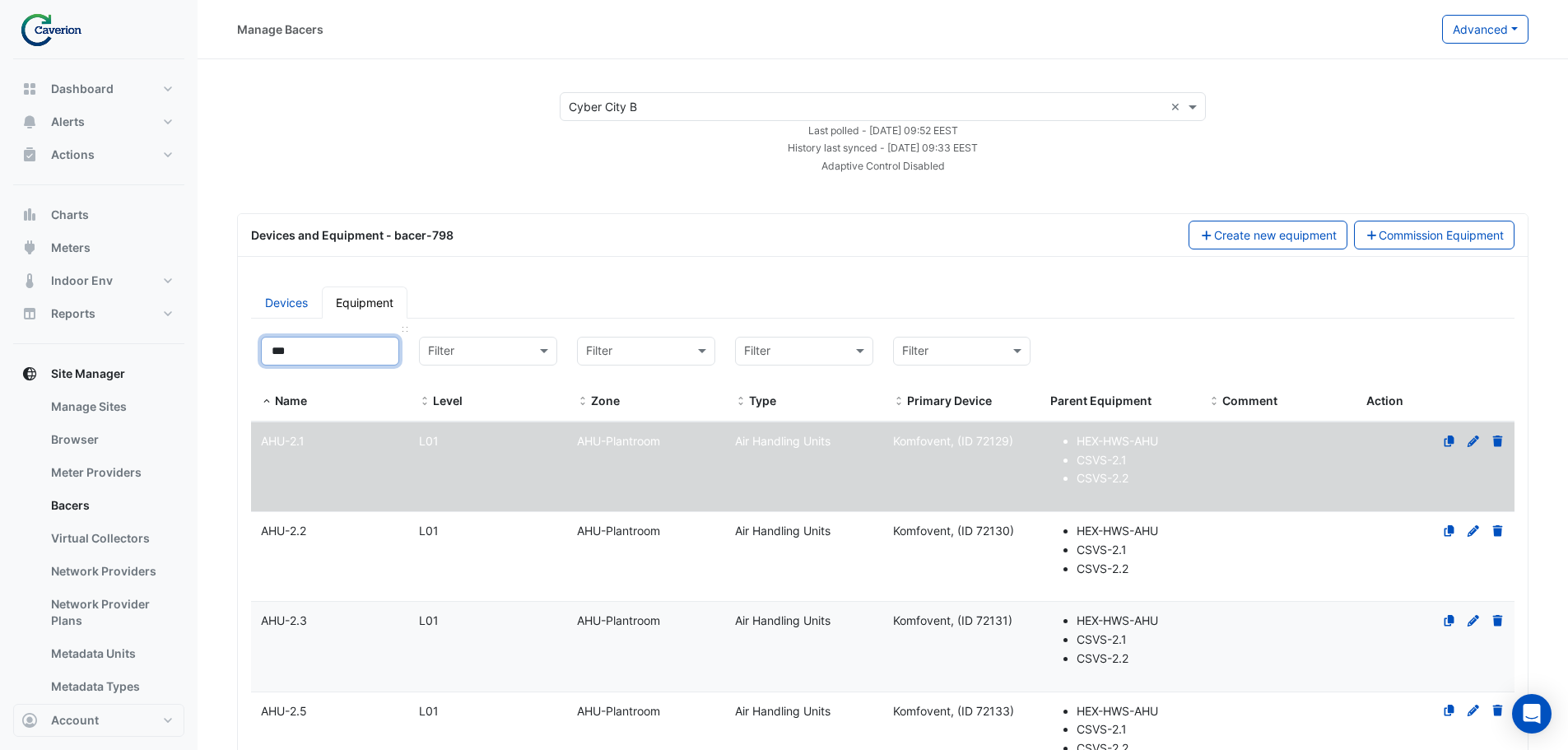
click at [329, 343] on input "***" at bounding box center [330, 351] width 139 height 29
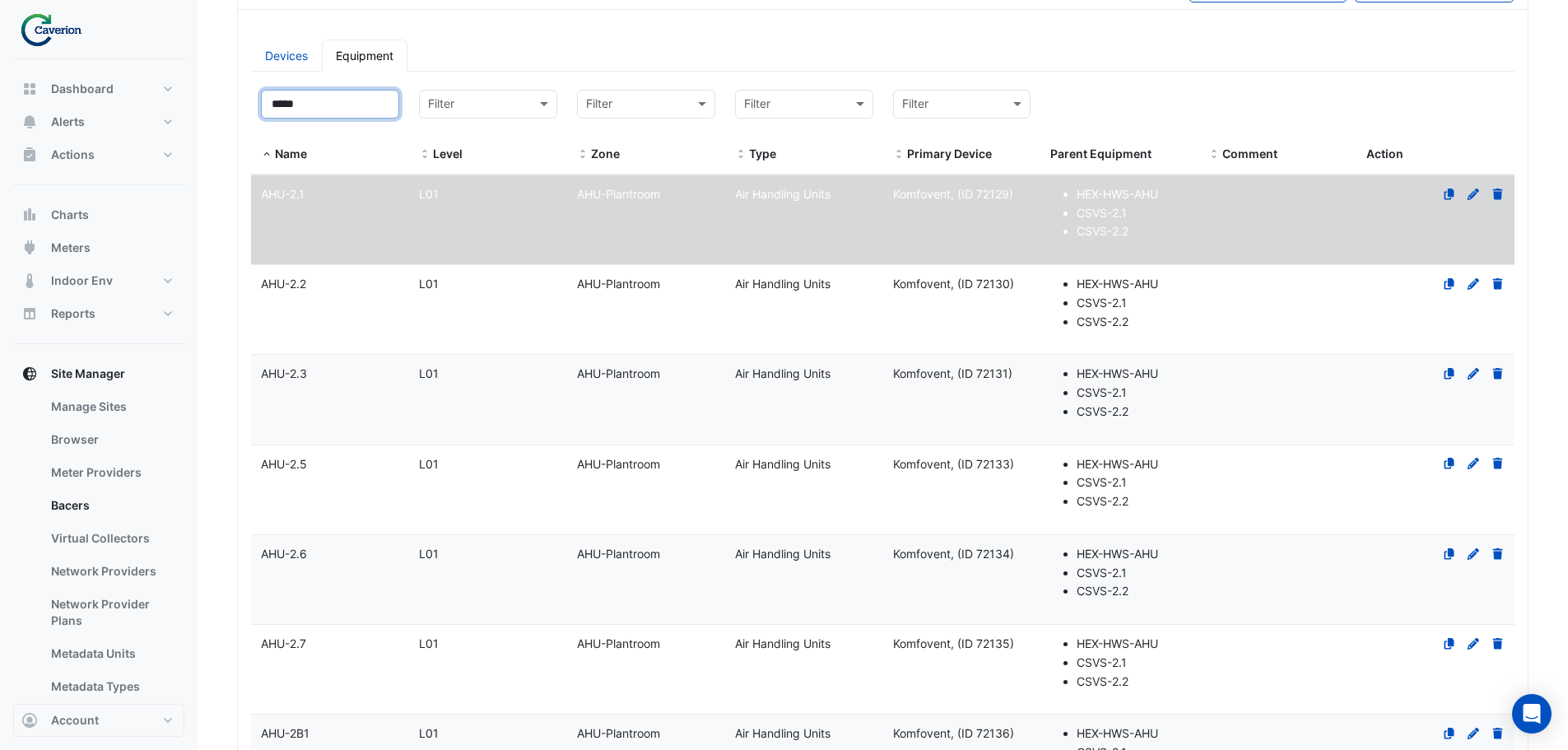
type input "*****"
click at [315, 547] on div "AHU-2.6" at bounding box center [330, 555] width 158 height 19
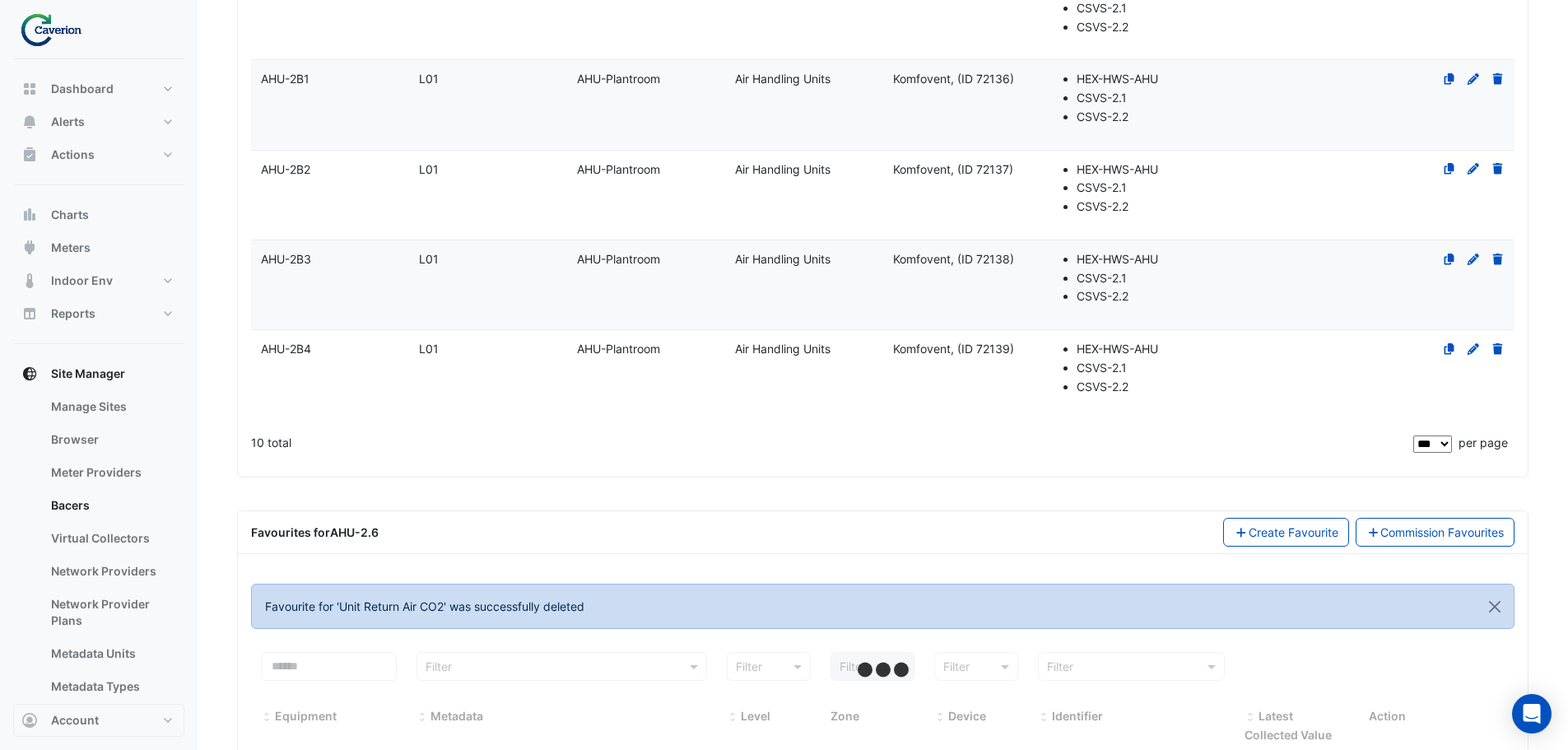
scroll to position [971, 0]
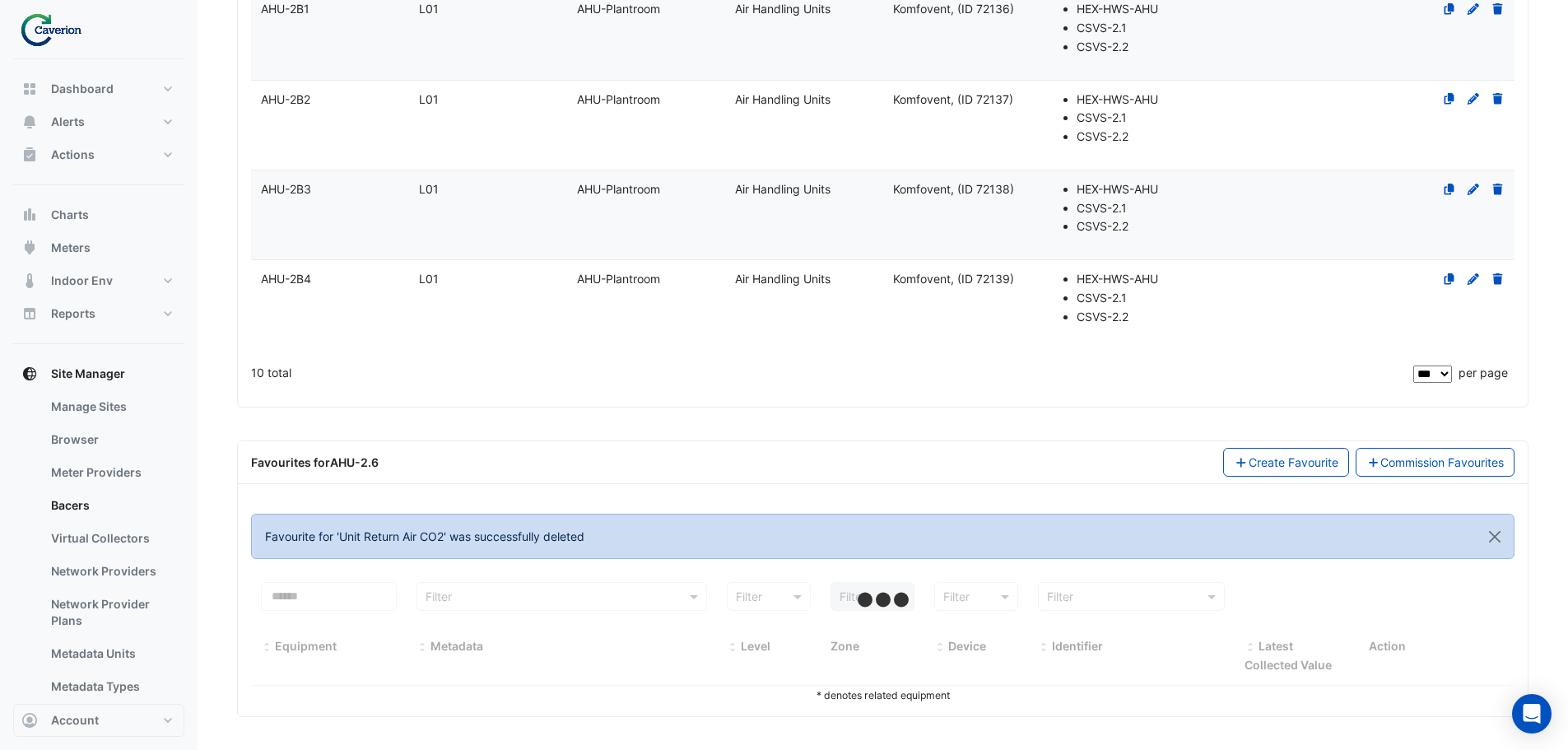
select select "***"
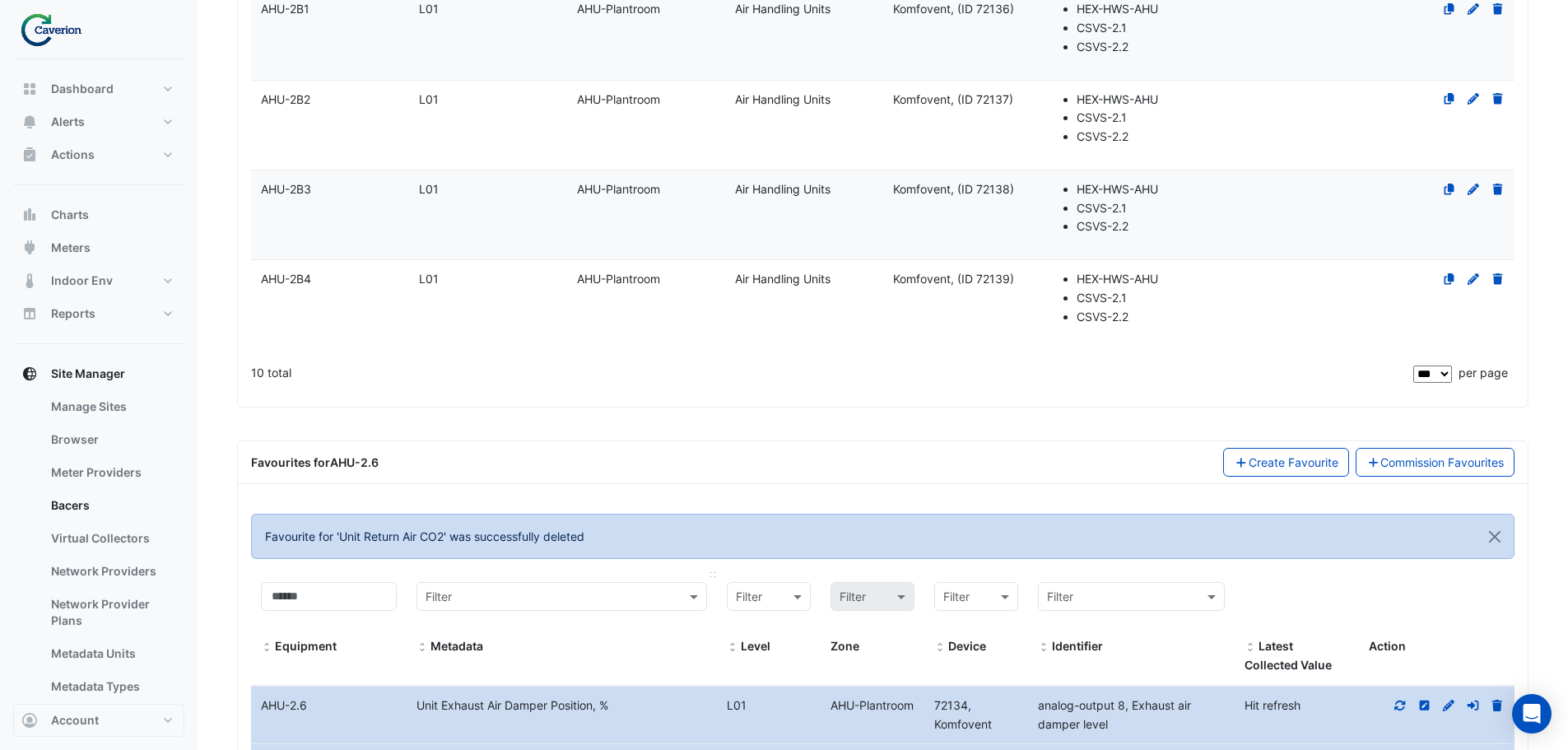
click at [551, 589] on input "text" at bounding box center [545, 598] width 240 height 19
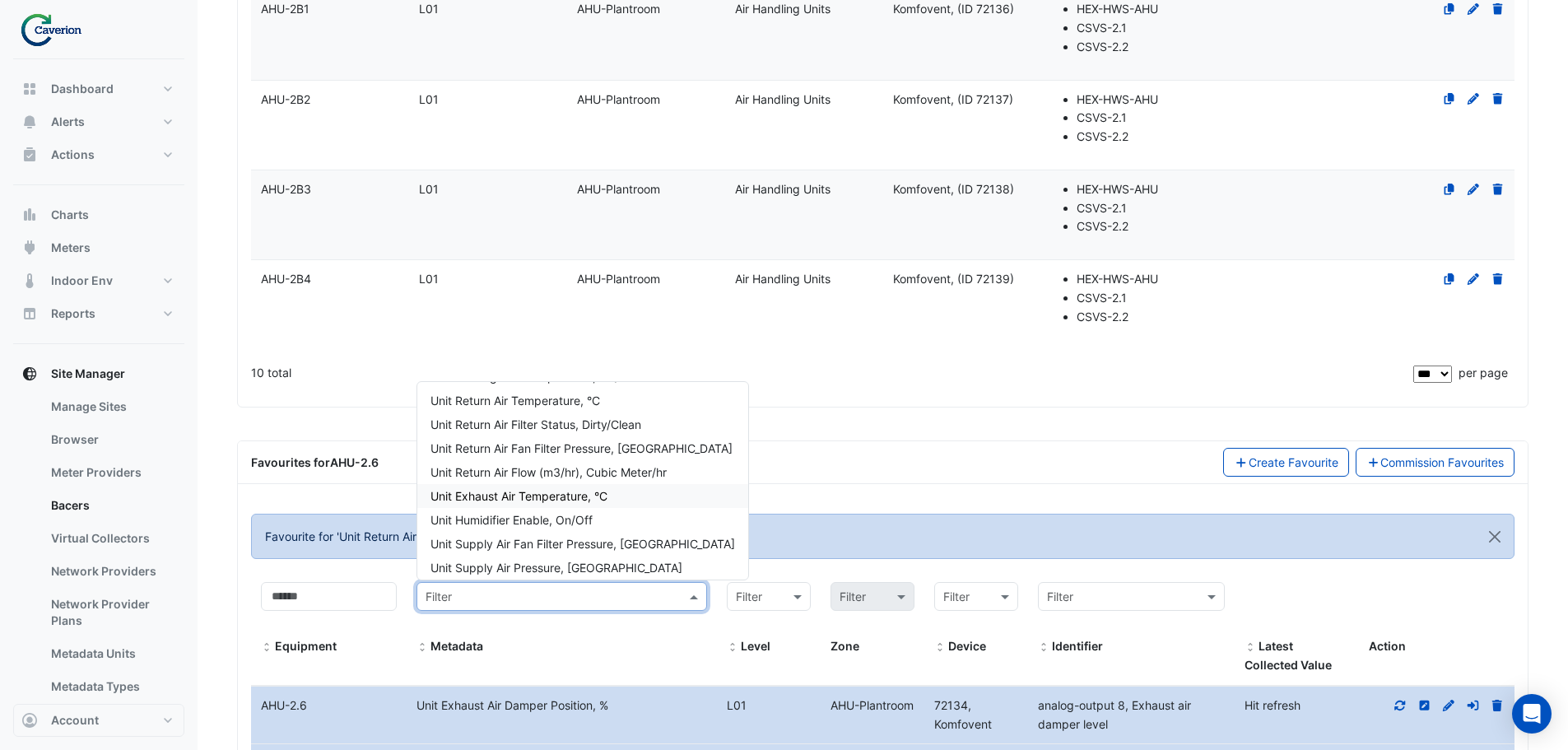
scroll to position [411, 0]
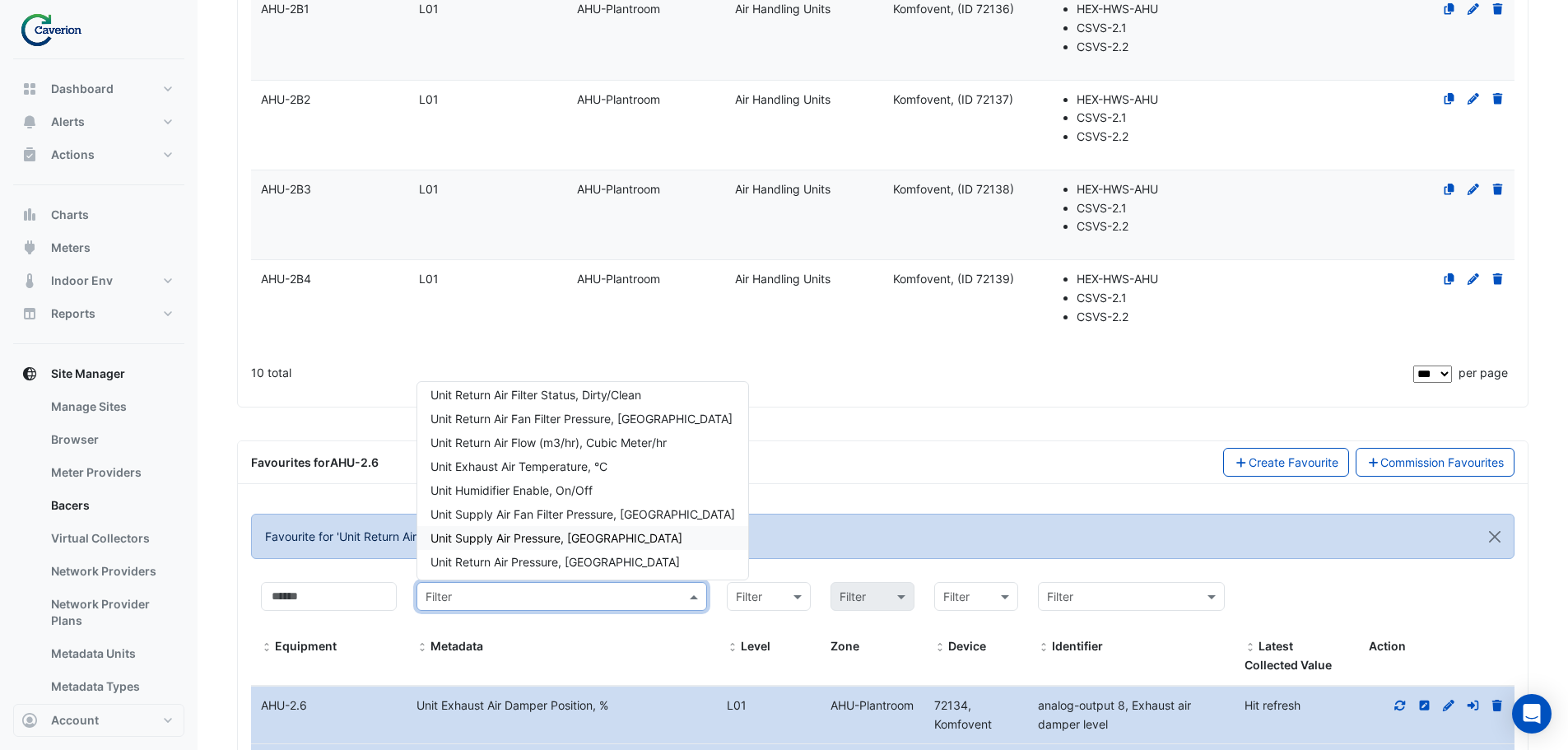
click at [591, 540] on div "Unit Supply Air Pressure, [GEOGRAPHIC_DATA]" at bounding box center [582, 538] width 331 height 24
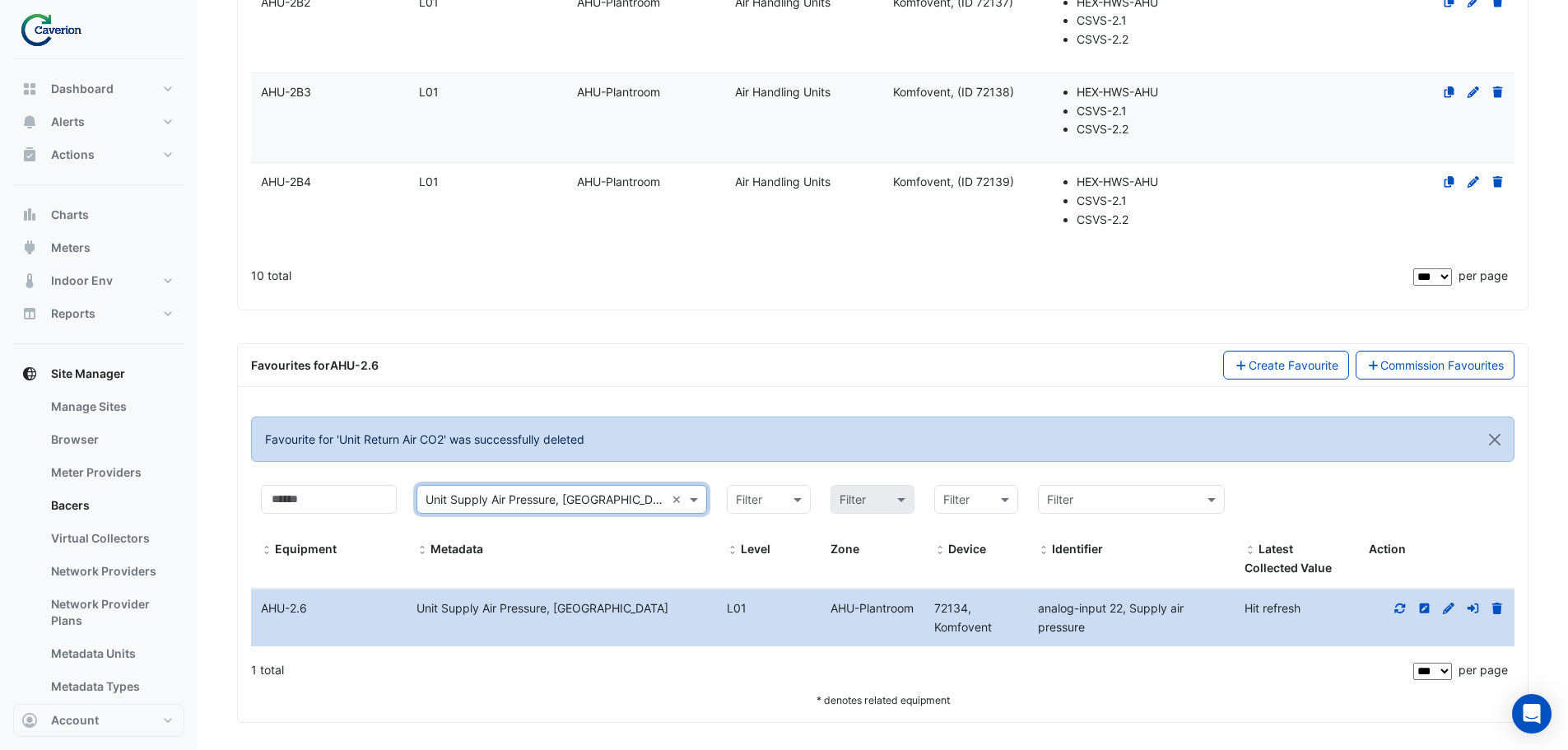
scroll to position [1074, 0]
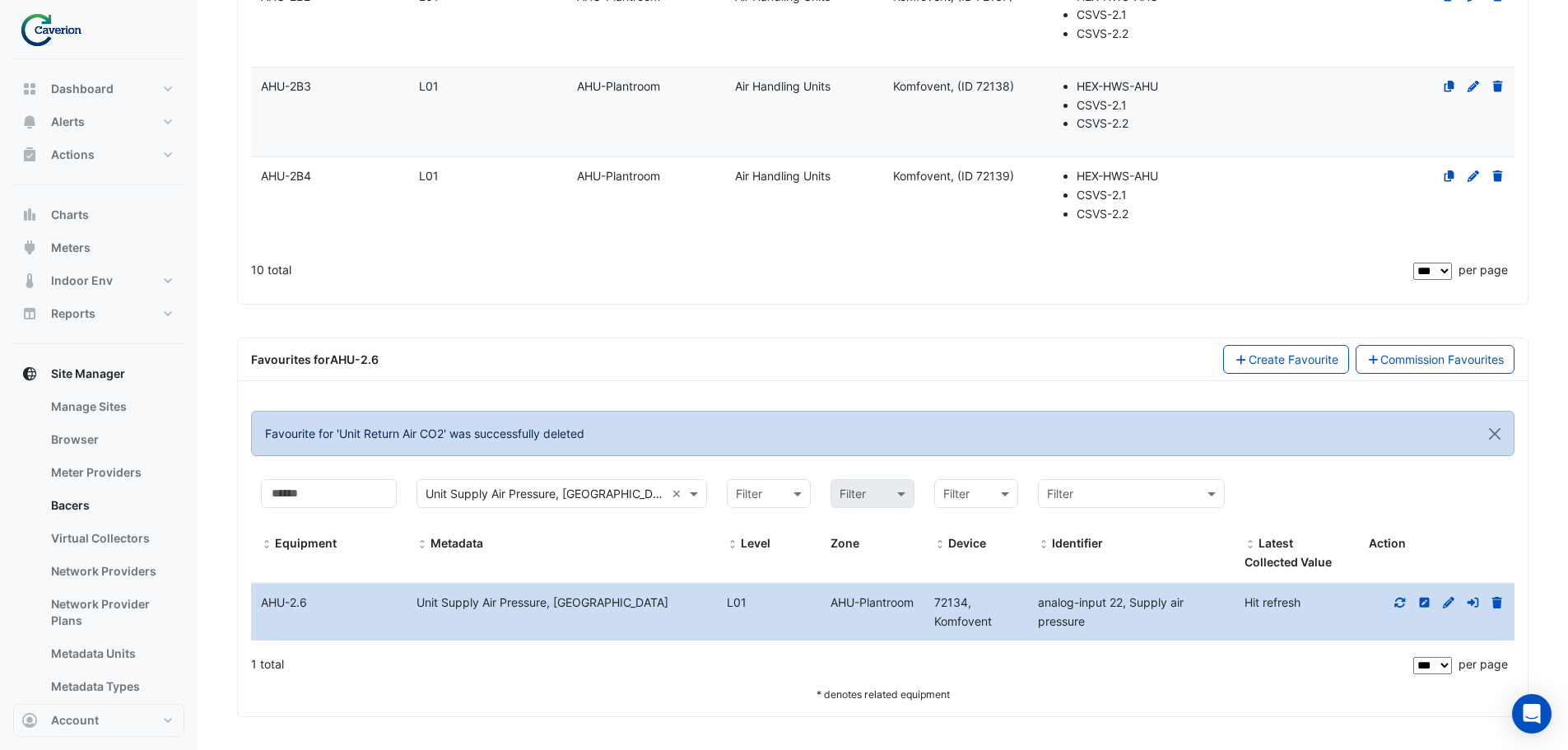
click at [1403, 598] on icon at bounding box center [1400, 603] width 15 height 12
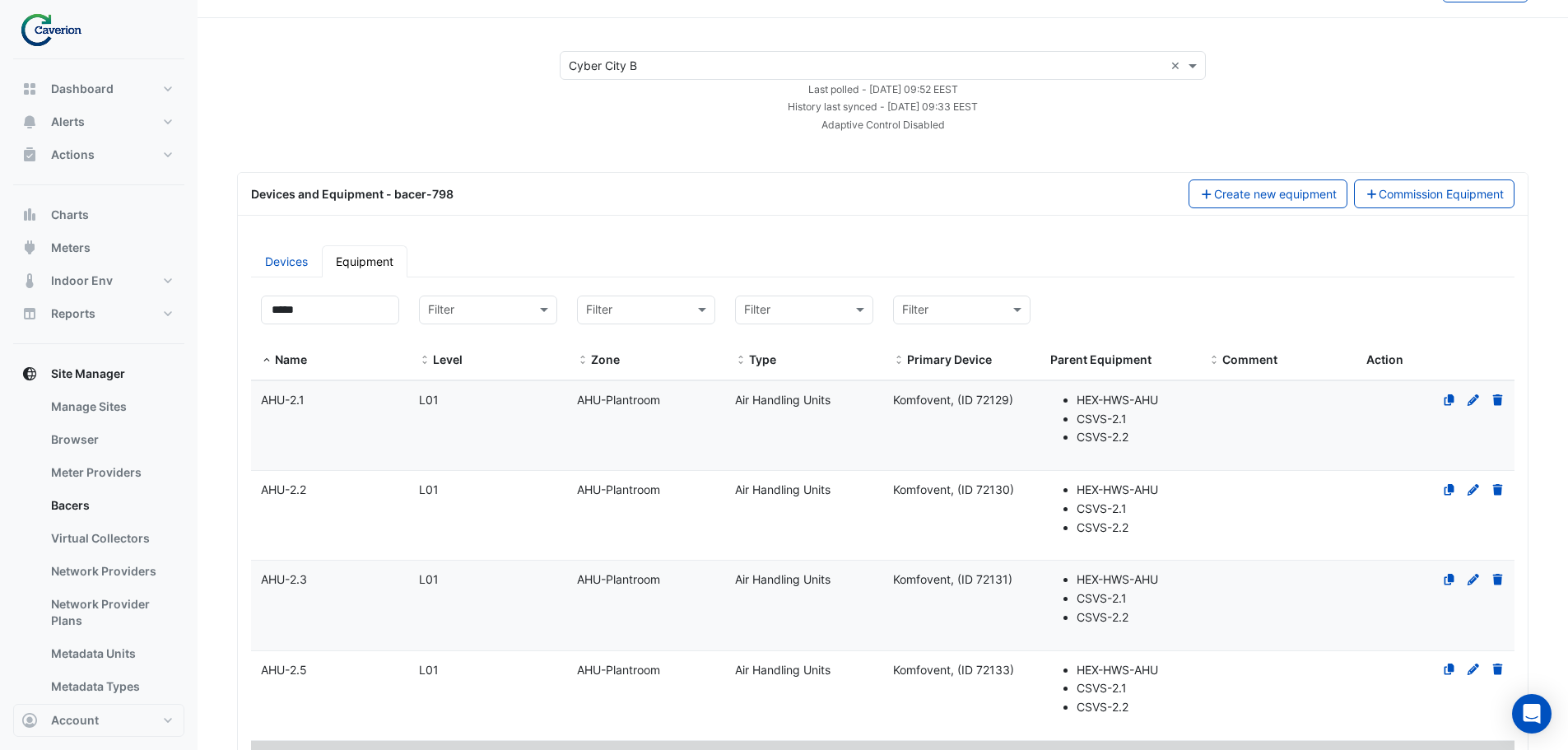
scroll to position [0, 0]
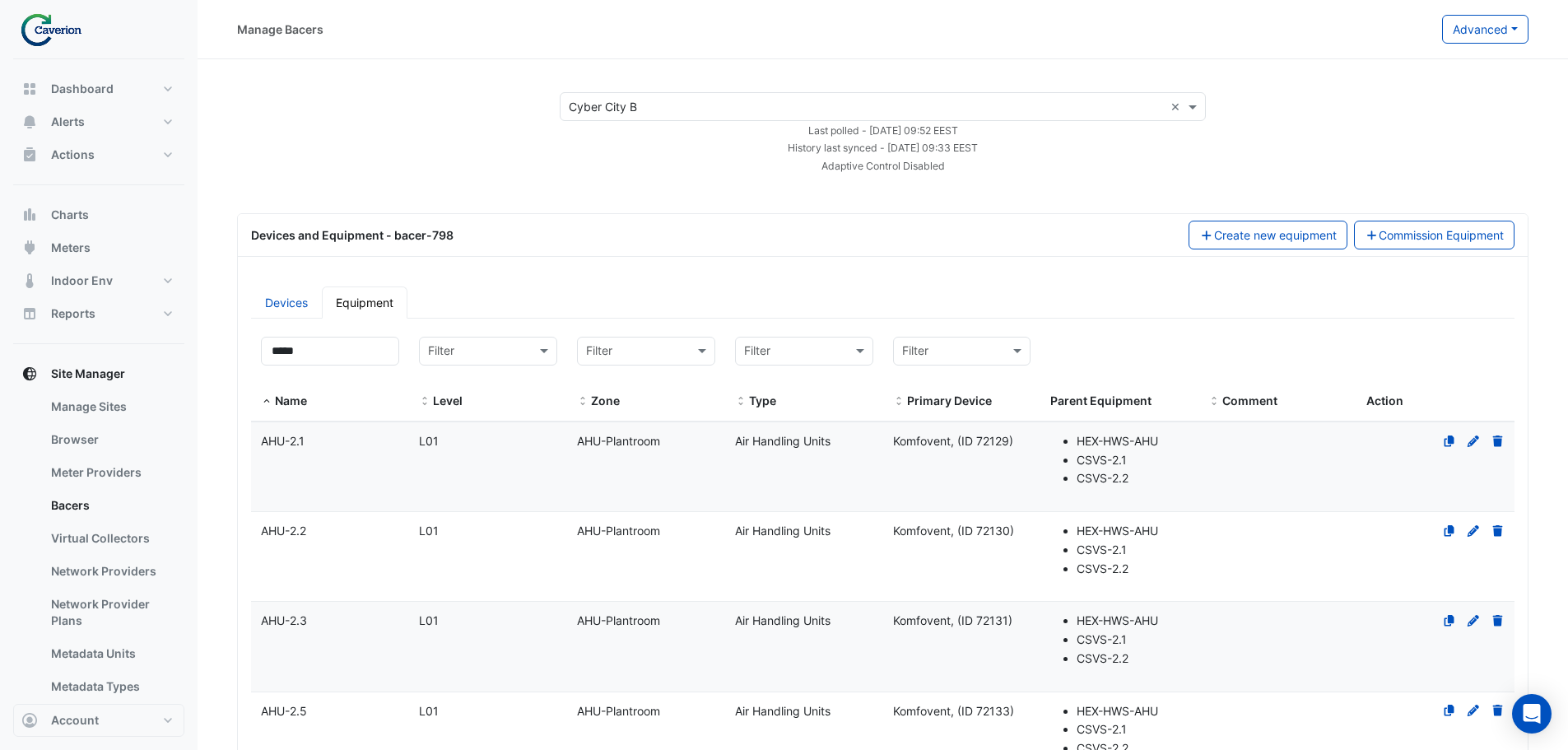
drag, startPoint x: 317, startPoint y: 439, endPoint x: 326, endPoint y: 452, distance: 15.8
click at [317, 439] on div "AHU-2.1" at bounding box center [330, 441] width 158 height 19
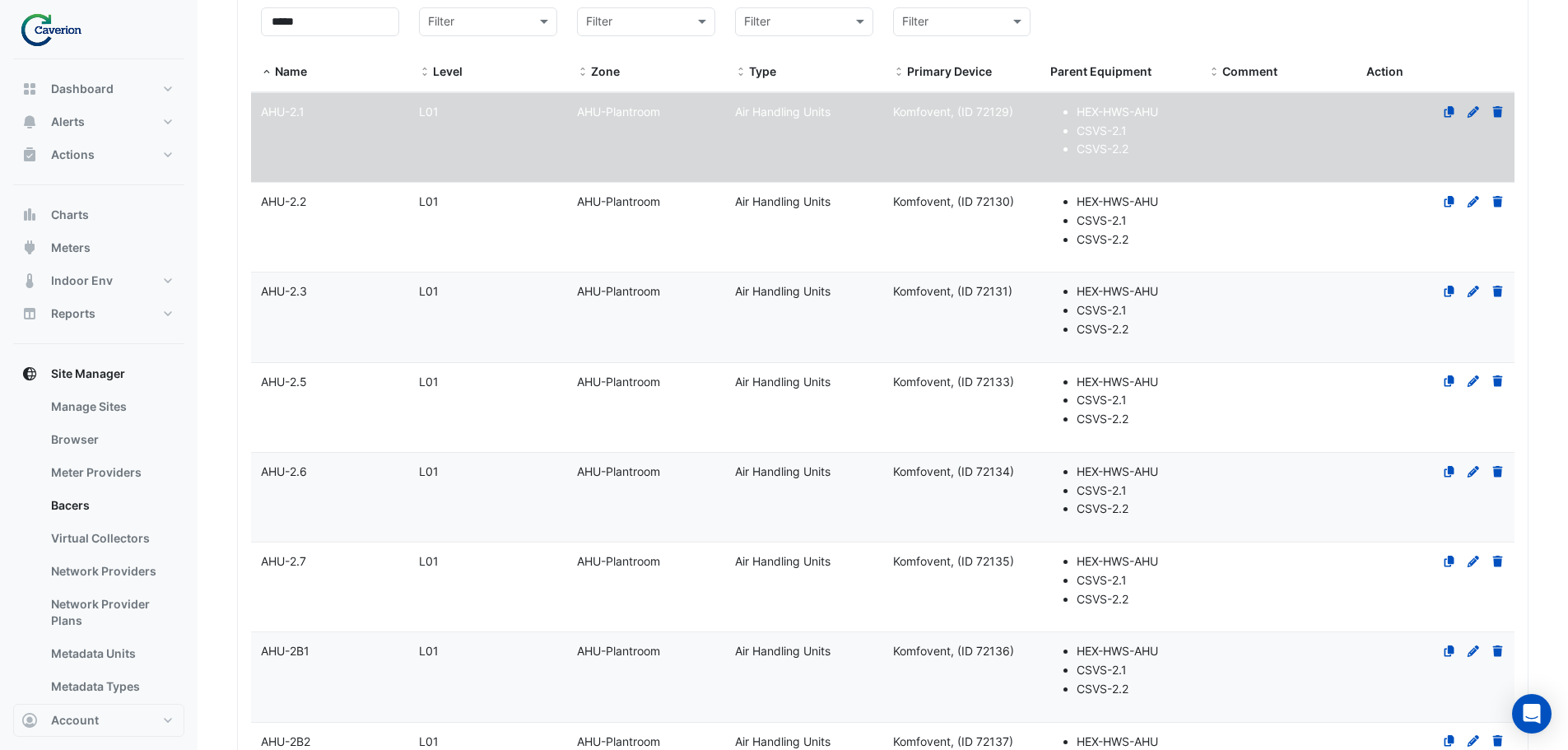
select select "***"
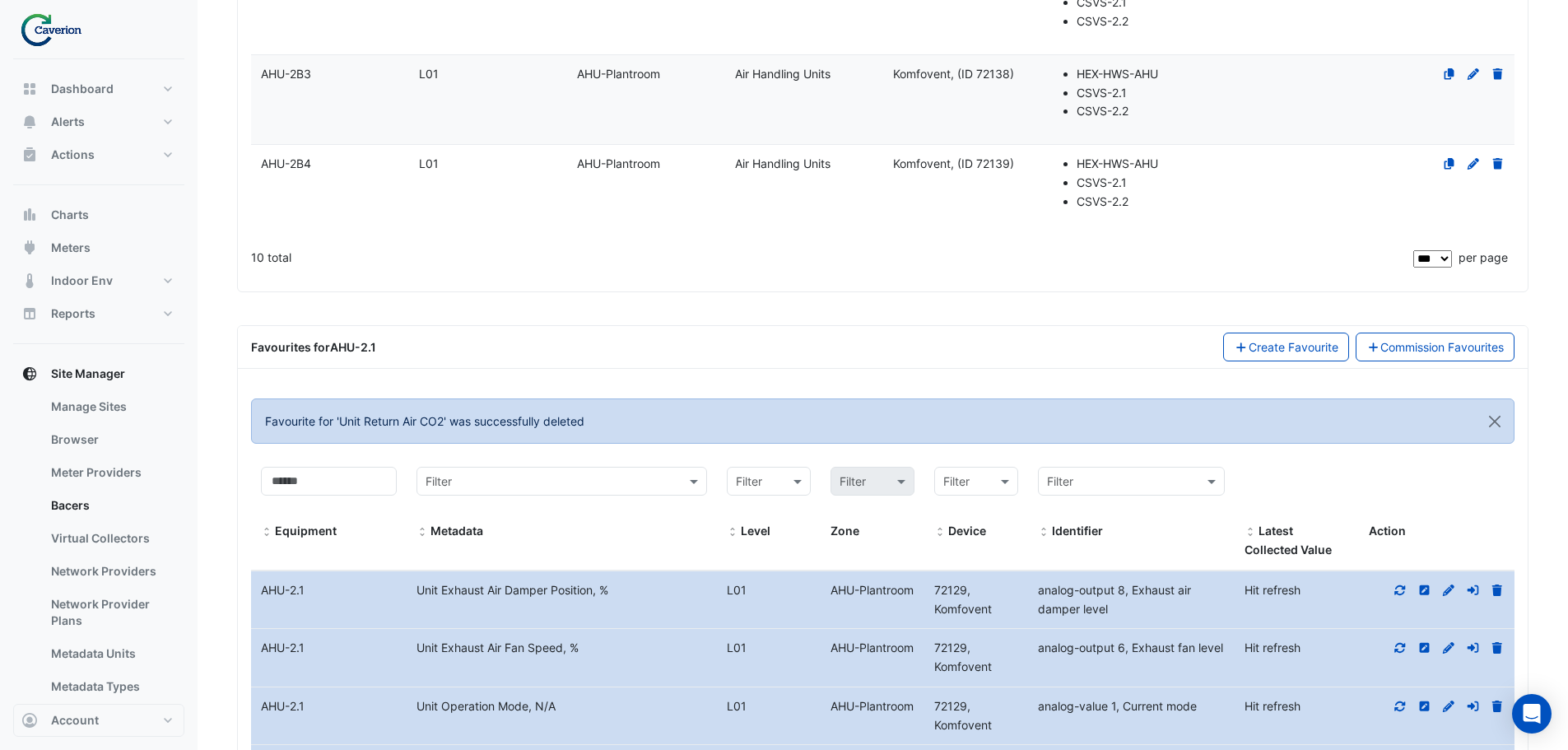
scroll to position [1317, 0]
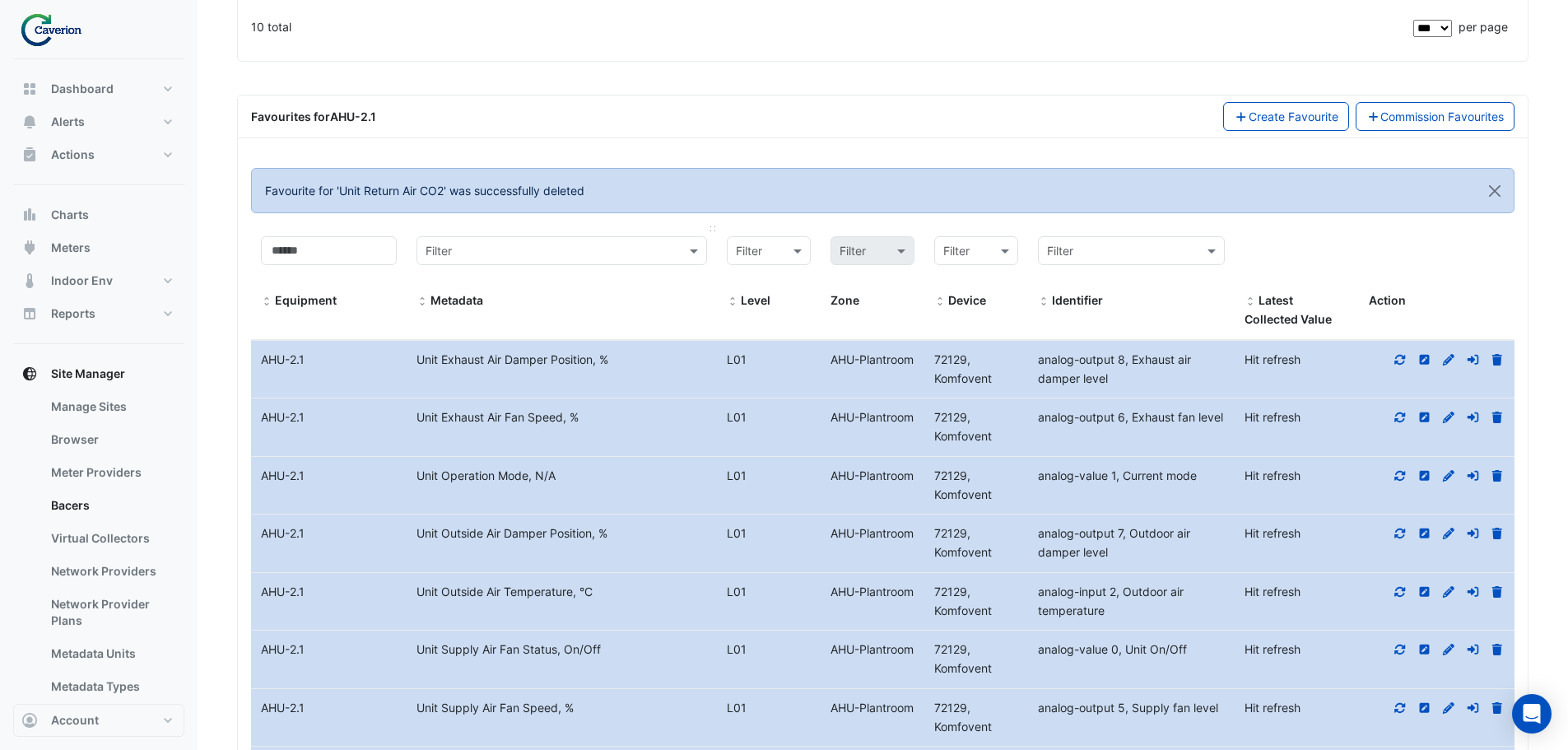
click at [618, 242] on input "text" at bounding box center [545, 251] width 240 height 19
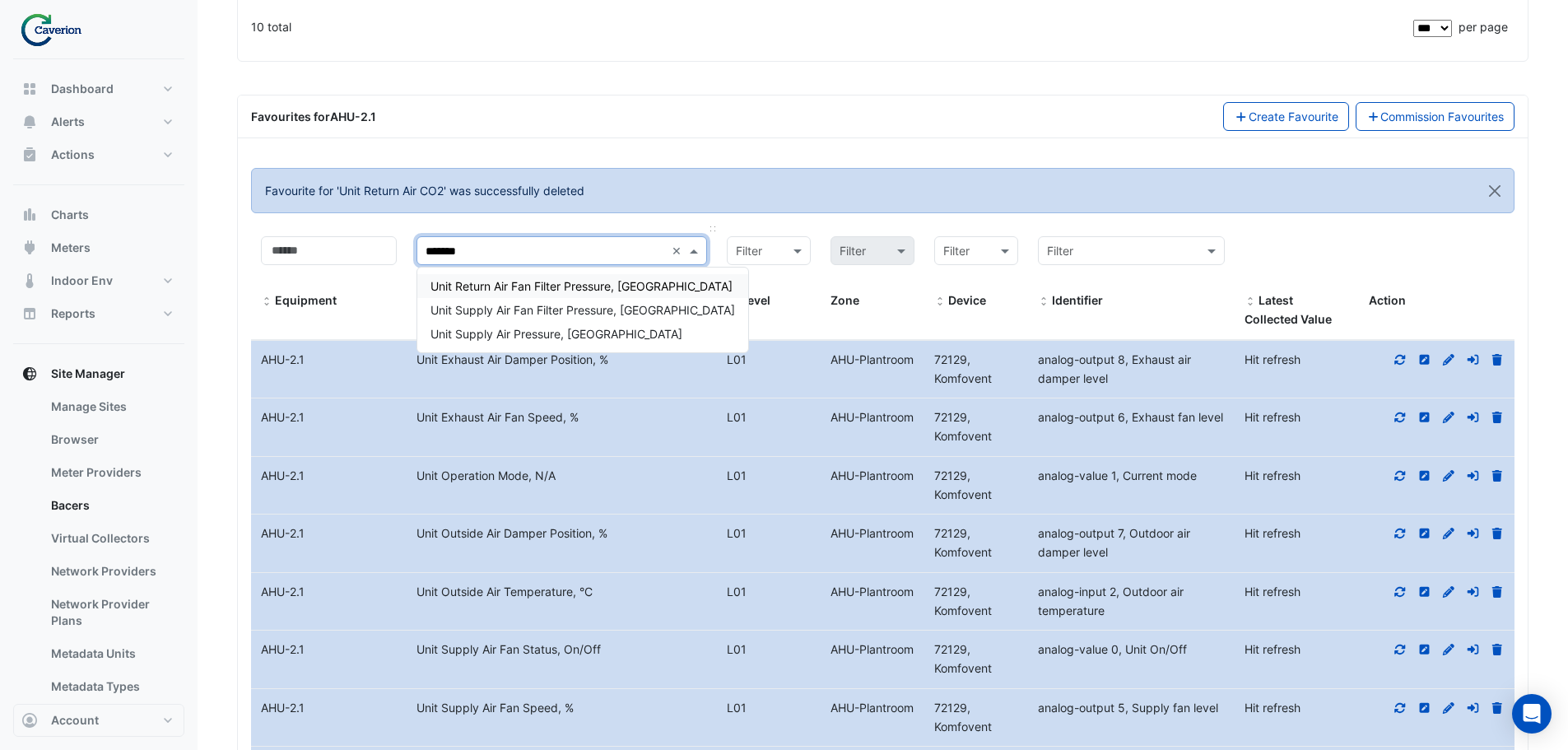
type input "********"
click at [582, 337] on span "Unit Supply Air Pressure, [GEOGRAPHIC_DATA]" at bounding box center [557, 334] width 252 height 14
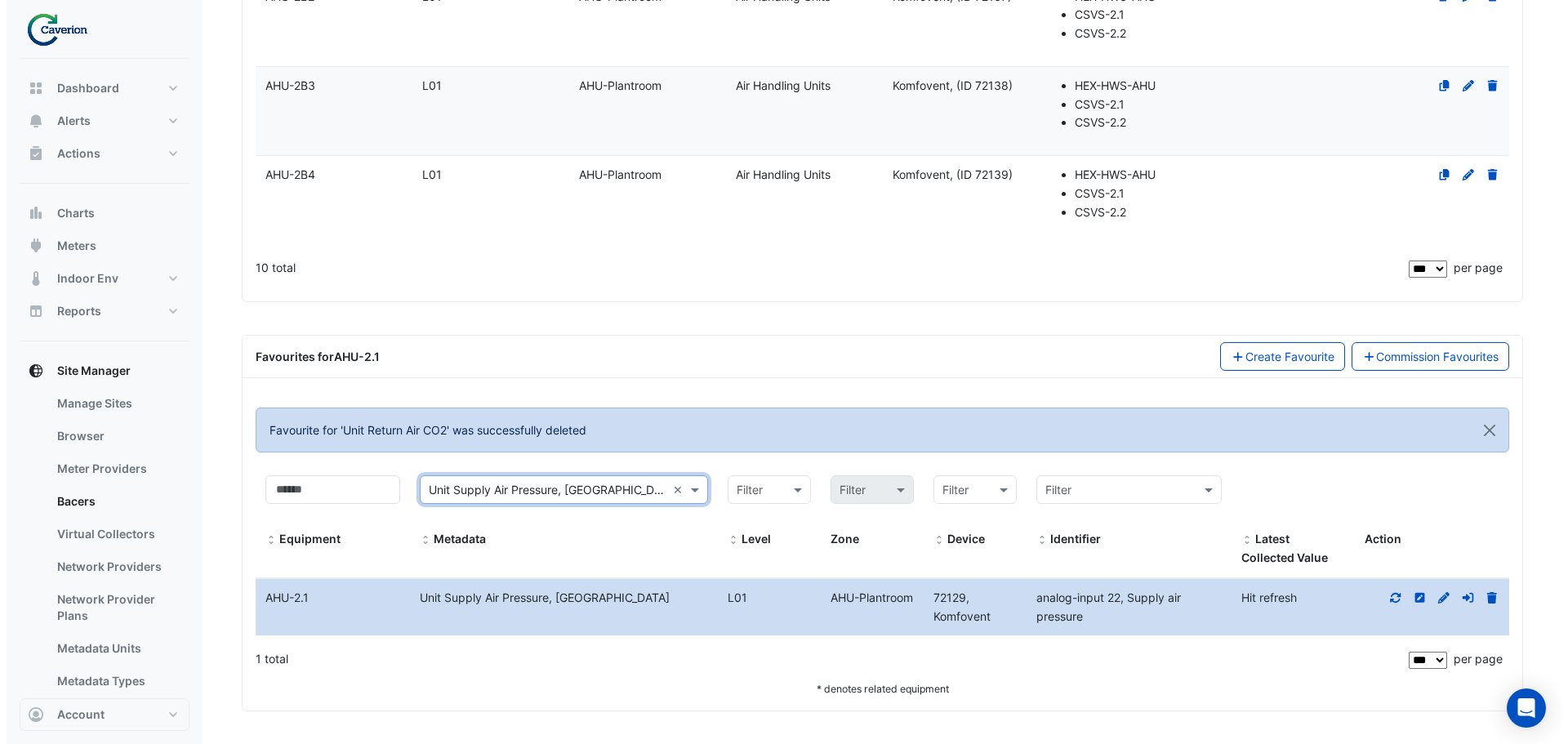
scroll to position [1065, 0]
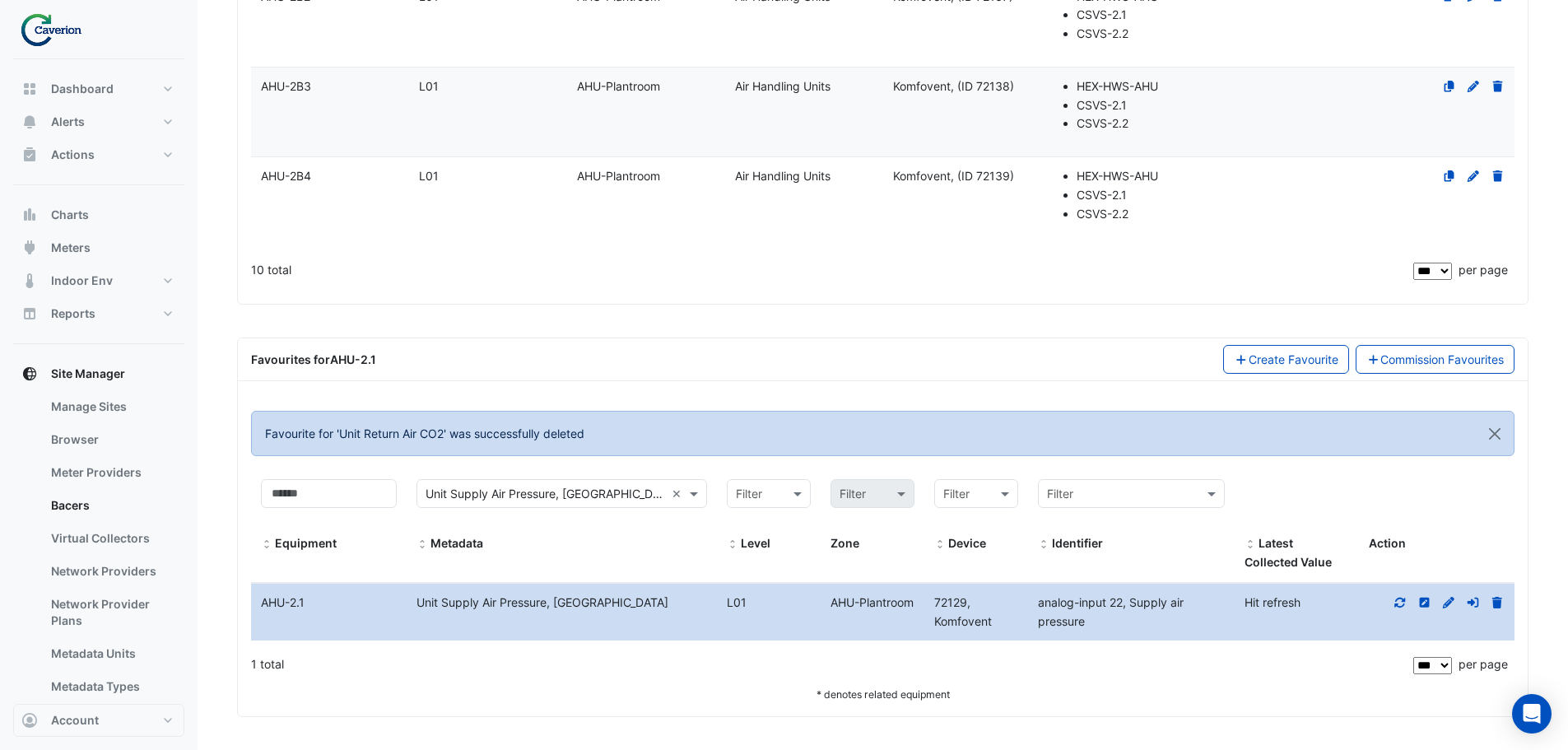
click at [1402, 605] on icon at bounding box center [1400, 603] width 15 height 12
click at [1497, 603] on icon at bounding box center [1497, 603] width 10 height 12
select select "***"
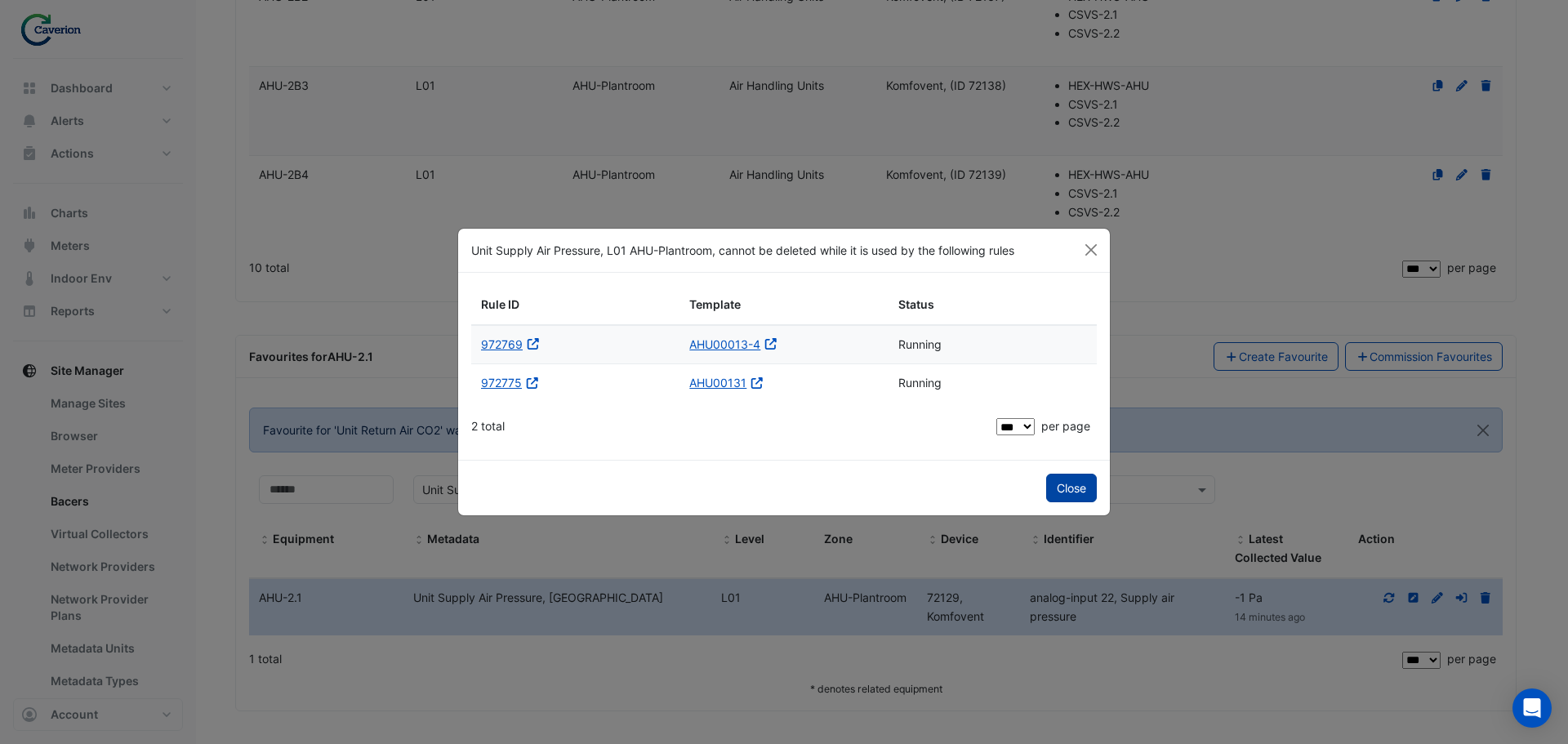
click at [1085, 488] on button "Close" at bounding box center [1071, 488] width 51 height 29
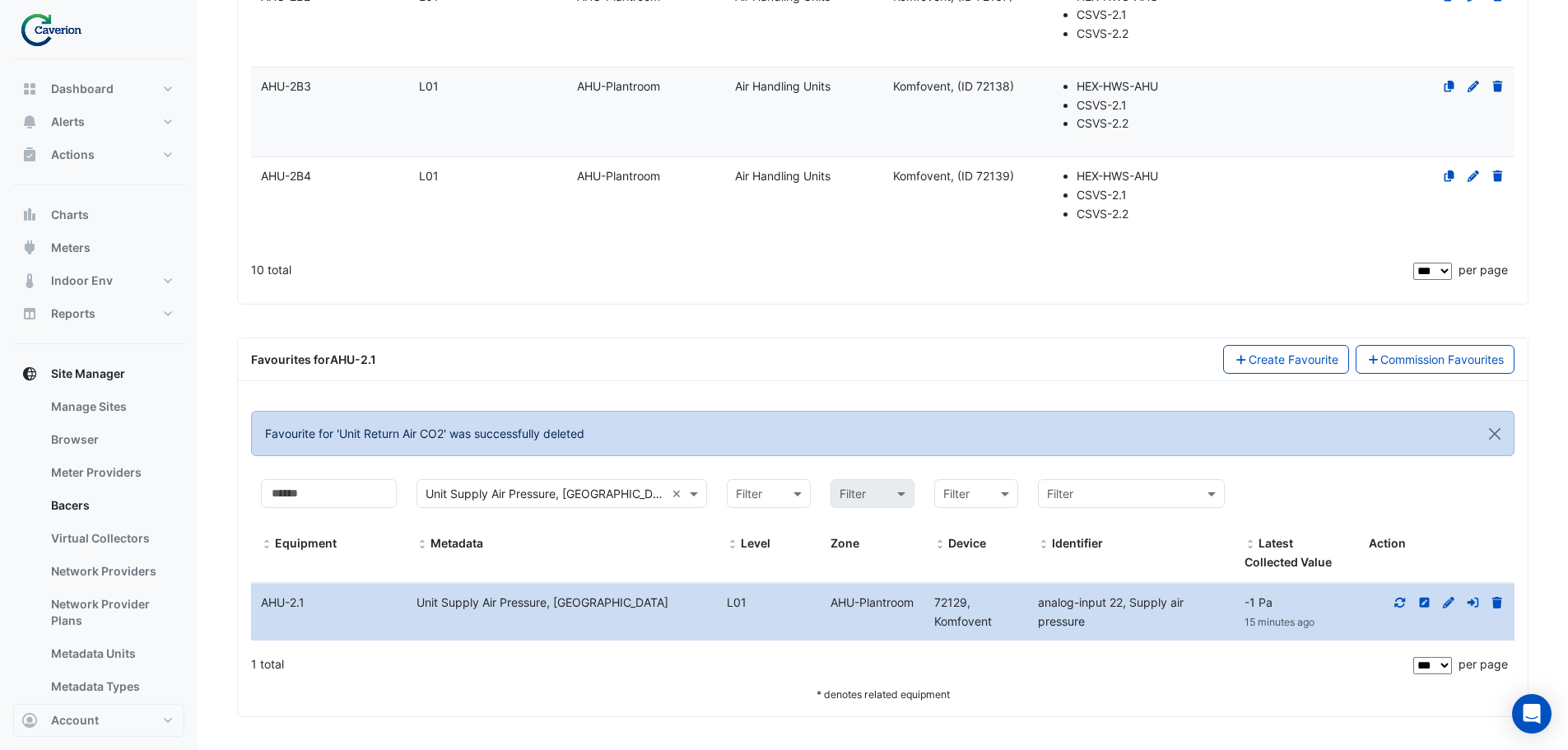
click at [1498, 603] on icon at bounding box center [1497, 603] width 10 height 12
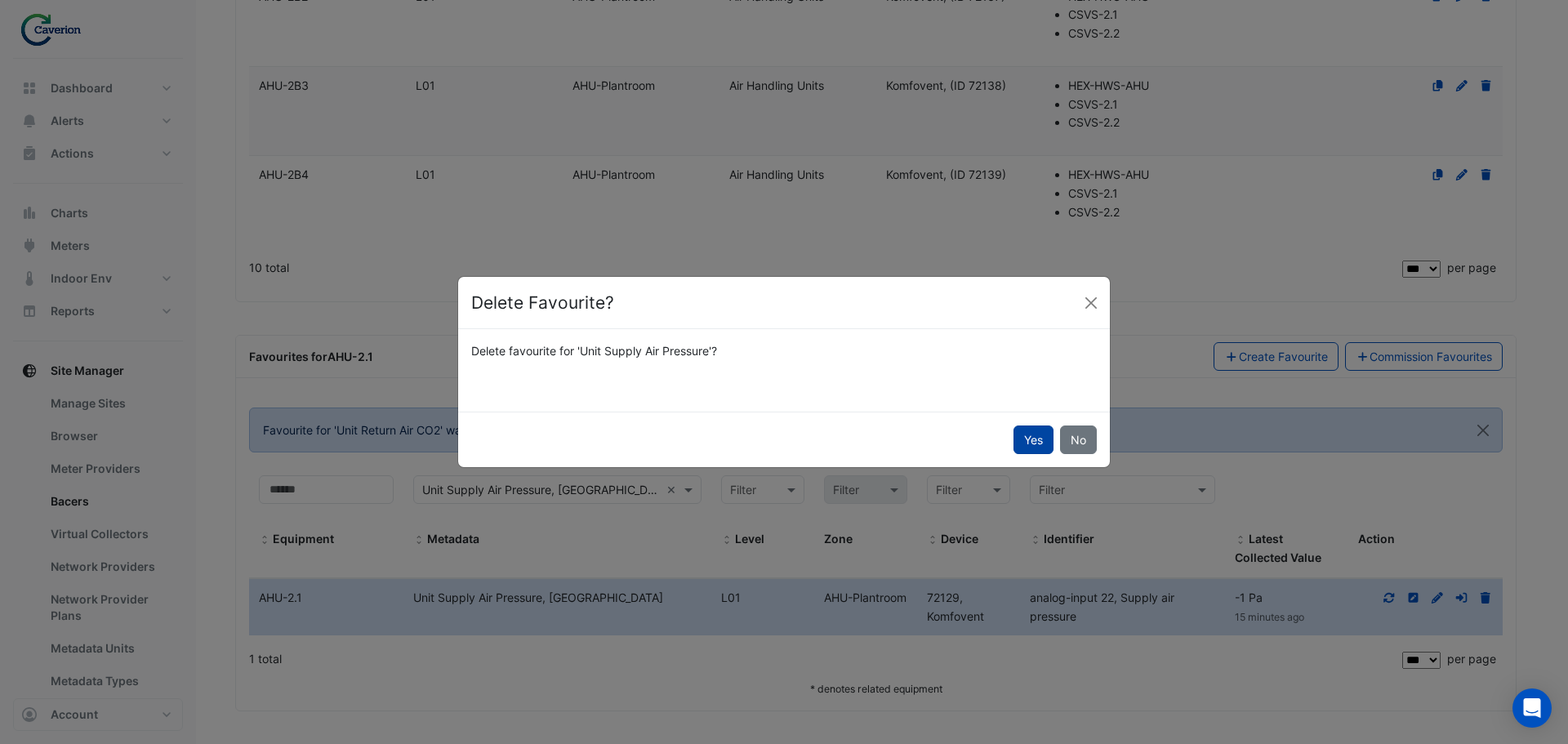
click at [1041, 440] on button "Yes" at bounding box center [1034, 440] width 40 height 29
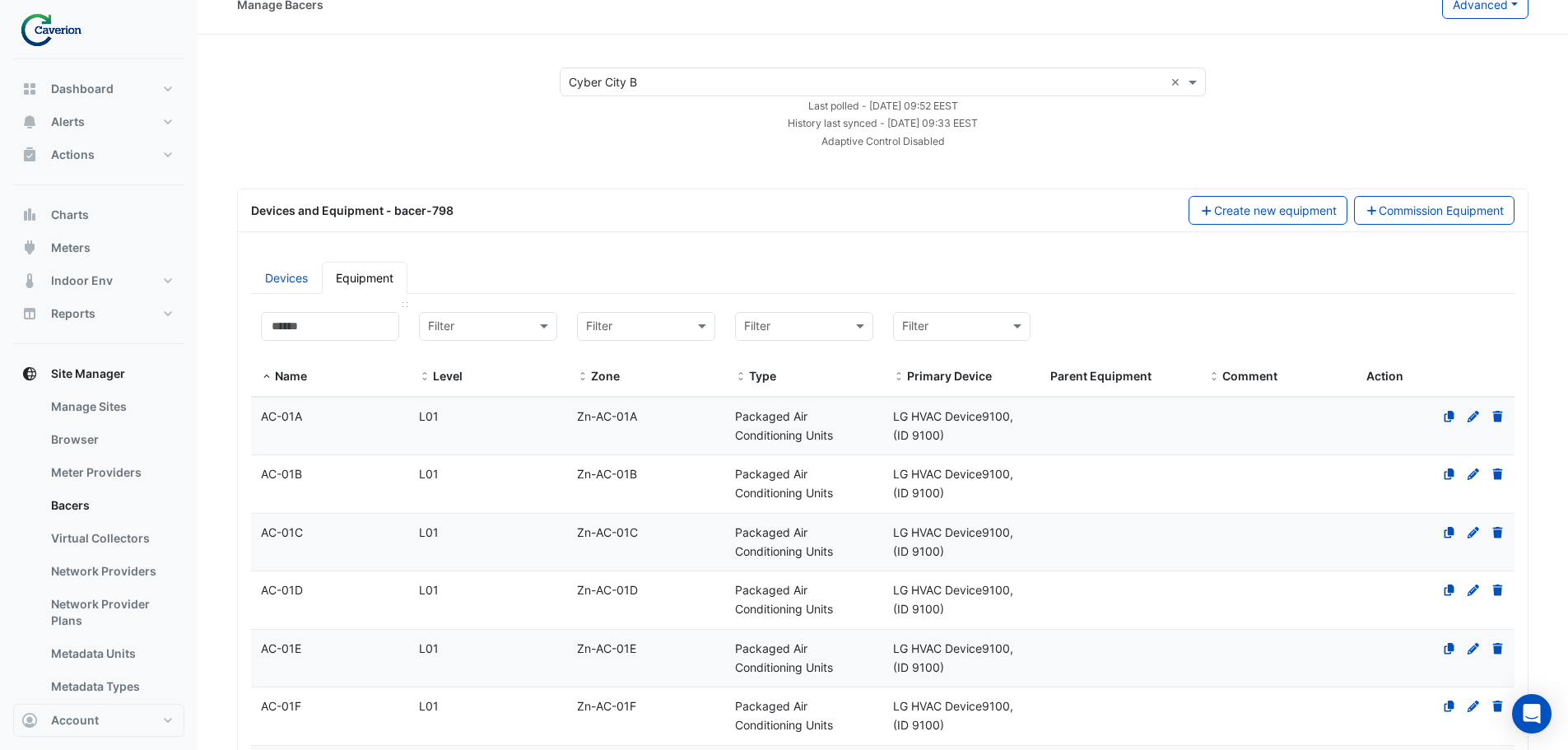
scroll to position [0, 0]
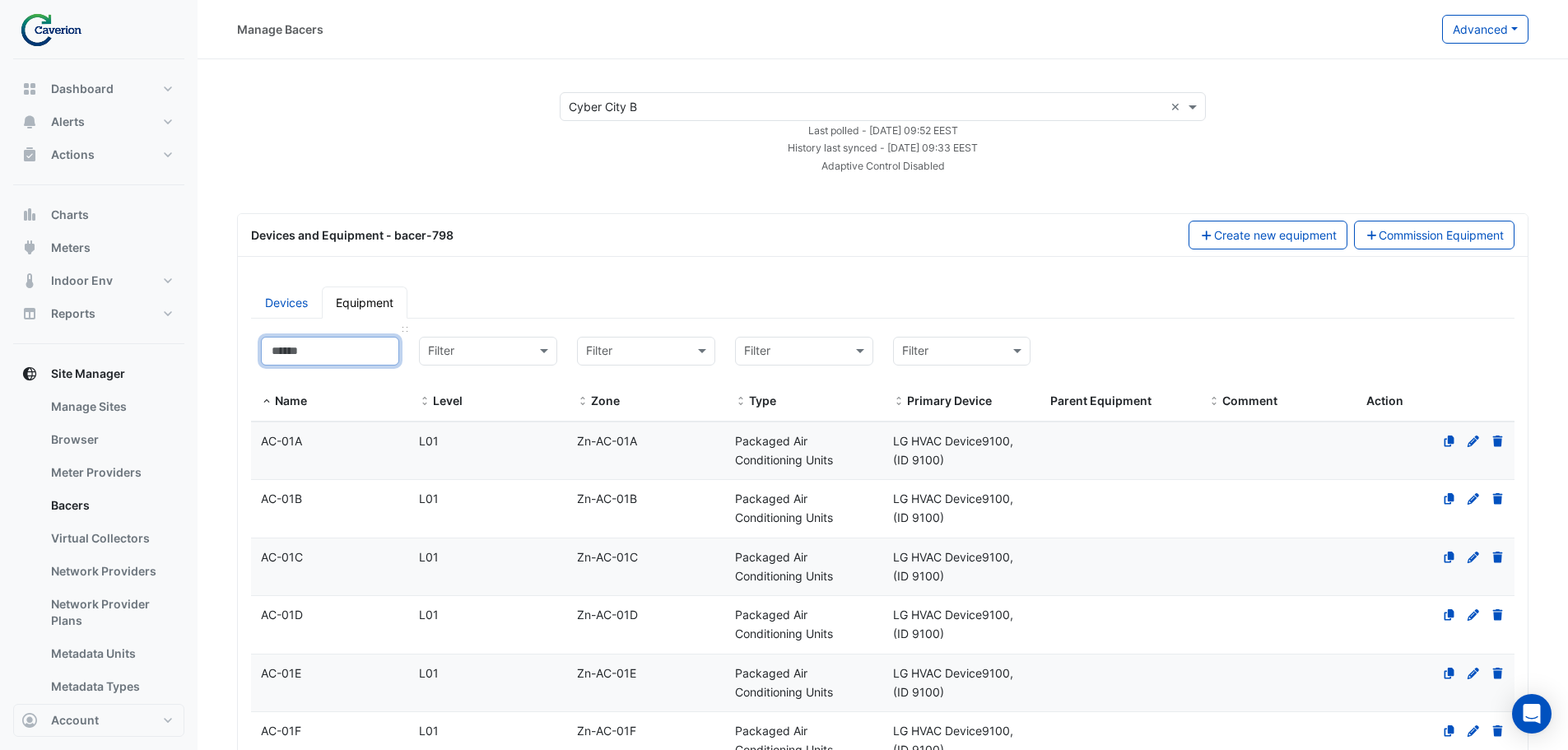
click at [302, 355] on input at bounding box center [330, 351] width 139 height 29
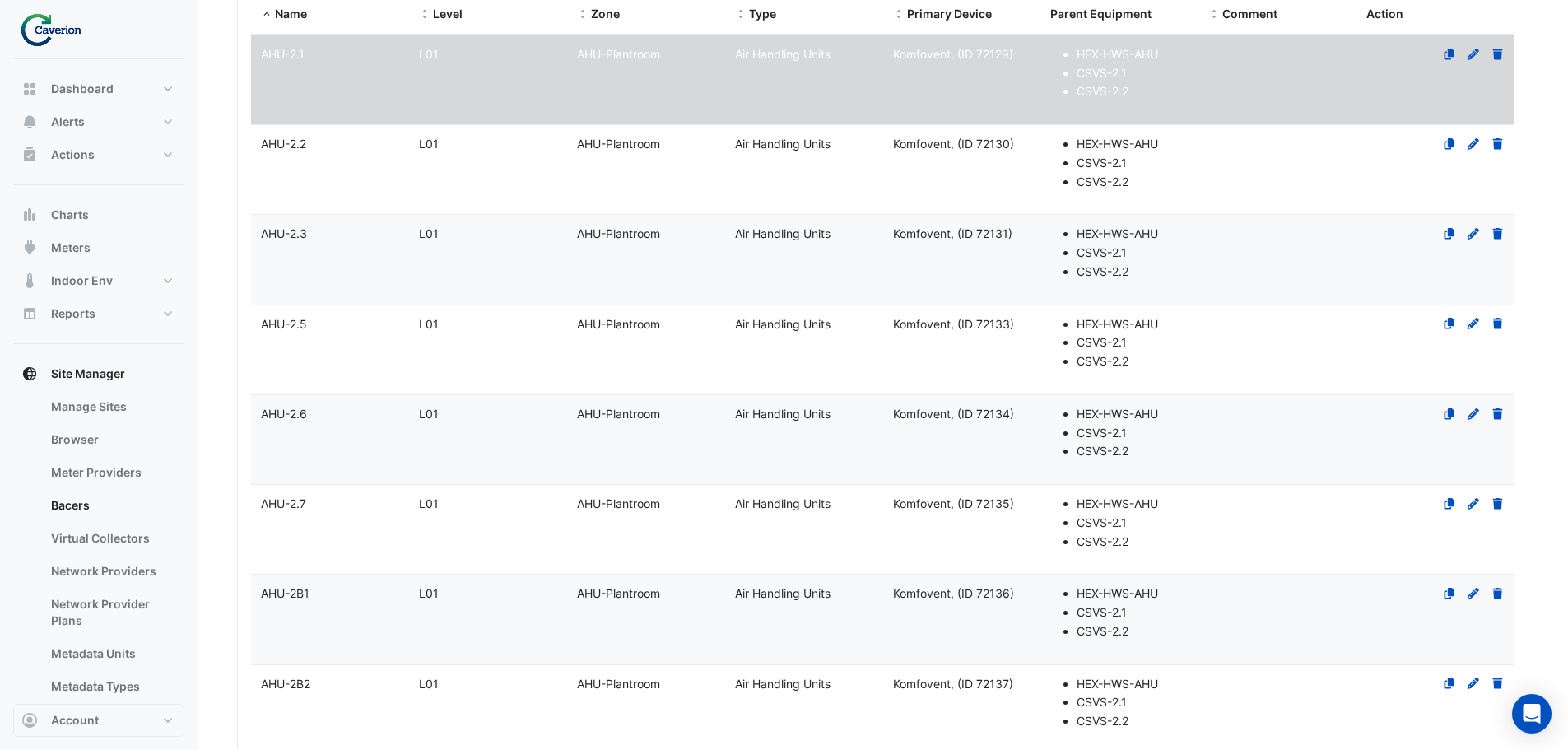
scroll to position [411, 0]
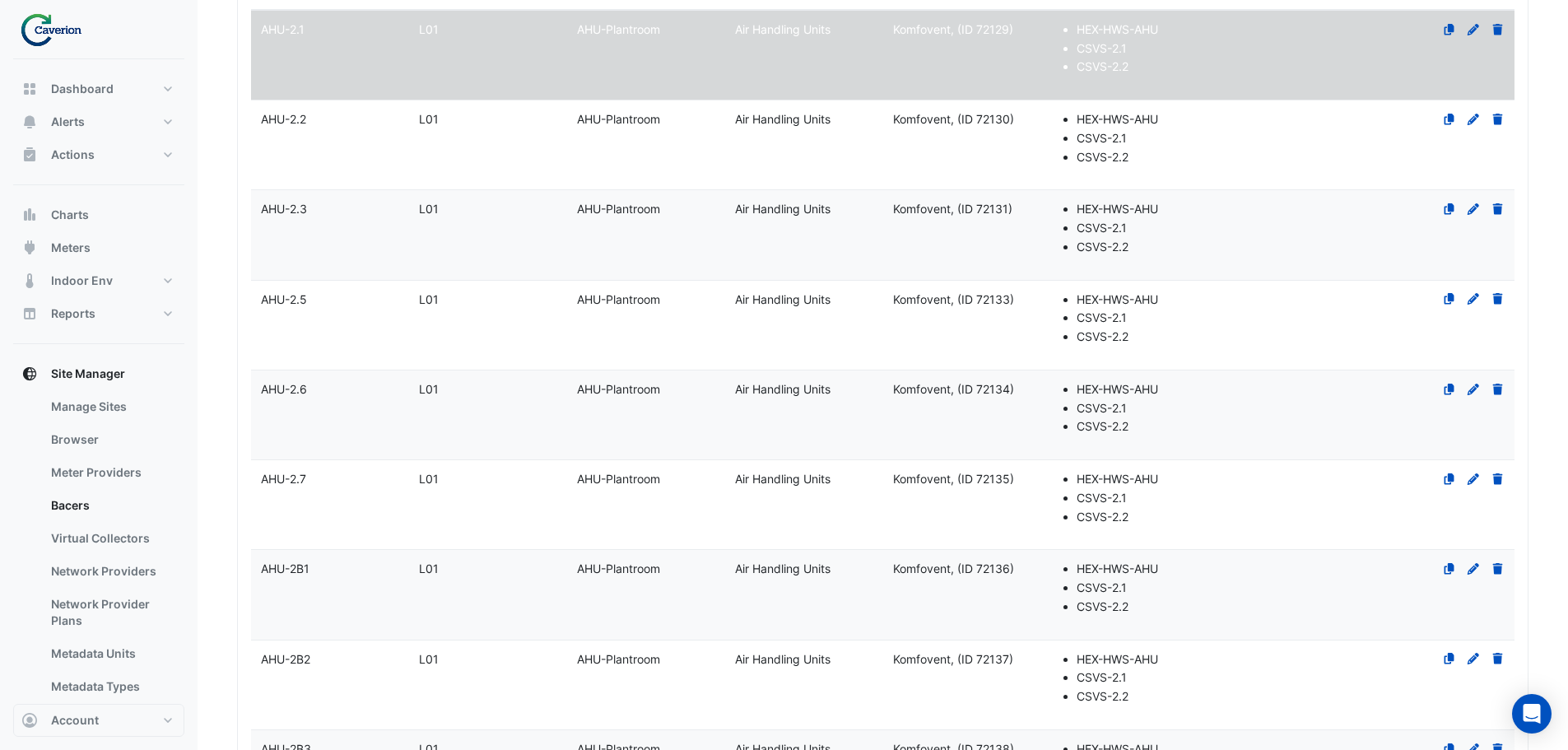
type input "***"
click at [290, 395] on span "AHU-2.6" at bounding box center [284, 389] width 47 height 14
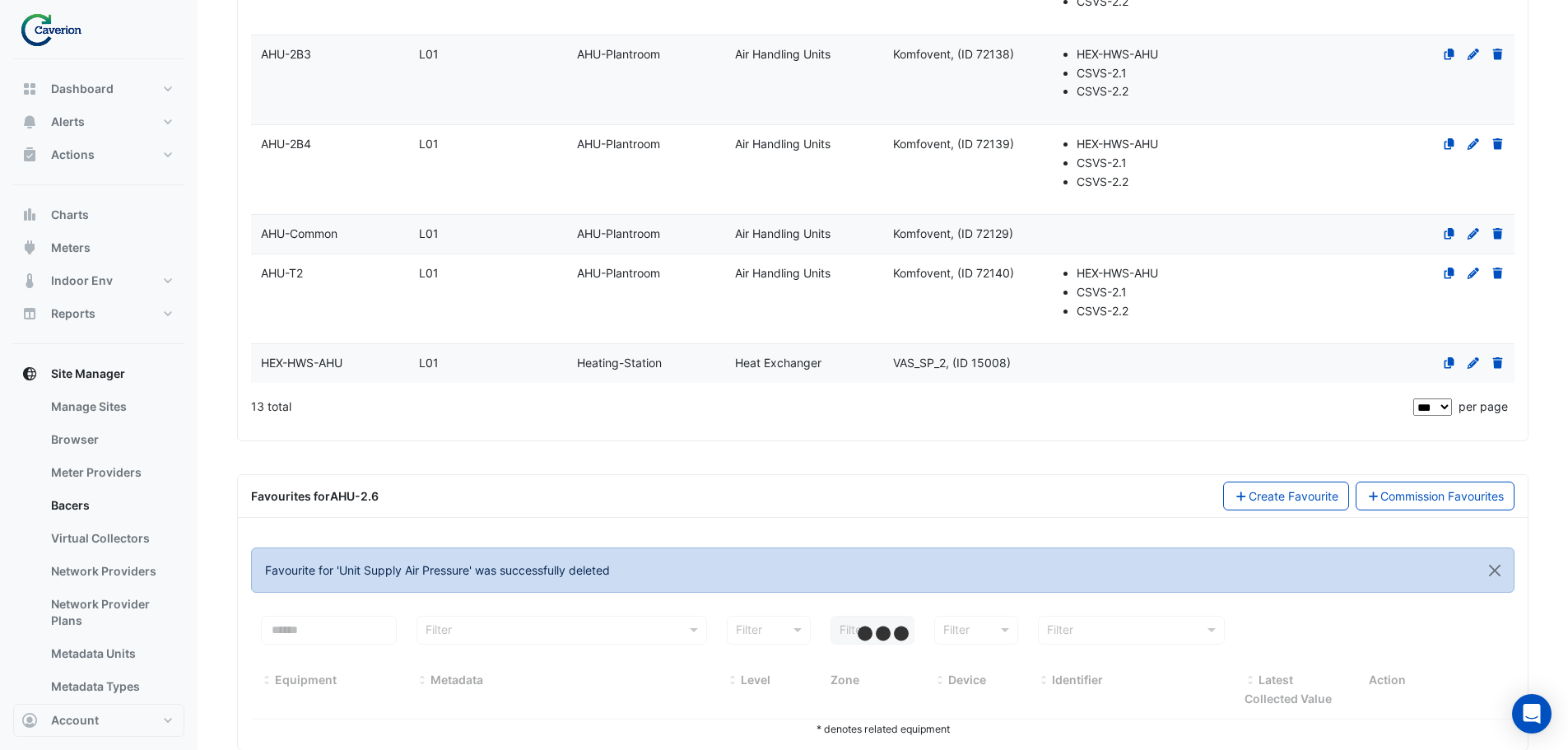
scroll to position [1140, 0]
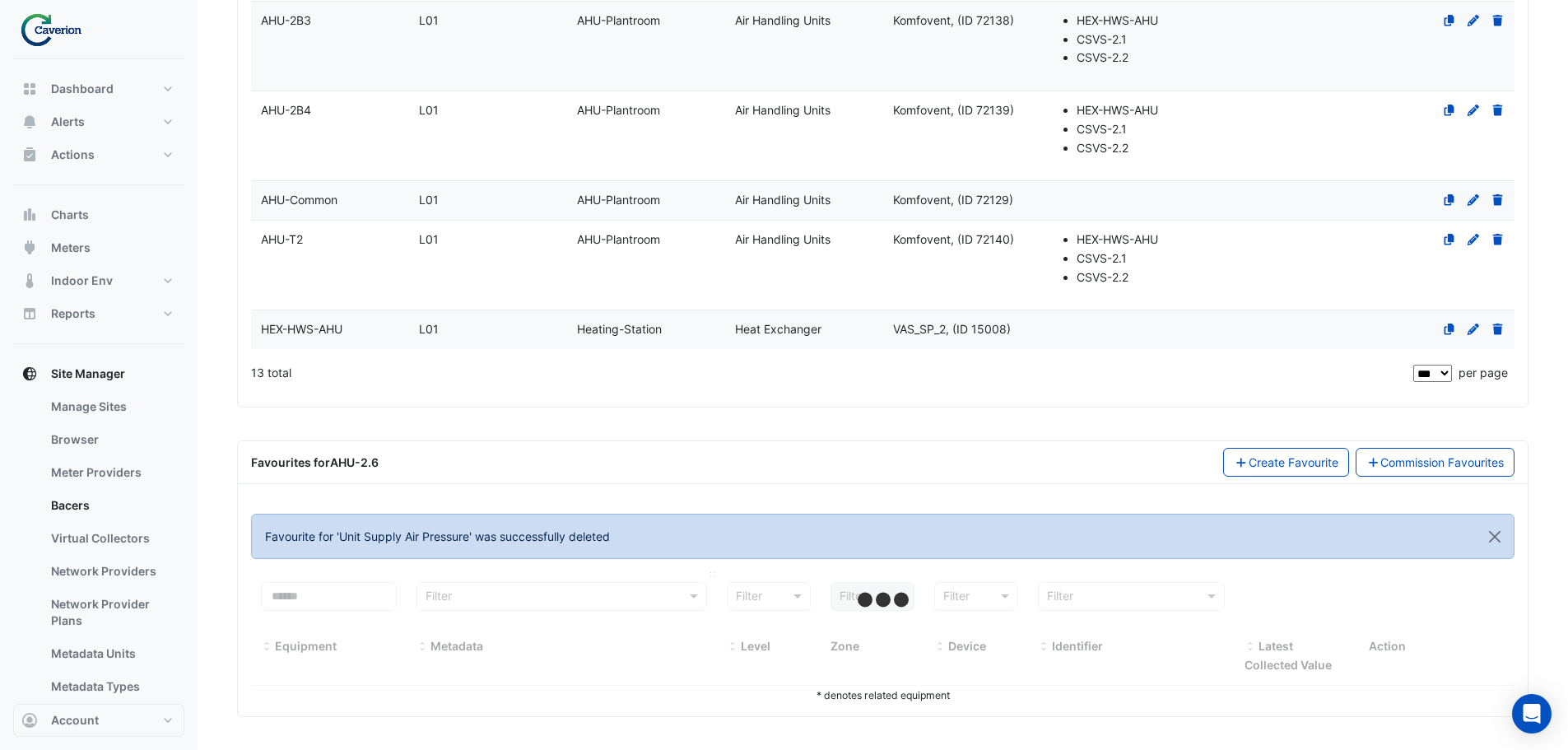
select select "***"
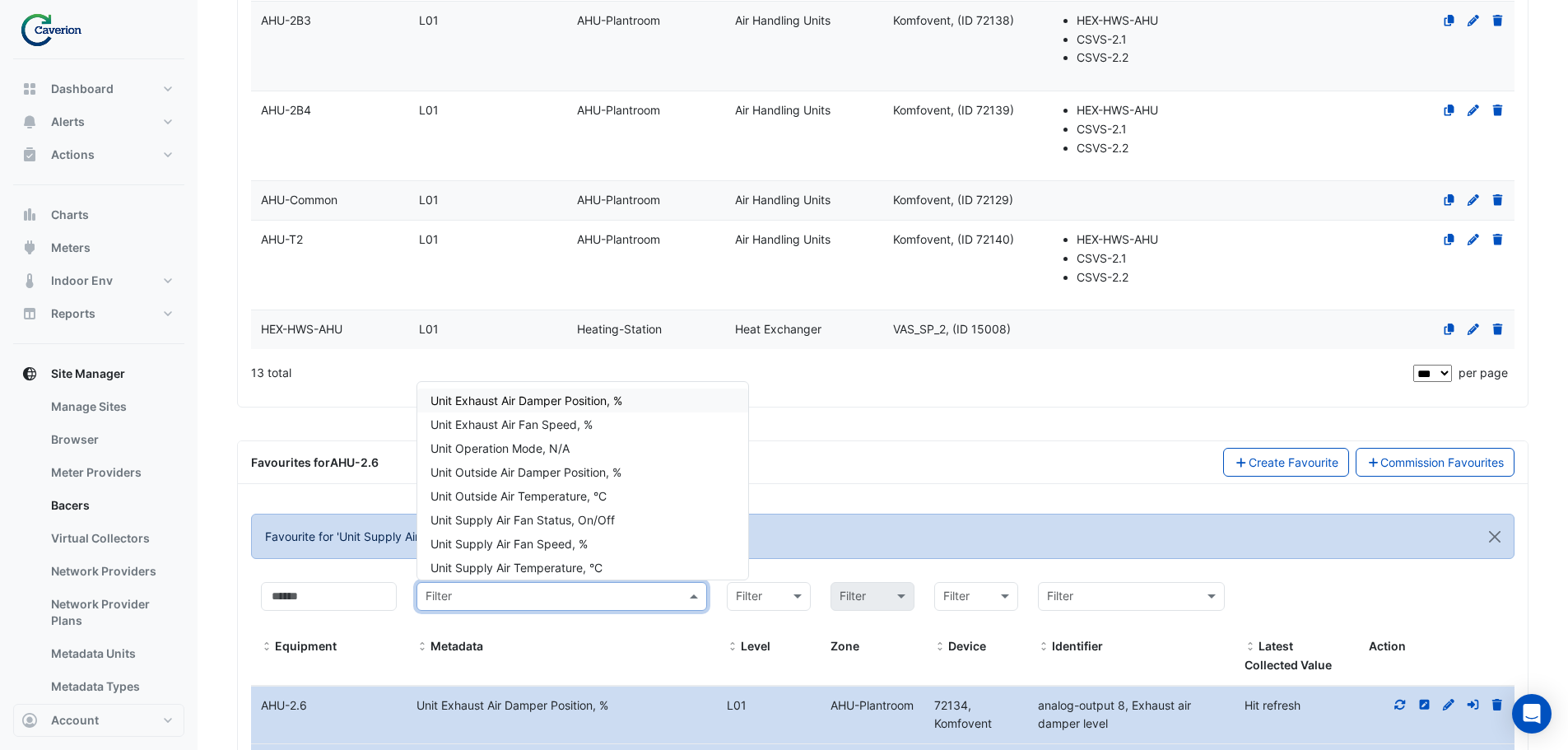
click at [593, 596] on input "text" at bounding box center [545, 598] width 240 height 19
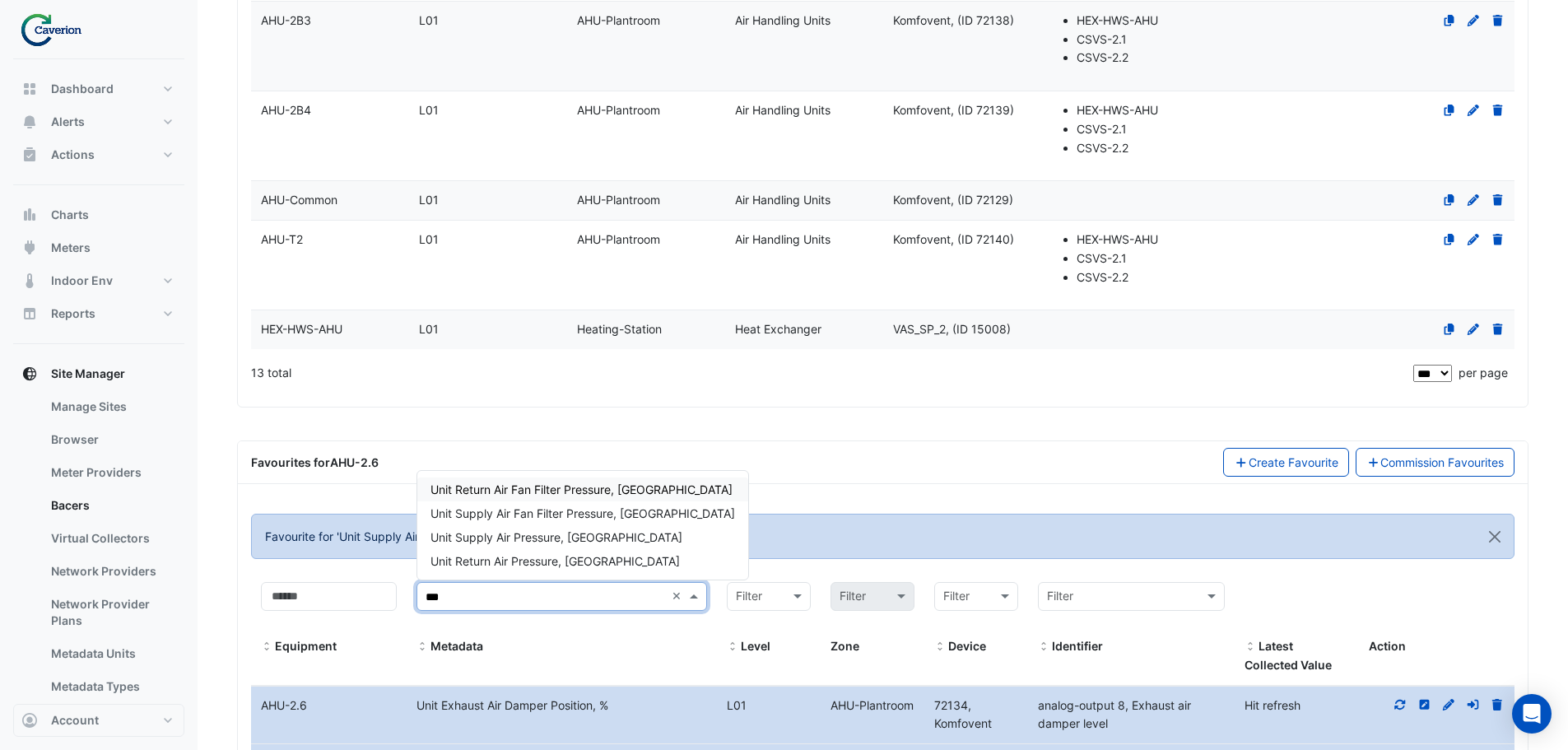
type input "****"
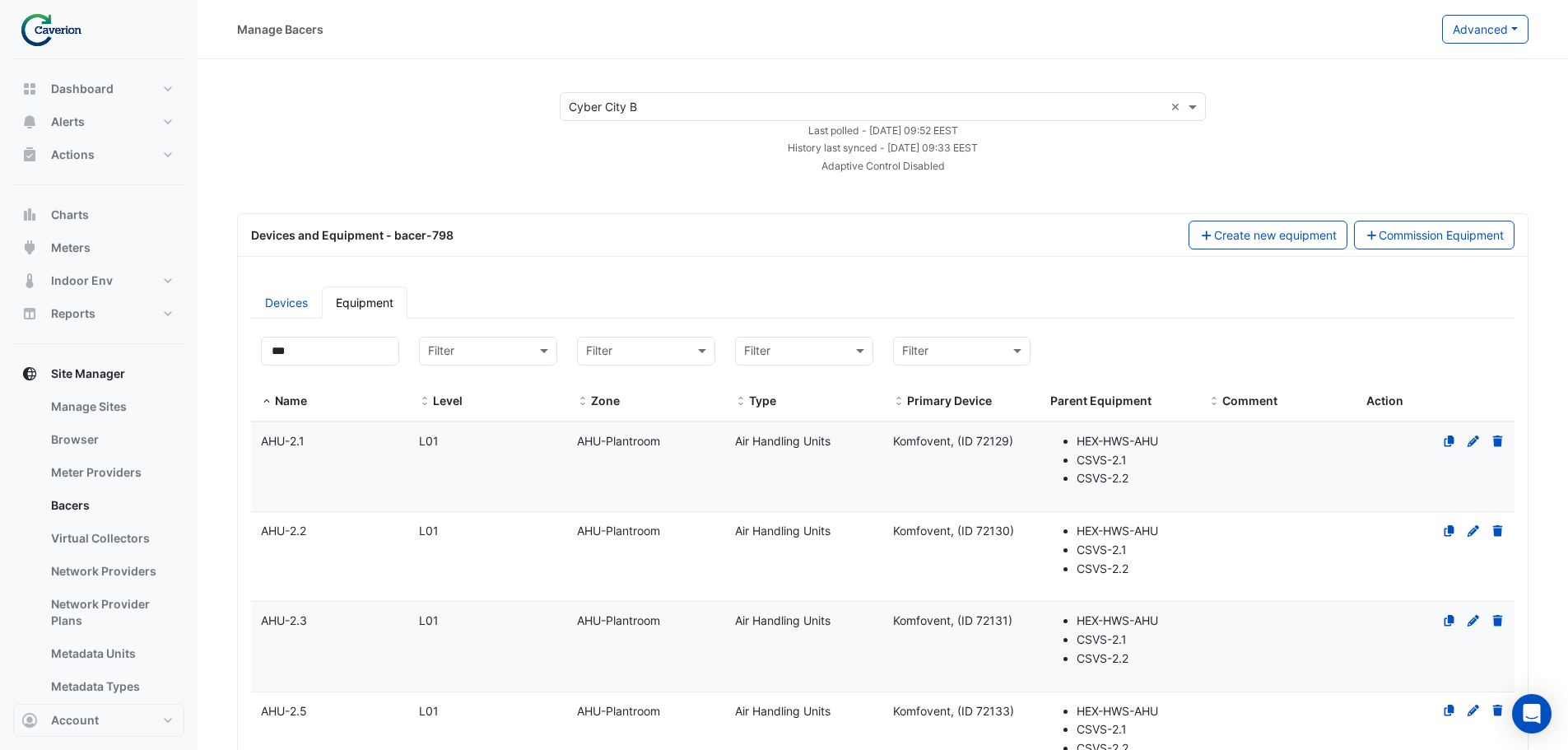
select select "***"
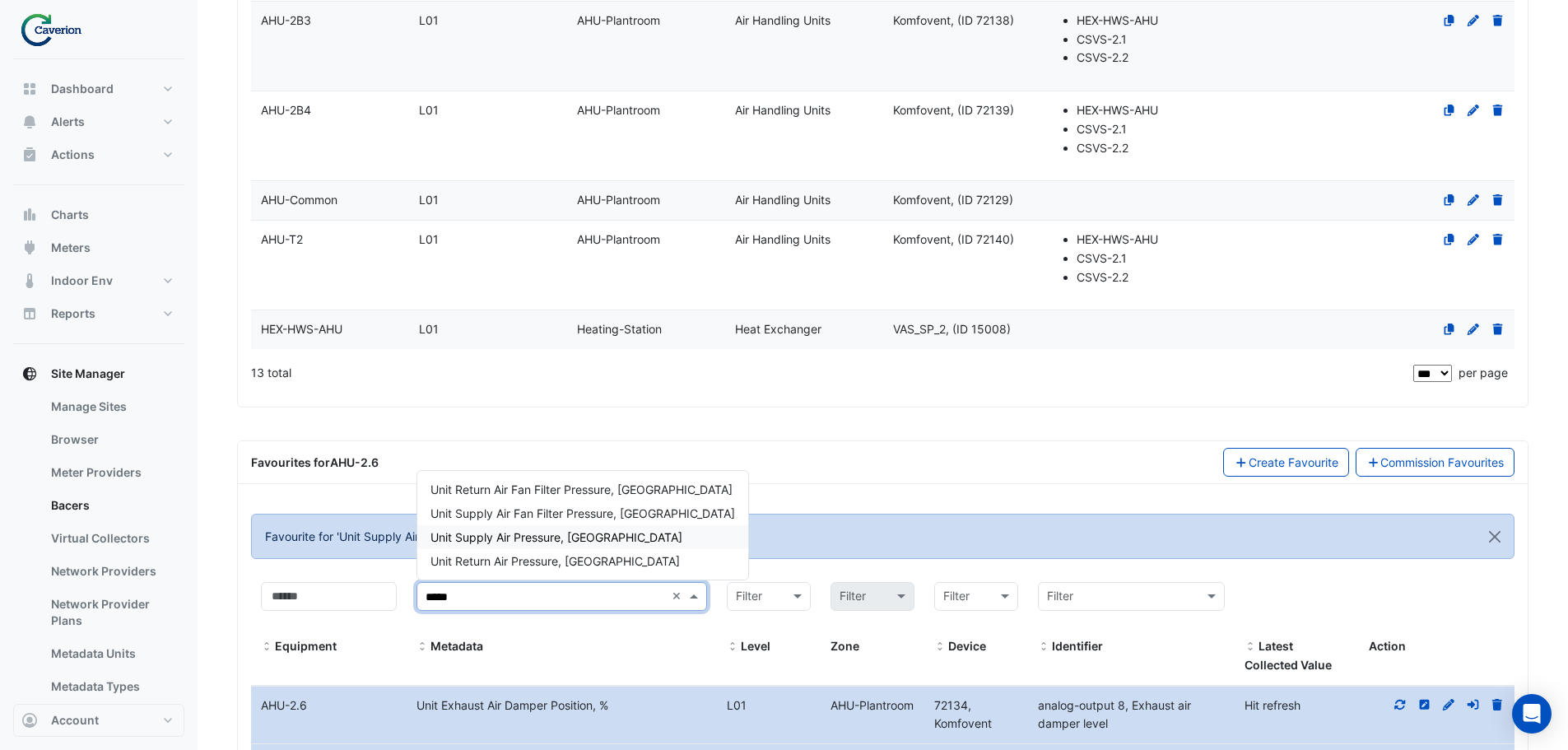
click at [601, 544] on div "Unit Supply Air Pressure, [GEOGRAPHIC_DATA]" at bounding box center [582, 537] width 331 height 24
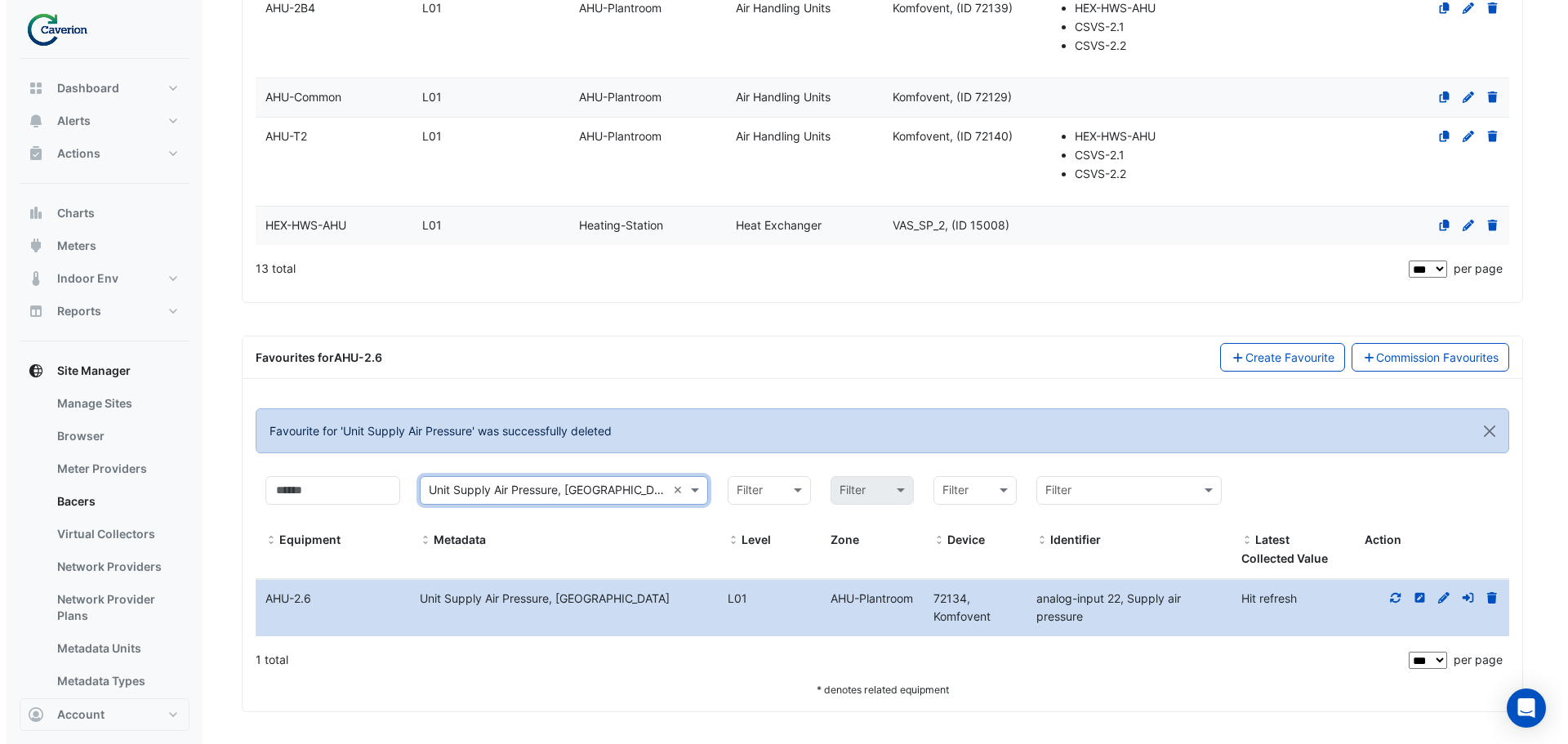
scroll to position [1233, 0]
click at [1490, 595] on icon at bounding box center [1485, 597] width 10 height 12
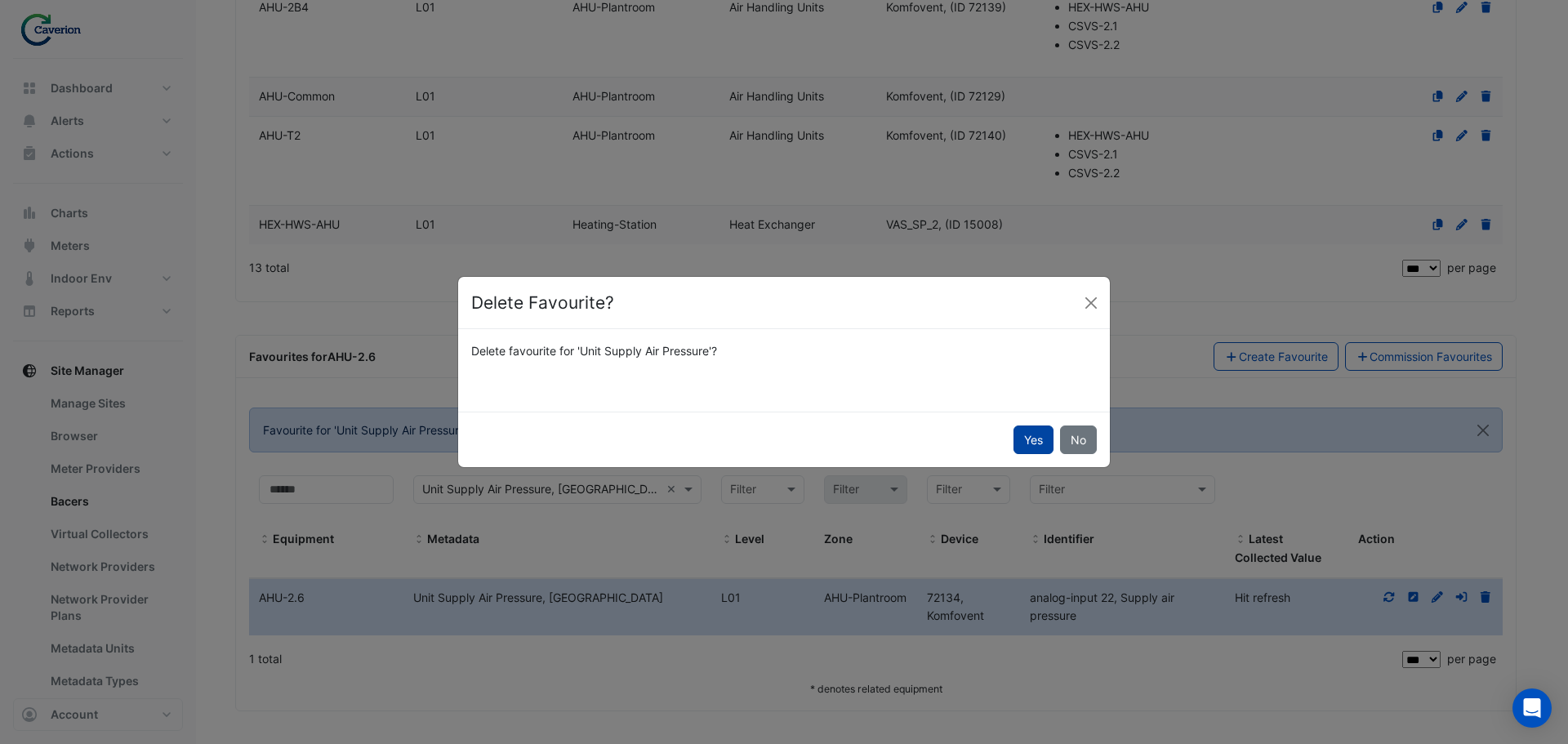
click at [1040, 443] on button "Yes" at bounding box center [1034, 440] width 40 height 29
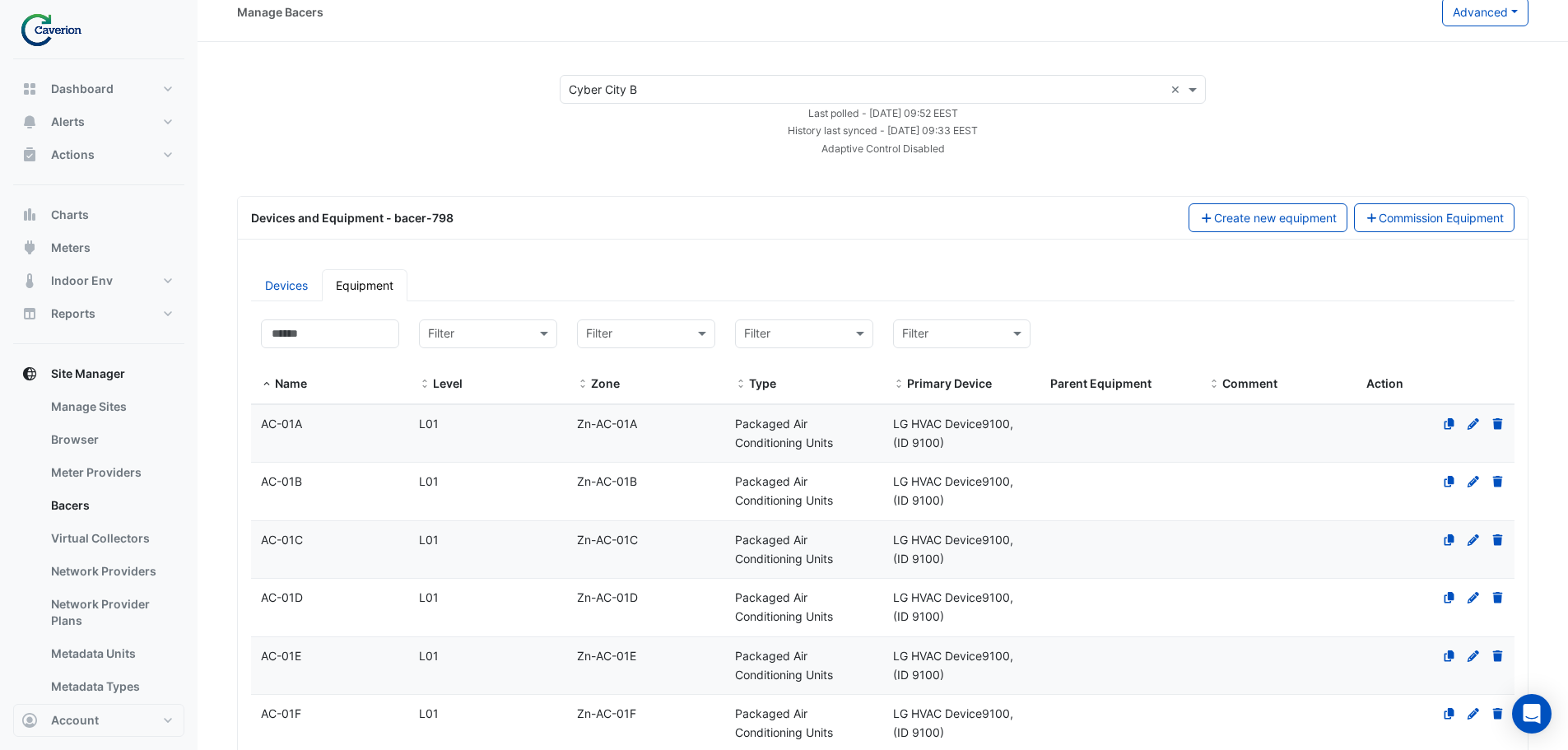
scroll to position [0, 0]
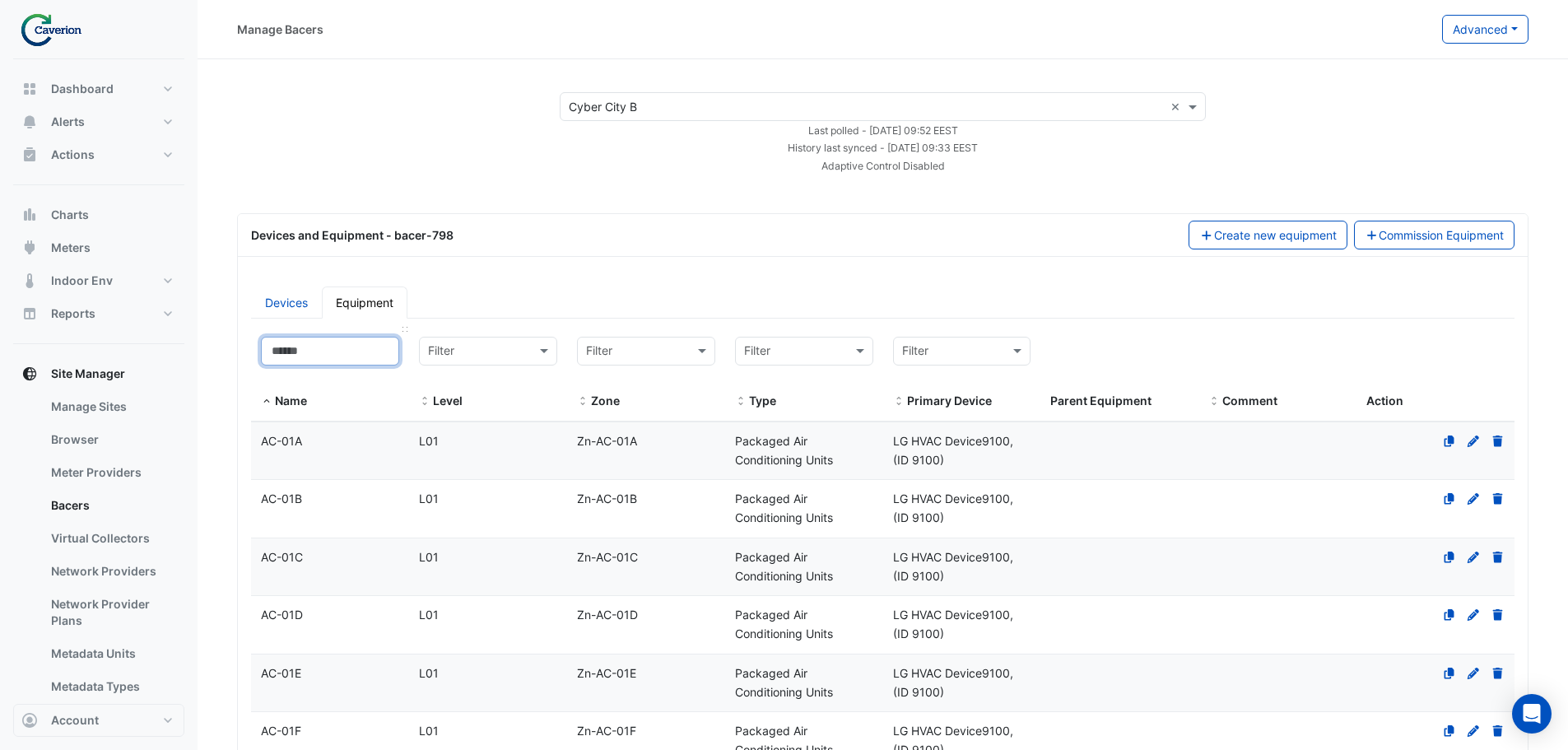
click at [285, 360] on input at bounding box center [330, 351] width 139 height 29
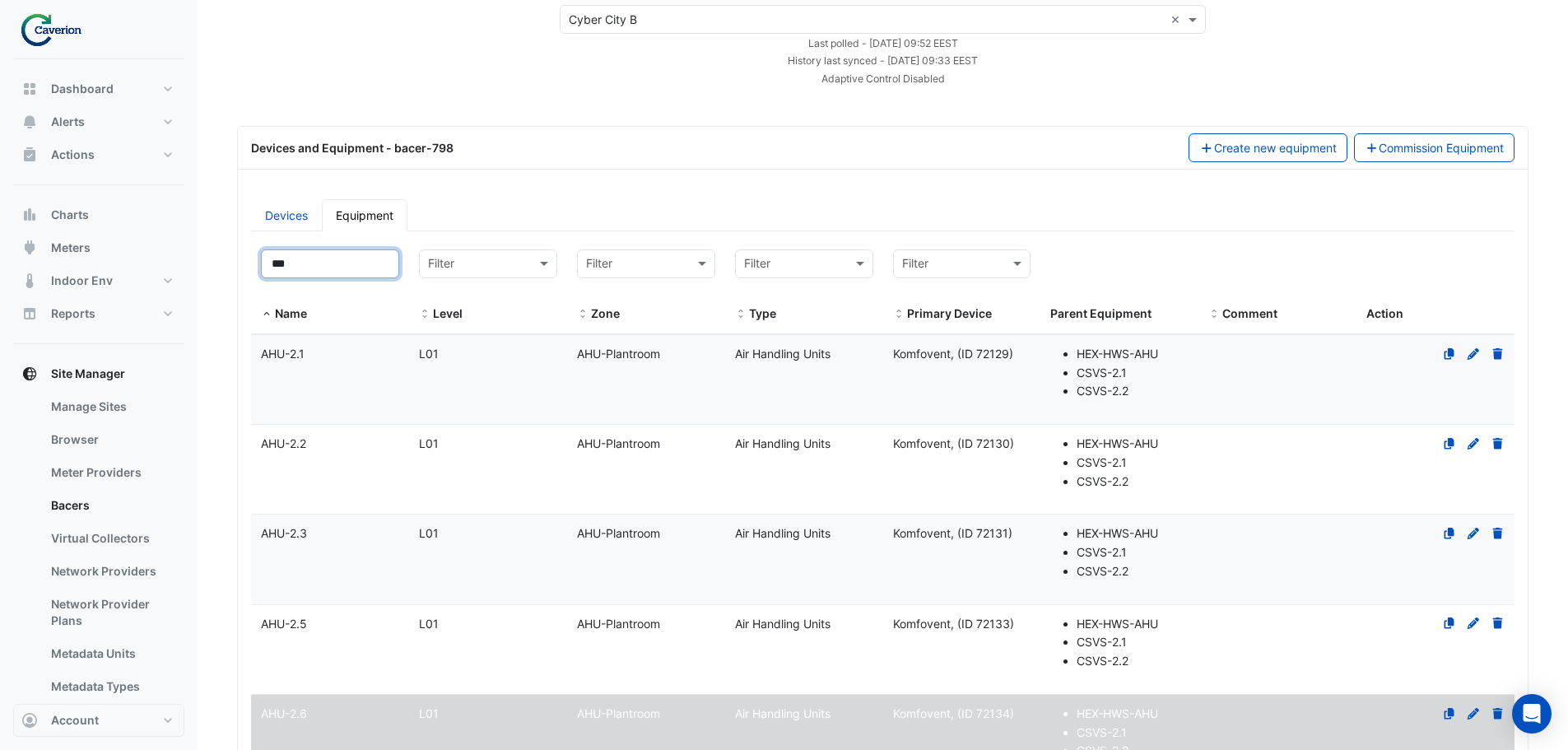
scroll to position [165, 0]
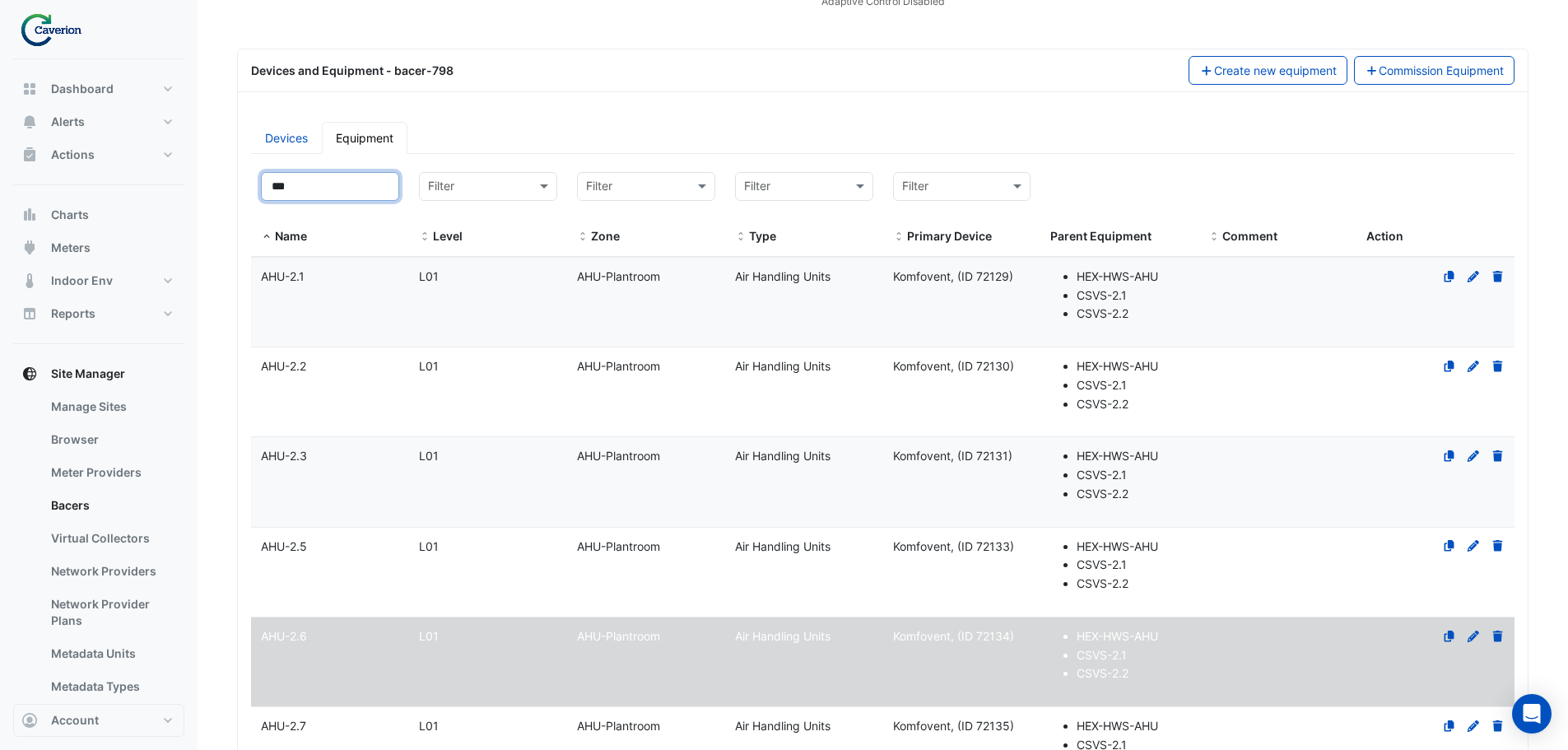
type input "***"
click at [368, 634] on div "AHU-2.6" at bounding box center [330, 636] width 158 height 19
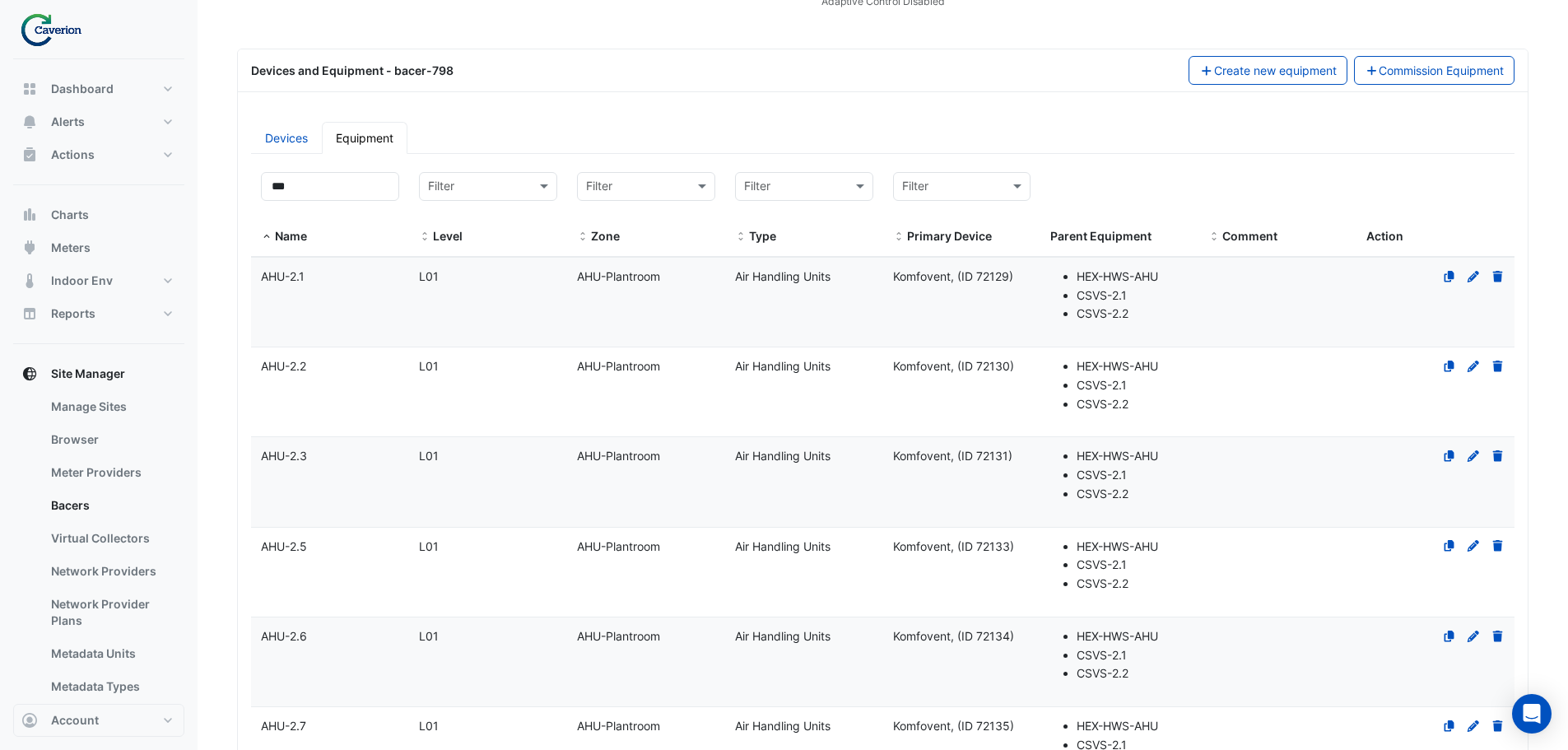
click at [501, 649] on datatable-body-cell "Level L01" at bounding box center [488, 662] width 158 height 89
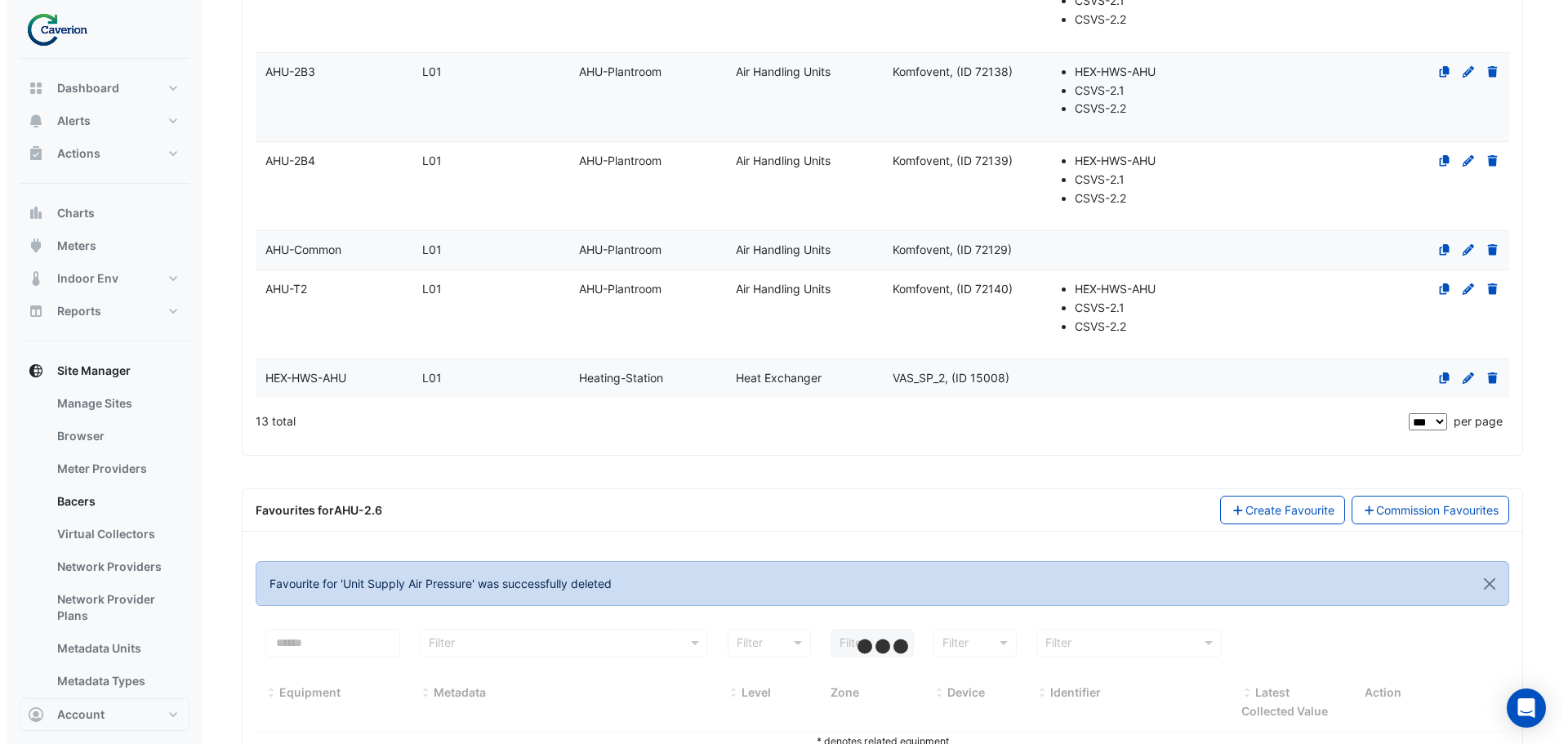
scroll to position [1131, 0]
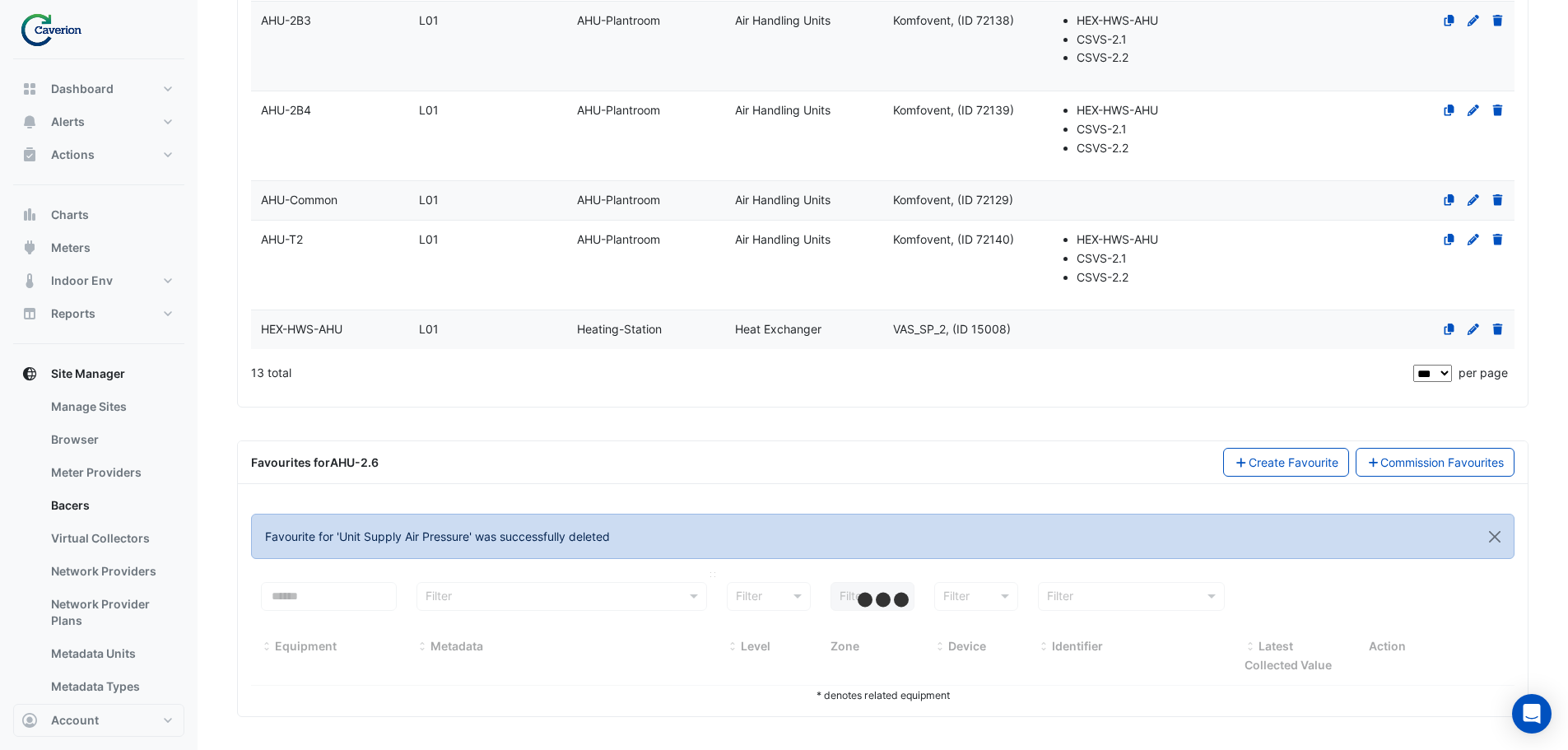
select select "***"
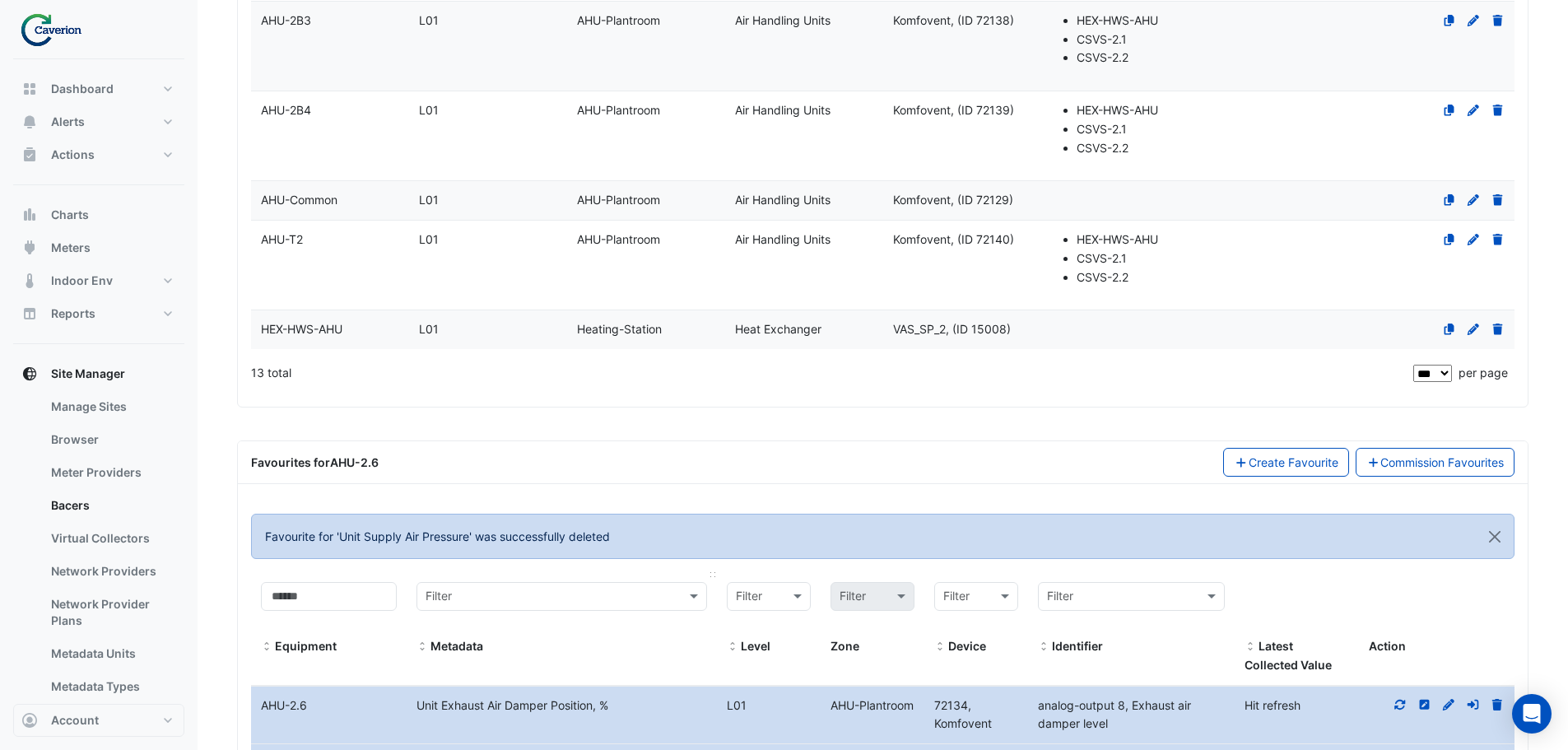
click at [587, 593] on input "text" at bounding box center [545, 598] width 240 height 19
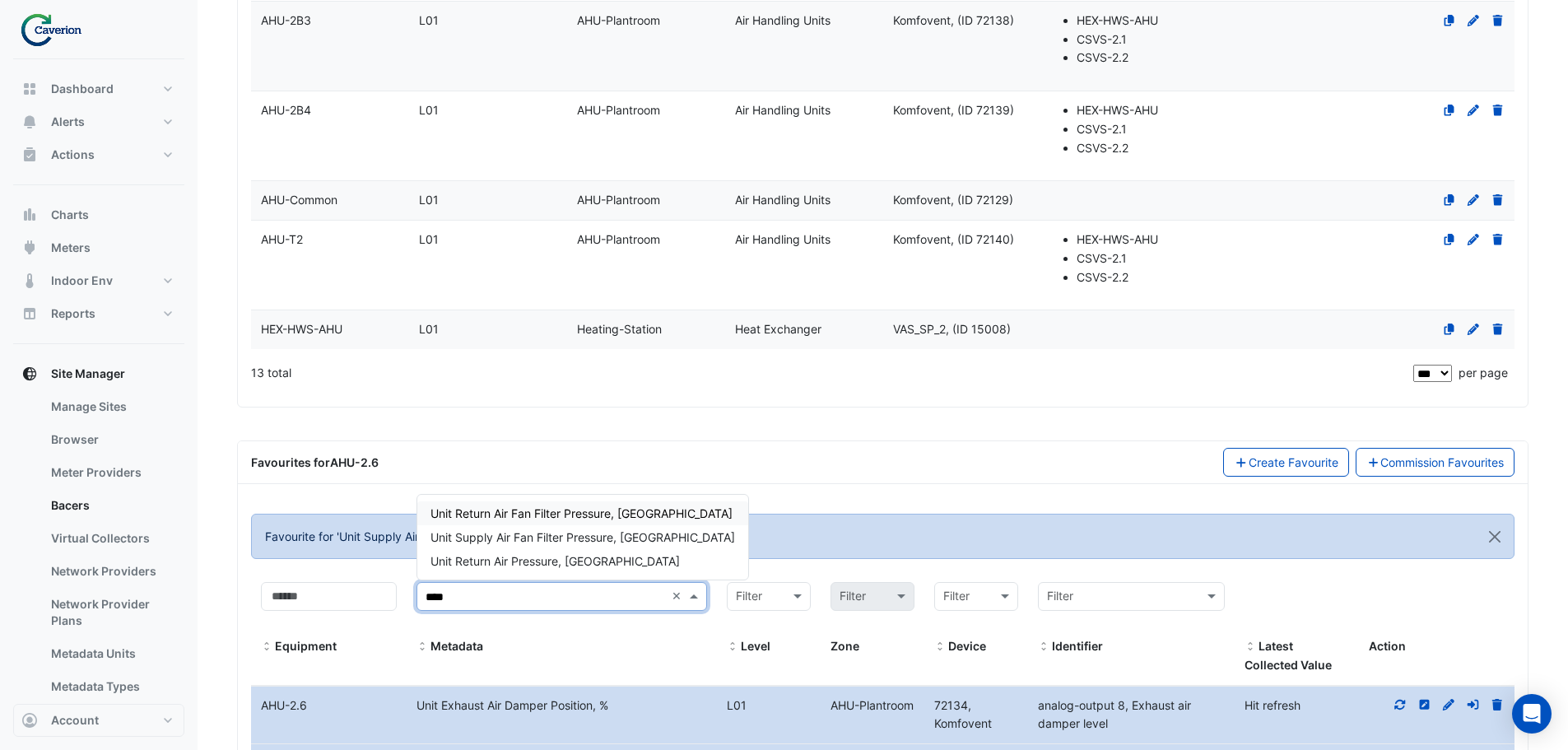
type input "*****"
click at [570, 567] on span "Unit Return Air Pressure, [GEOGRAPHIC_DATA]" at bounding box center [555, 561] width 249 height 14
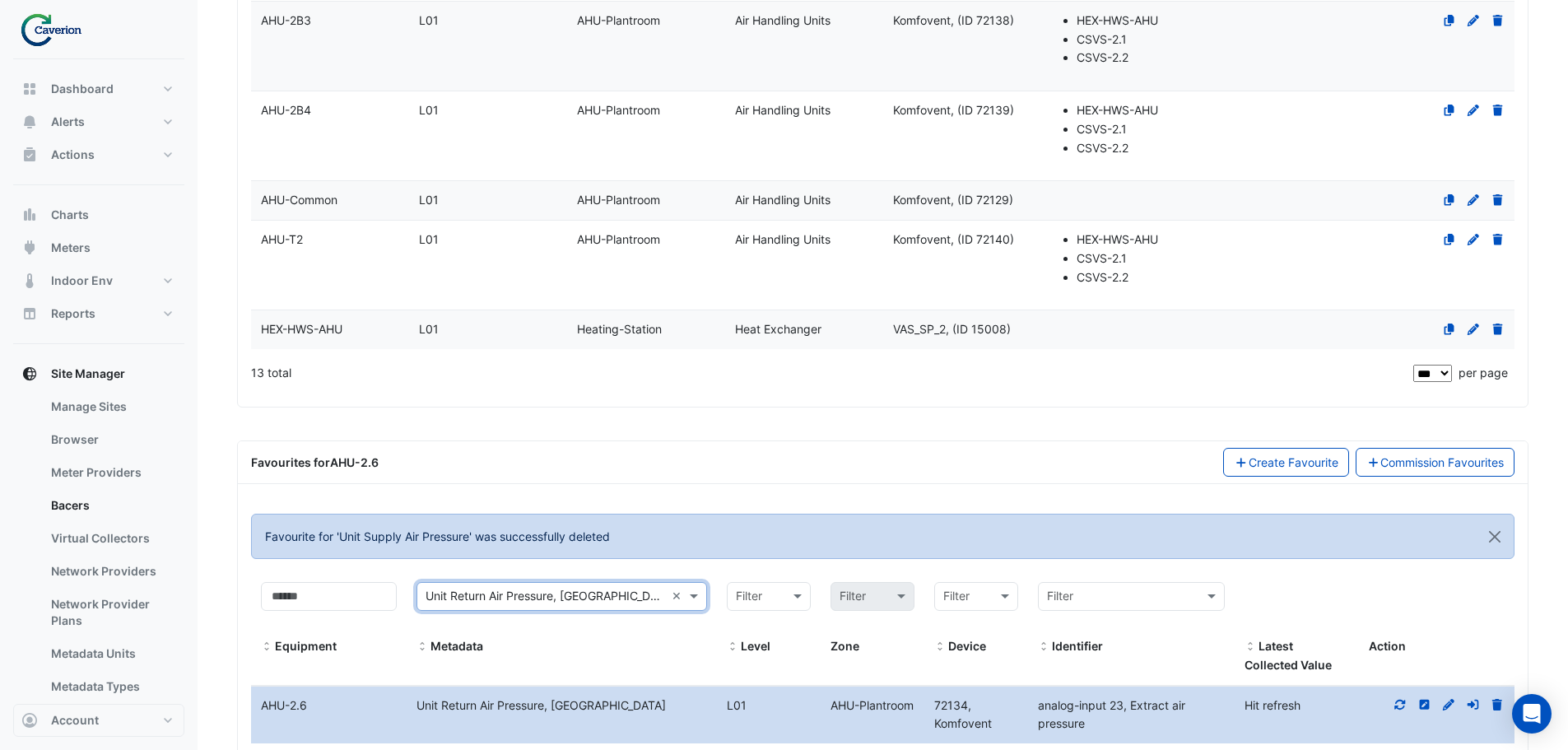
click at [1396, 705] on icon at bounding box center [1400, 704] width 15 height 12
click at [1499, 695] on datatable-body-cell "Action" at bounding box center [1437, 715] width 155 height 57
click at [1497, 704] on icon at bounding box center [1497, 704] width 10 height 12
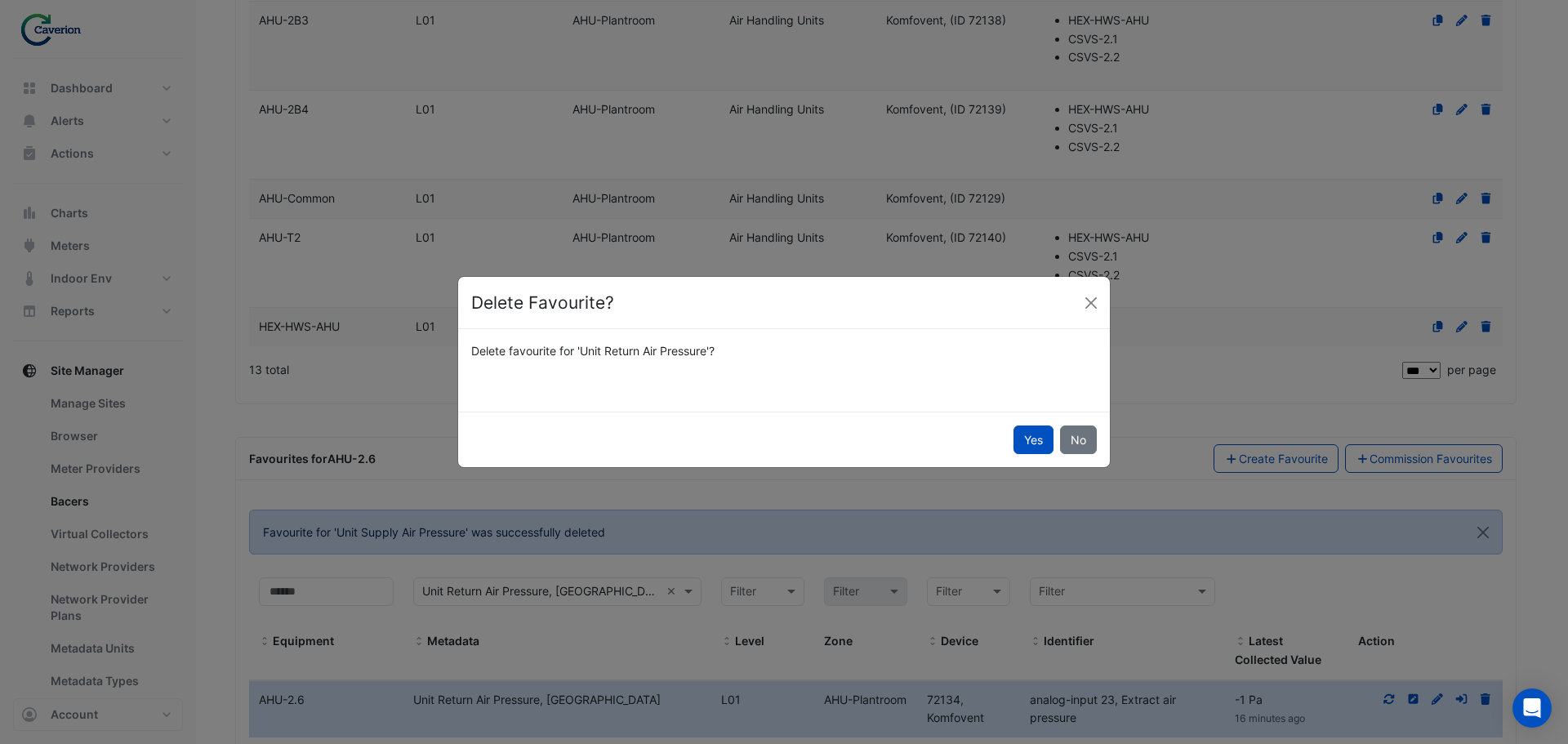
click at [1028, 455] on div "Yes No" at bounding box center [784, 440] width 652 height 56
drag, startPoint x: 1004, startPoint y: 434, endPoint x: 1034, endPoint y: 438, distance: 30.3
click at [1015, 437] on div "Yes No" at bounding box center [784, 440] width 652 height 56
click at [1041, 436] on button "Yes" at bounding box center [1034, 440] width 40 height 29
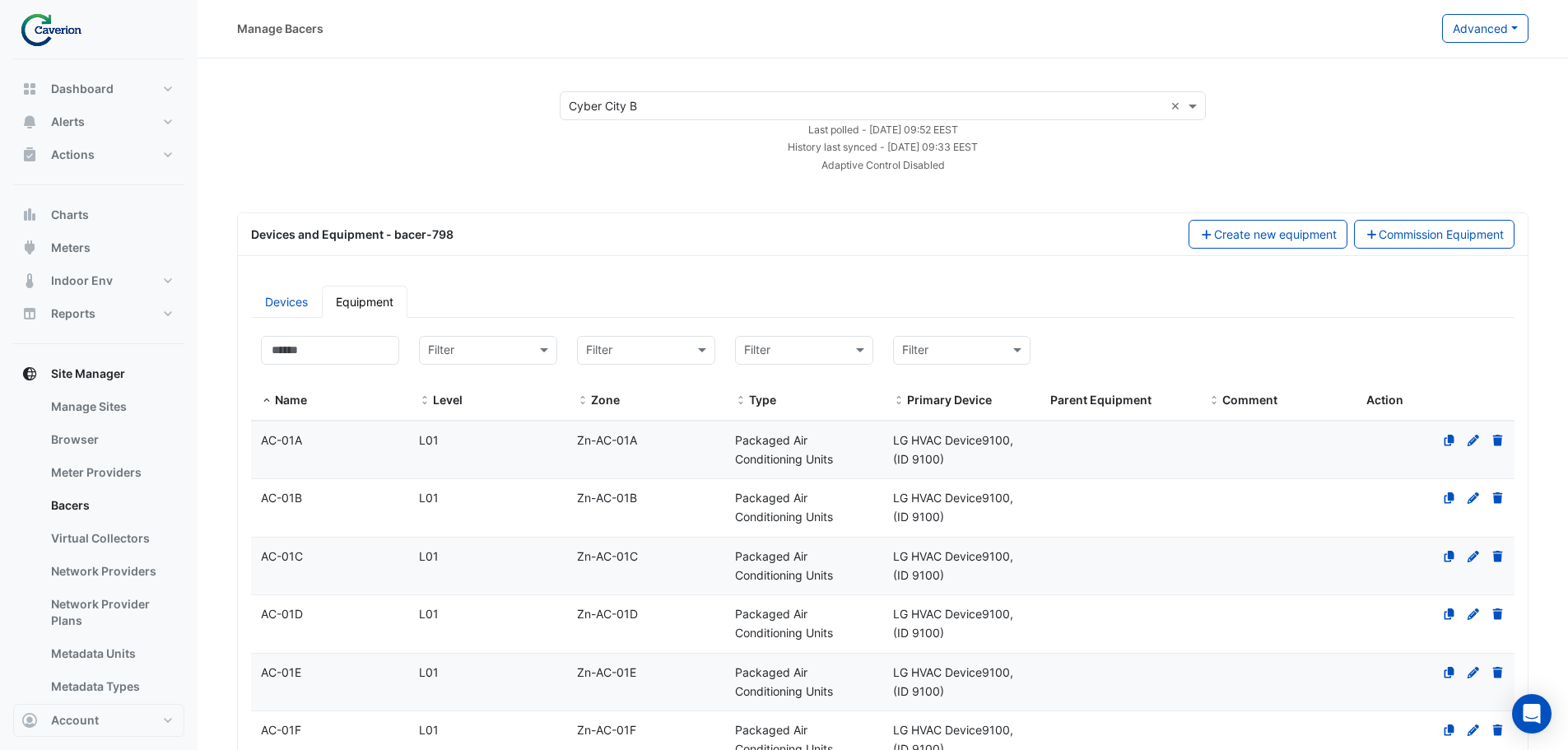
scroll to position [0, 0]
click at [326, 350] on input at bounding box center [330, 351] width 139 height 29
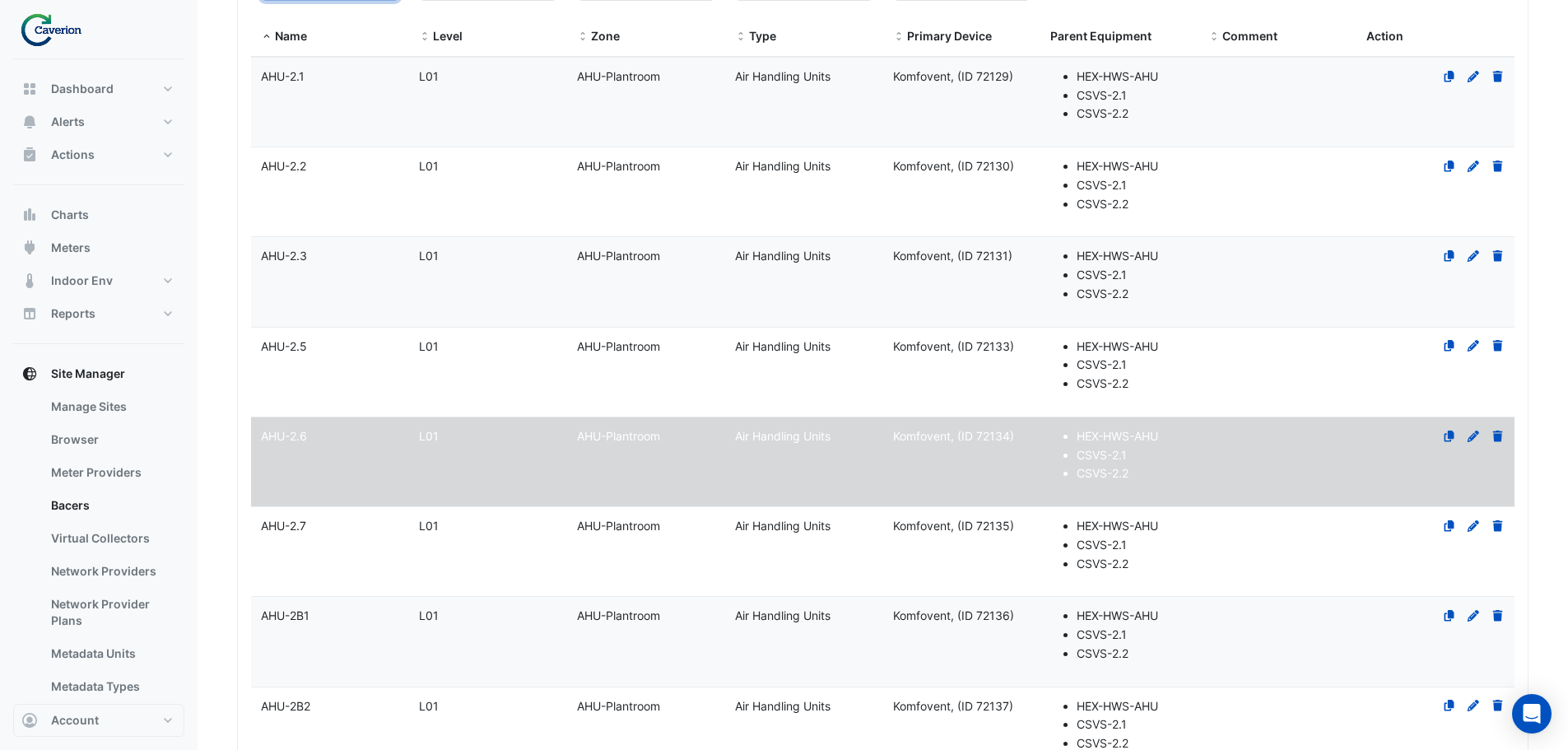
scroll to position [247, 0]
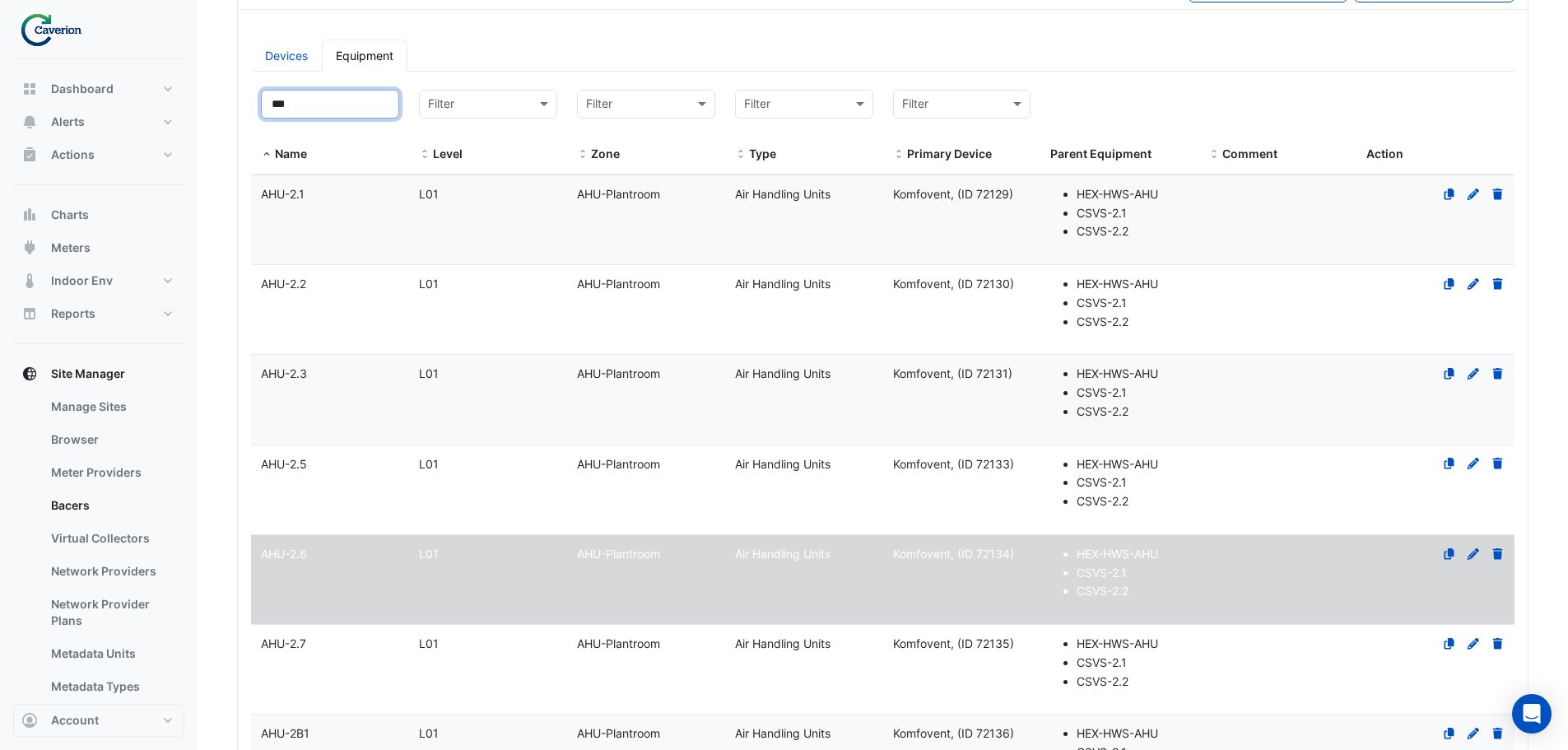
type input "***"
click at [366, 225] on datatable-body-cell "Name AHU-2.1" at bounding box center [330, 220] width 158 height 89
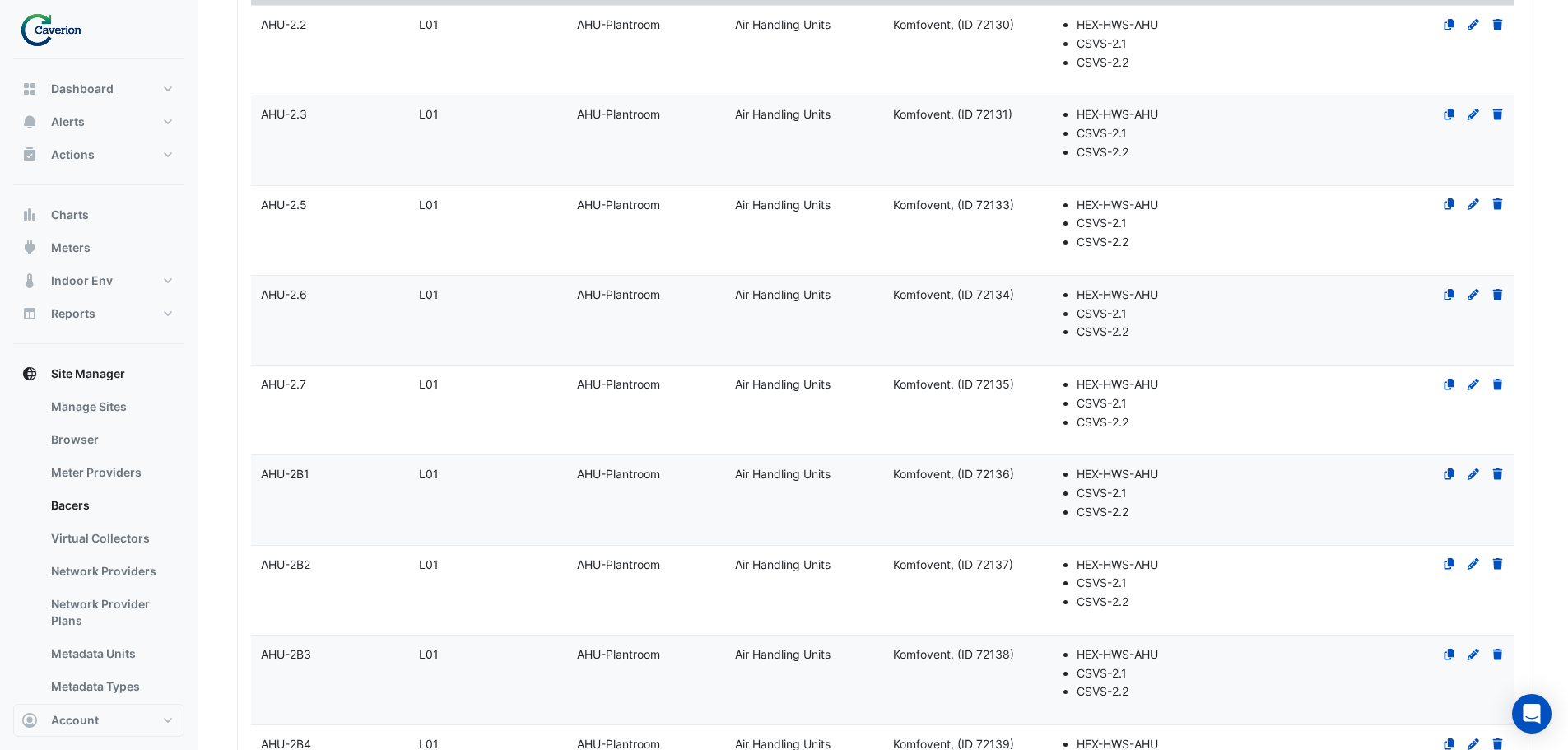
select select "***"
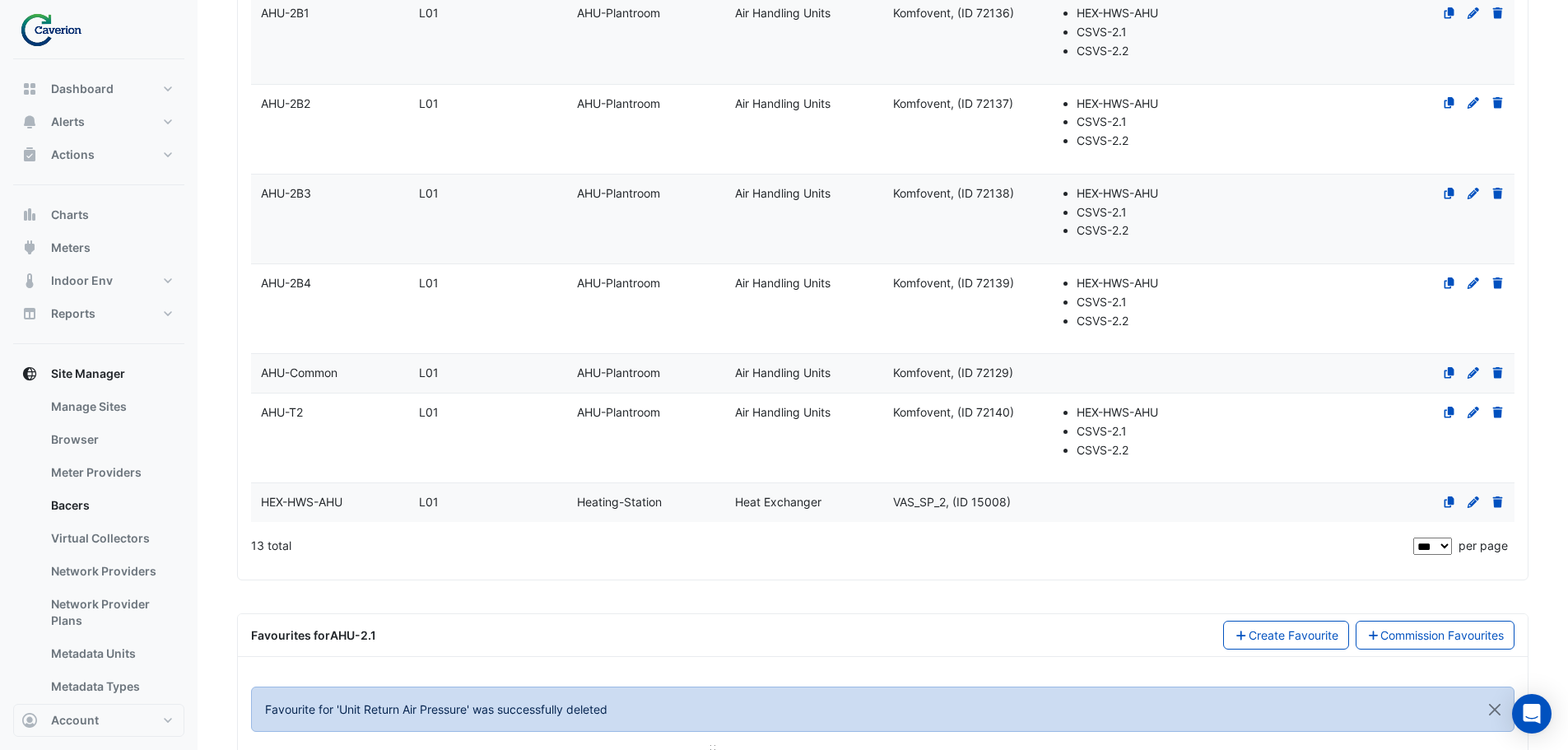
scroll to position [1153, 0]
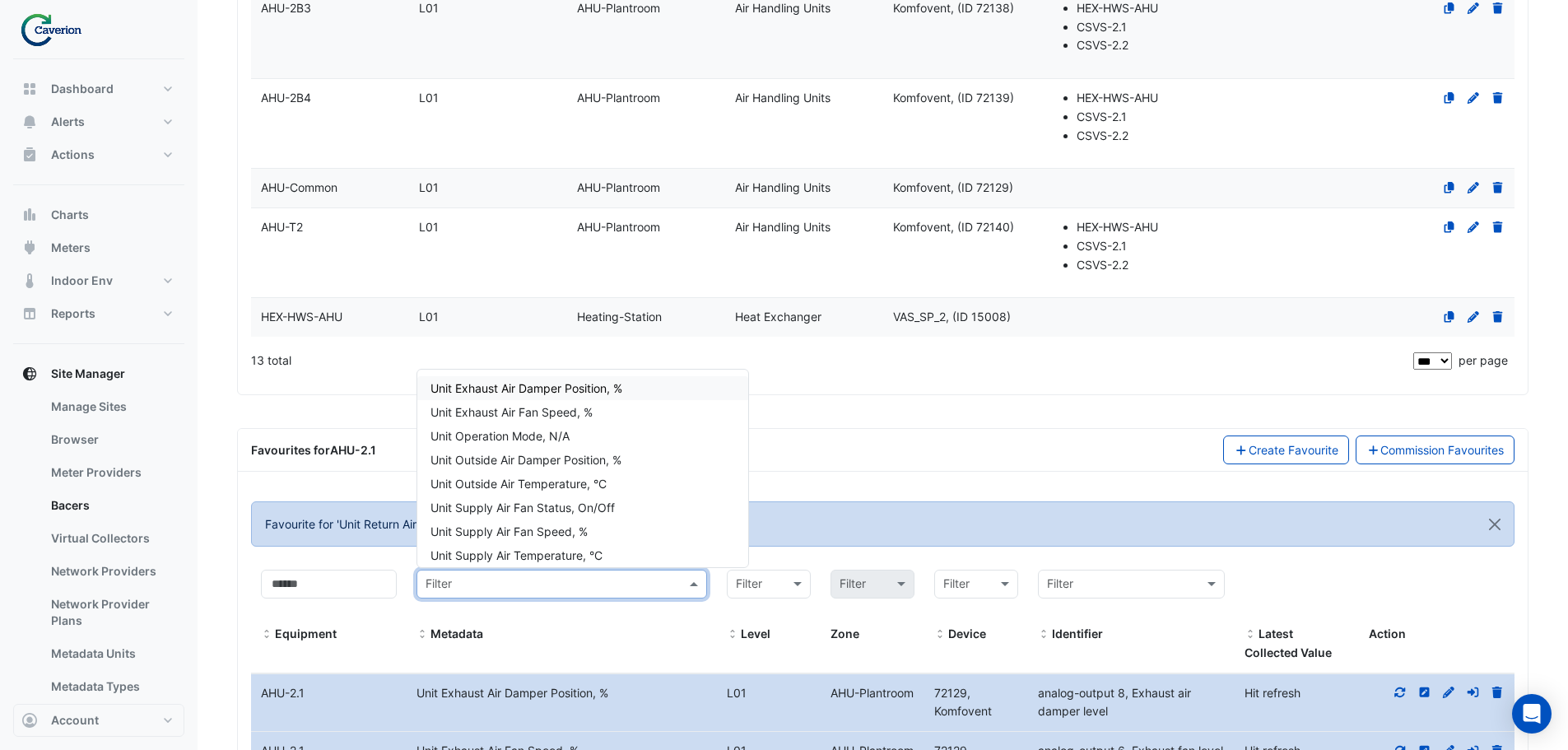
click at [464, 580] on input "text" at bounding box center [545, 585] width 240 height 19
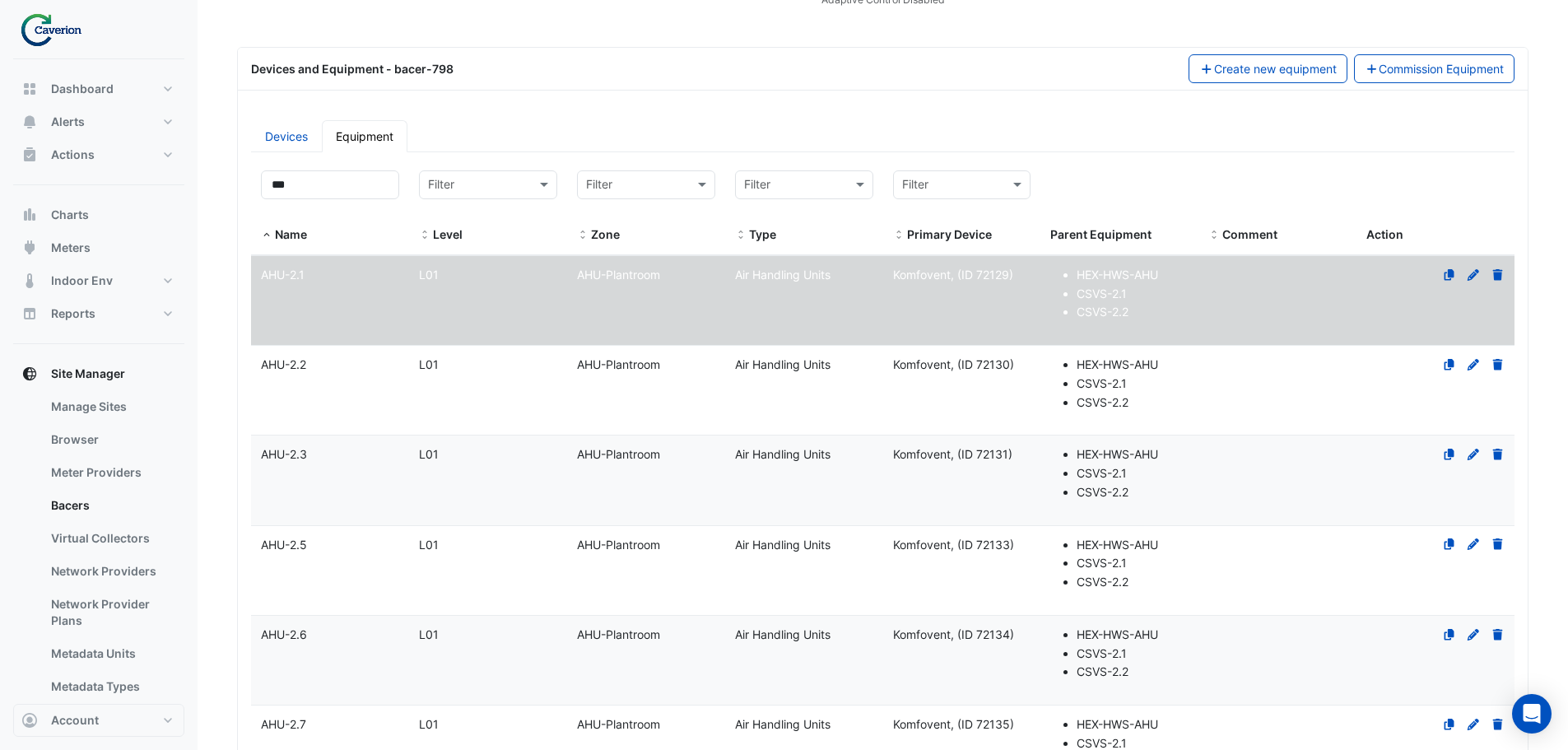
scroll to position [165, 0]
type input "*****"
drag, startPoint x: 339, startPoint y: 376, endPoint x: 340, endPoint y: 385, distance: 9.1
click at [340, 381] on datatable-body-cell "Name AHU-2.2" at bounding box center [330, 392] width 158 height 89
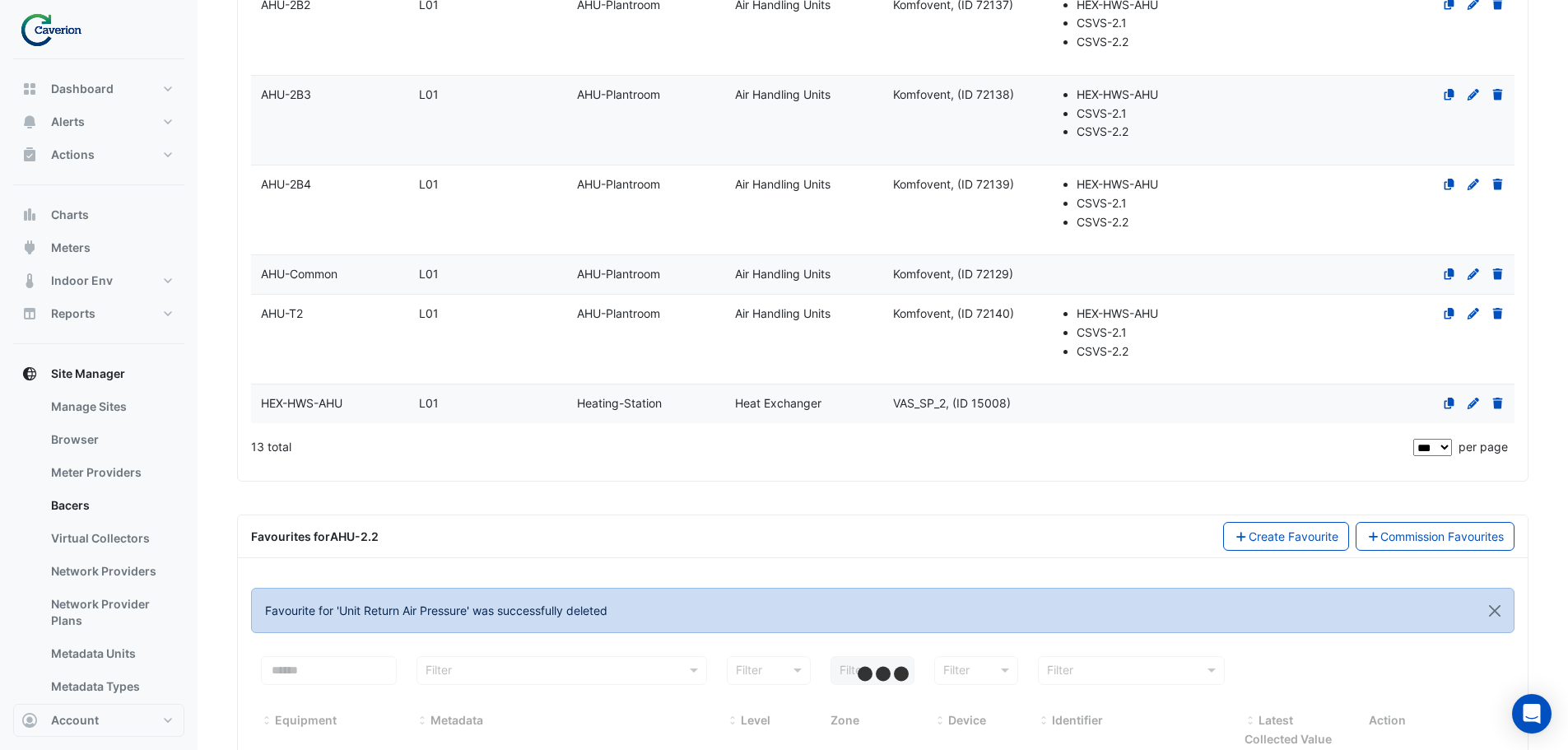
scroll to position [1140, 0]
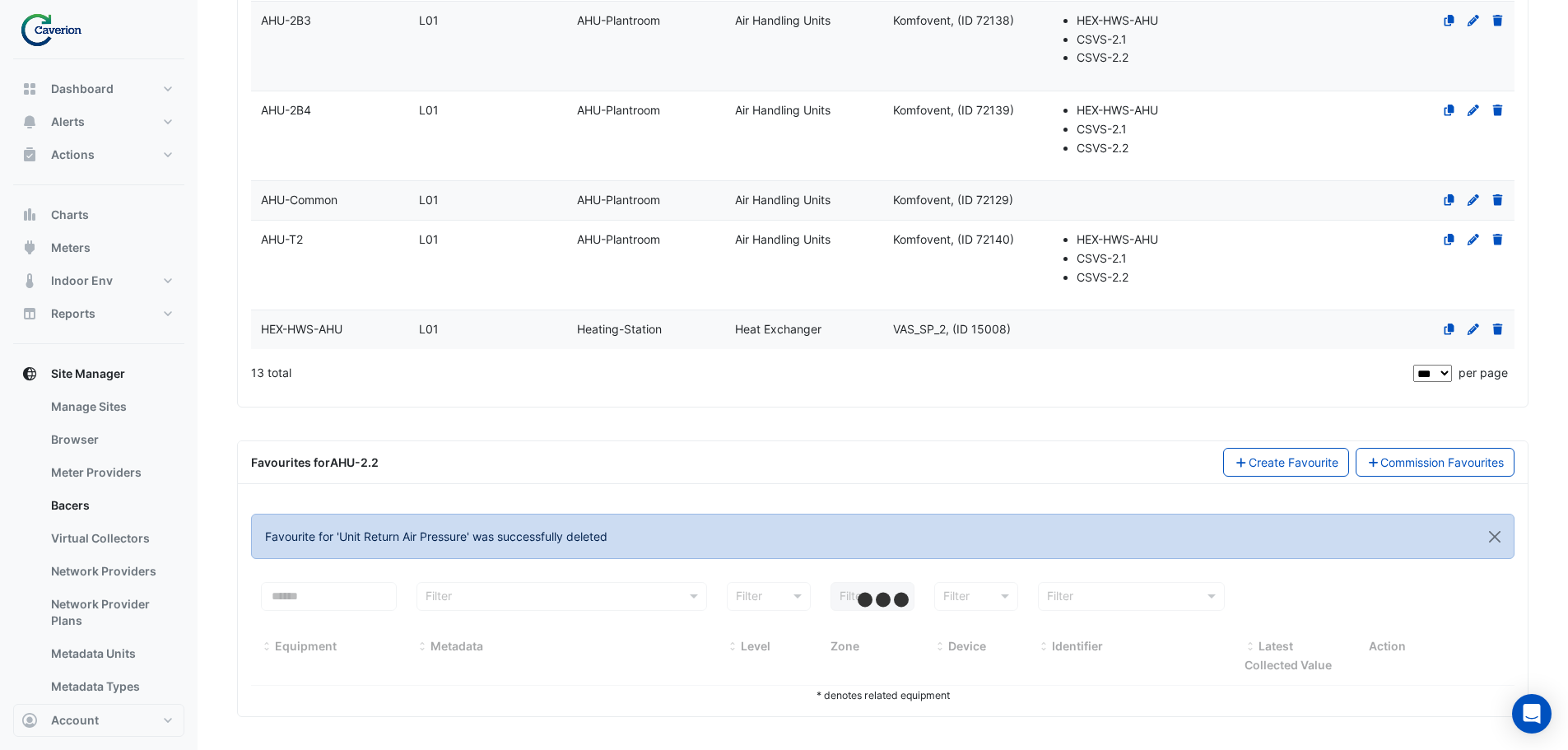
select select "***"
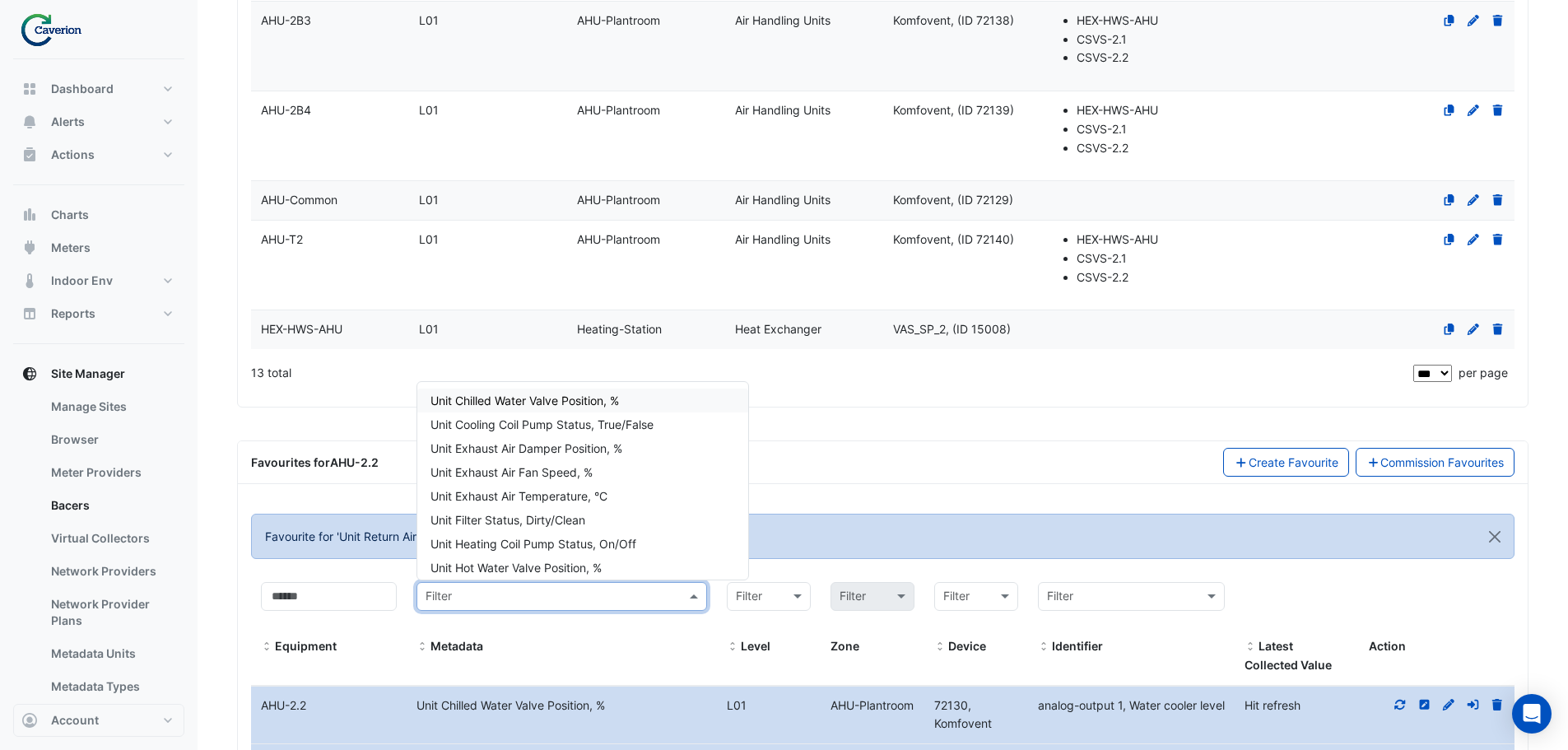
click at [510, 603] on input "text" at bounding box center [545, 598] width 240 height 19
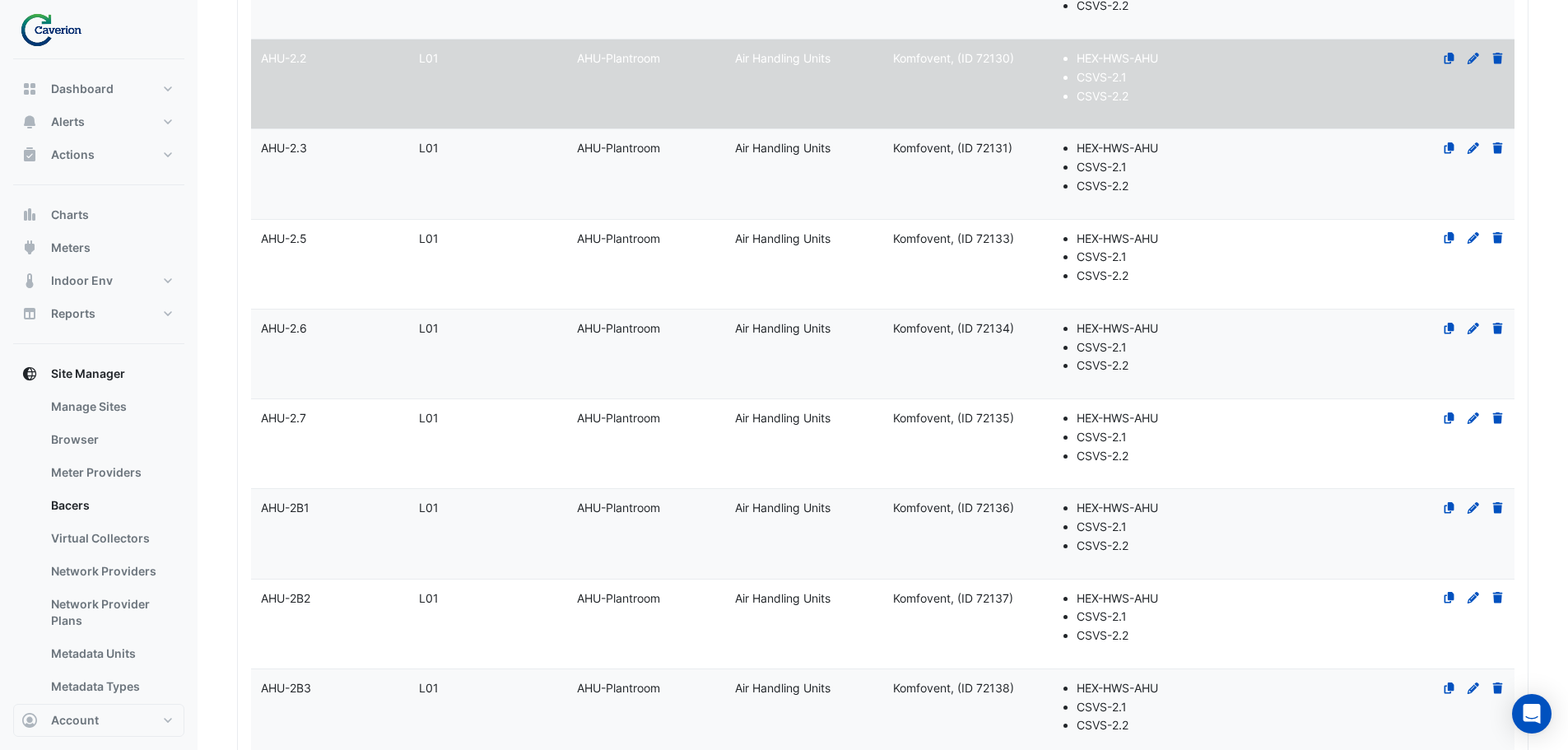
scroll to position [152, 0]
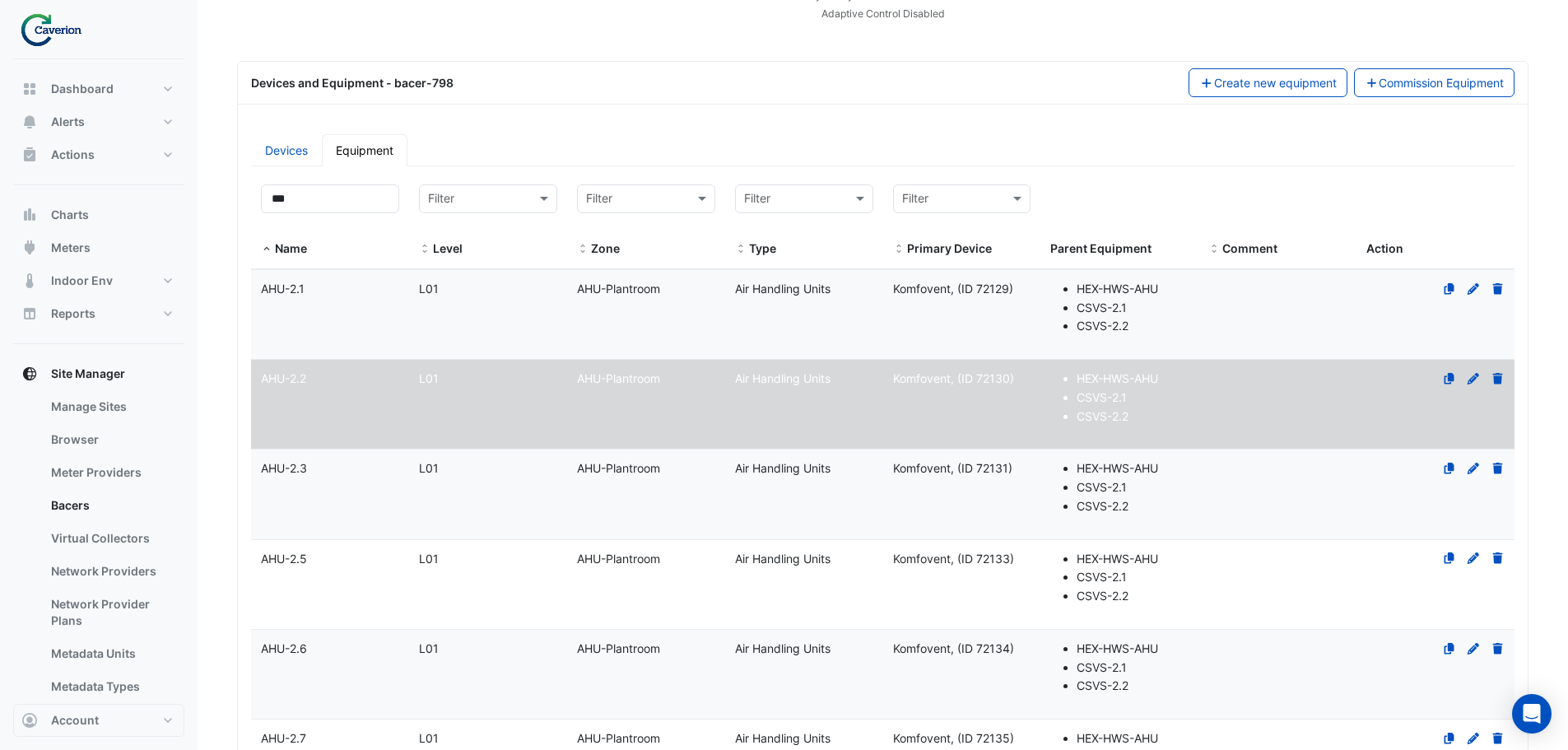
type input "*****"
click at [381, 507] on datatable-body-cell "Name AHU-2.3" at bounding box center [330, 494] width 158 height 89
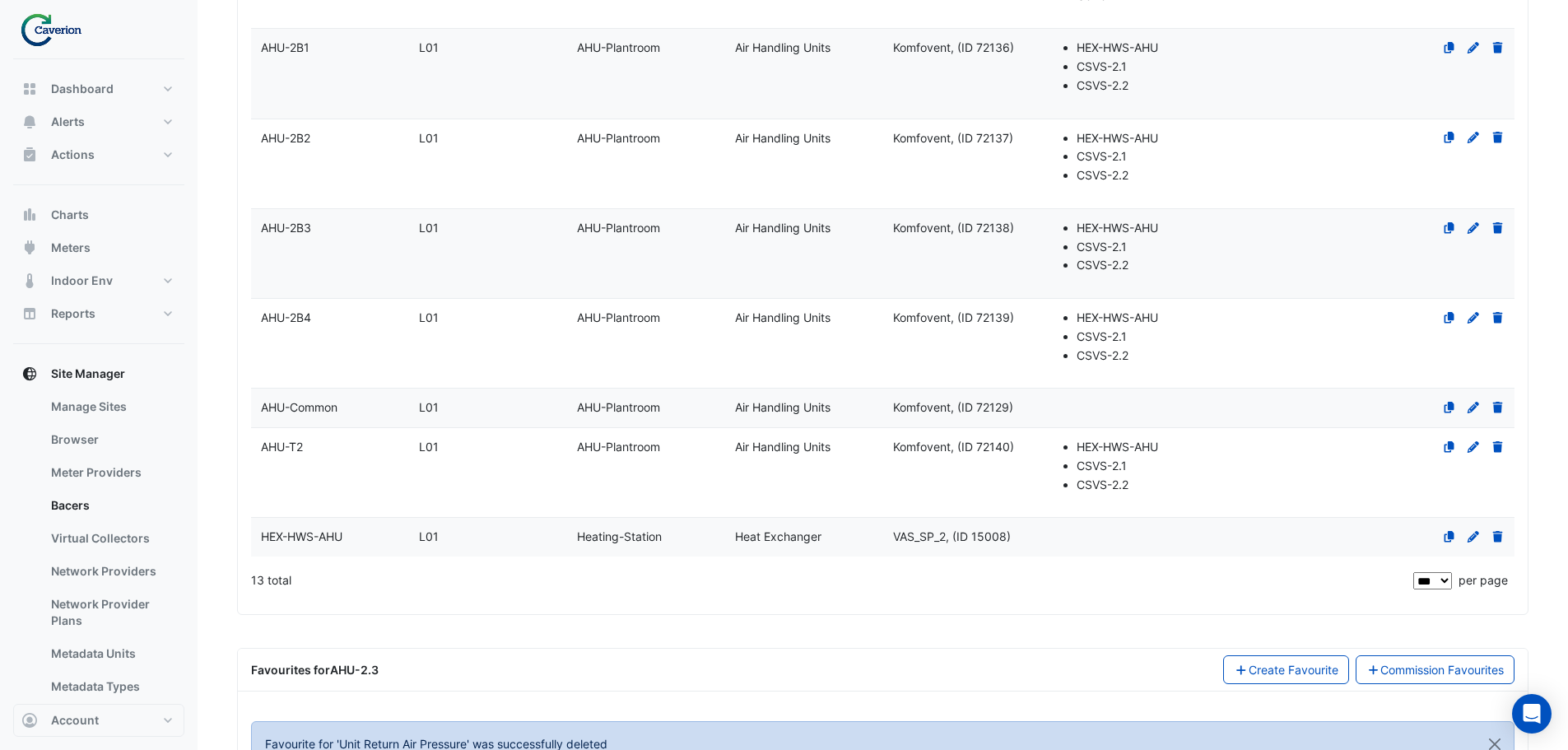
scroll to position [1140, 0]
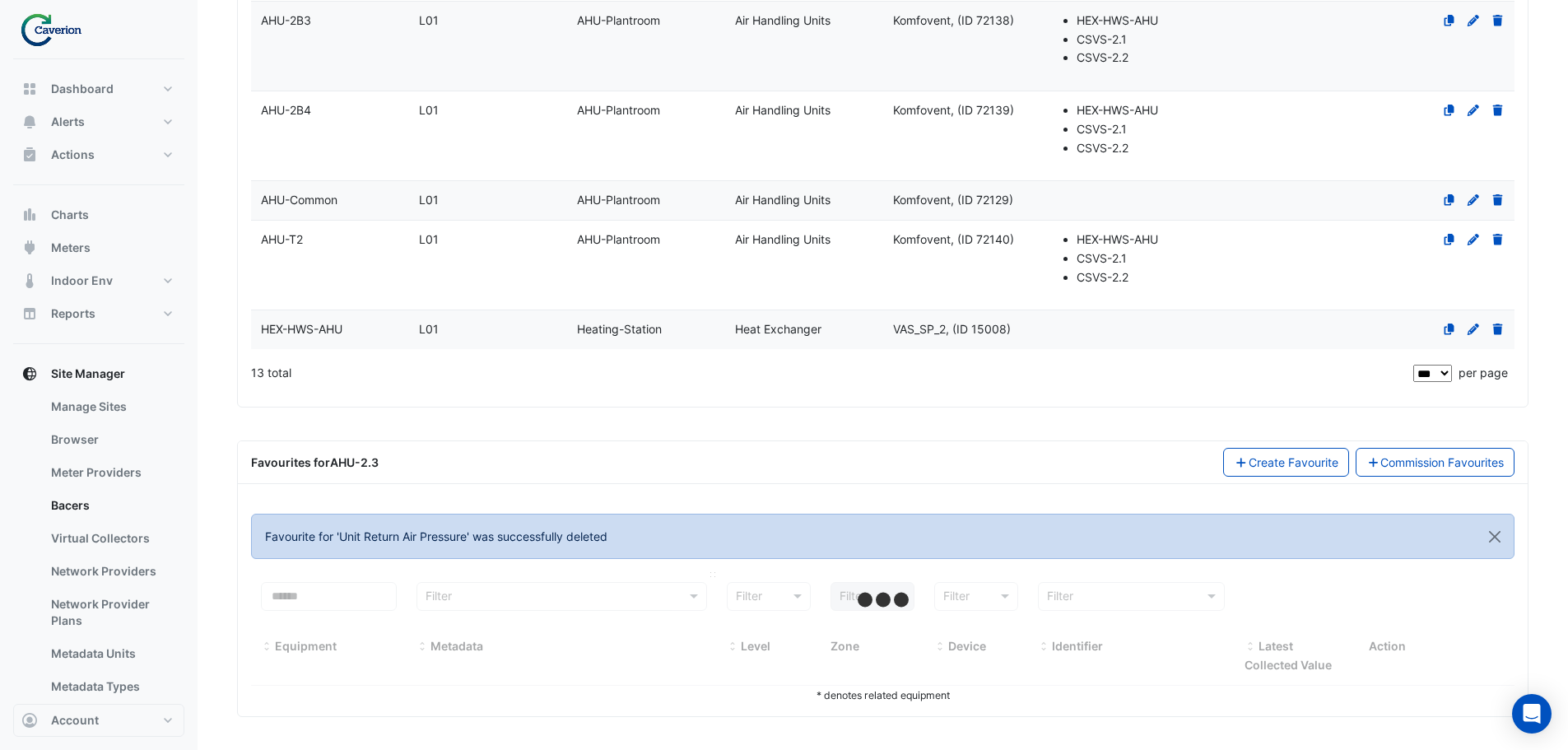
select select "***"
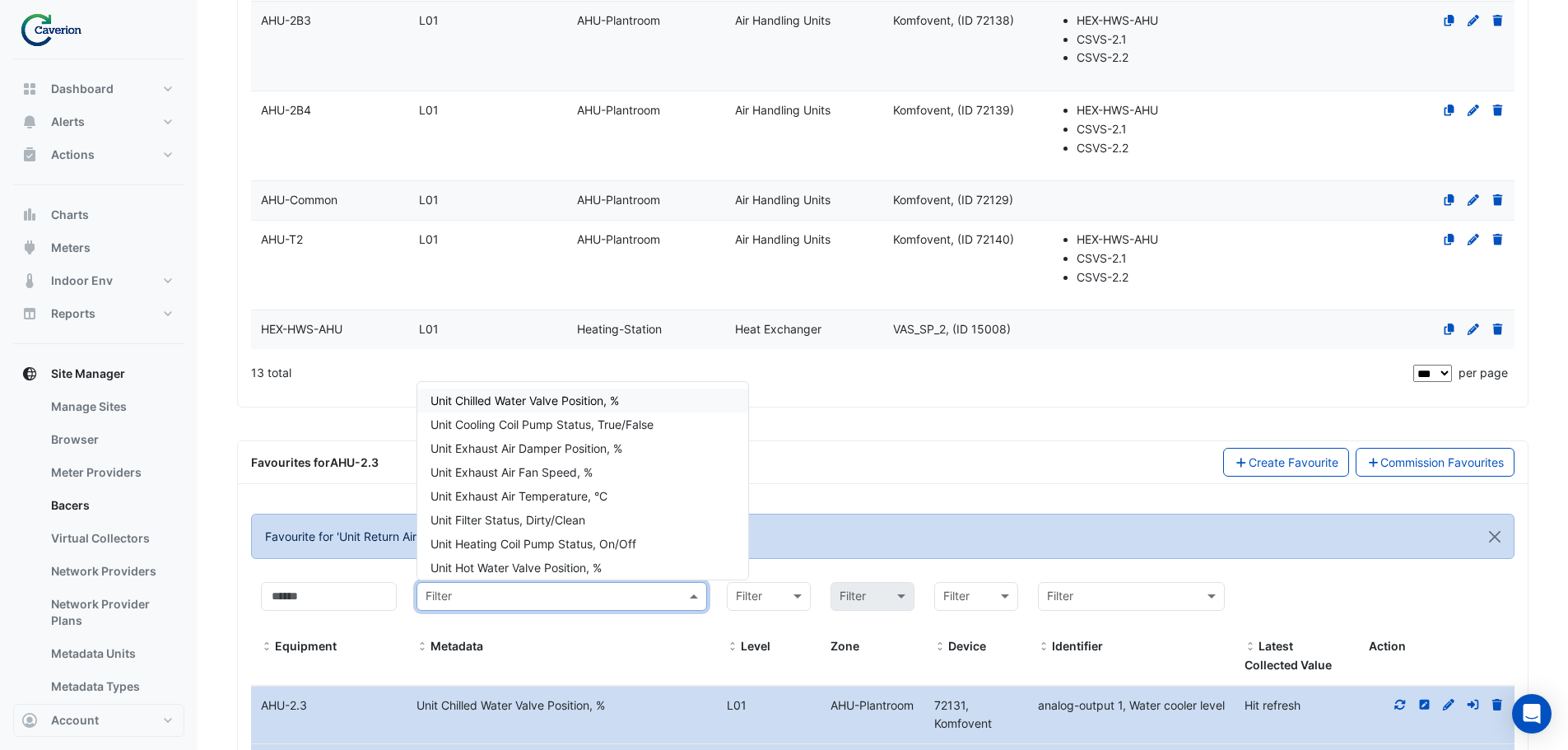
click at [532, 593] on input "text" at bounding box center [545, 598] width 240 height 19
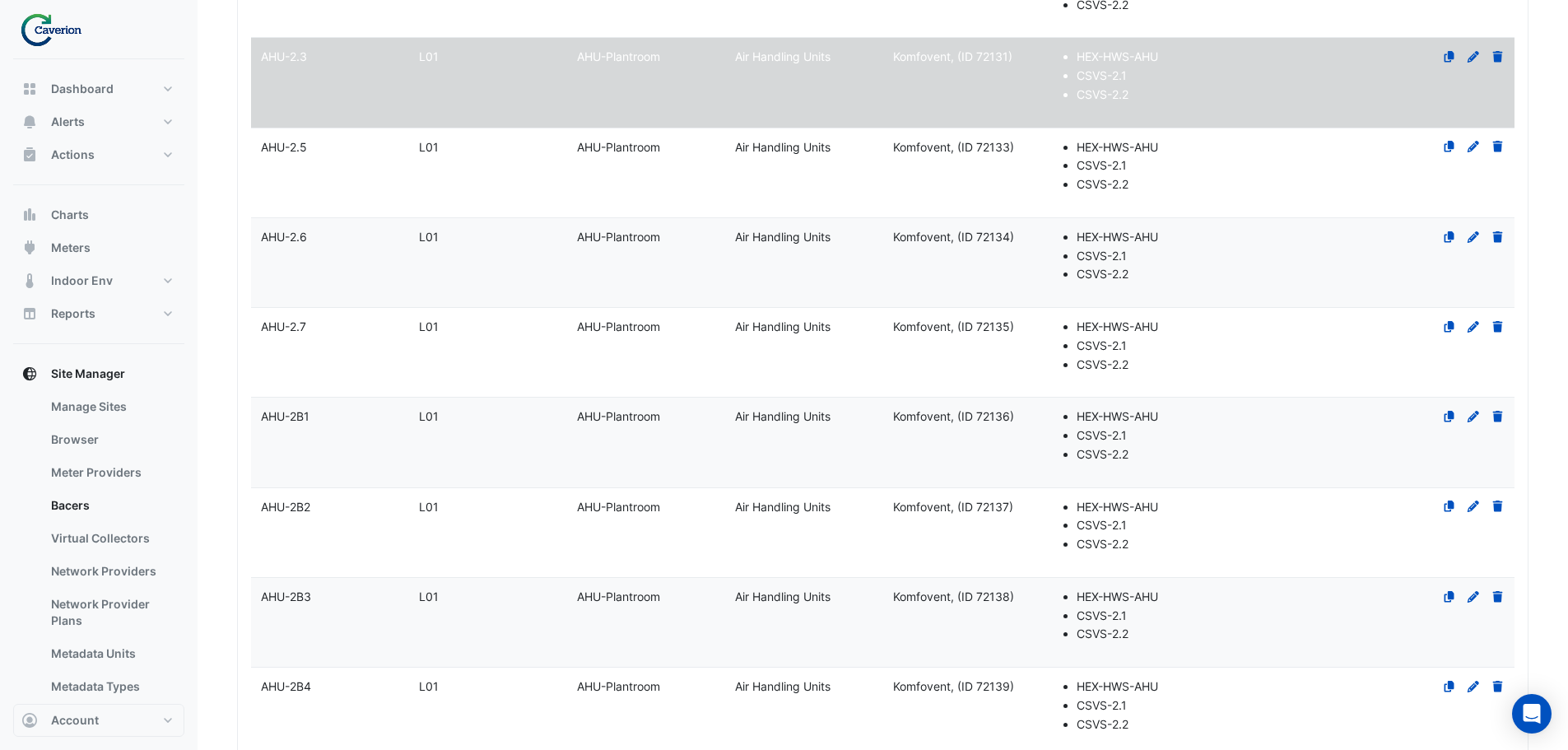
scroll to position [152, 0]
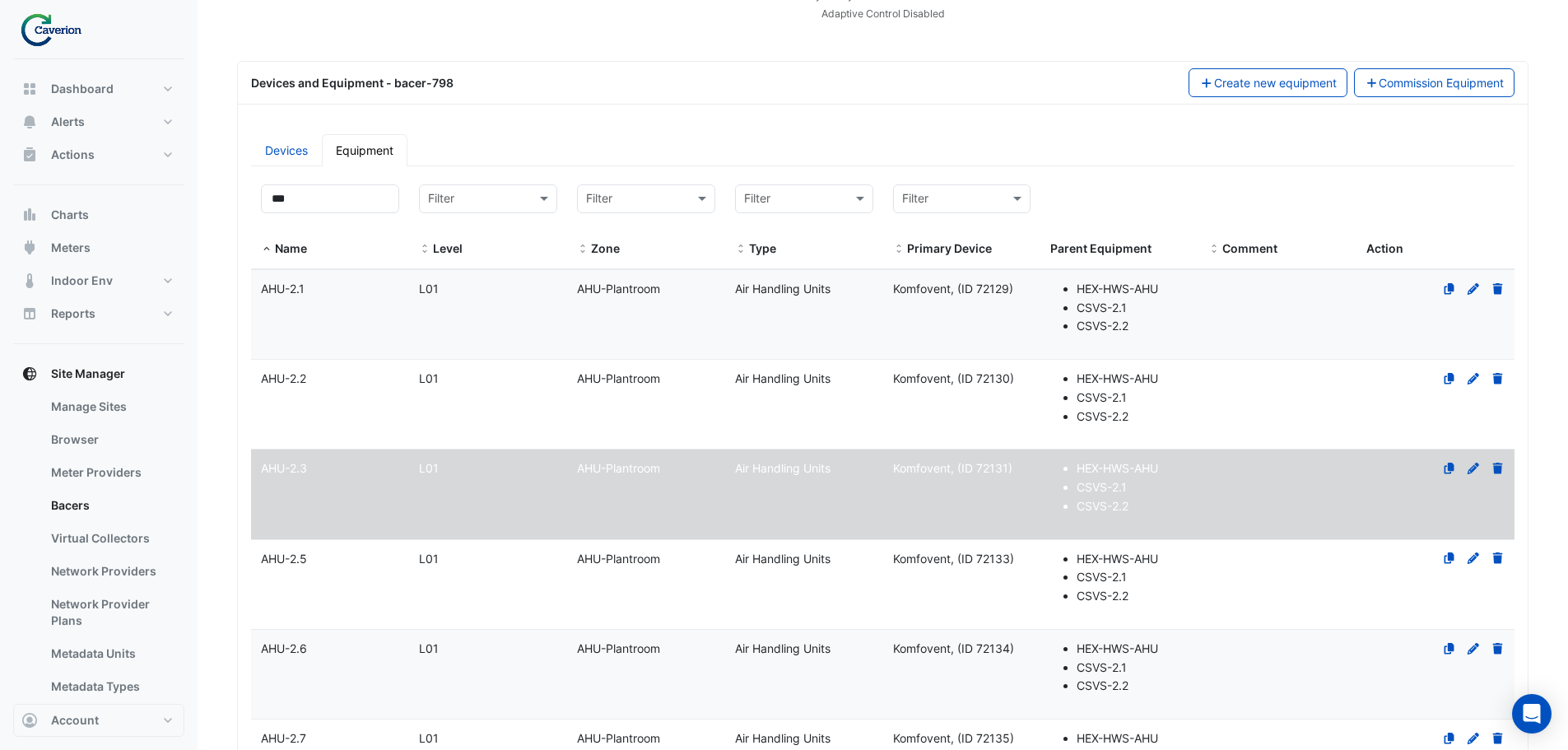
type input "****"
click at [349, 571] on datatable-body-cell "Name AHU-2.5" at bounding box center [330, 585] width 158 height 89
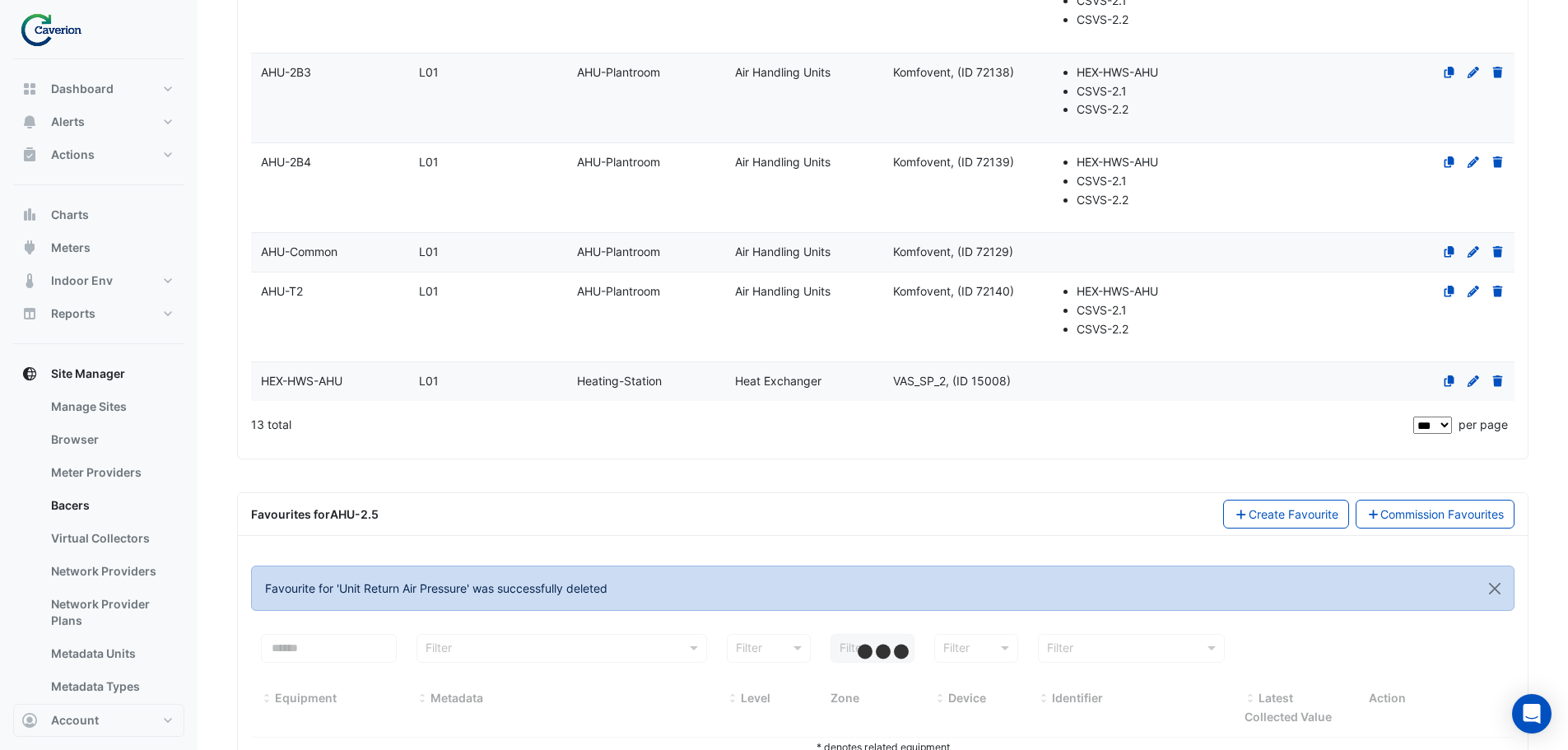
scroll to position [1140, 0]
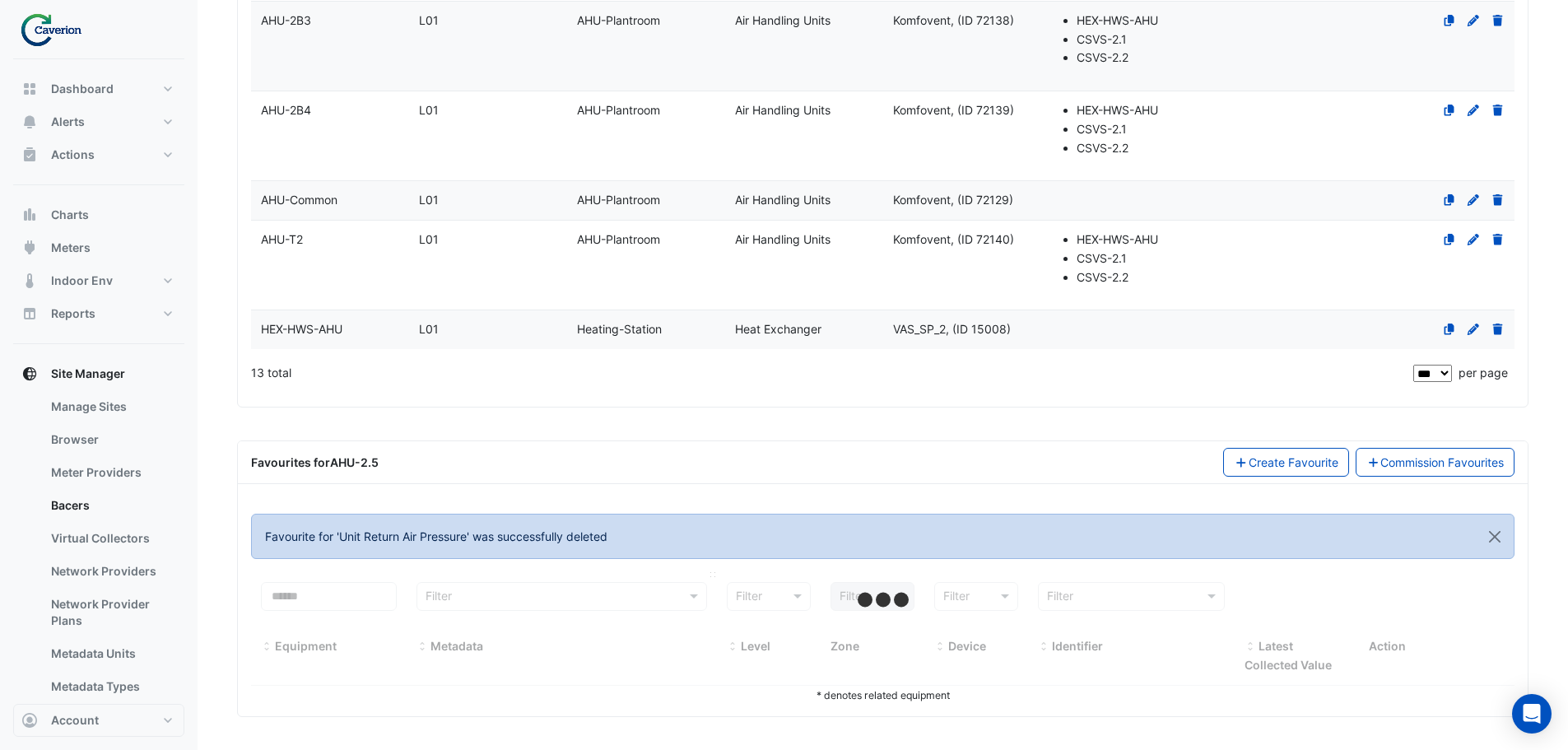
select select "***"
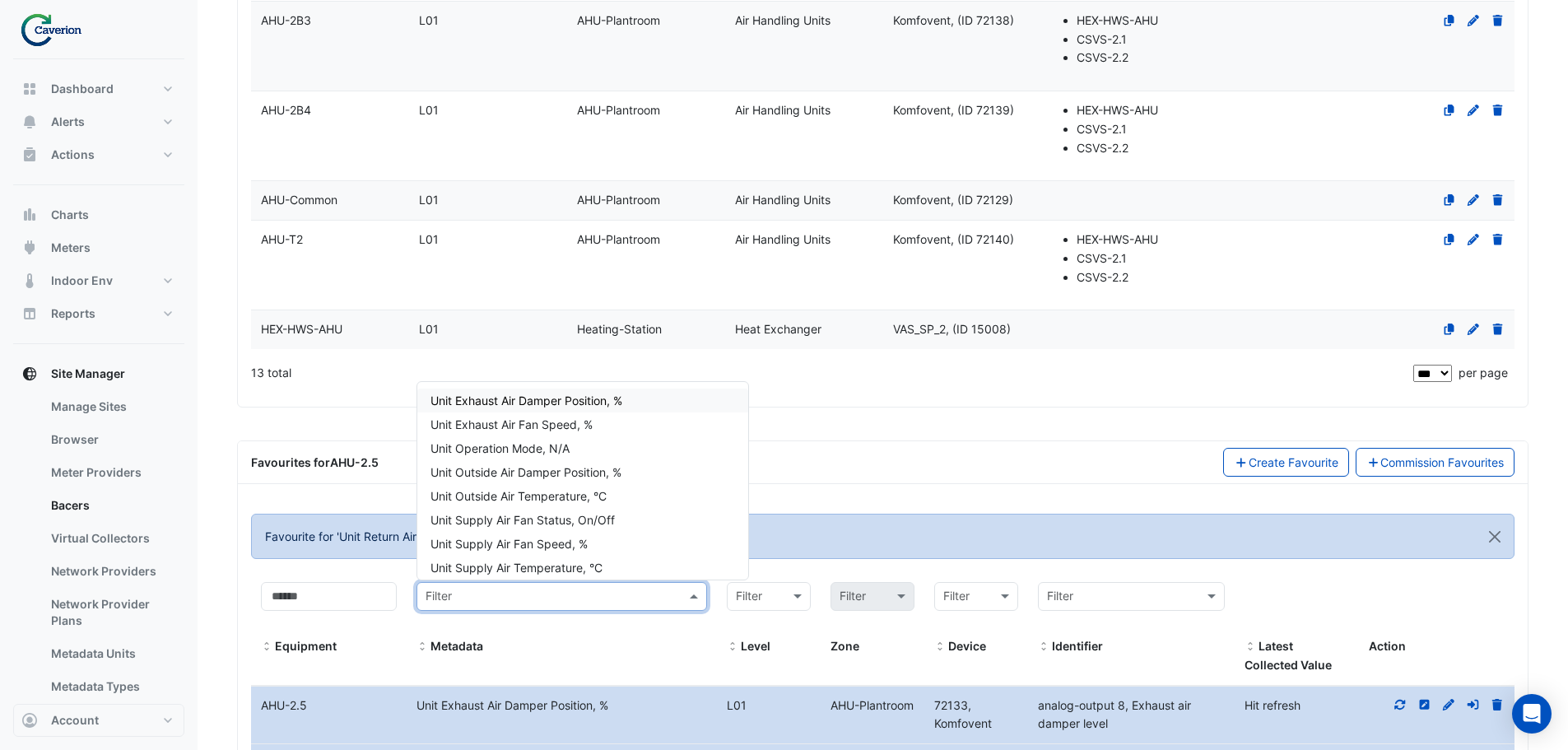
click at [540, 601] on input "text" at bounding box center [545, 598] width 240 height 19
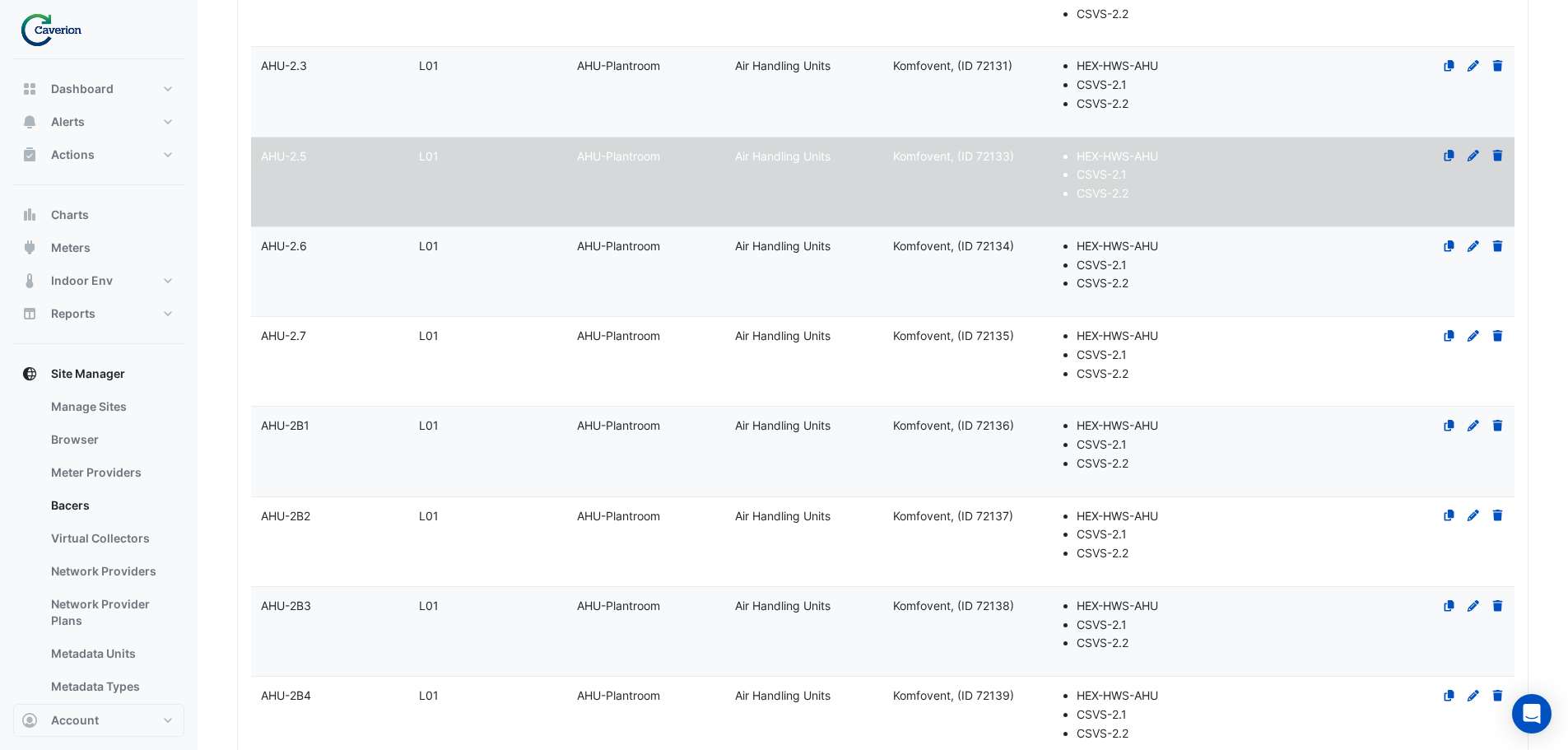
scroll to position [317, 0]
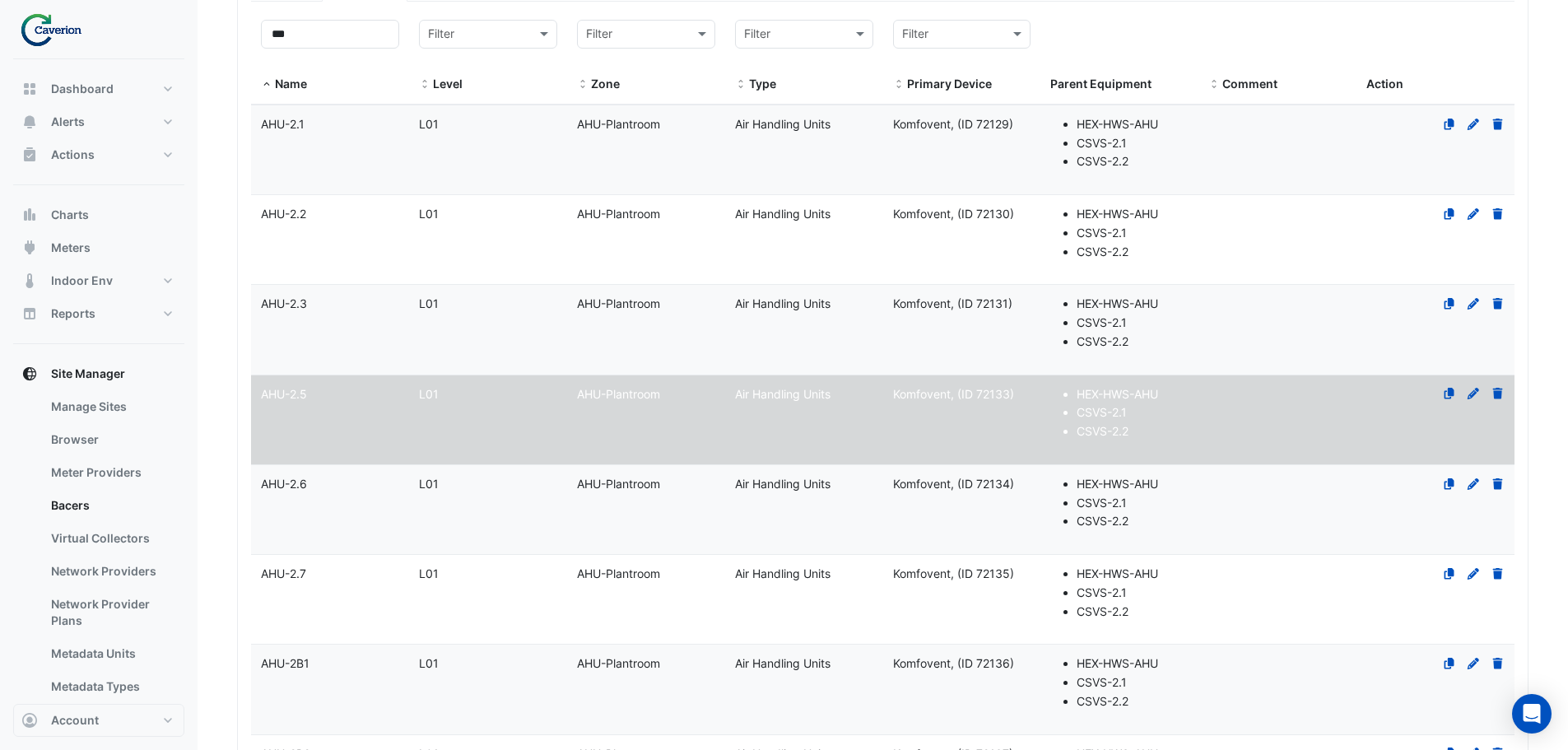
type input "*****"
click at [334, 506] on datatable-body-cell "Name AHU-2.6" at bounding box center [330, 509] width 158 height 89
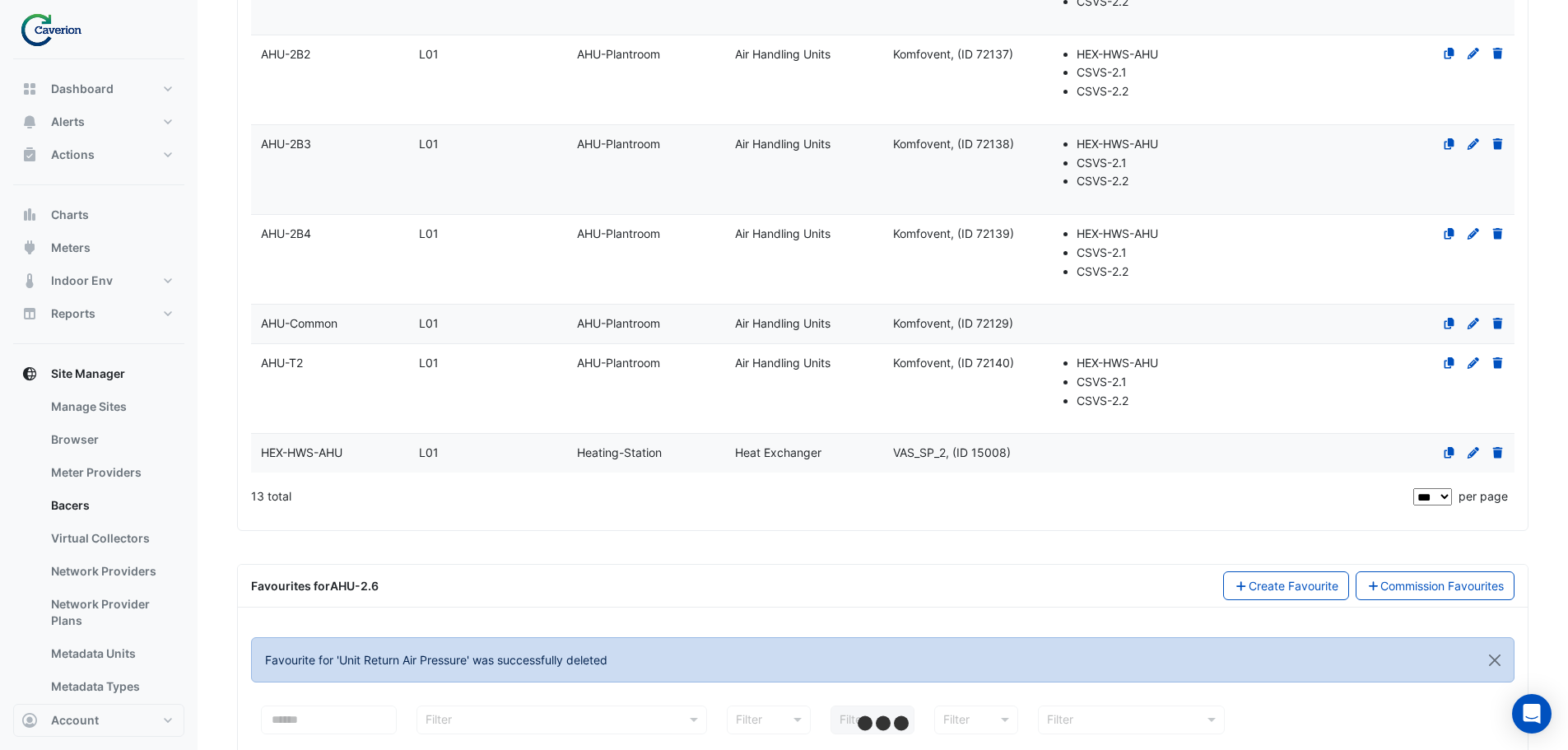
select select "***"
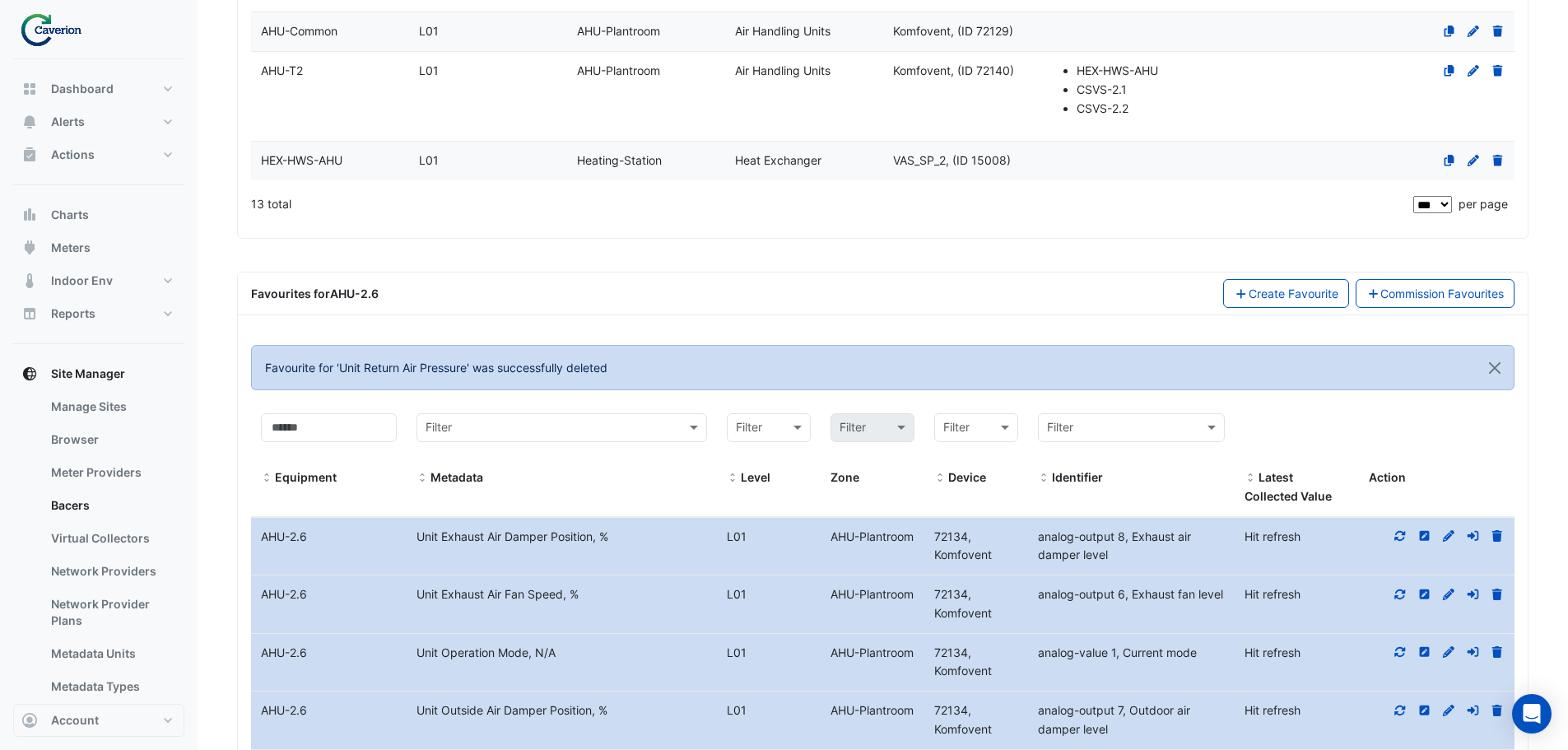
scroll to position [1387, 0]
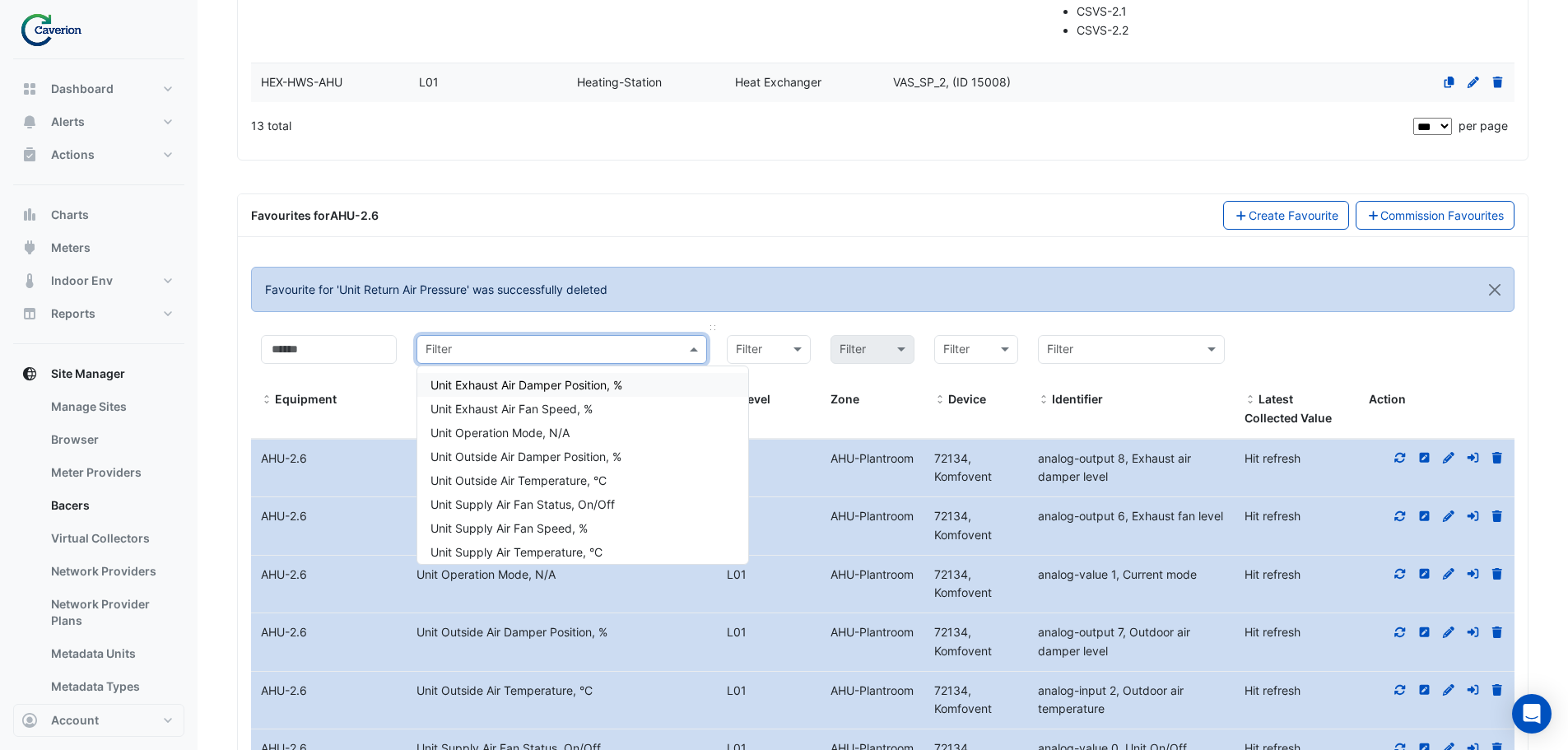
click at [510, 342] on input "text" at bounding box center [545, 350] width 240 height 19
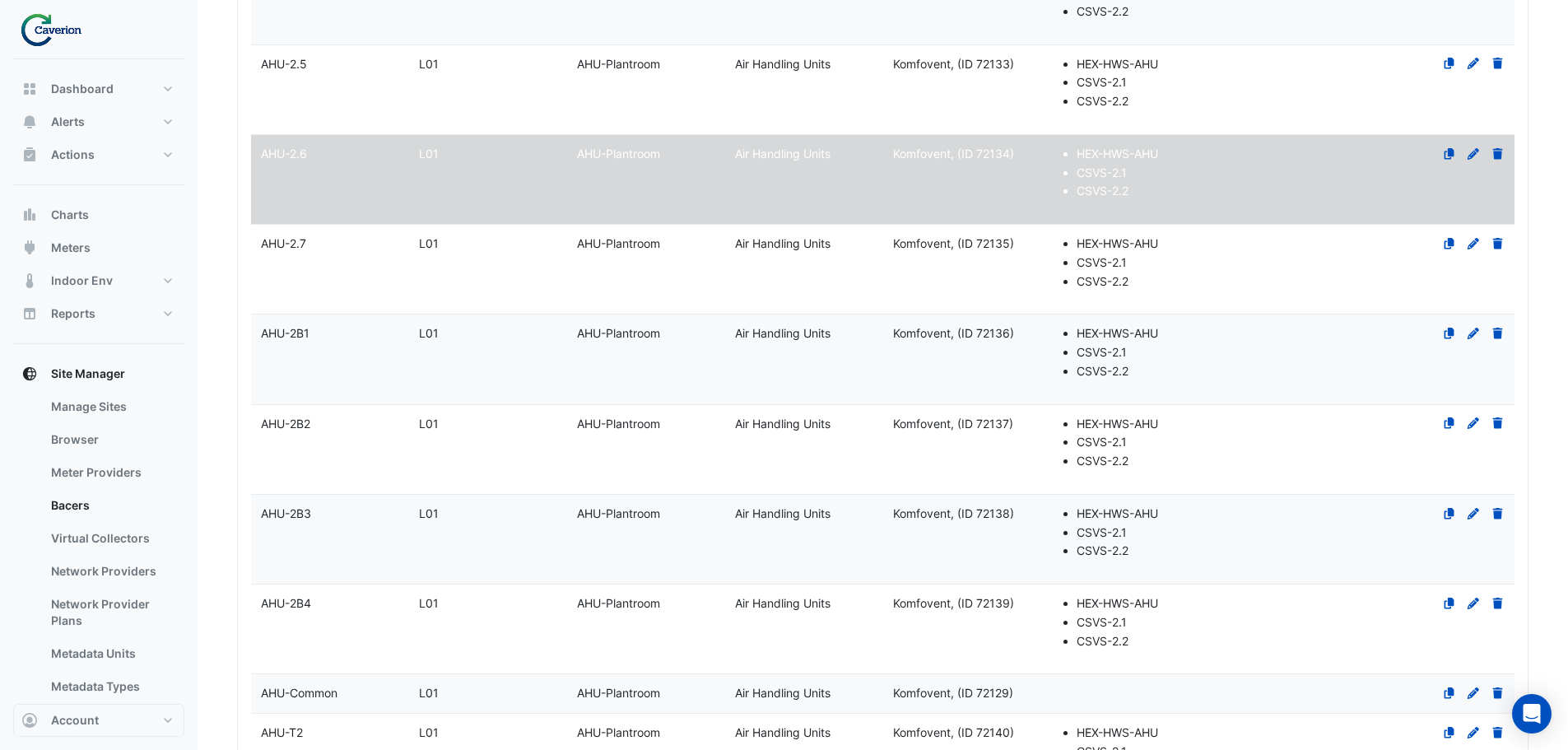
scroll to position [646, 0]
type input "****"
click at [470, 290] on datatable-body-cell "Level L01" at bounding box center [488, 270] width 158 height 89
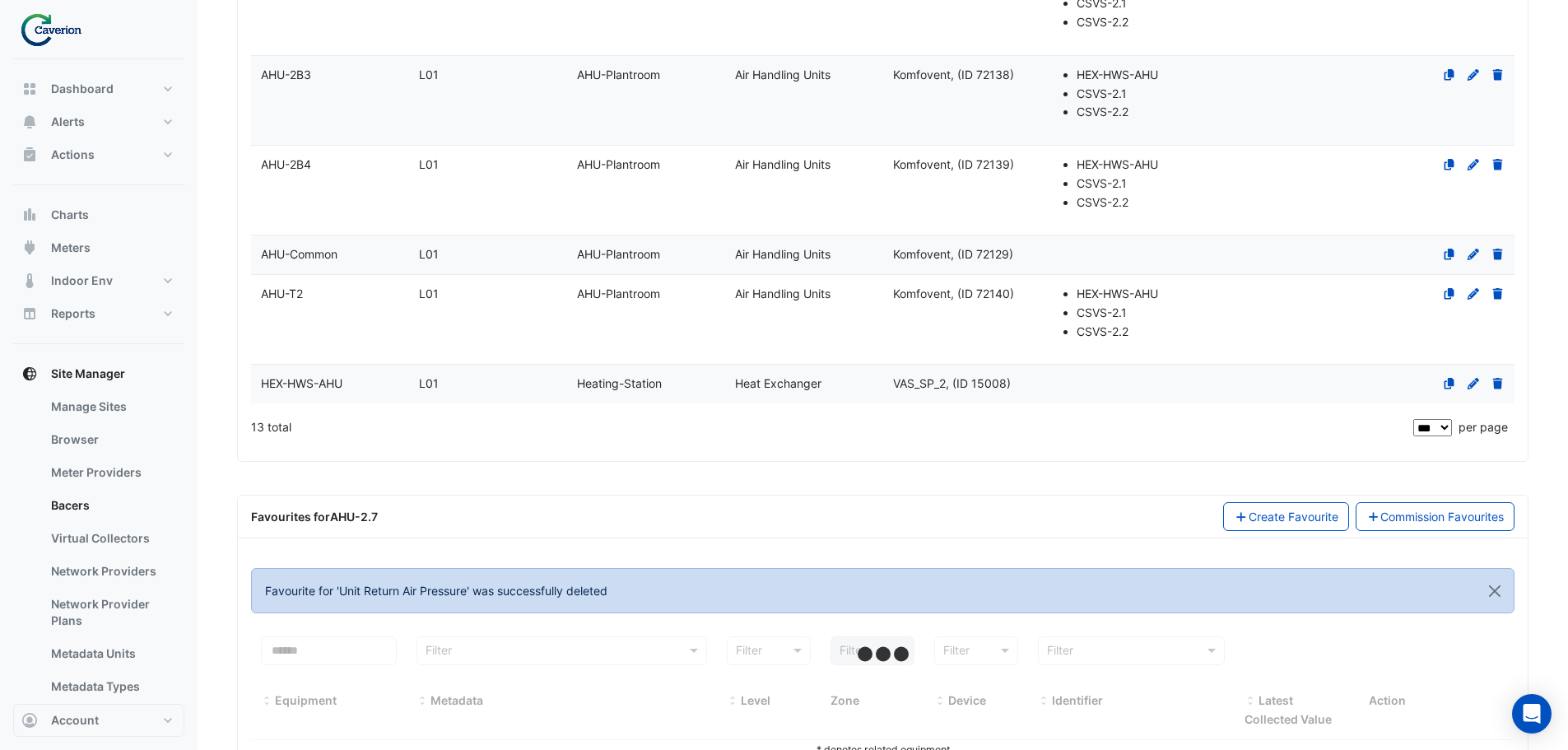
scroll to position [1140, 0]
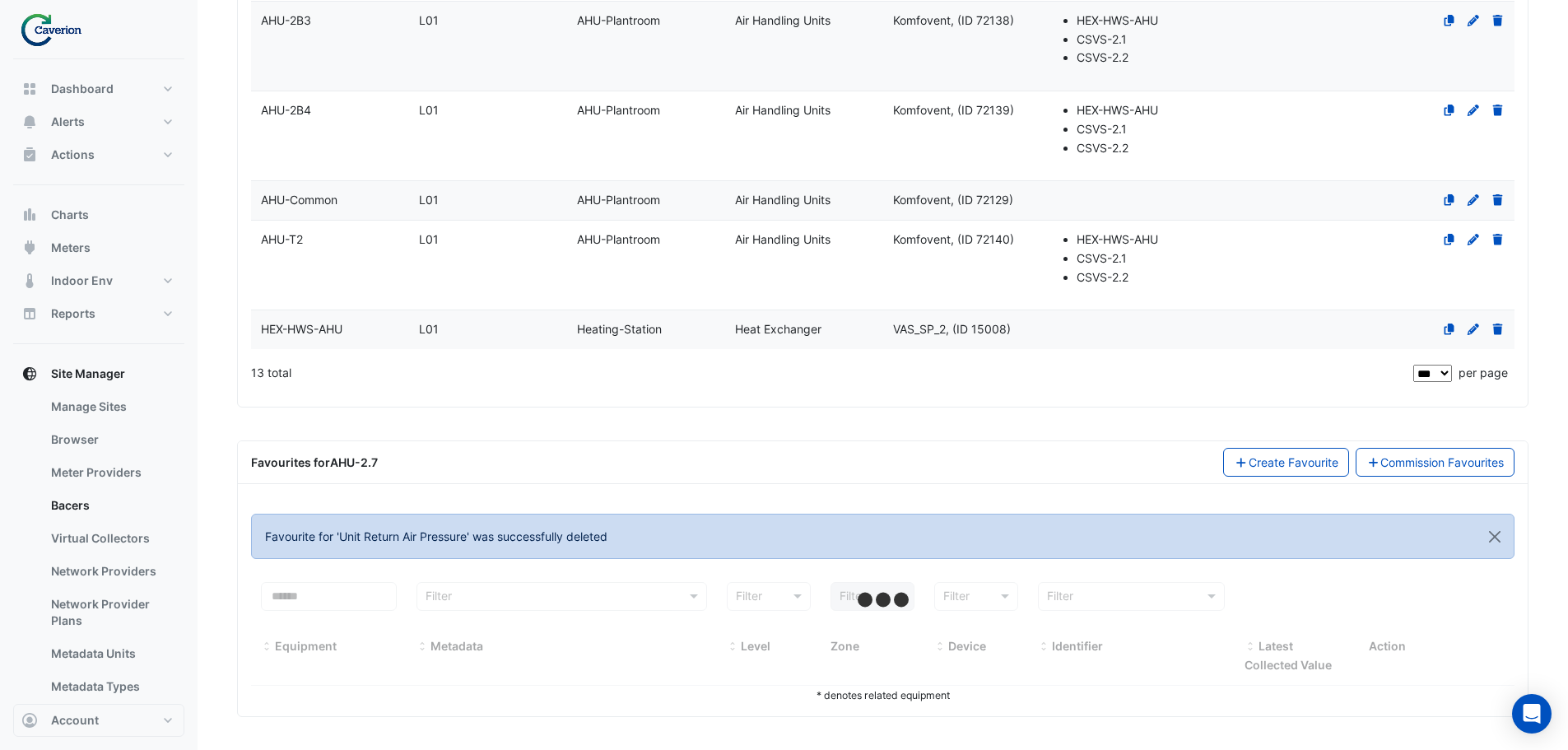
select select "***"
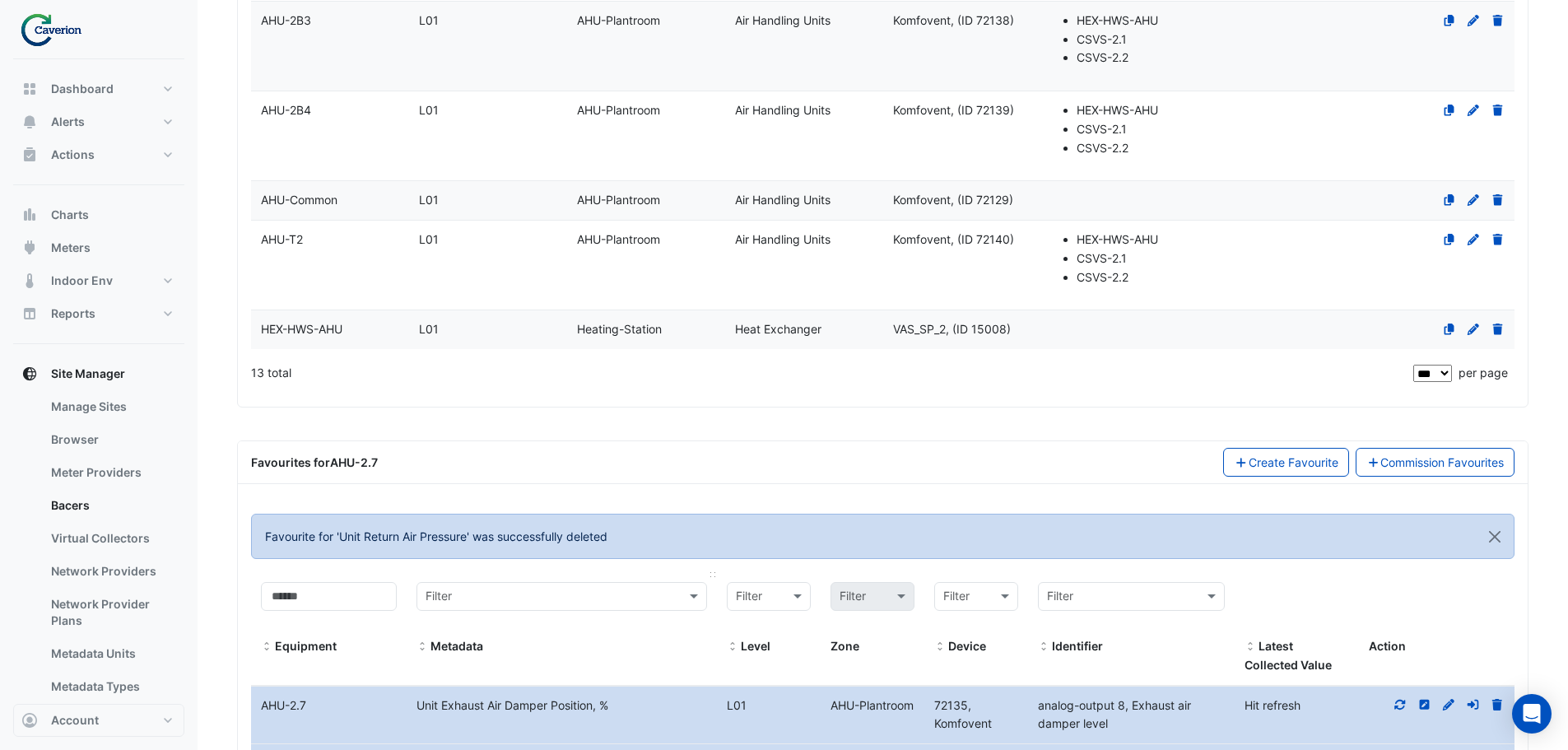
click at [523, 586] on div "Filter" at bounding box center [561, 597] width 290 height 29
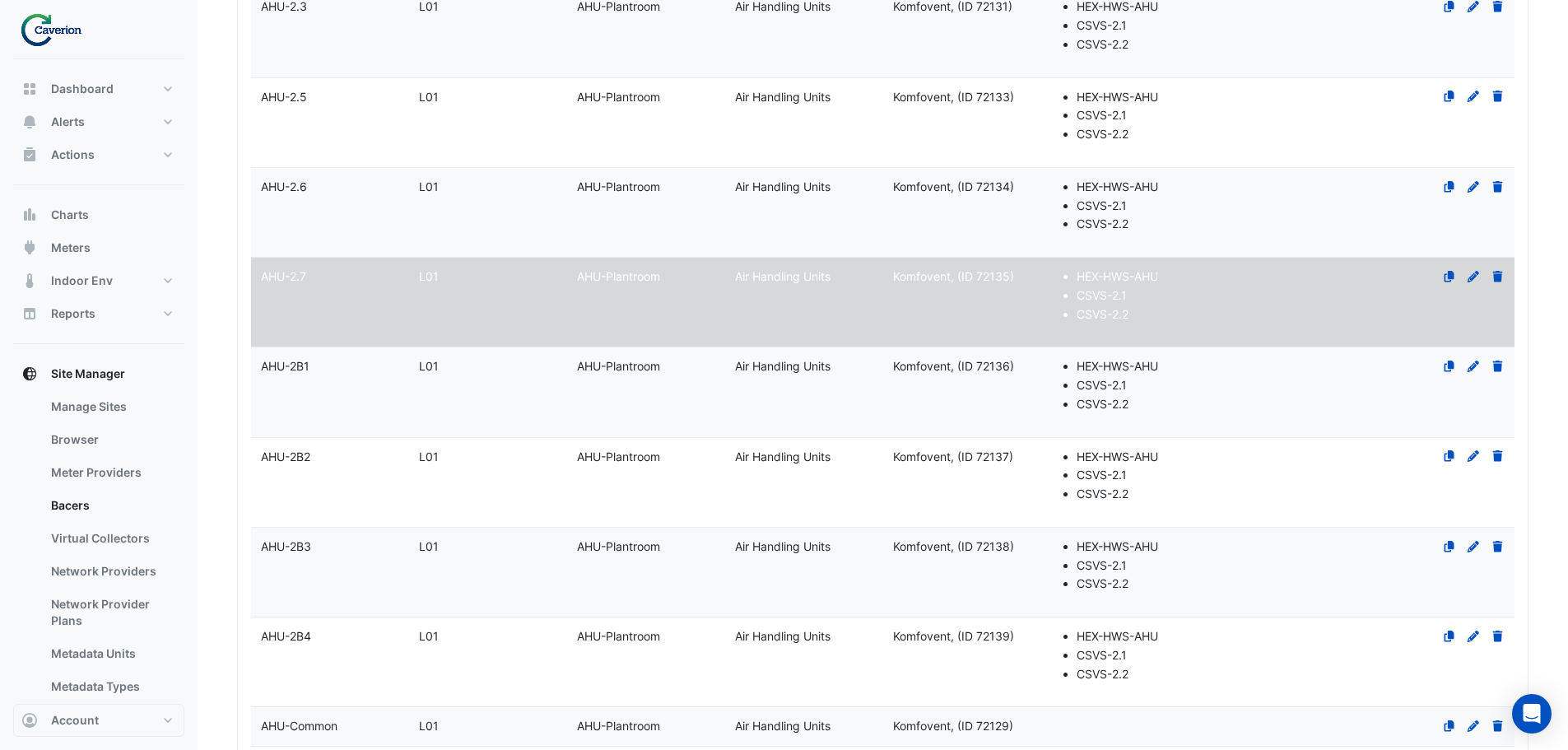
scroll to position [564, 0]
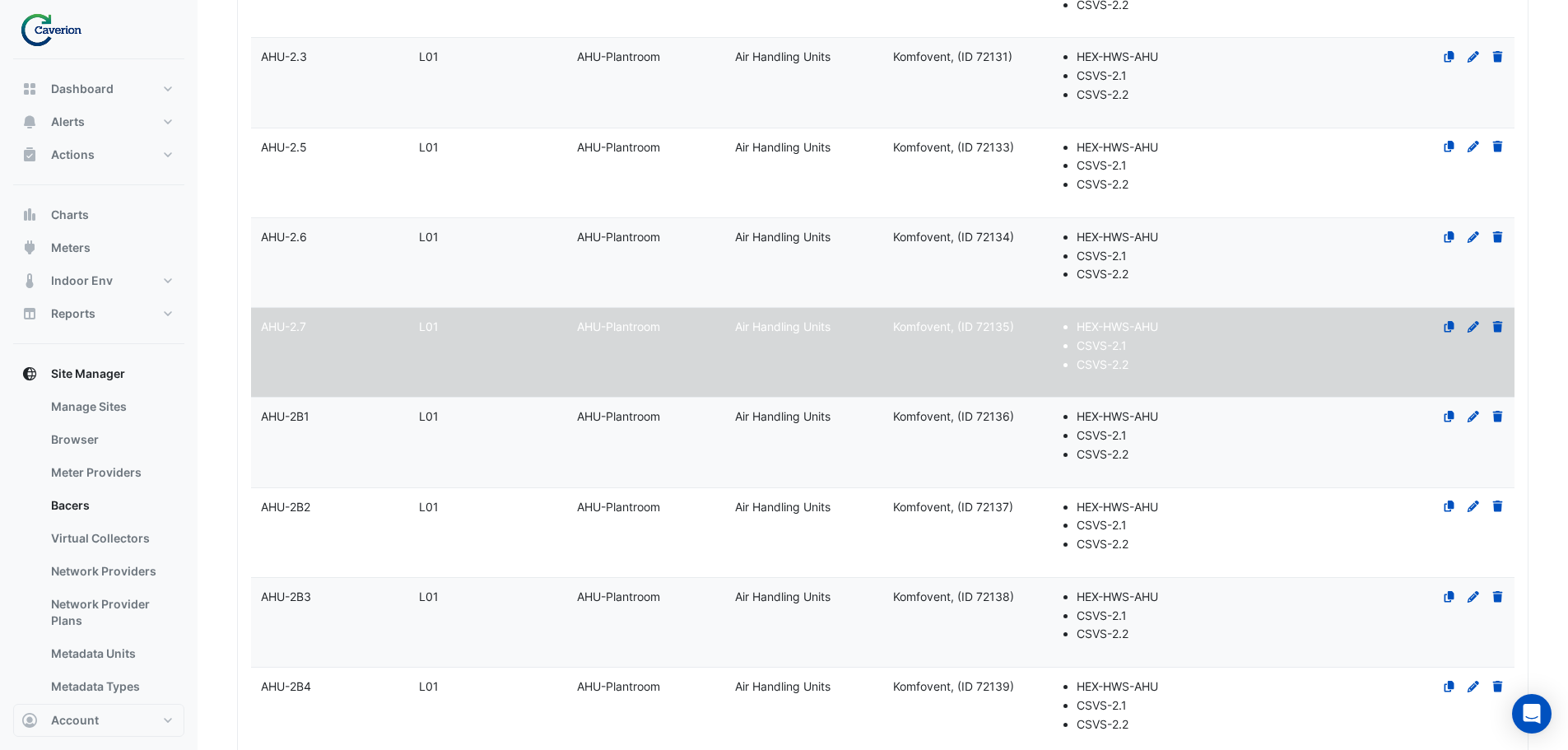
type input "****"
click at [501, 424] on div "L01" at bounding box center [488, 417] width 158 height 19
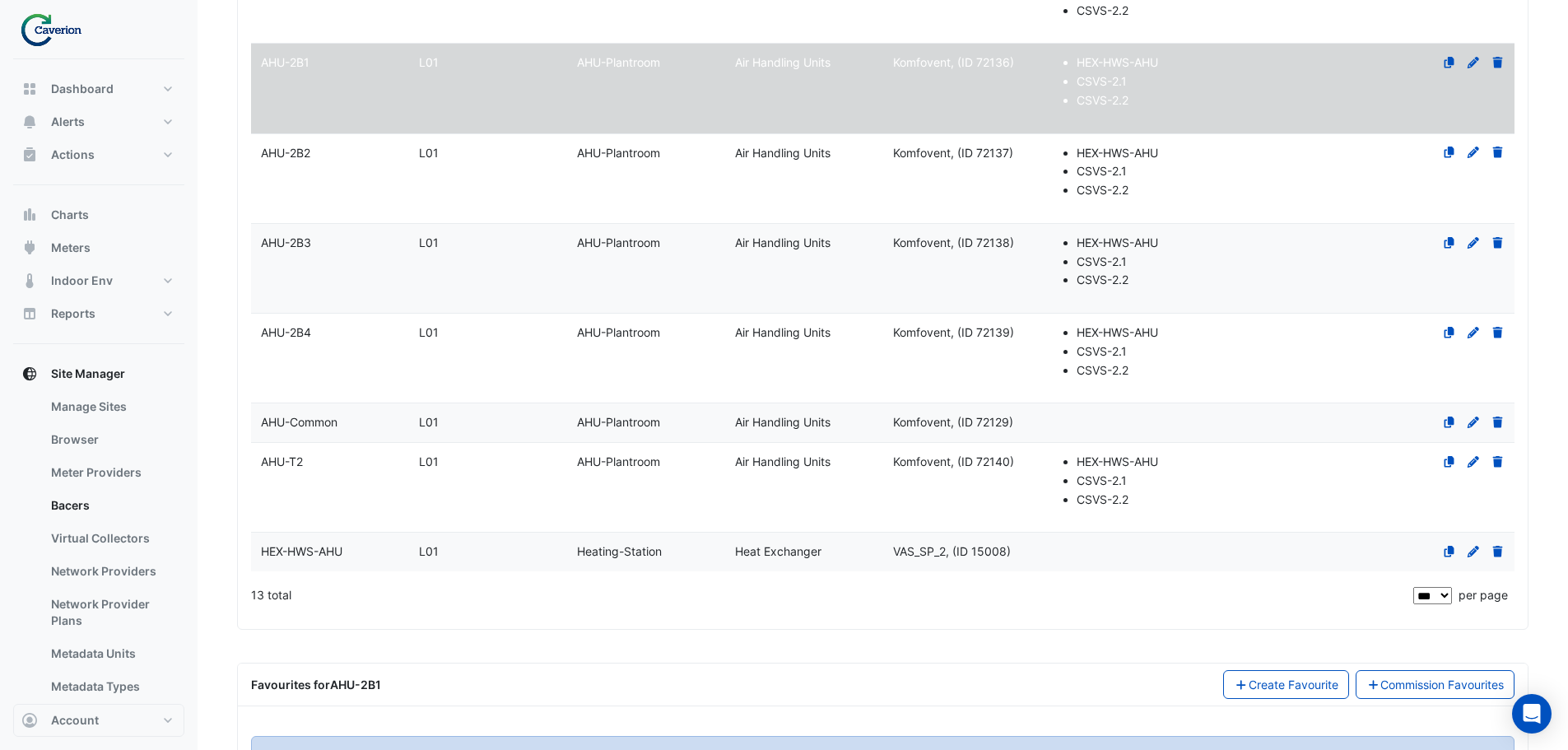
scroll to position [1140, 0]
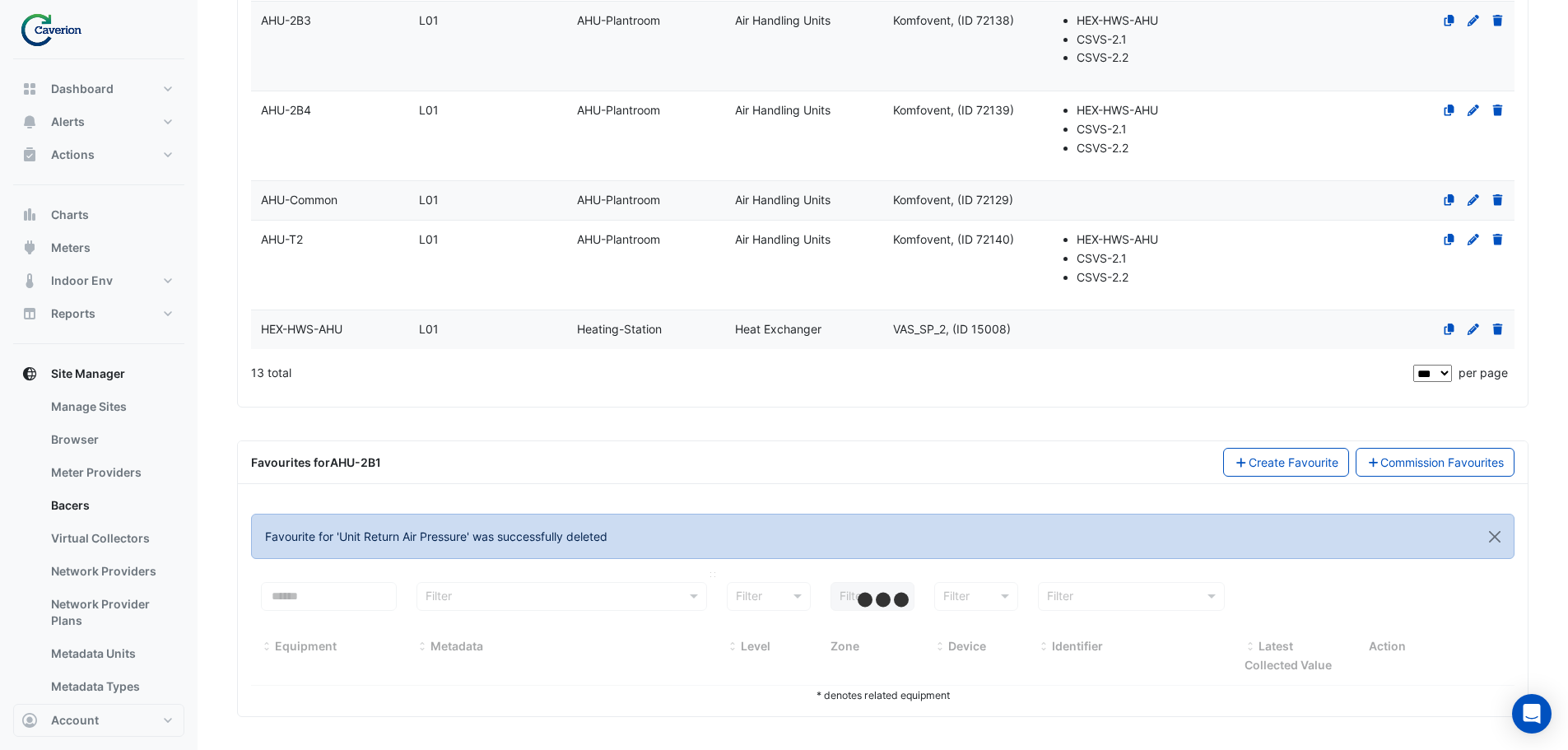
select select "***"
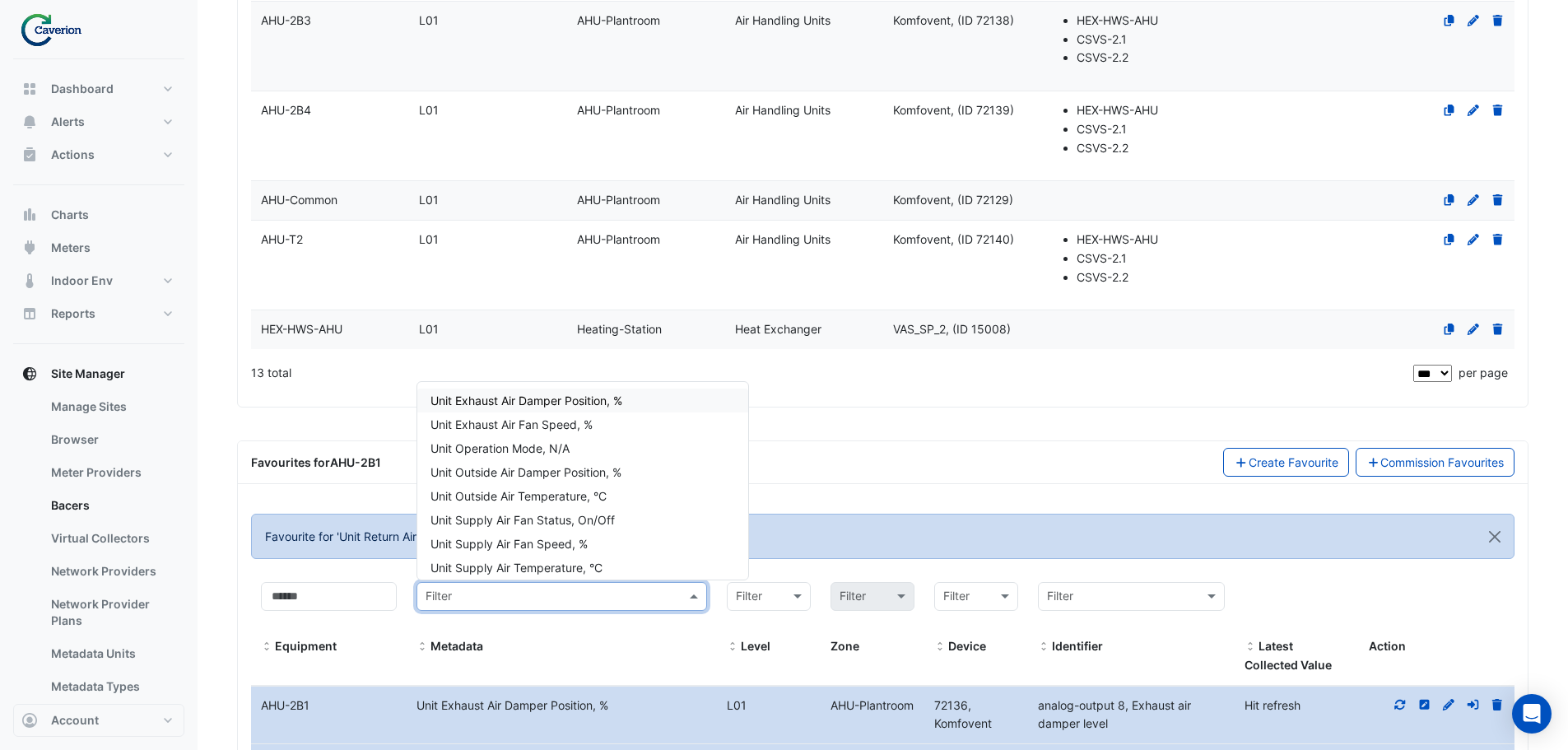
click at [535, 592] on input "text" at bounding box center [545, 598] width 240 height 19
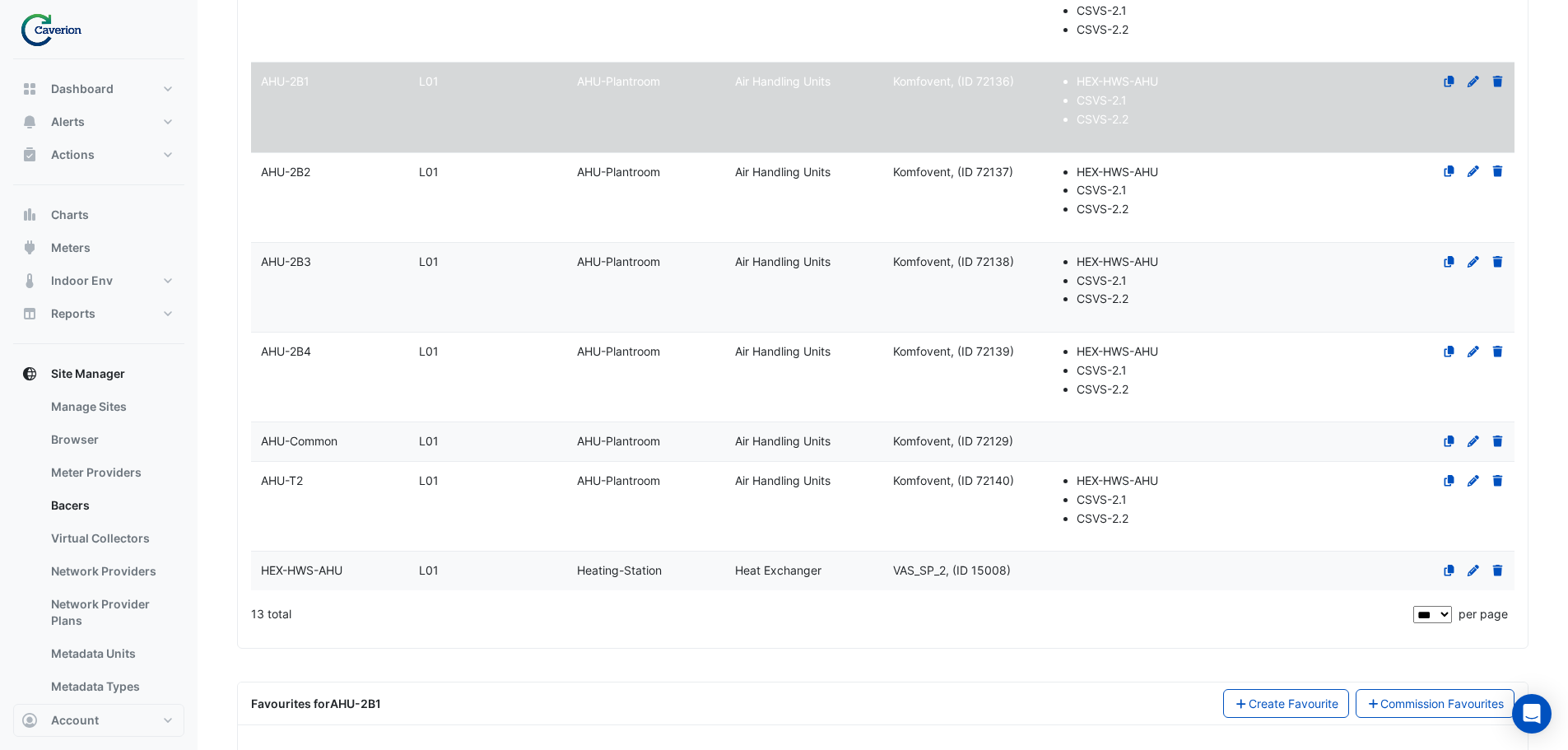
scroll to position [894, 0]
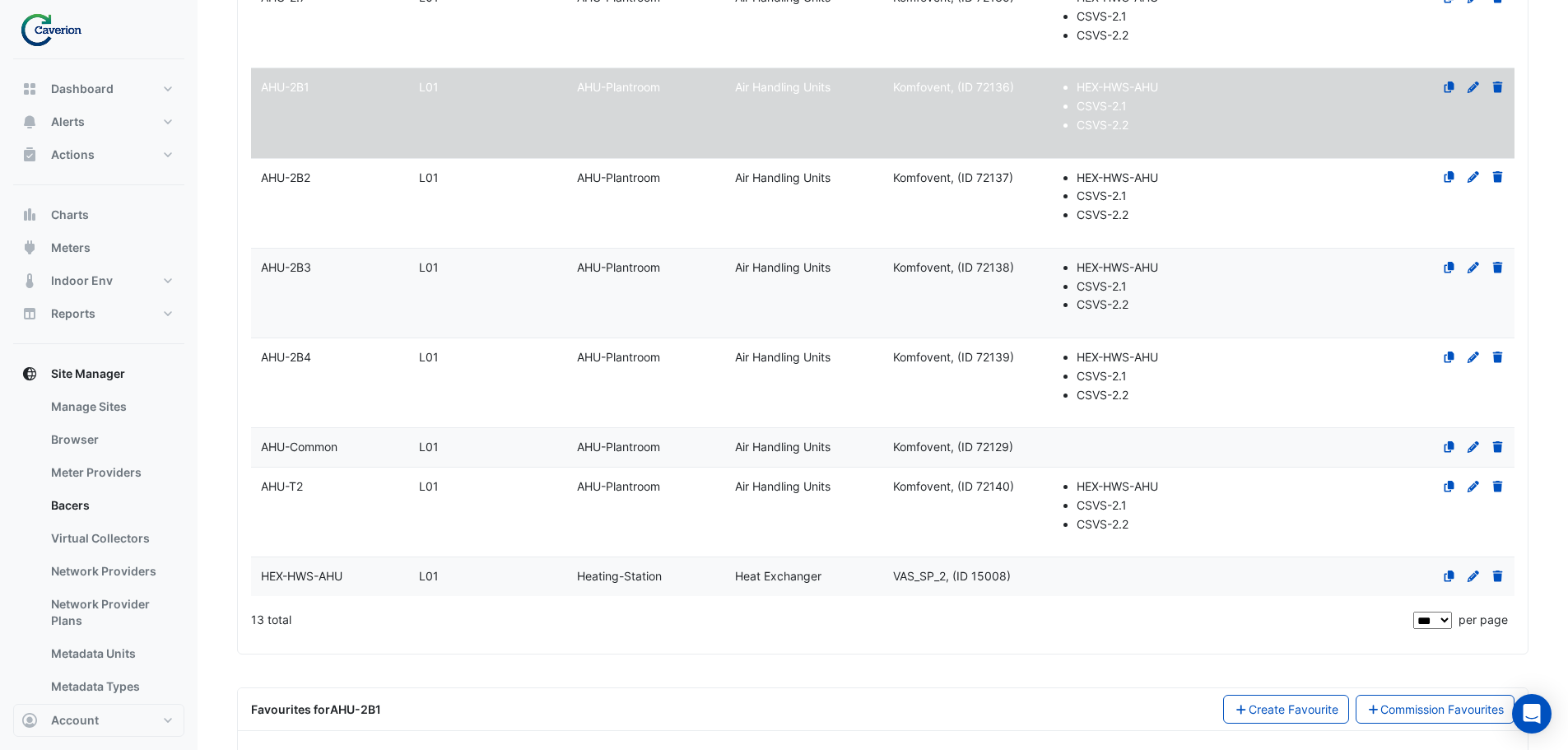
type input "****"
click at [411, 219] on datatable-body-cell "Level L01" at bounding box center [488, 204] width 158 height 89
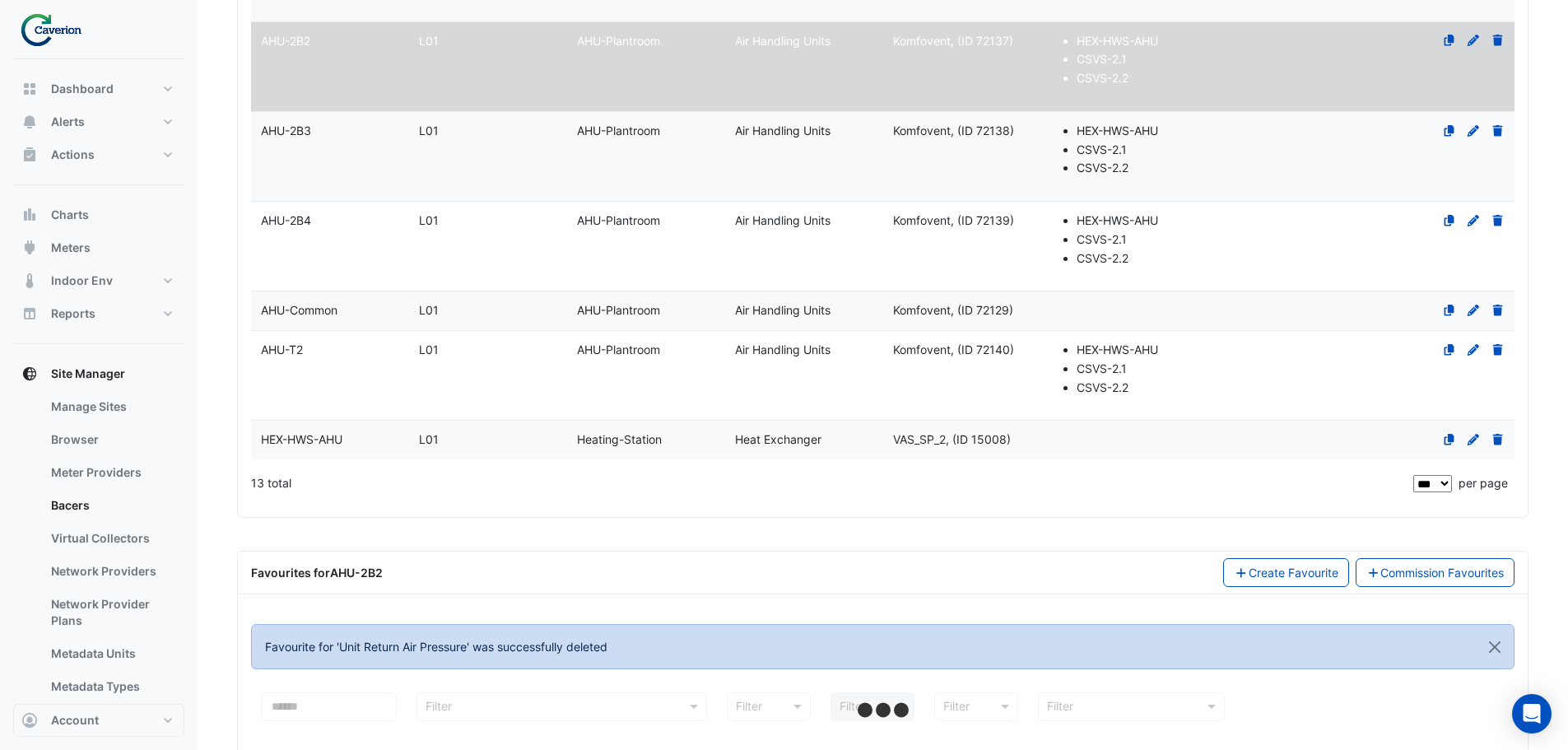
scroll to position [1140, 0]
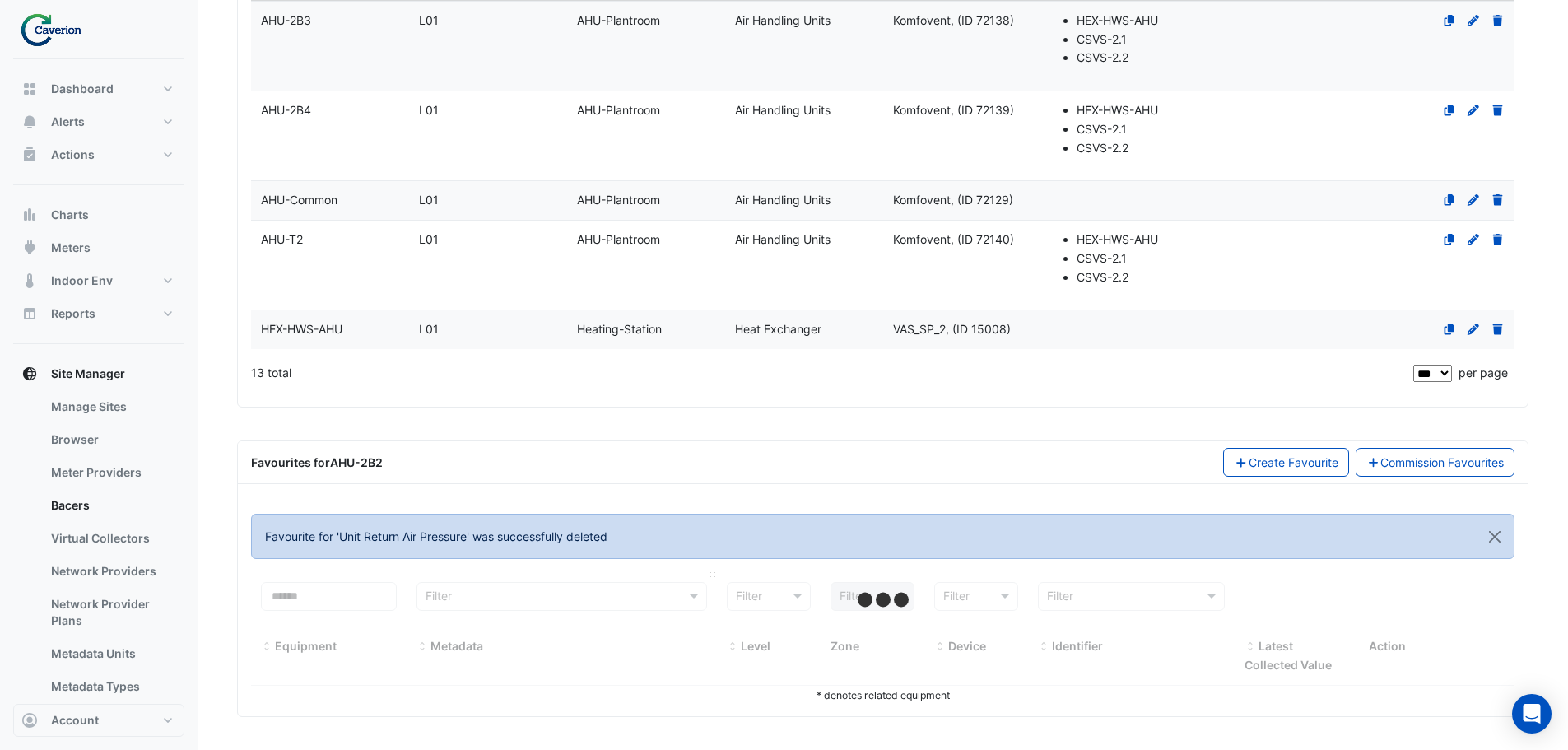
select select "***"
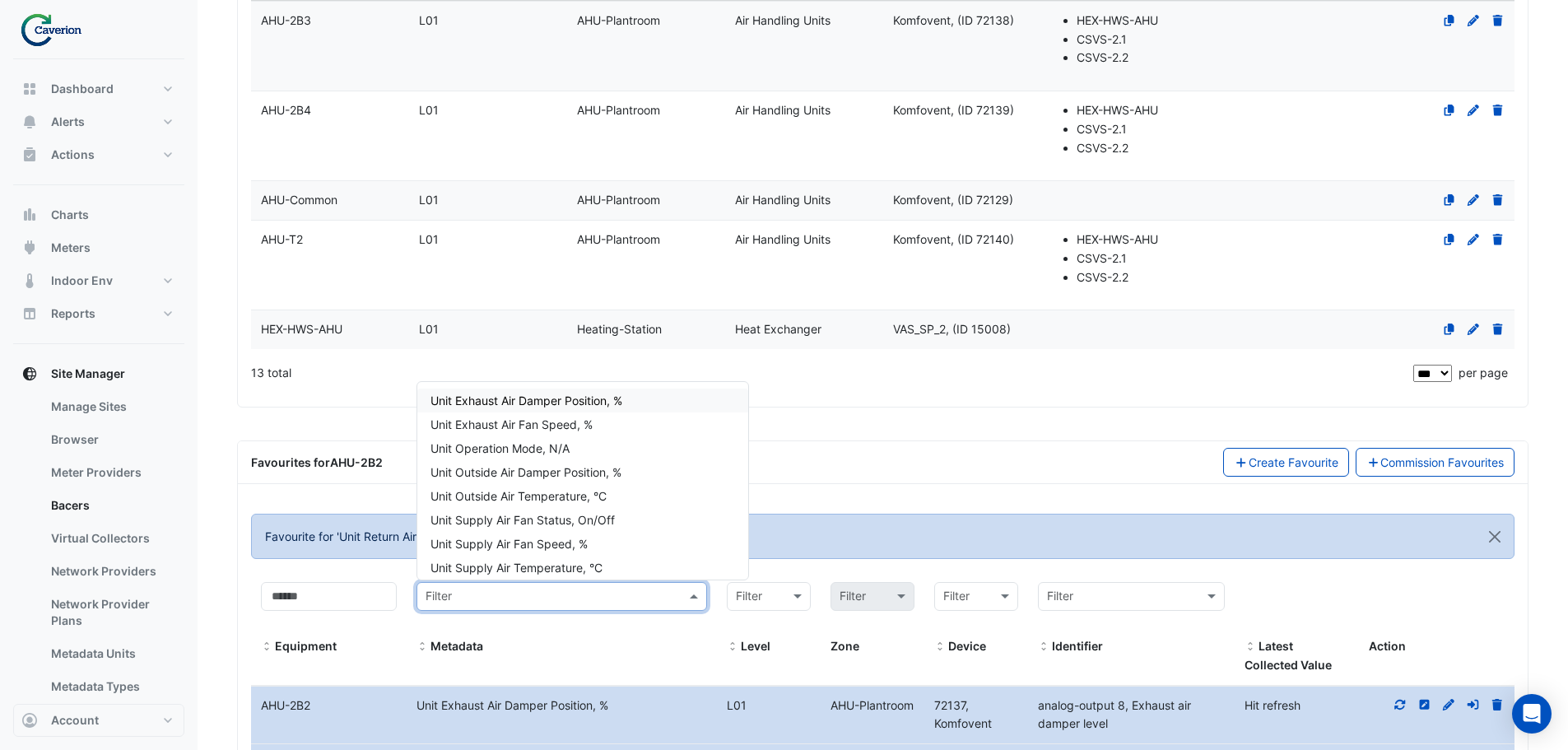
click at [504, 595] on input "text" at bounding box center [545, 598] width 240 height 19
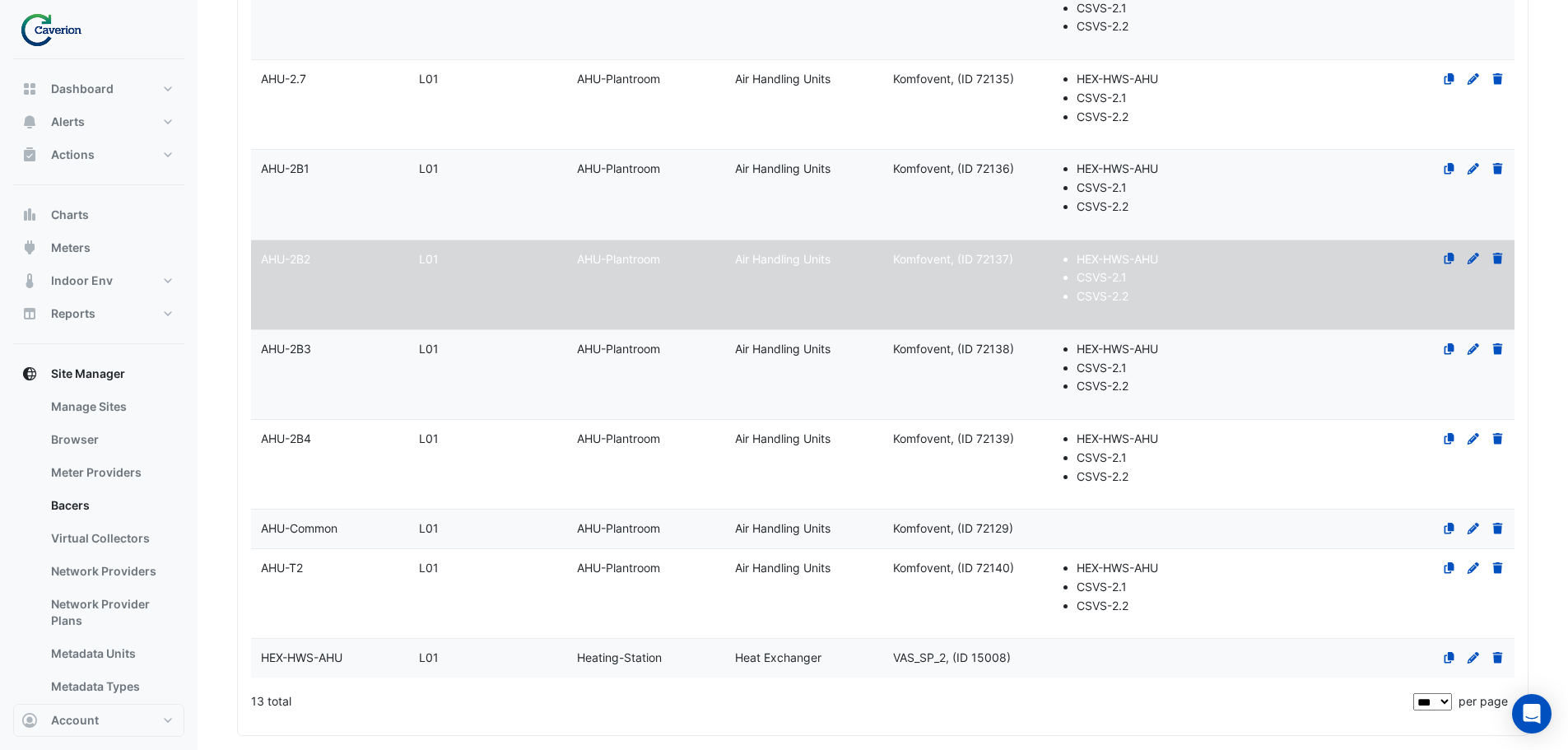
scroll to position [811, 0]
type input "*****"
click at [500, 394] on datatable-body-cell "Level L01" at bounding box center [488, 375] width 158 height 89
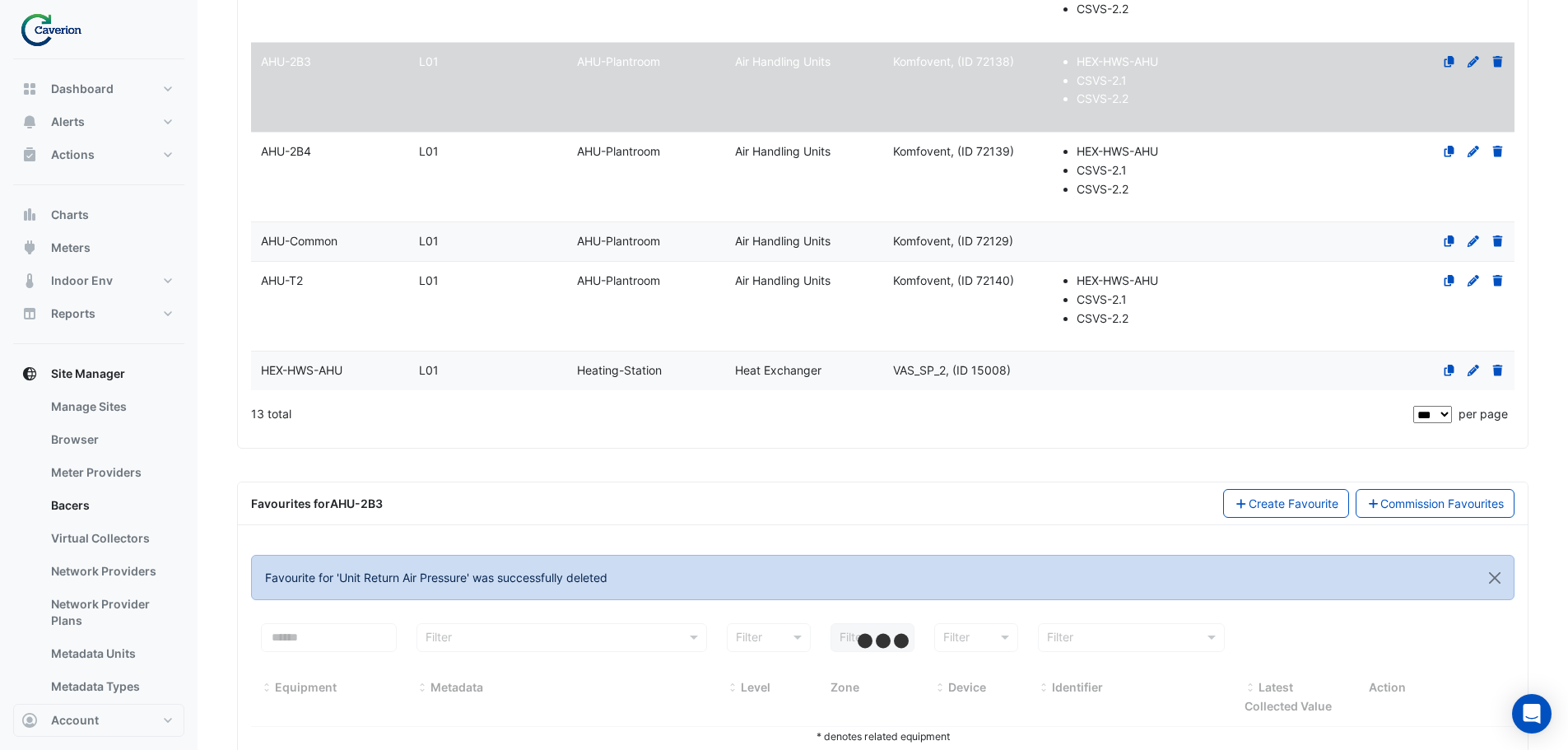
scroll to position [1140, 0]
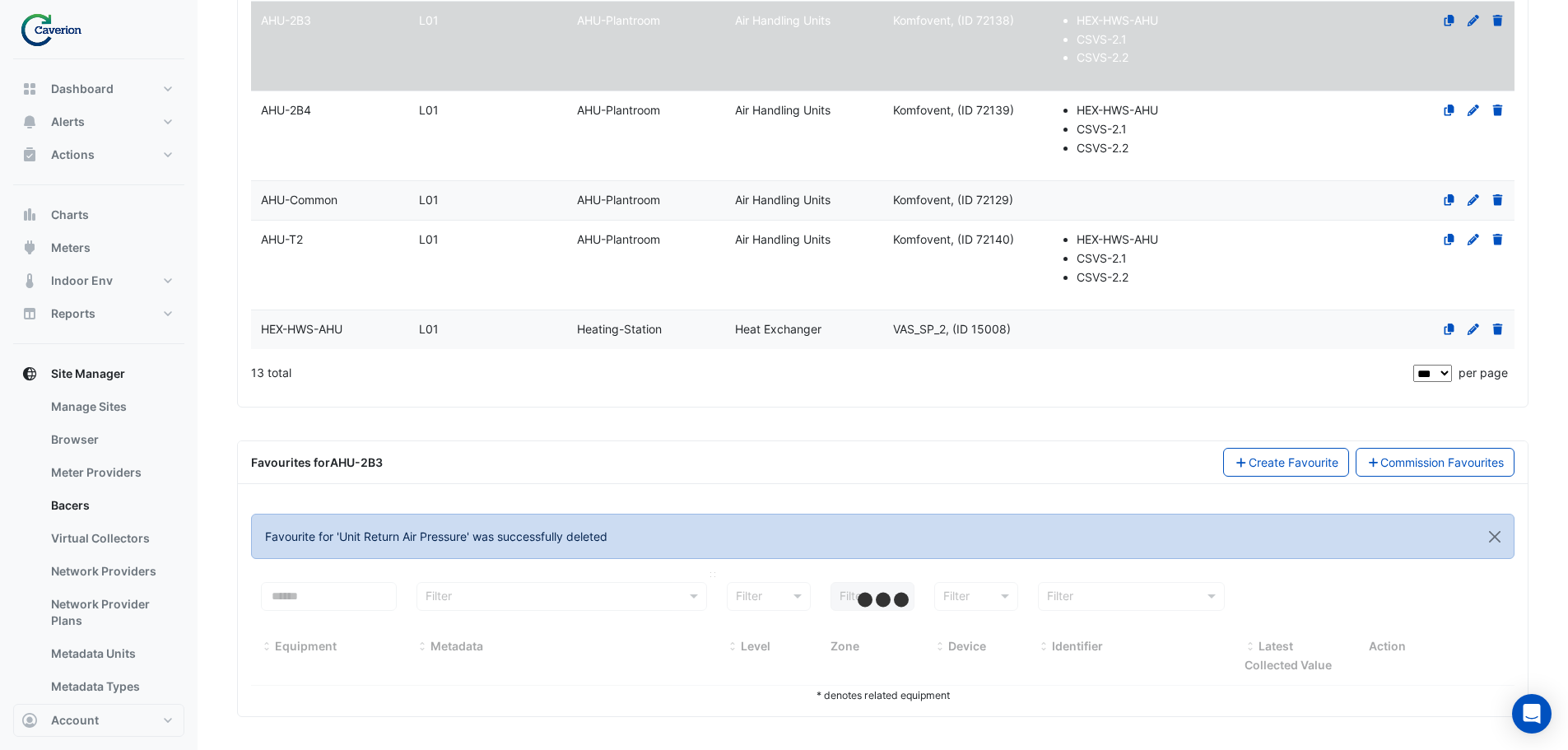
select select "***"
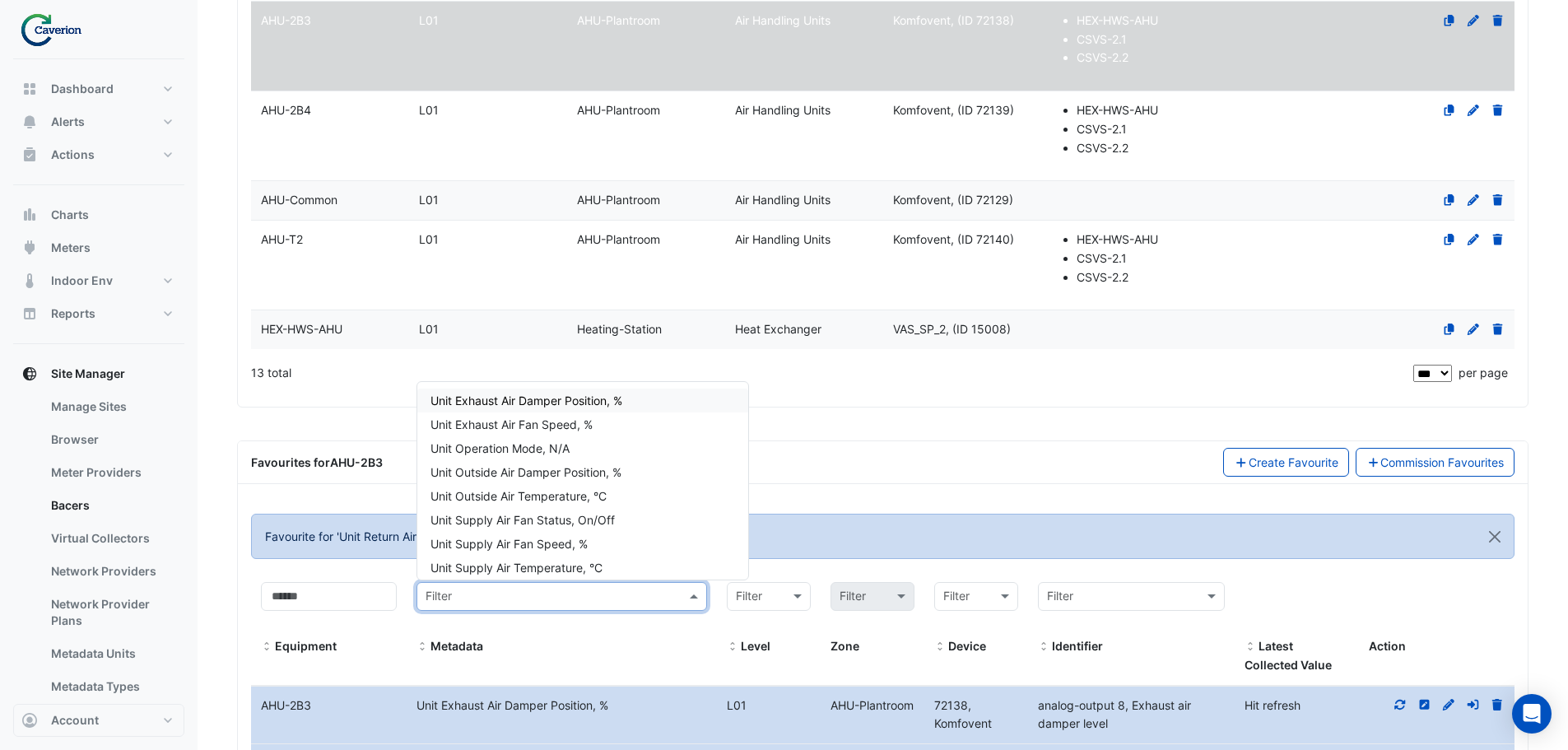
click at [527, 598] on input "text" at bounding box center [545, 598] width 240 height 19
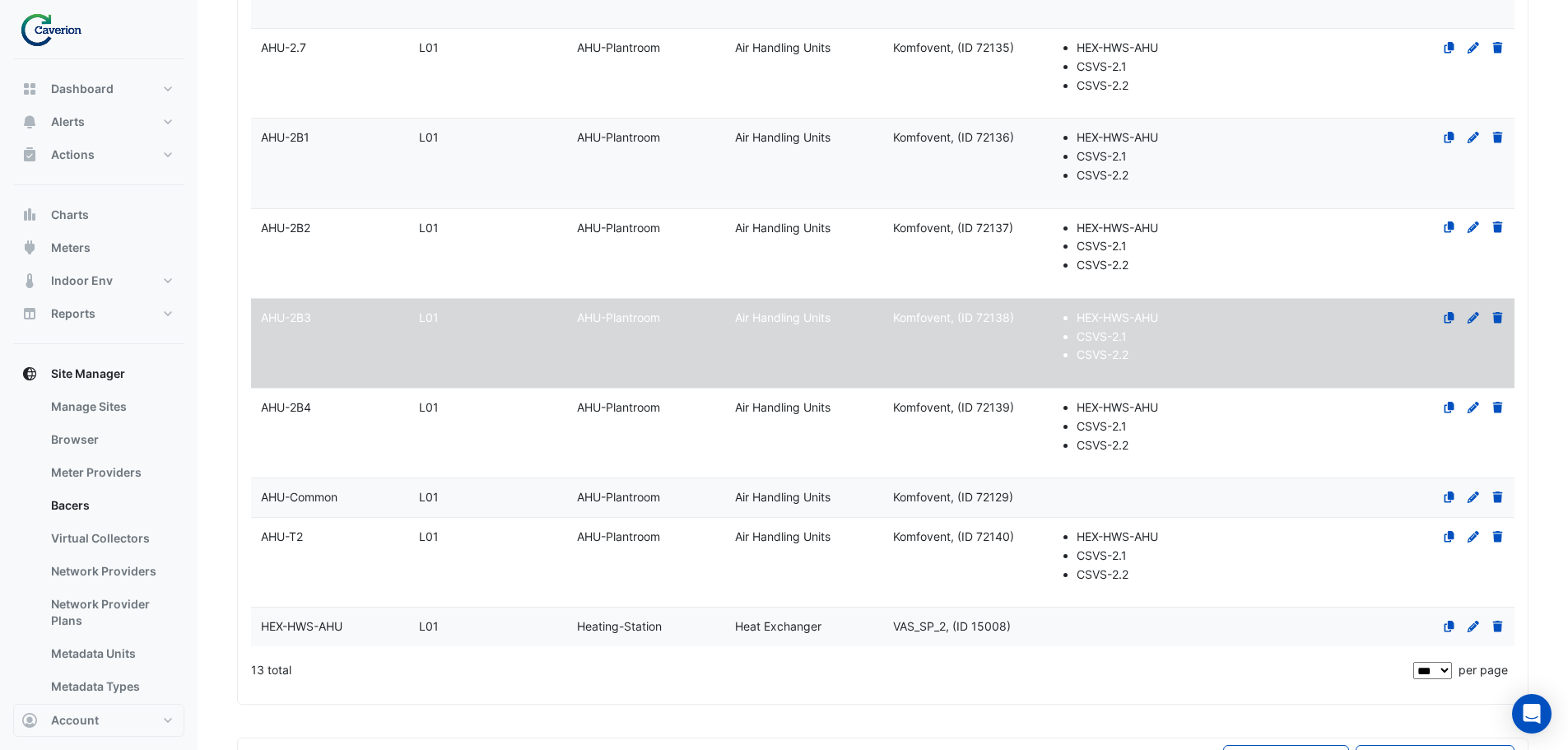
scroll to position [811, 0]
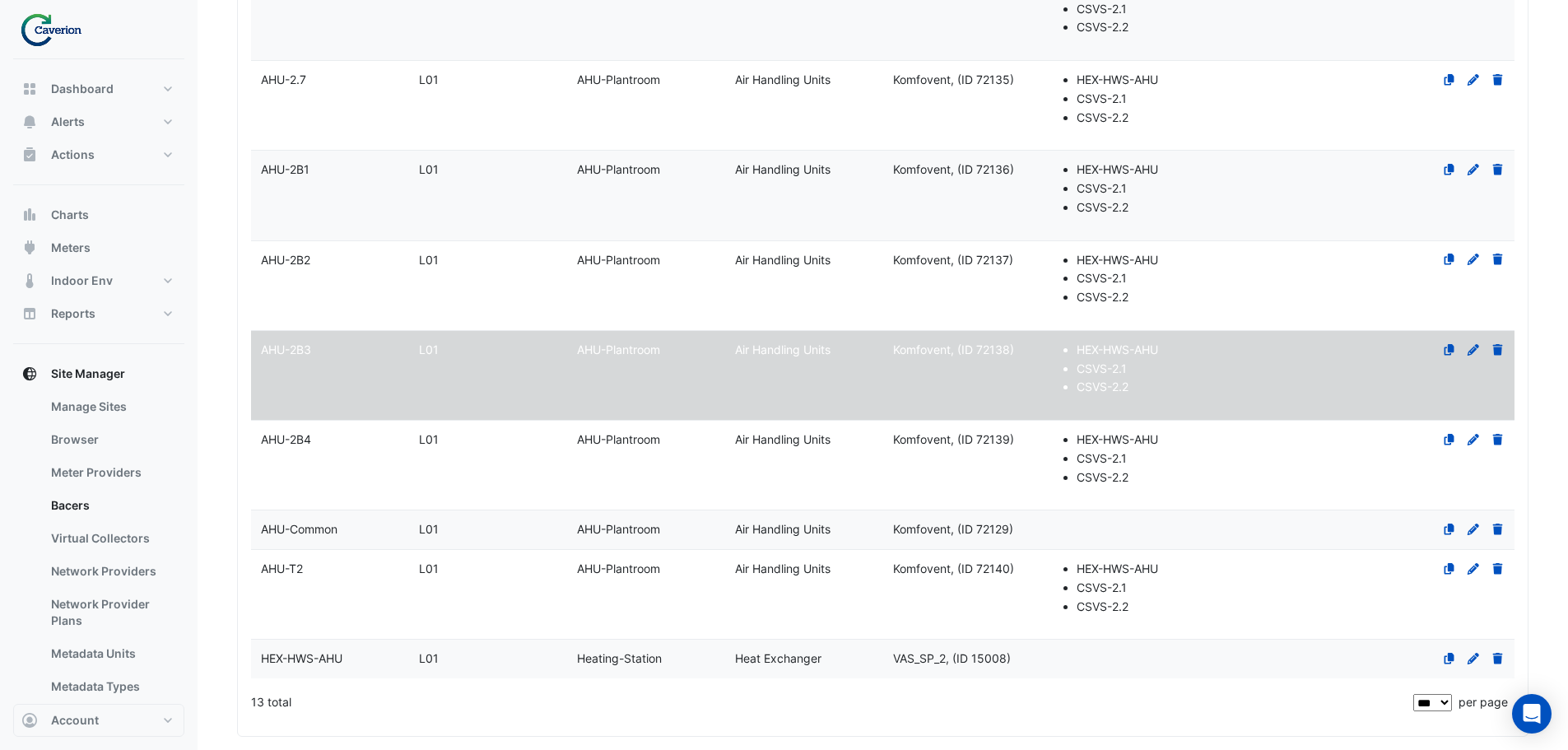
type input "*****"
click at [497, 454] on datatable-body-cell "Level L01" at bounding box center [488, 466] width 158 height 89
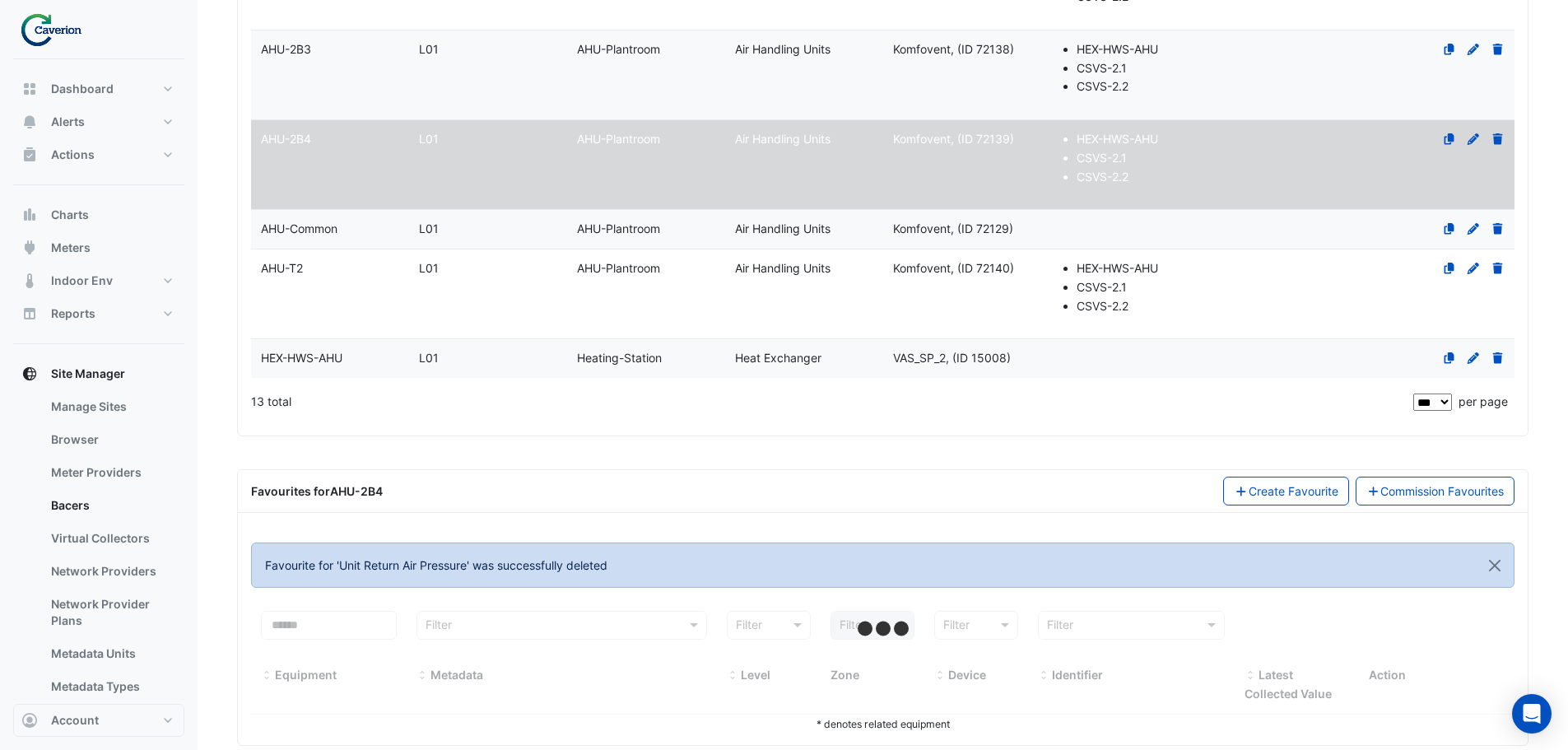
scroll to position [1140, 0]
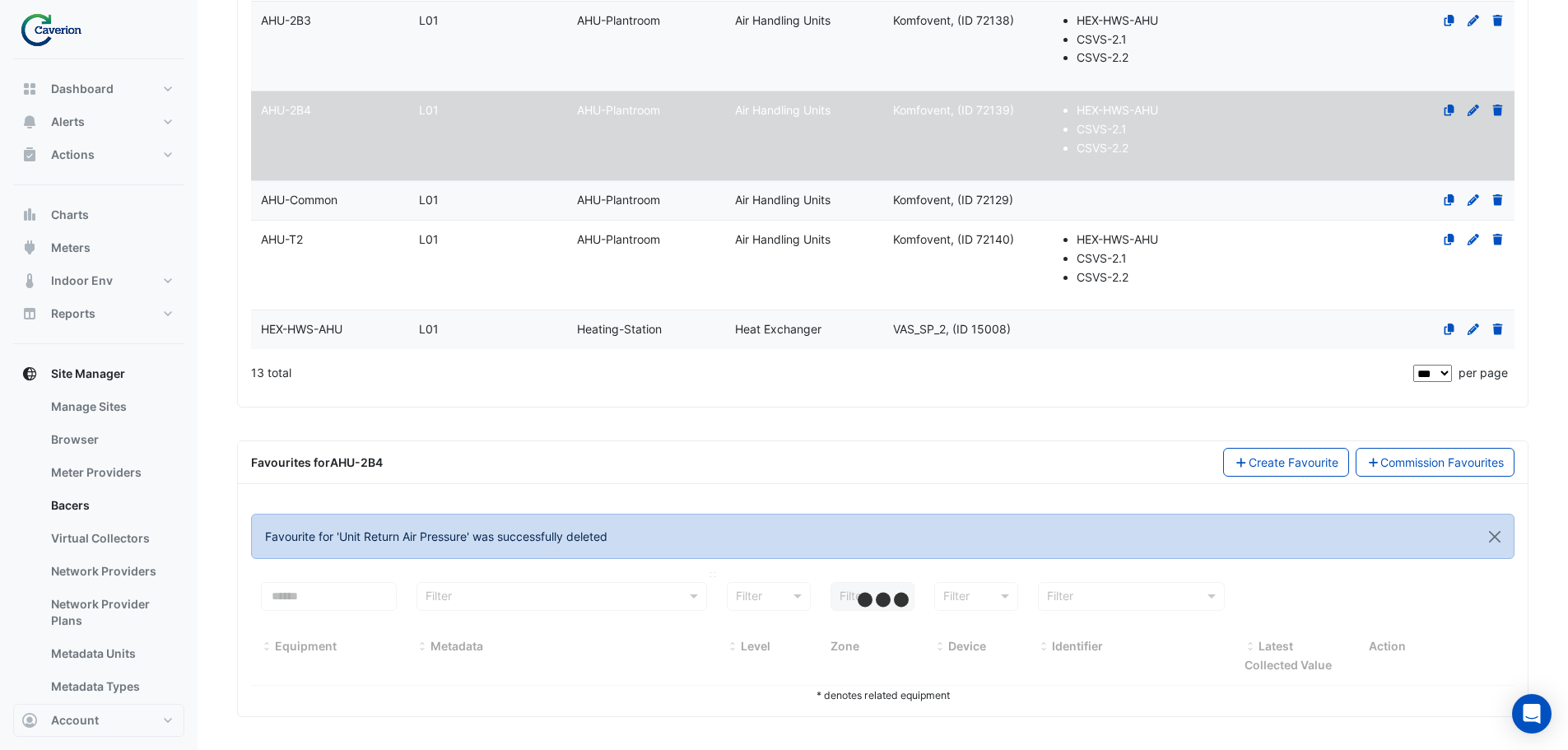
click at [502, 600] on input "text" at bounding box center [545, 598] width 240 height 19
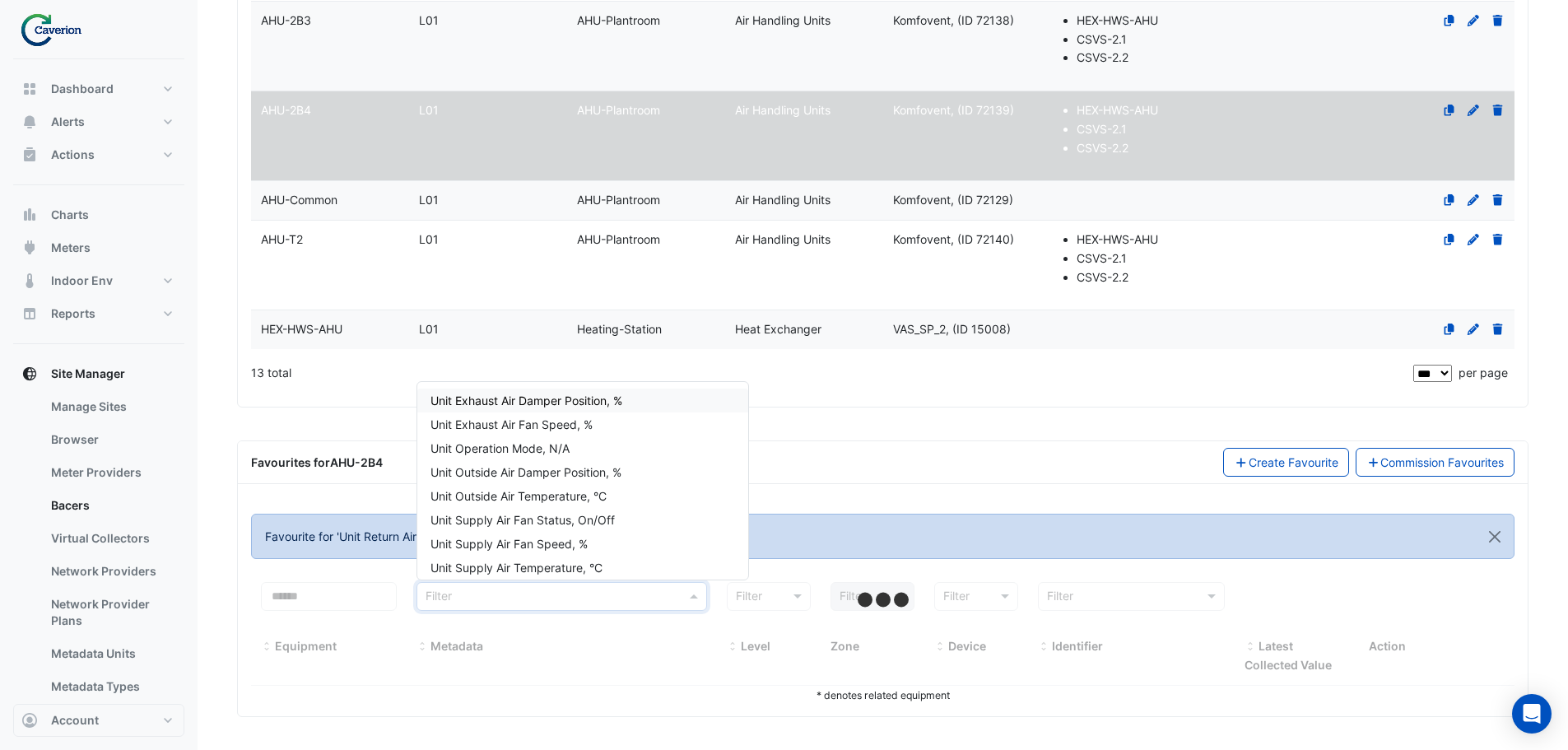
select select "***"
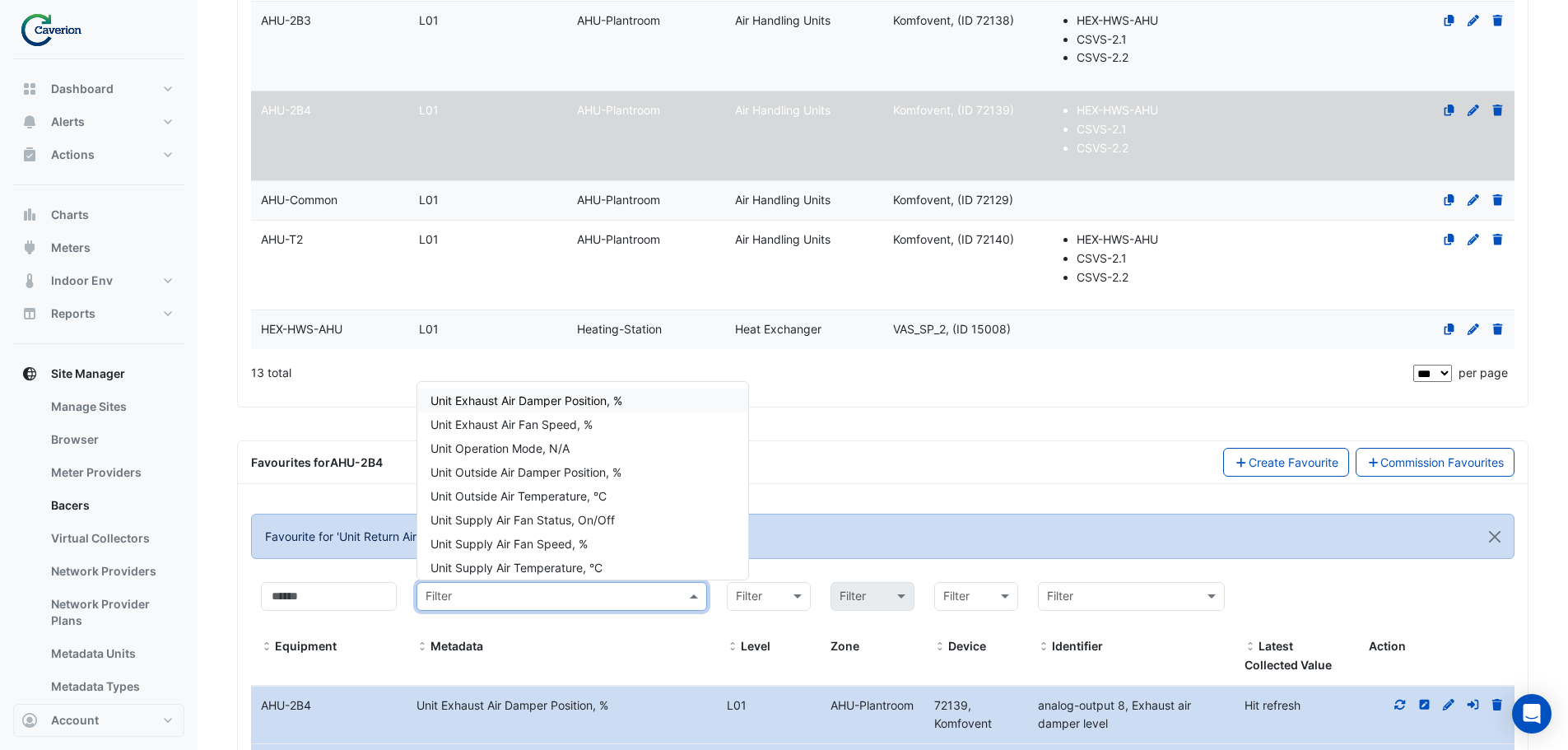
click at [502, 600] on input "text" at bounding box center [545, 598] width 240 height 19
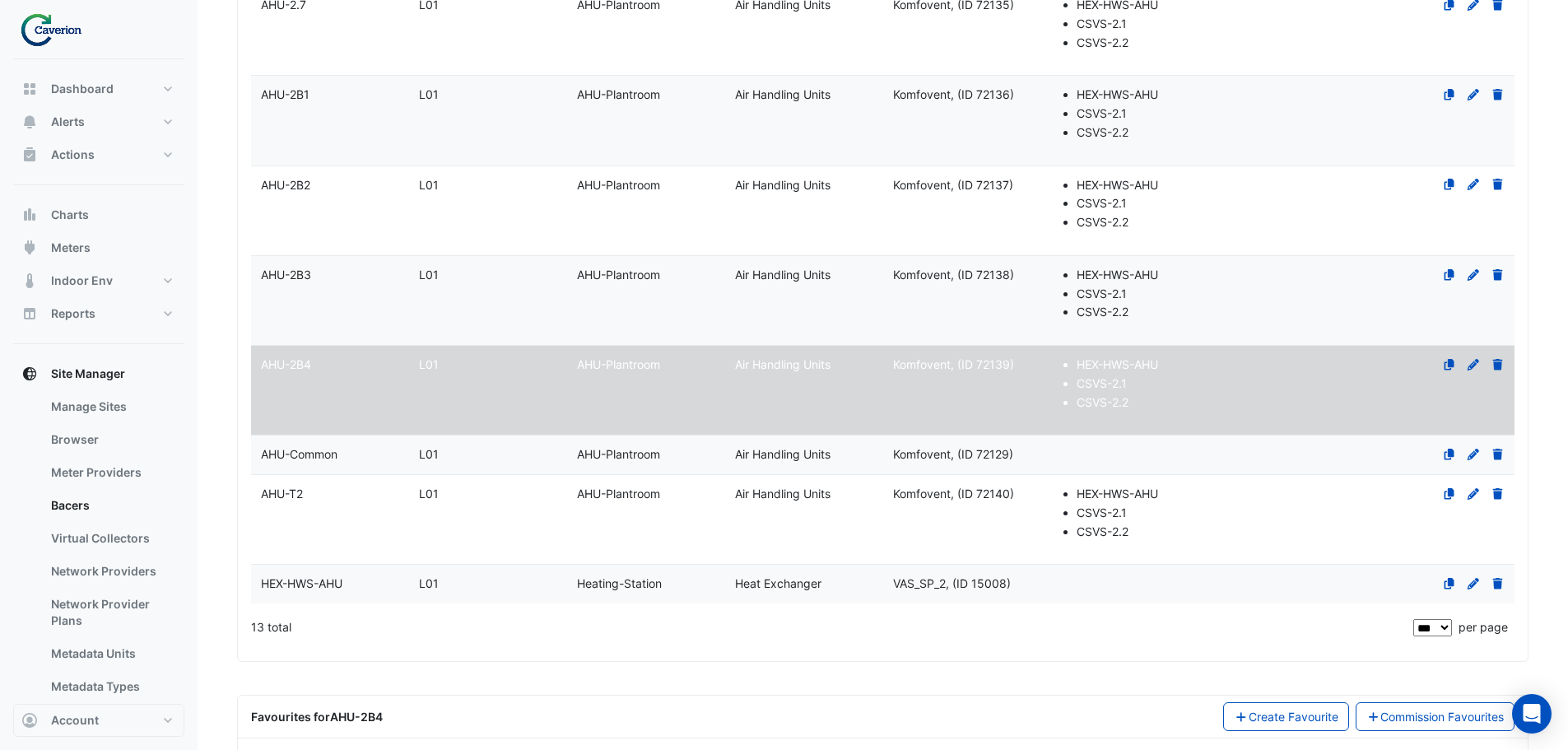
scroll to position [894, 0]
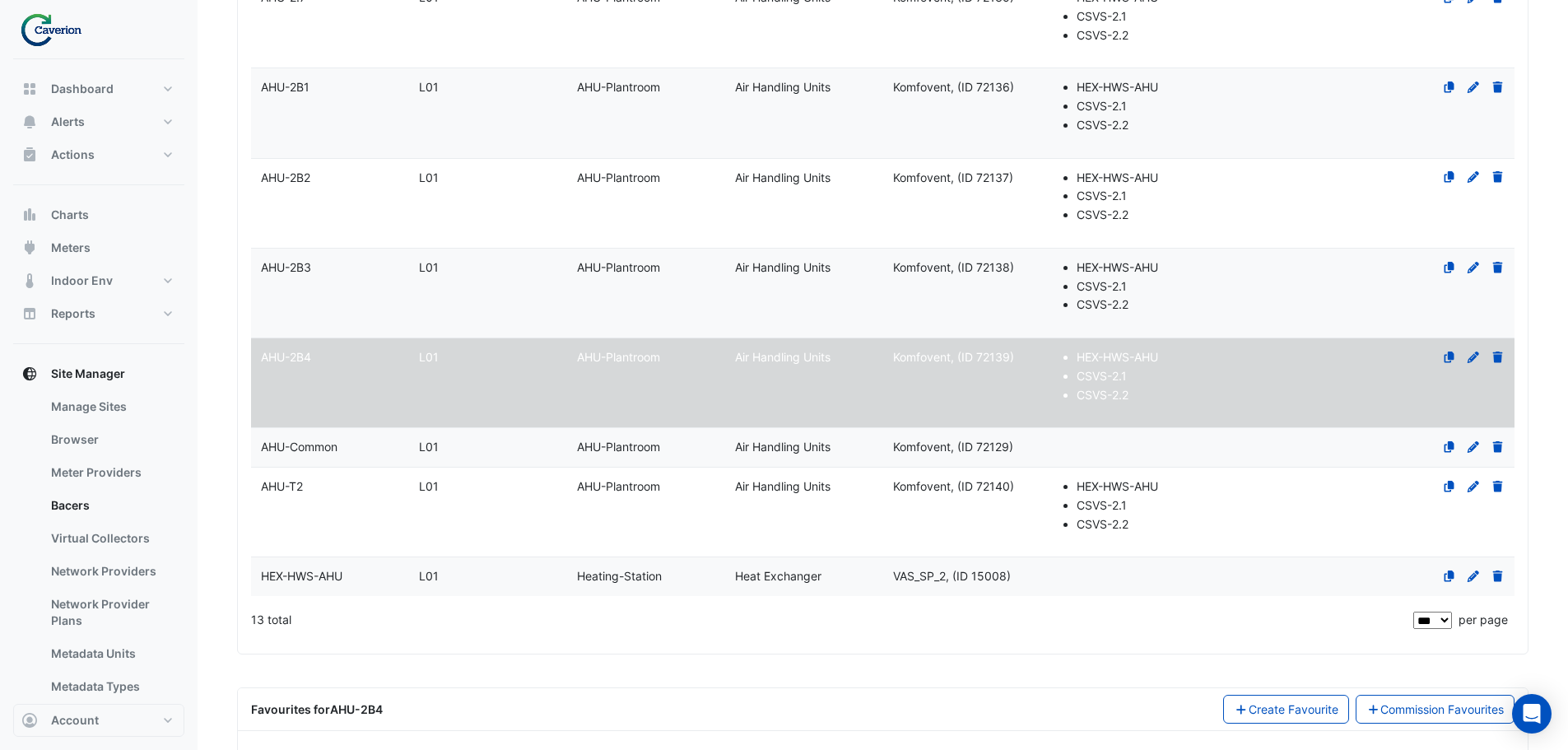
type input "*****"
click at [408, 508] on datatable-body-cell "Name AHU-T2" at bounding box center [330, 512] width 158 height 89
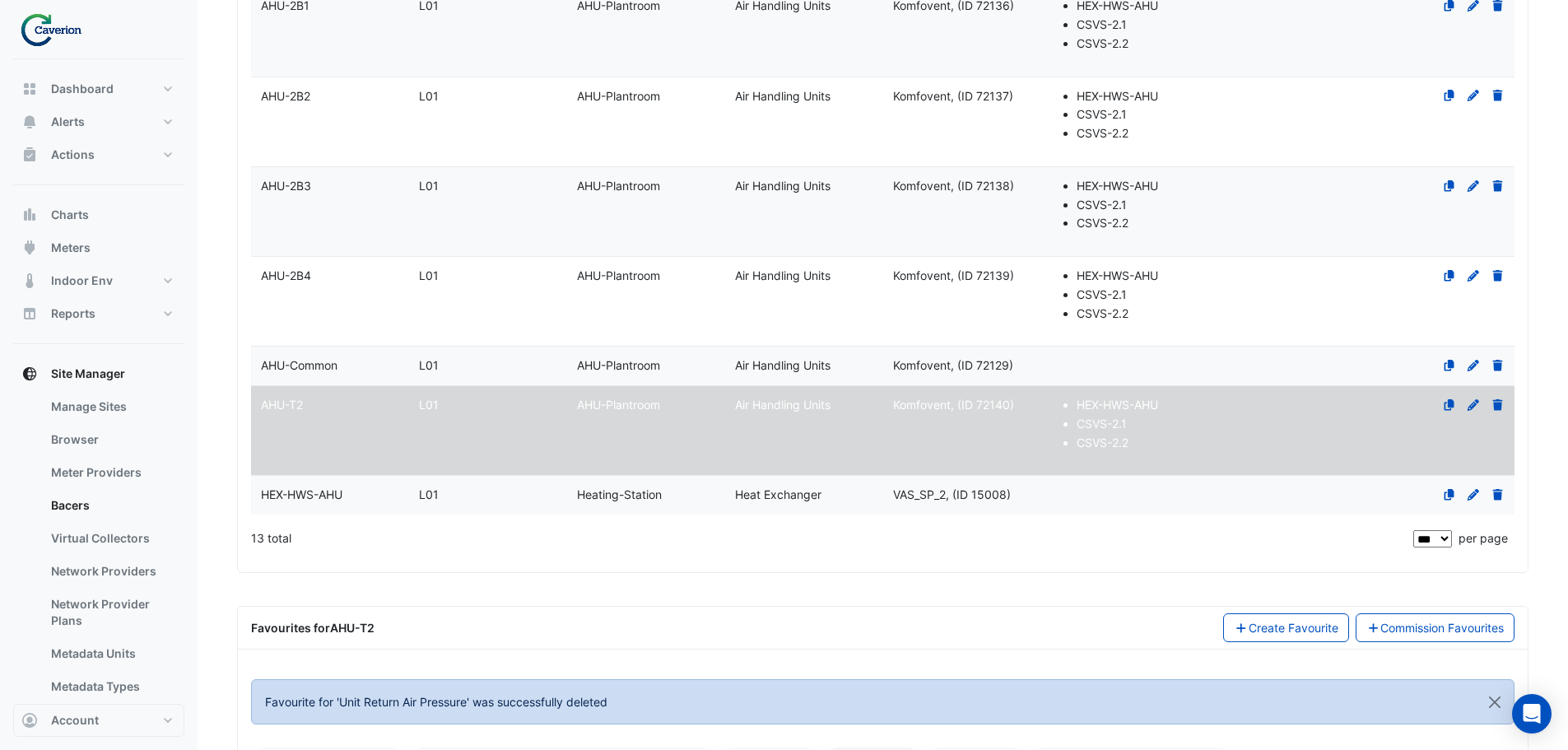
scroll to position [1140, 0]
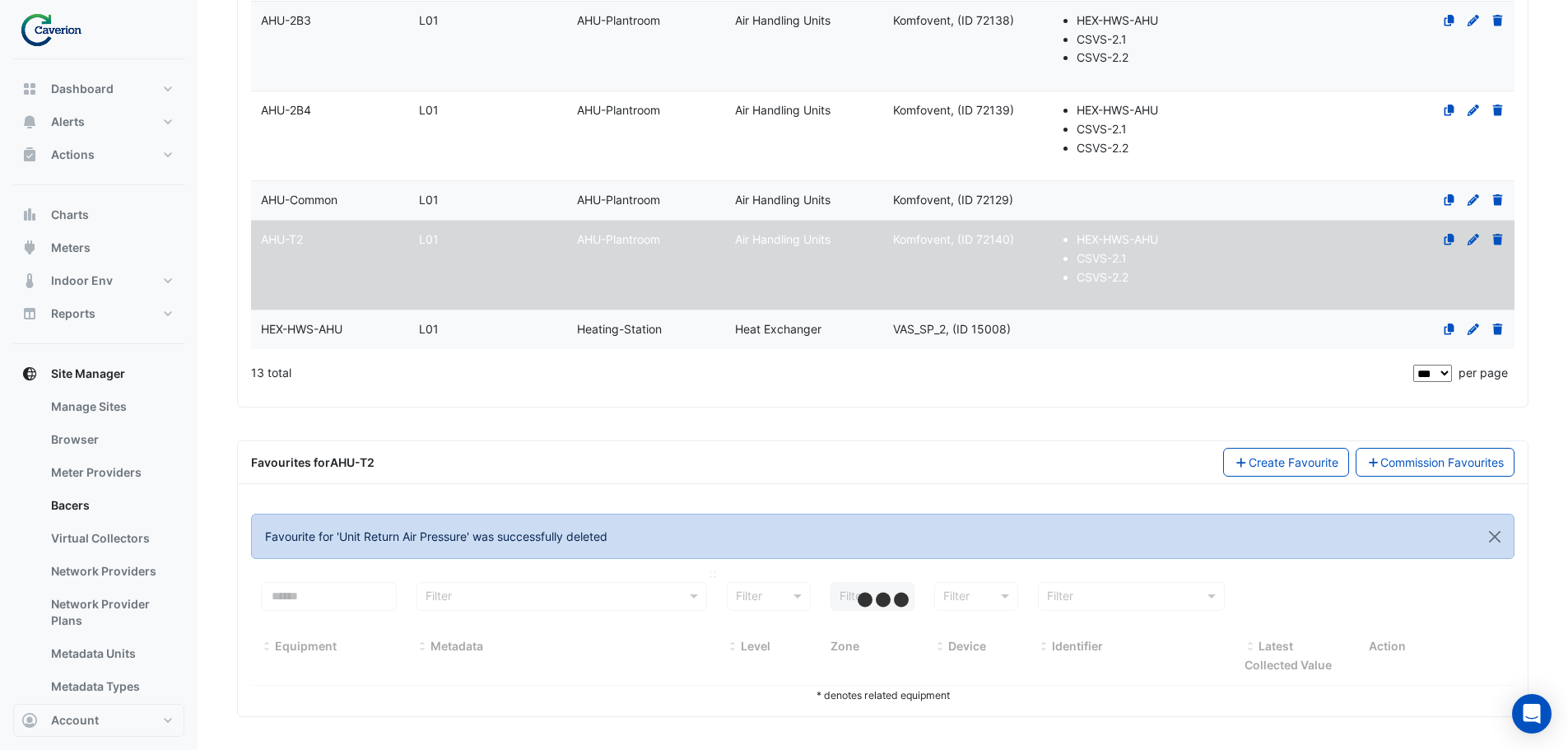
click at [592, 586] on div "Filter" at bounding box center [561, 597] width 290 height 29
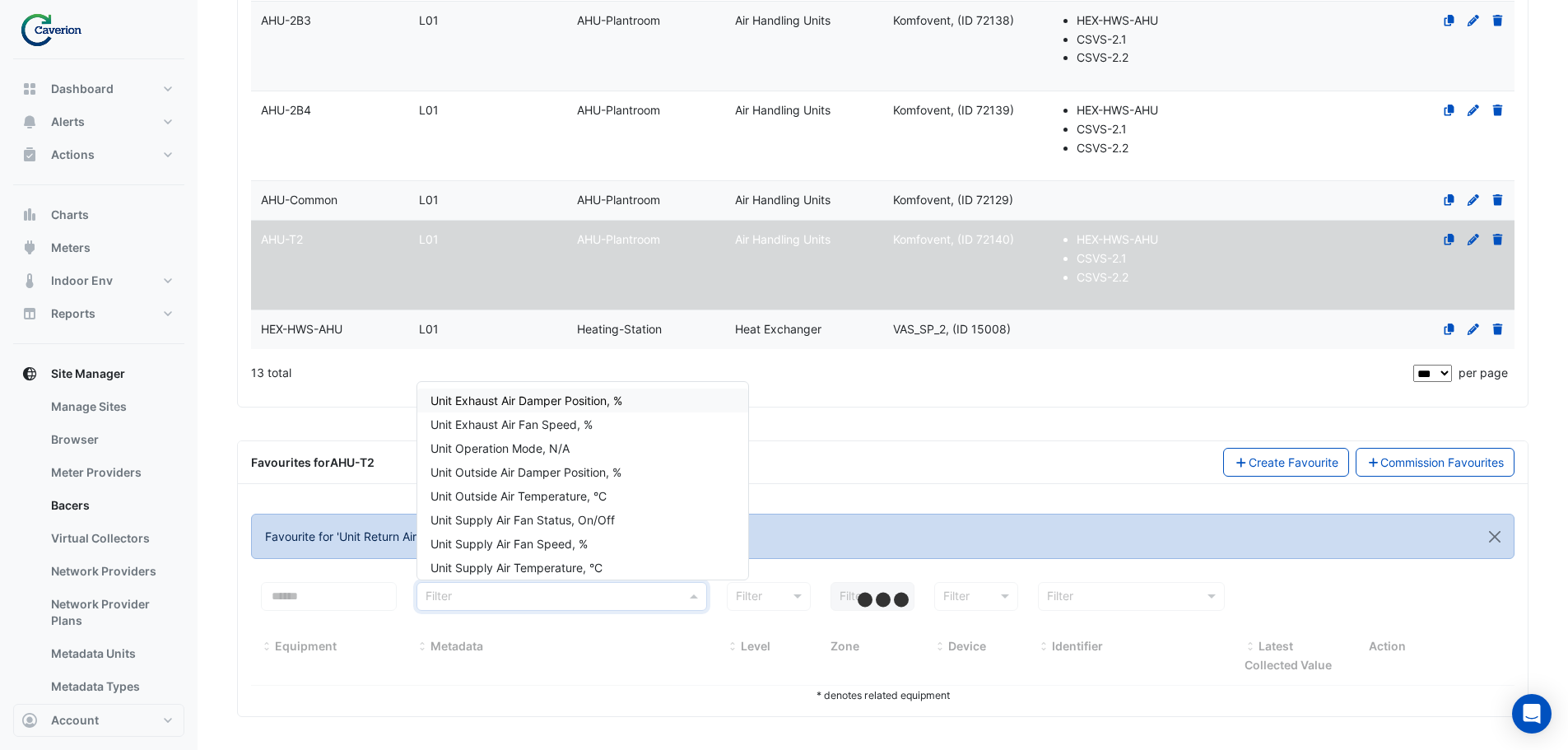
select select "***"
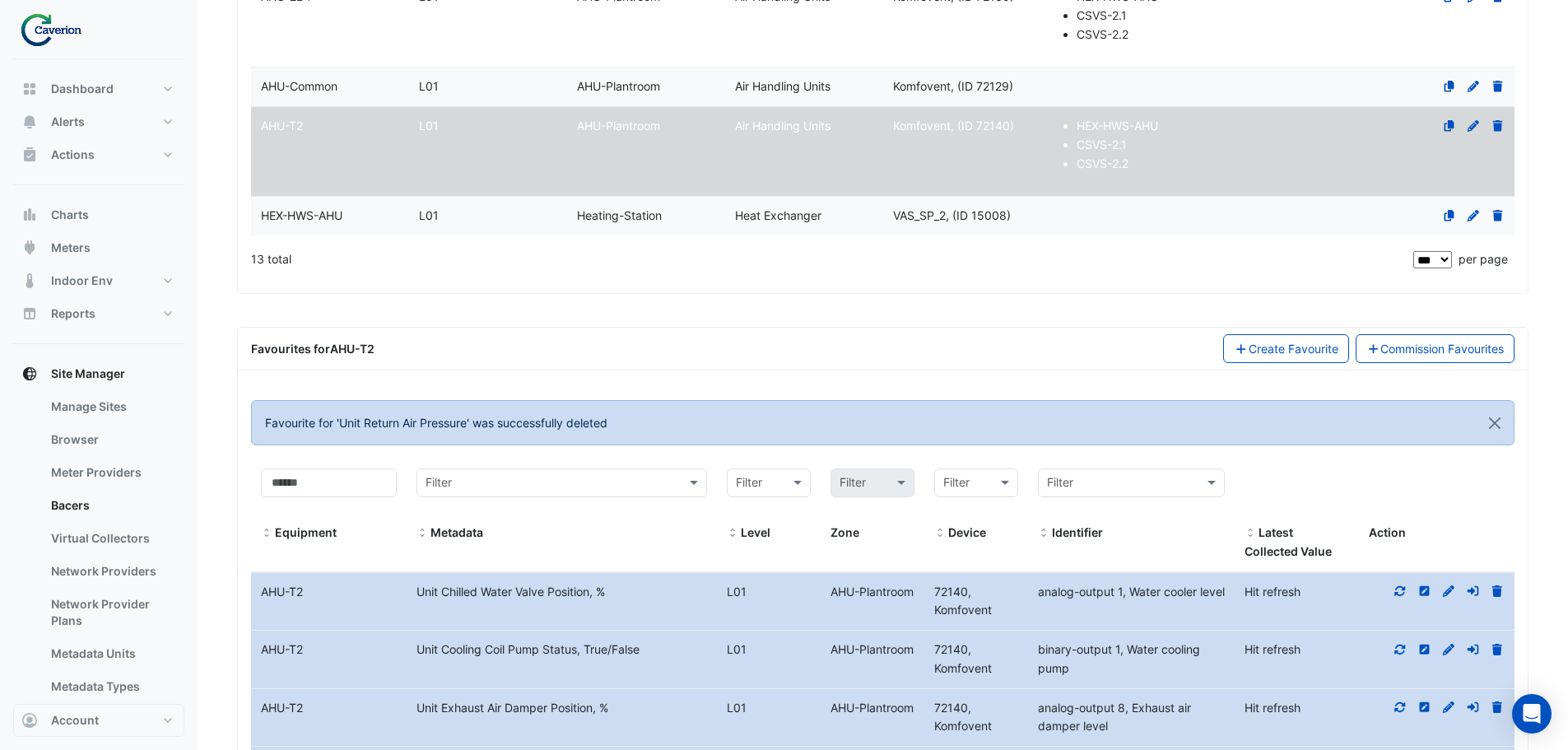
scroll to position [1469, 0]
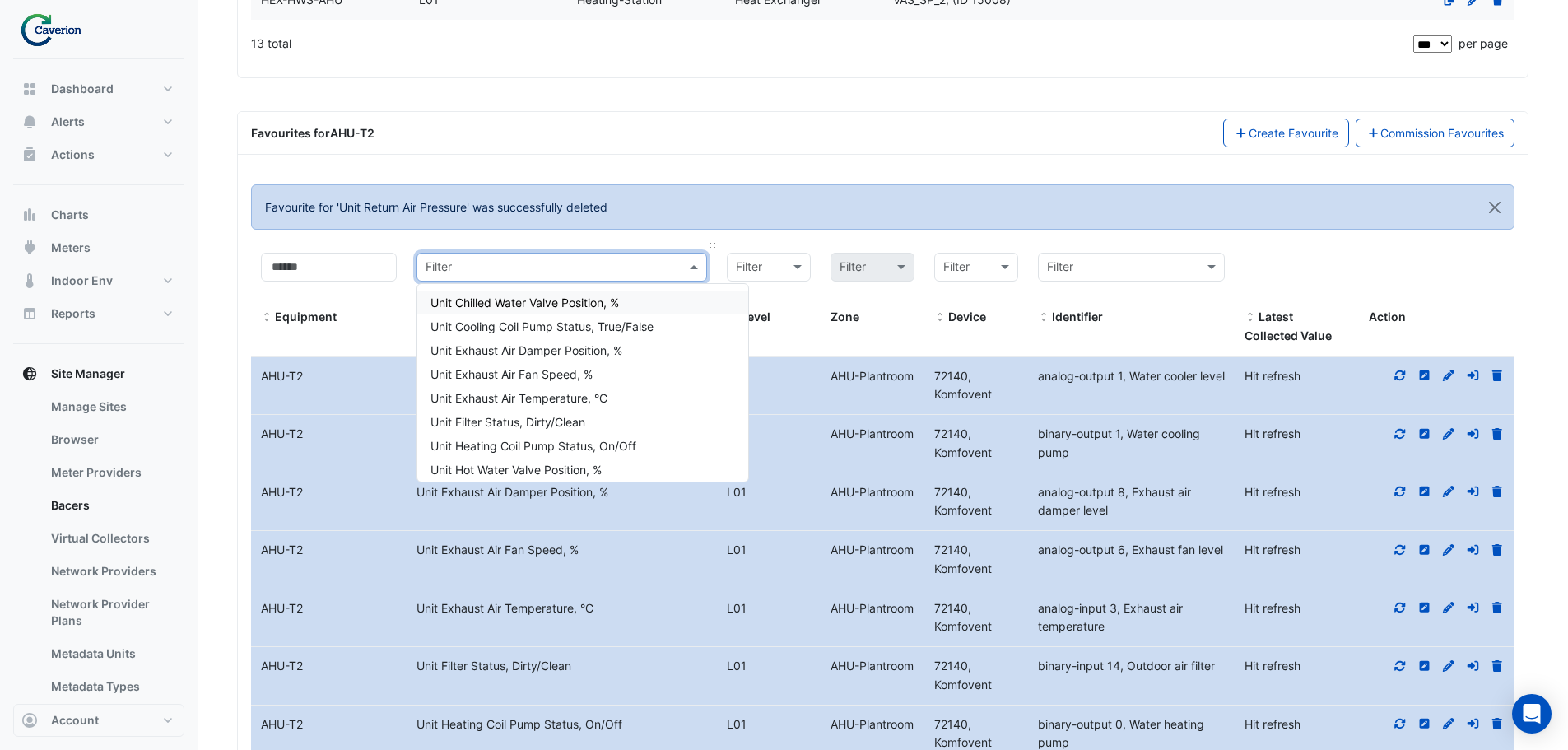
click at [547, 252] on div "Filter" at bounding box center [561, 267] width 290 height 29
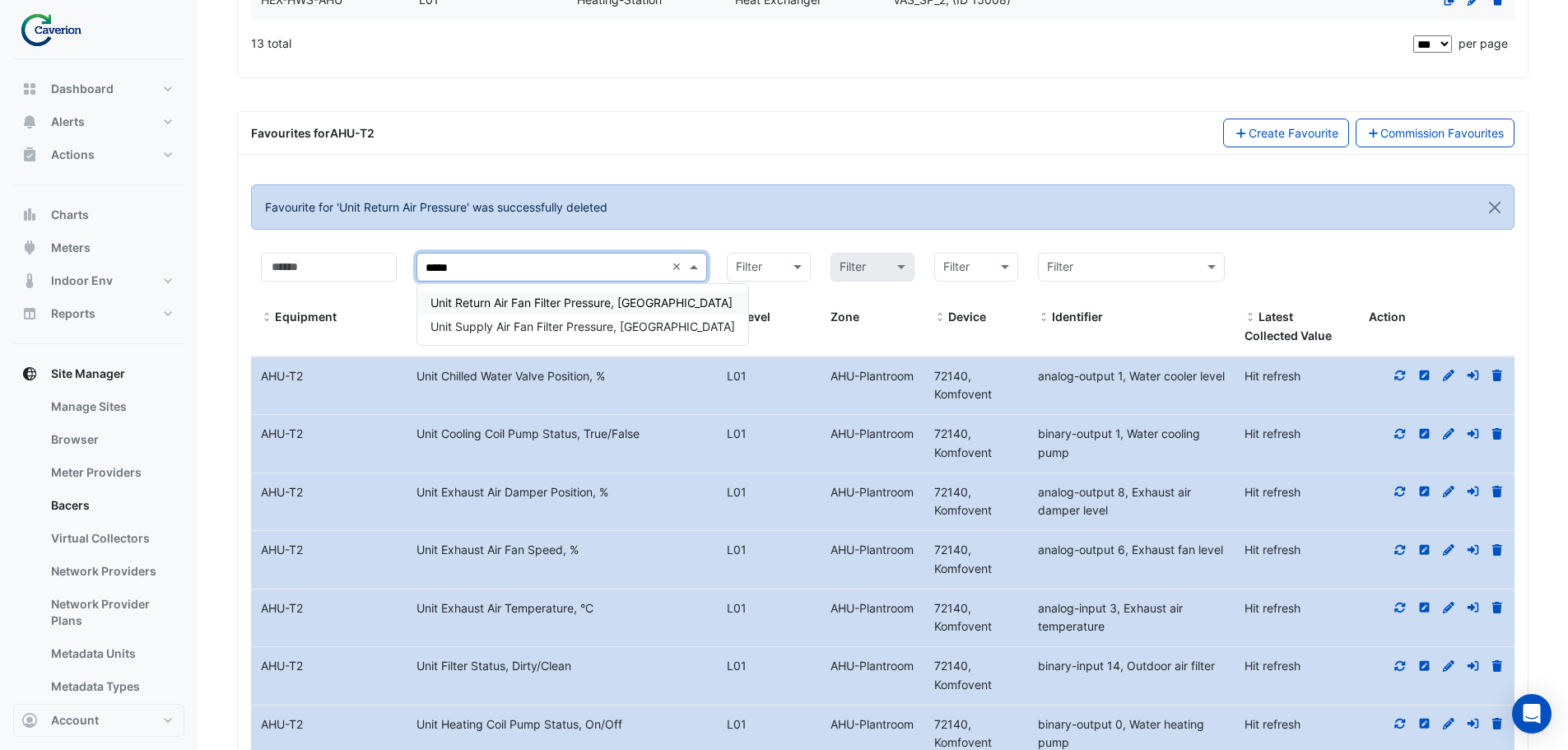
type input "*****"
click at [222, 290] on section "Select a Site × Cyber City B × Last polled - Mon 11-Aug-2025 09:52 EEST History…" at bounding box center [883, 585] width 1371 height 3990
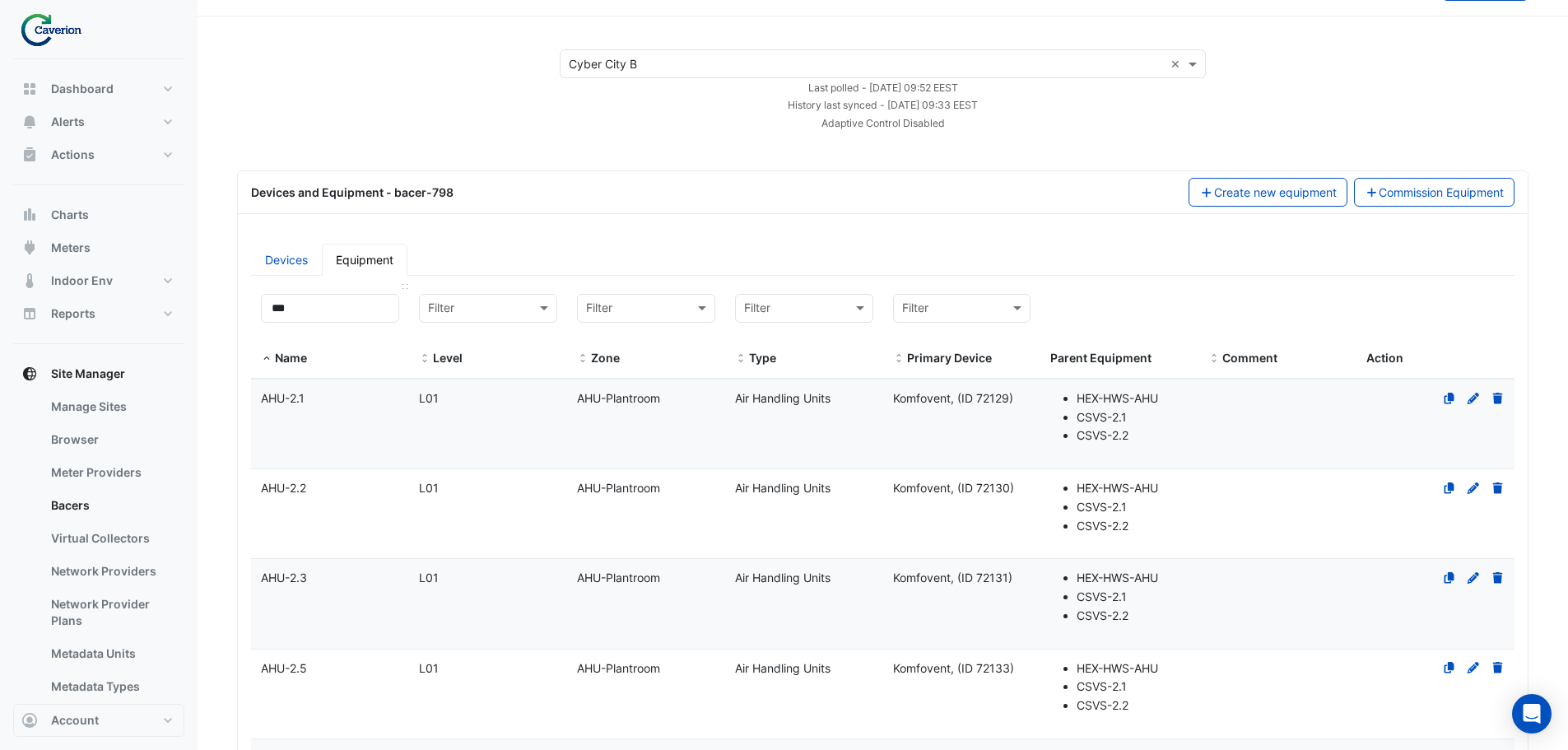
scroll to position [0, 0]
